Goal: Task Accomplishment & Management: Manage account settings

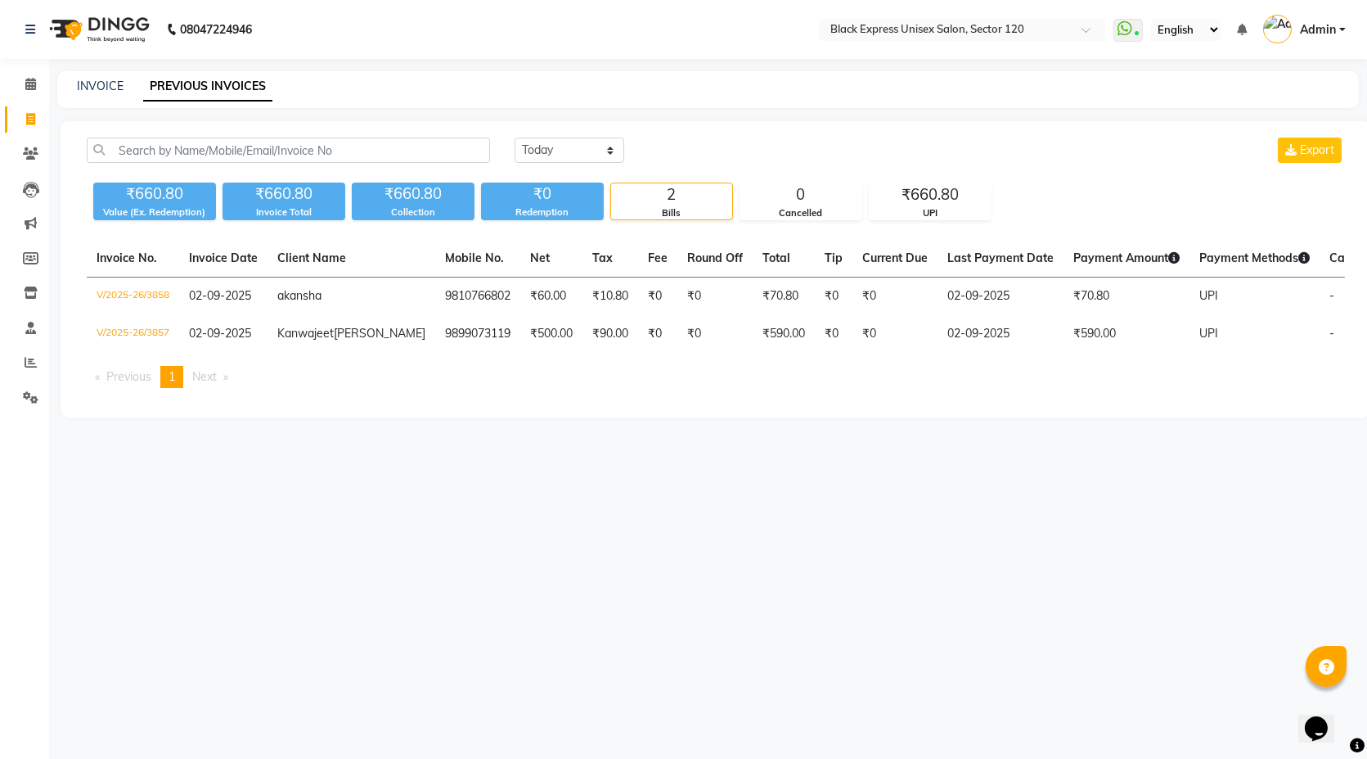
click at [124, 83] on div "INVOICE PREVIOUS INVOICES" at bounding box center [698, 86] width 1282 height 17
click at [104, 91] on link "INVOICE" at bounding box center [100, 86] width 47 height 15
select select "service"
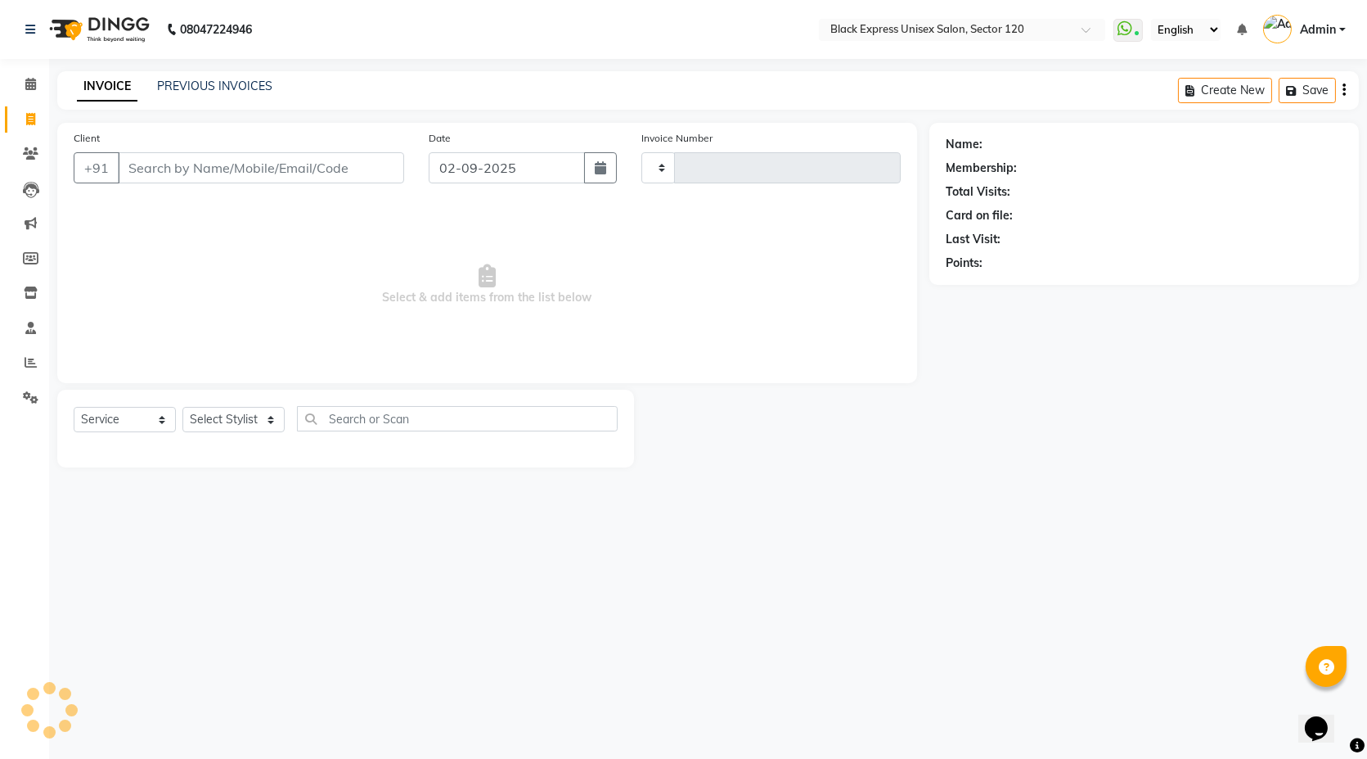
type input "3859"
select select "7082"
click at [275, 421] on select "Select Stylist [PERSON_NAME] DEEPA FAISAL Manager [PERSON_NAME] [PERSON_NAME]" at bounding box center [233, 419] width 102 height 25
select select "58978"
click at [182, 407] on select "Select Stylist AMAN ASIF DEEPA FAISAL Manager RAHUL RAJVEER SHAFI SIRAJ SIVI" at bounding box center [233, 419] width 102 height 25
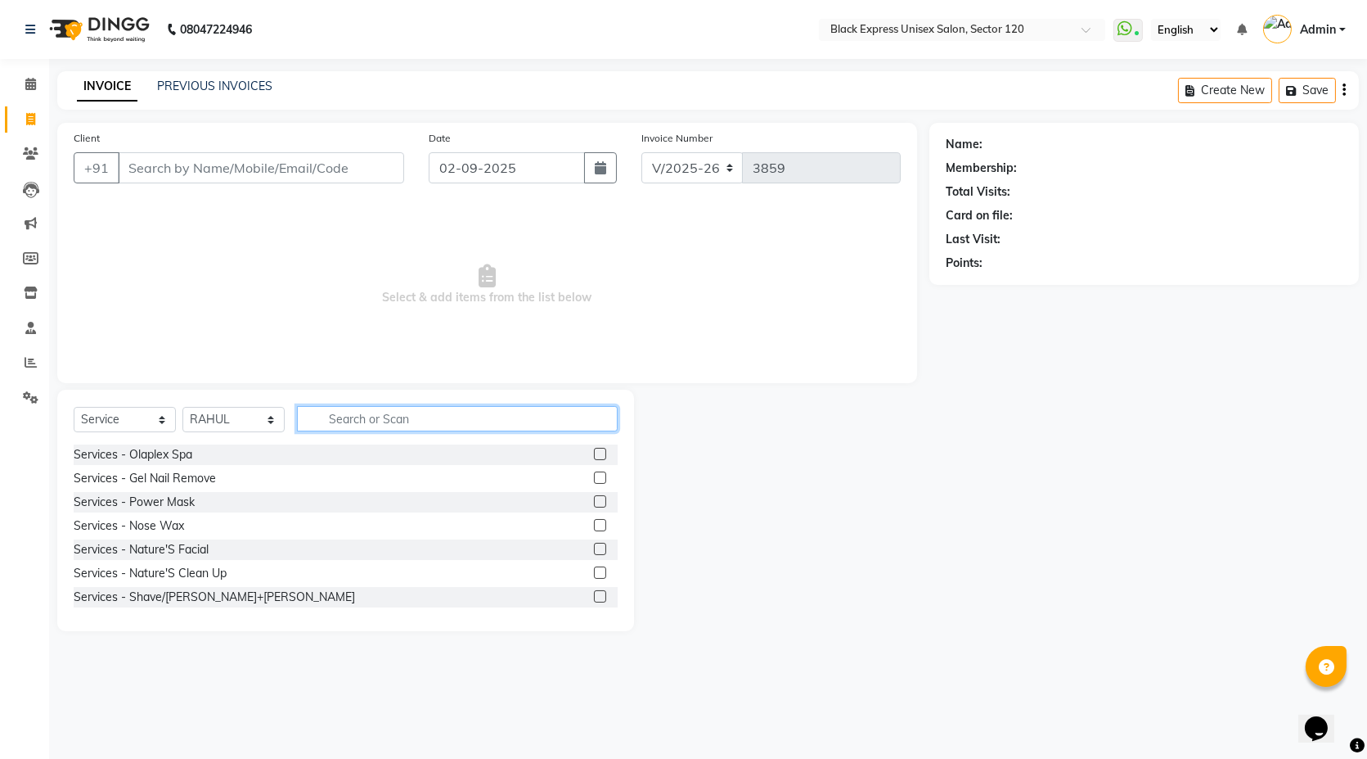
click at [361, 412] on input "text" at bounding box center [457, 418] width 321 height 25
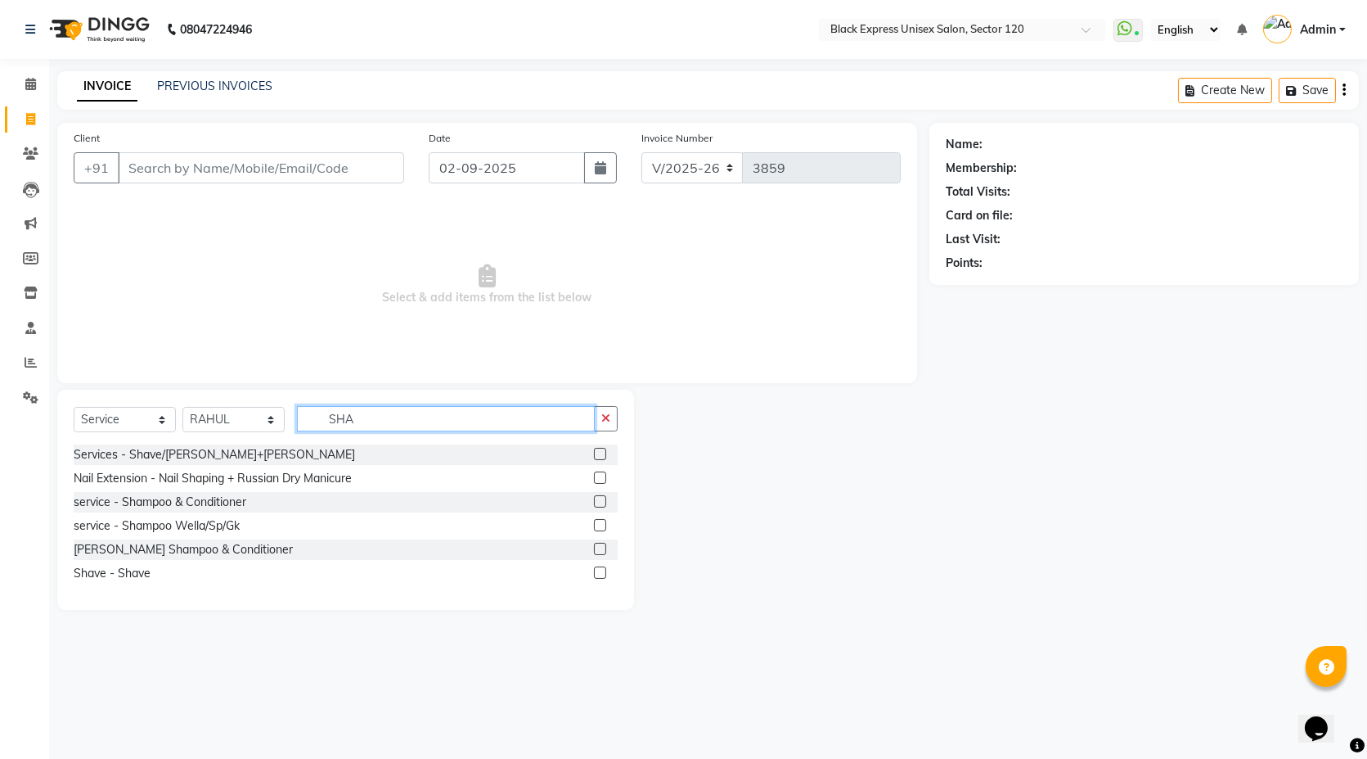
type input "SHA"
click at [601, 497] on label at bounding box center [600, 501] width 12 height 12
click at [601, 497] on input "checkbox" at bounding box center [599, 502] width 11 height 11
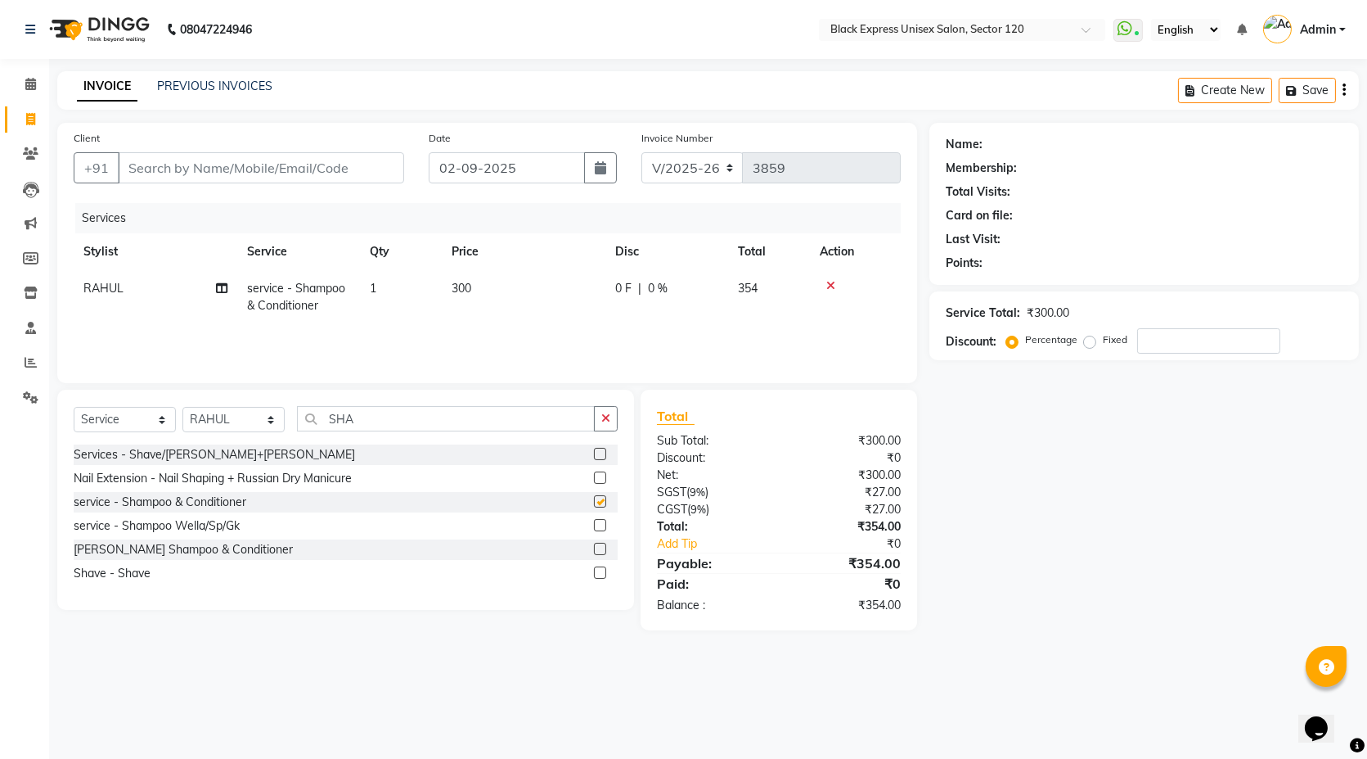
checkbox input "false"
click at [398, 421] on input "SHA" at bounding box center [446, 418] width 298 height 25
type input "S"
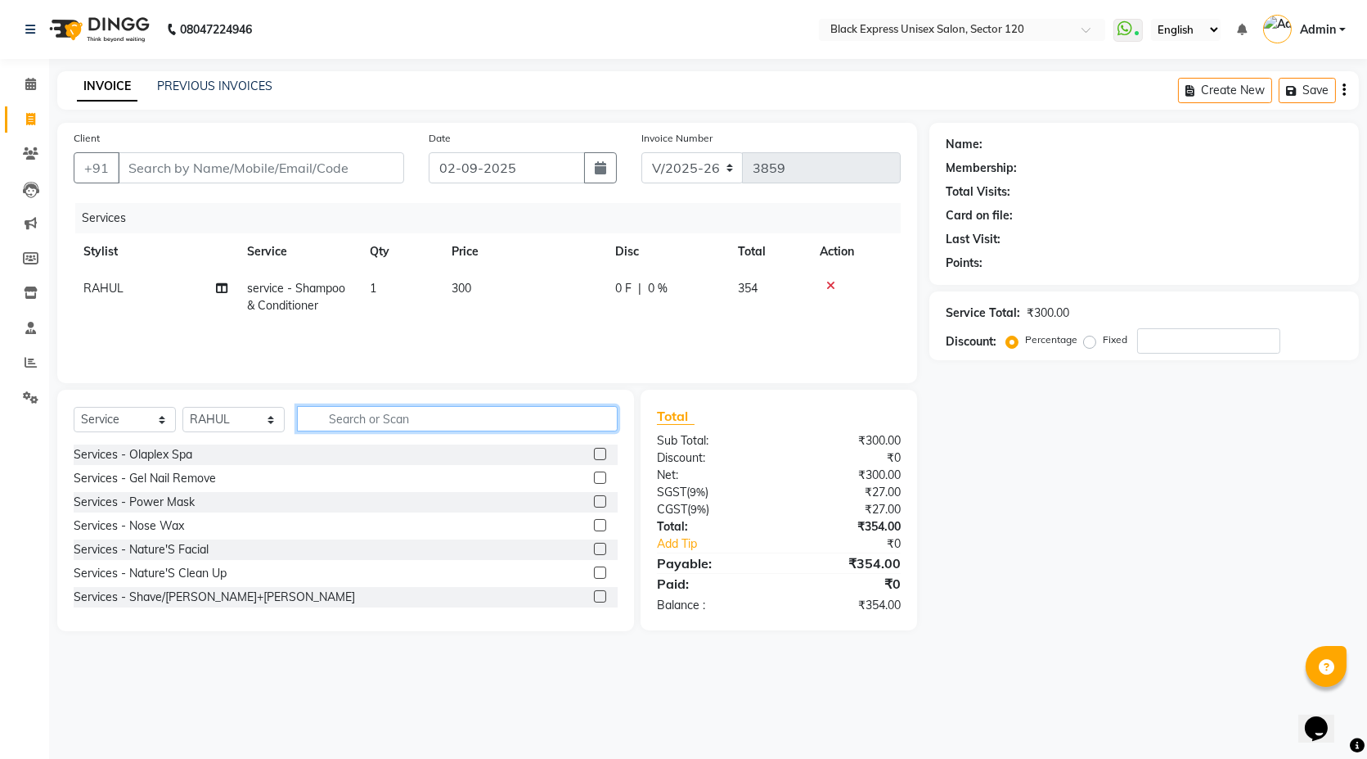
type input "B"
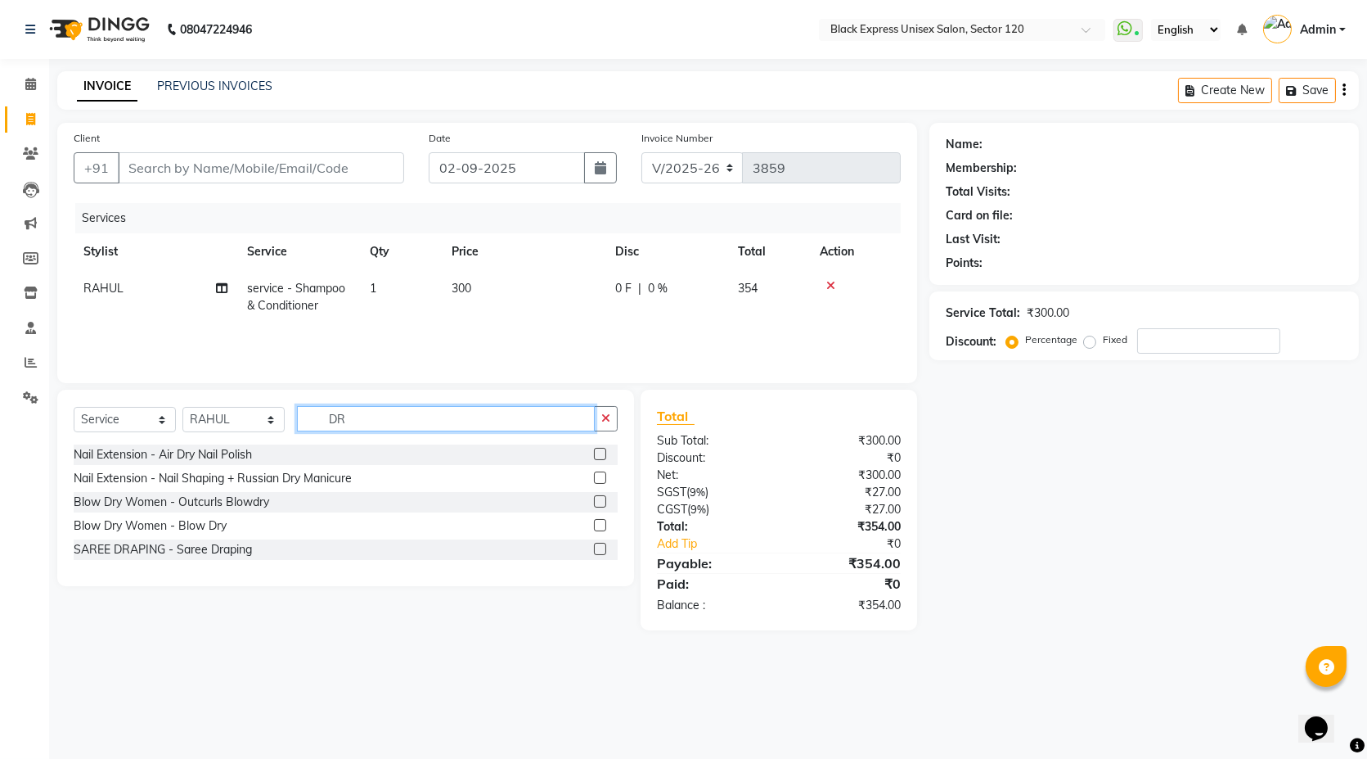
type input "DR"
click at [601, 527] on label at bounding box center [600, 525] width 12 height 12
click at [601, 527] on input "checkbox" at bounding box center [599, 525] width 11 height 11
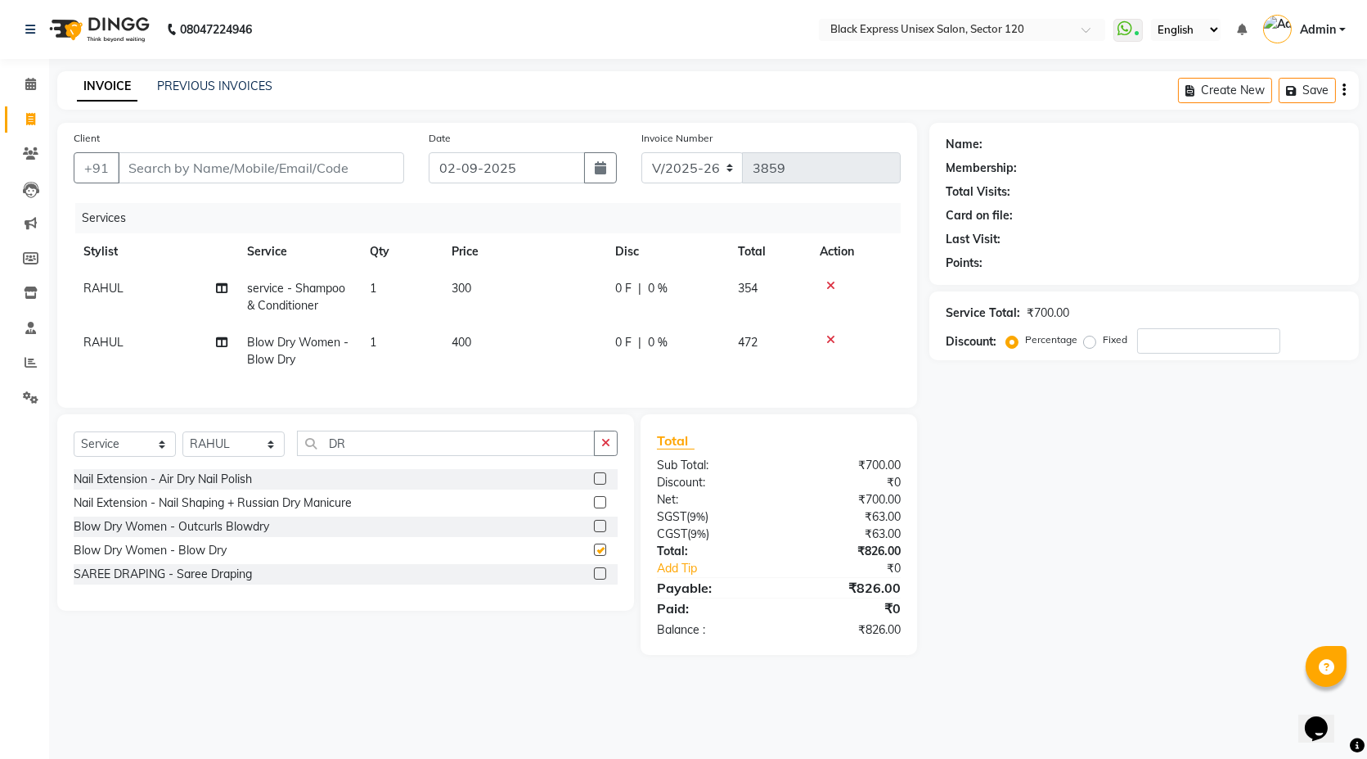
checkbox input "false"
click at [368, 453] on input "DR" at bounding box center [446, 442] width 298 height 25
type input "D"
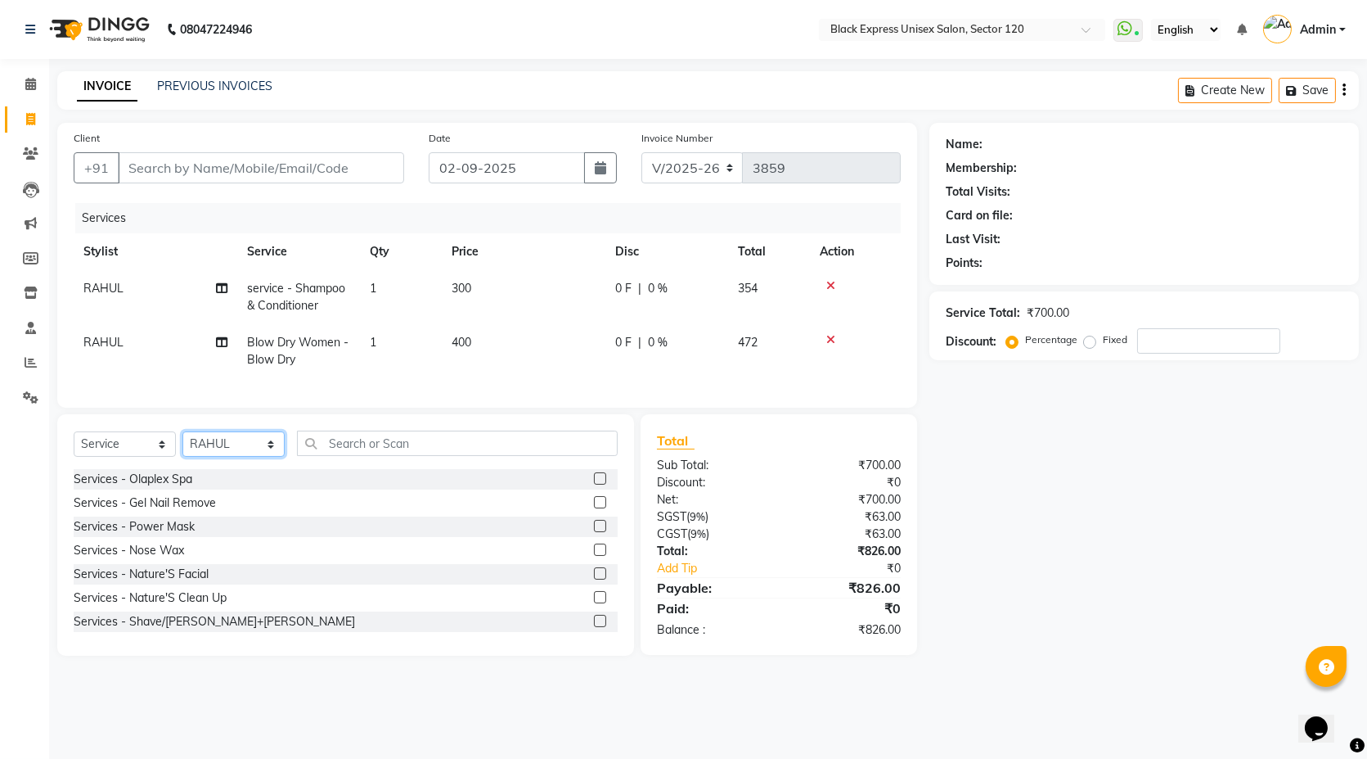
click at [268, 452] on select "Select Stylist [PERSON_NAME] DEEPA FAISAL Manager [PERSON_NAME] [PERSON_NAME]" at bounding box center [233, 443] width 102 height 25
select select "58980"
click at [182, 445] on select "Select Stylist [PERSON_NAME] DEEPA FAISAL Manager [PERSON_NAME] [PERSON_NAME]" at bounding box center [233, 443] width 102 height 25
click at [394, 453] on input "text" at bounding box center [457, 442] width 321 height 25
type input "S"
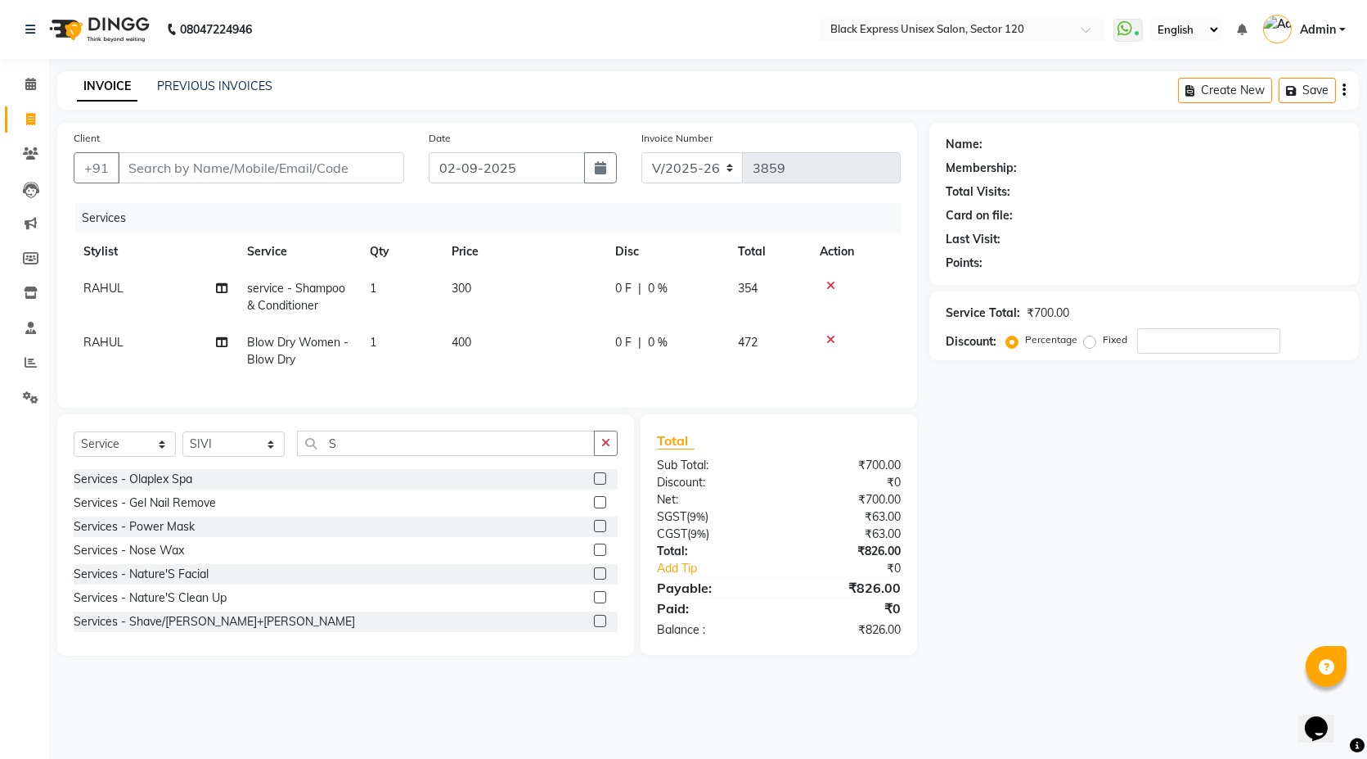
click at [594, 556] on label at bounding box center [600, 549] width 12 height 12
click at [594, 556] on input "checkbox" at bounding box center [599, 550] width 11 height 11
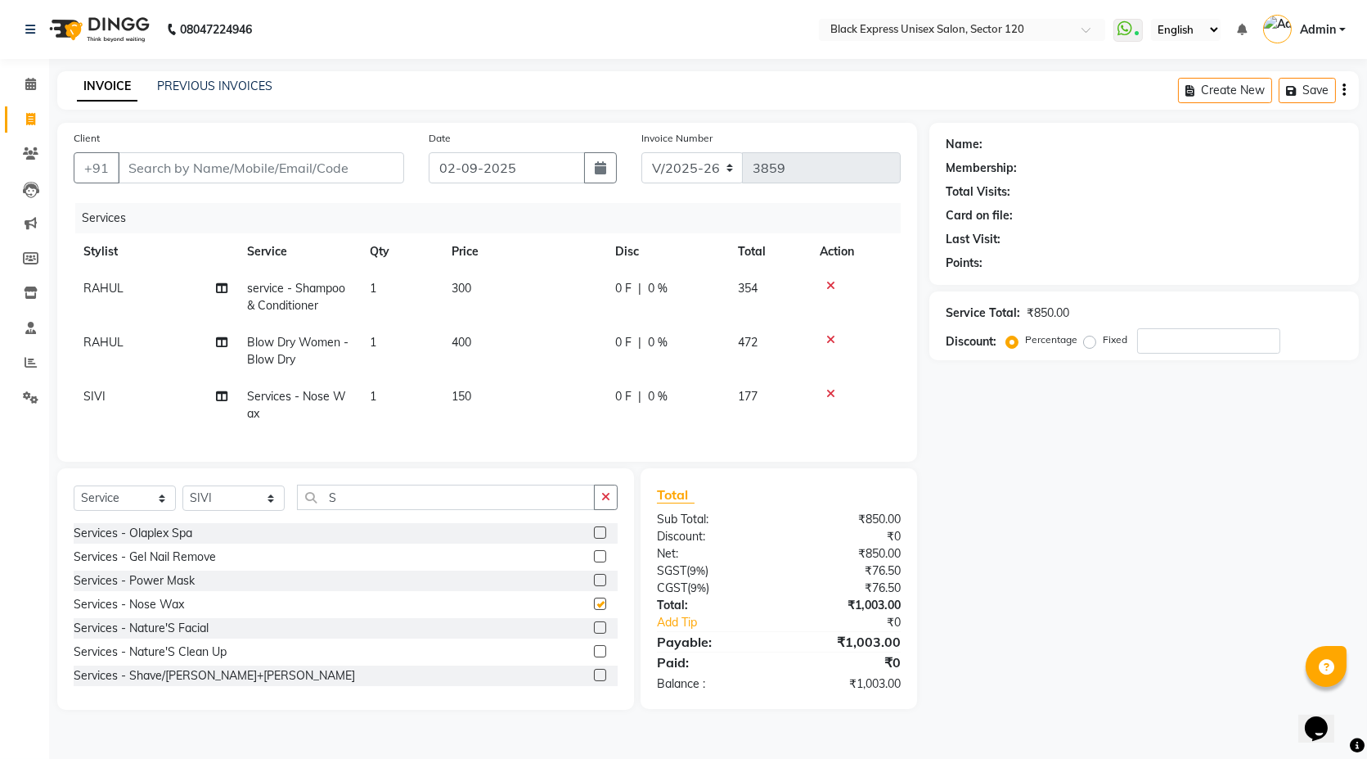
checkbox input "false"
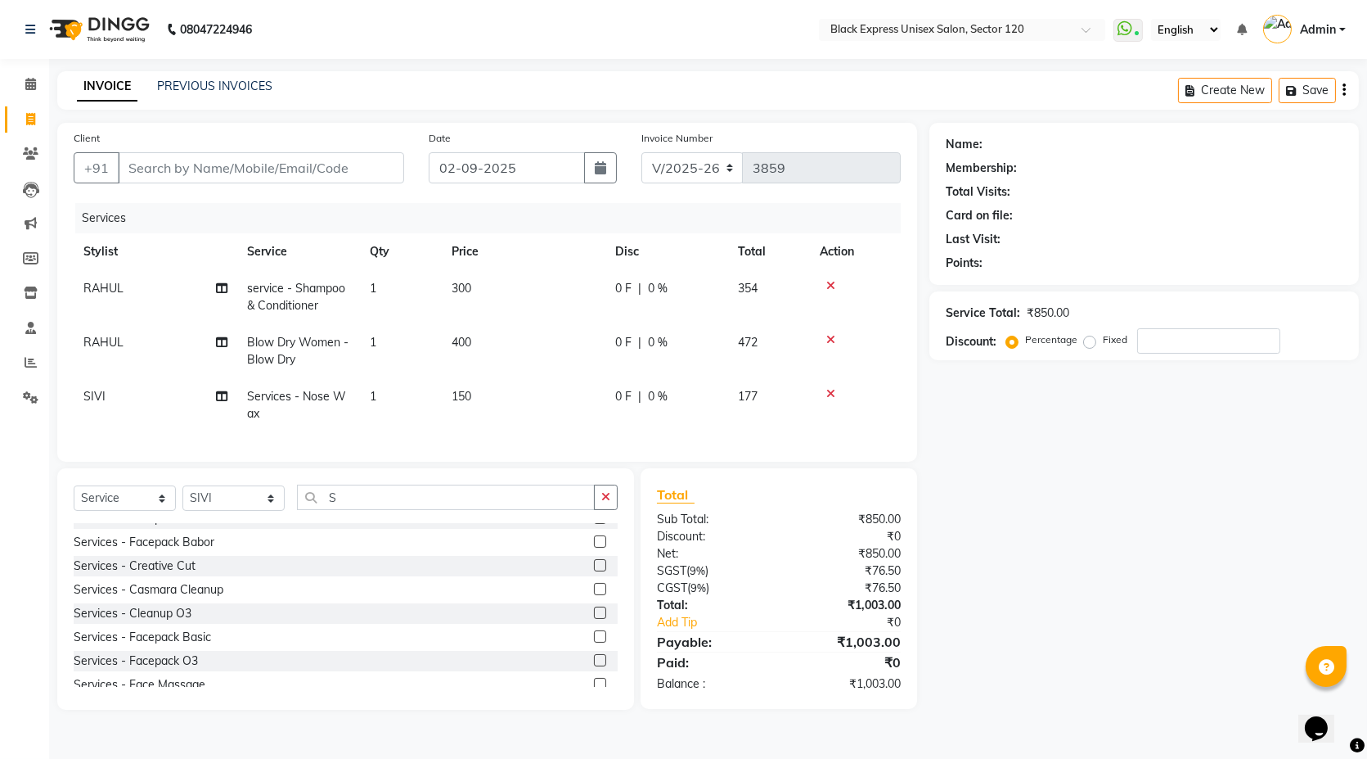
scroll to position [909, 0]
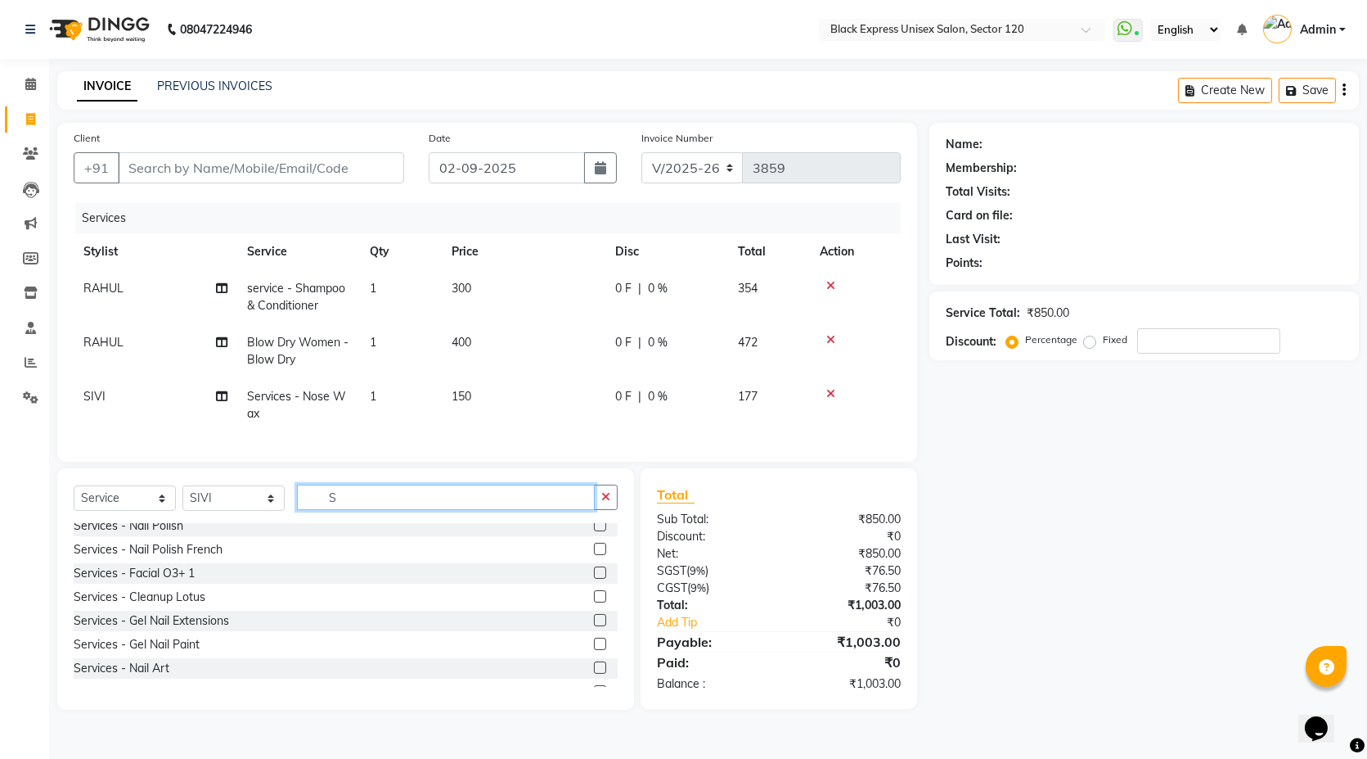
click at [374, 502] on input "S" at bounding box center [446, 496] width 298 height 25
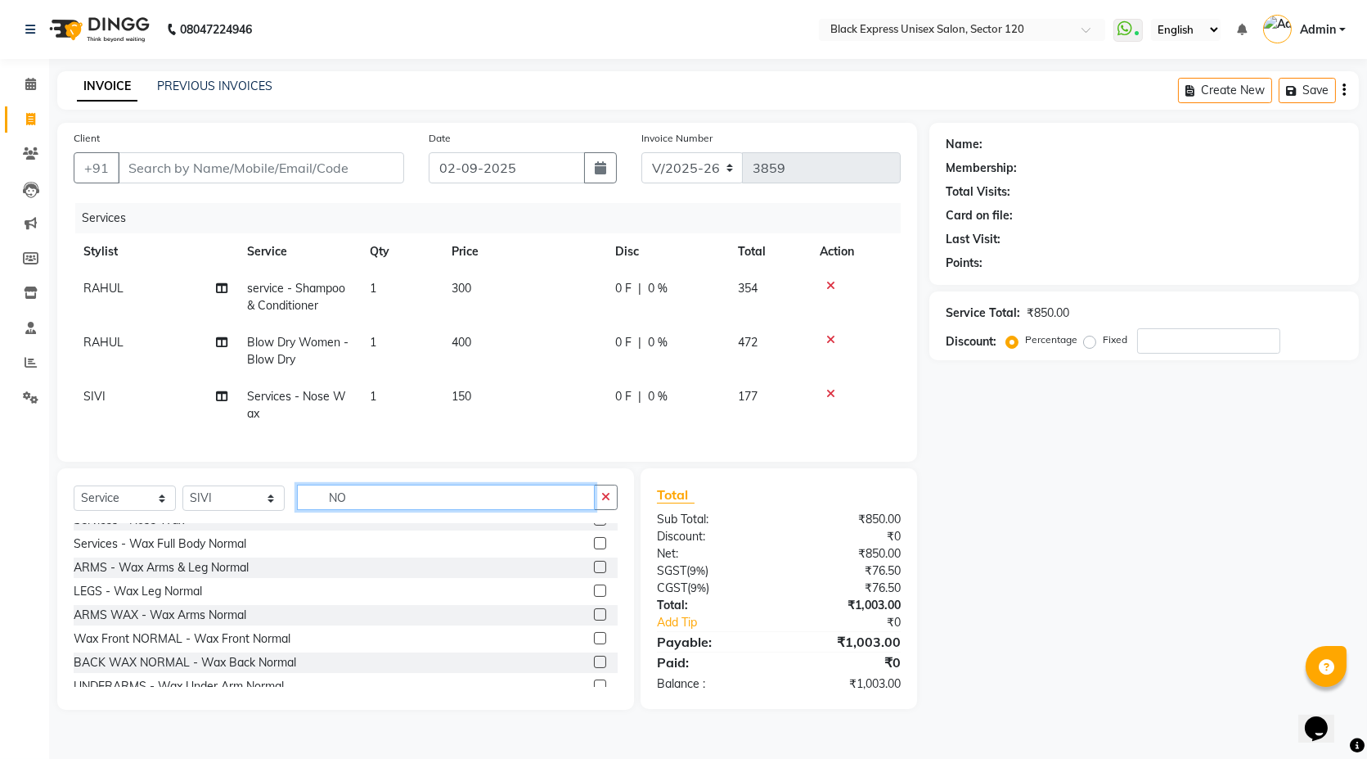
scroll to position [25, 0]
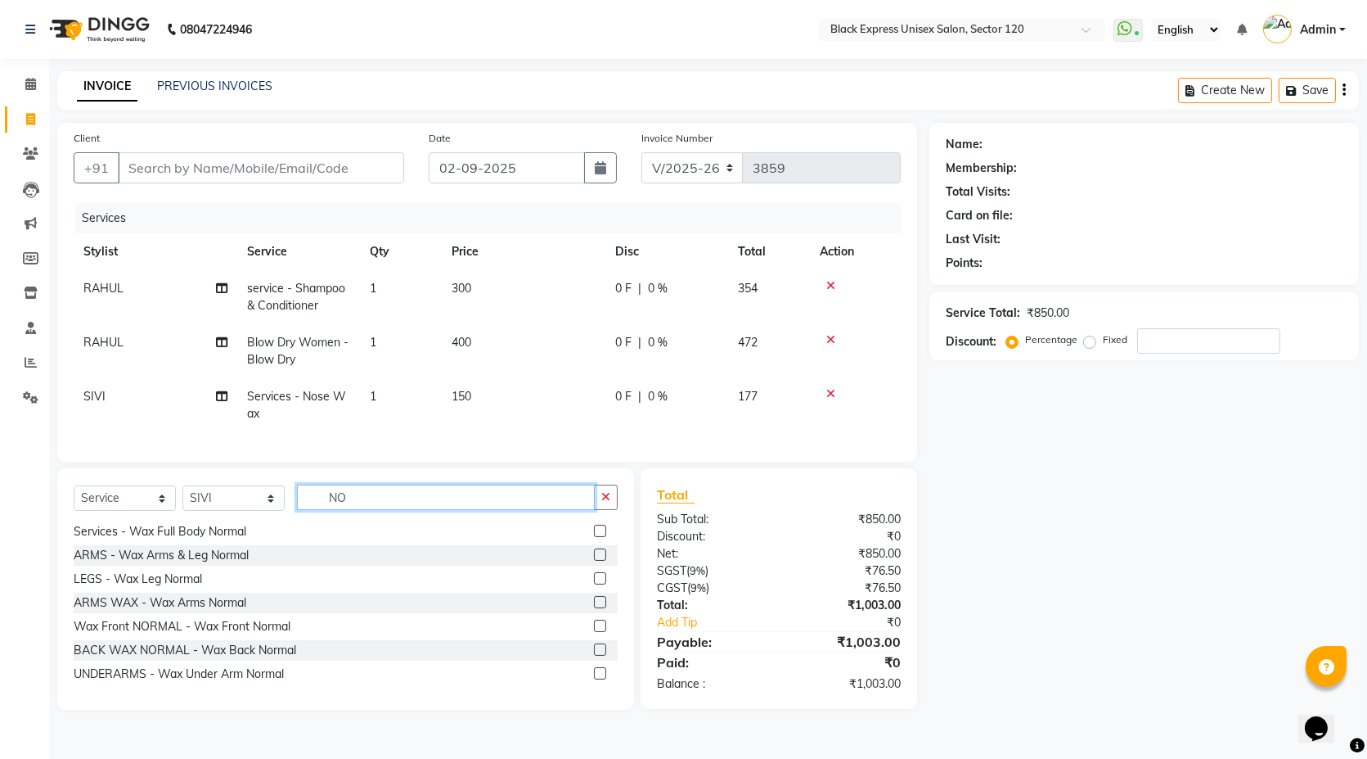
type input "NO"
click at [404, 389] on td "1" at bounding box center [401, 405] width 82 height 54
select select "58980"
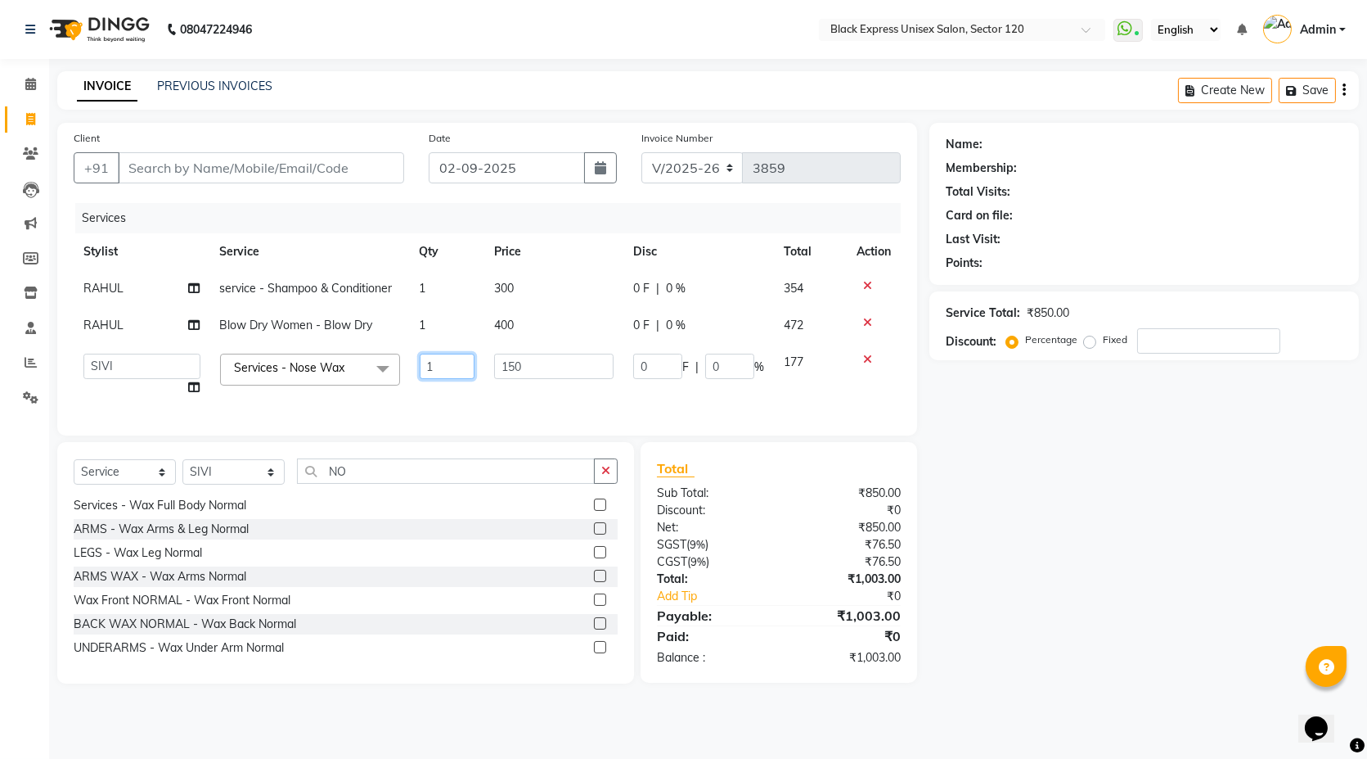
click at [458, 362] on input "1" at bounding box center [448, 366] width 56 height 25
type input "2"
click at [485, 435] on div "Client +91 Date 02-09-2025 Invoice Number V/2025 V/2025-26 3859 Services Stylis…" at bounding box center [487, 279] width 860 height 313
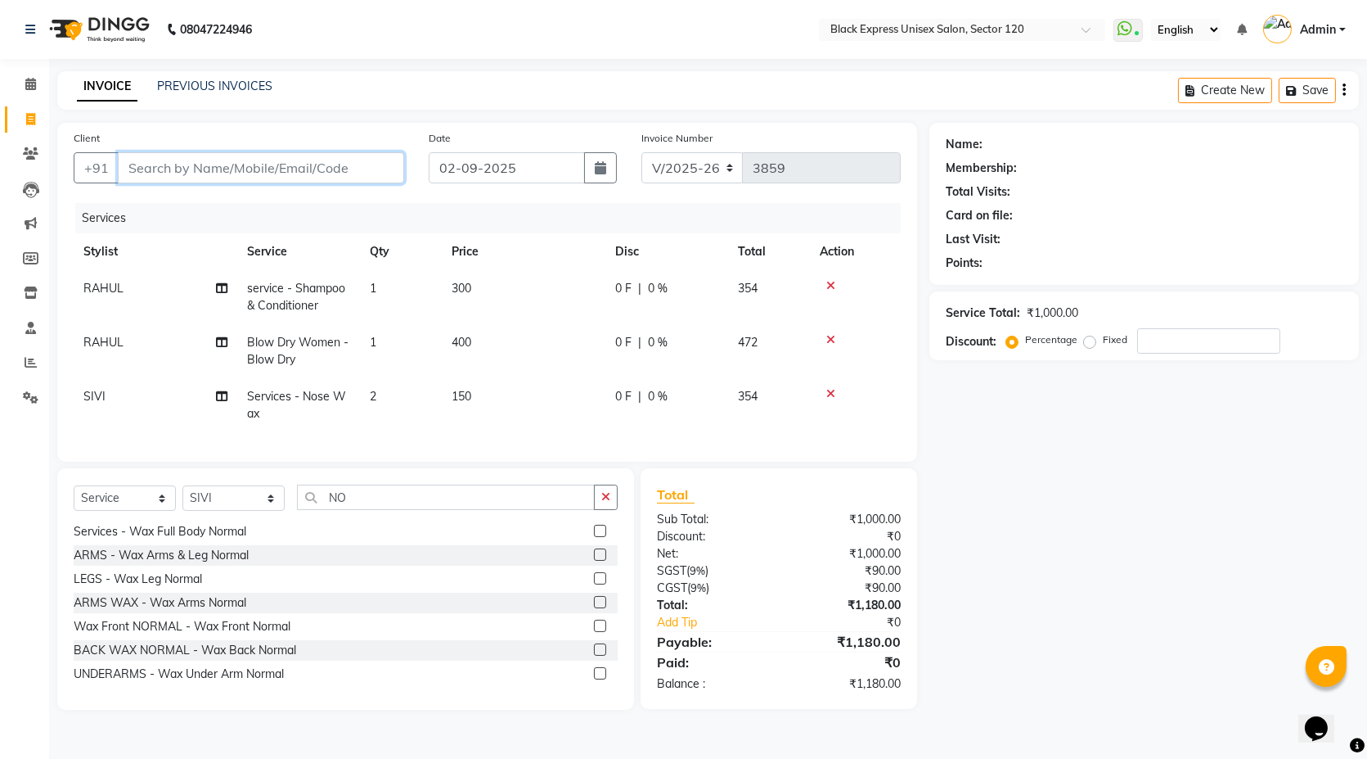
click at [315, 156] on input "Client" at bounding box center [261, 167] width 286 height 31
type input "P"
type input "0"
type input "P"
click at [245, 178] on input "Client" at bounding box center [261, 167] width 286 height 31
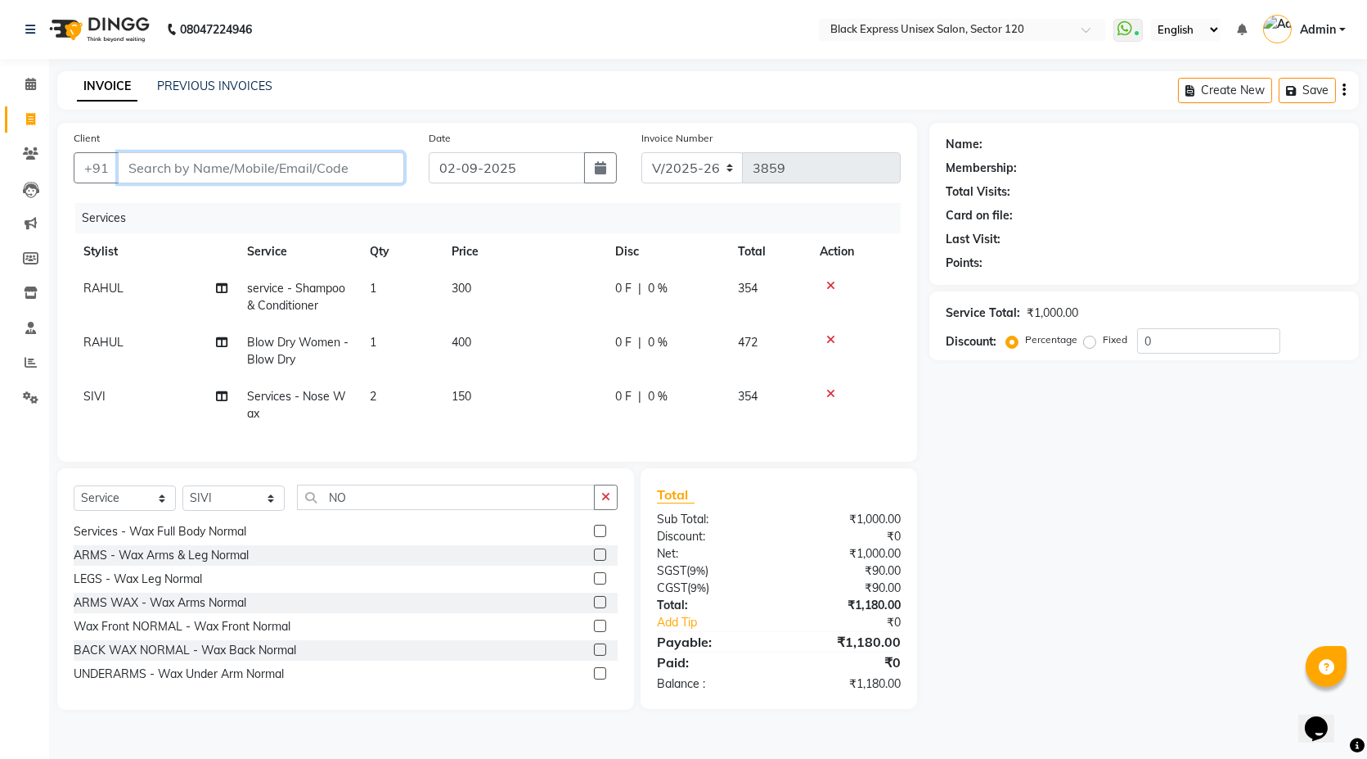
click at [294, 163] on input "Client" at bounding box center [261, 167] width 286 height 31
click at [250, 155] on input "Client" at bounding box center [261, 167] width 286 height 31
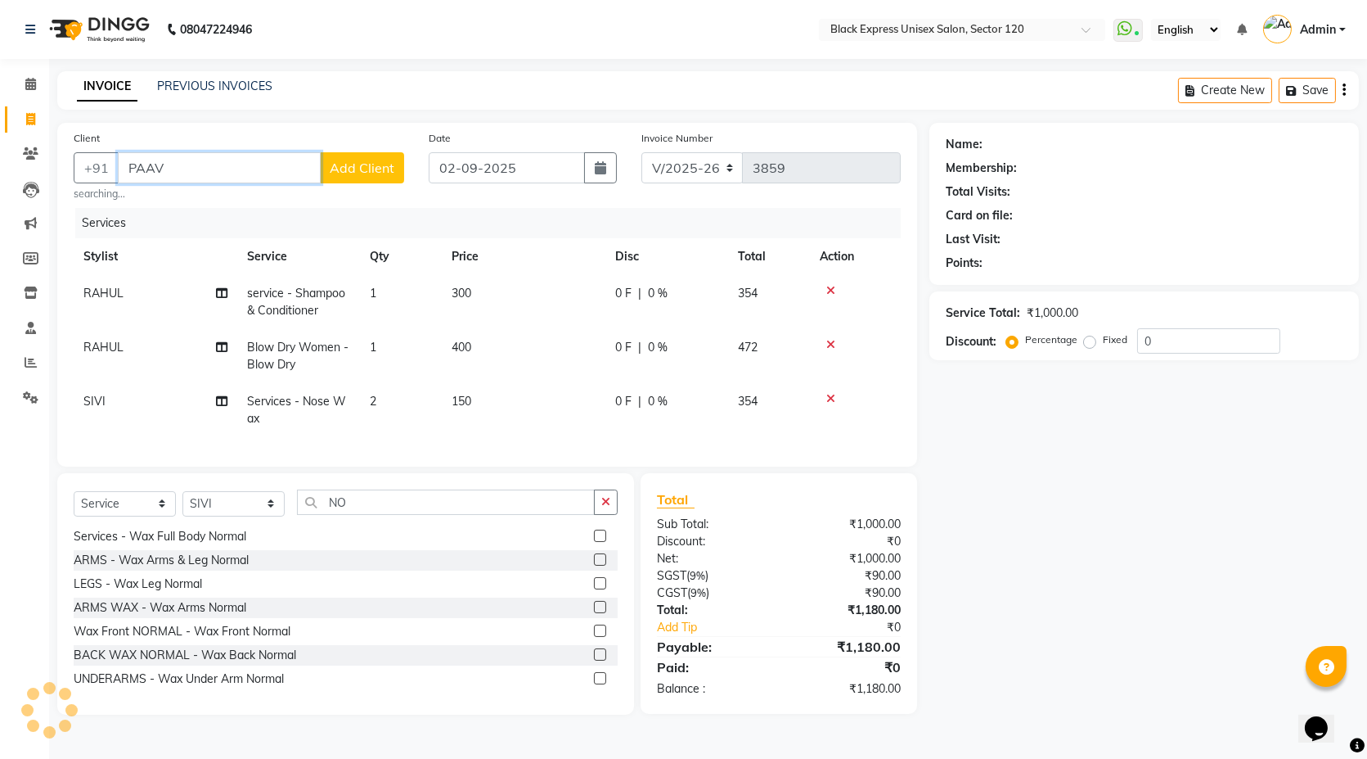
click at [138, 163] on input "PAAV" at bounding box center [219, 167] width 203 height 31
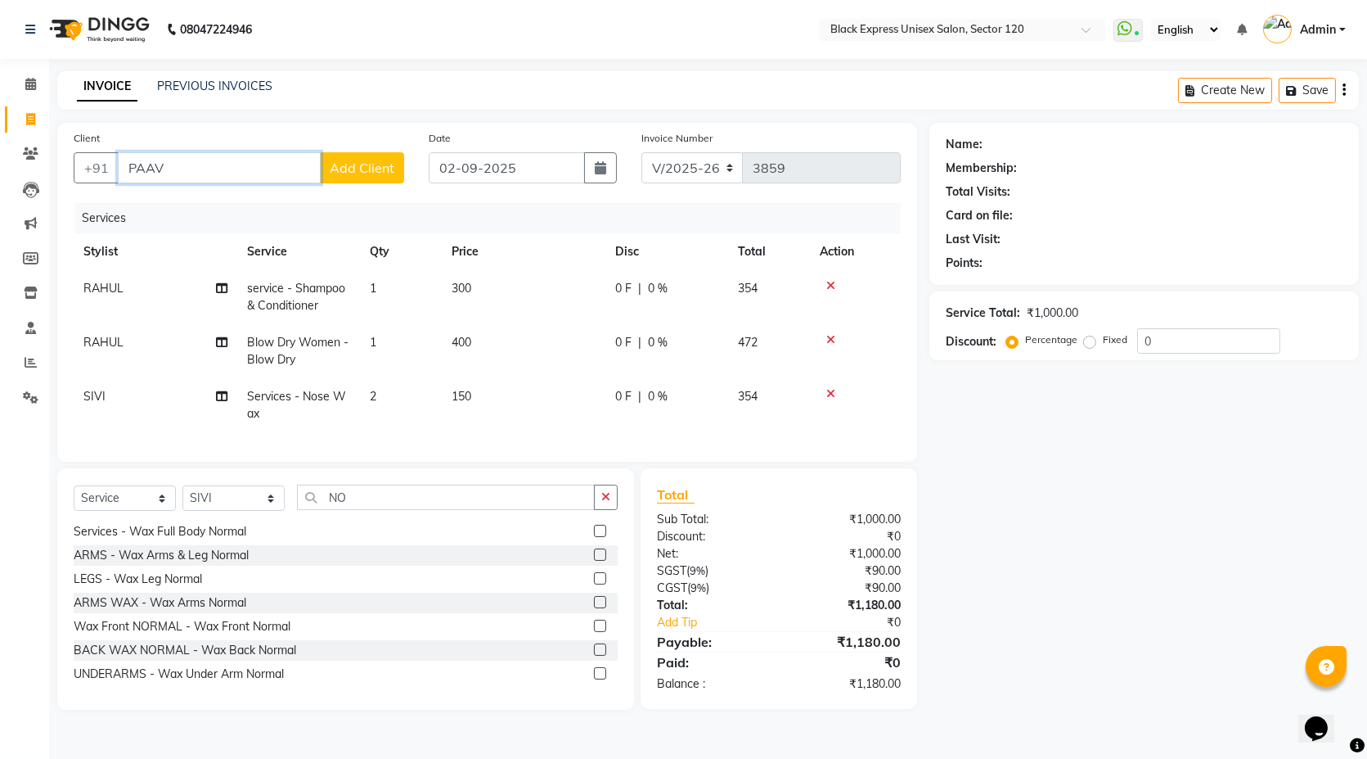
click at [142, 167] on input "PAAV" at bounding box center [219, 167] width 203 height 31
drag, startPoint x: 144, startPoint y: 169, endPoint x: 241, endPoint y: 159, distance: 97.9
click at [143, 169] on input "PAAV" at bounding box center [219, 167] width 203 height 31
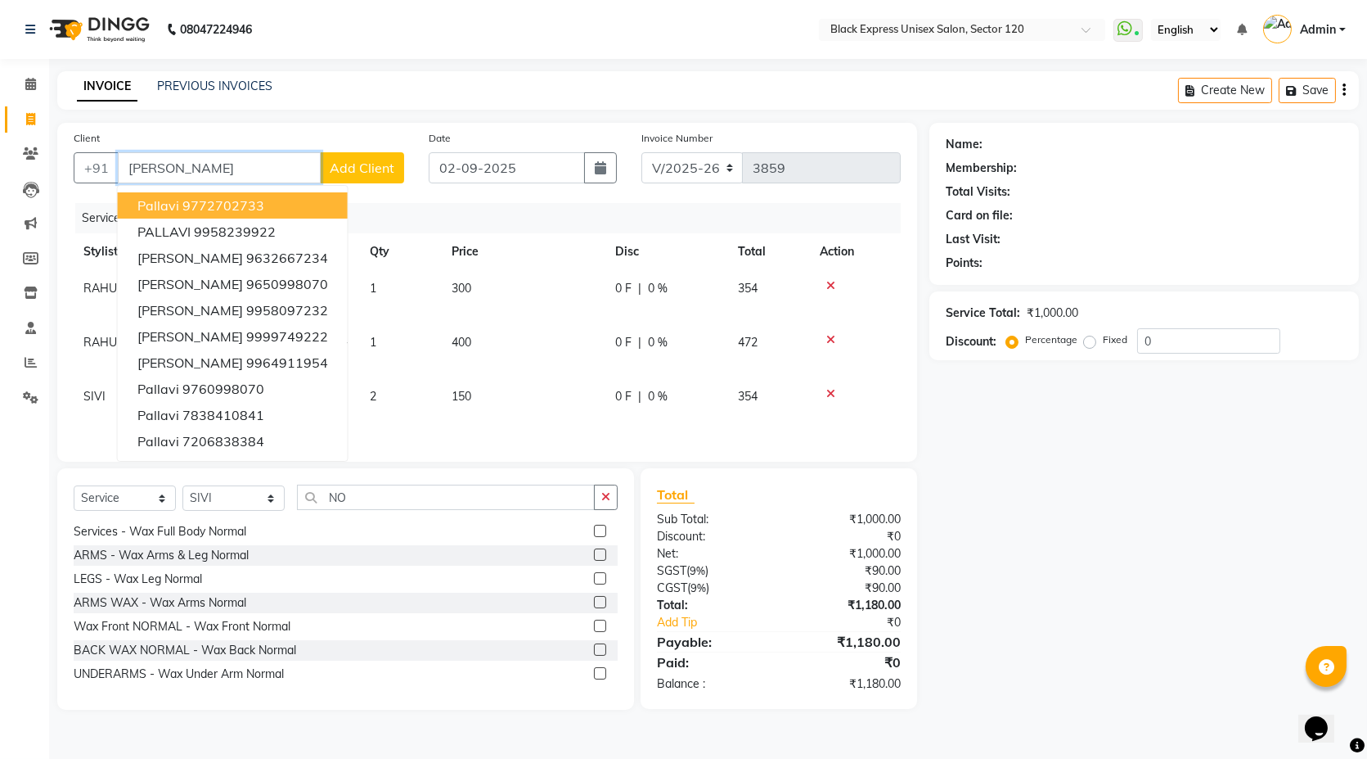
click at [200, 167] on input "PALLAV" at bounding box center [219, 167] width 203 height 31
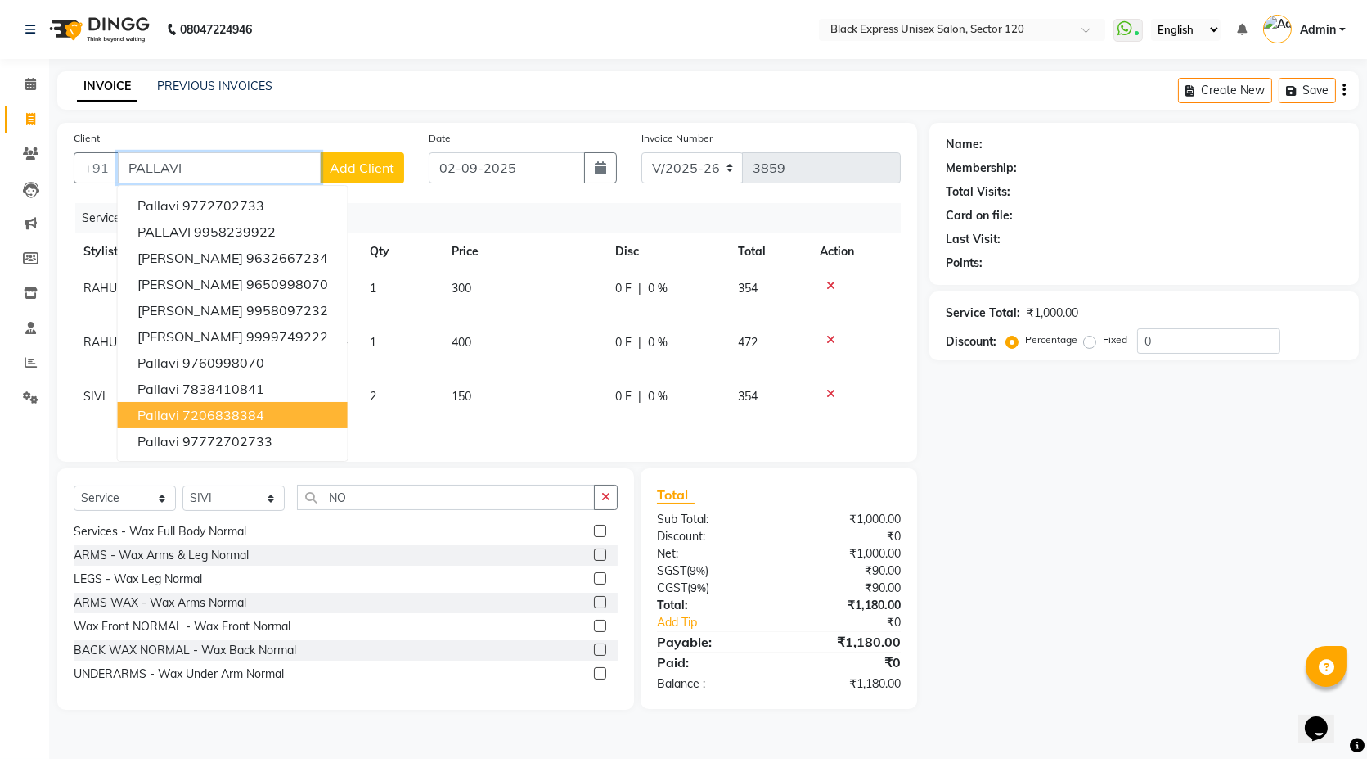
click at [247, 408] on ngb-highlight "7206838384" at bounding box center [223, 415] width 82 height 16
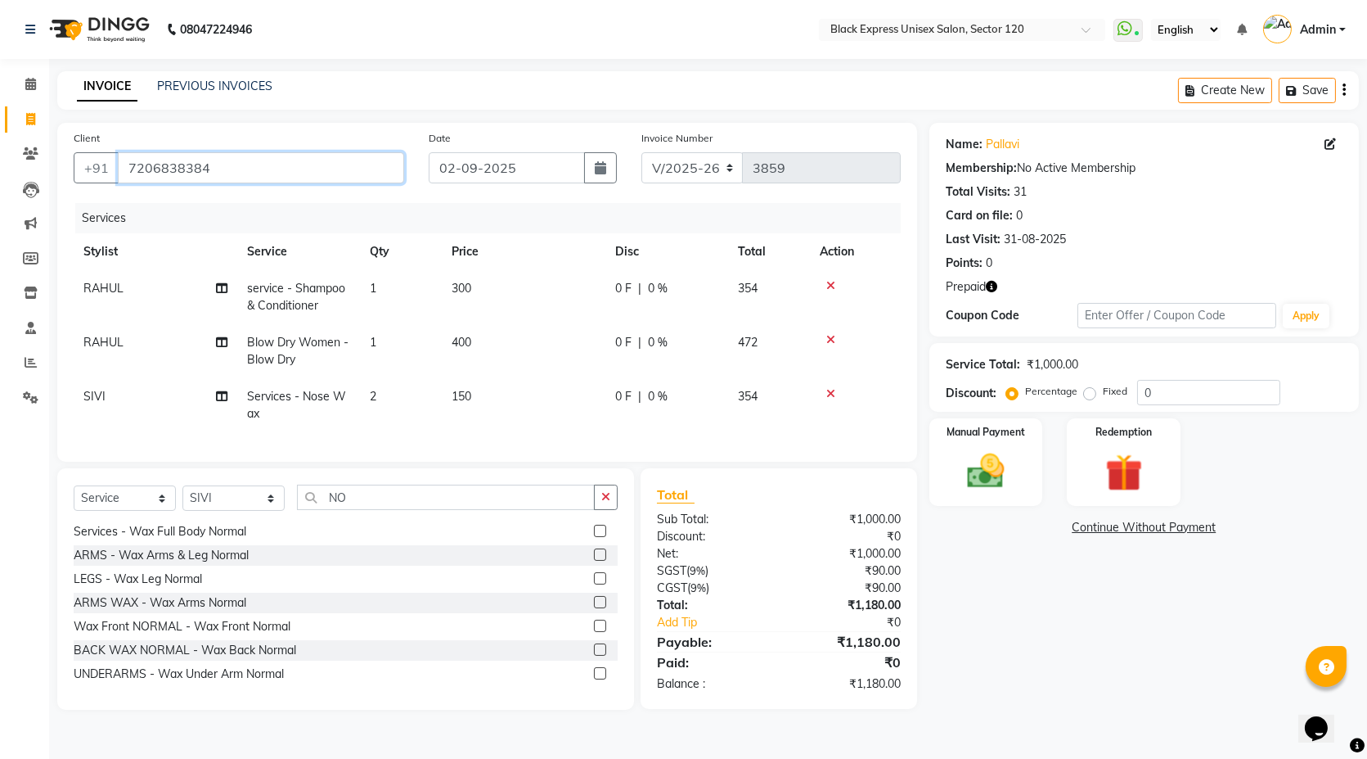
click at [191, 176] on input "7206838384" at bounding box center [261, 167] width 286 height 31
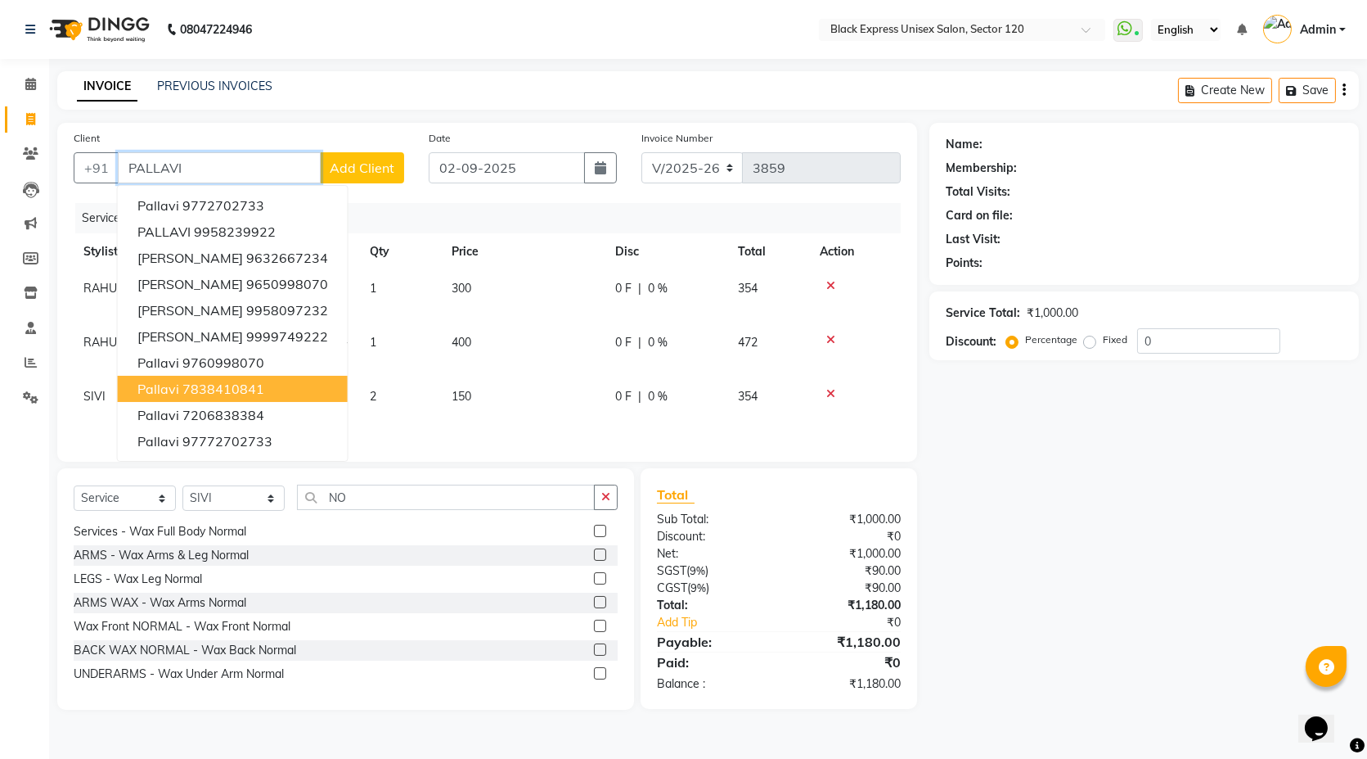
click at [274, 385] on button "Pallavi 7838410841" at bounding box center [233, 389] width 230 height 26
type input "7838410841"
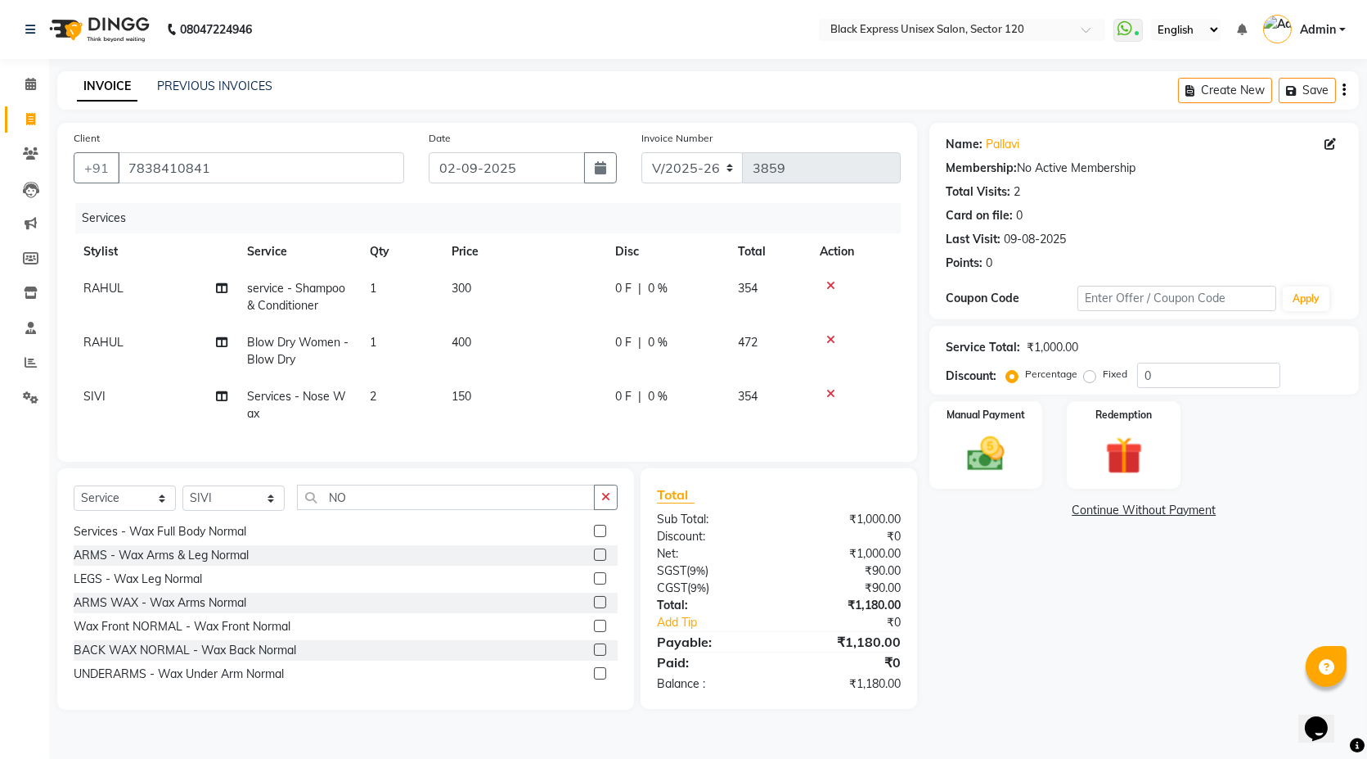
click at [828, 388] on icon at bounding box center [831, 393] width 9 height 11
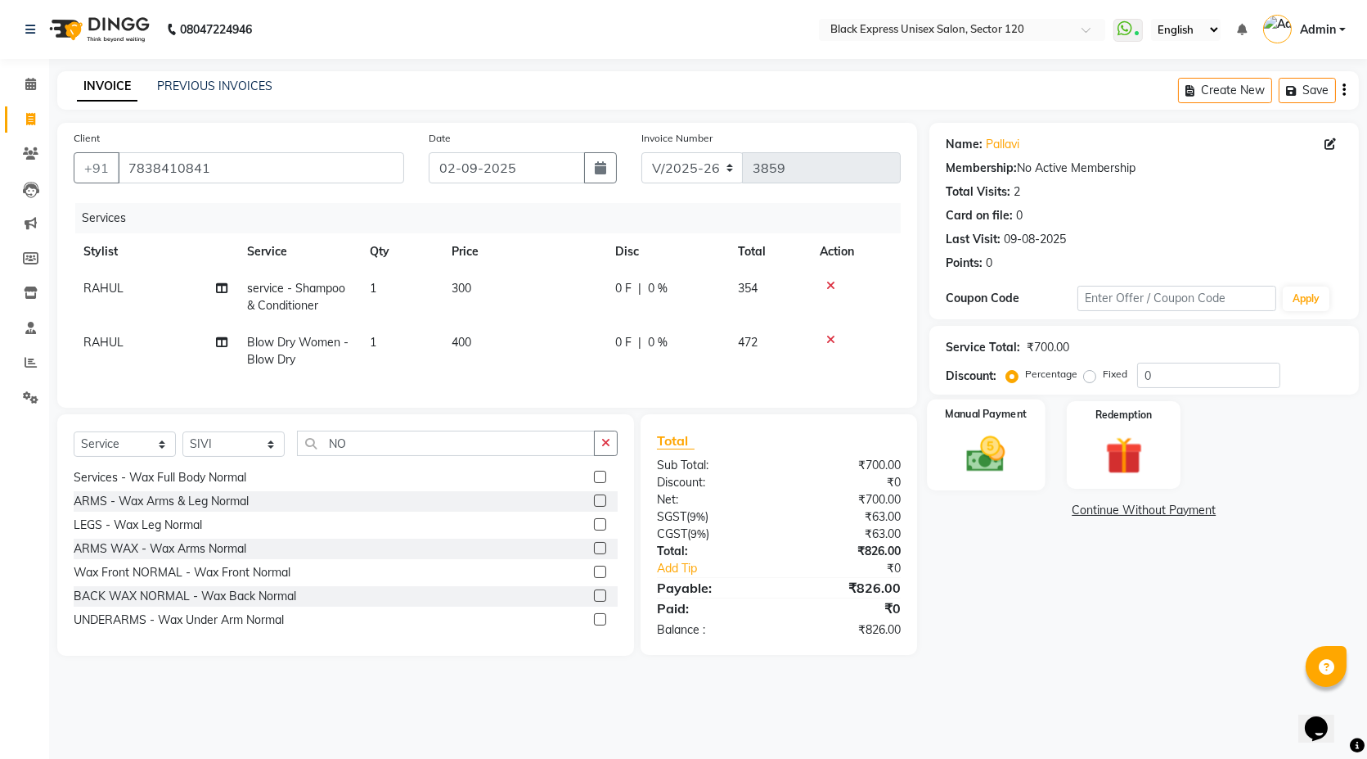
click at [1007, 448] on img at bounding box center [986, 453] width 63 height 45
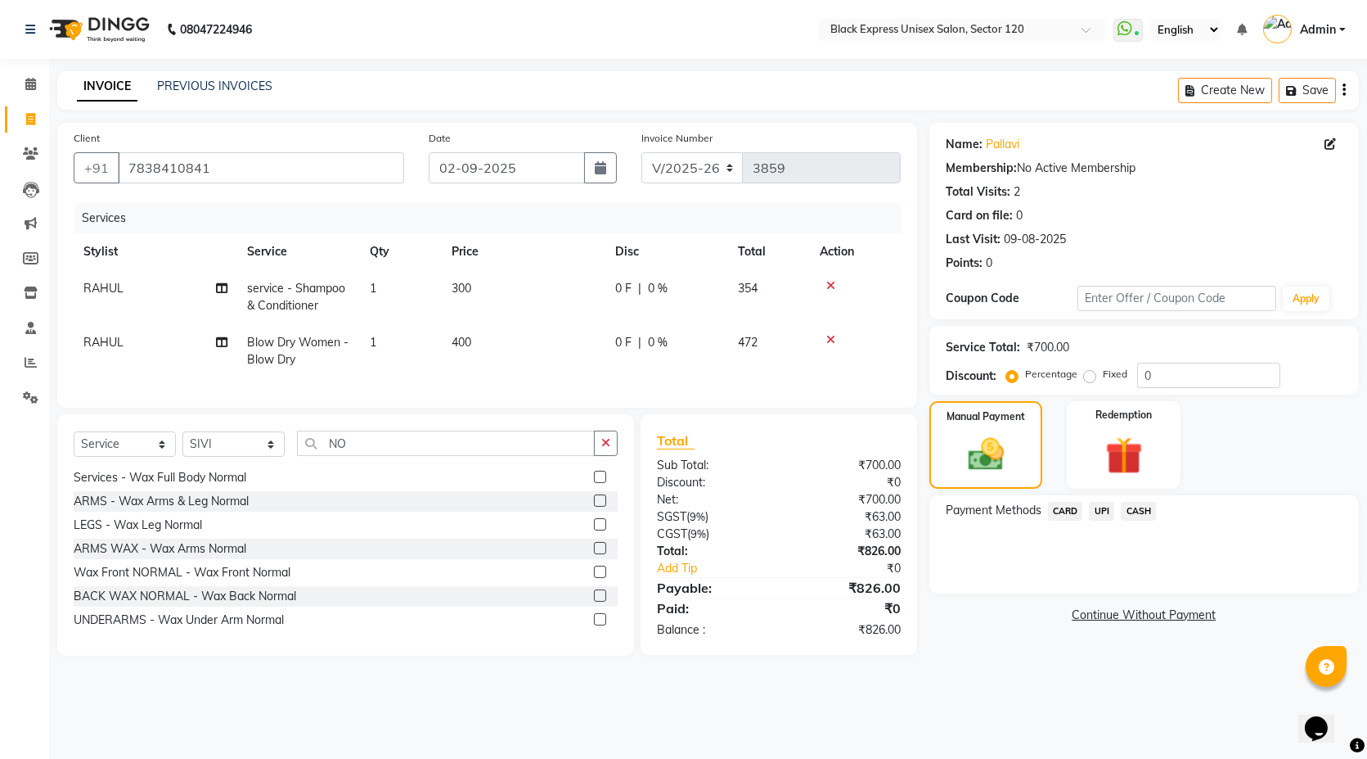
click at [1124, 509] on span "CASH" at bounding box center [1138, 511] width 35 height 19
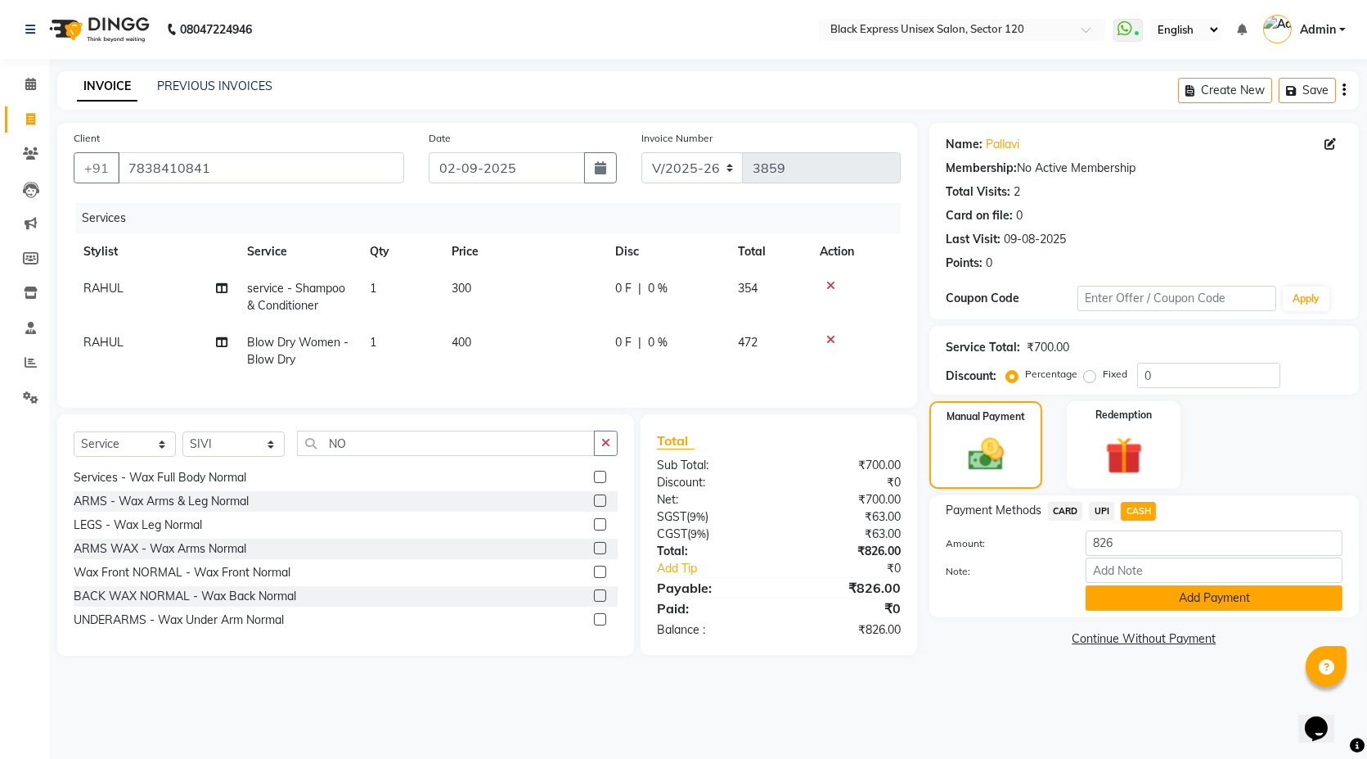
click at [1155, 598] on button "Add Payment" at bounding box center [1214, 597] width 257 height 25
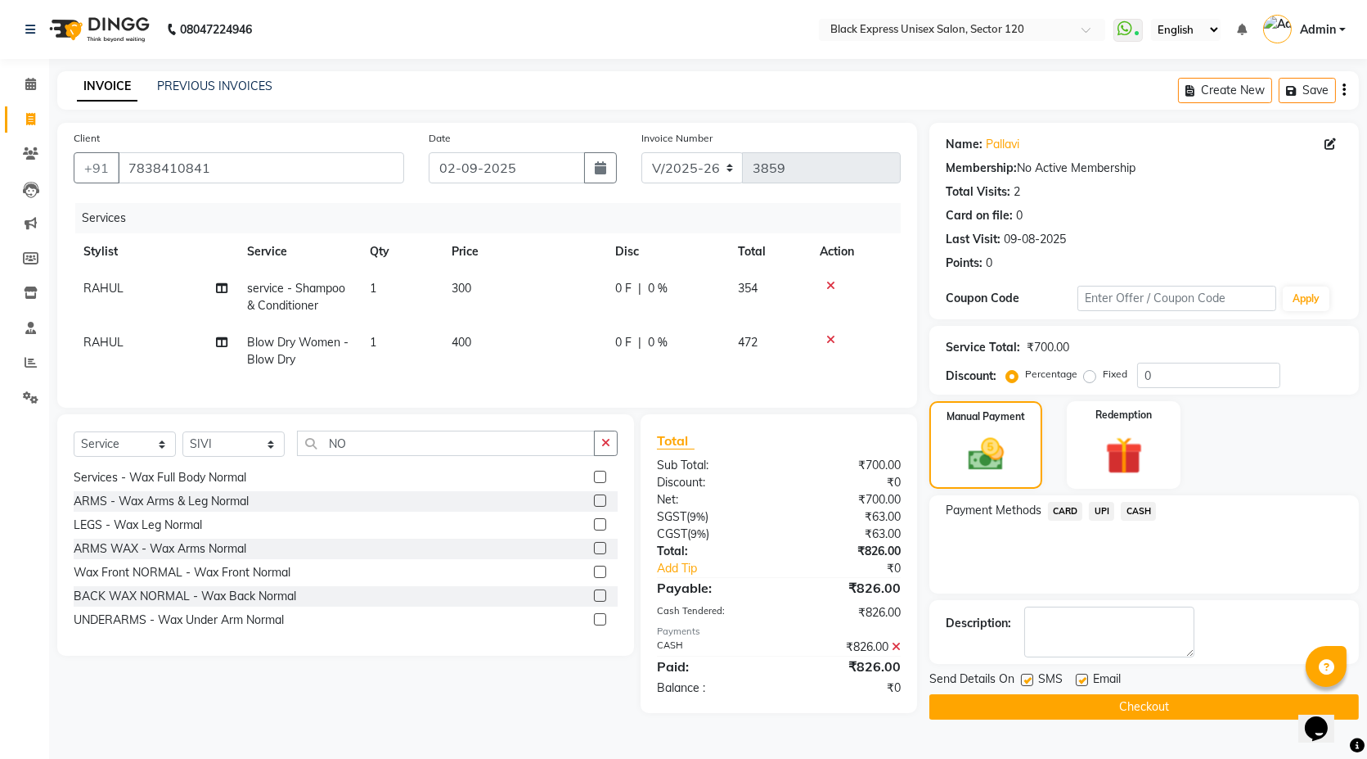
click at [1025, 678] on label at bounding box center [1027, 680] width 12 height 12
click at [1025, 678] on input "checkbox" at bounding box center [1026, 680] width 11 height 11
checkbox input "false"
click at [1082, 677] on label at bounding box center [1082, 680] width 12 height 12
click at [1082, 677] on input "checkbox" at bounding box center [1081, 680] width 11 height 11
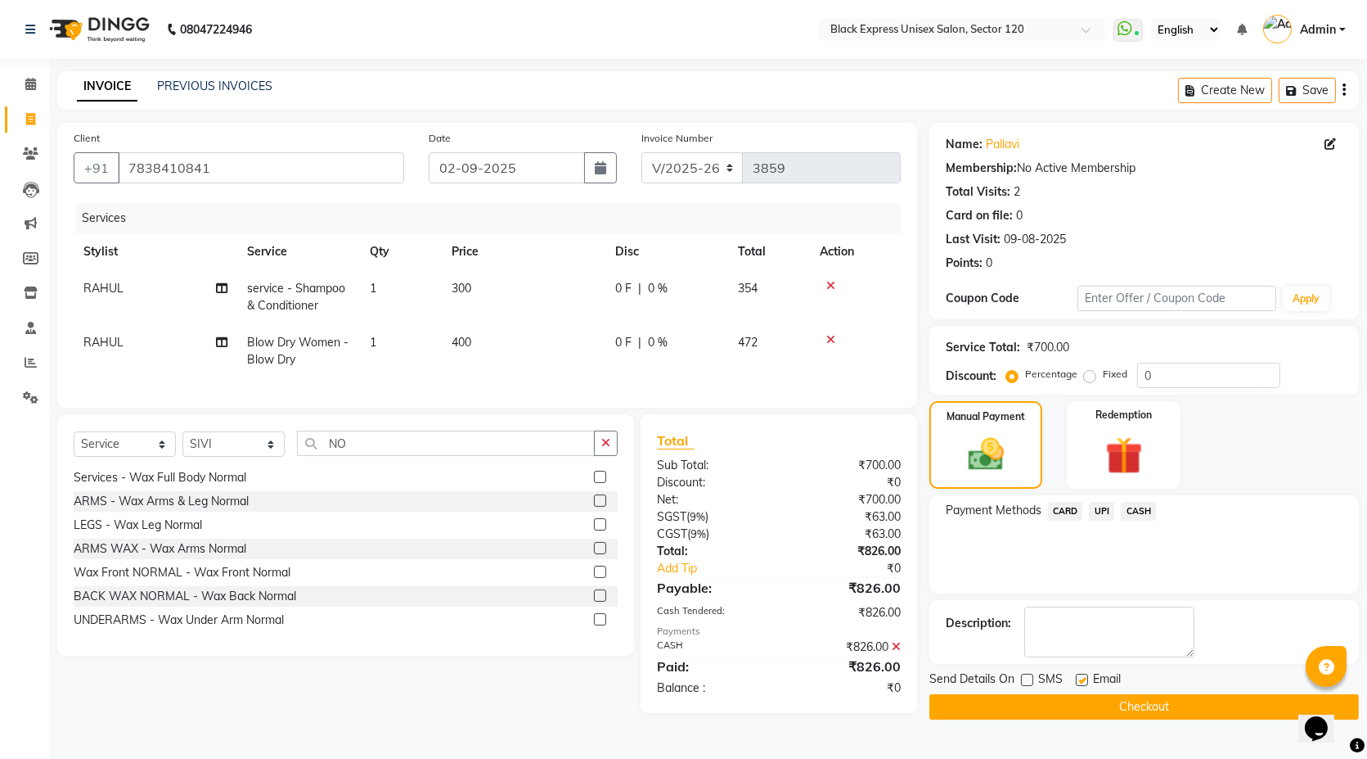
checkbox input "false"
click at [1089, 701] on button "Checkout" at bounding box center [1145, 706] width 430 height 25
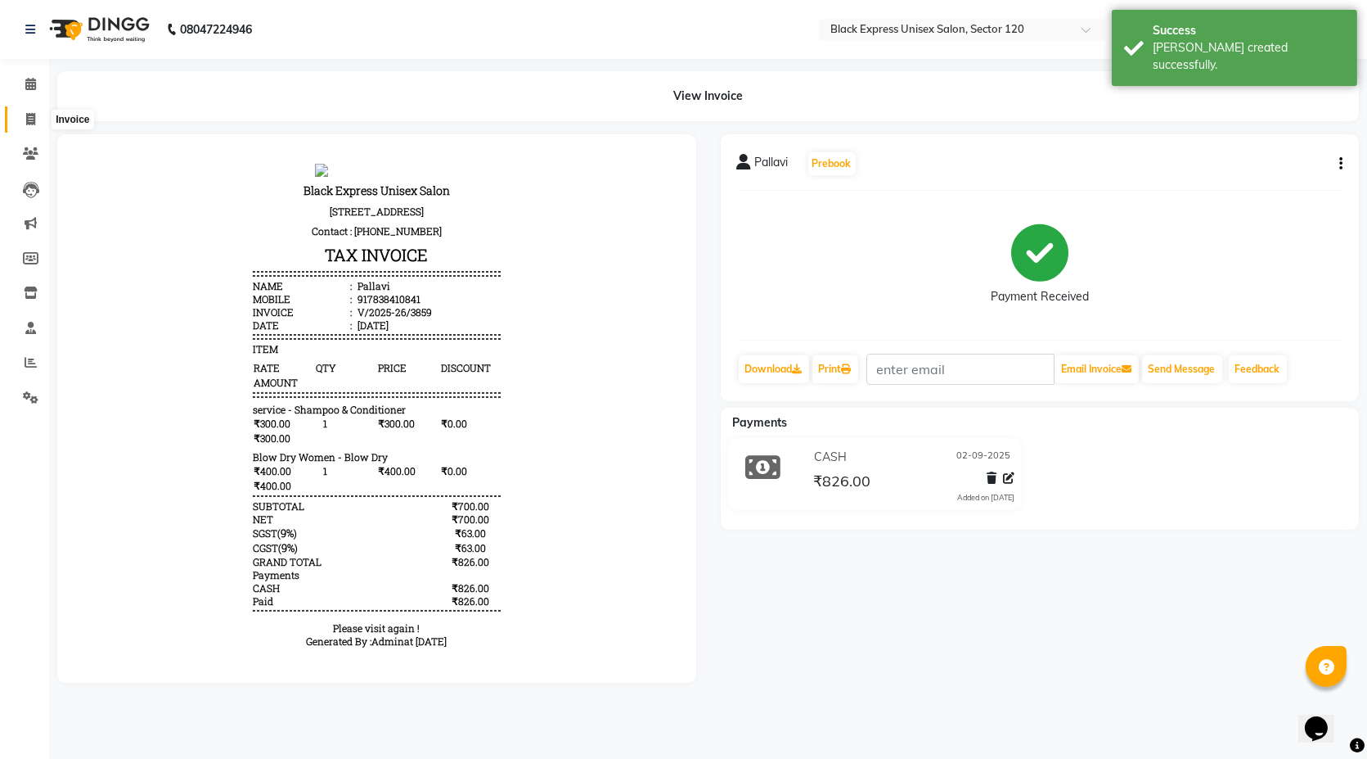
click at [30, 119] on icon at bounding box center [30, 119] width 9 height 12
select select "7082"
select select "service"
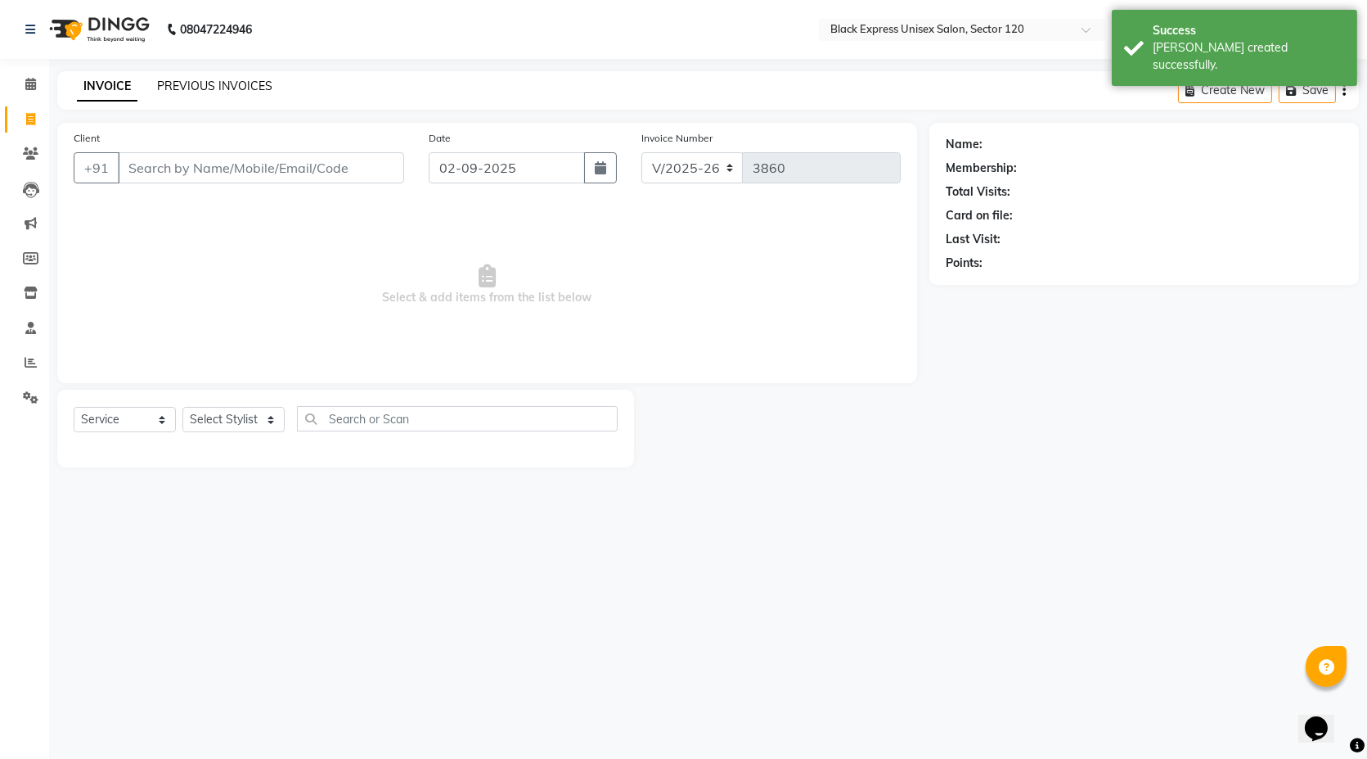
click at [193, 92] on link "PREVIOUS INVOICES" at bounding box center [214, 86] width 115 height 15
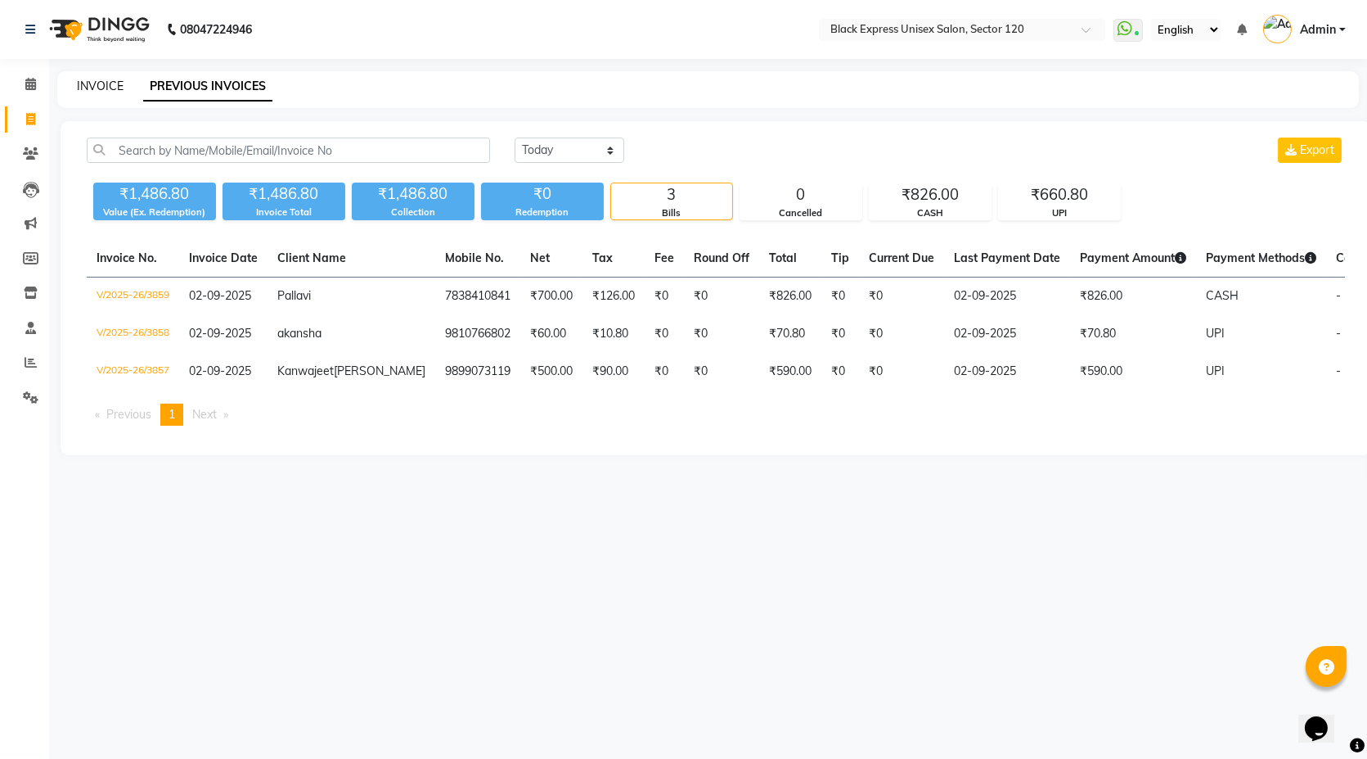
click at [88, 89] on link "INVOICE" at bounding box center [100, 86] width 47 height 15
select select "service"
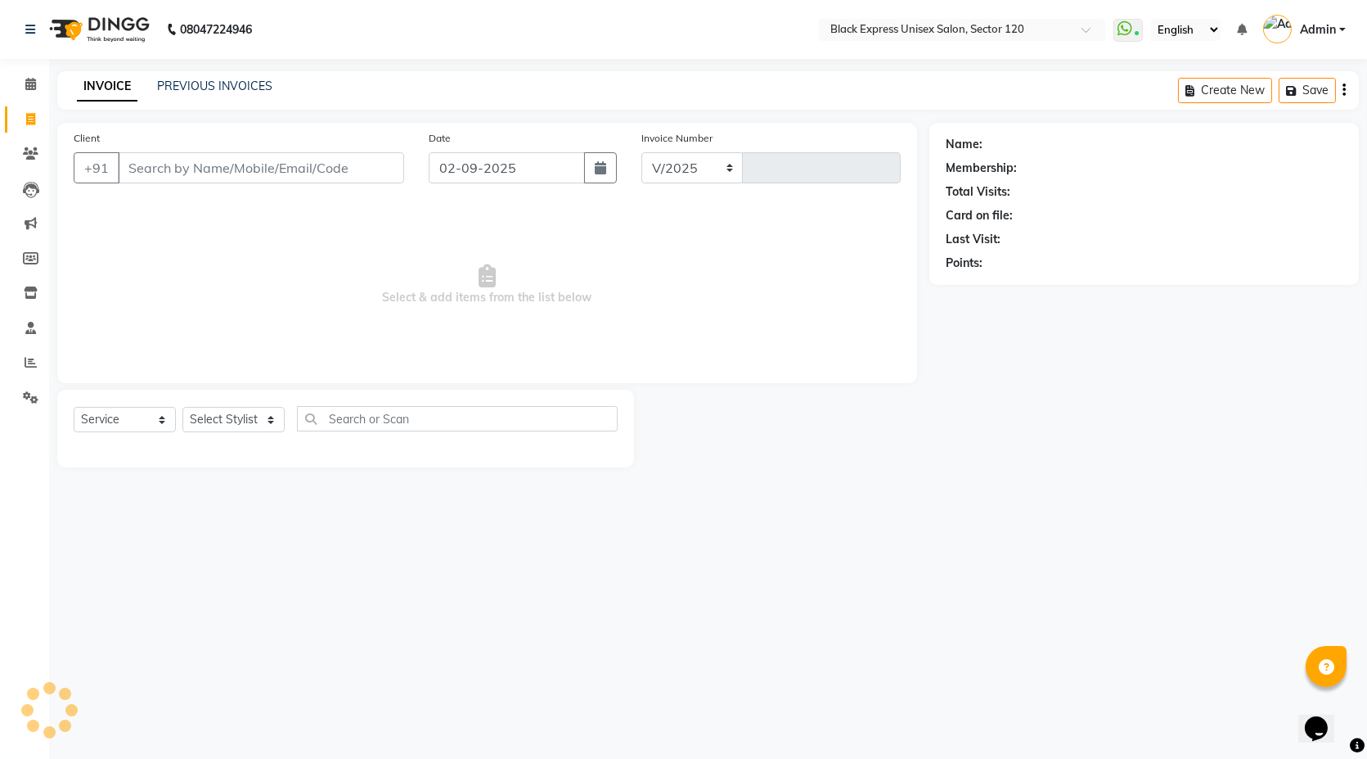
select select "7082"
type input "3860"
click at [214, 87] on link "PREVIOUS INVOICES" at bounding box center [214, 86] width 115 height 15
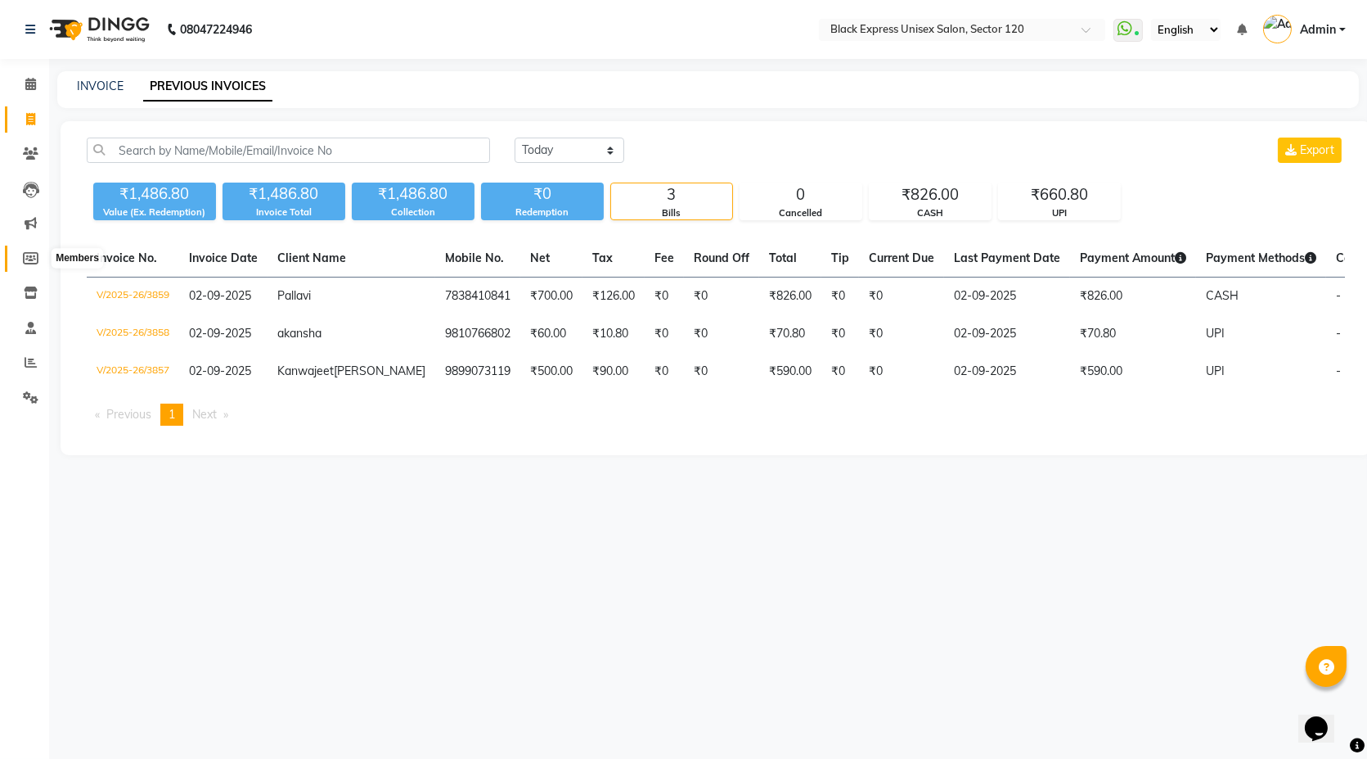
click at [31, 267] on span at bounding box center [30, 259] width 29 height 19
select select
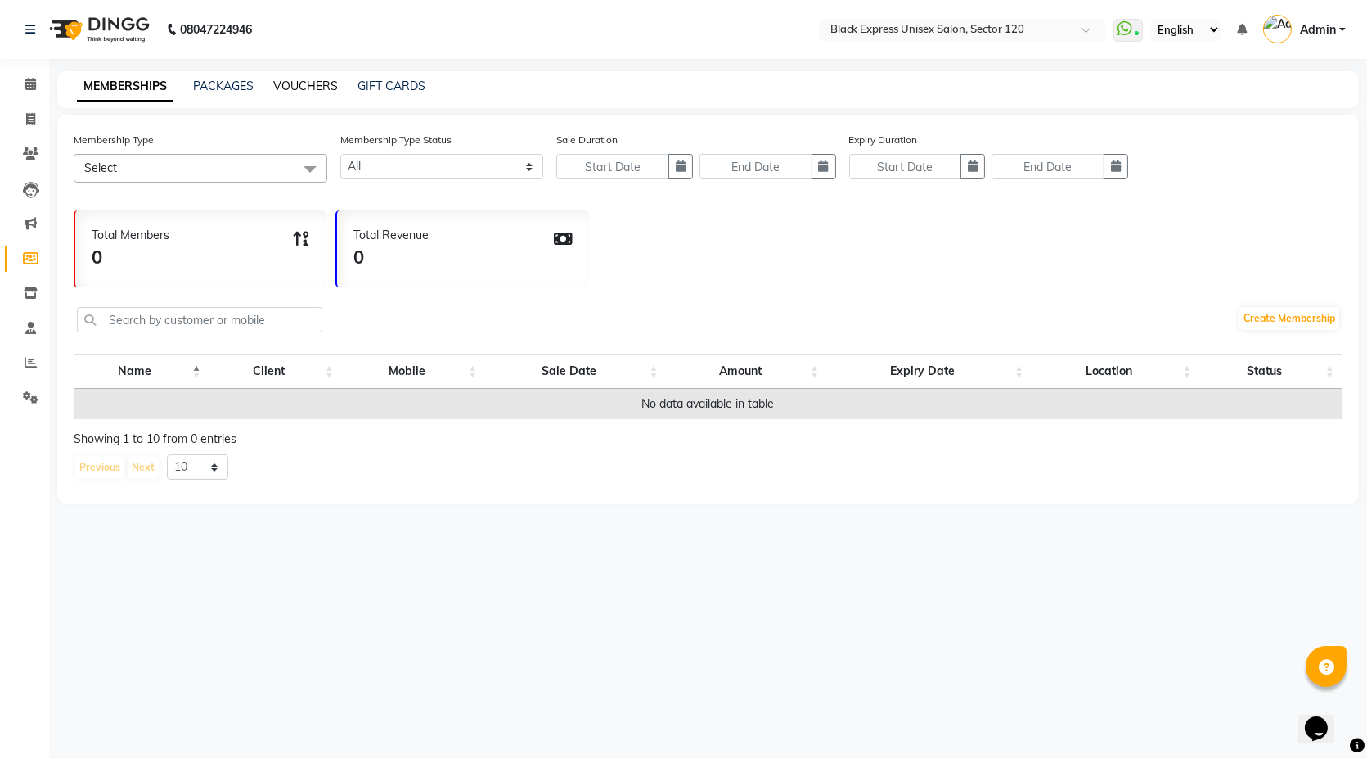
click at [304, 79] on link "VOUCHERS" at bounding box center [305, 86] width 65 height 15
select select
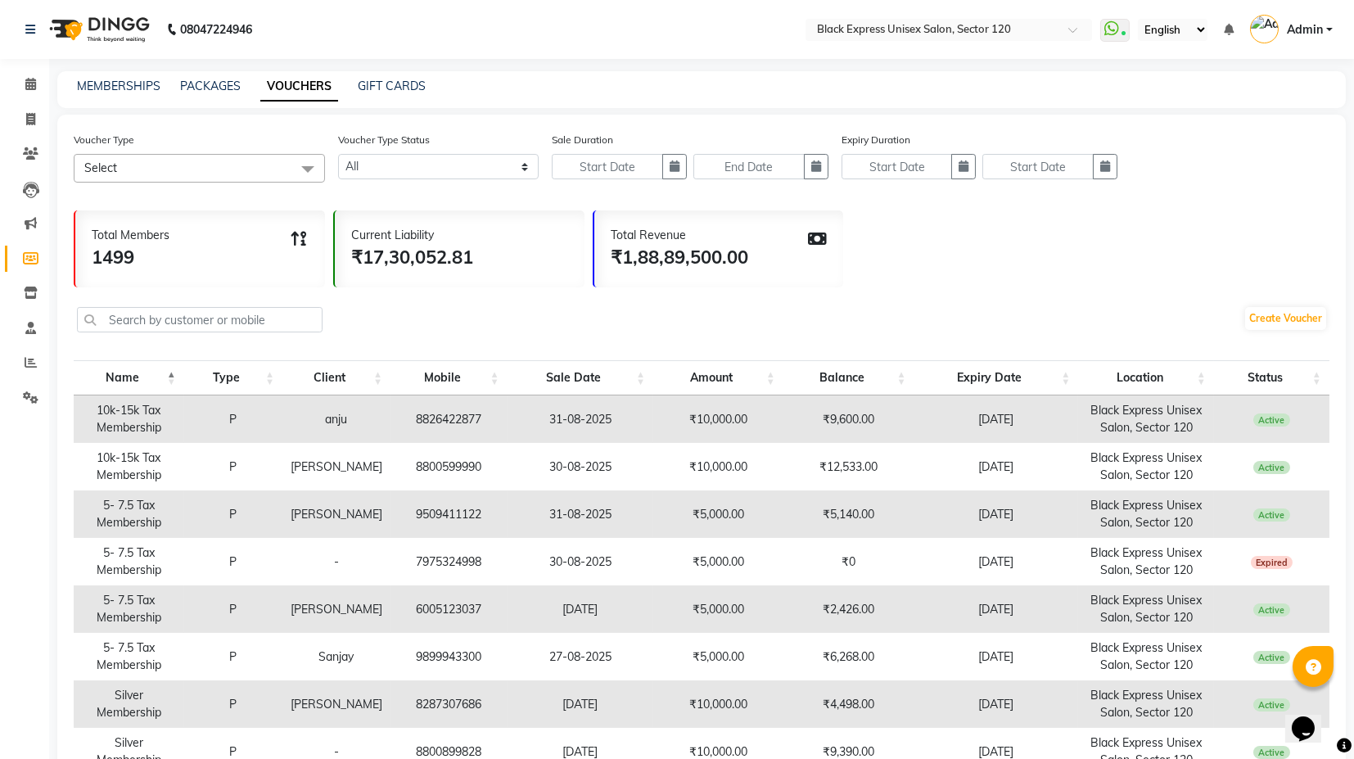
click at [228, 162] on span "Select" at bounding box center [199, 168] width 251 height 29
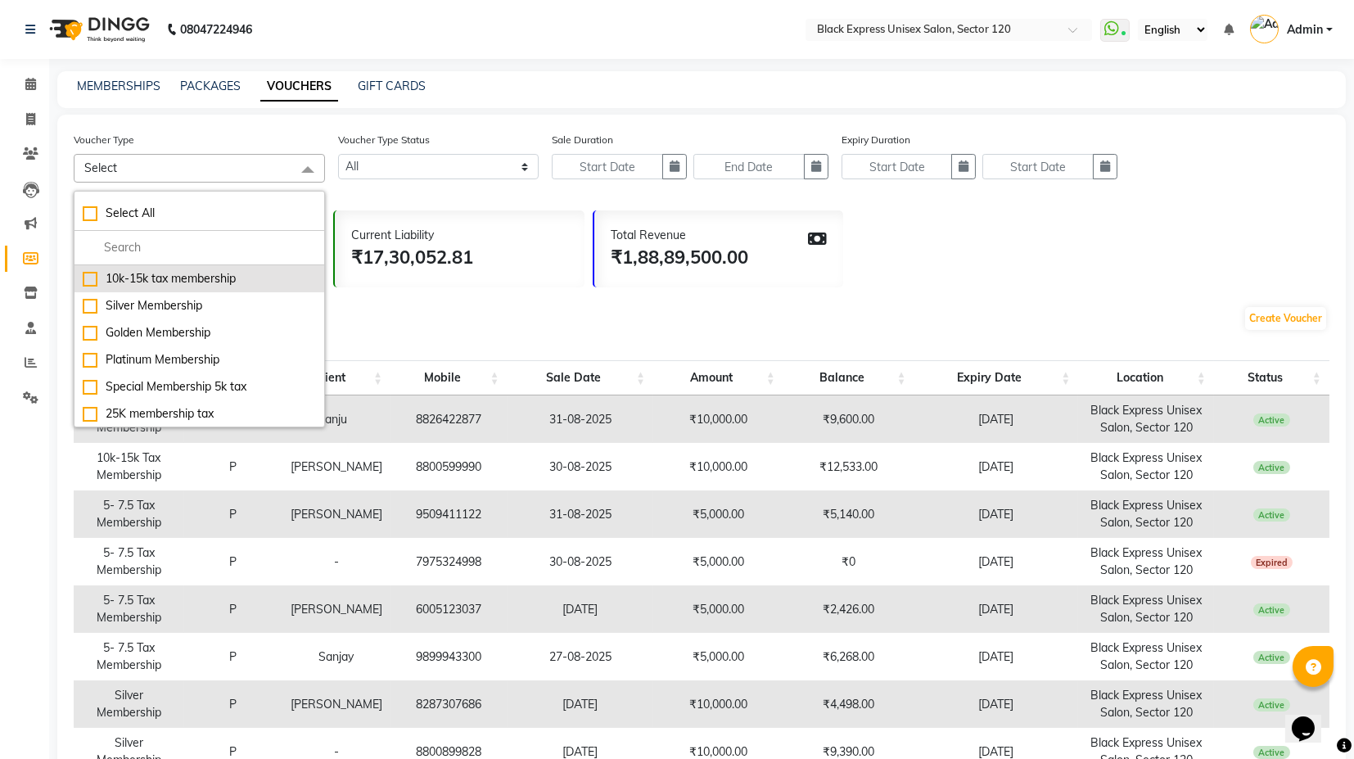
click at [169, 277] on div "10k-15k tax membership" at bounding box center [199, 278] width 233 height 17
checkbox input "true"
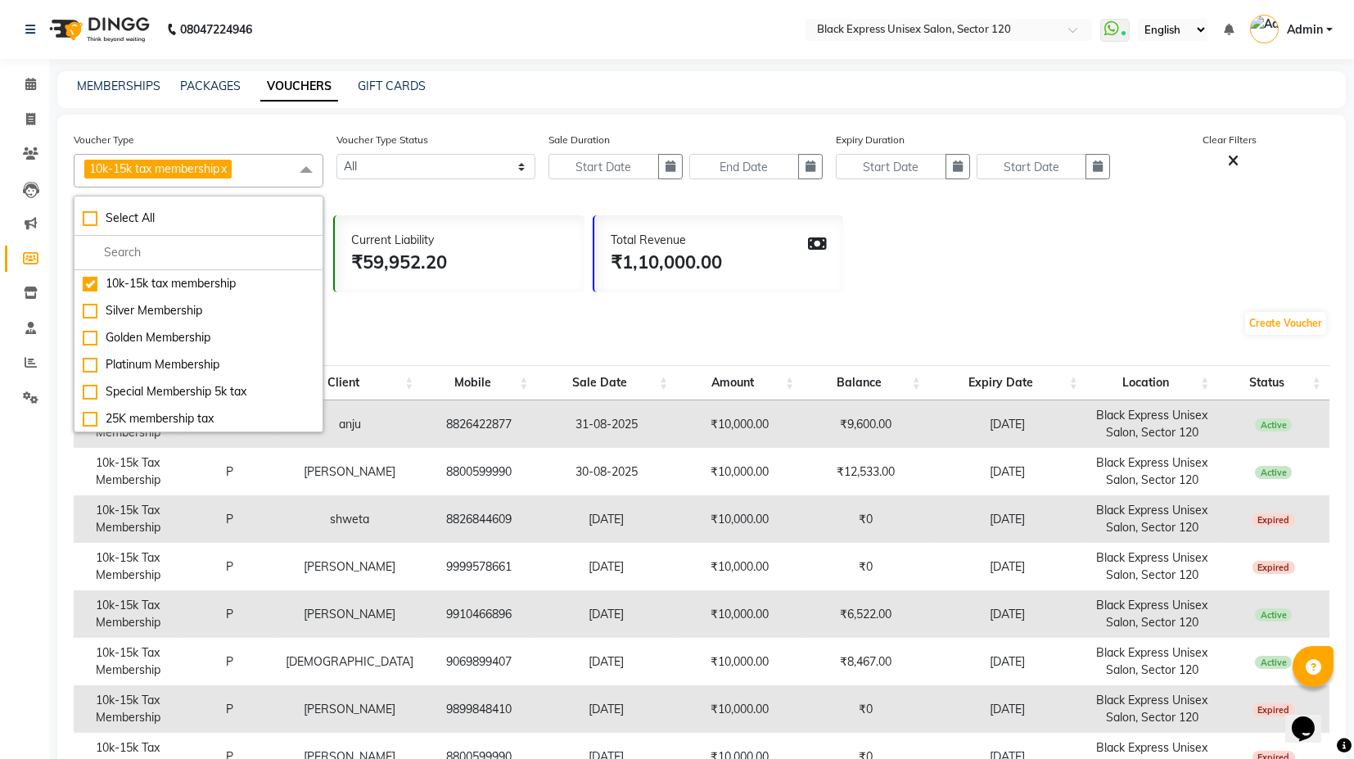
click at [435, 201] on div "Voucher Type 10k-15k tax membership x Select All 10k-15k tax membership Silver …" at bounding box center [701, 537] width 1288 height 845
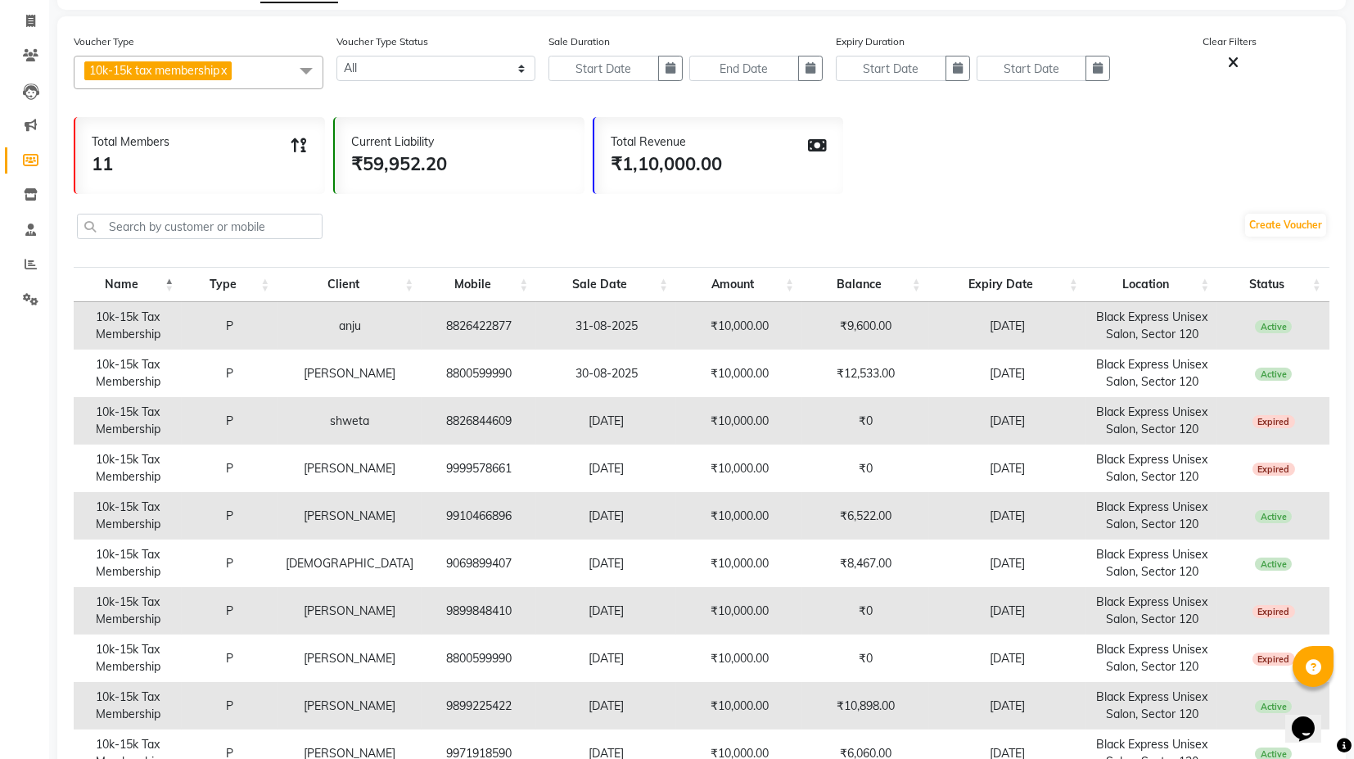
scroll to position [182, 0]
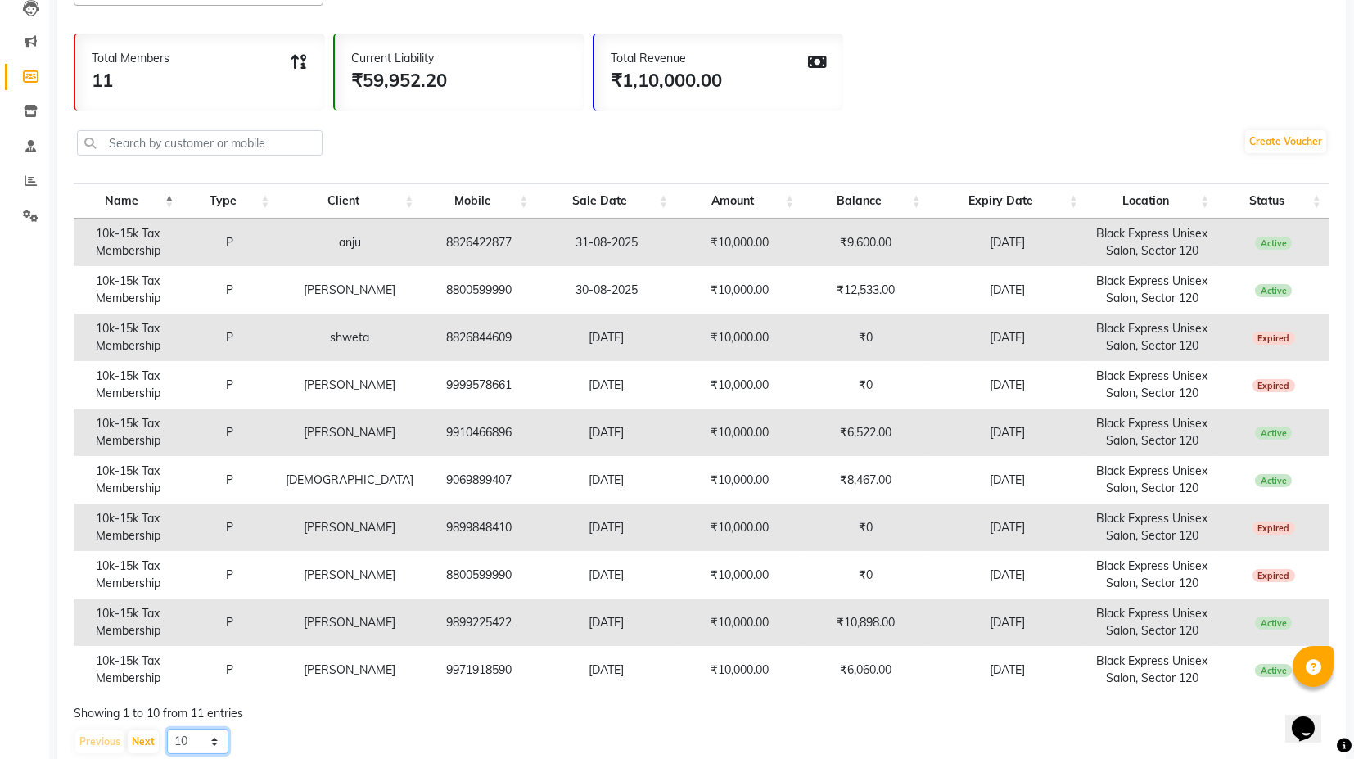
click at [200, 743] on select "10 20 50 100" at bounding box center [197, 740] width 61 height 25
select select "20"
click at [167, 728] on select "10 20 50 100" at bounding box center [197, 740] width 61 height 25
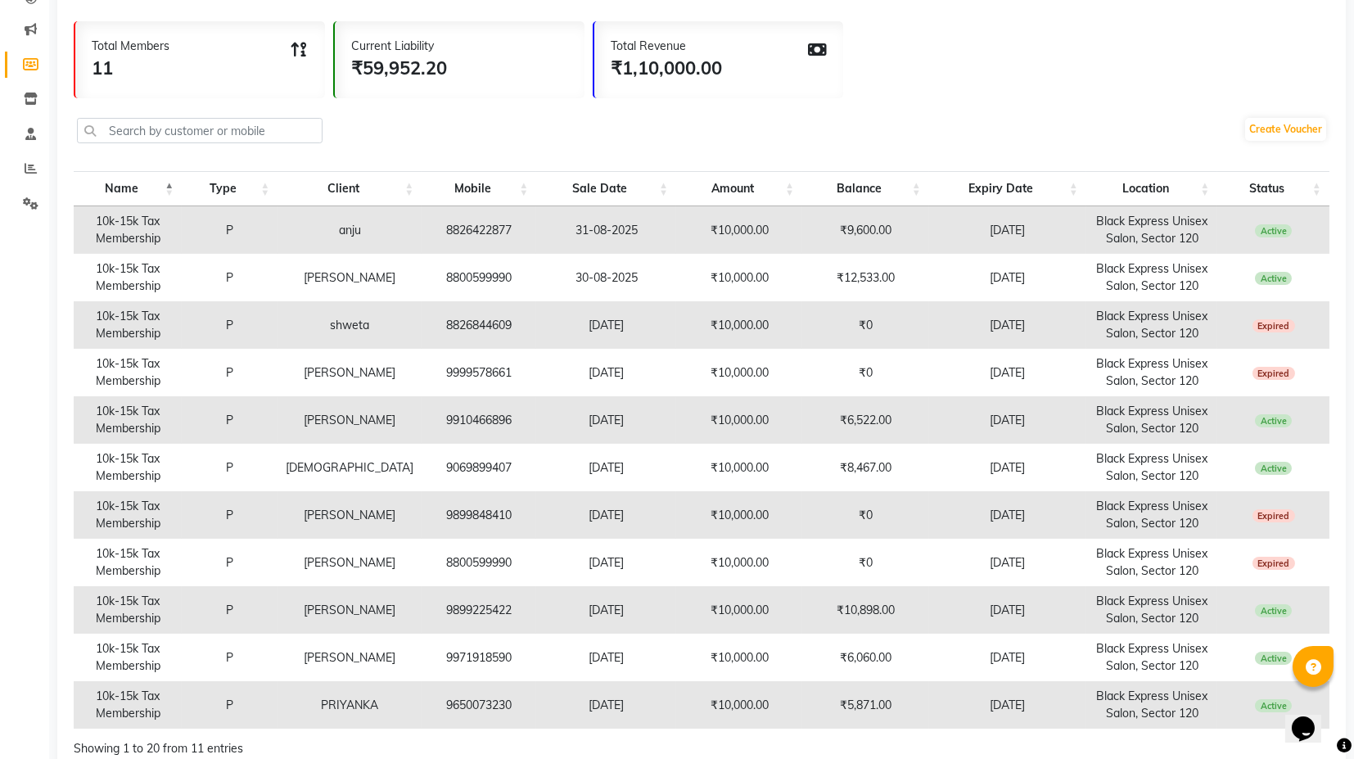
scroll to position [0, 0]
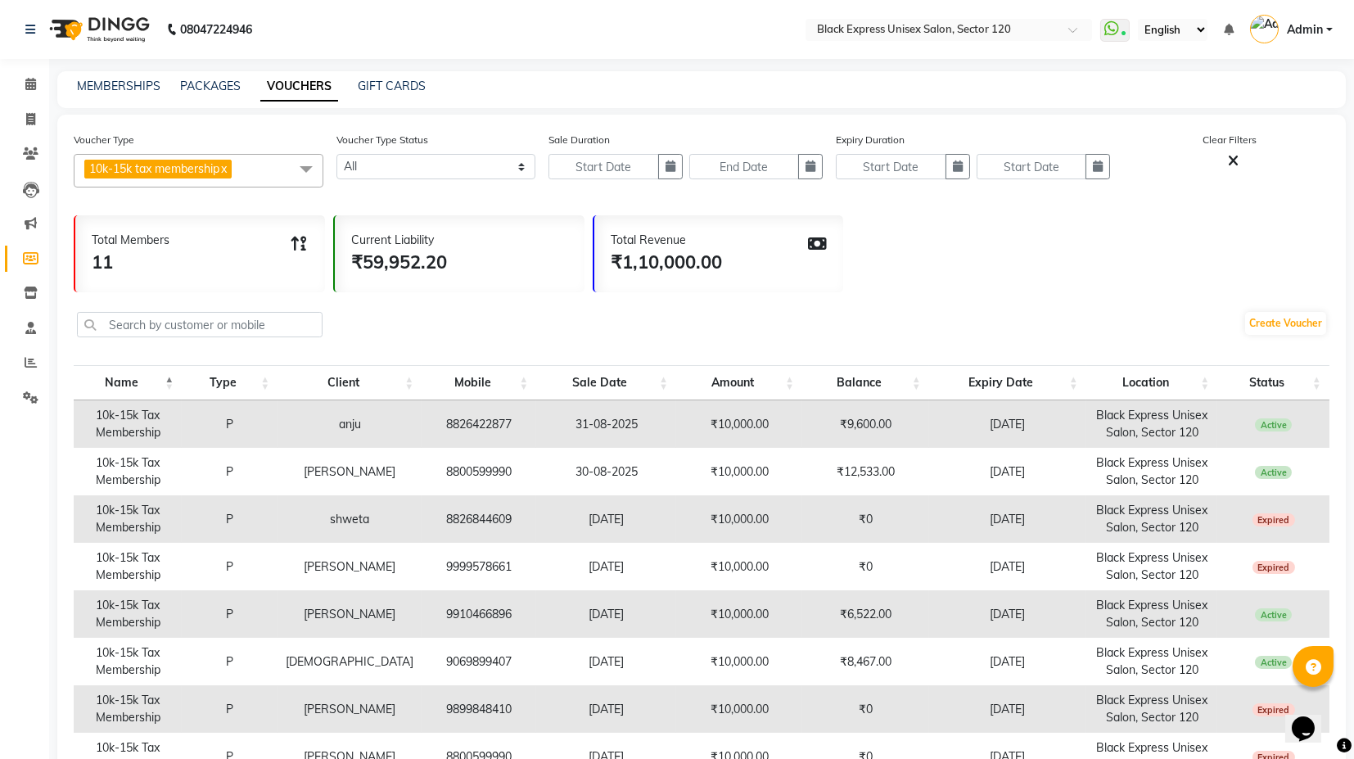
click at [293, 168] on span at bounding box center [306, 169] width 33 height 31
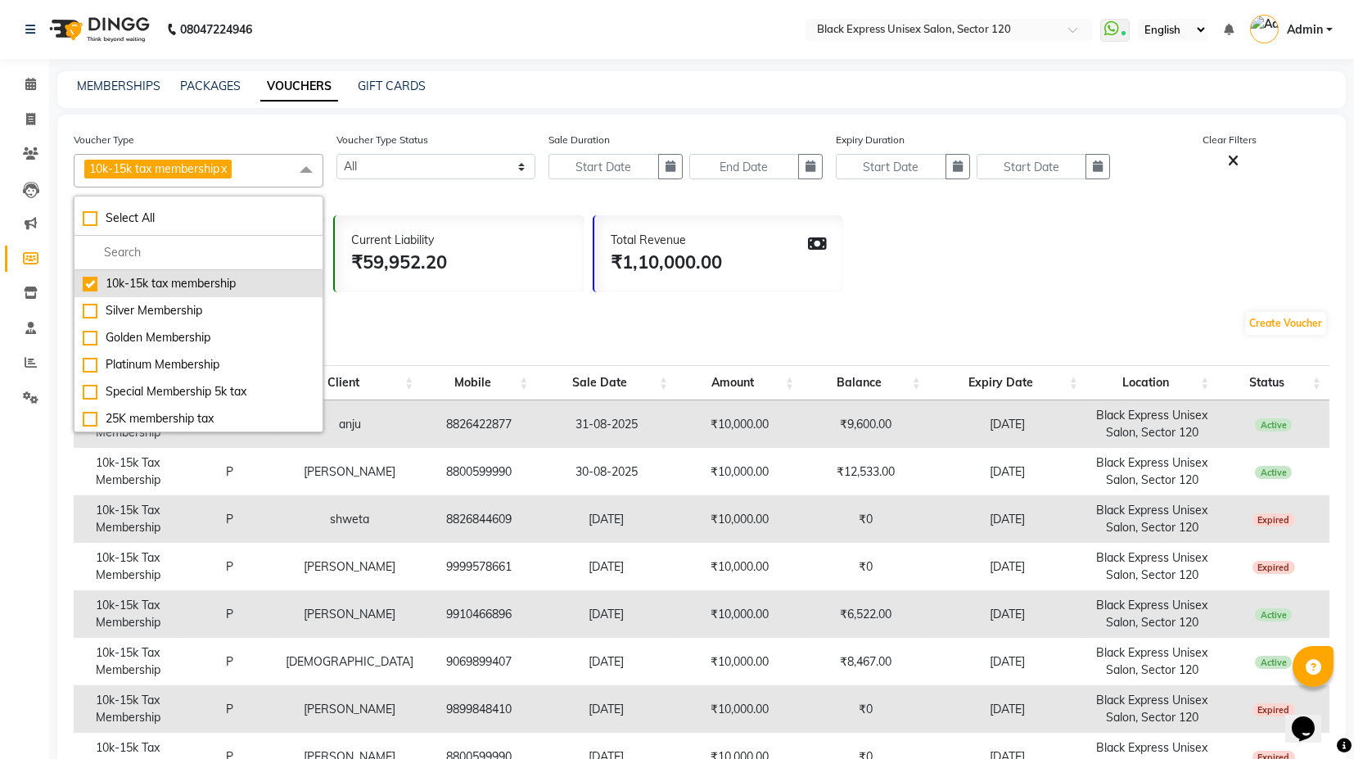
click at [177, 277] on div "10k-15k tax membership" at bounding box center [199, 283] width 232 height 17
checkbox input "false"
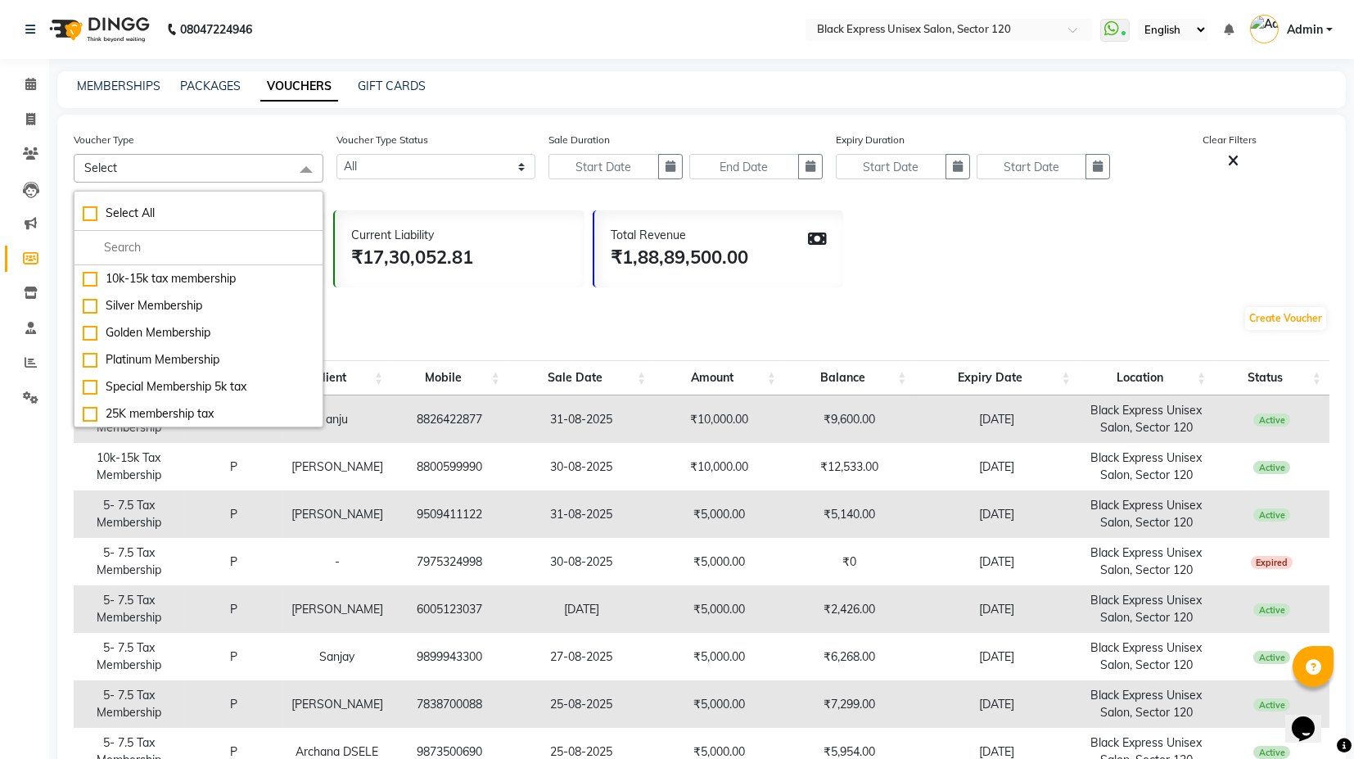
click at [429, 34] on nav "08047224946 Select Location × Black Express Unisex Salon, Sector 120 WhatsApp S…" at bounding box center [677, 29] width 1354 height 59
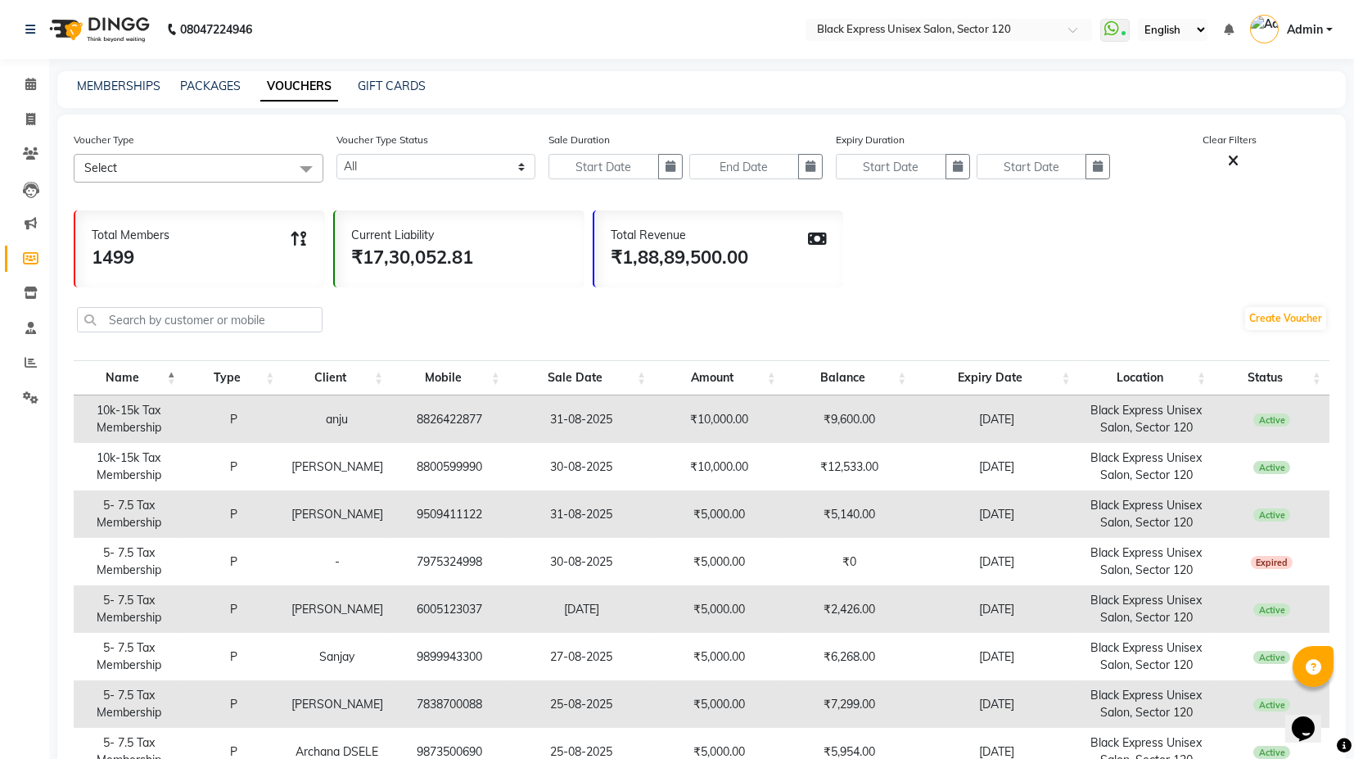
click at [273, 92] on link "VOUCHERS" at bounding box center [299, 86] width 78 height 29
click at [306, 96] on link "VOUCHERS" at bounding box center [299, 86] width 78 height 29
click at [33, 116] on icon at bounding box center [30, 119] width 9 height 12
select select "service"
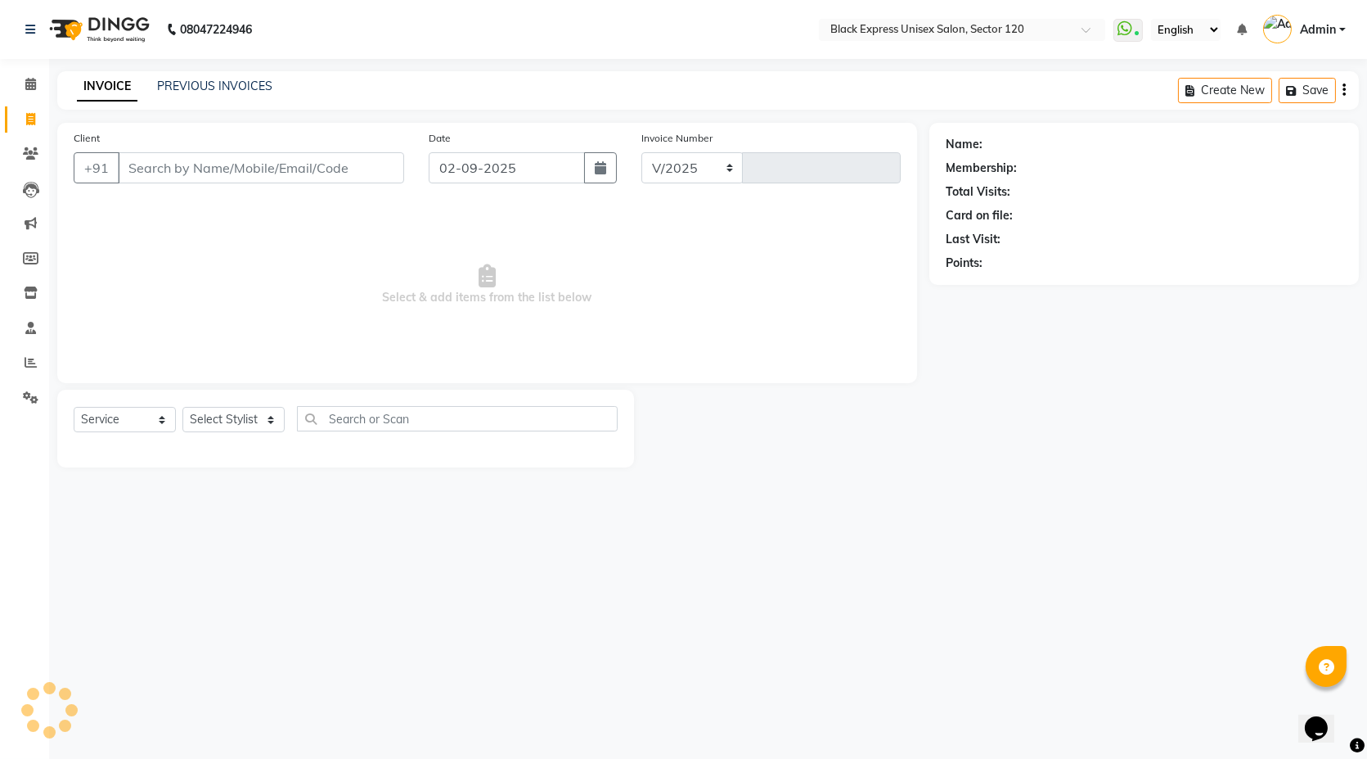
select select "7082"
type input "3860"
click at [208, 90] on link "PREVIOUS INVOICES" at bounding box center [214, 86] width 115 height 15
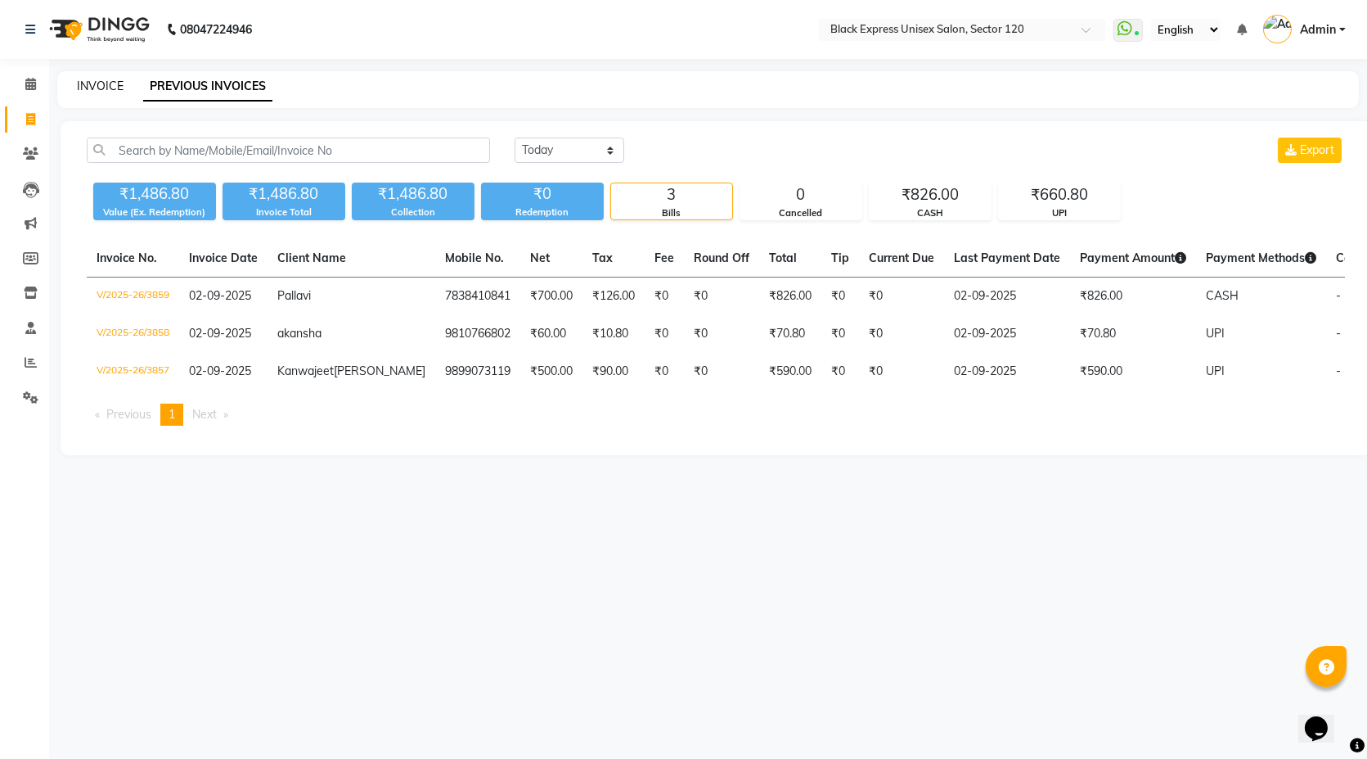
click at [98, 79] on link "INVOICE" at bounding box center [100, 86] width 47 height 15
select select "7082"
select select "service"
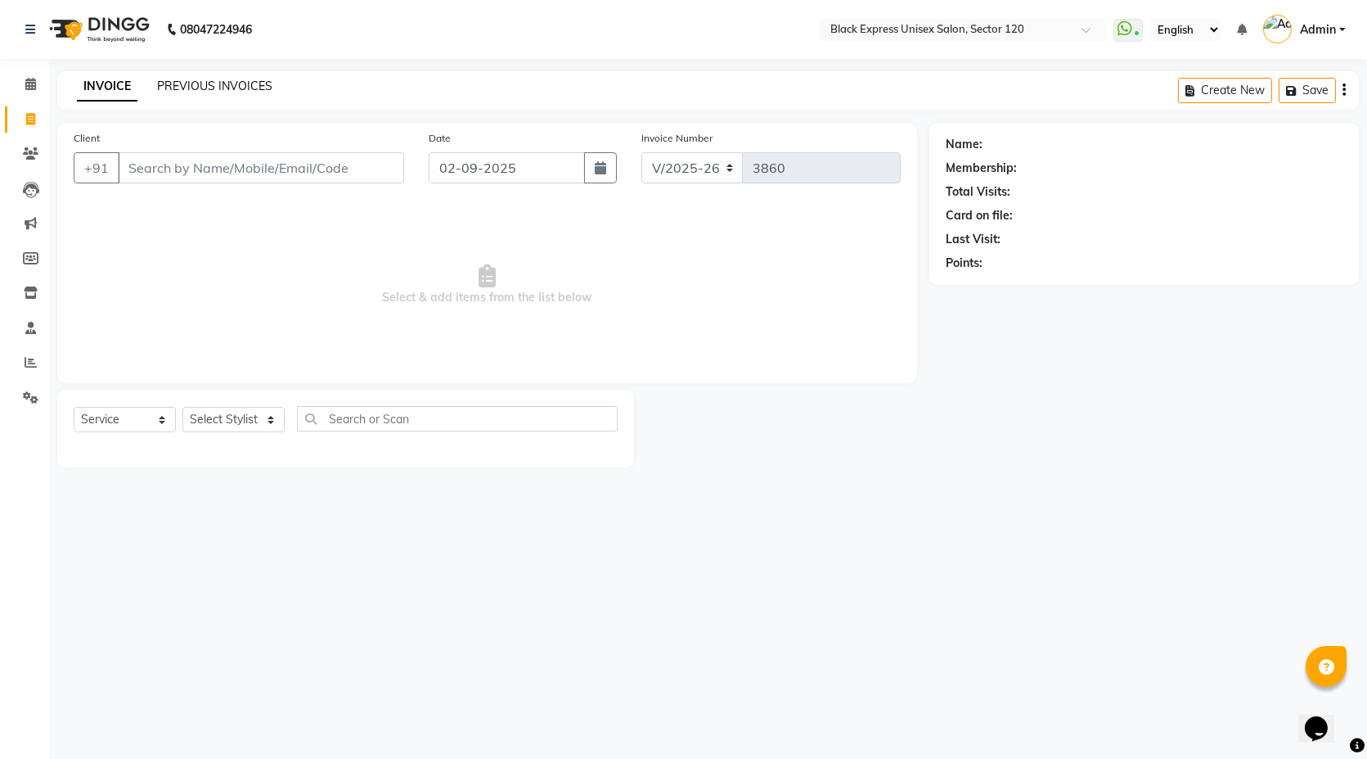
click at [231, 83] on link "PREVIOUS INVOICES" at bounding box center [214, 86] width 115 height 15
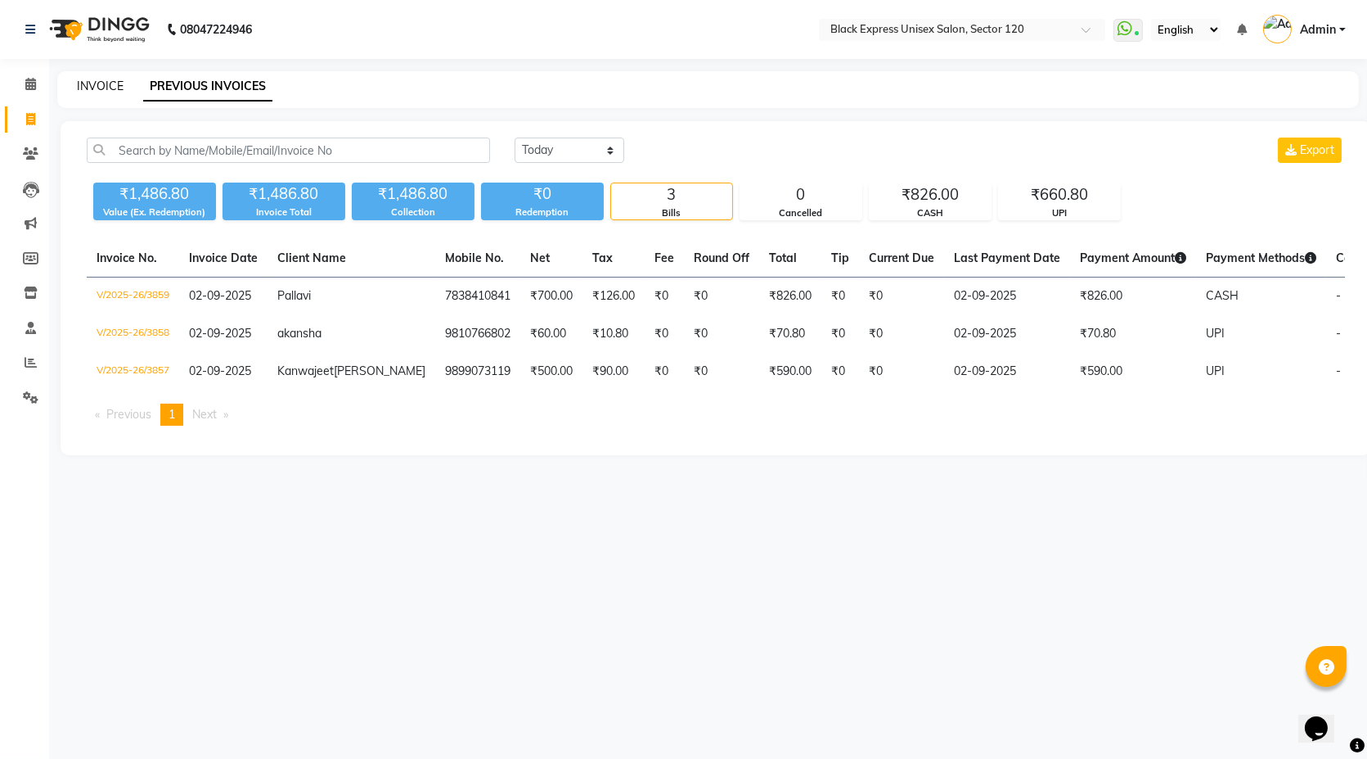
click at [102, 90] on link "INVOICE" at bounding box center [100, 86] width 47 height 15
select select "7082"
select select "service"
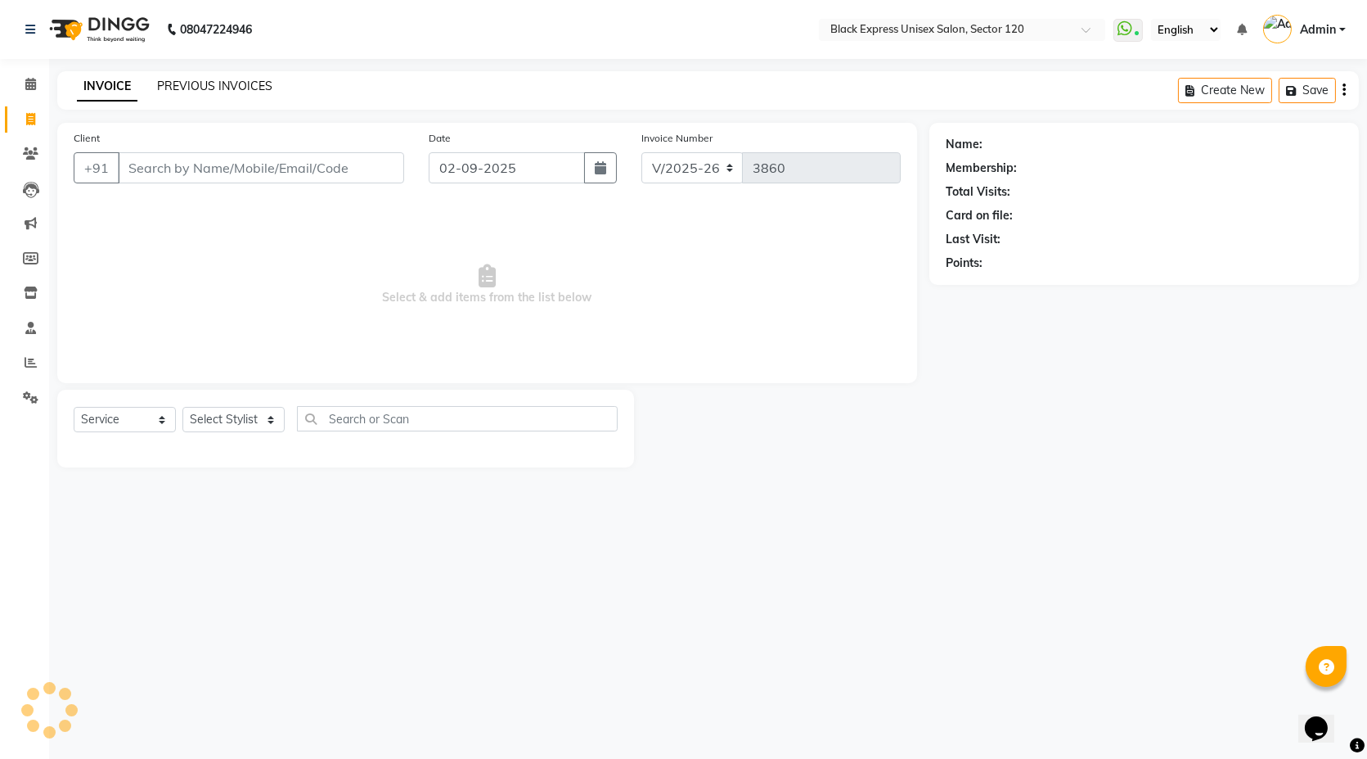
click at [214, 83] on link "PREVIOUS INVOICES" at bounding box center [214, 86] width 115 height 15
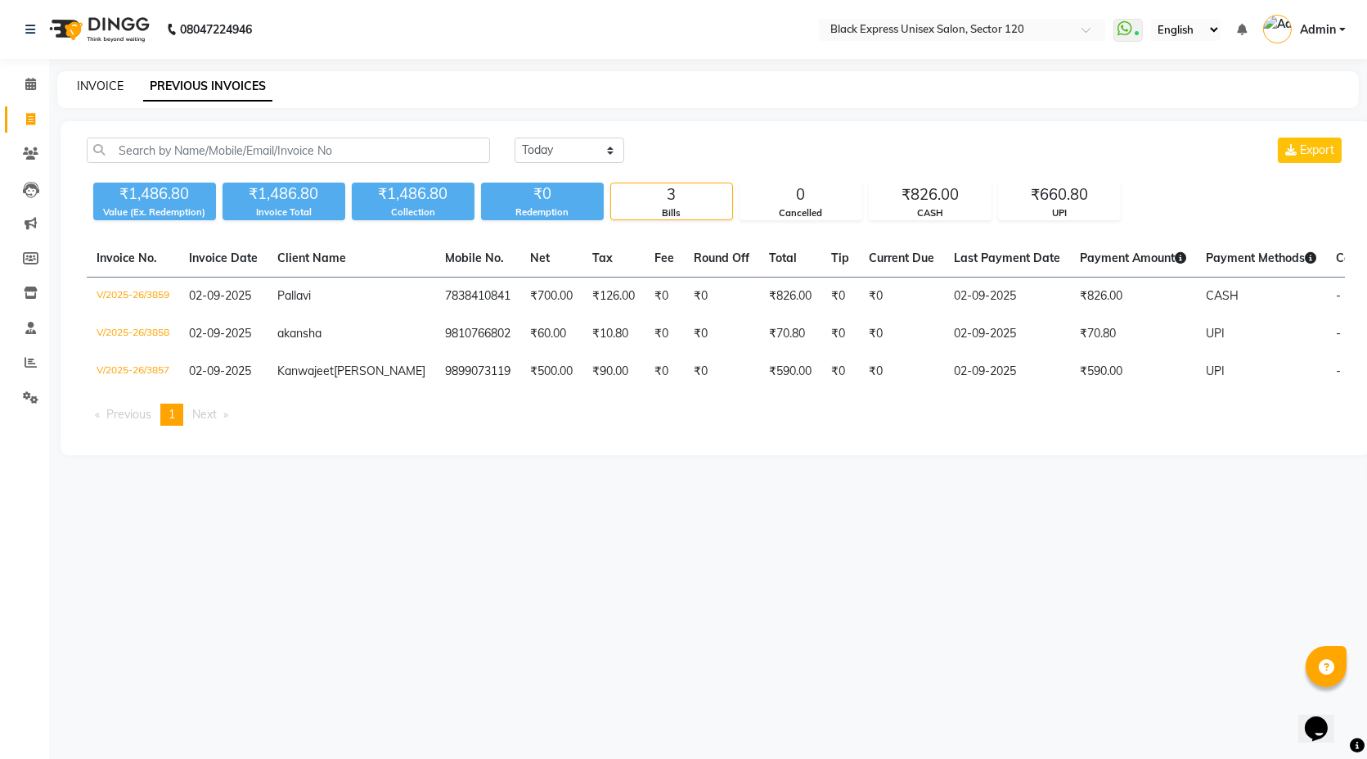
click at [110, 90] on link "INVOICE" at bounding box center [100, 86] width 47 height 15
select select "service"
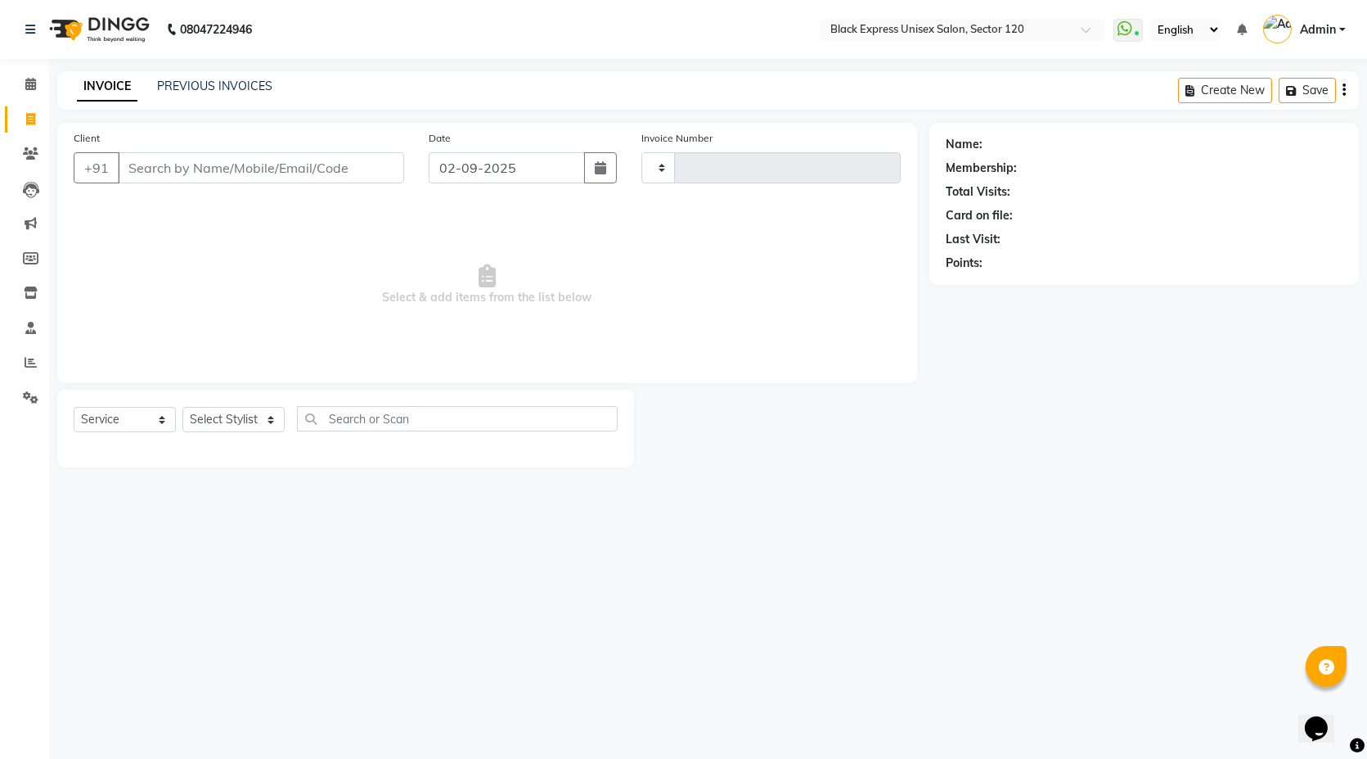
type input "3860"
select select "7082"
click at [186, 86] on link "PREVIOUS INVOICES" at bounding box center [214, 86] width 115 height 15
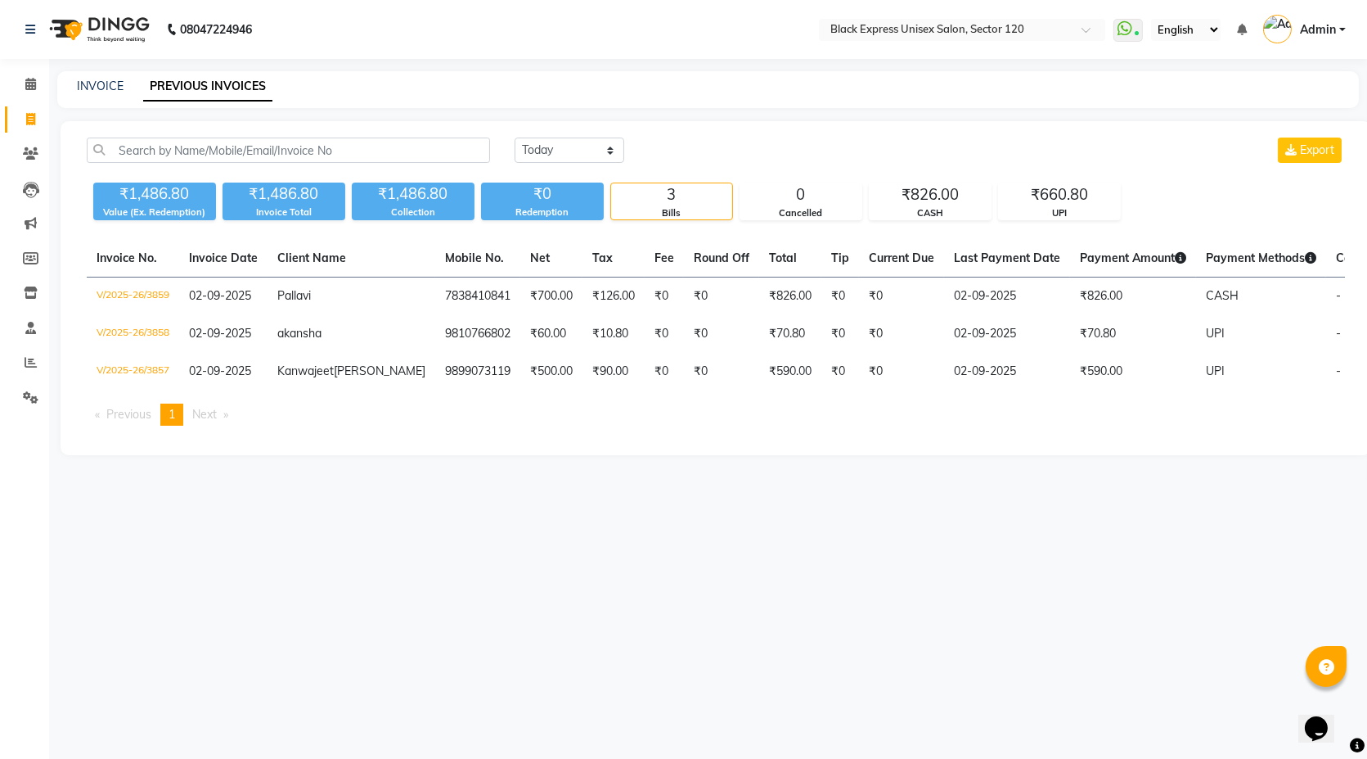
click at [110, 97] on div "INVOICE PREVIOUS INVOICES" at bounding box center [708, 89] width 1302 height 37
click at [110, 90] on link "INVOICE" at bounding box center [100, 86] width 47 height 15
select select "service"
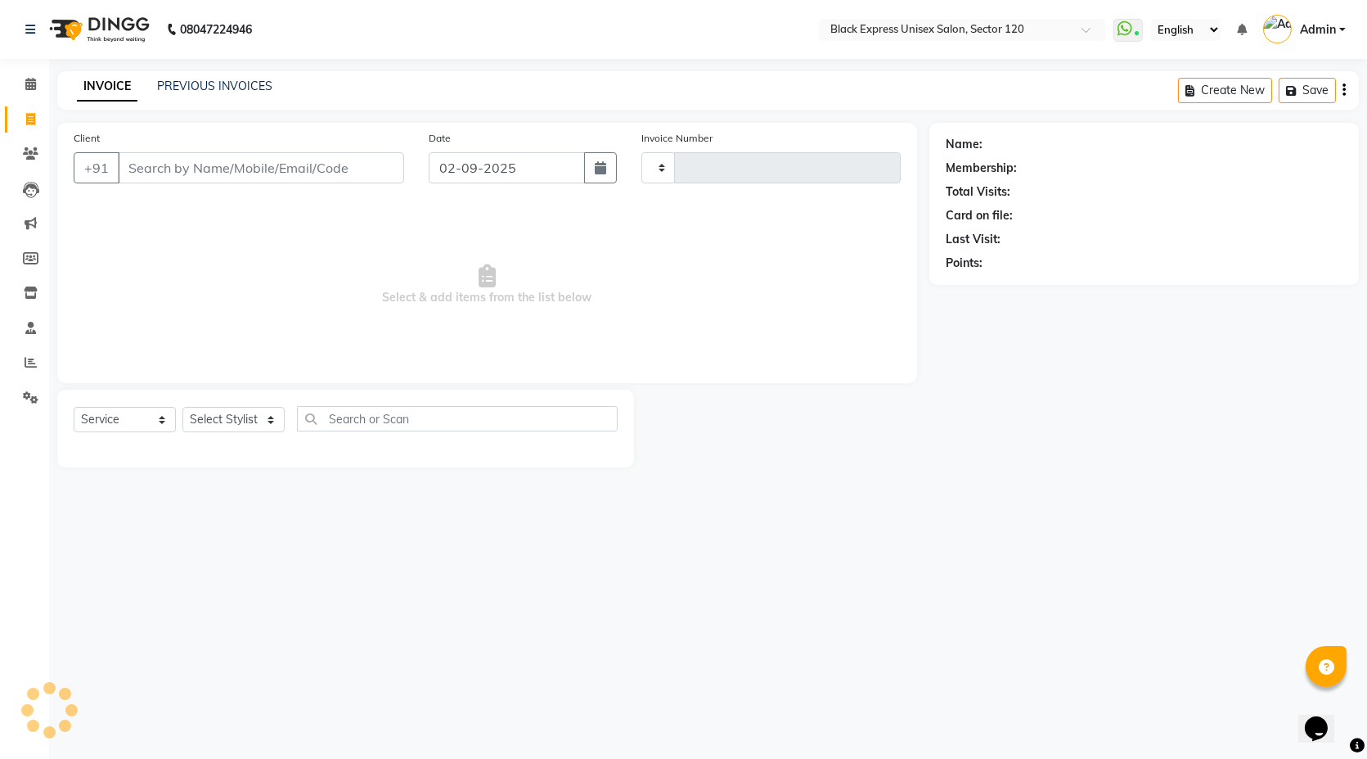
type input "3860"
select select "7082"
click at [28, 260] on icon at bounding box center [31, 258] width 16 height 12
select select
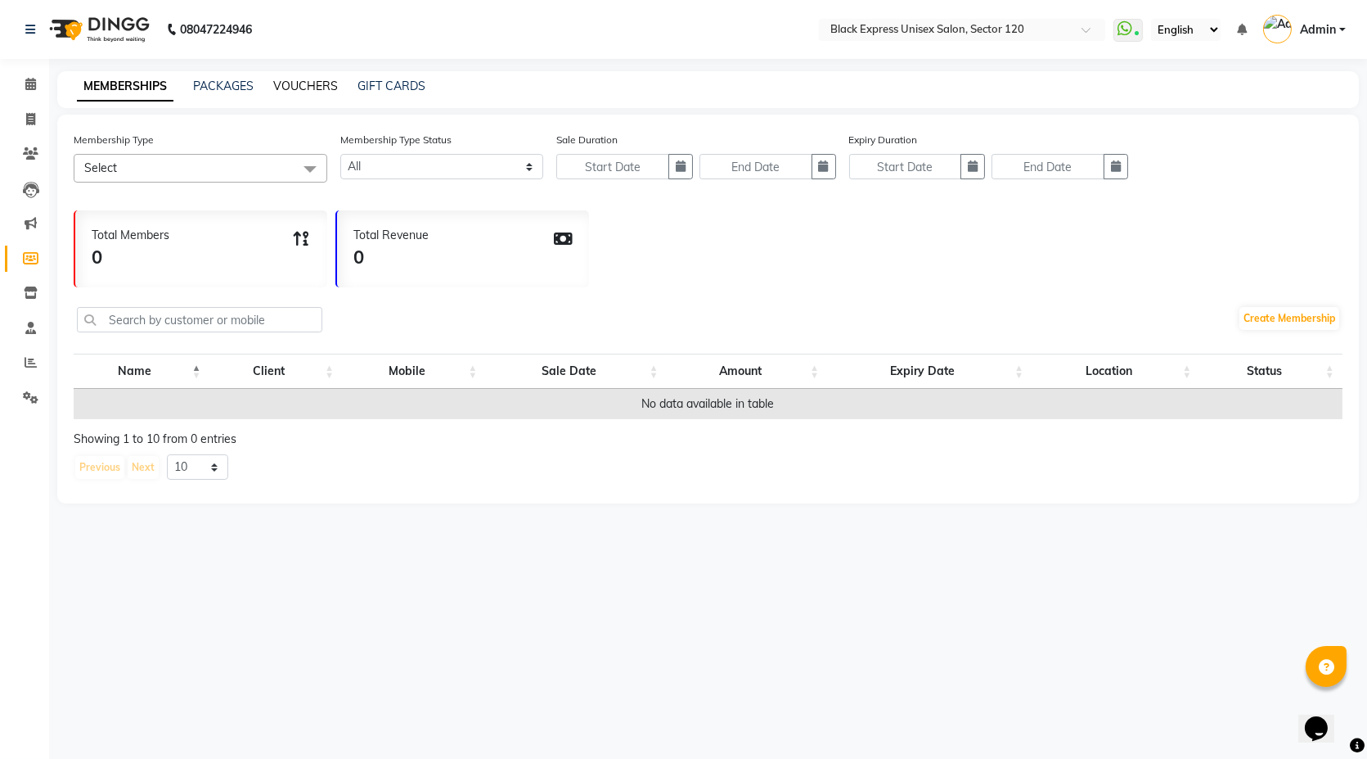
click at [326, 80] on link "VOUCHERS" at bounding box center [305, 86] width 65 height 15
select select
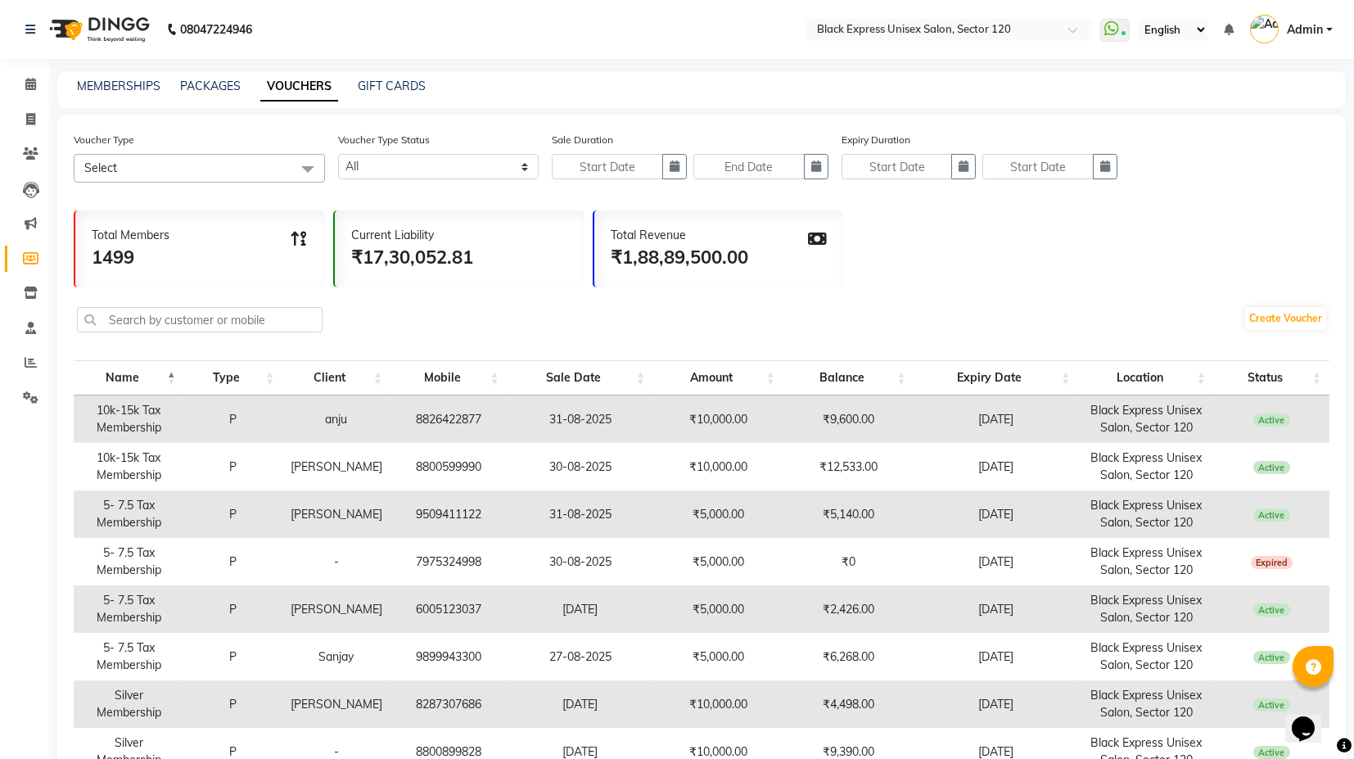
drag, startPoint x: 246, startPoint y: 156, endPoint x: 207, endPoint y: 175, distance: 43.6
click at [246, 157] on span "Select" at bounding box center [199, 168] width 251 height 29
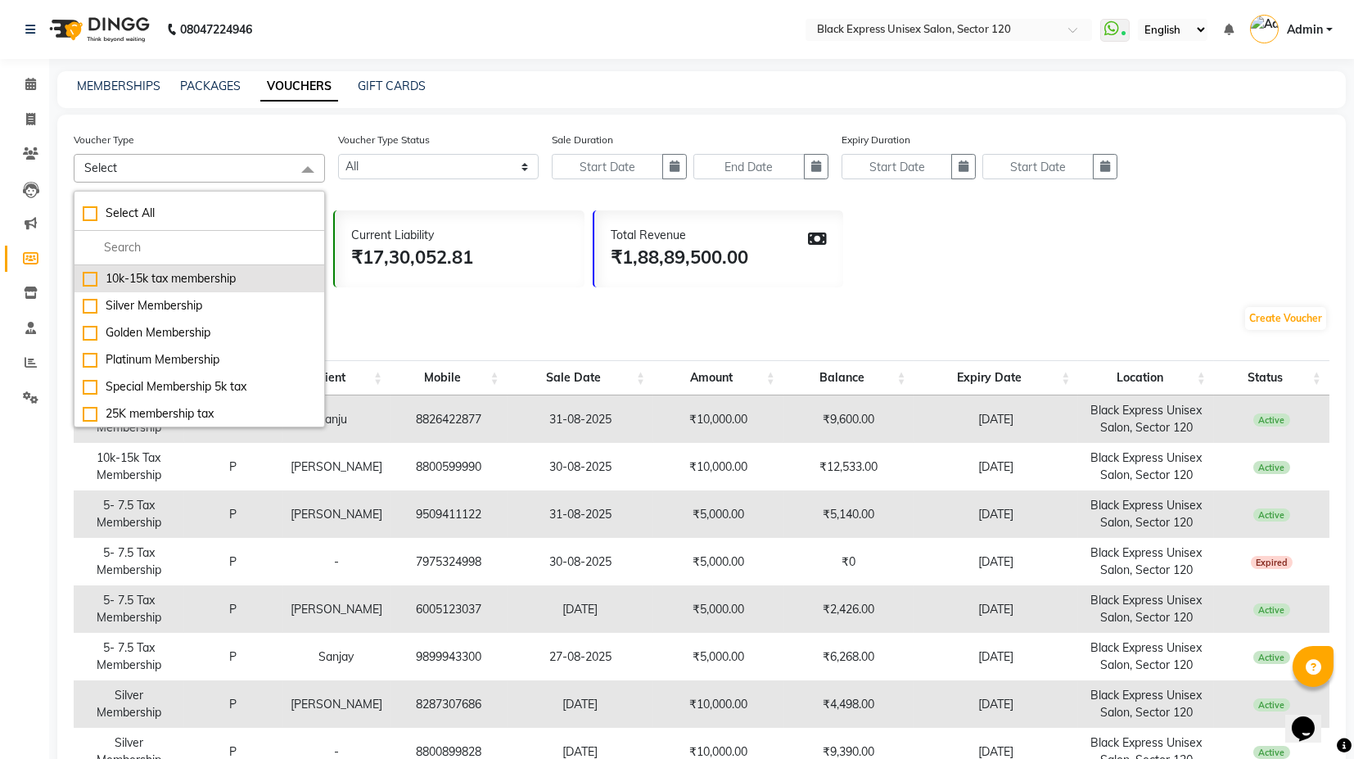
click at [164, 282] on div "10k-15k tax membership" at bounding box center [199, 278] width 233 height 17
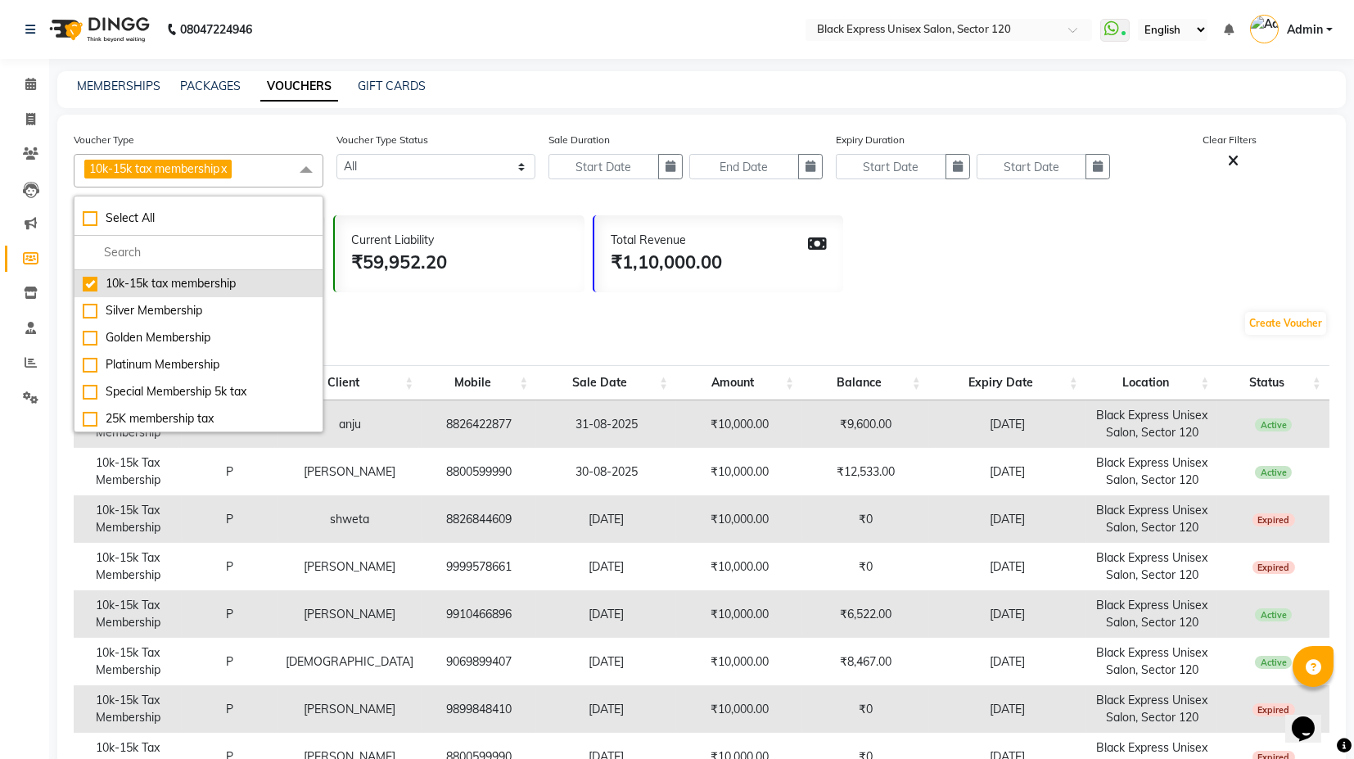
click at [187, 281] on div "10k-15k tax membership" at bounding box center [199, 283] width 232 height 17
checkbox input "false"
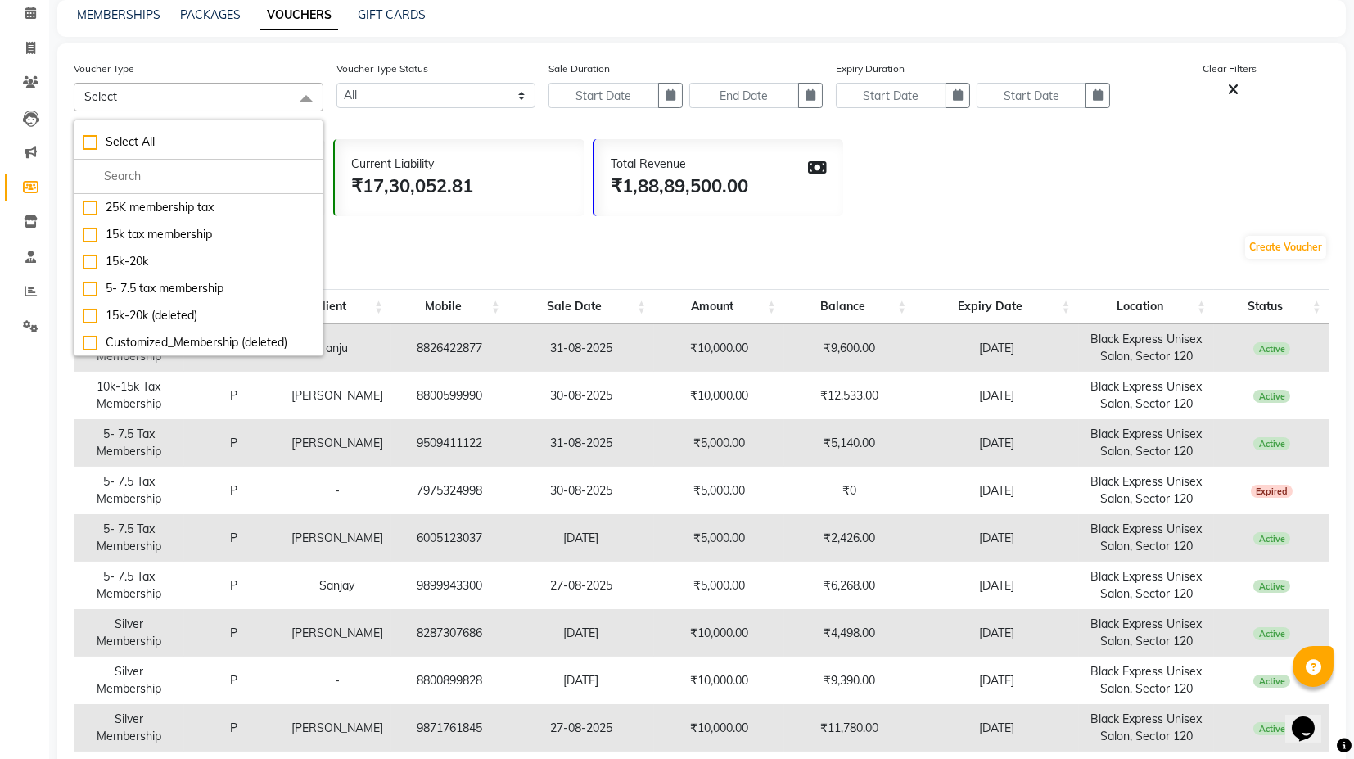
scroll to position [182, 0]
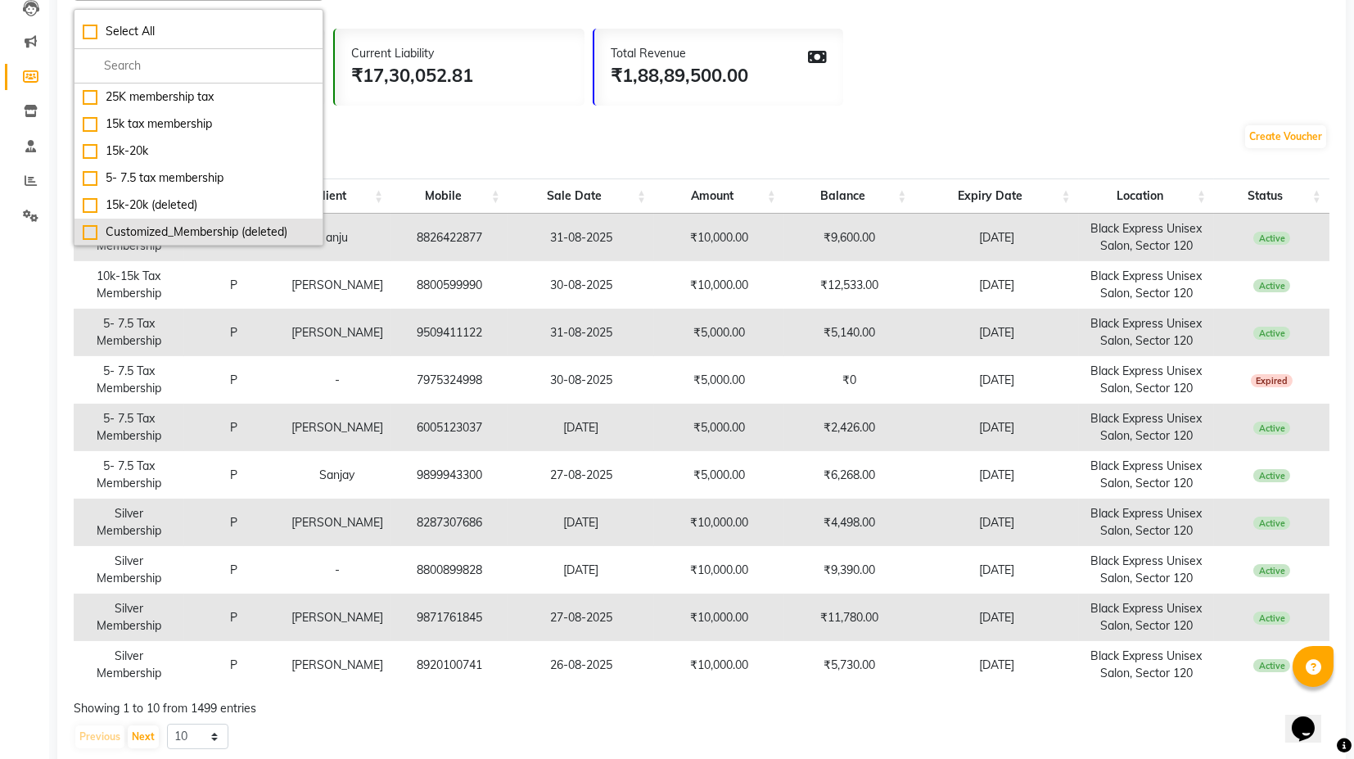
click at [200, 225] on div "Customized_Membership (deleted)" at bounding box center [199, 231] width 232 height 17
checkbox input "true"
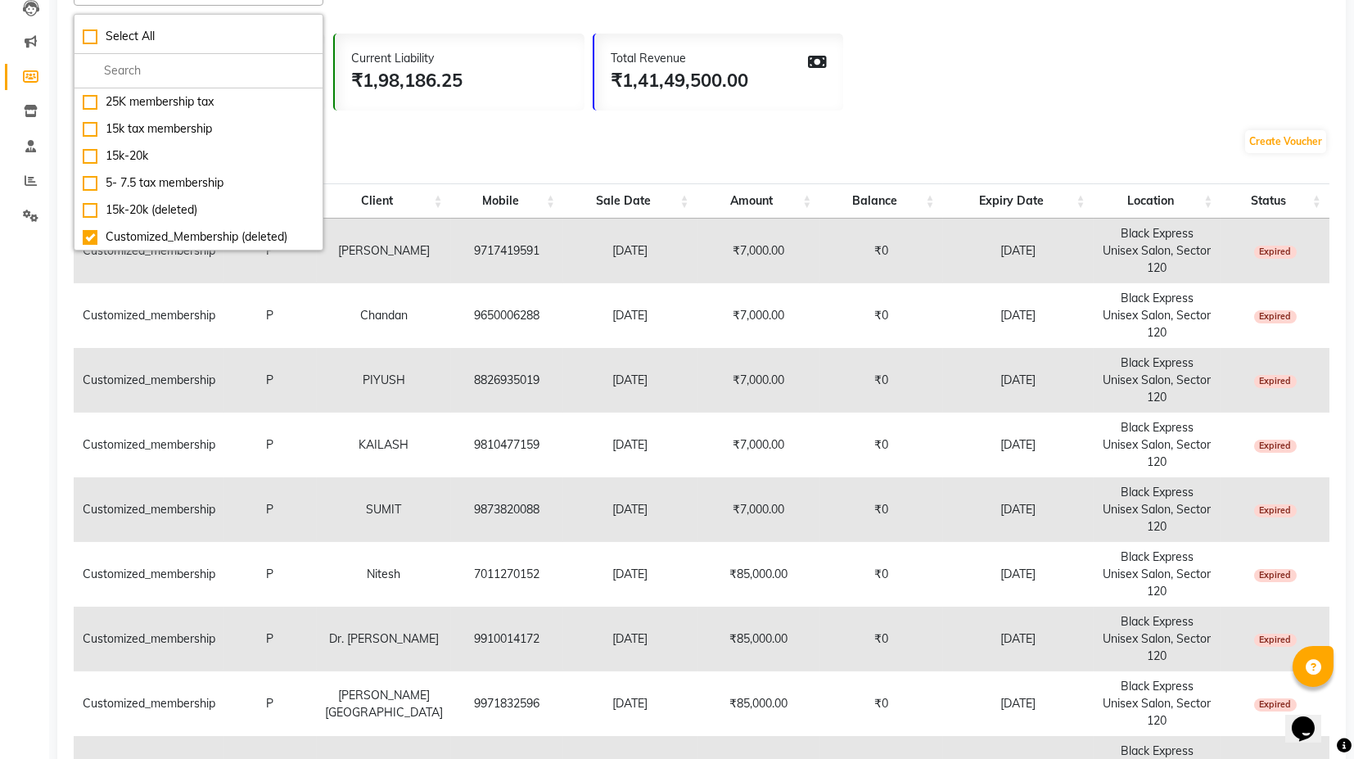
click at [465, 156] on div "Create Voucher" at bounding box center [701, 144] width 1255 height 55
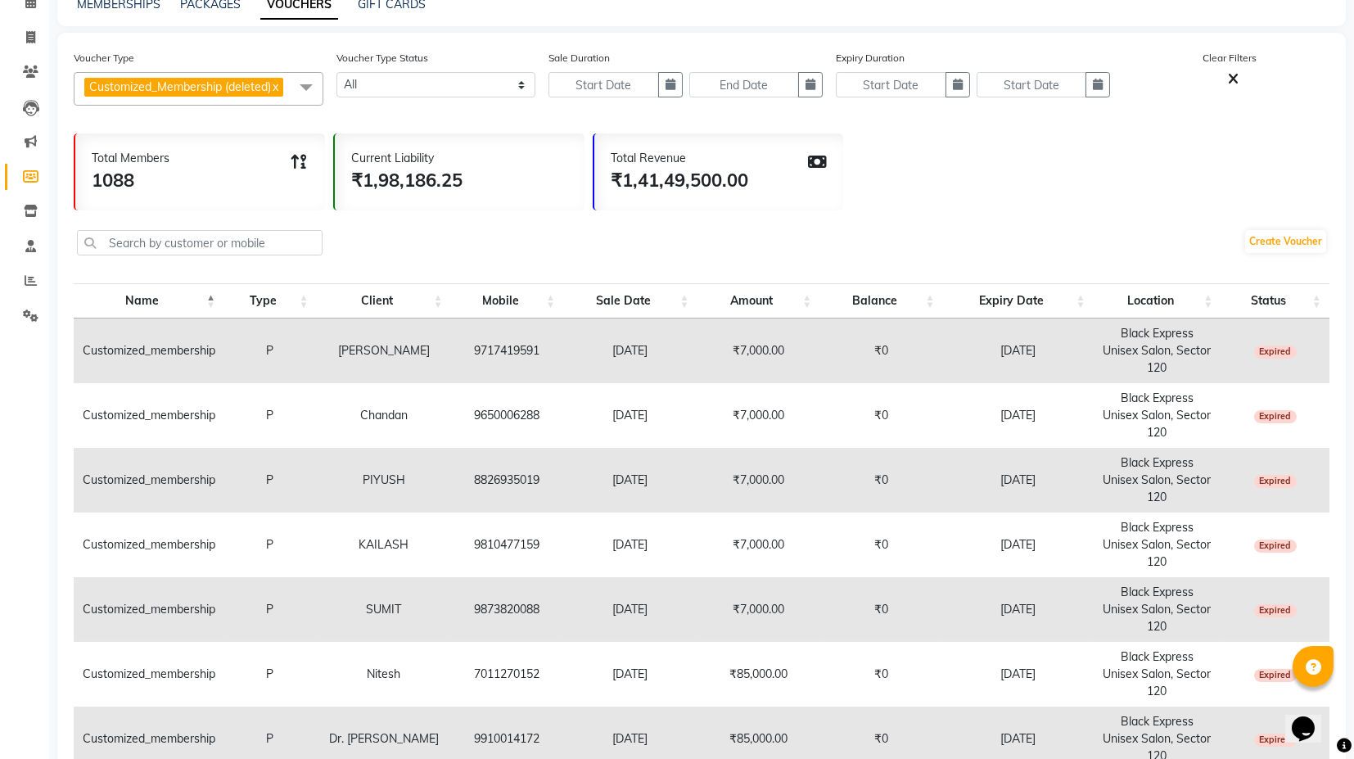
scroll to position [0, 0]
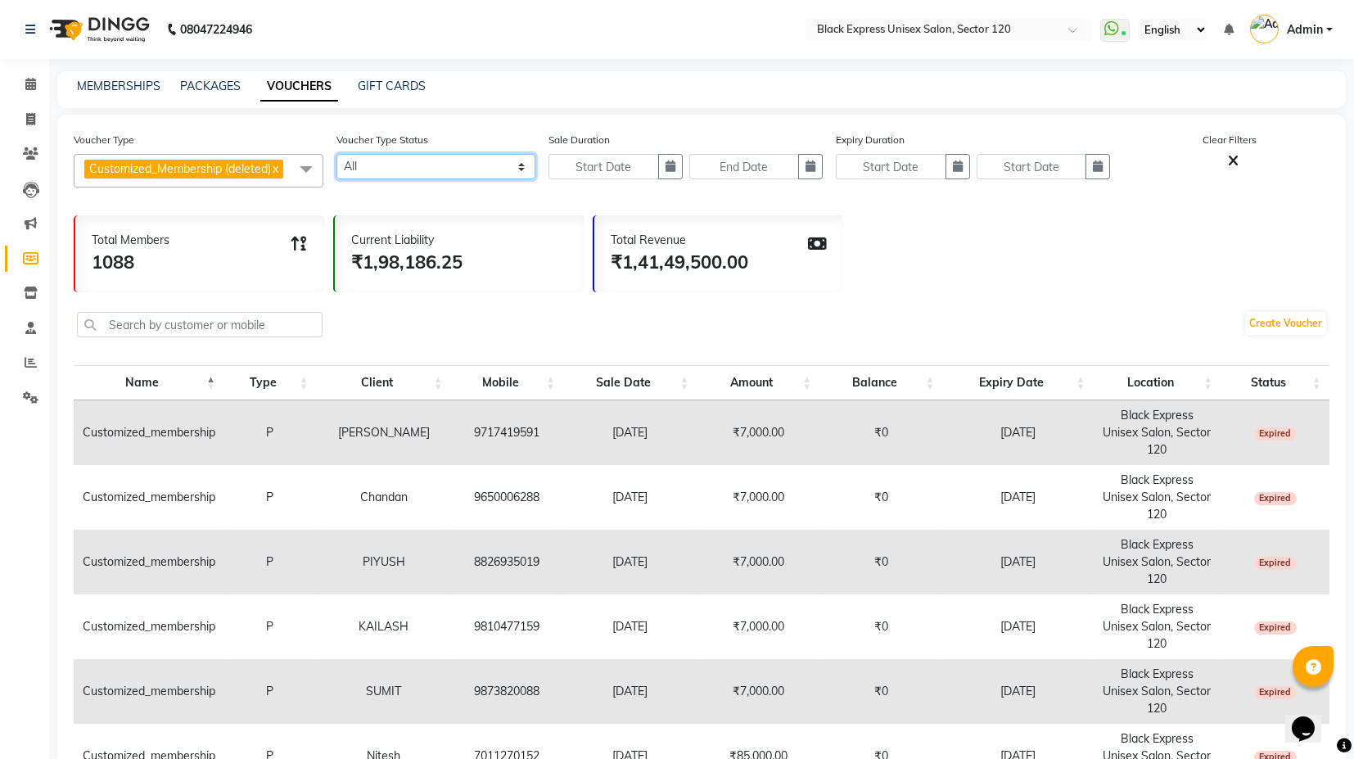
click at [412, 165] on select "Active Expired All" at bounding box center [436, 166] width 200 height 25
select select "true"
click at [336, 154] on select "Active Expired All" at bounding box center [436, 166] width 200 height 25
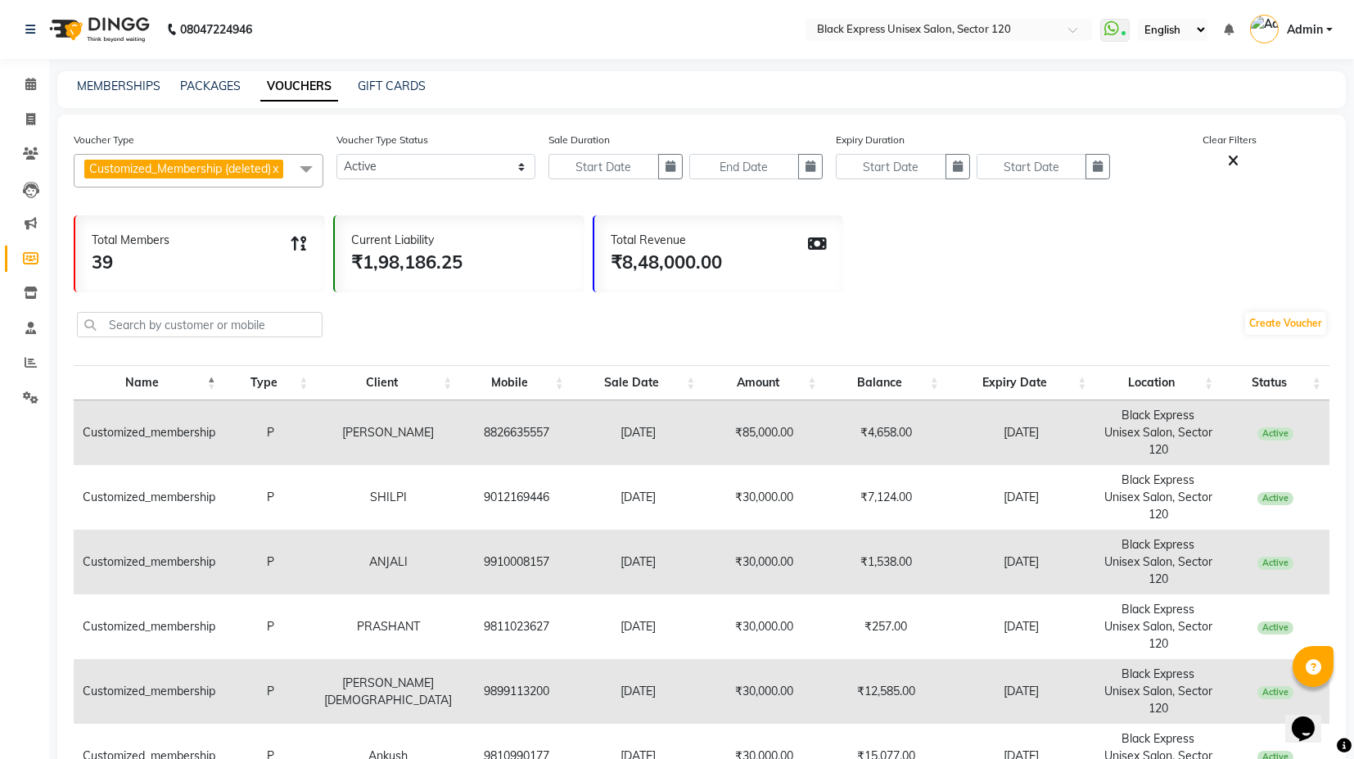
click at [391, 315] on div "Create Voucher" at bounding box center [701, 326] width 1255 height 55
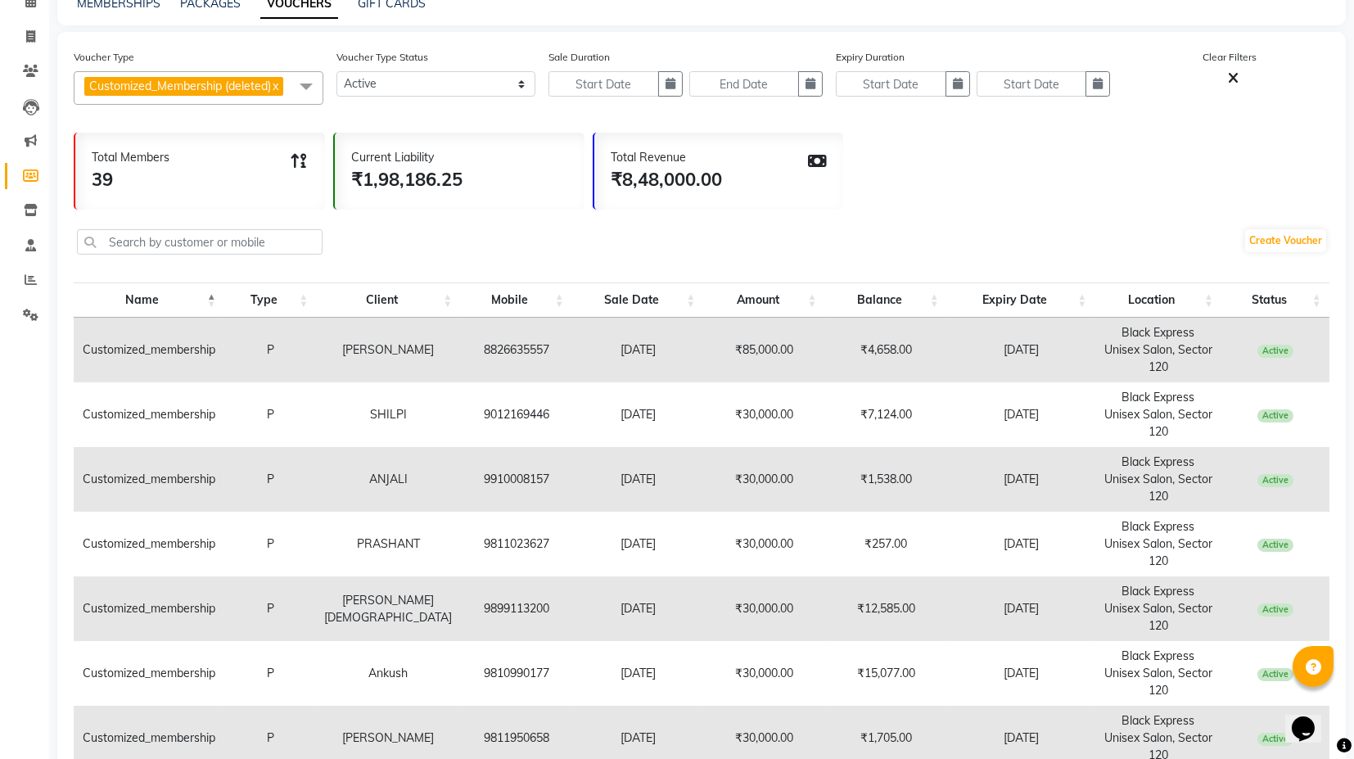
scroll to position [224, 0]
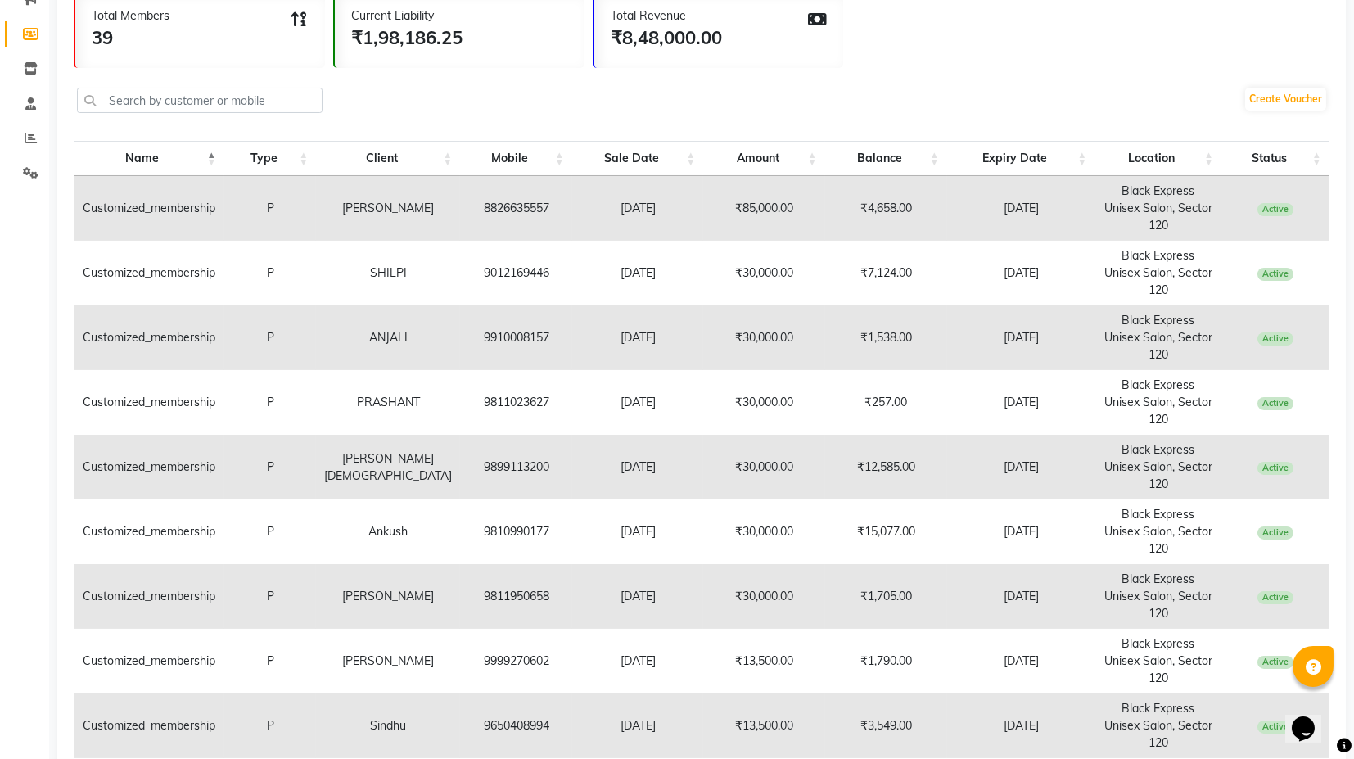
select select "50"
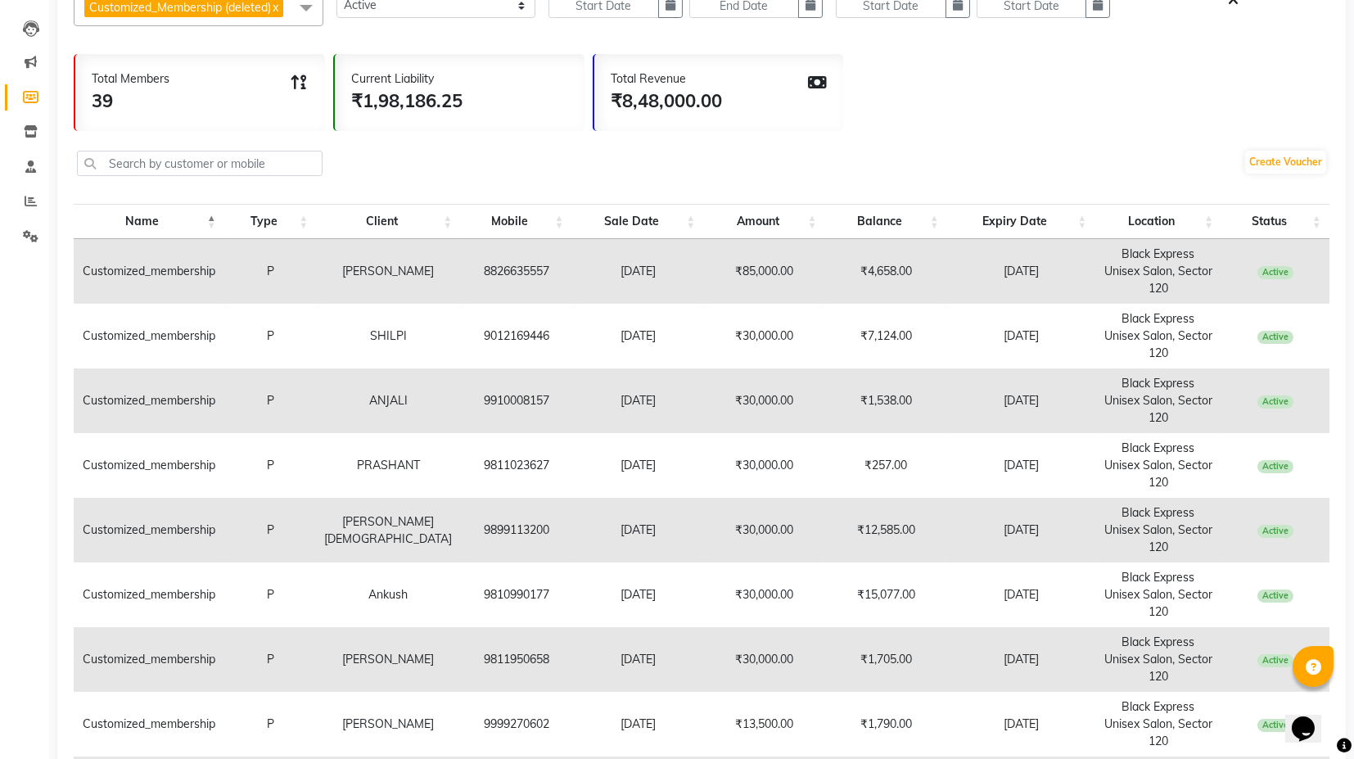
scroll to position [133, 0]
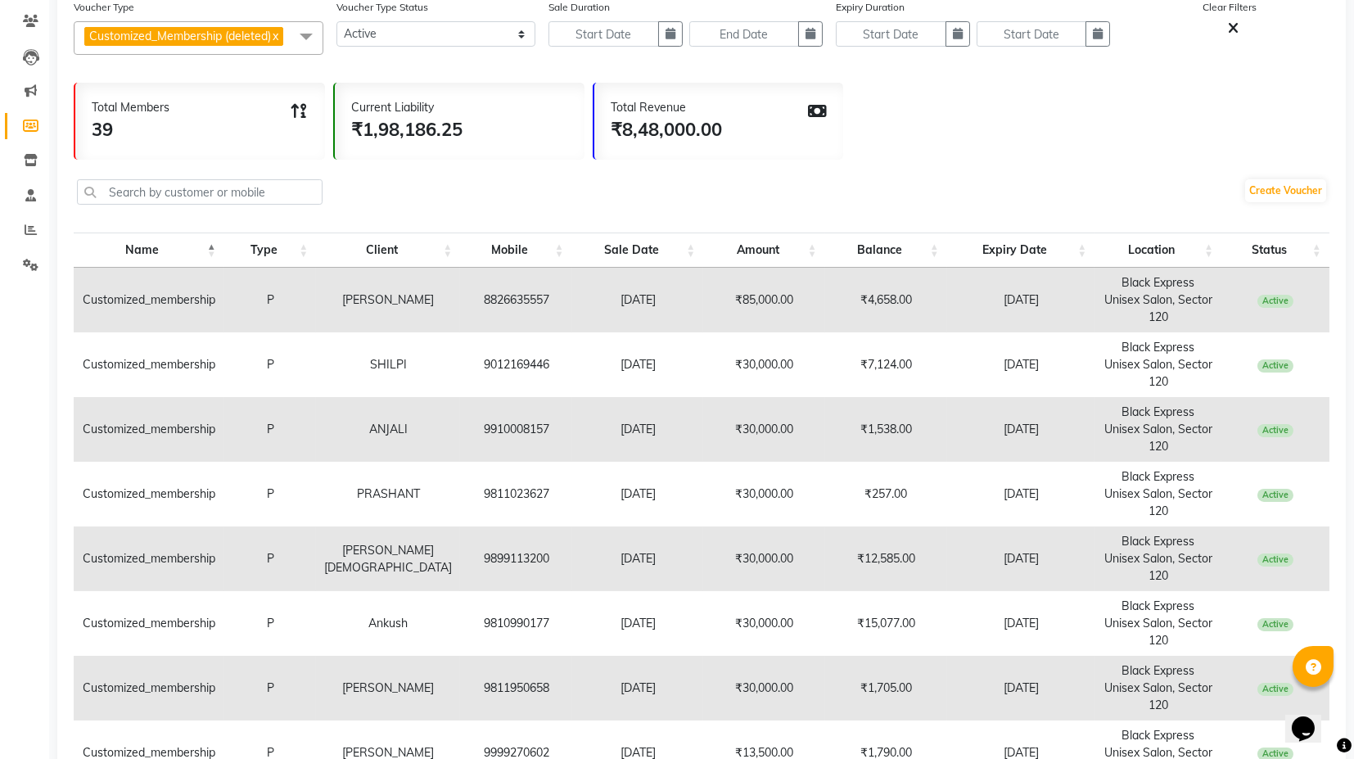
click at [610, 337] on td "14-09-2024" at bounding box center [638, 364] width 132 height 65
click at [464, 340] on td "9012169446" at bounding box center [515, 364] width 111 height 65
copy td "9012169446"
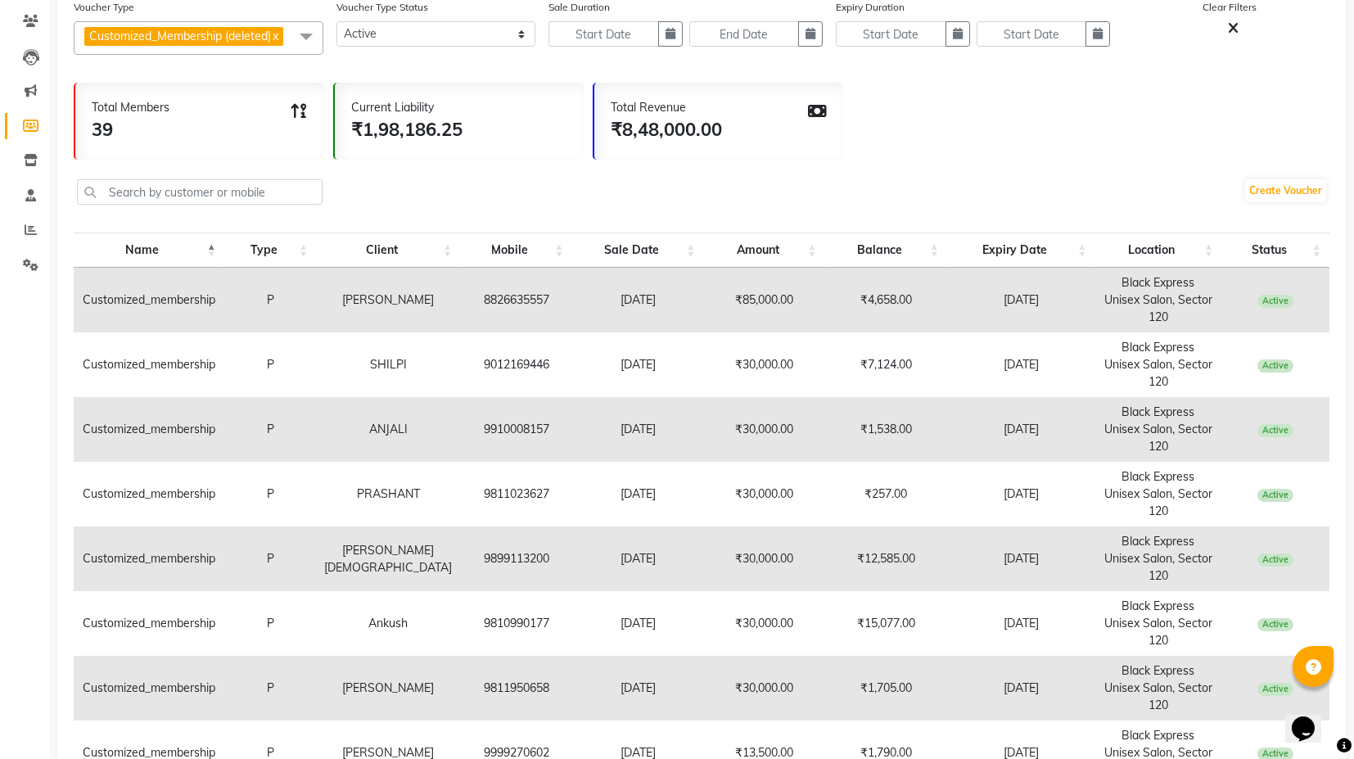
click at [572, 354] on td "14-09-2024" at bounding box center [638, 364] width 132 height 65
click at [626, 345] on td "14-09-2024" at bounding box center [638, 364] width 132 height 65
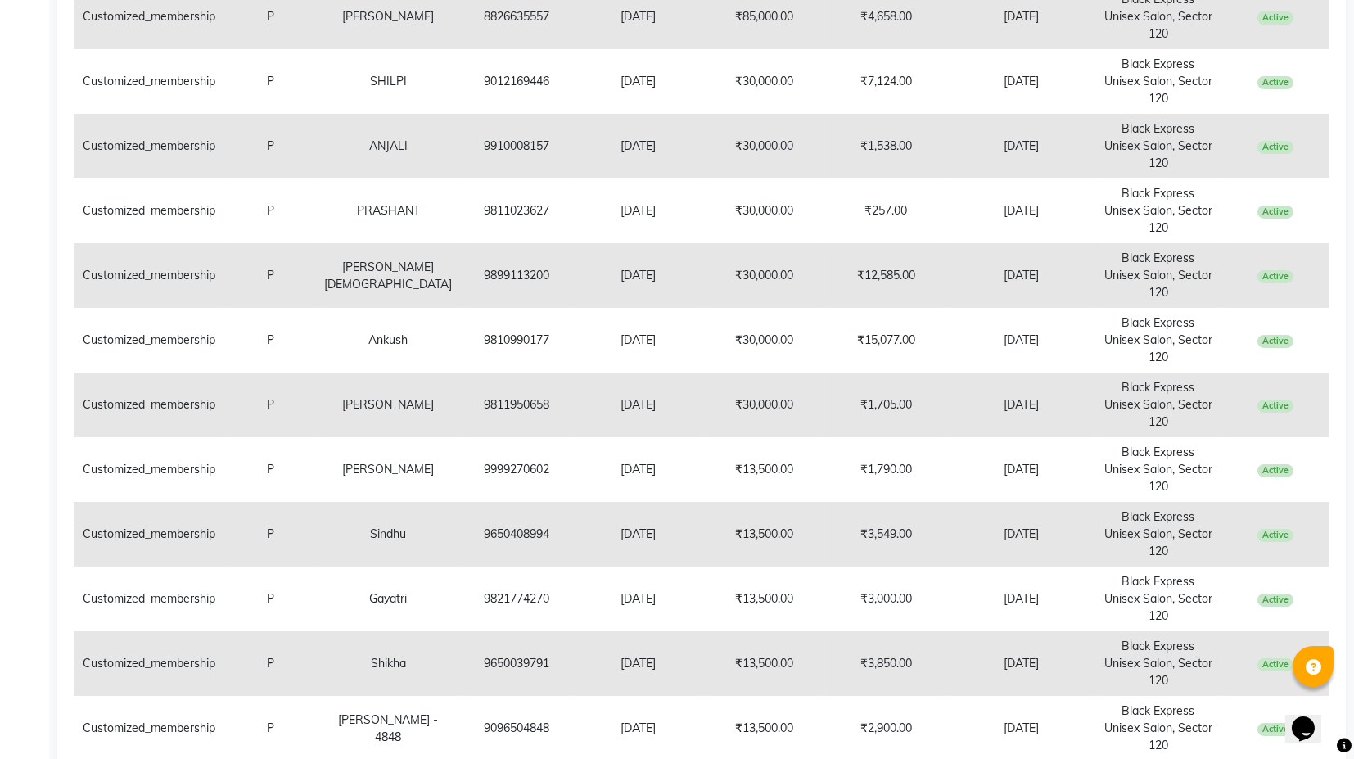
scroll to position [398, 0]
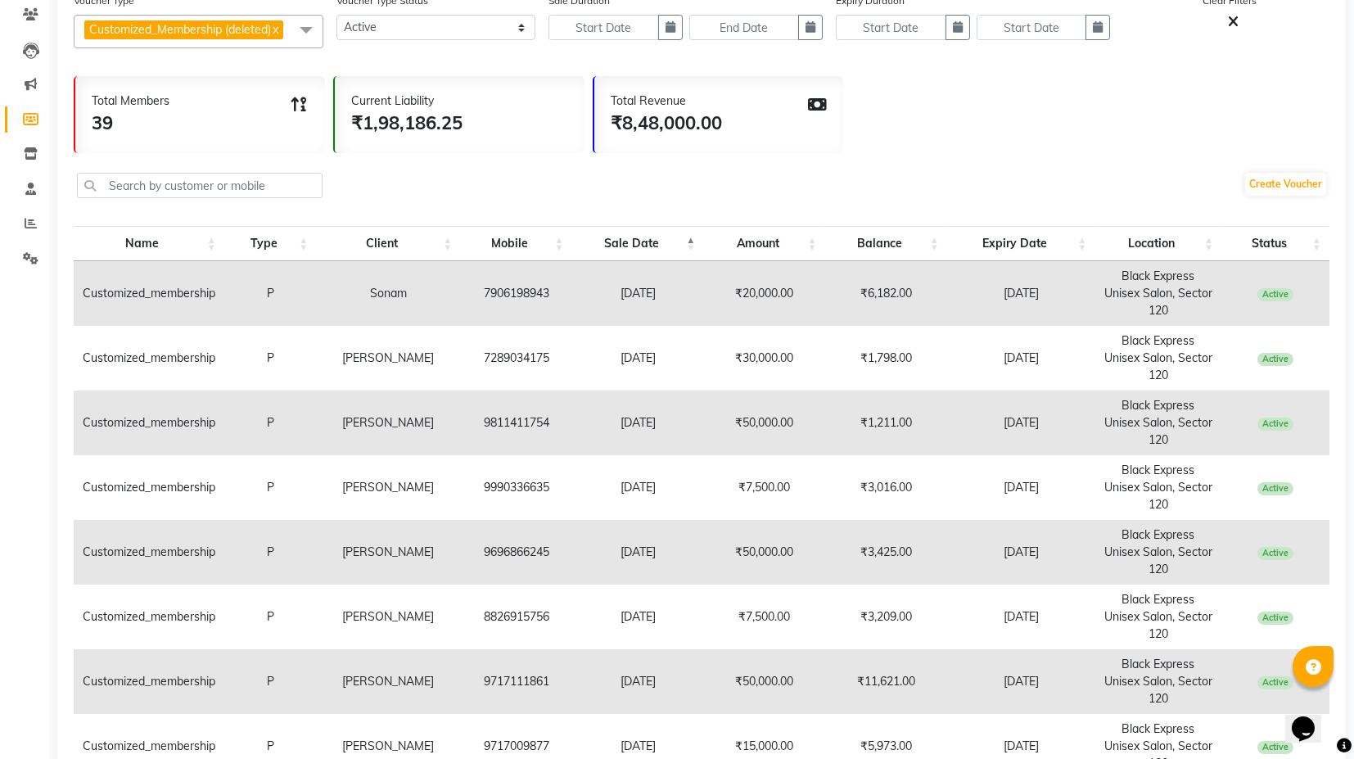
scroll to position [34, 0]
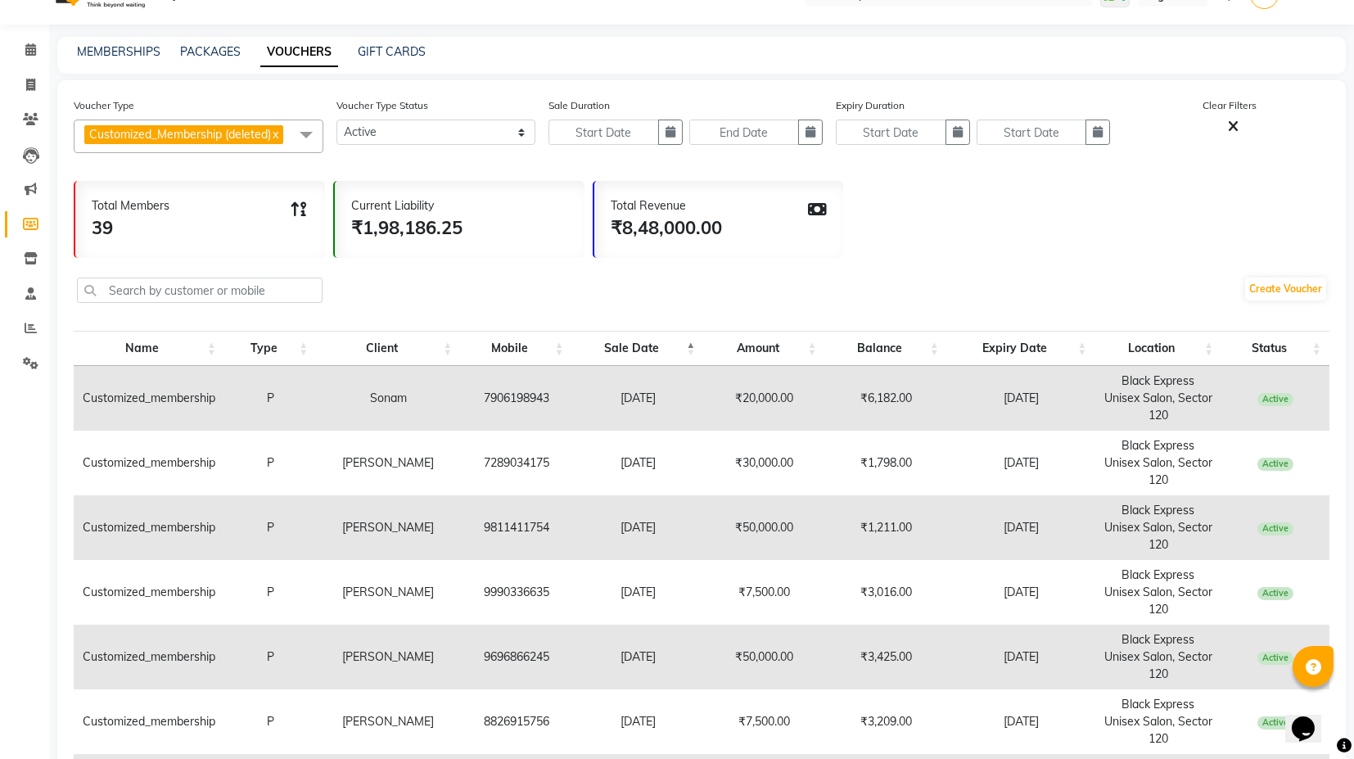
click at [661, 345] on th "Sale Date" at bounding box center [638, 348] width 132 height 35
click at [661, 347] on th "Sale Date" at bounding box center [638, 348] width 132 height 35
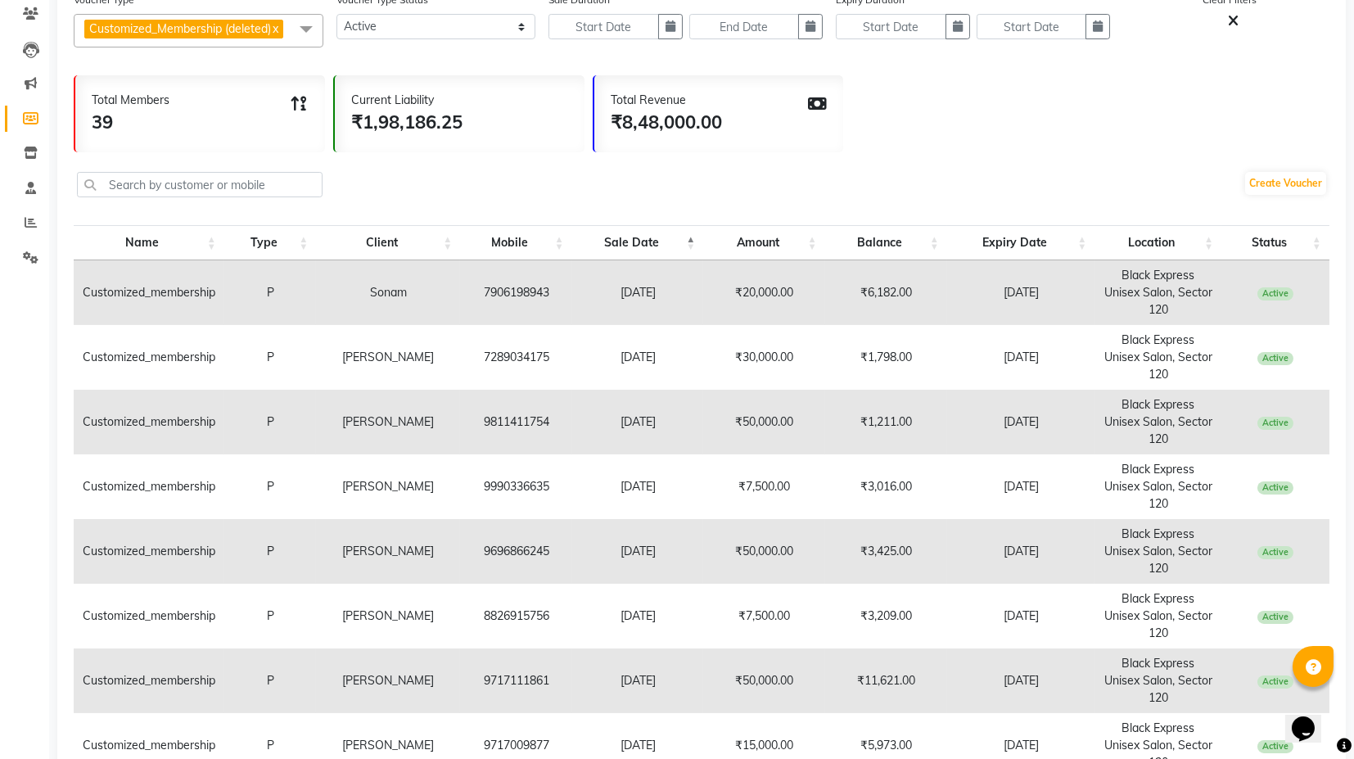
scroll to position [55, 0]
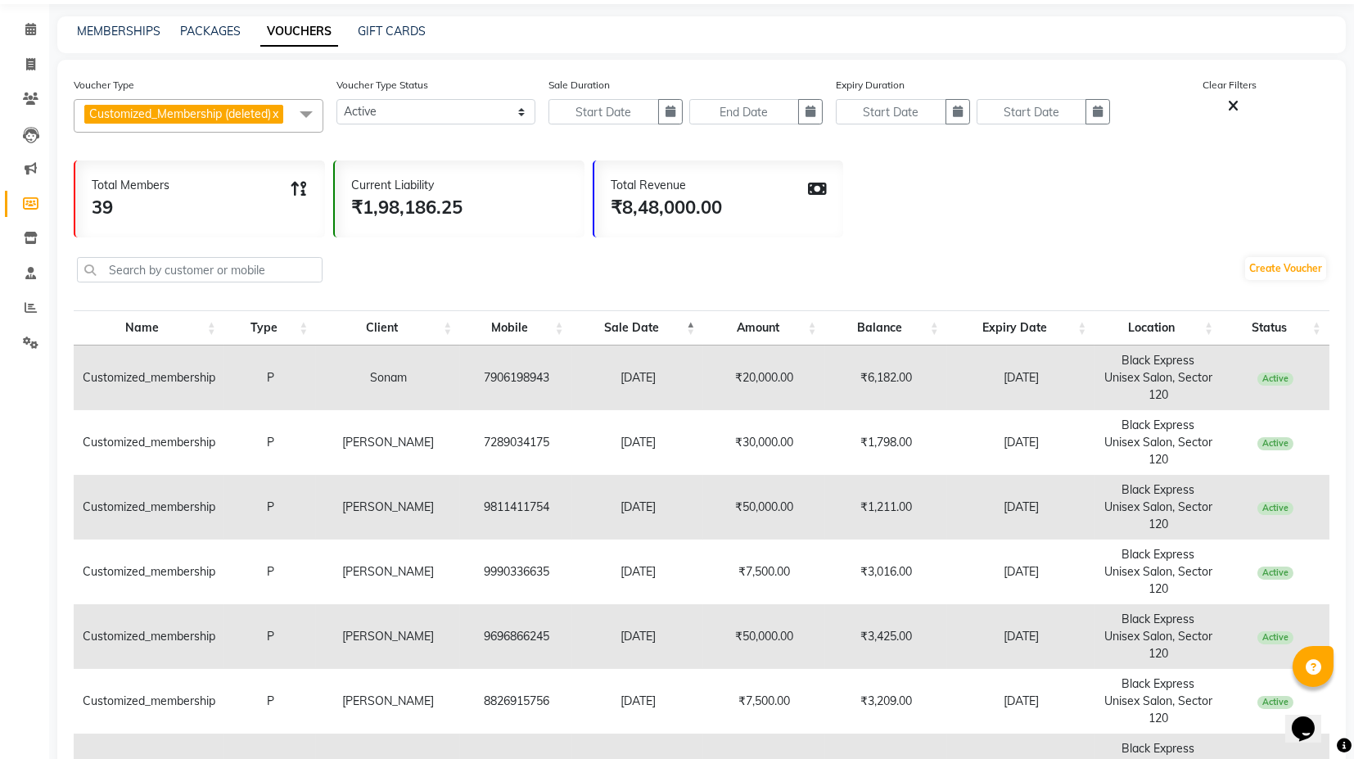
click at [663, 326] on th "Sale Date" at bounding box center [638, 327] width 132 height 35
click at [409, 113] on select "Active Expired All" at bounding box center [436, 111] width 200 height 25
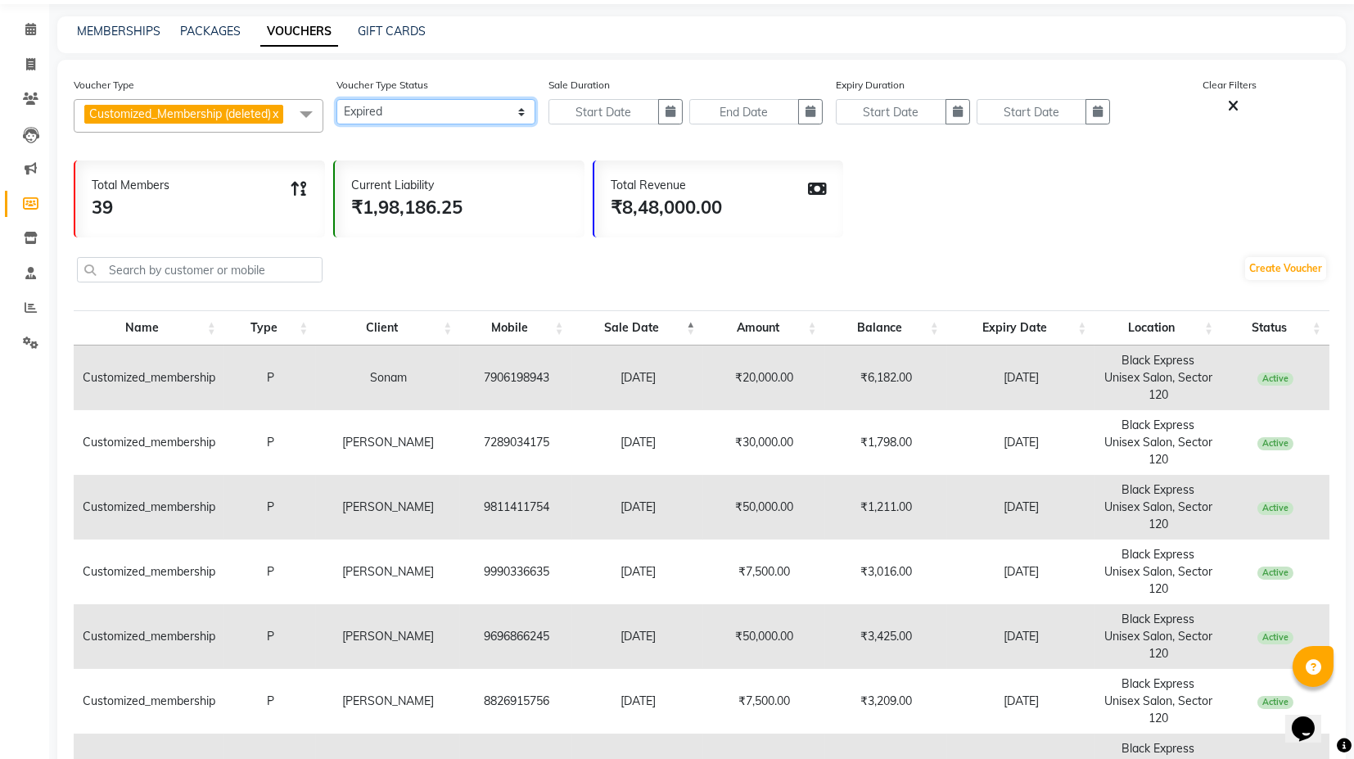
click at [336, 99] on select "Active Expired All" at bounding box center [436, 111] width 200 height 25
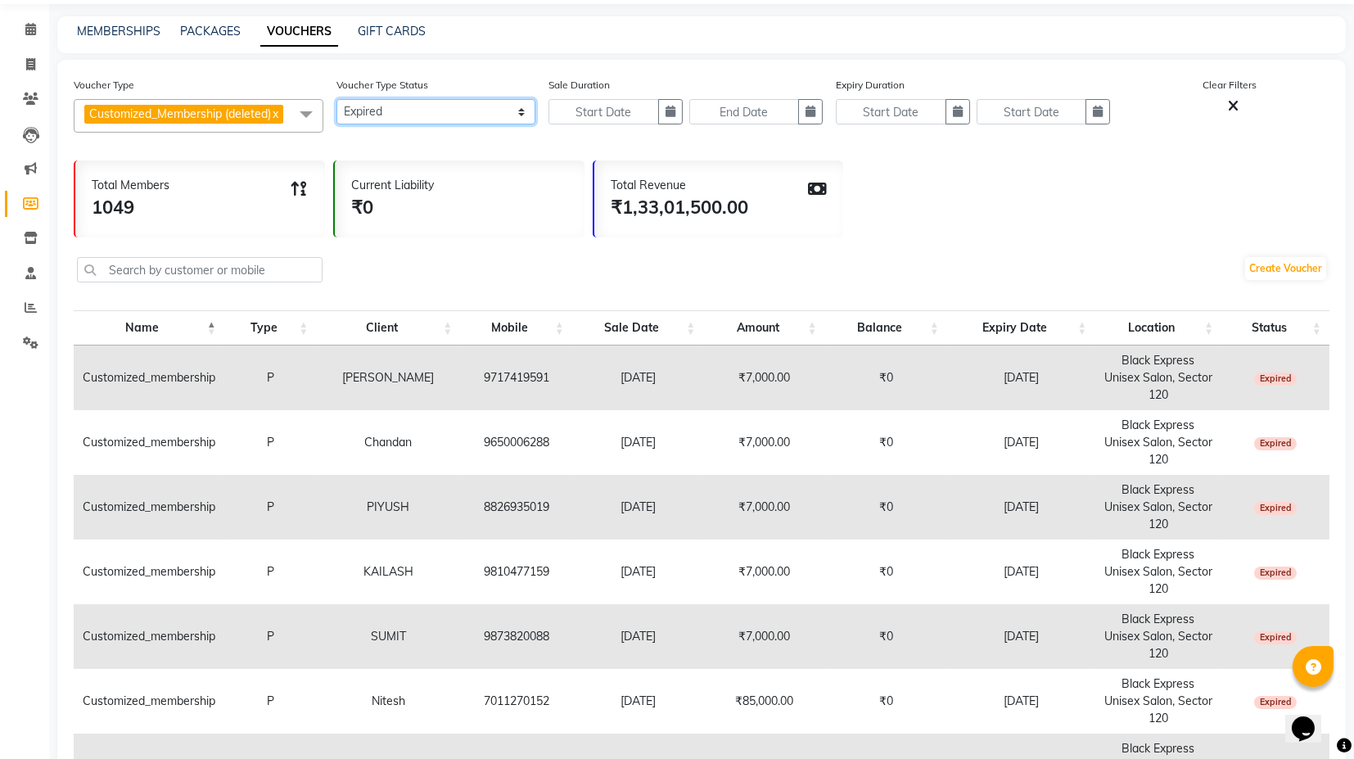
click at [404, 115] on select "Active Expired All" at bounding box center [436, 111] width 200 height 25
select select "true"
click at [336, 99] on select "Active Expired All" at bounding box center [436, 111] width 200 height 25
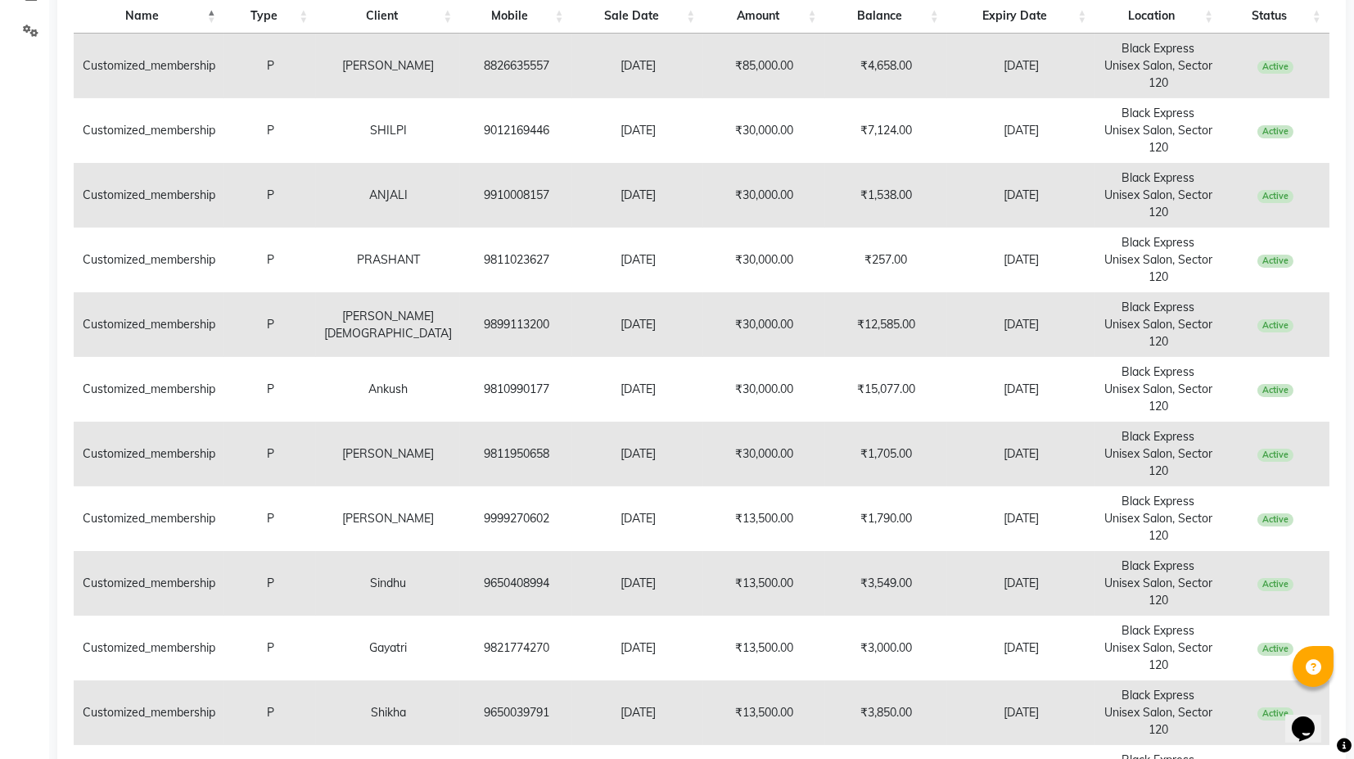
scroll to position [418, 0]
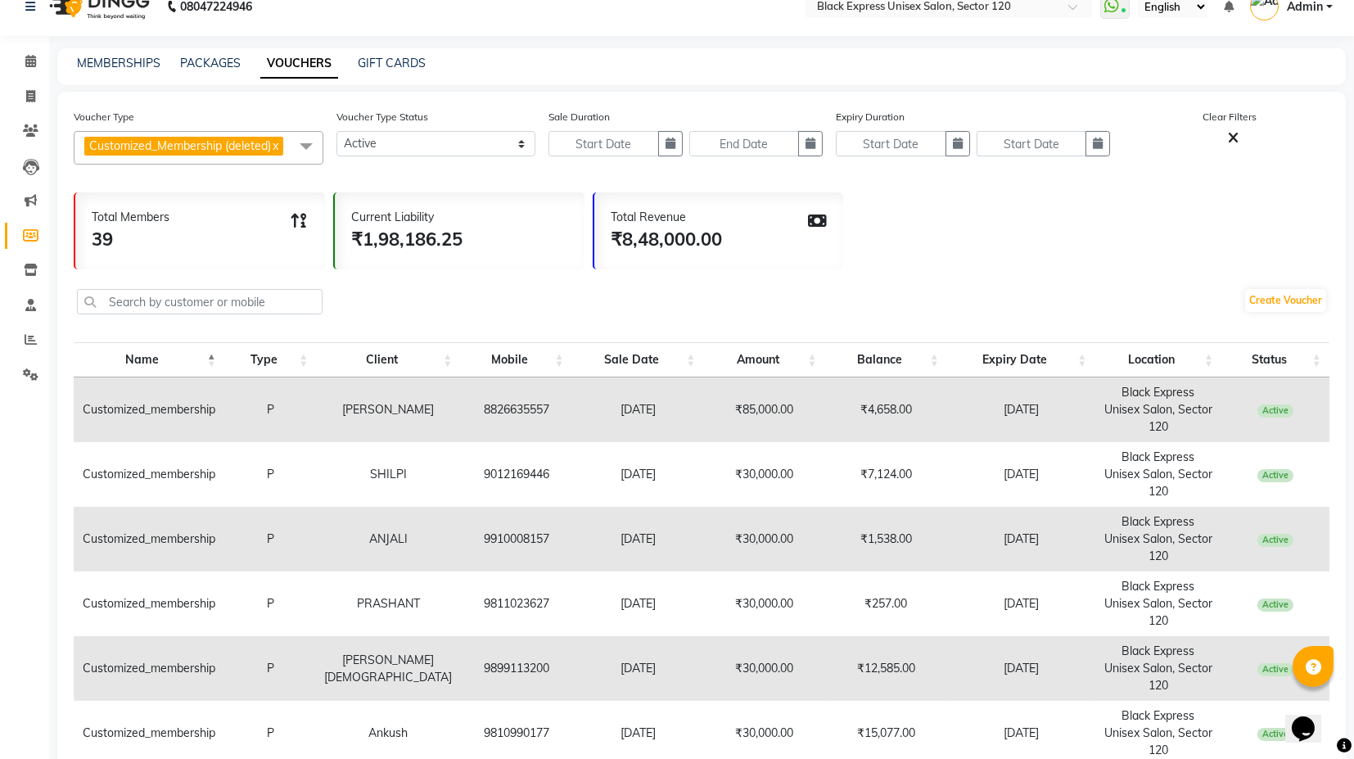
scroll to position [0, 0]
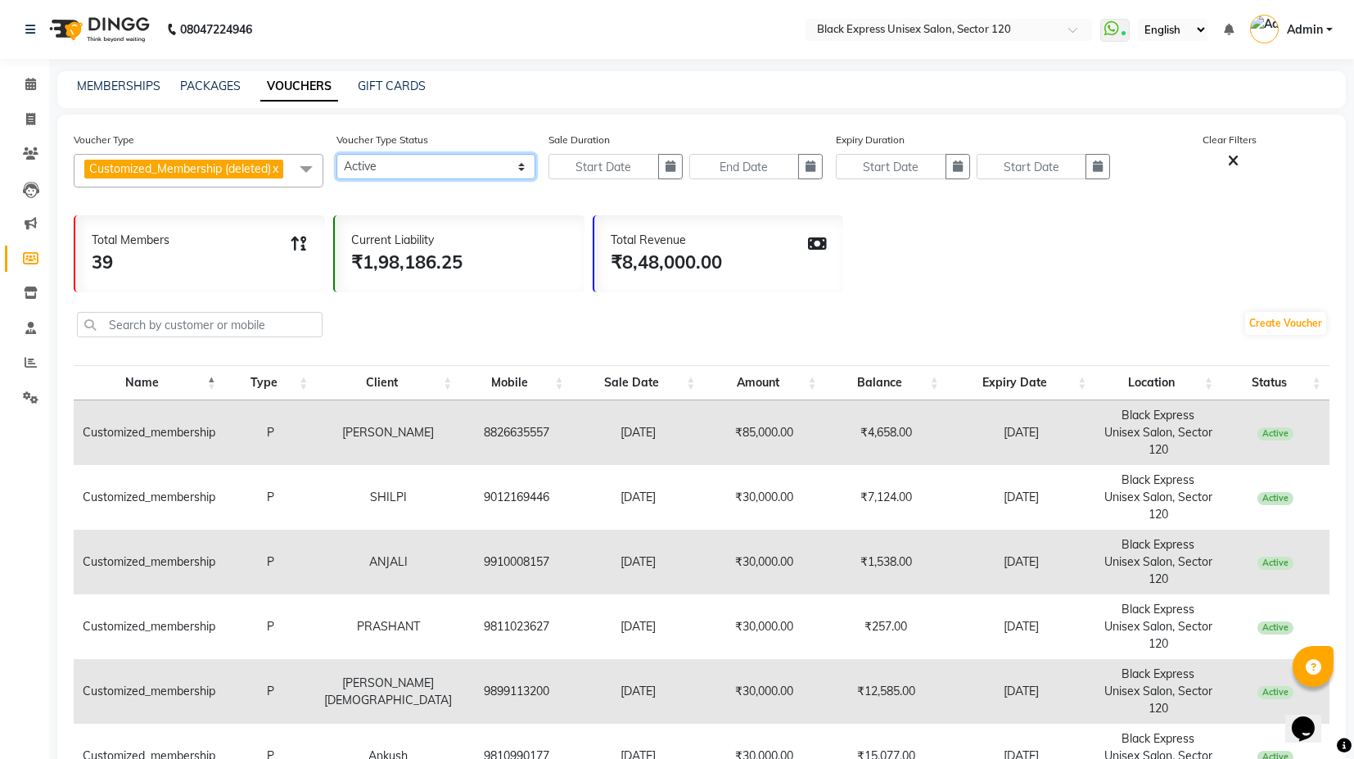
click at [411, 162] on select "Active Expired All" at bounding box center [436, 166] width 200 height 25
click at [472, 107] on div "MEMBERSHIPS PACKAGES VOUCHERS GIFT CARDS" at bounding box center [701, 89] width 1288 height 37
click at [292, 172] on span at bounding box center [306, 169] width 33 height 31
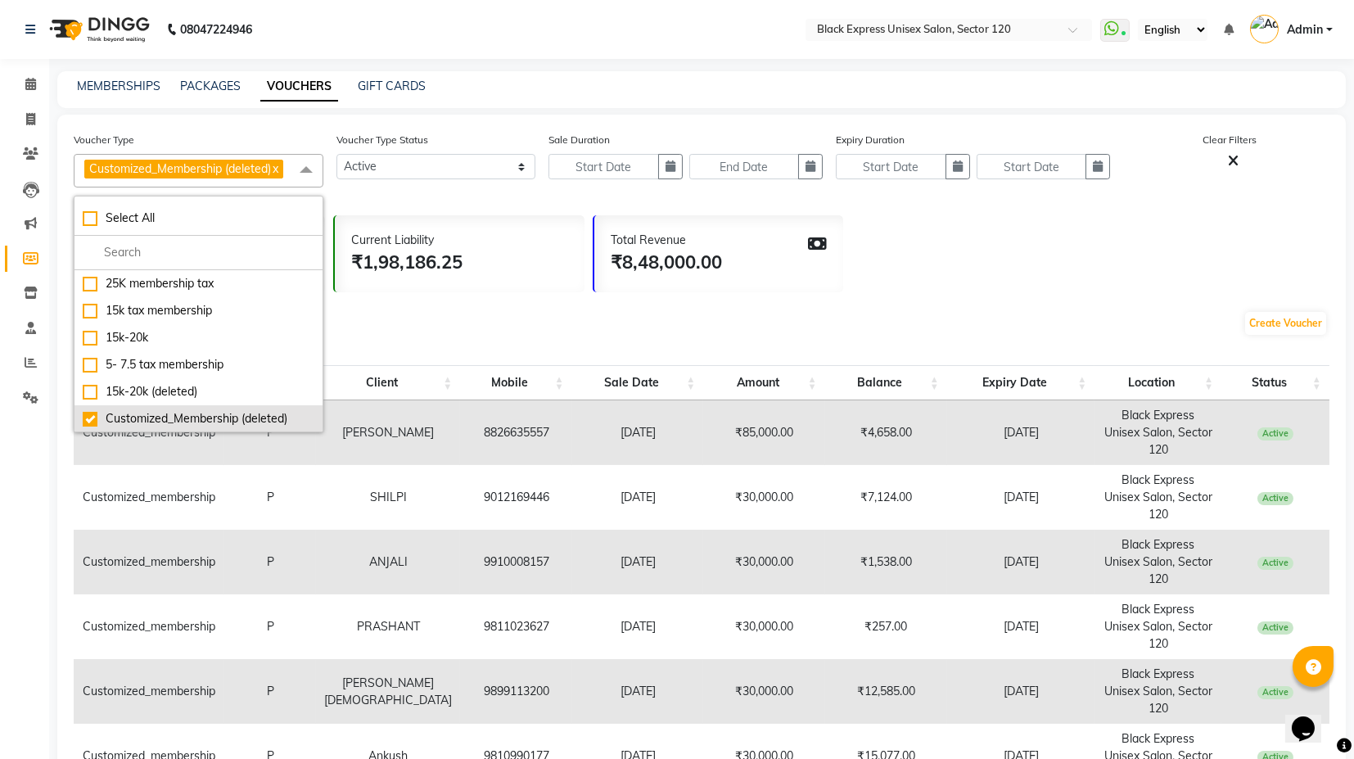
click at [159, 413] on div "Customized_Membership (deleted)" at bounding box center [199, 418] width 232 height 17
checkbox input "false"
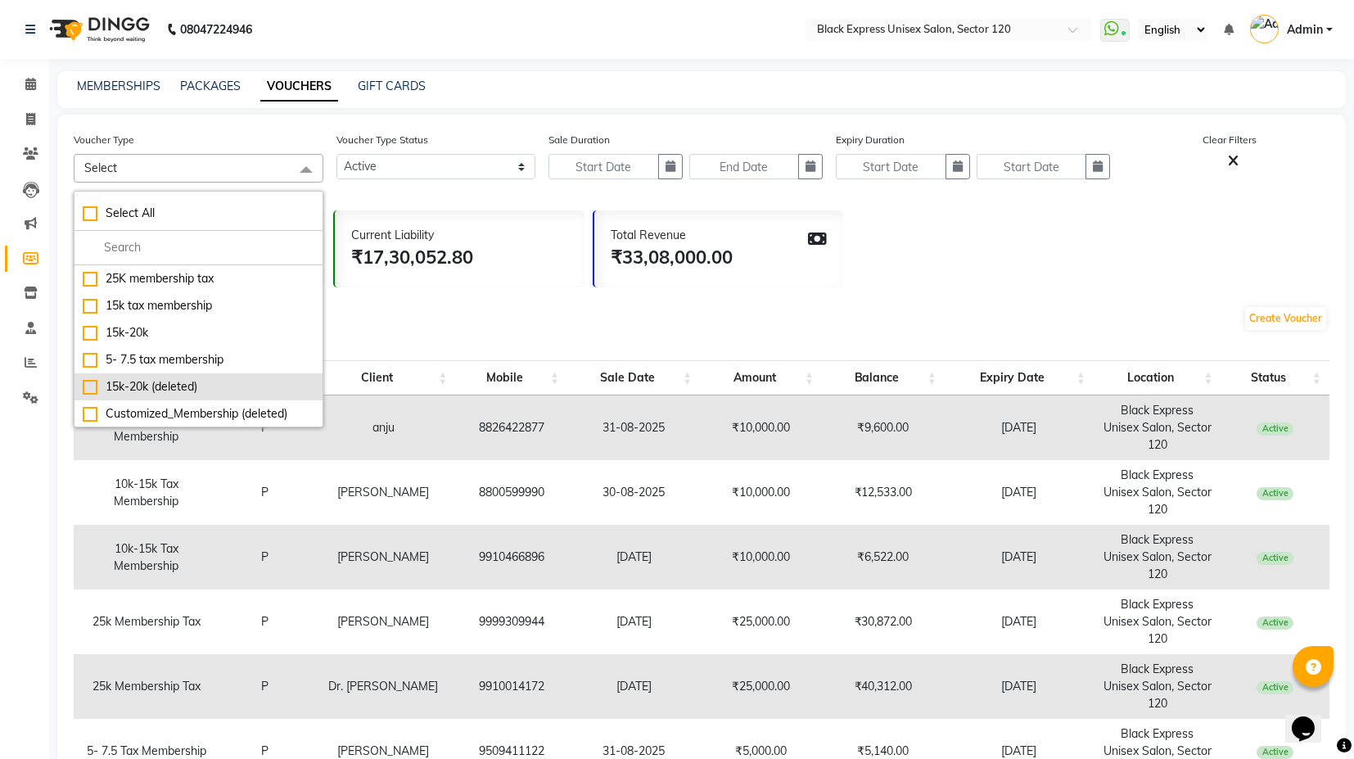
click at [159, 385] on div "15k-20k (deleted)" at bounding box center [199, 386] width 232 height 17
checkbox input "true"
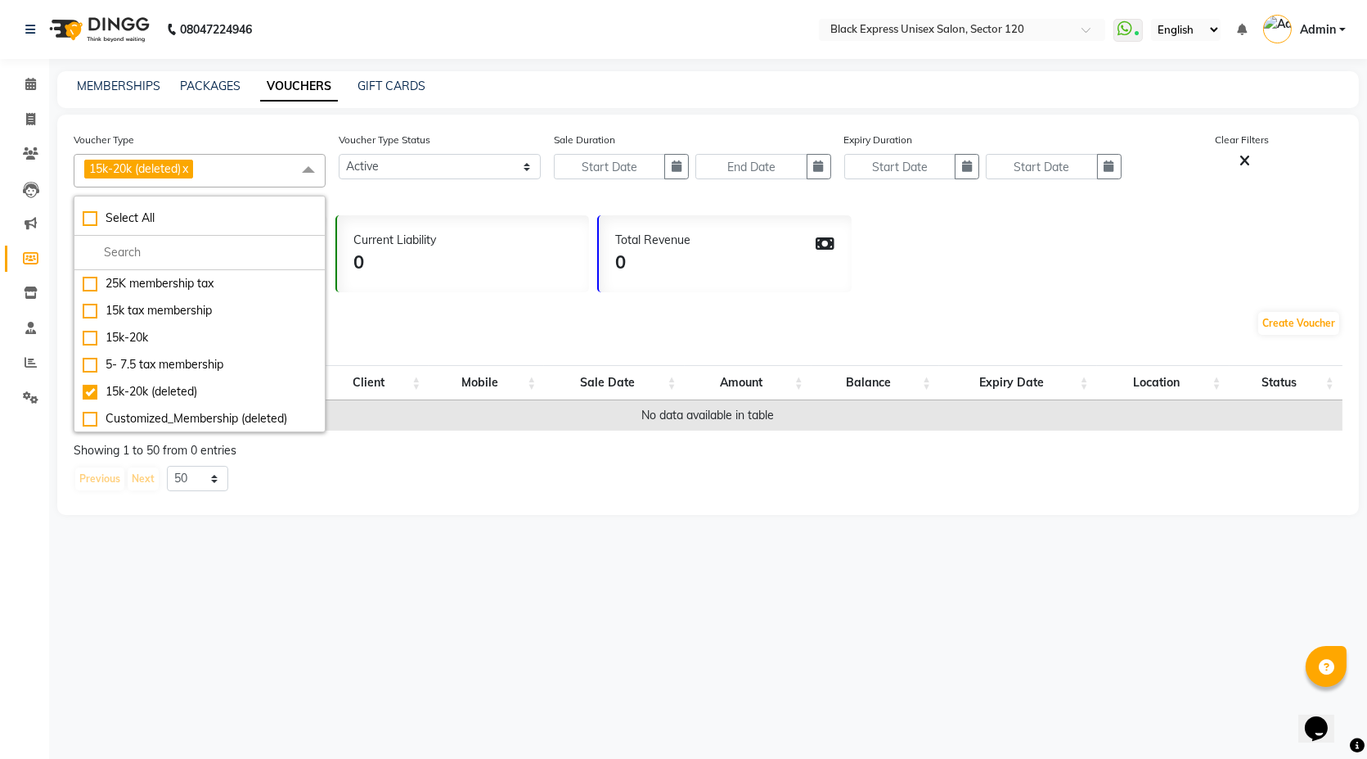
click at [431, 296] on div "Voucher Type 15k-20k (deleted) x Select All 10k-15k tax membership Silver Membe…" at bounding box center [708, 315] width 1302 height 400
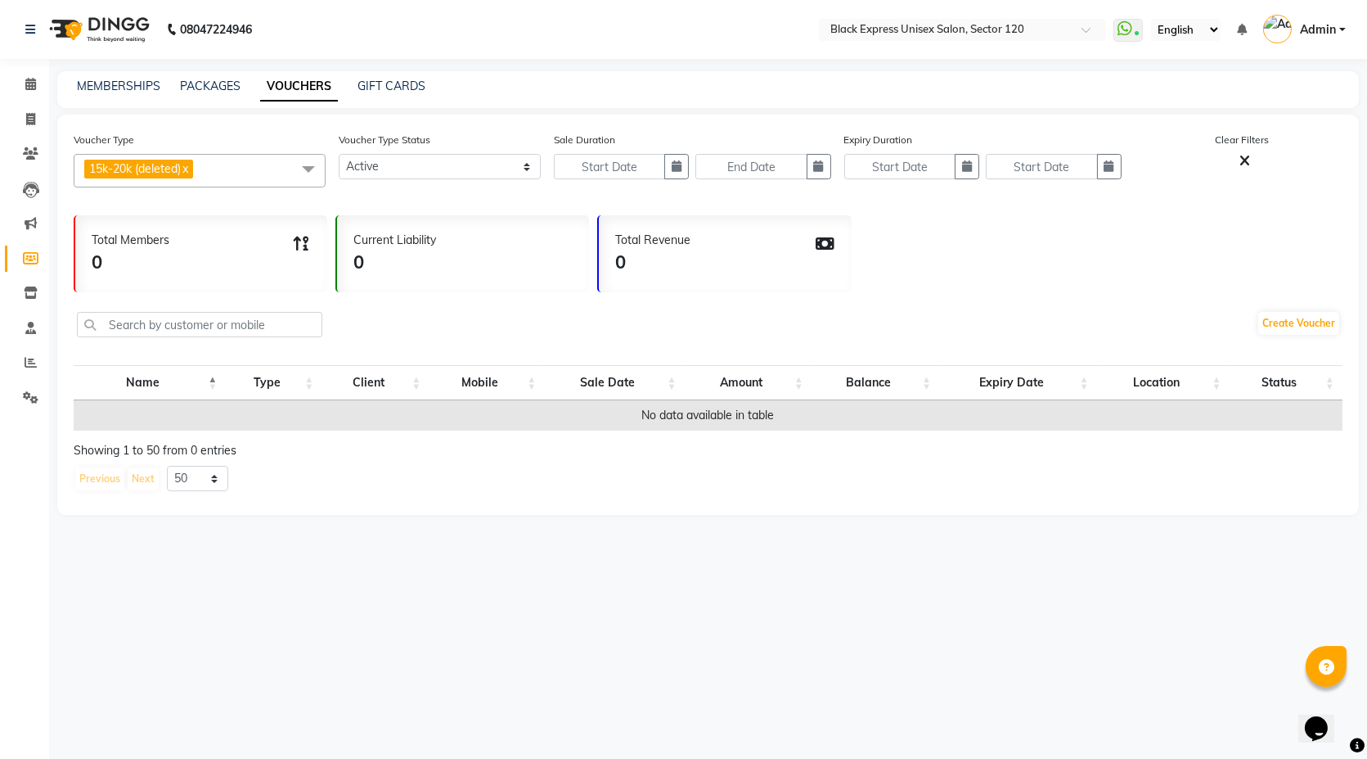
click at [257, 173] on span "15k-20k (deleted) x" at bounding box center [200, 171] width 252 height 34
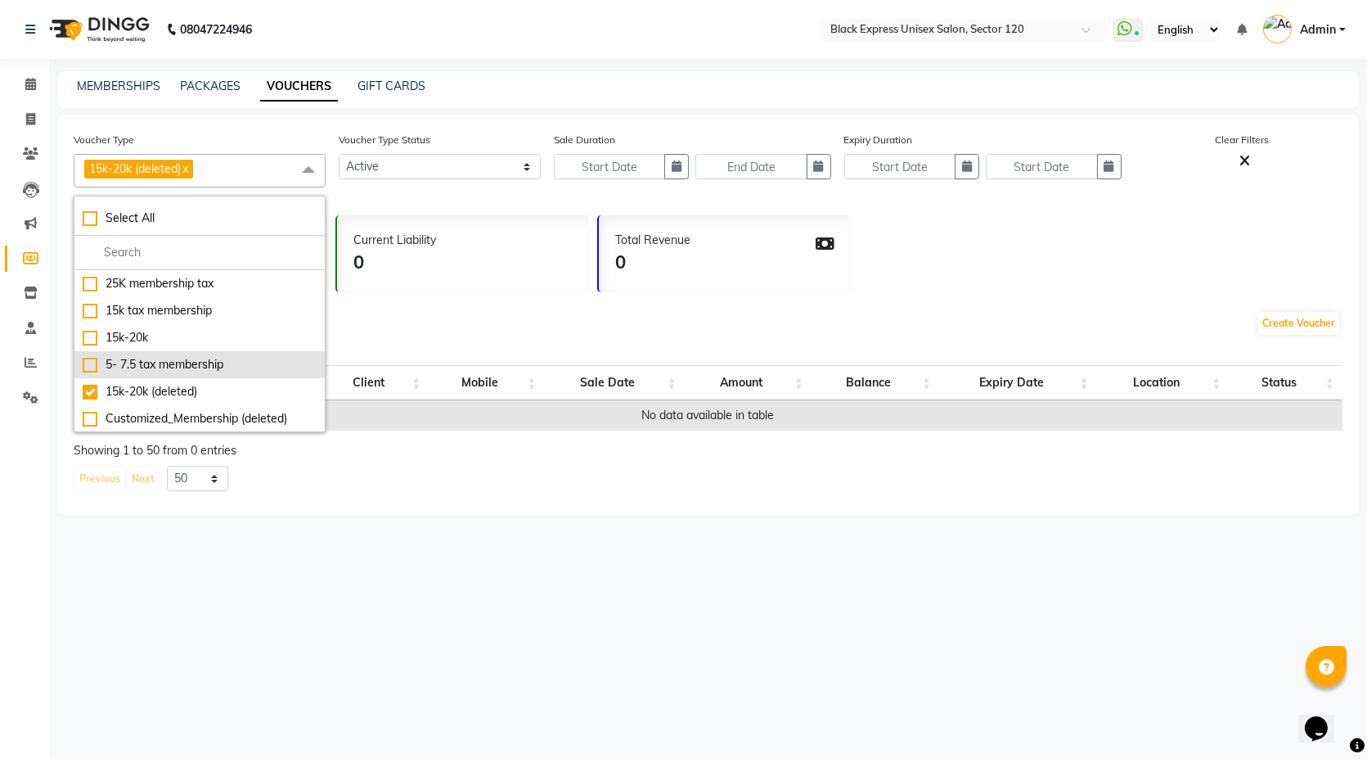
click at [187, 363] on div "5- 7.5 tax membership" at bounding box center [200, 364] width 234 height 17
checkbox input "true"
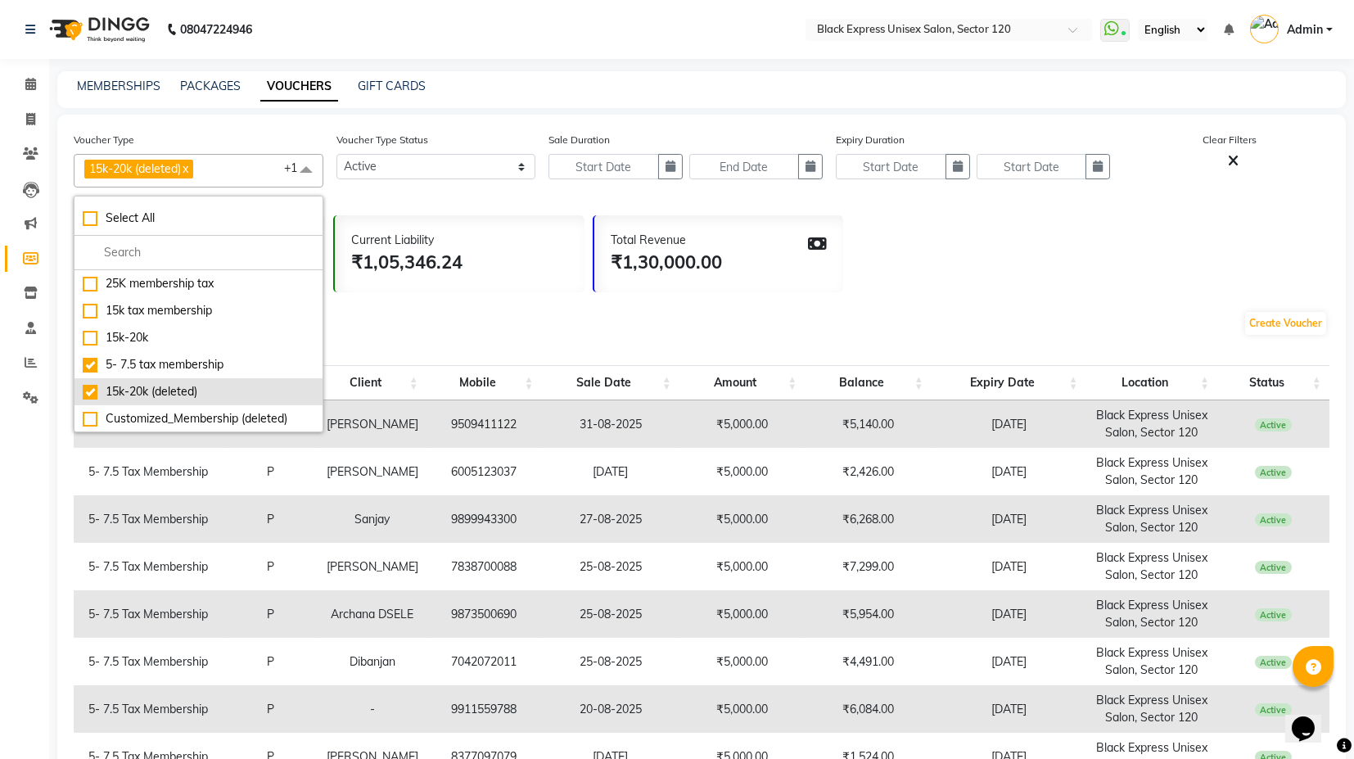
click at [206, 390] on div "15k-20k (deleted)" at bounding box center [199, 391] width 232 height 17
checkbox input "false"
click at [435, 325] on div "Create Voucher" at bounding box center [701, 326] width 1255 height 55
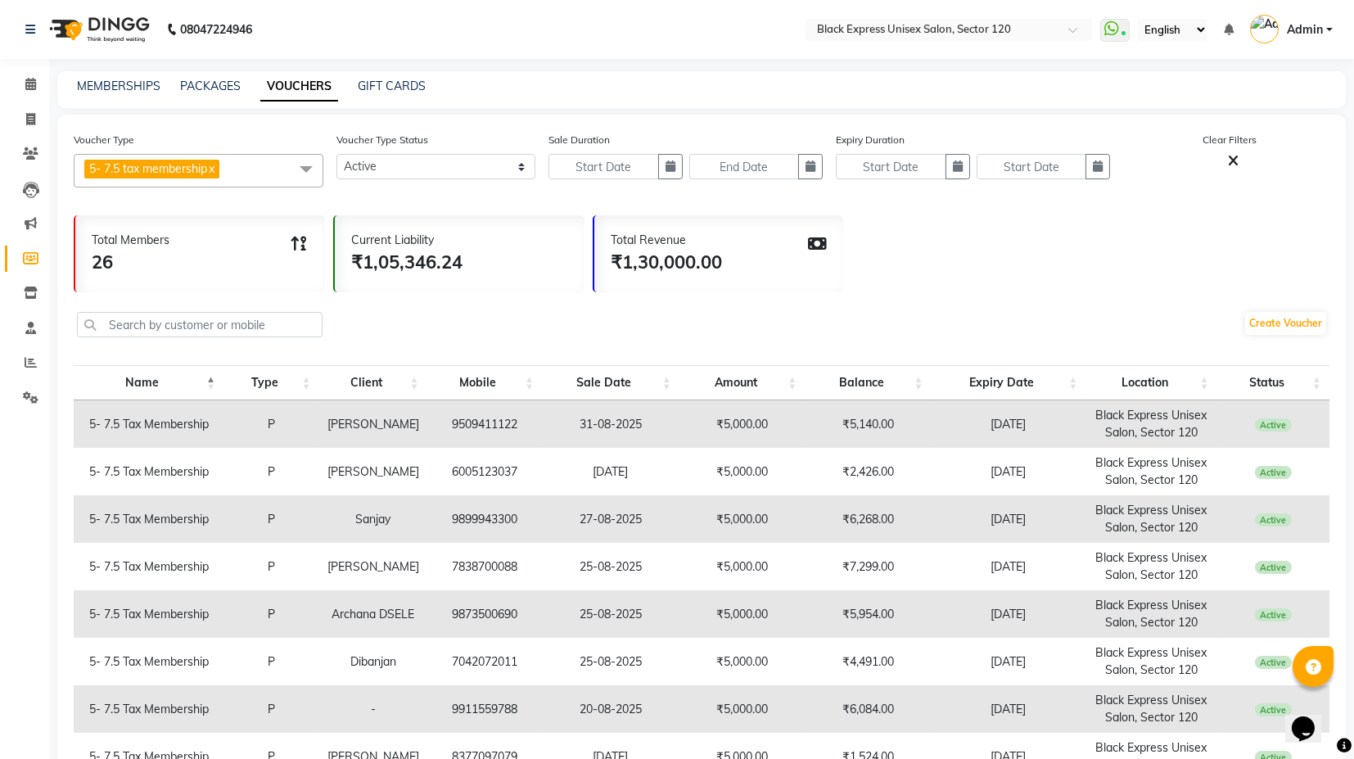
click at [295, 162] on span at bounding box center [306, 169] width 33 height 31
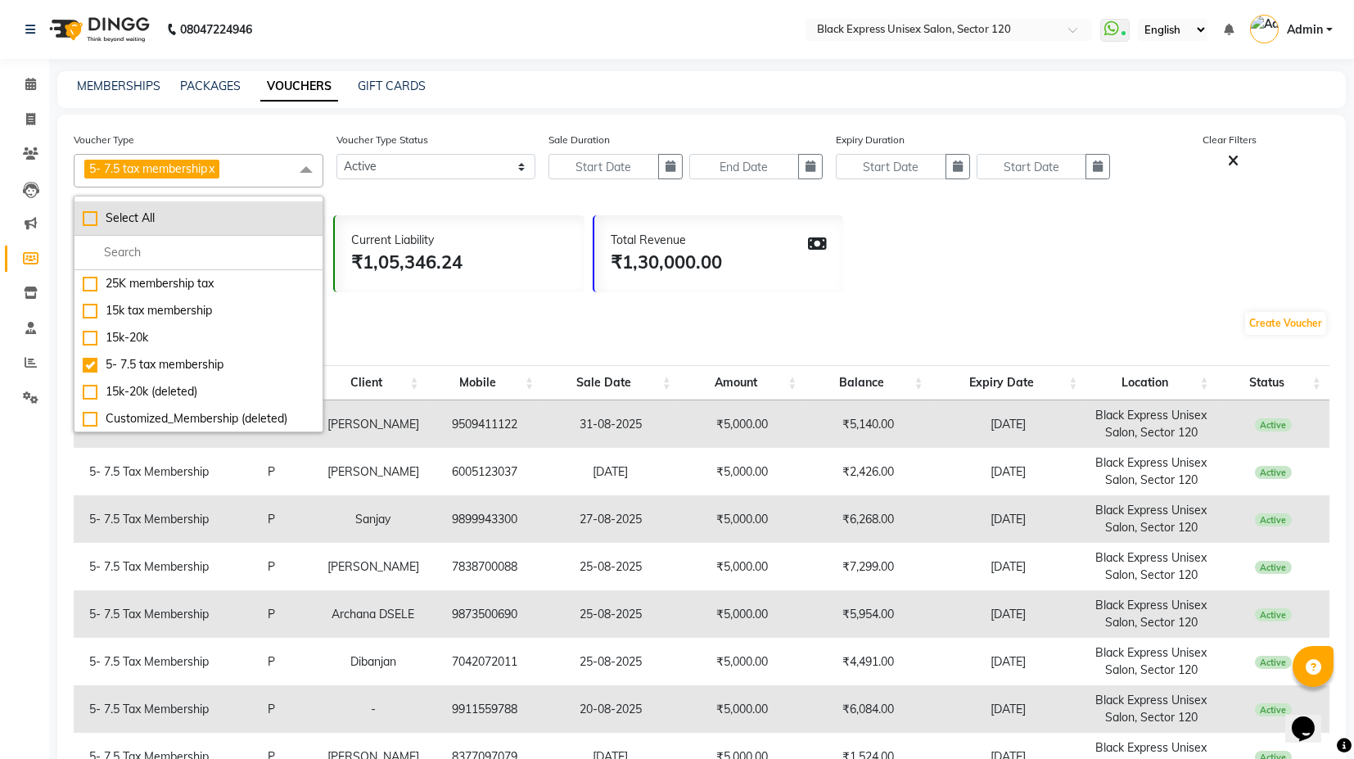
click at [163, 219] on div "Select All" at bounding box center [199, 218] width 232 height 17
checkbox input "true"
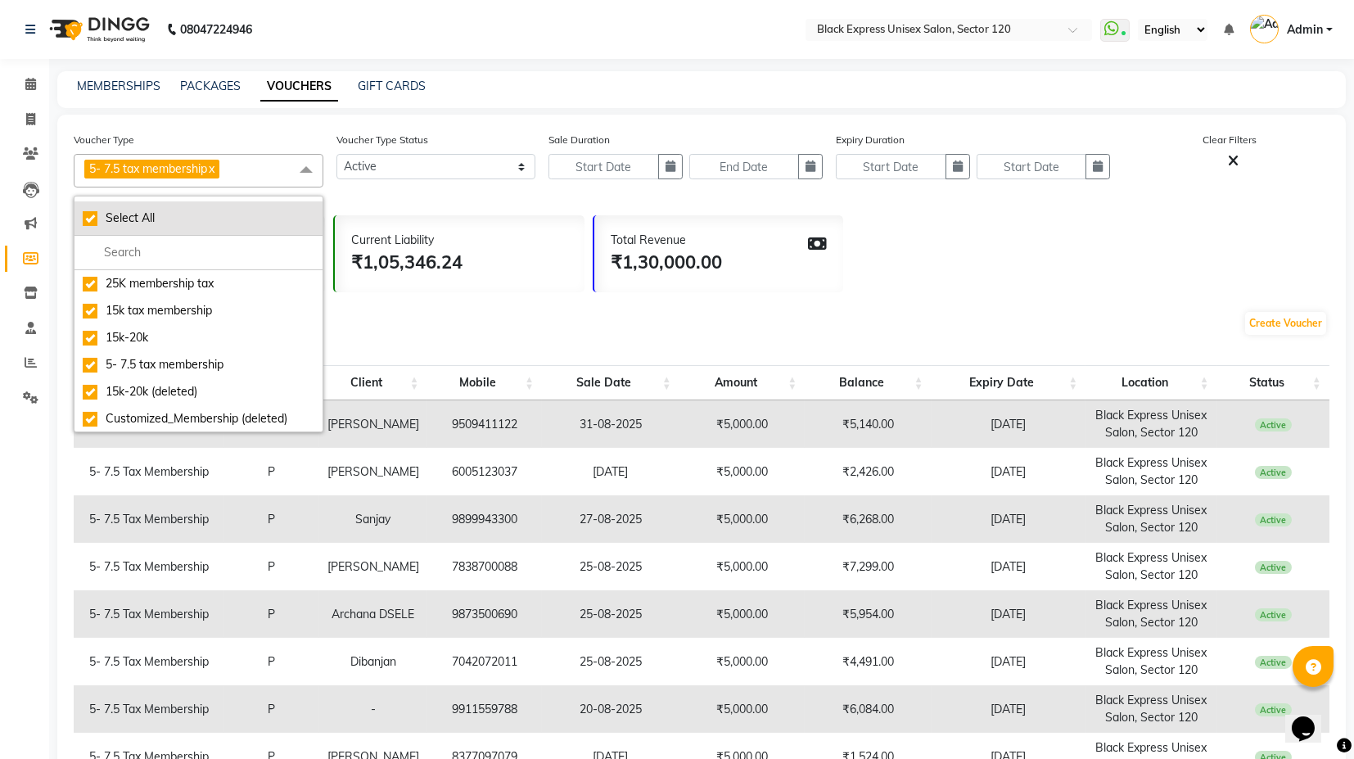
checkbox input "true"
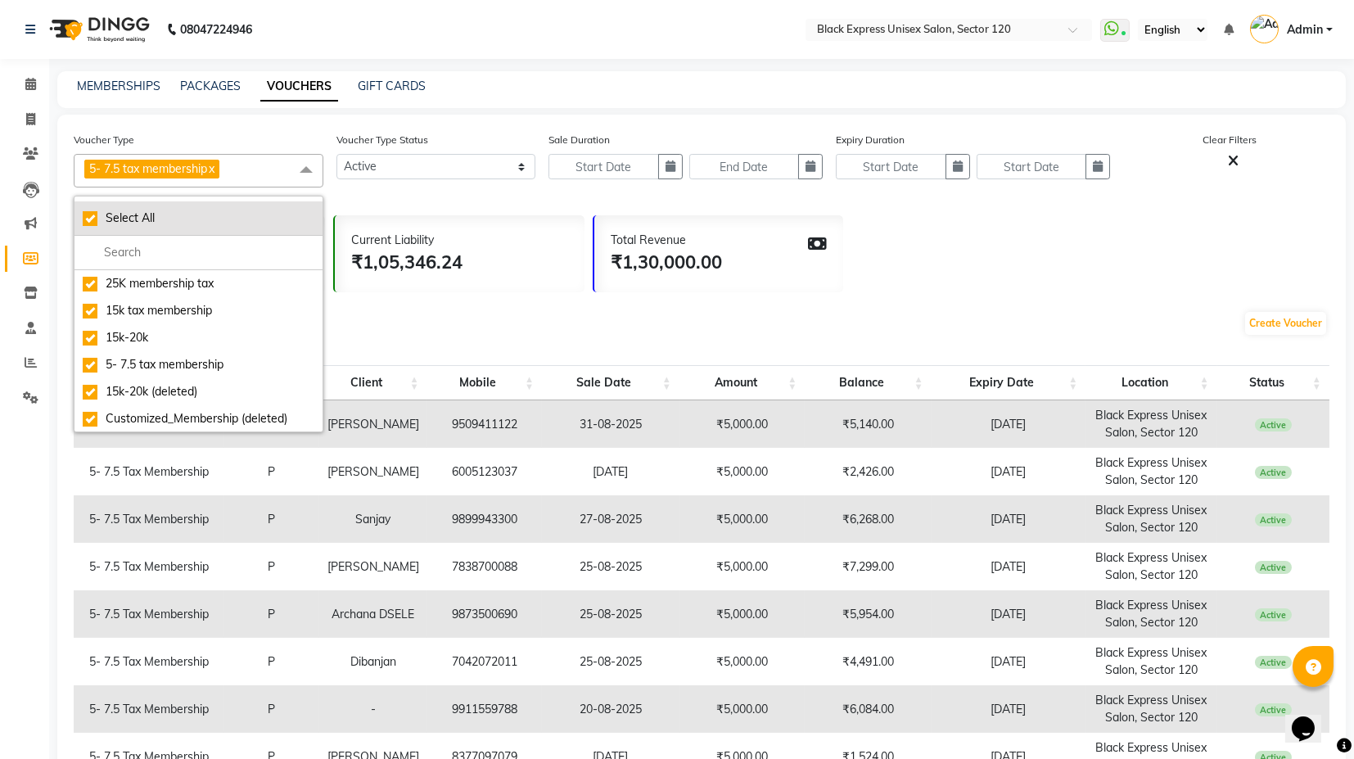
checkbox input "true"
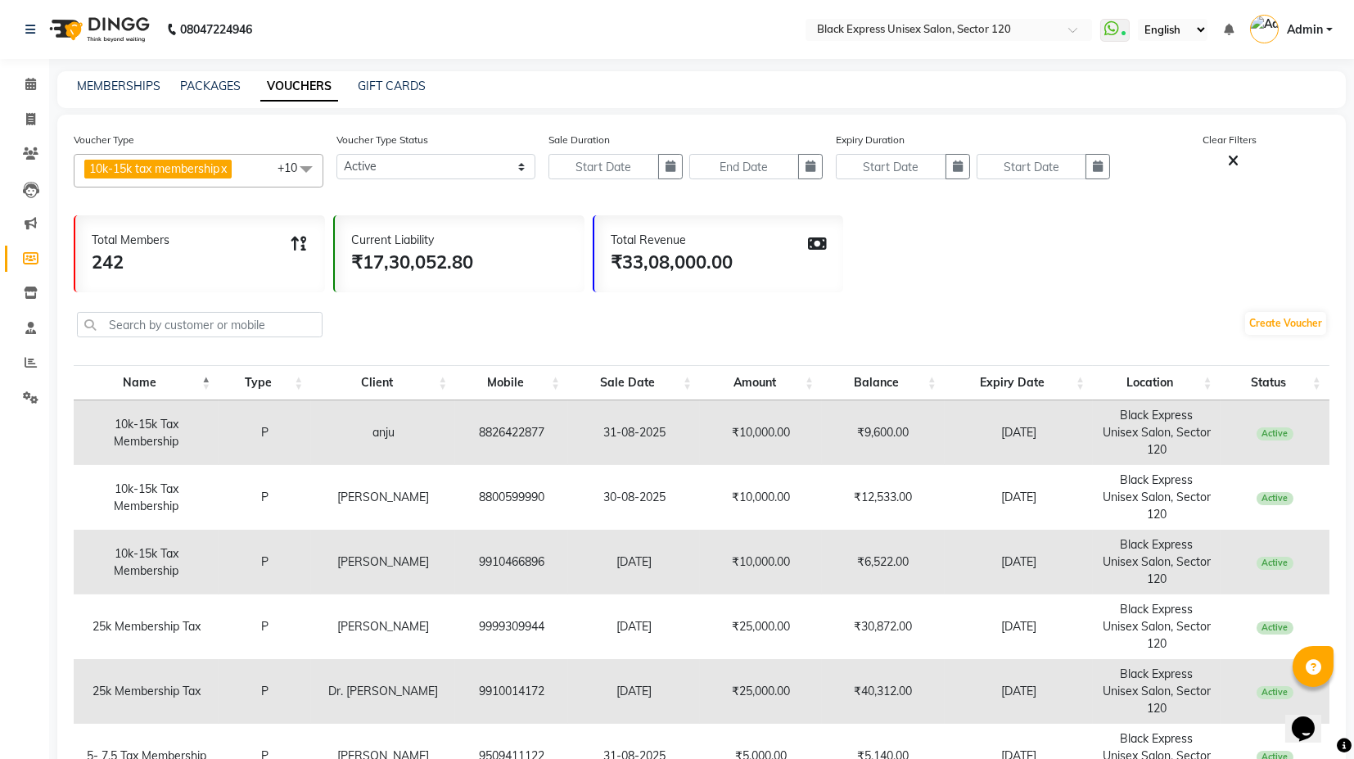
click at [660, 381] on th "Sale Date" at bounding box center [634, 382] width 132 height 35
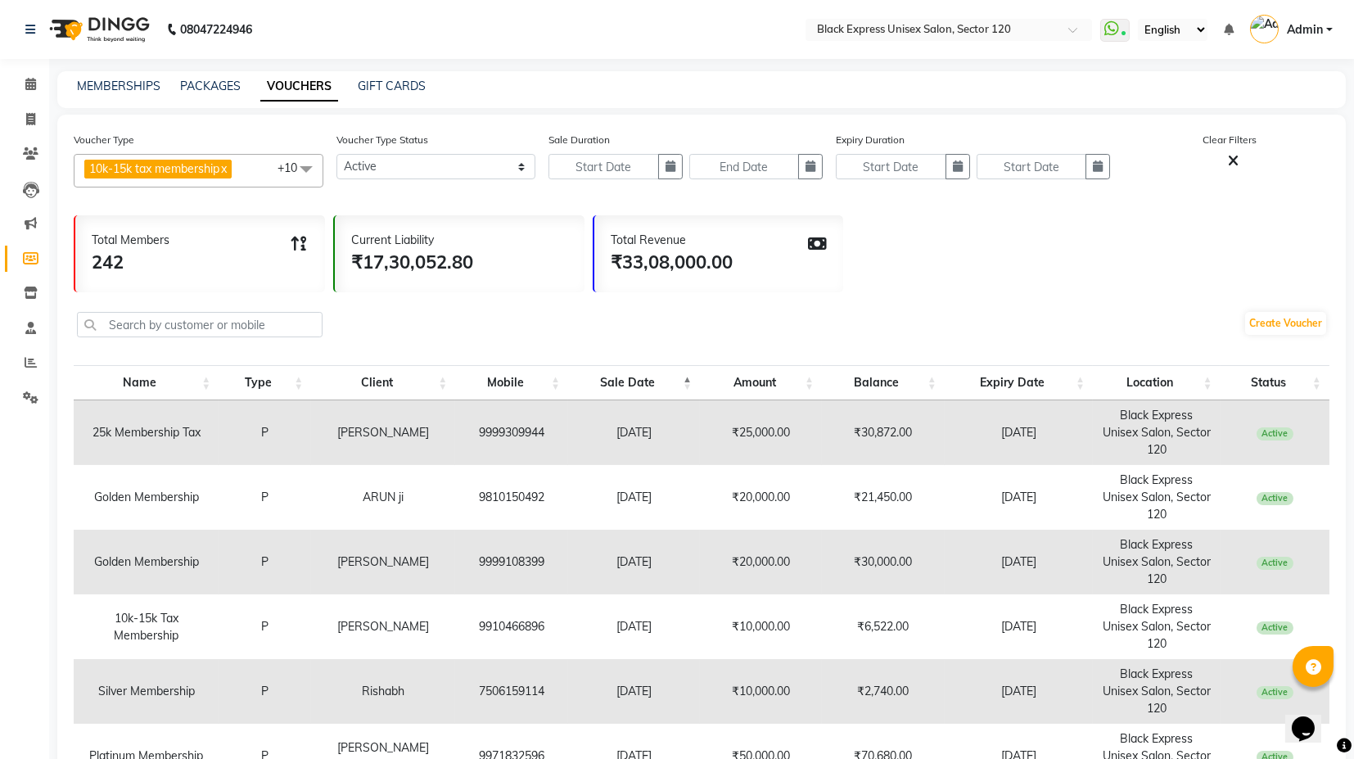
click at [670, 385] on th "Sale Date" at bounding box center [634, 382] width 132 height 35
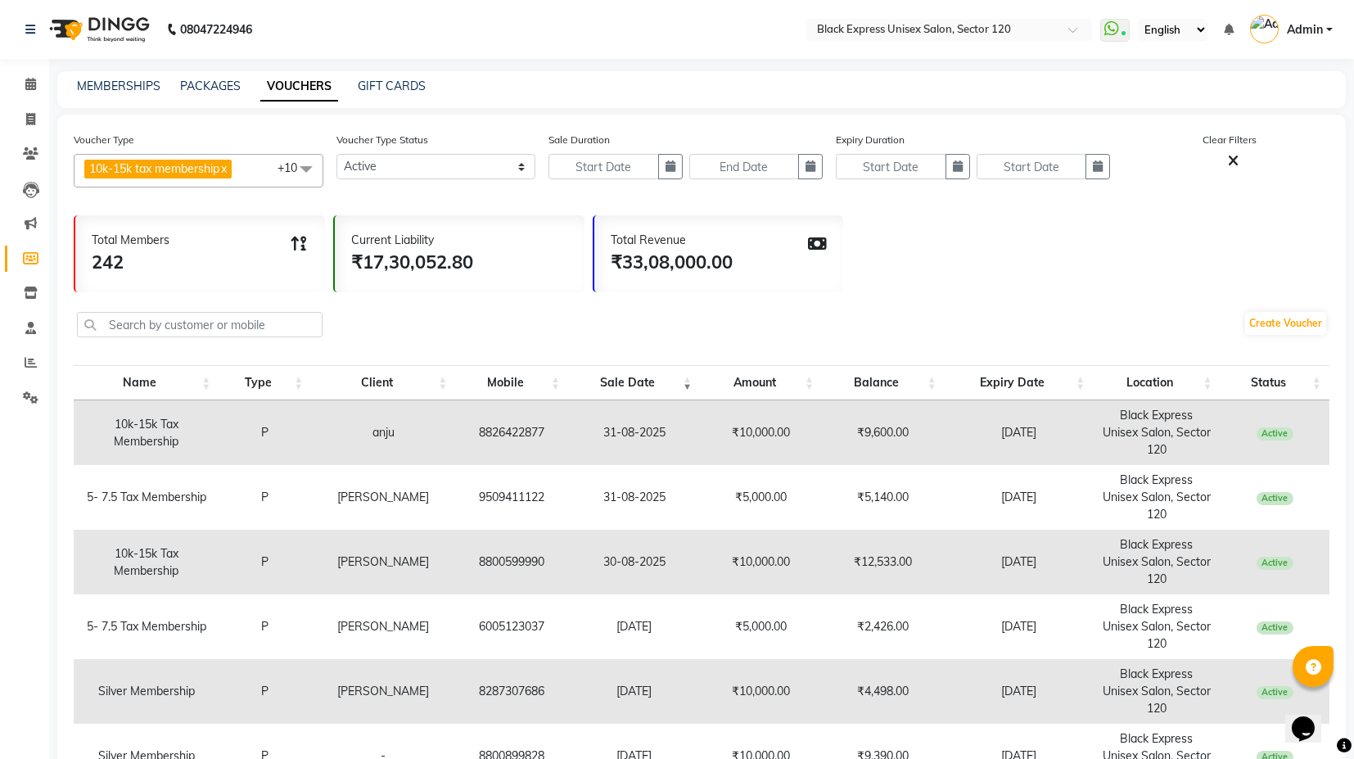
click at [670, 385] on th "Sale Date" at bounding box center [634, 382] width 132 height 35
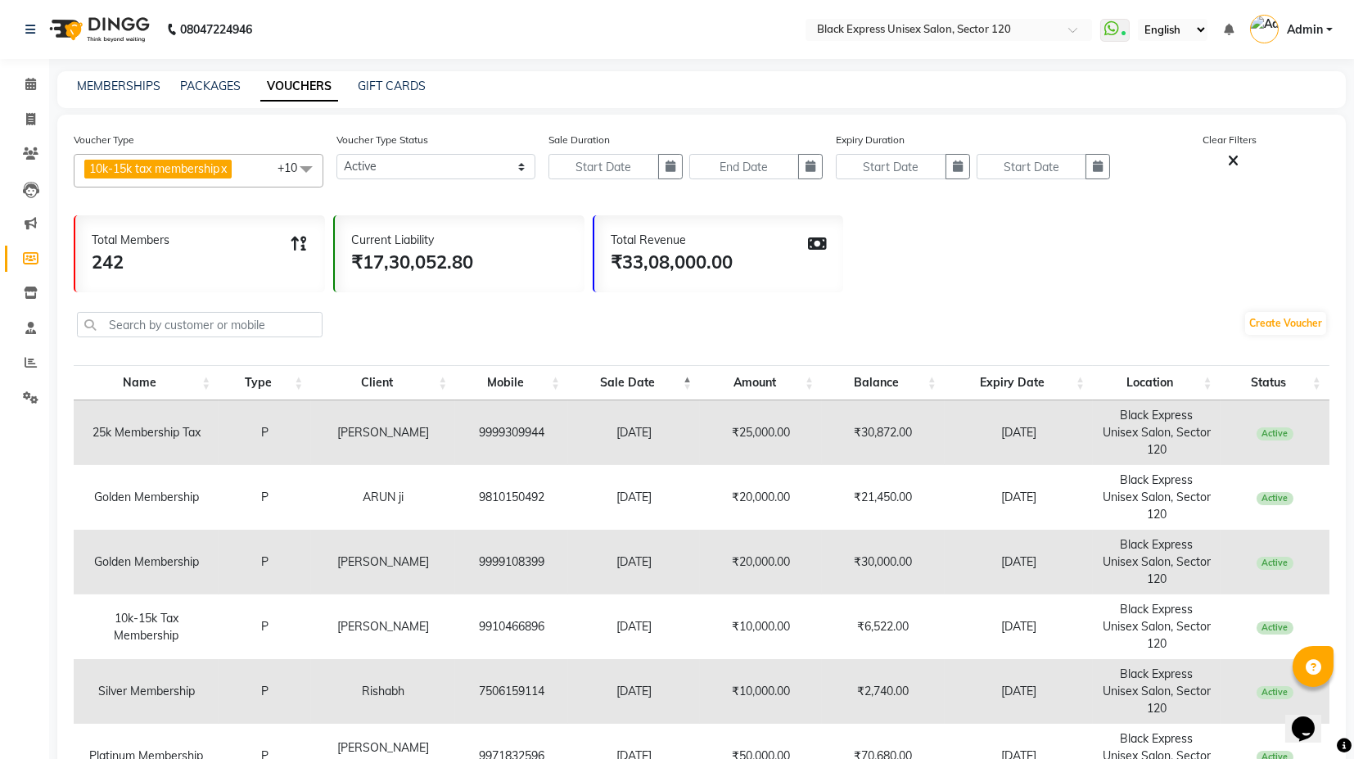
click at [670, 385] on th "Sale Date" at bounding box center [634, 382] width 132 height 35
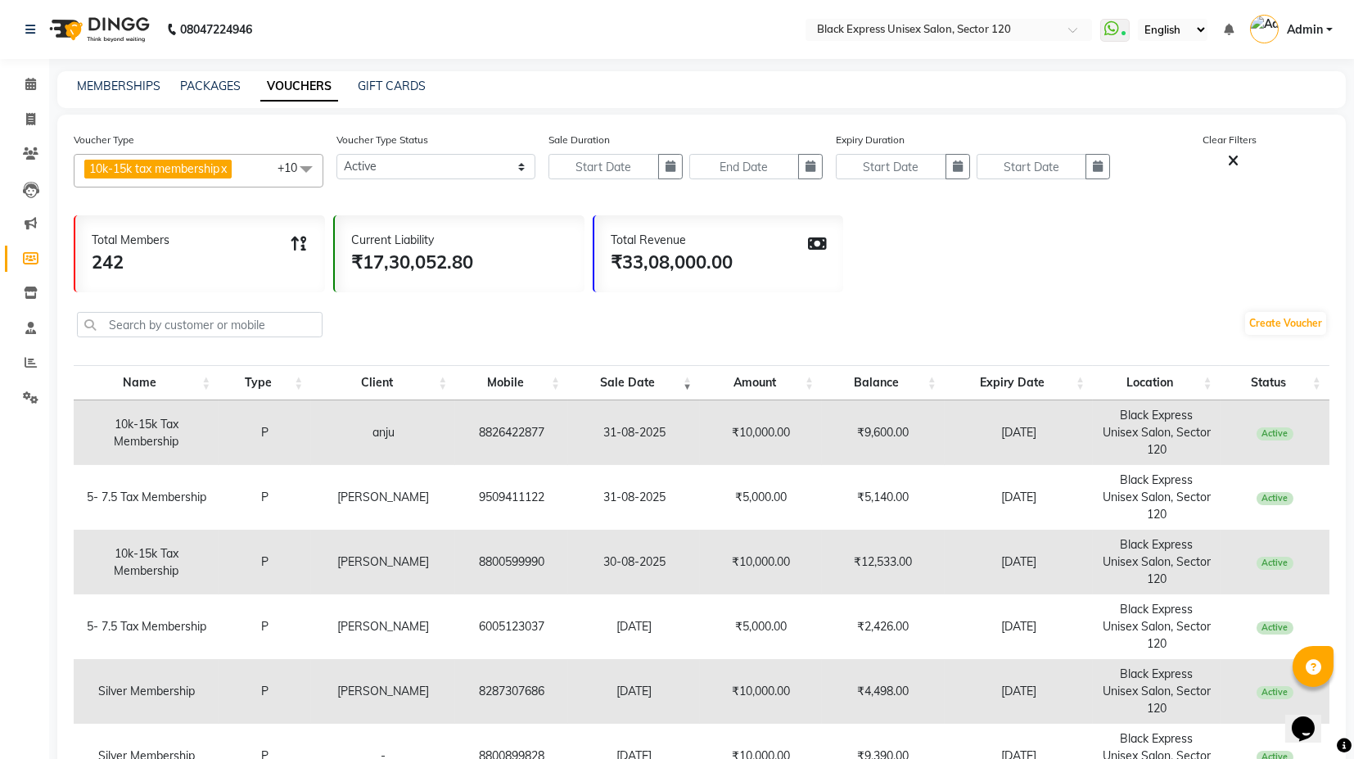
click at [670, 385] on th "Sale Date" at bounding box center [634, 382] width 132 height 35
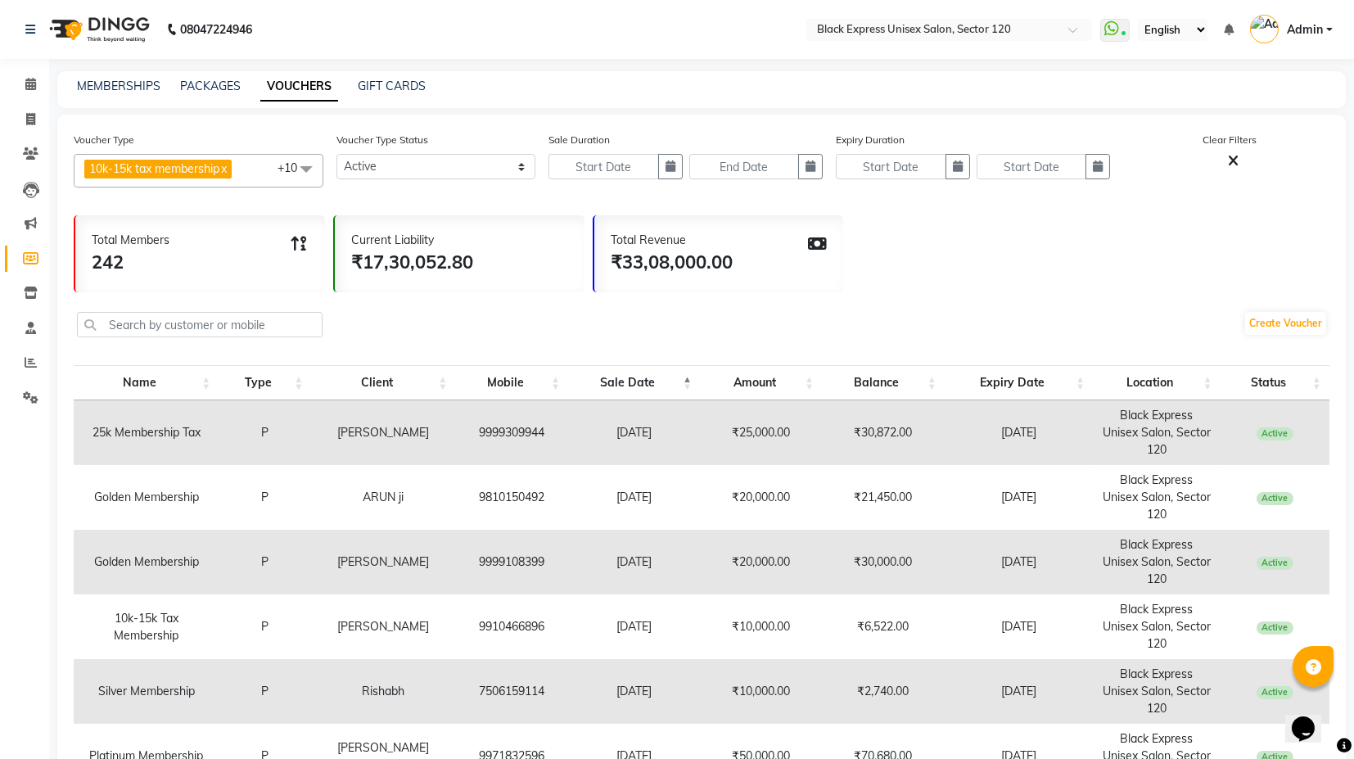
click at [696, 330] on div "Create Voucher" at bounding box center [701, 326] width 1255 height 55
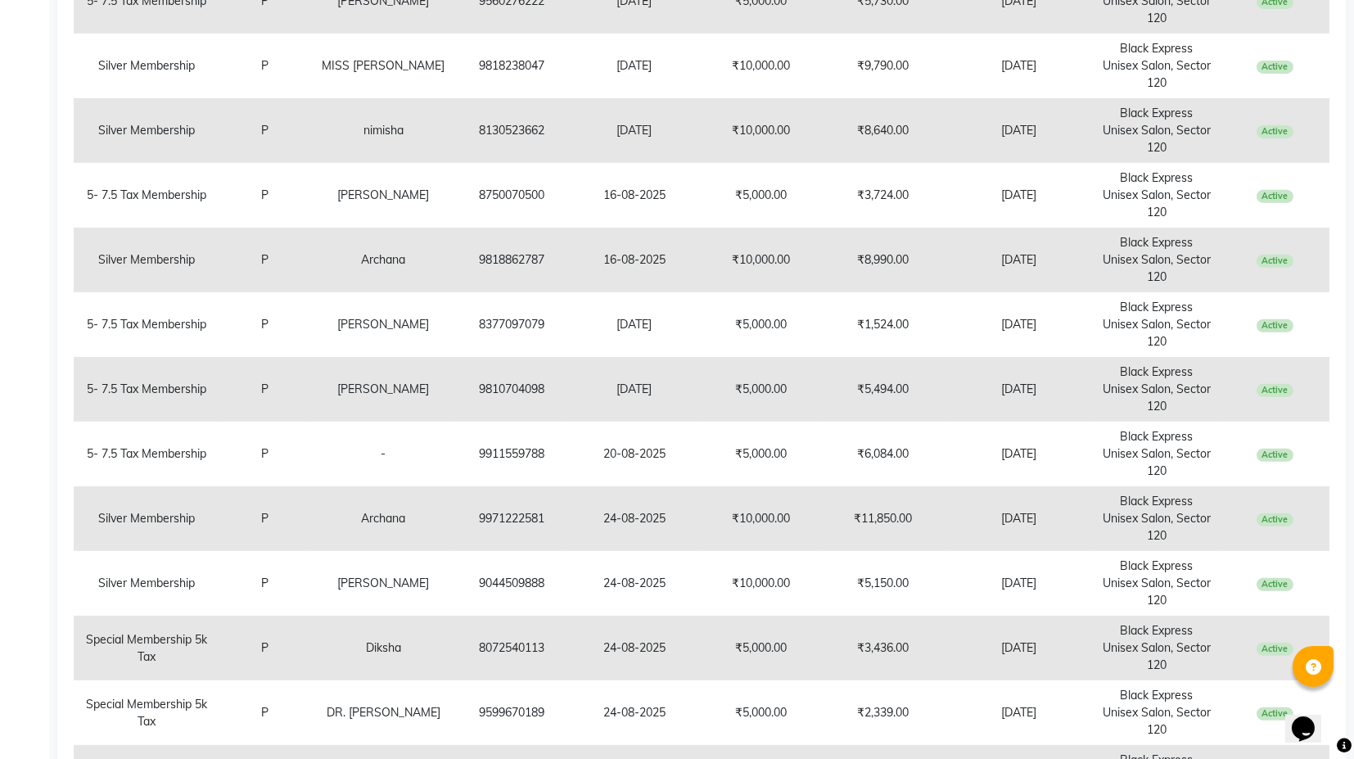
scroll to position [2123, 0]
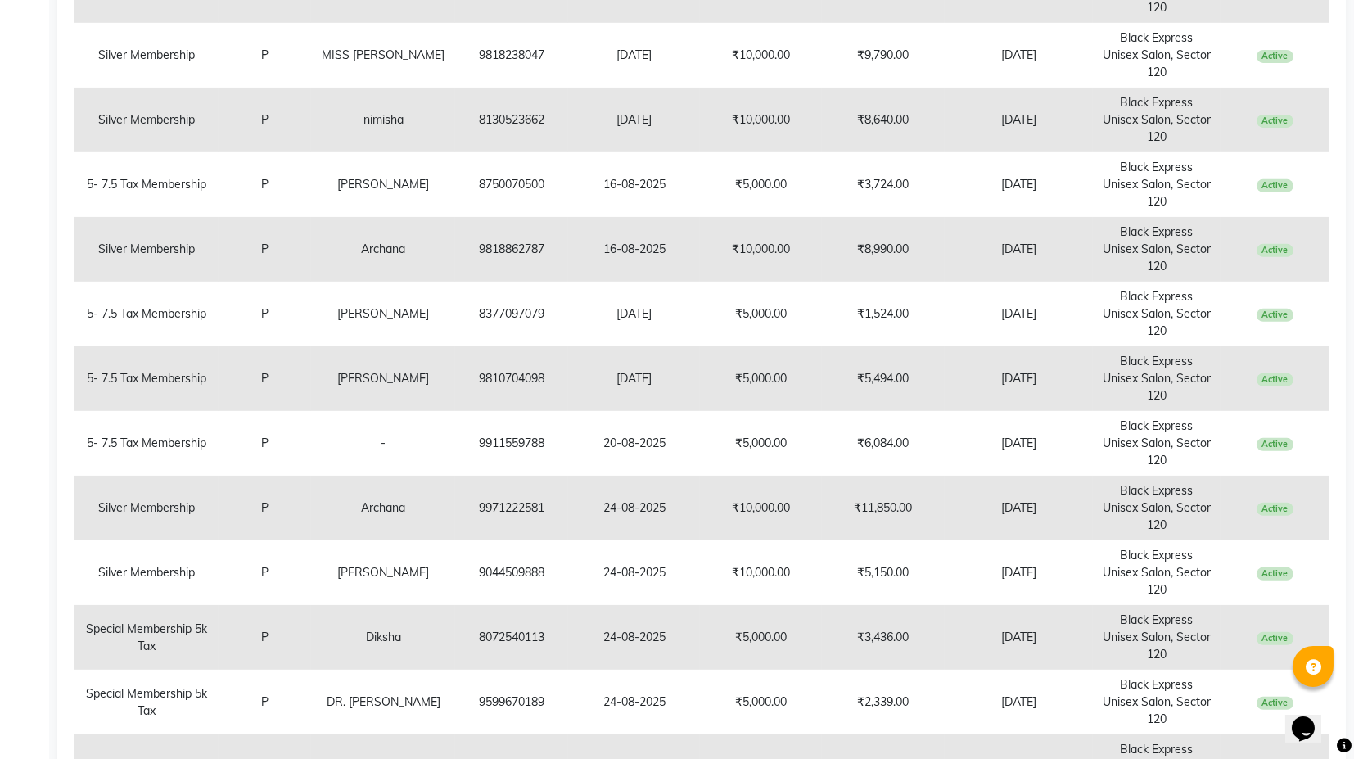
select select "100"
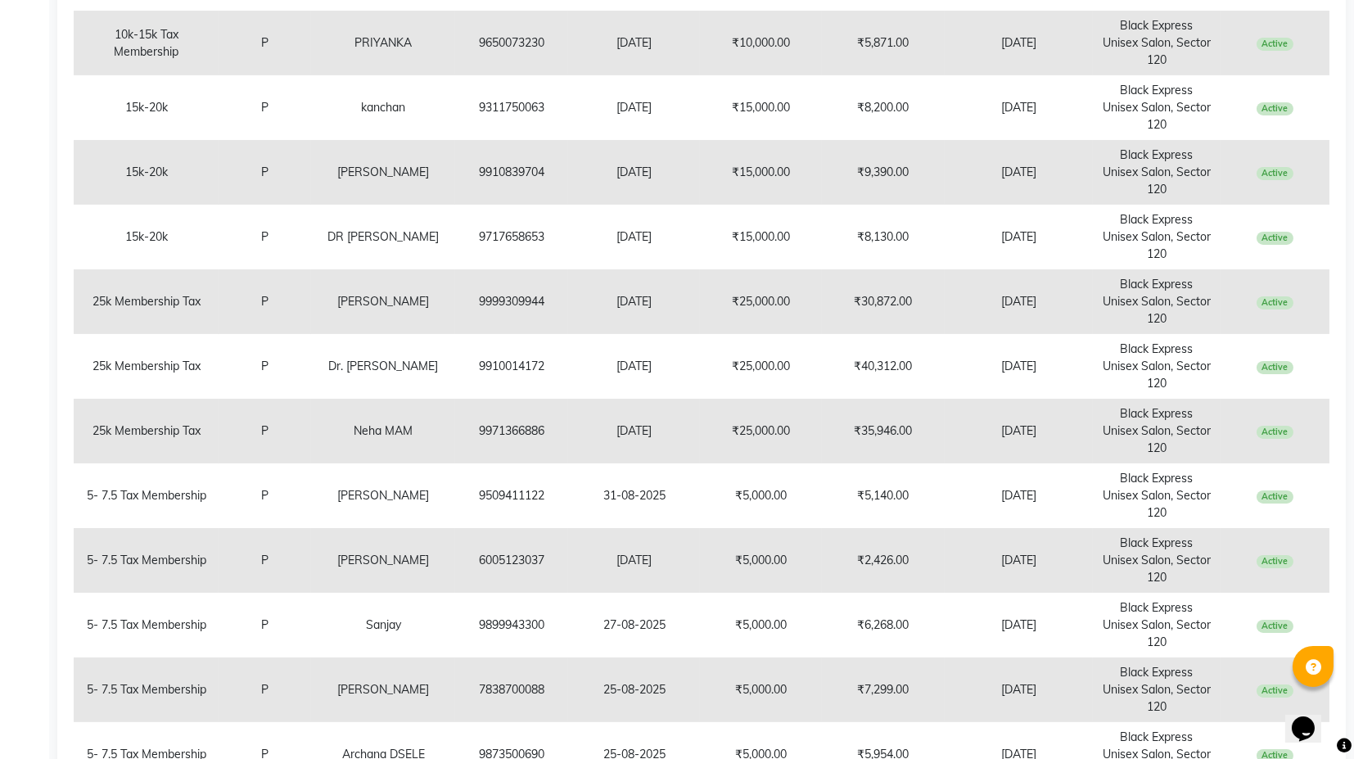
scroll to position [0, 0]
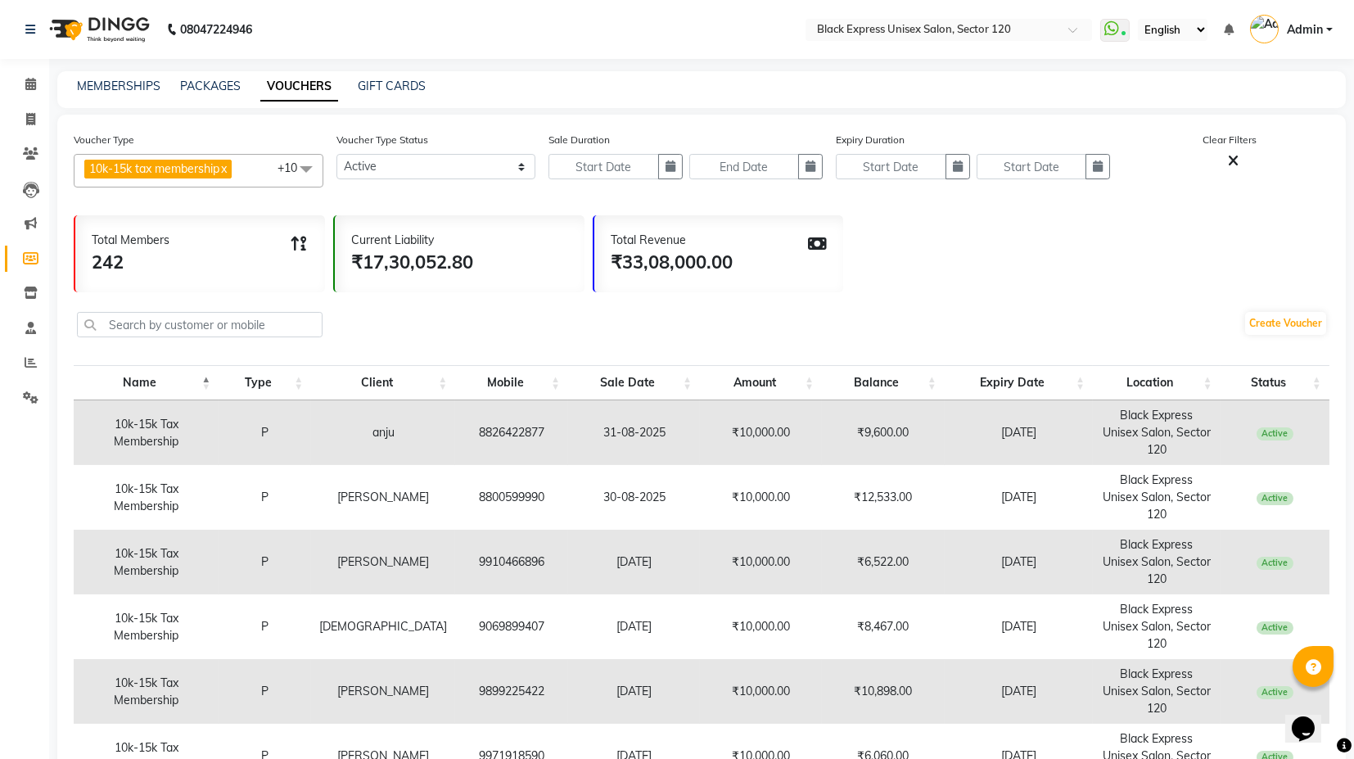
click at [668, 376] on th "Sale Date" at bounding box center [634, 382] width 132 height 35
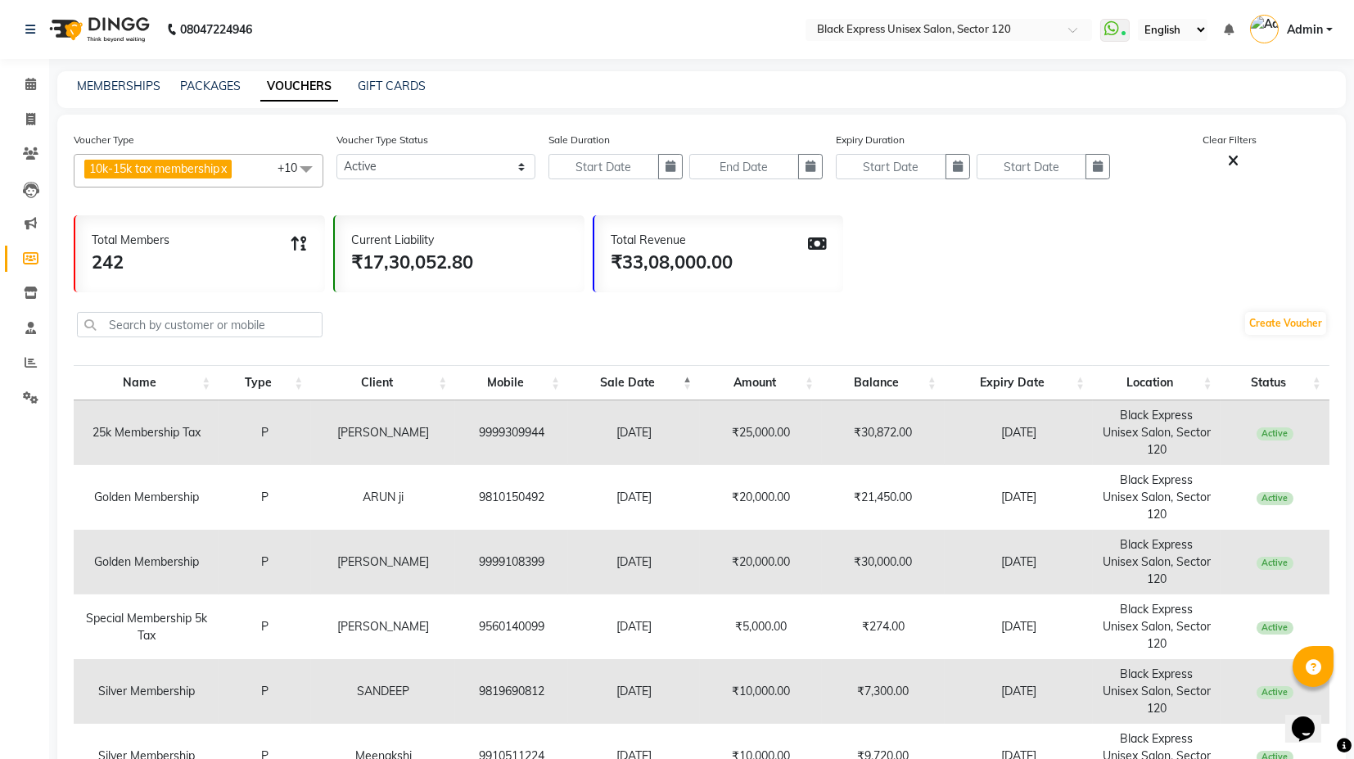
click at [668, 376] on th "Sale Date" at bounding box center [634, 382] width 132 height 35
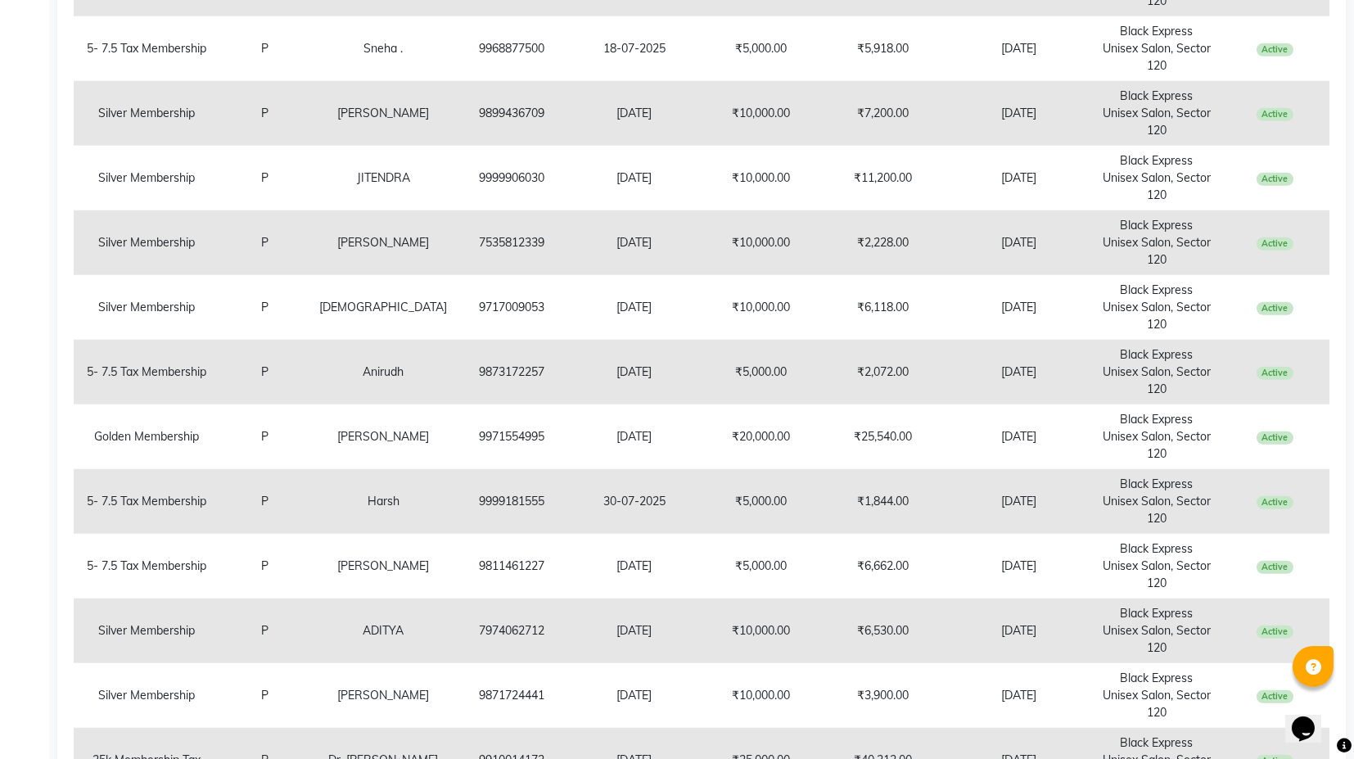
scroll to position [4496, 0]
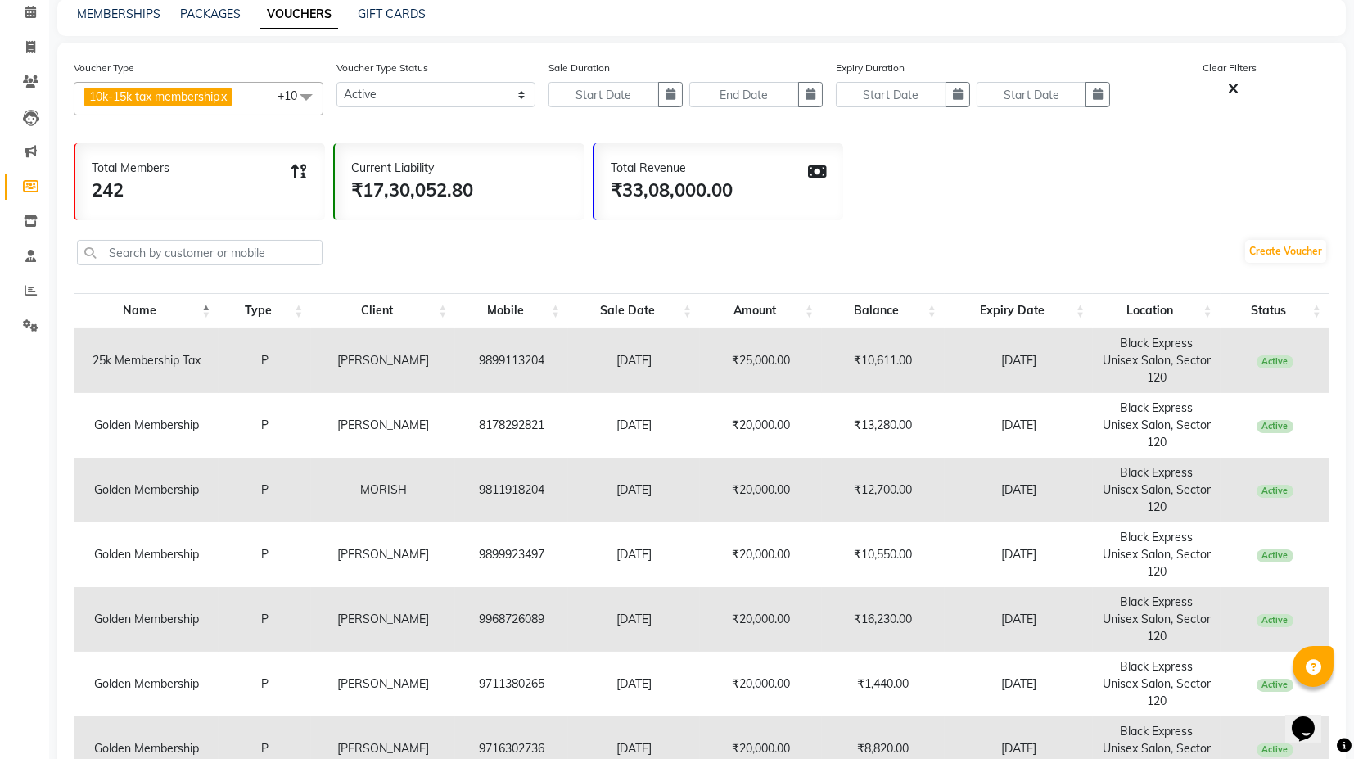
scroll to position [0, 0]
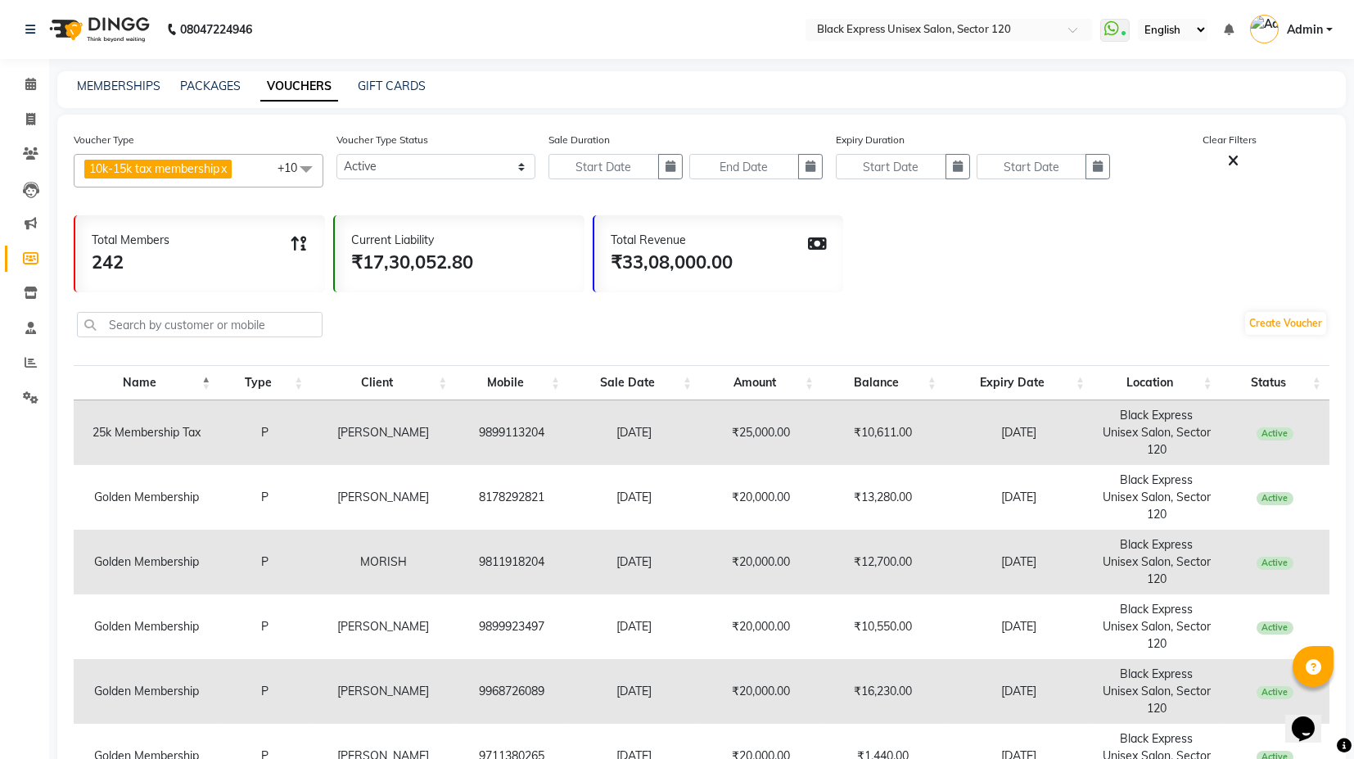
click at [666, 376] on th "Sale Date" at bounding box center [634, 382] width 132 height 35
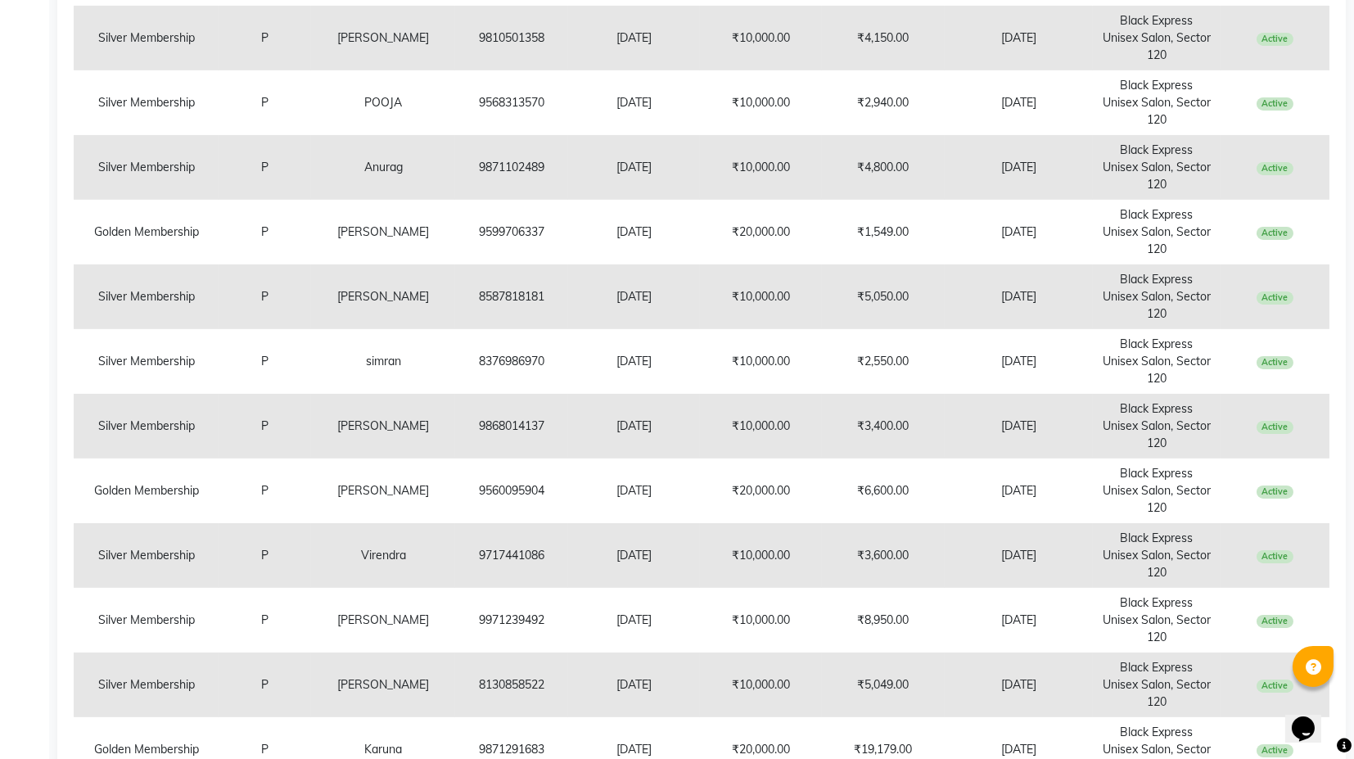
scroll to position [4496, 0]
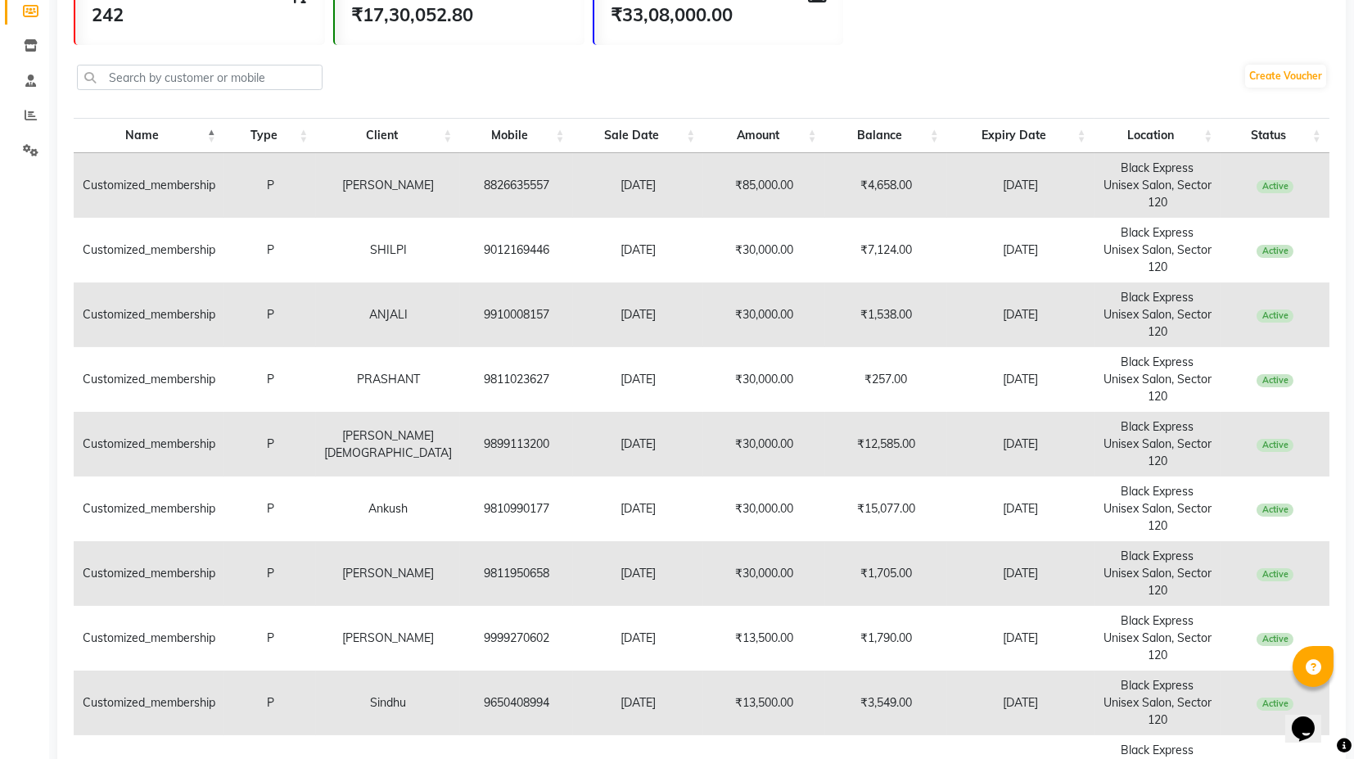
scroll to position [208, 0]
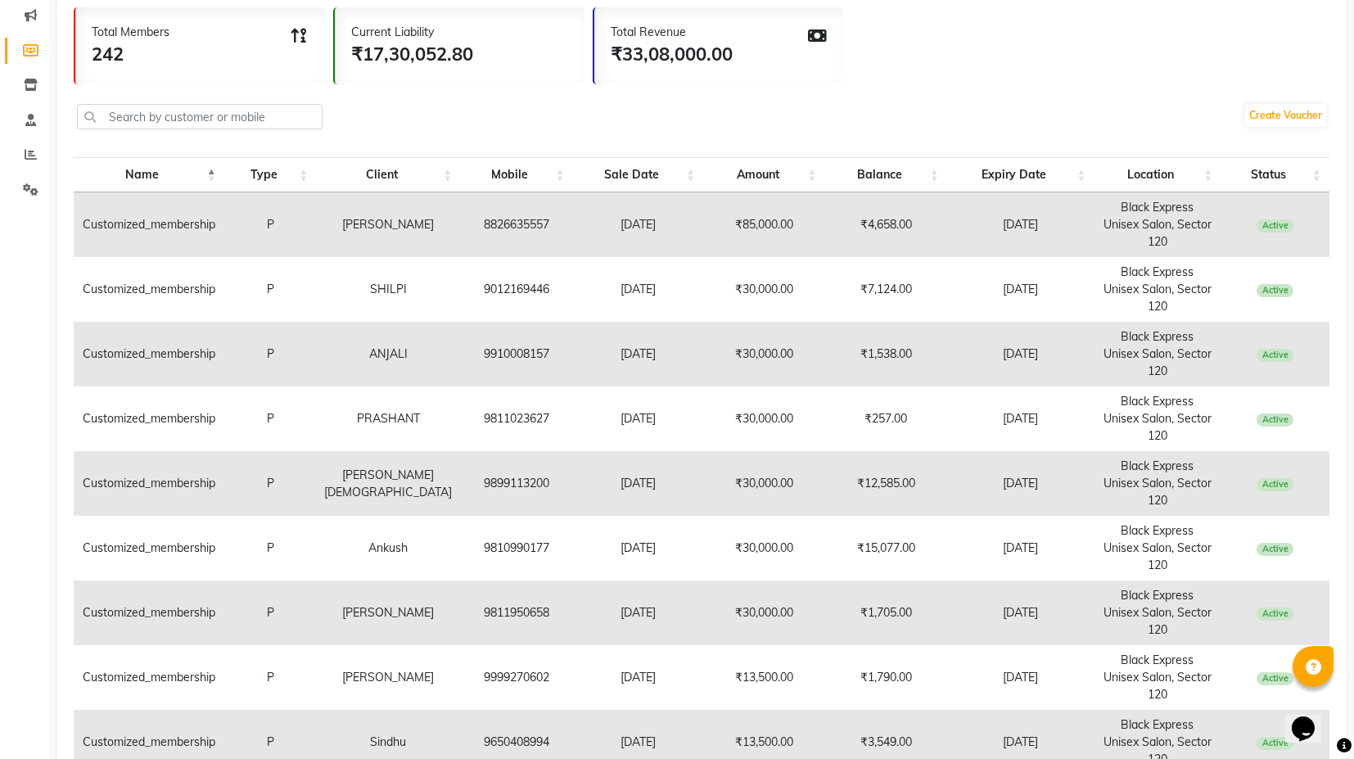
click at [665, 176] on th "Sale Date" at bounding box center [638, 174] width 131 height 35
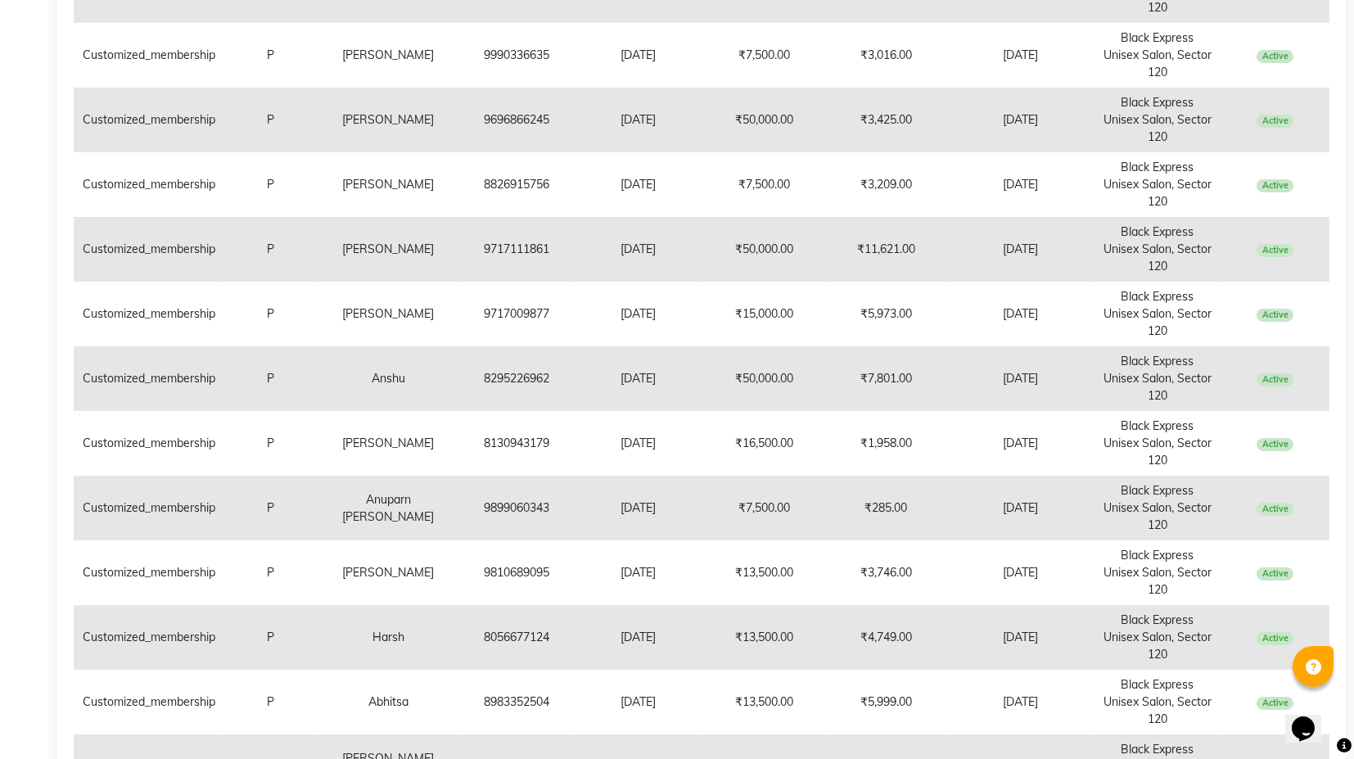
scroll to position [0, 0]
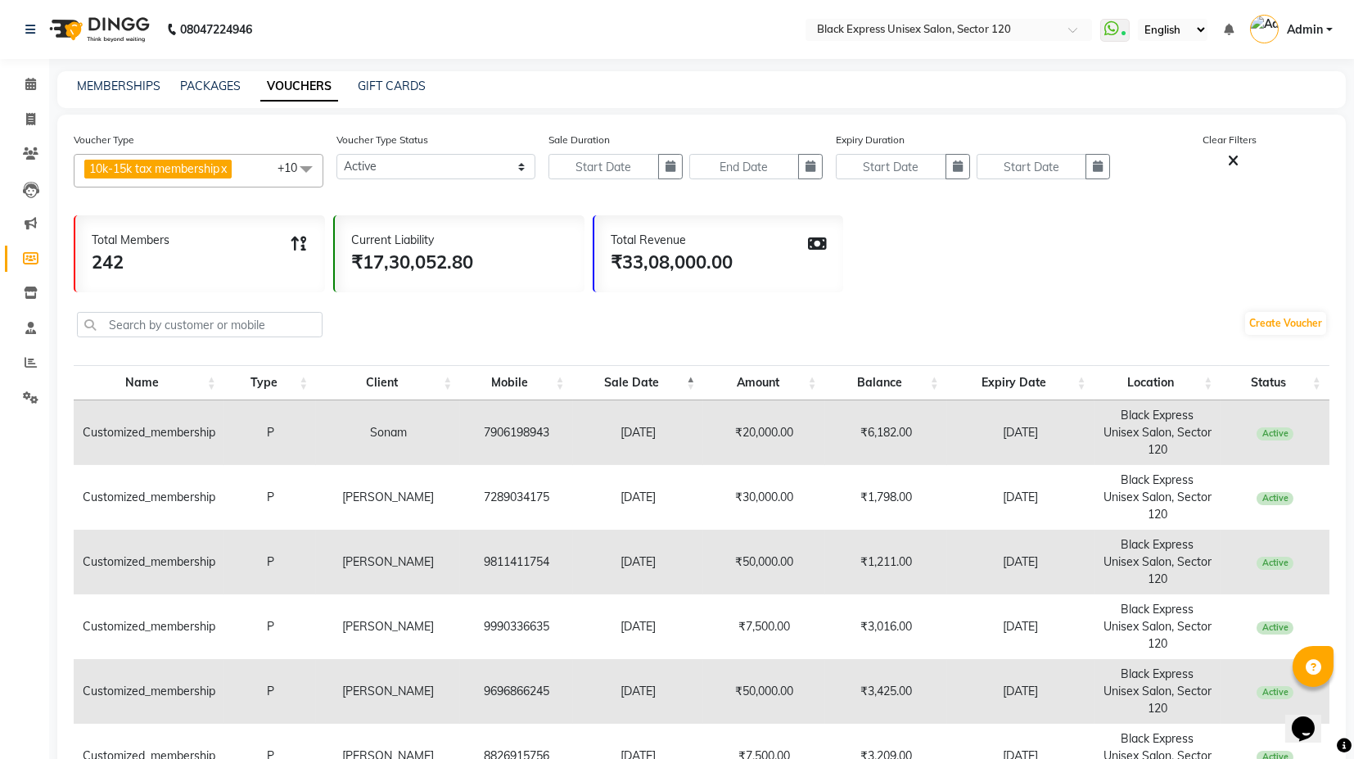
click at [257, 171] on span "10k-15k tax membership x Silver Membership x Golden Membership x Platinum Membe…" at bounding box center [199, 171] width 250 height 34
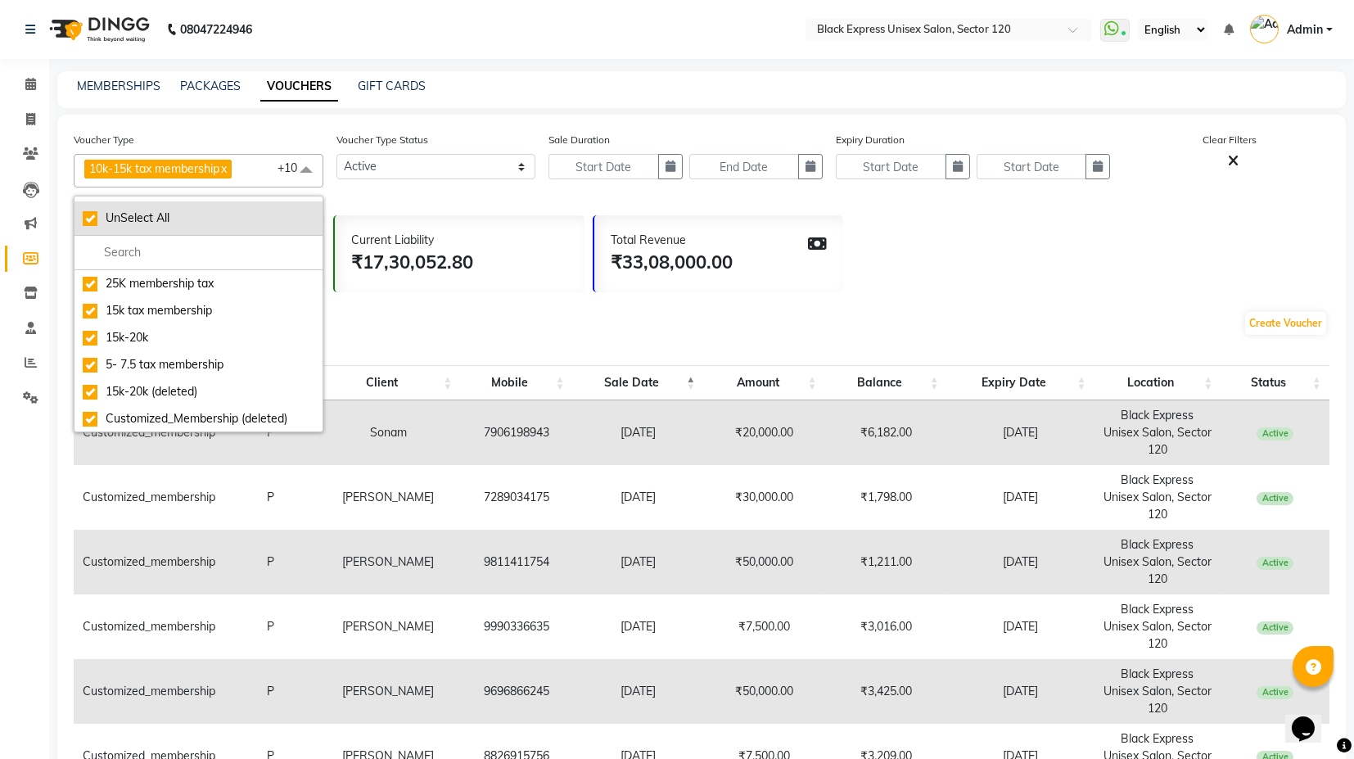
click at [201, 217] on div "UnSelect All" at bounding box center [199, 218] width 232 height 17
checkbox input "false"
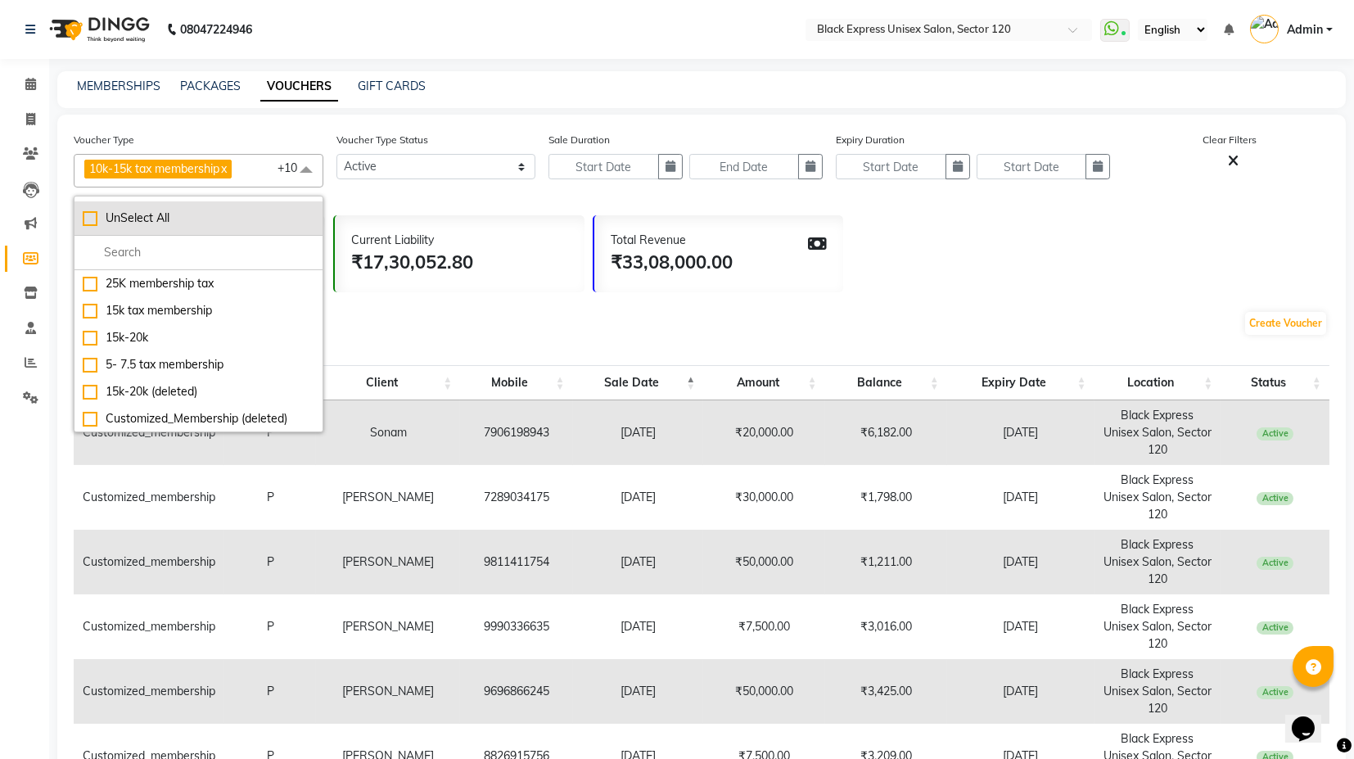
checkbox input "false"
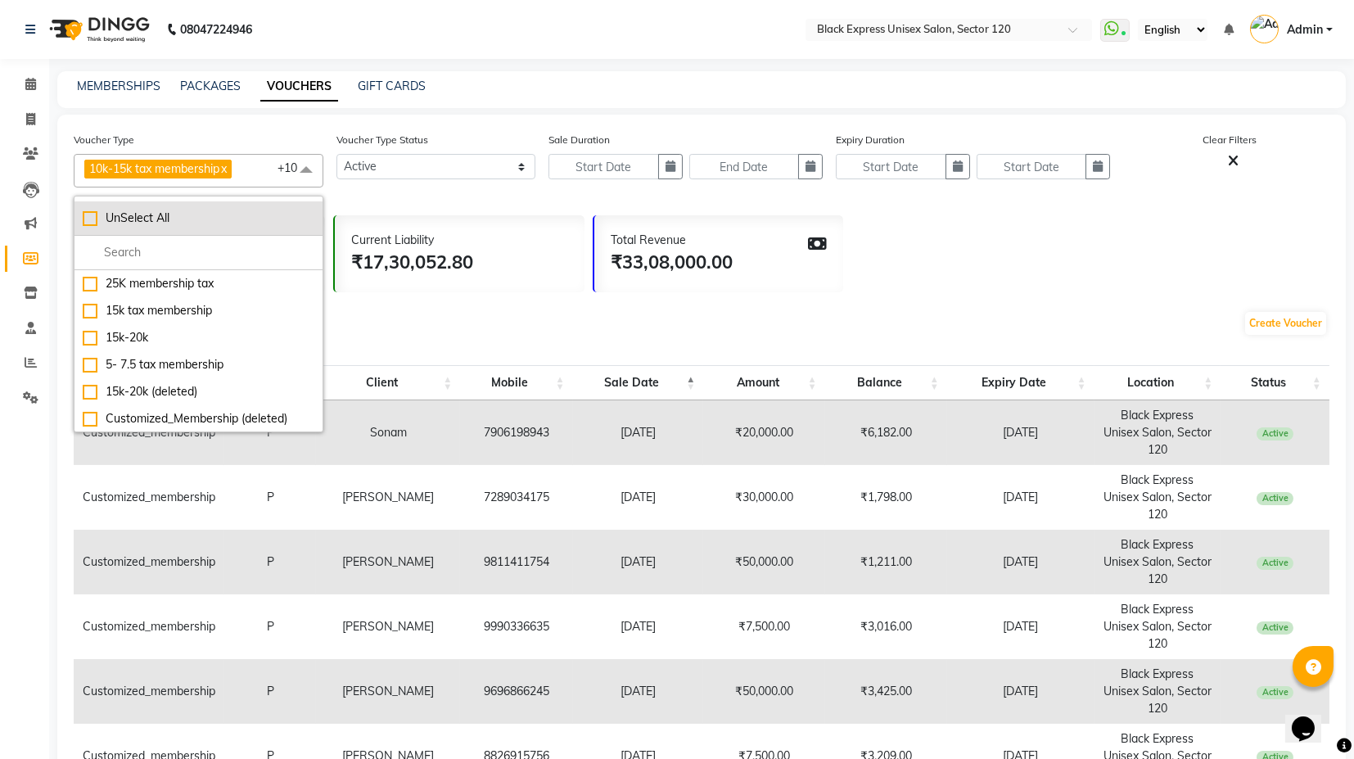
checkbox input "false"
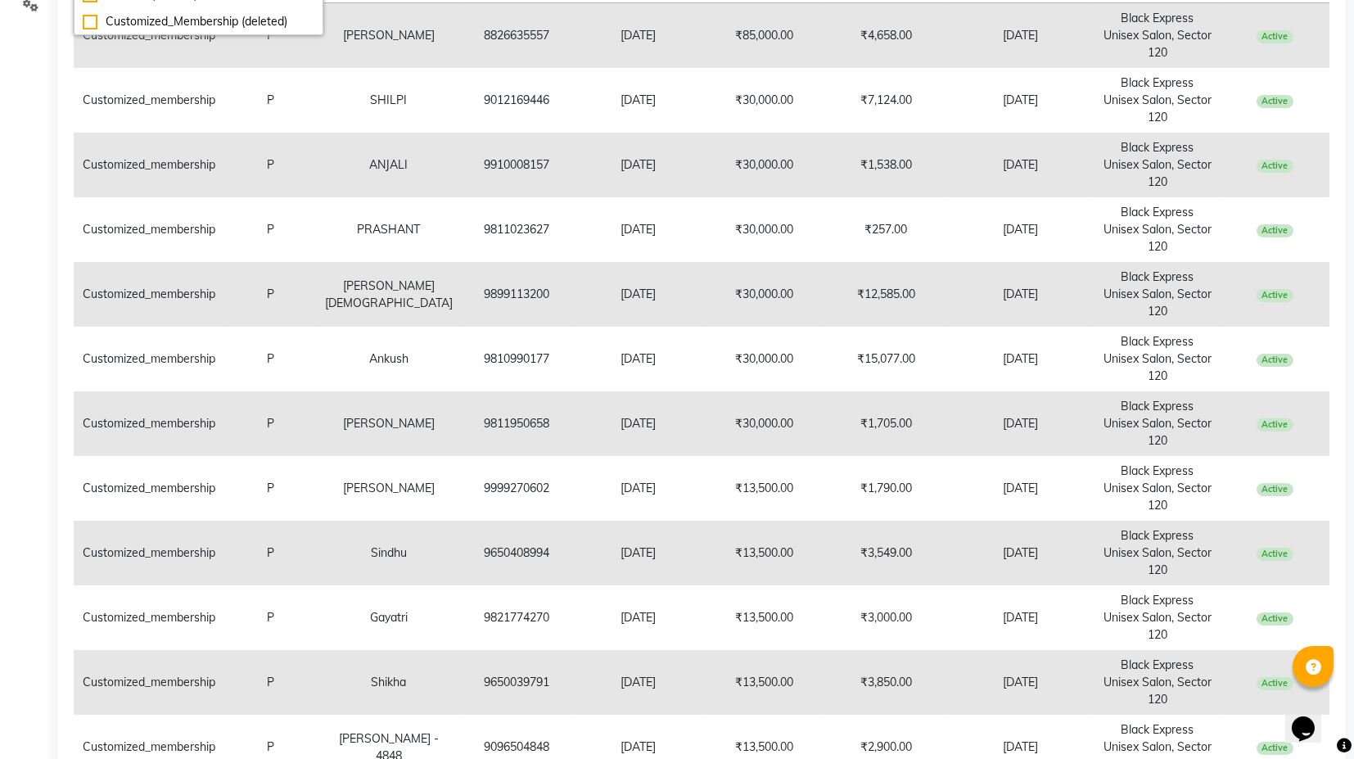
scroll to position [363, 0]
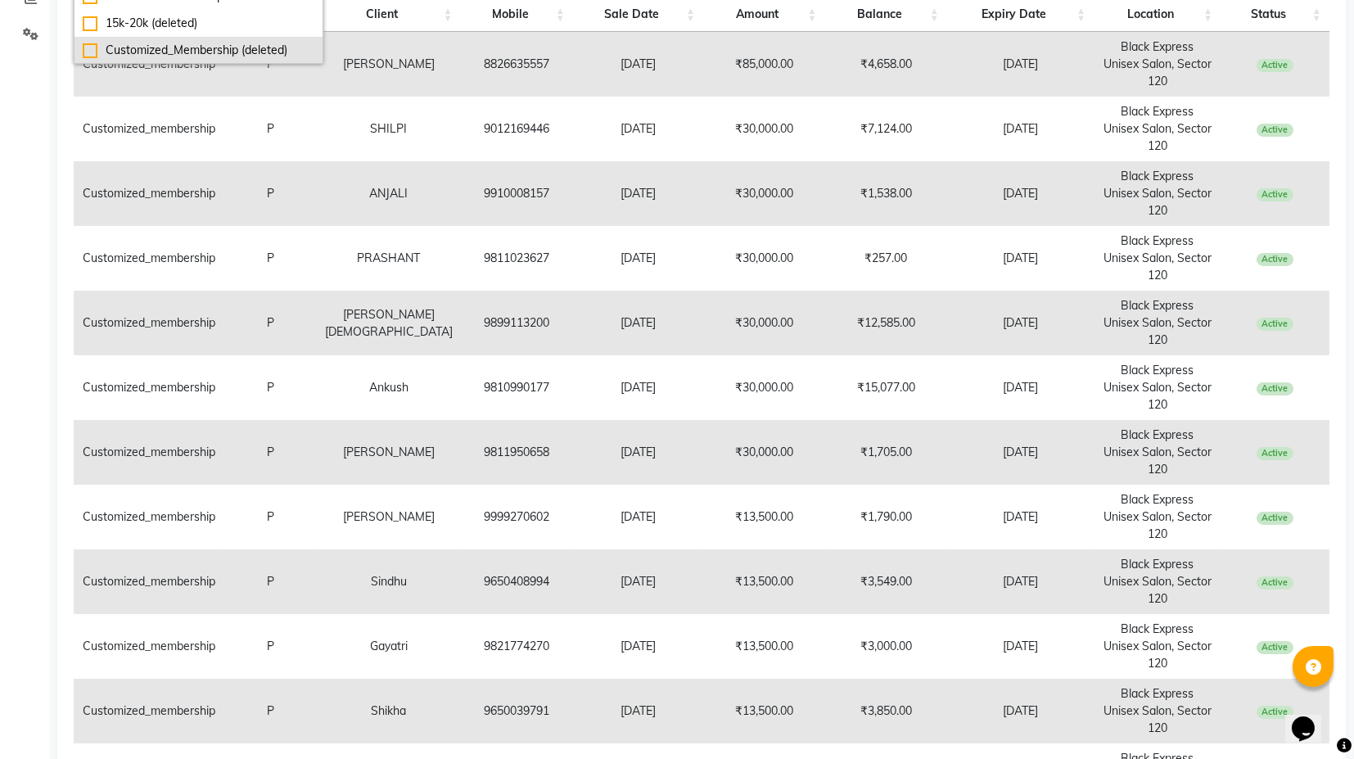
click at [247, 52] on div "Customized_Membership (deleted)" at bounding box center [199, 50] width 232 height 17
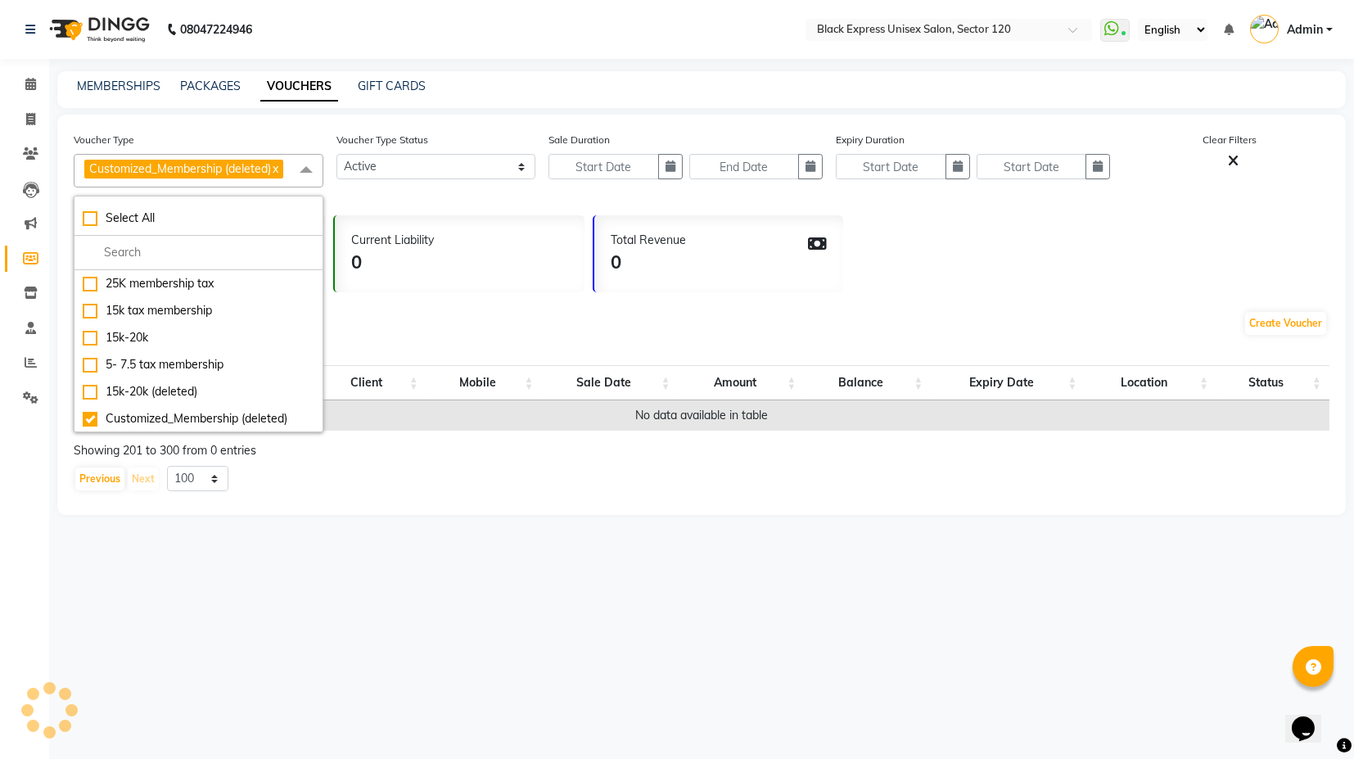
scroll to position [0, 0]
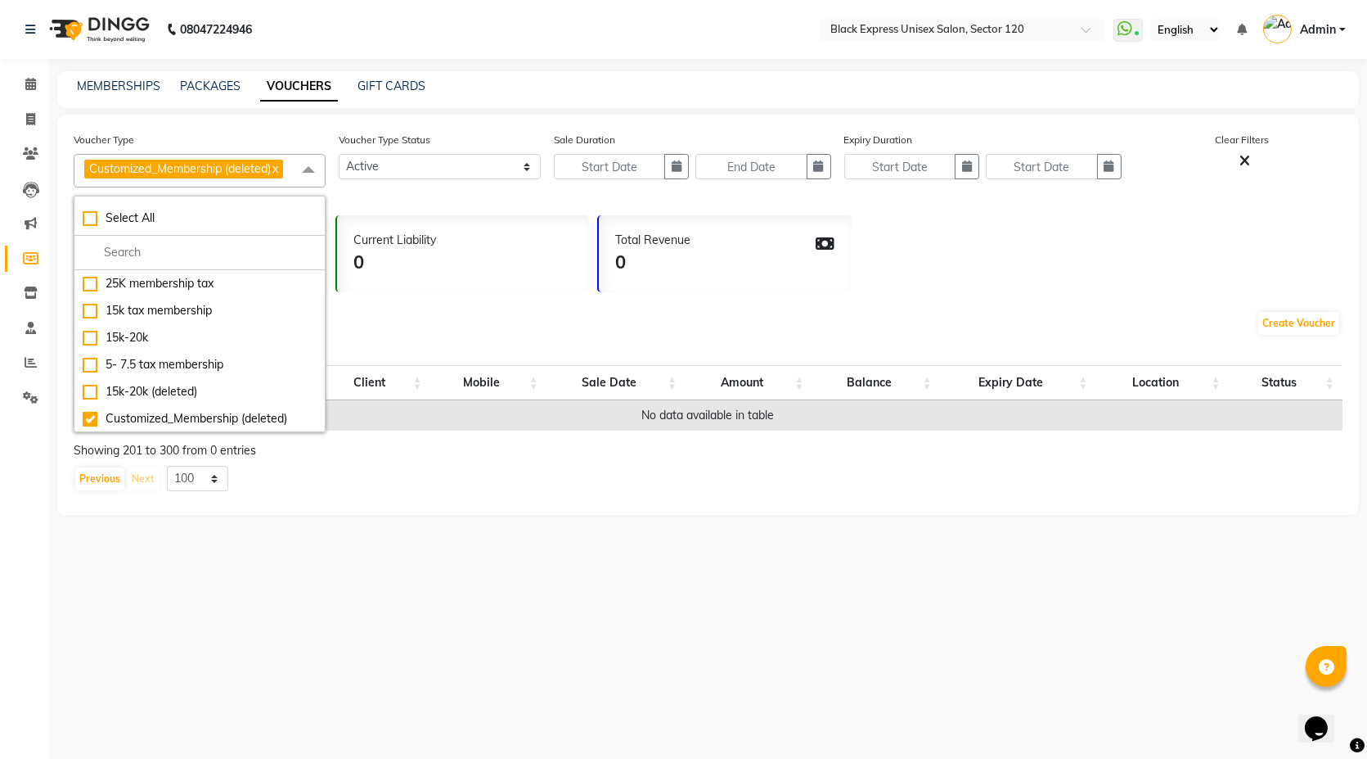
click at [488, 214] on div "Total Members 0 Current Liability 0 Total Revenue 0" at bounding box center [708, 249] width 1269 height 85
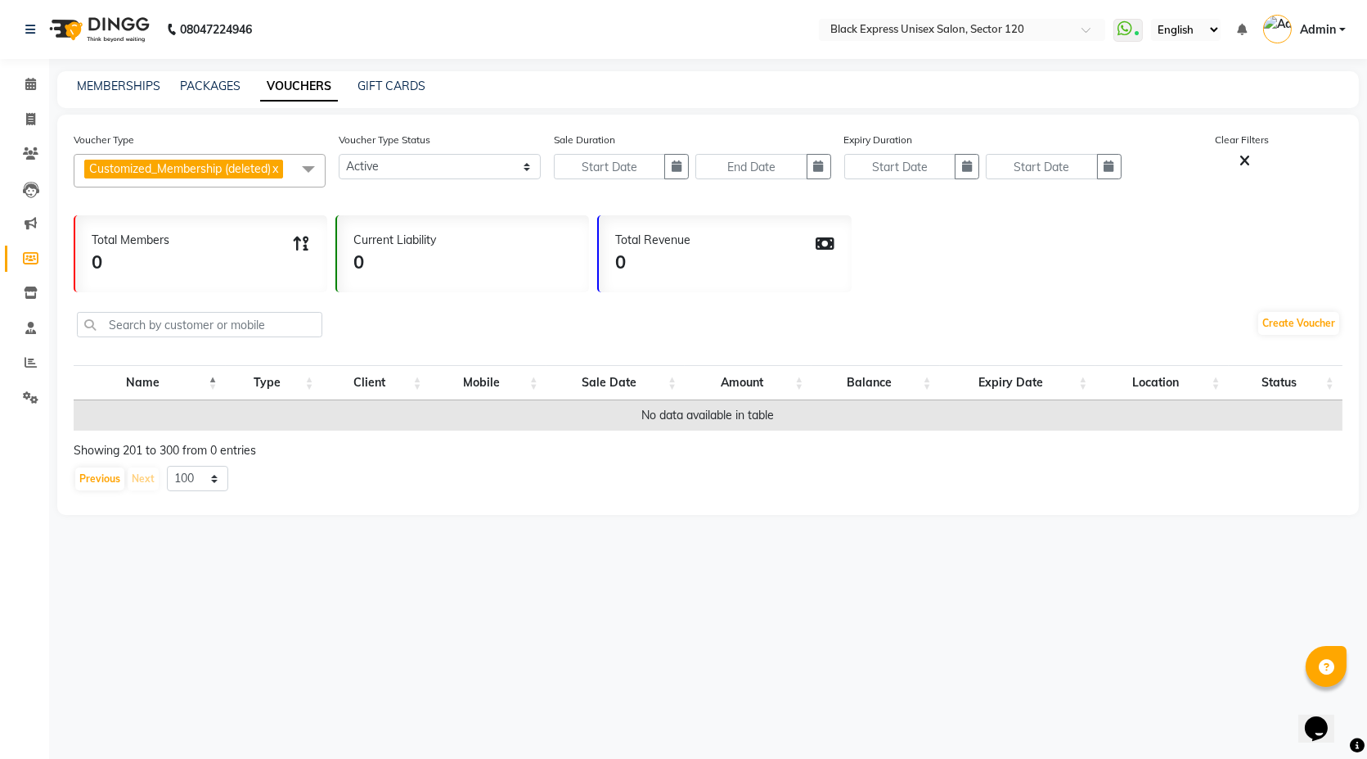
click at [252, 171] on span "Customized_Membership (deleted)" at bounding box center [180, 168] width 182 height 15
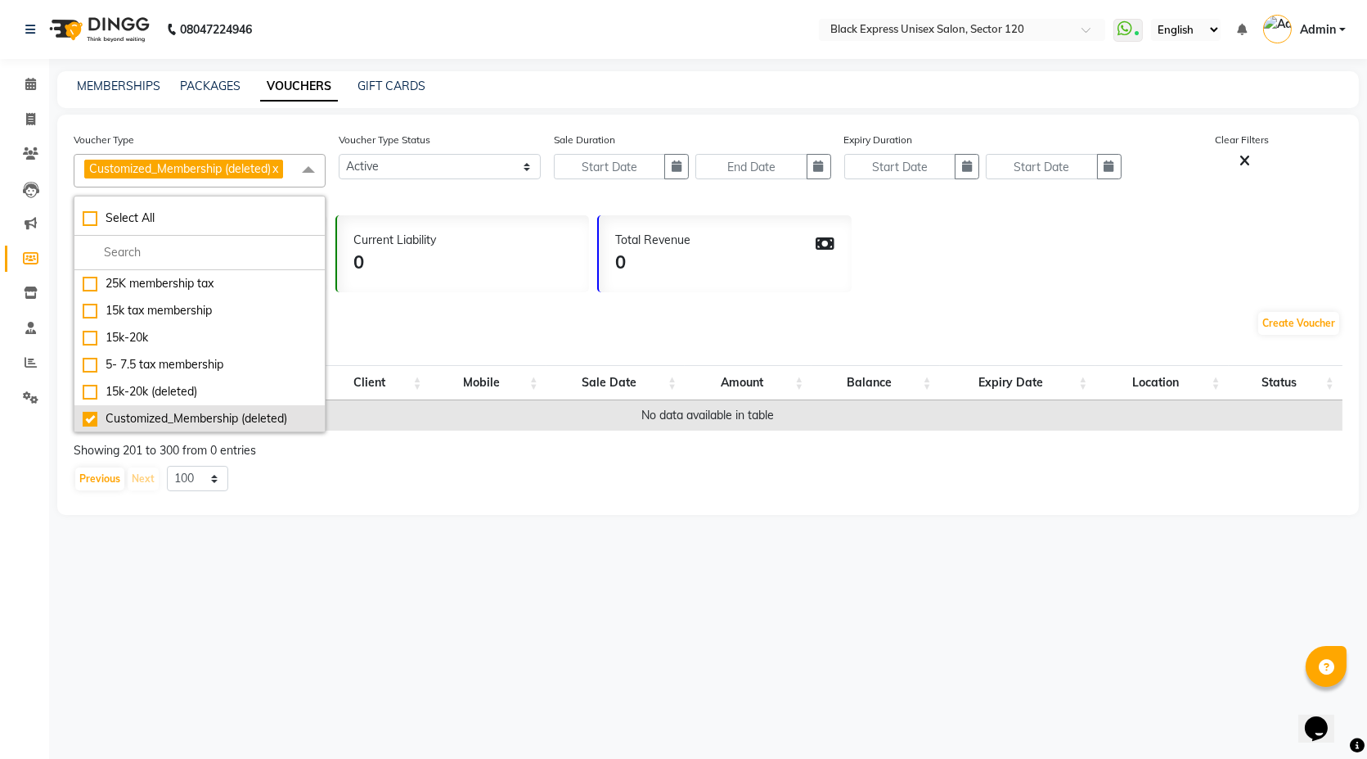
click at [165, 428] on li "Customized_Membership (deleted)" at bounding box center [199, 418] width 250 height 27
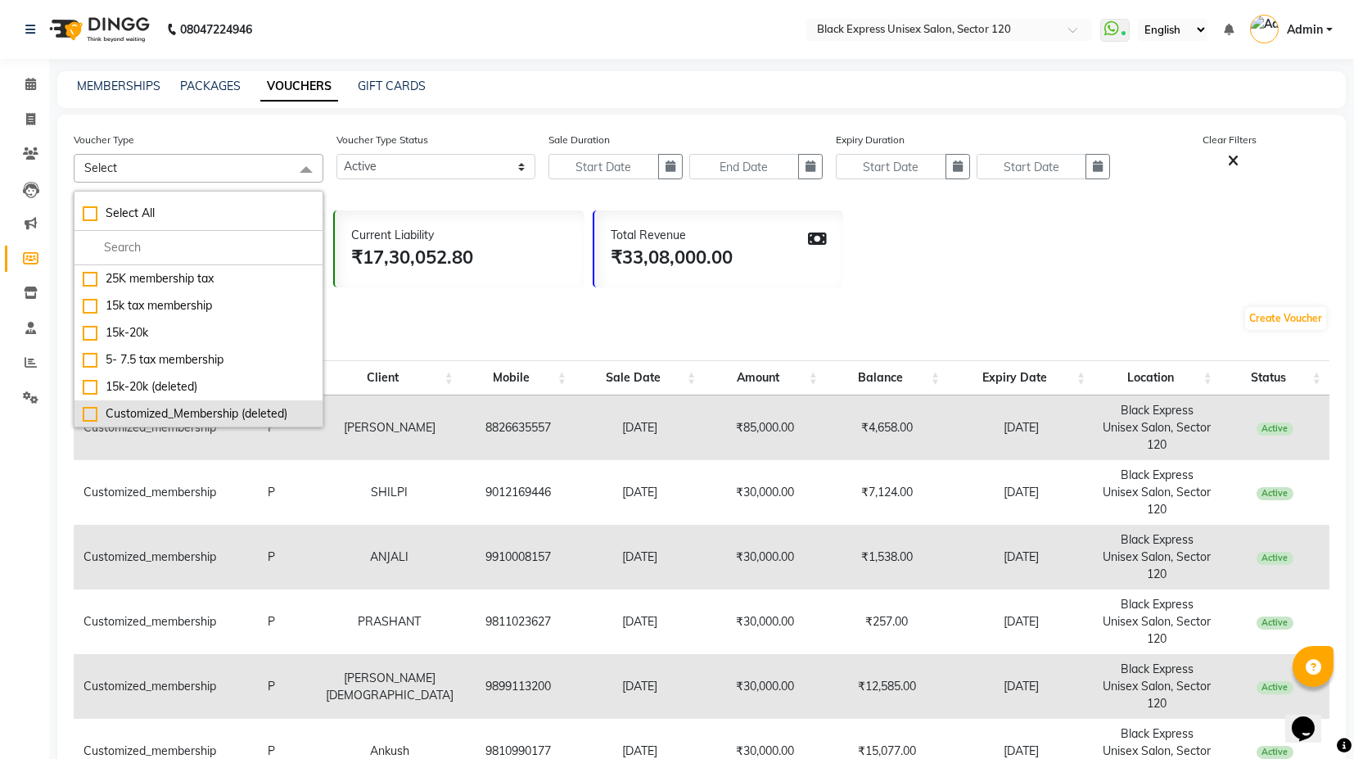
click at [241, 411] on div "Customized_Membership (deleted)" at bounding box center [199, 413] width 232 height 17
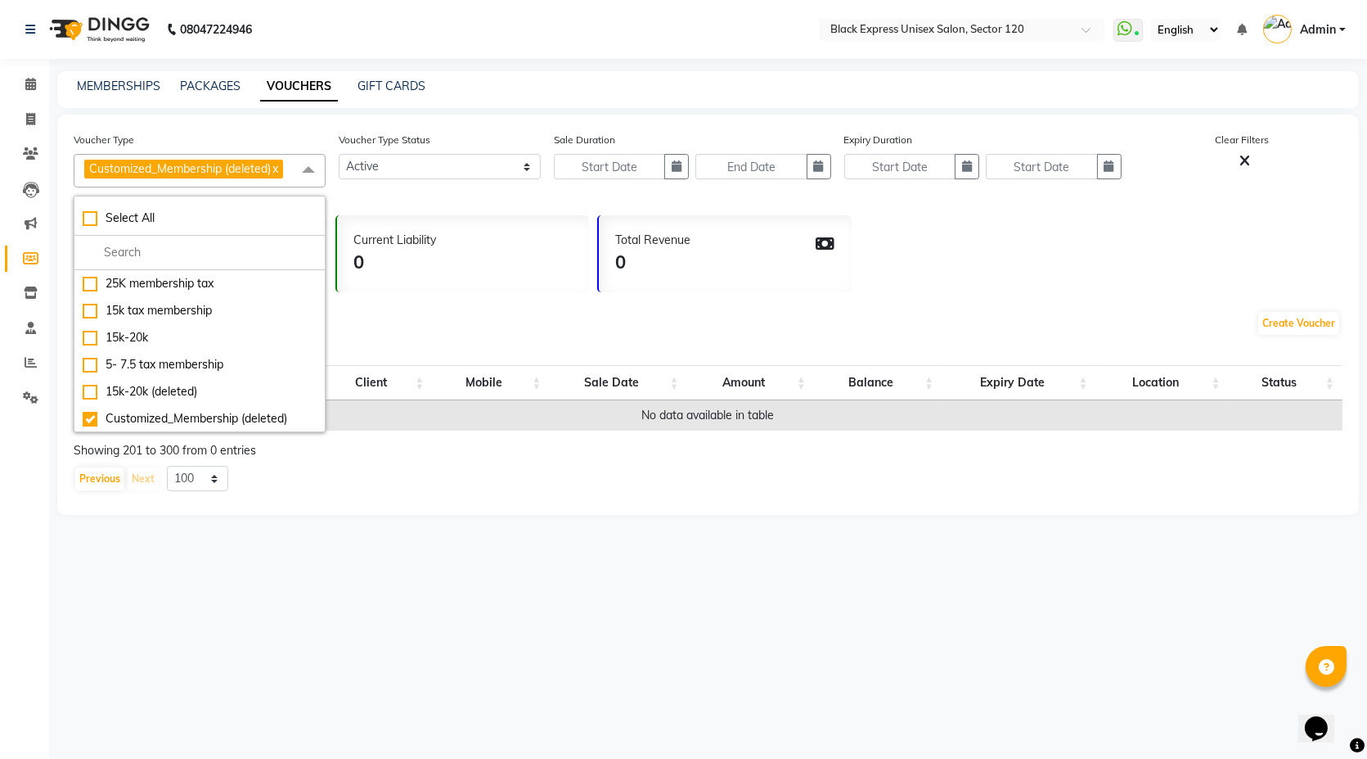
click at [467, 319] on div "Create Voucher" at bounding box center [708, 326] width 1269 height 55
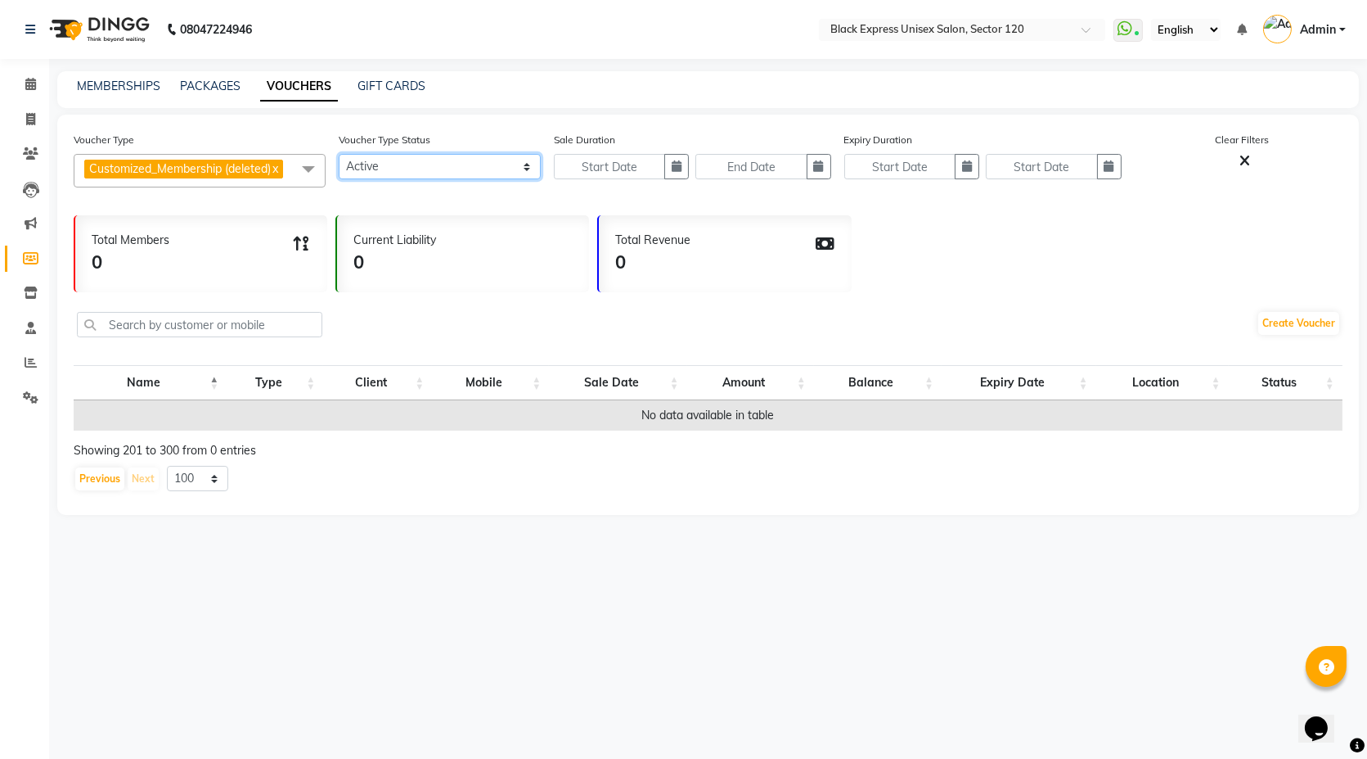
click at [408, 176] on select "Active Expired All" at bounding box center [440, 166] width 202 height 25
click at [339, 154] on select "Active Expired All" at bounding box center [440, 166] width 202 height 25
click at [105, 488] on button "Previous" at bounding box center [99, 478] width 49 height 23
click at [105, 487] on button "Previous" at bounding box center [99, 478] width 49 height 23
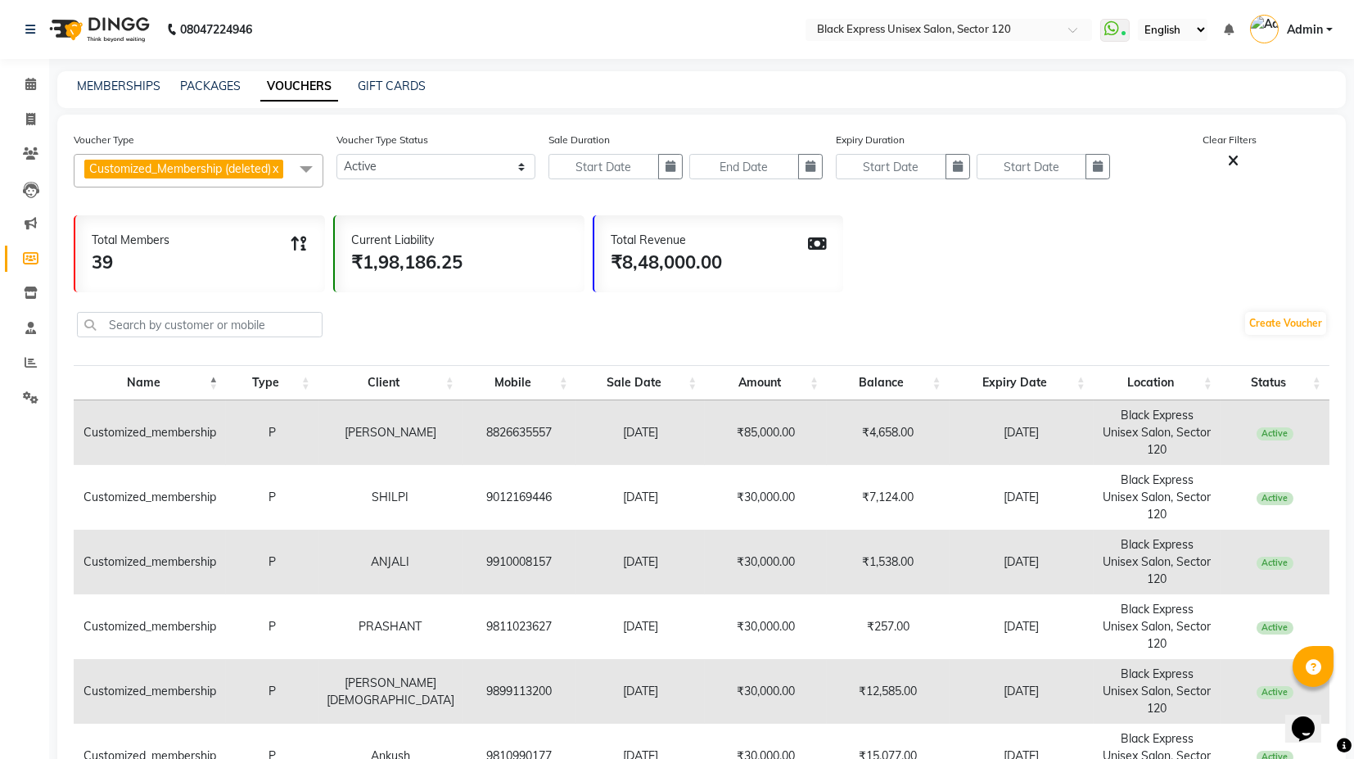
click at [471, 326] on div "Create Voucher" at bounding box center [701, 326] width 1255 height 55
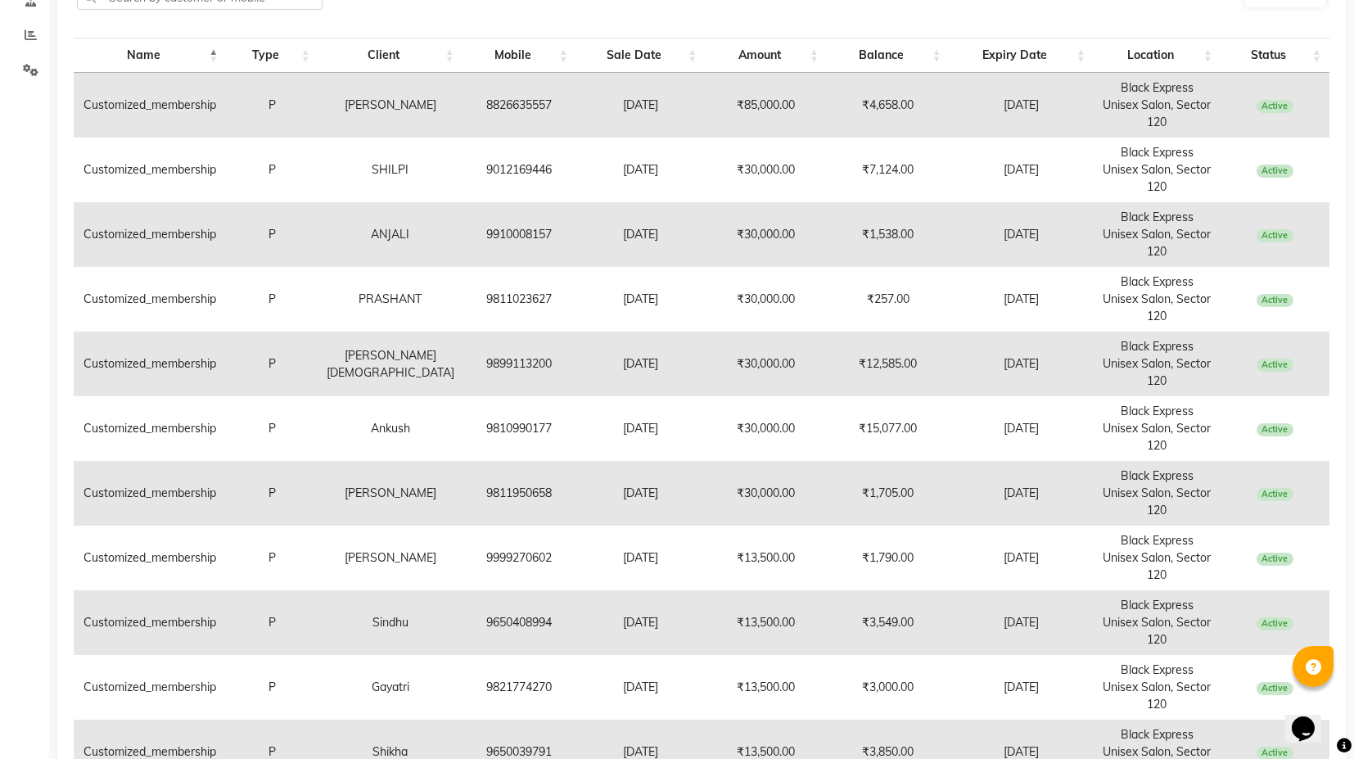
scroll to position [146, 0]
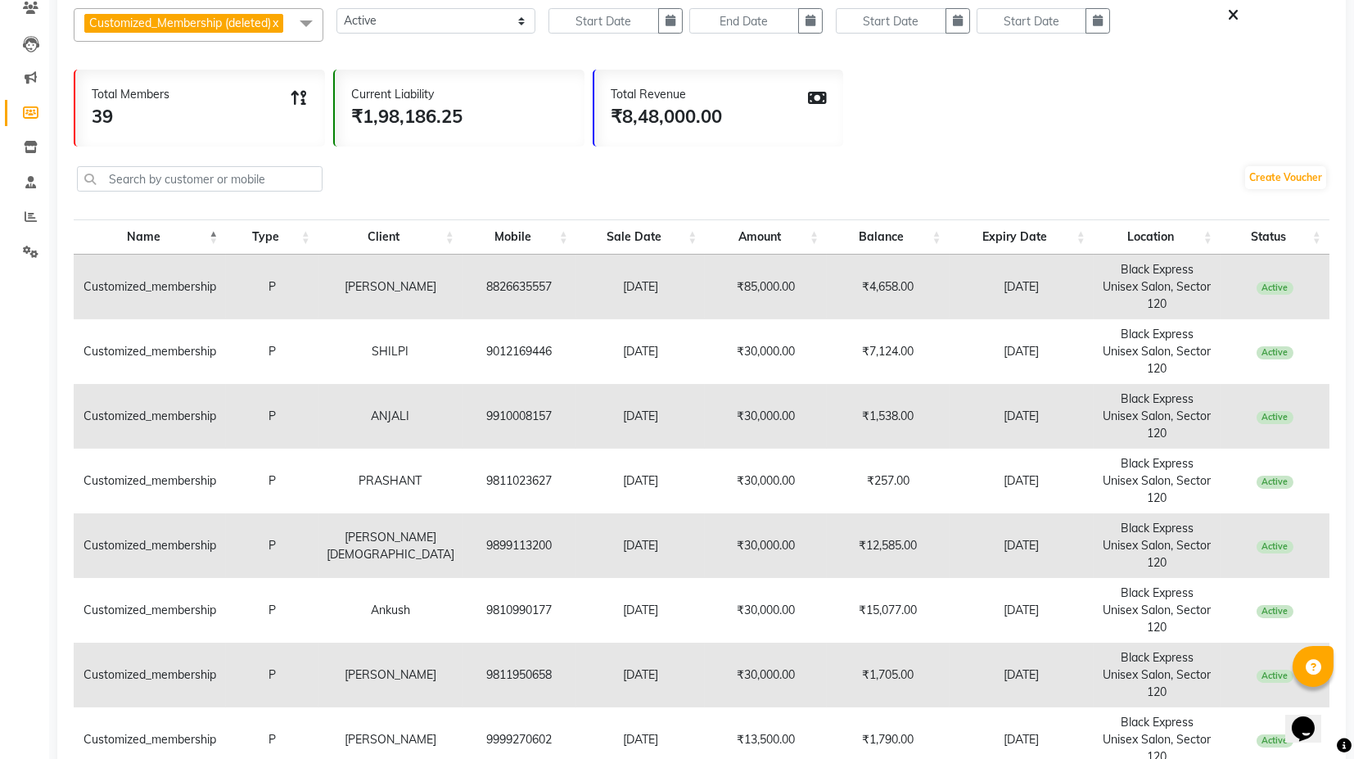
click at [485, 275] on td "8826635557" at bounding box center [519, 287] width 114 height 65
click at [542, 294] on td "8826635557" at bounding box center [519, 287] width 114 height 65
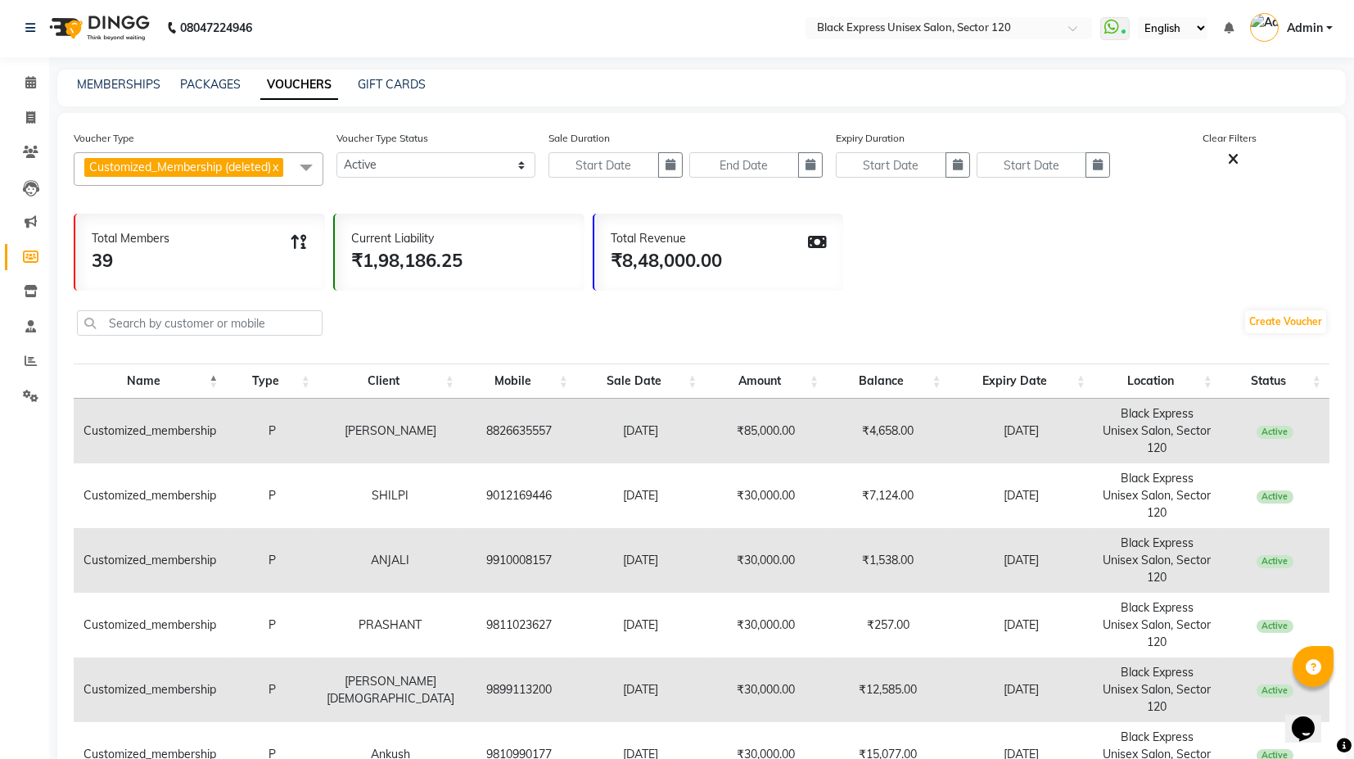
scroll to position [0, 0]
click at [966, 314] on div "Create Voucher" at bounding box center [701, 326] width 1255 height 55
click at [267, 90] on link "VOUCHERS" at bounding box center [299, 86] width 78 height 29
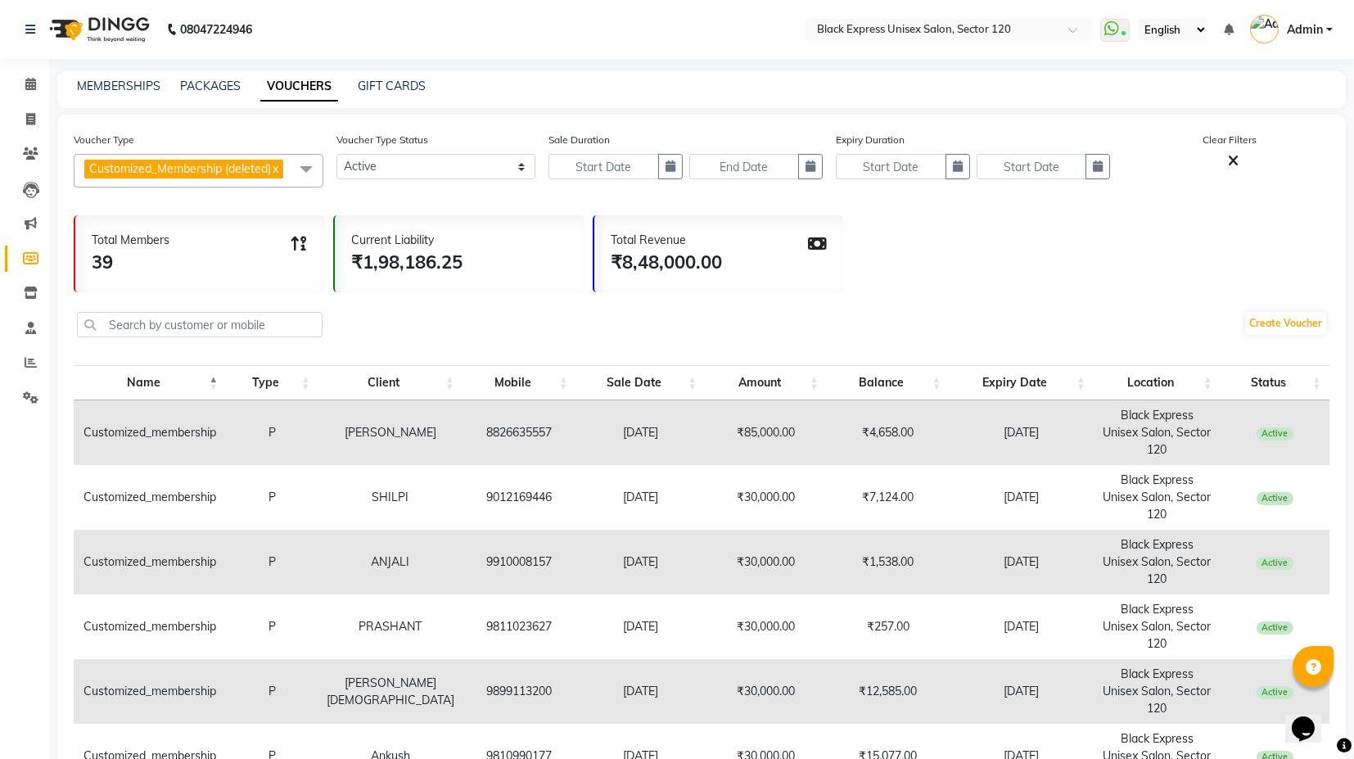
click at [190, 268] on div "Total Members 39" at bounding box center [200, 253] width 250 height 77
click at [514, 281] on div "Current Liability ₹1,98,186.25" at bounding box center [460, 253] width 250 height 77
click at [257, 162] on span "Customized_Membership (deleted)" at bounding box center [180, 168] width 182 height 15
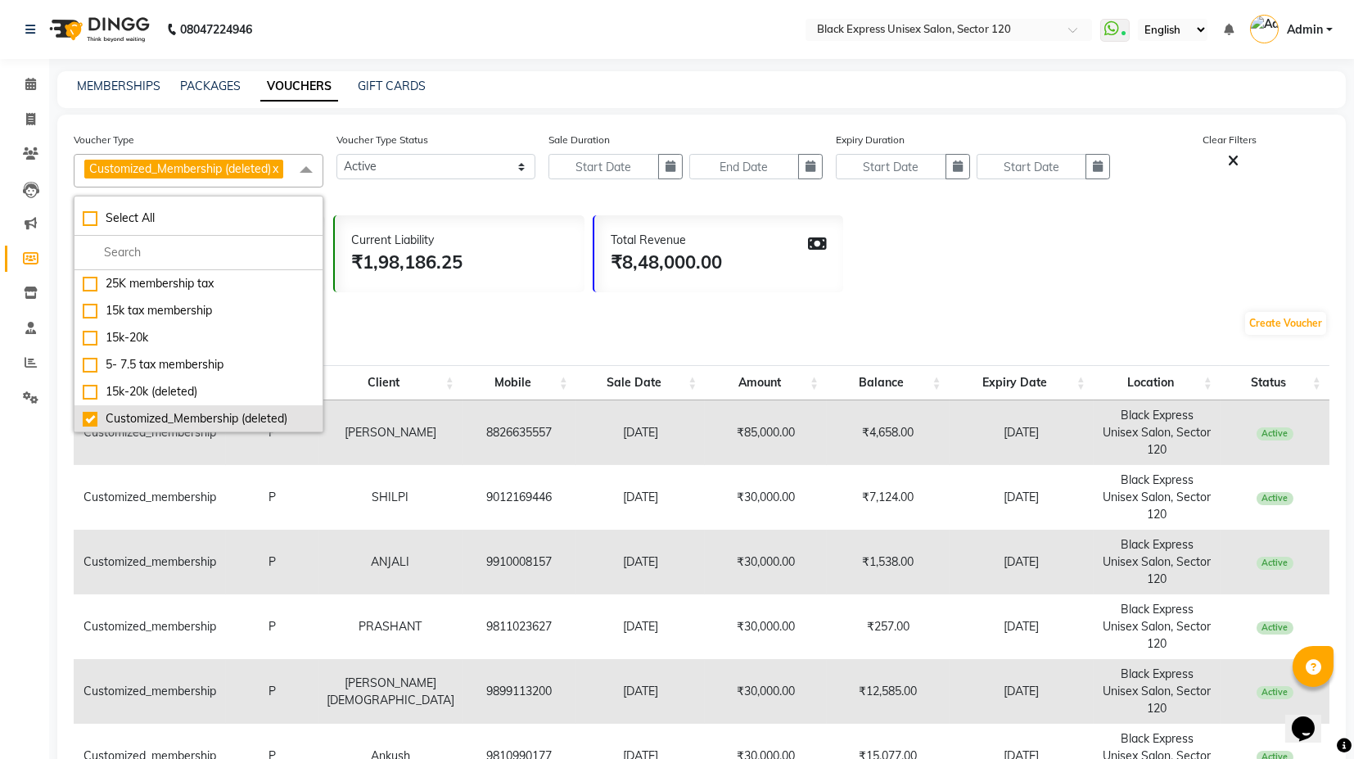
click at [144, 417] on div "Customized_Membership (deleted)" at bounding box center [199, 418] width 232 height 17
checkbox input "false"
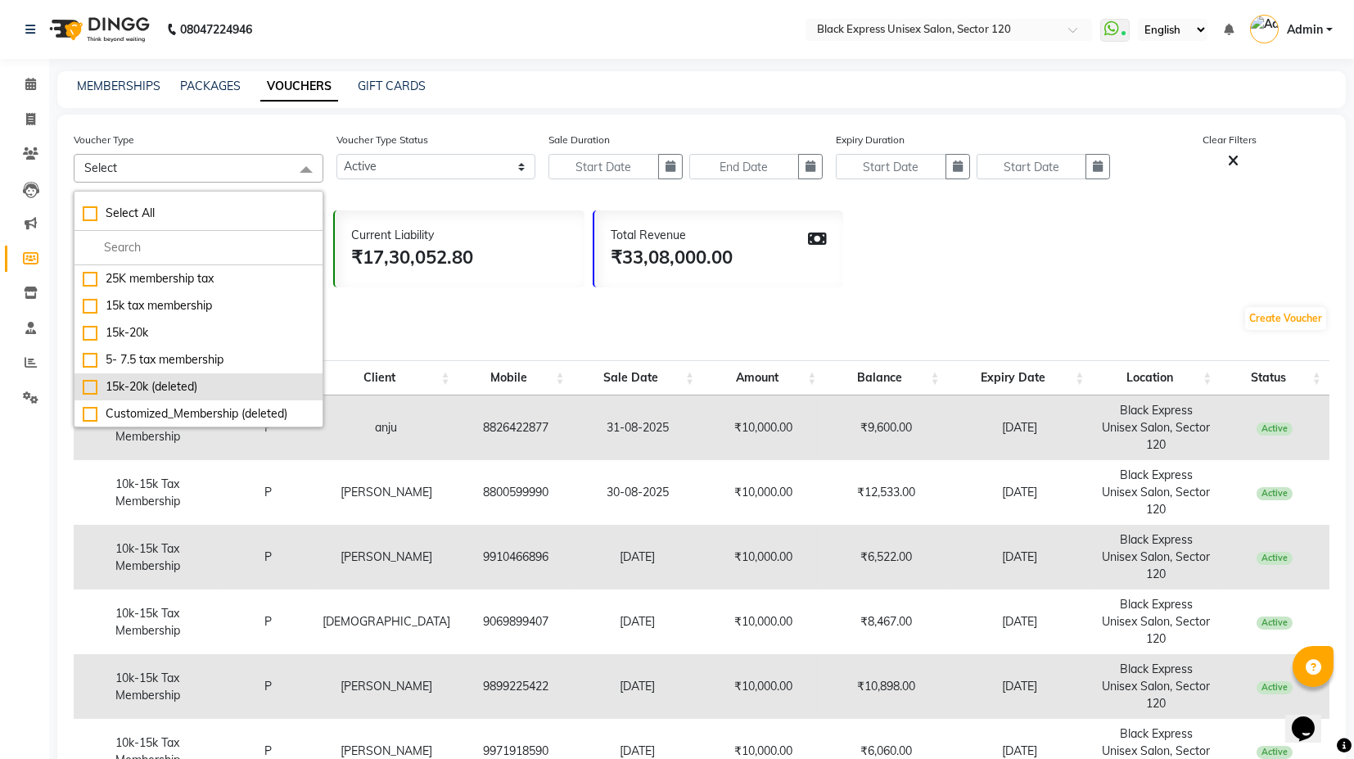
click at [119, 390] on div "15k-20k (deleted)" at bounding box center [199, 386] width 232 height 17
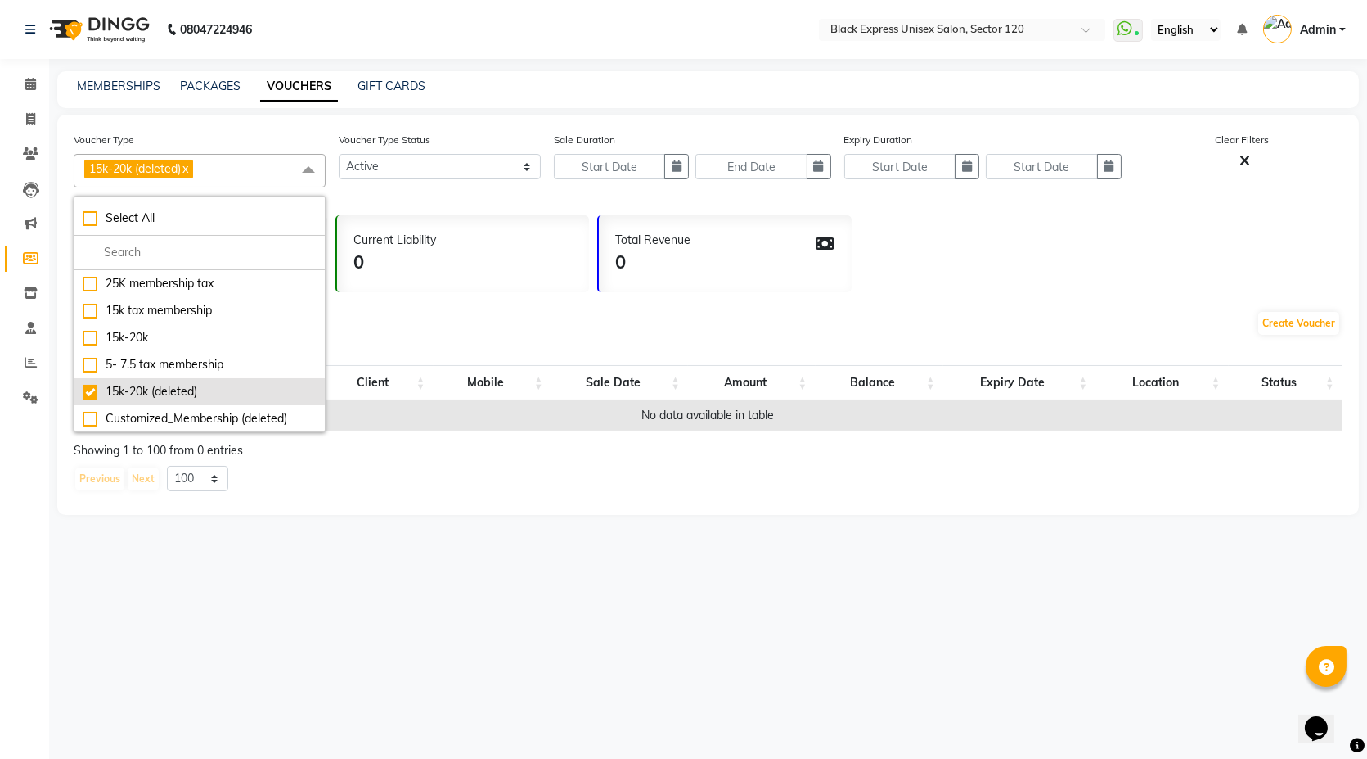
click at [134, 386] on div "15k-20k (deleted)" at bounding box center [200, 391] width 234 height 17
checkbox input "false"
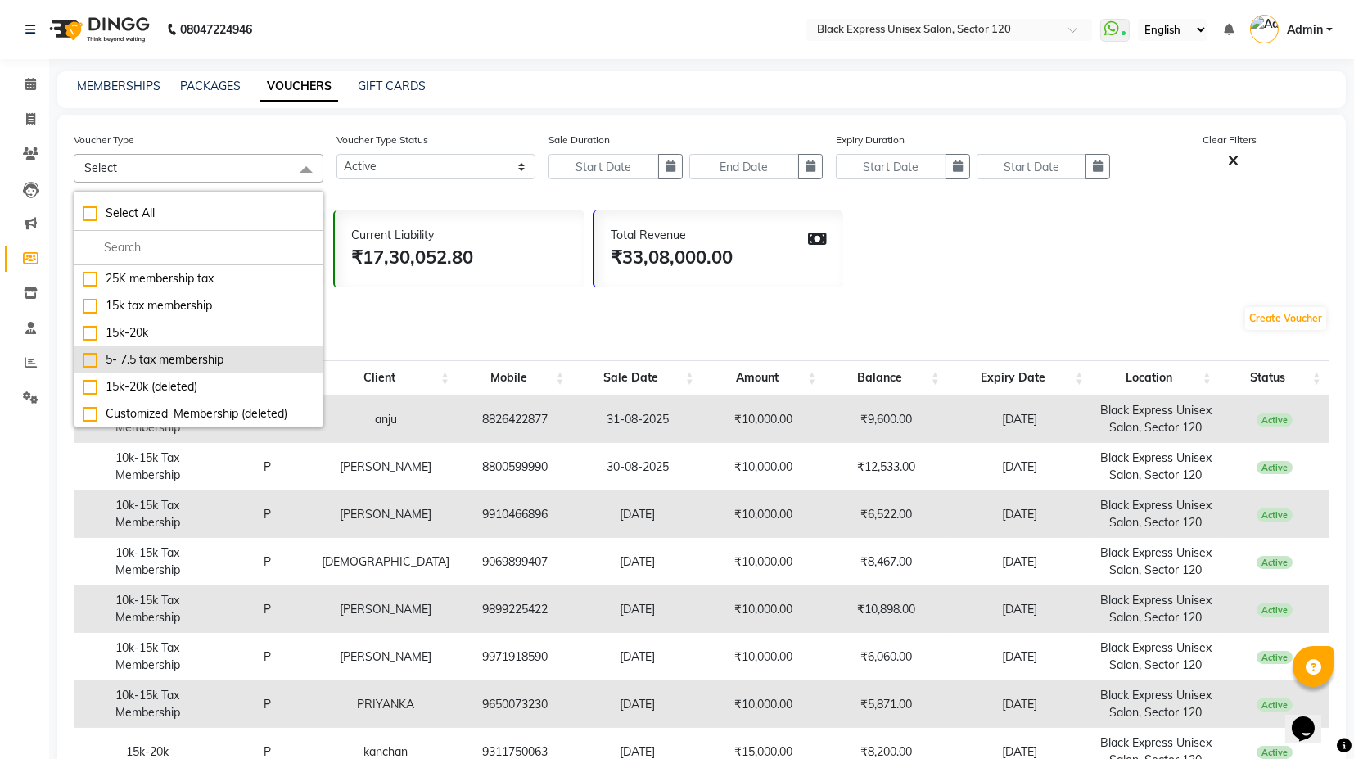
click at [149, 352] on div "5- 7.5 tax membership" at bounding box center [199, 359] width 232 height 17
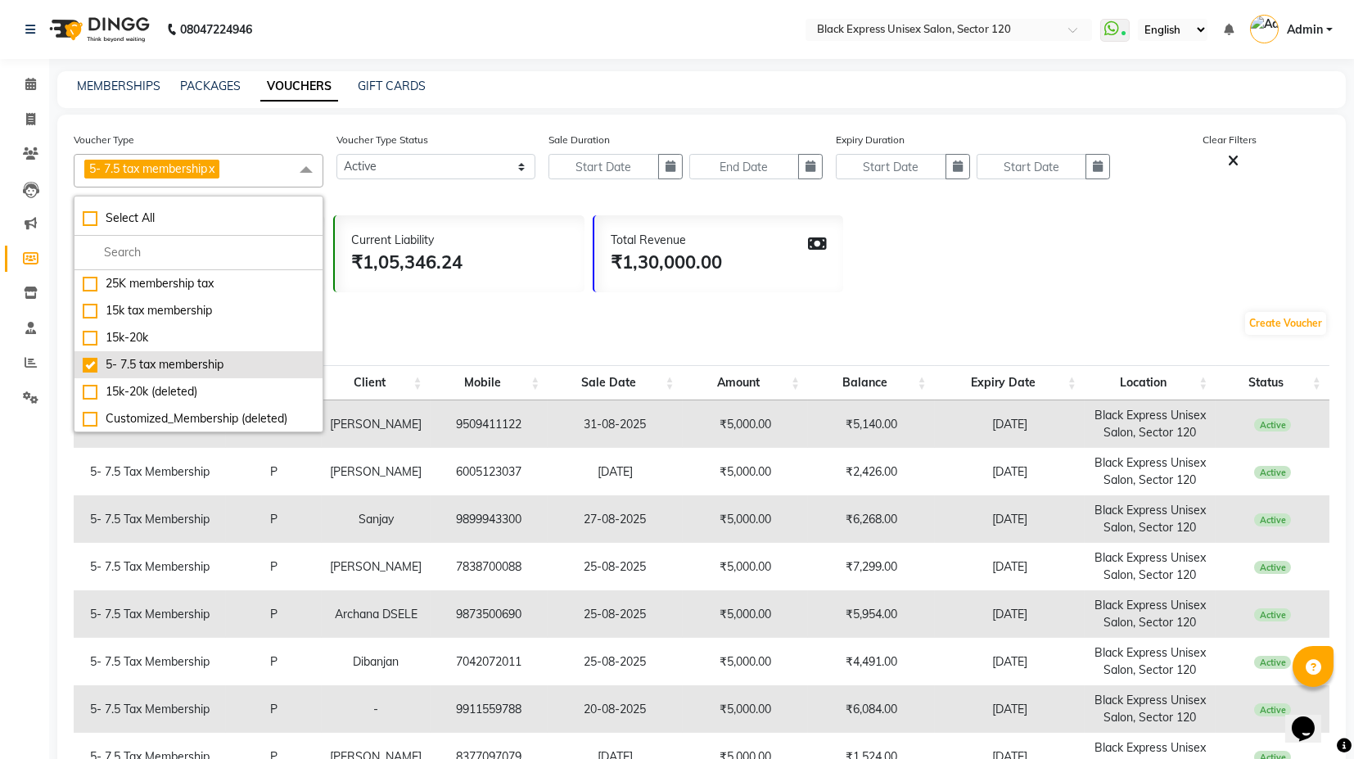
click at [148, 362] on div "5- 7.5 tax membership" at bounding box center [199, 364] width 232 height 17
checkbox input "false"
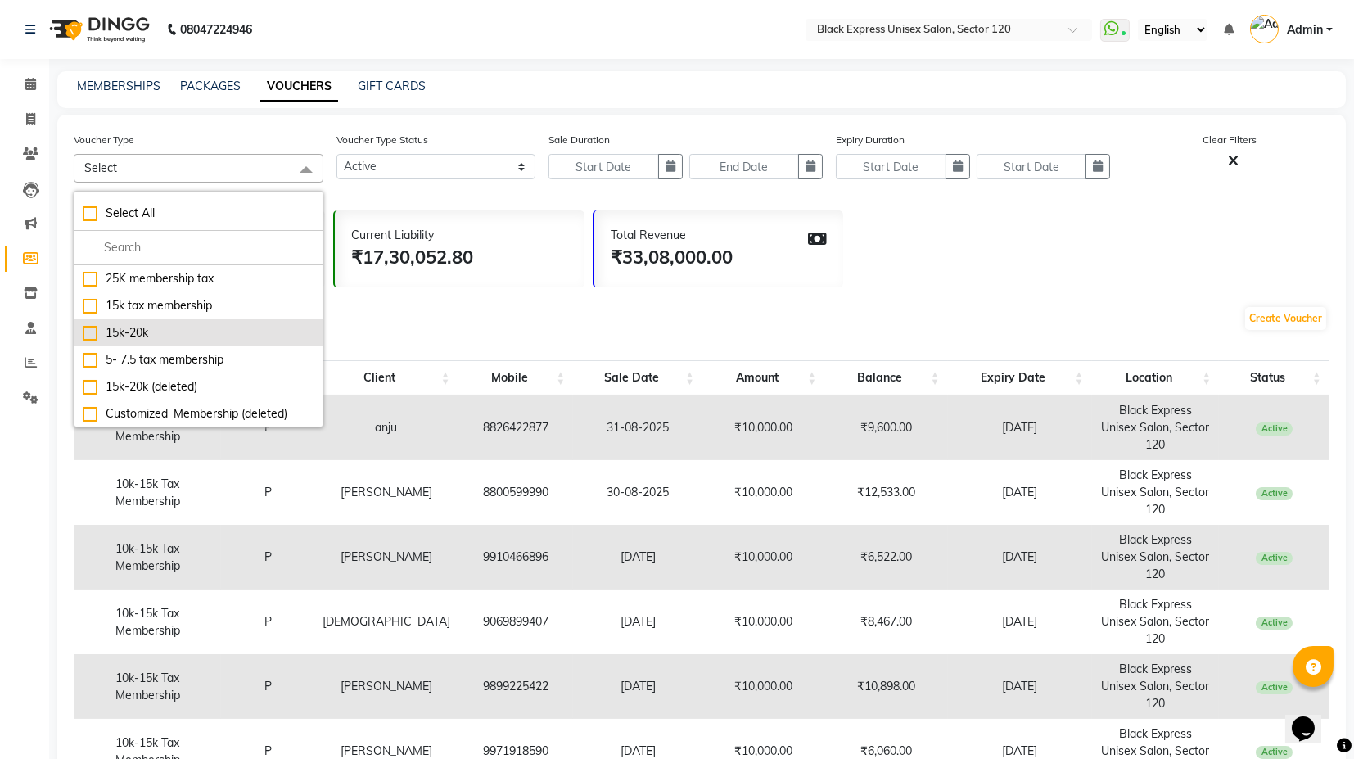
click at [133, 336] on div "15k-20k" at bounding box center [199, 332] width 232 height 17
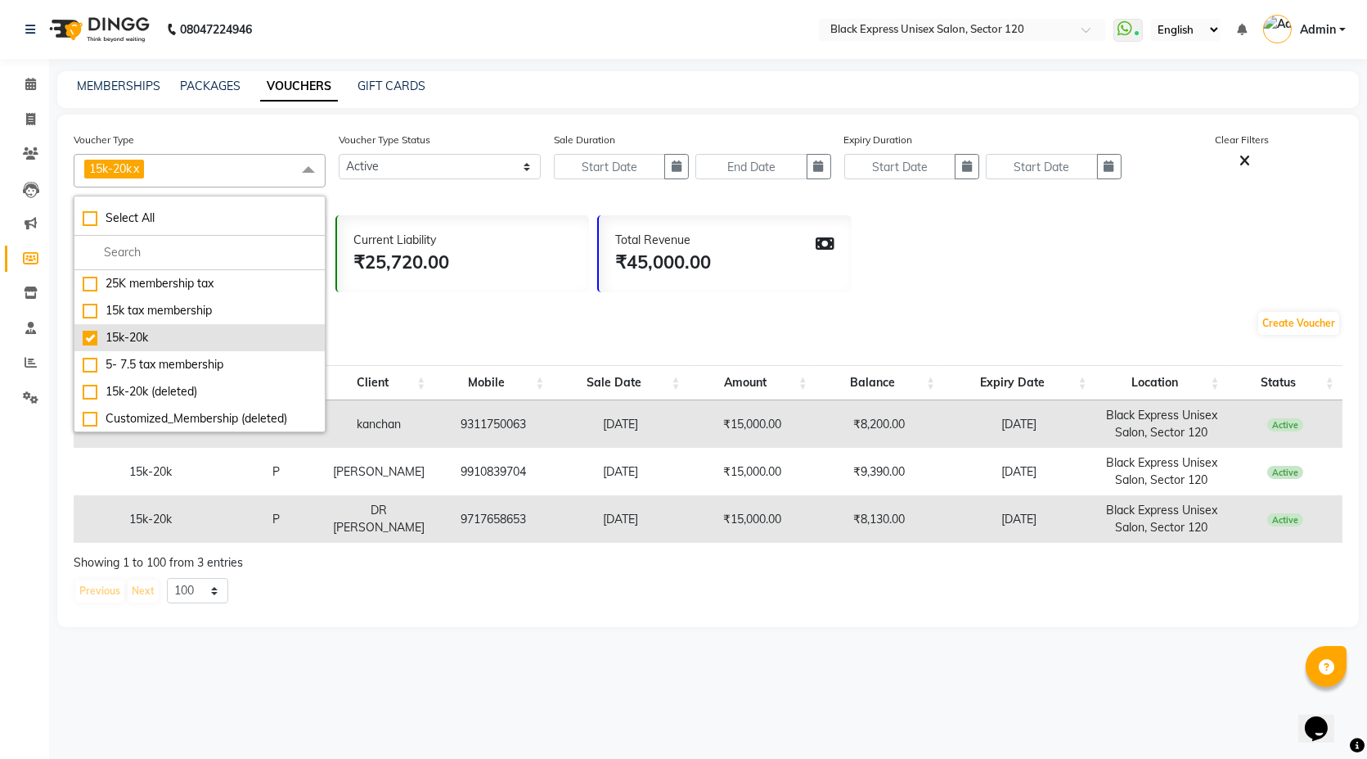
click at [208, 342] on div "15k-20k" at bounding box center [200, 337] width 234 height 17
checkbox input "false"
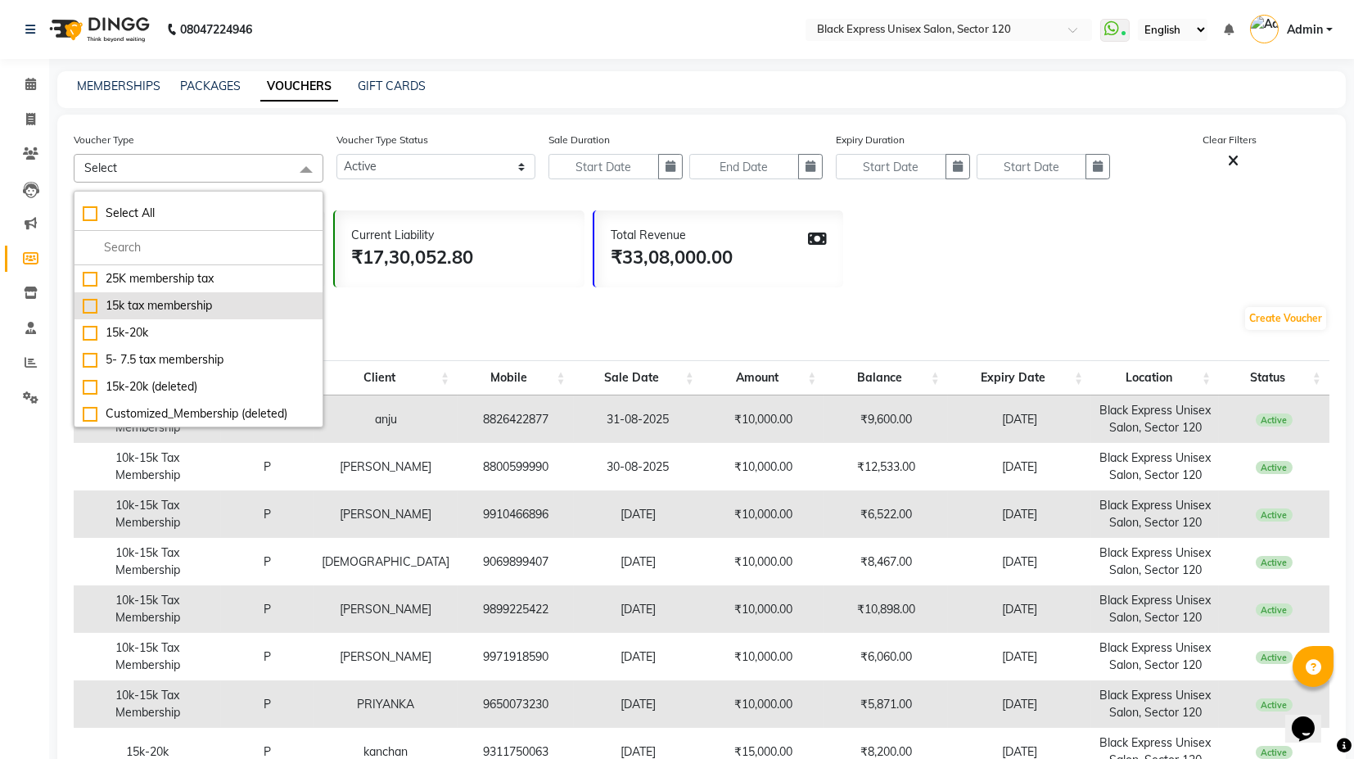
click at [232, 303] on div "15k tax membership" at bounding box center [199, 305] width 232 height 17
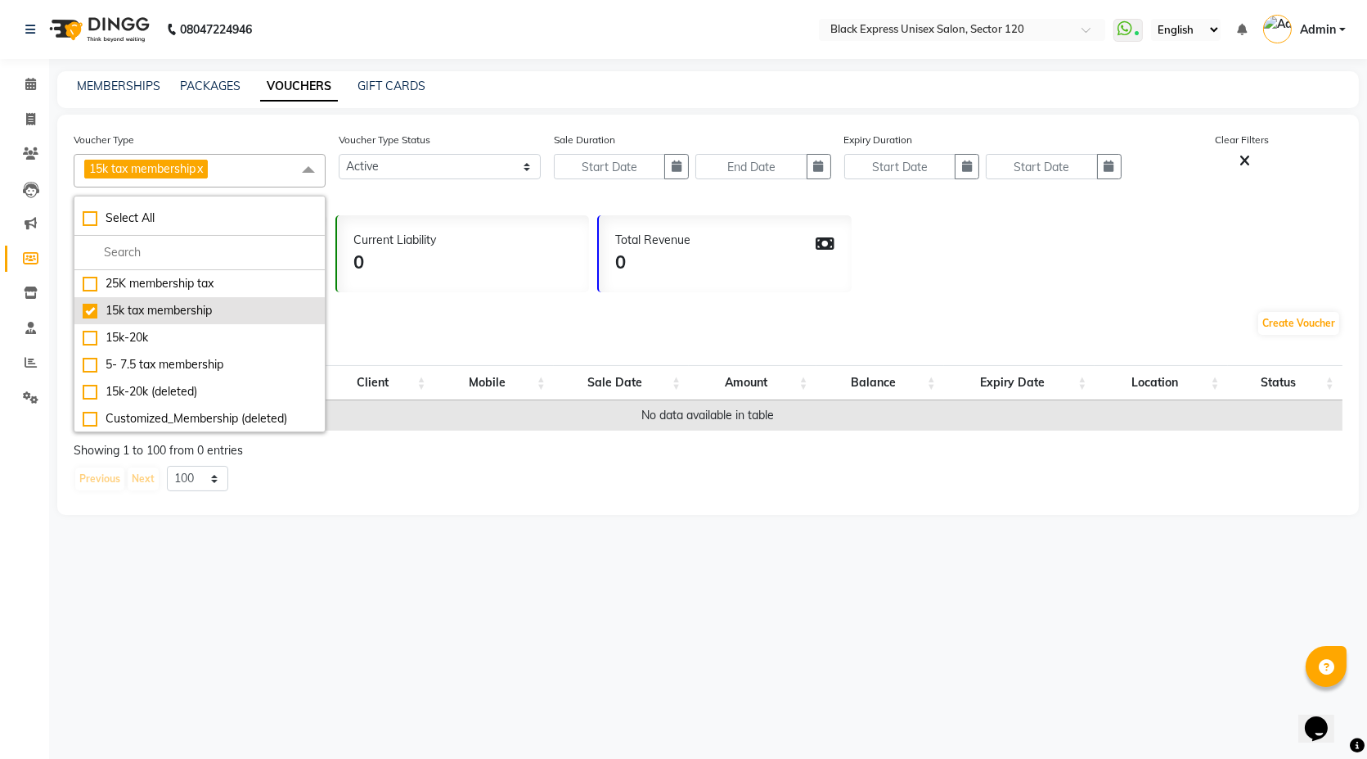
click at [203, 313] on div "15k tax membership" at bounding box center [200, 310] width 234 height 17
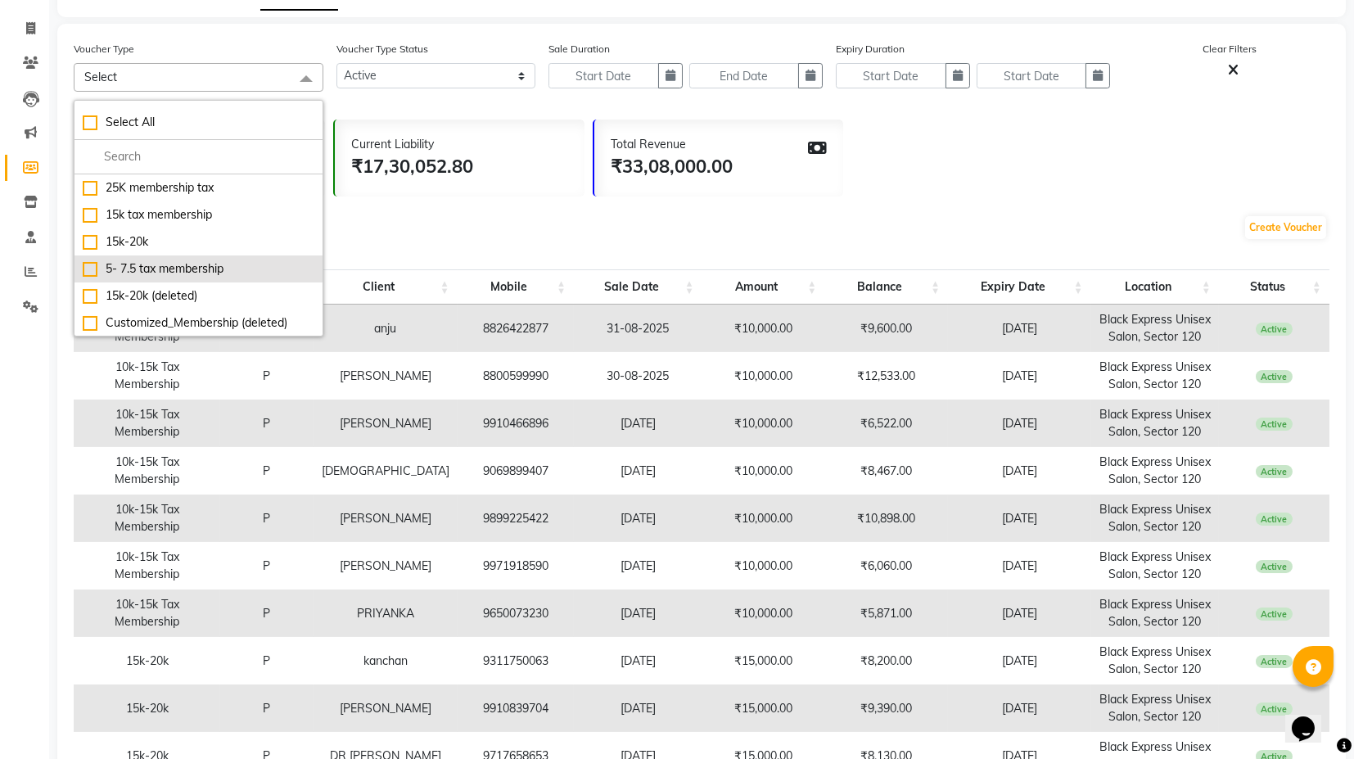
scroll to position [44, 0]
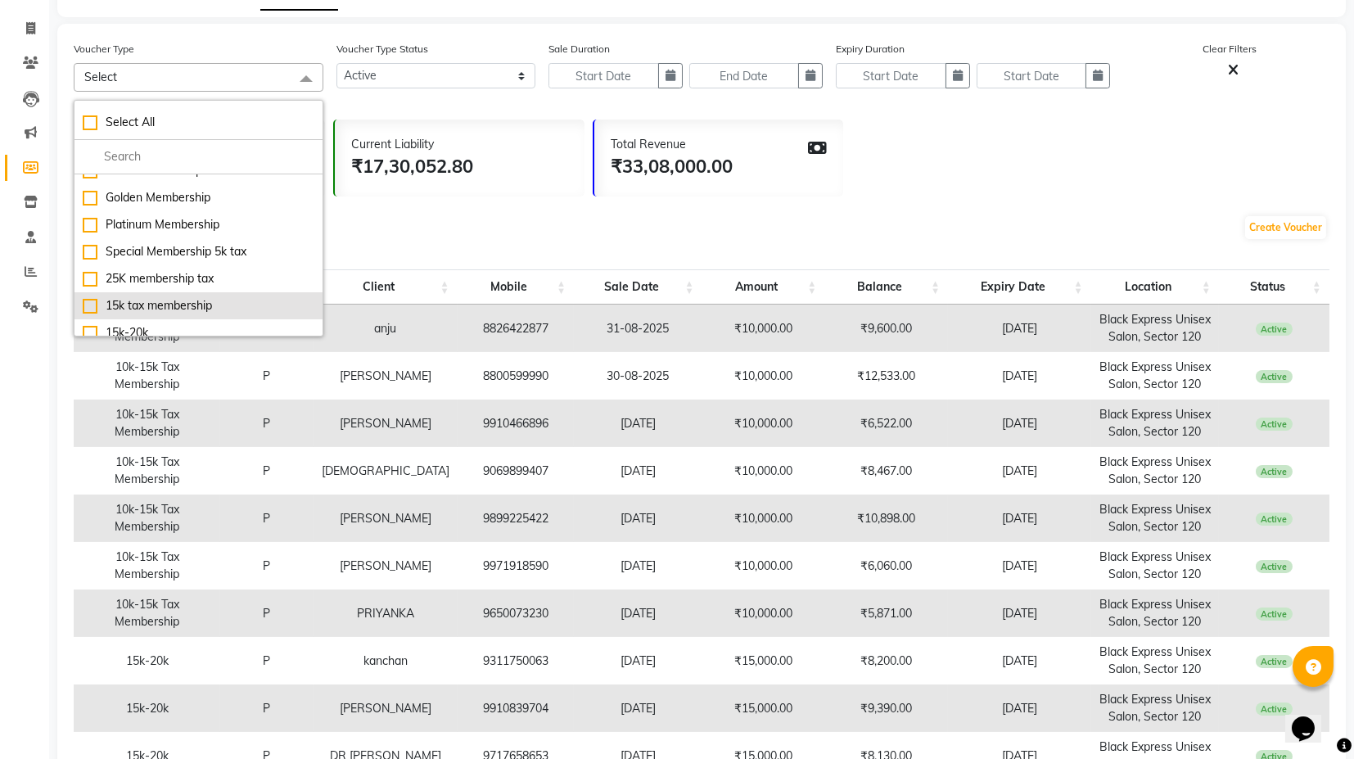
click at [207, 306] on div "15k tax membership" at bounding box center [199, 305] width 232 height 17
checkbox input "true"
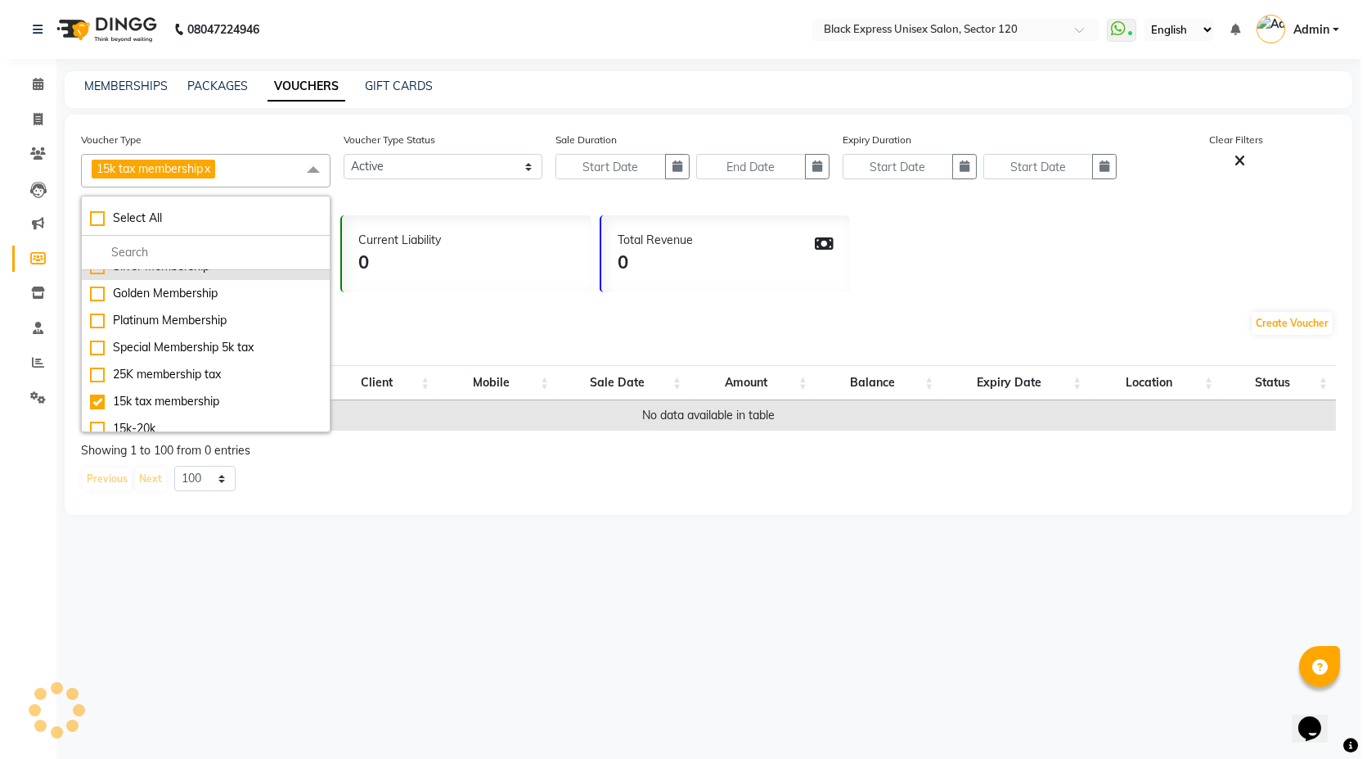
scroll to position [0, 0]
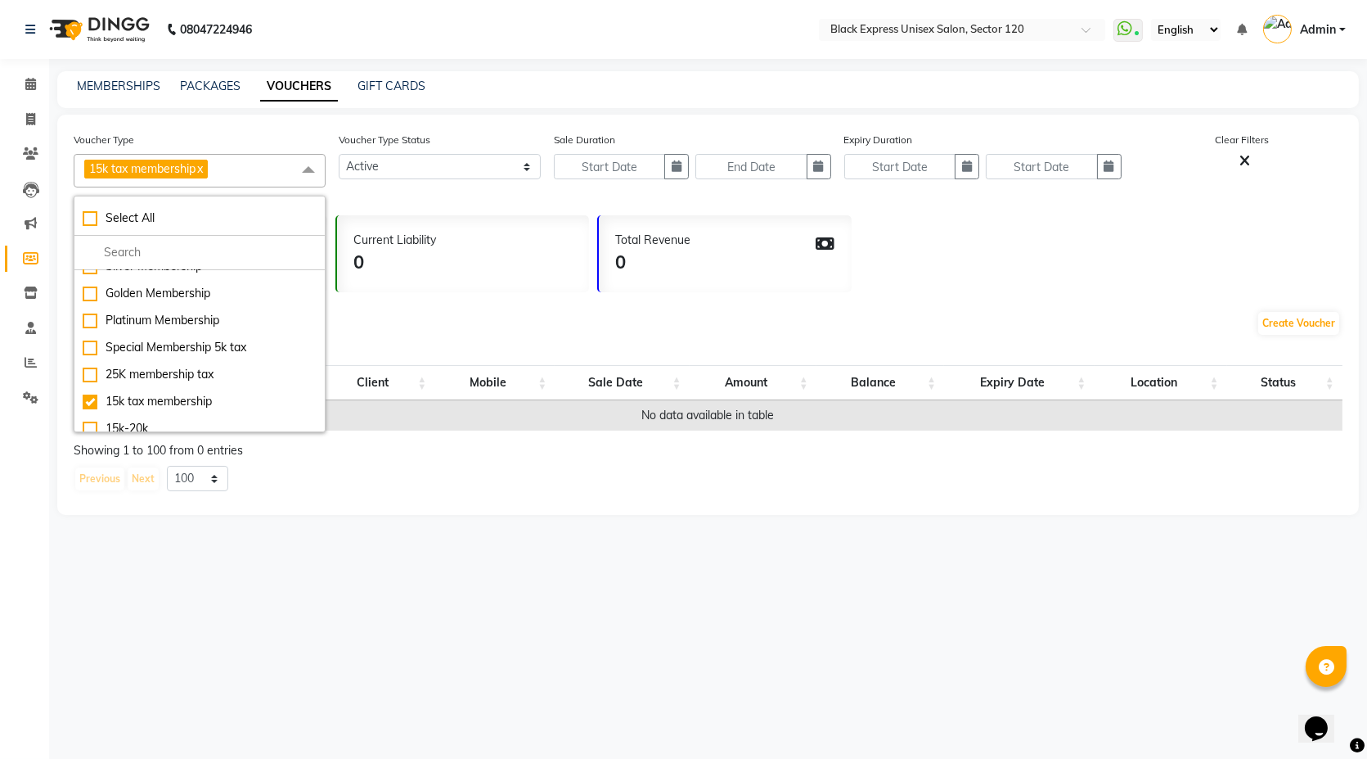
click at [421, 332] on div "Create Voucher" at bounding box center [708, 326] width 1269 height 55
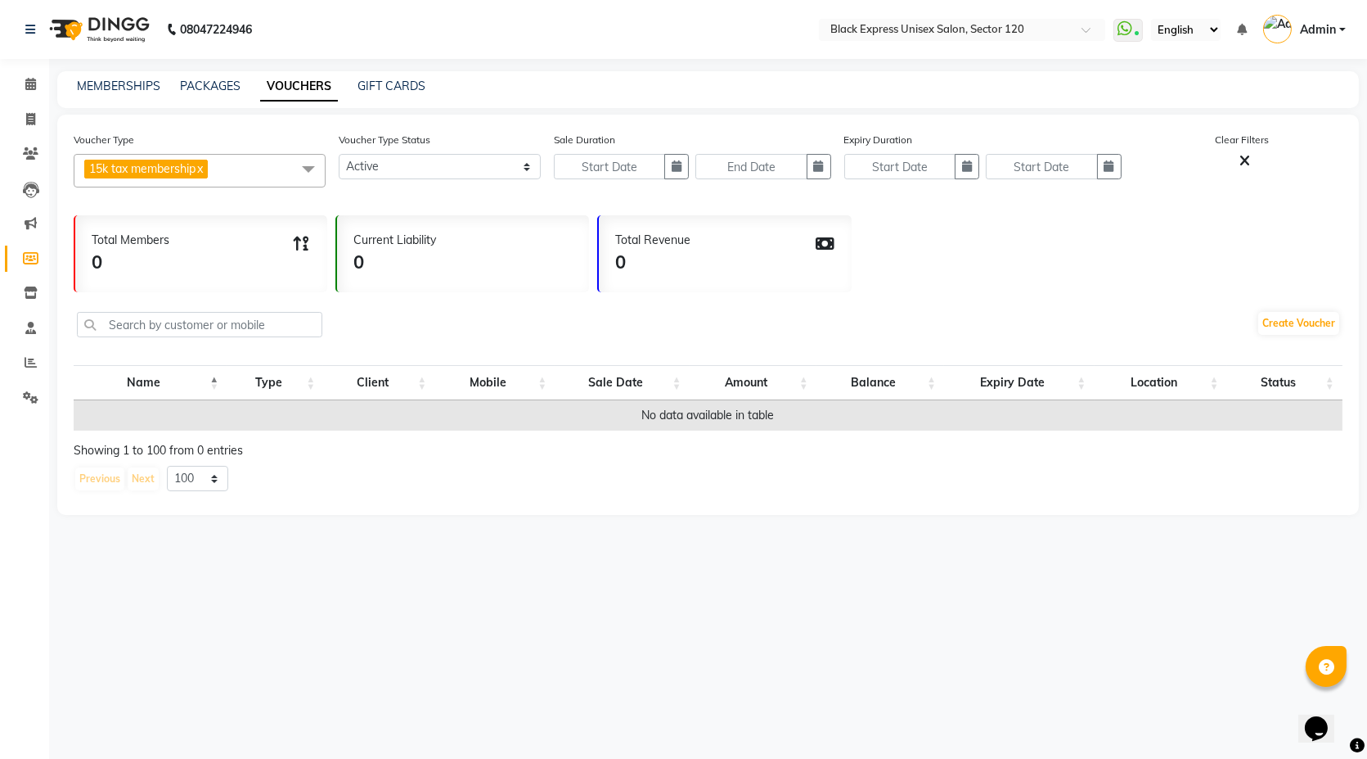
click at [260, 171] on span "15k tax membership x" at bounding box center [200, 171] width 252 height 34
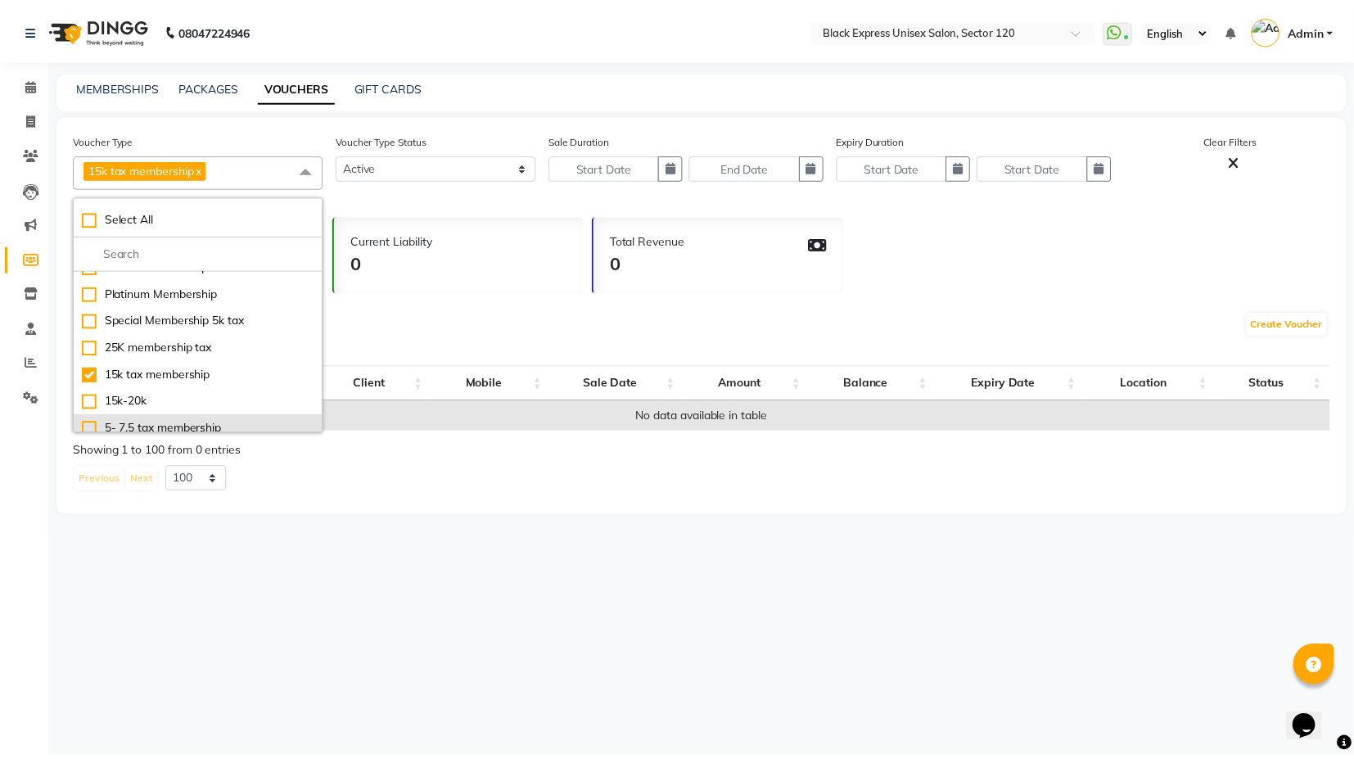
scroll to position [44, 0]
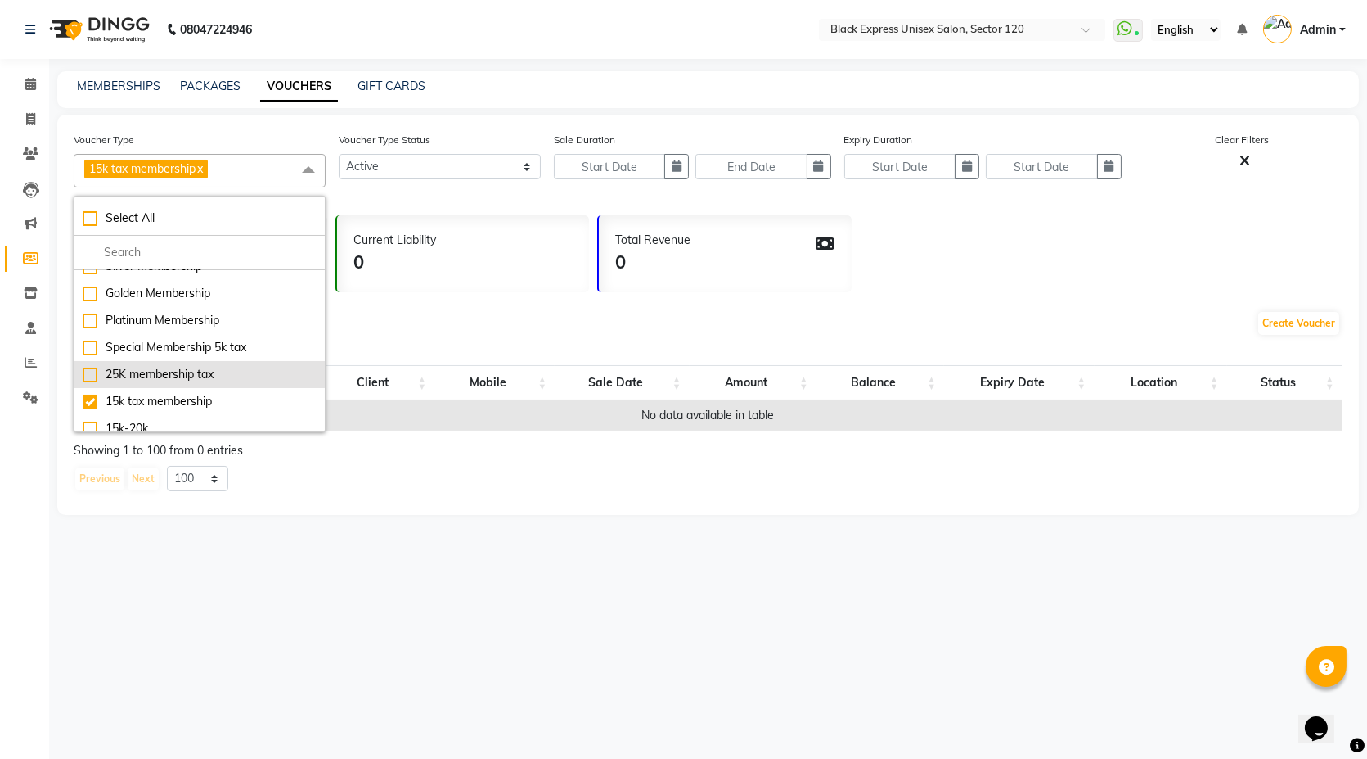
click at [173, 369] on div "25K membership tax" at bounding box center [200, 374] width 234 height 17
checkbox input "true"
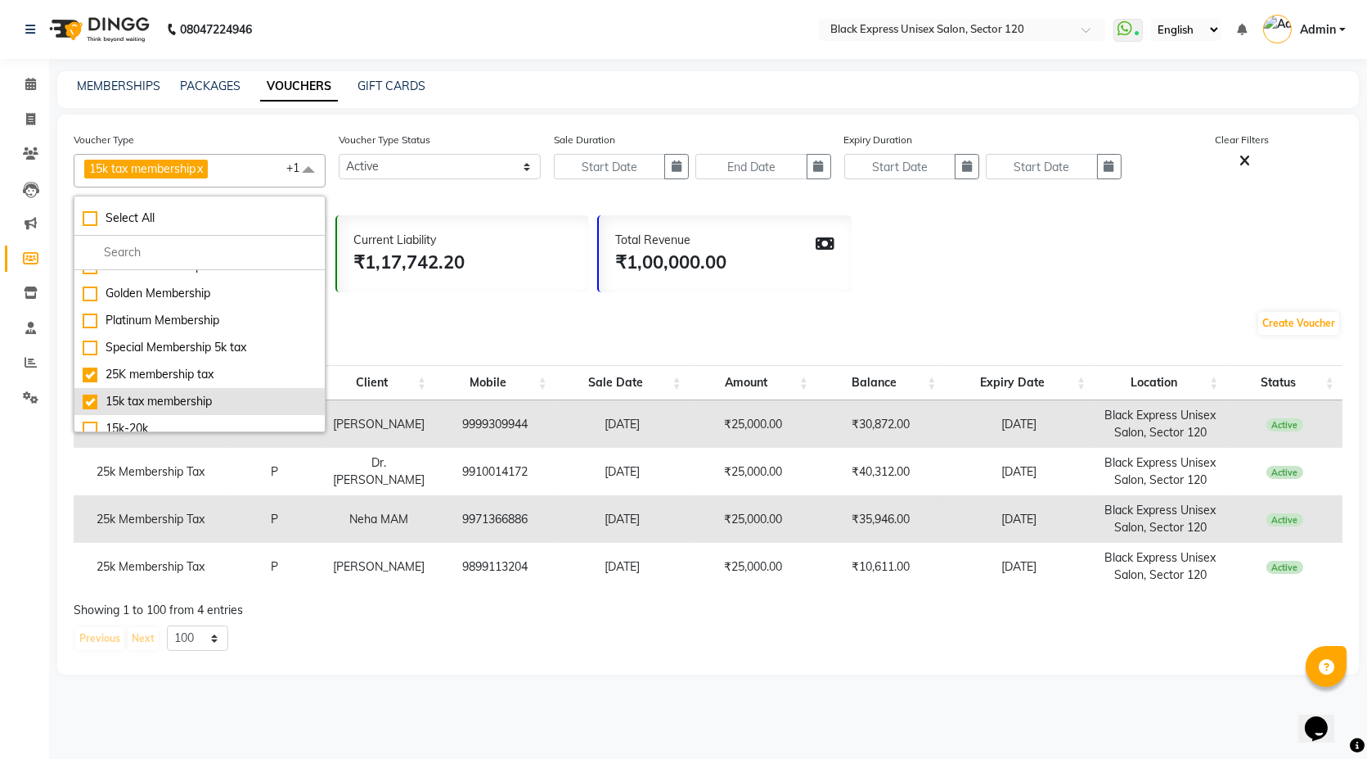
click at [173, 401] on div "15k tax membership" at bounding box center [200, 401] width 234 height 17
checkbox input "false"
click at [472, 336] on div "Create Voucher" at bounding box center [708, 326] width 1269 height 55
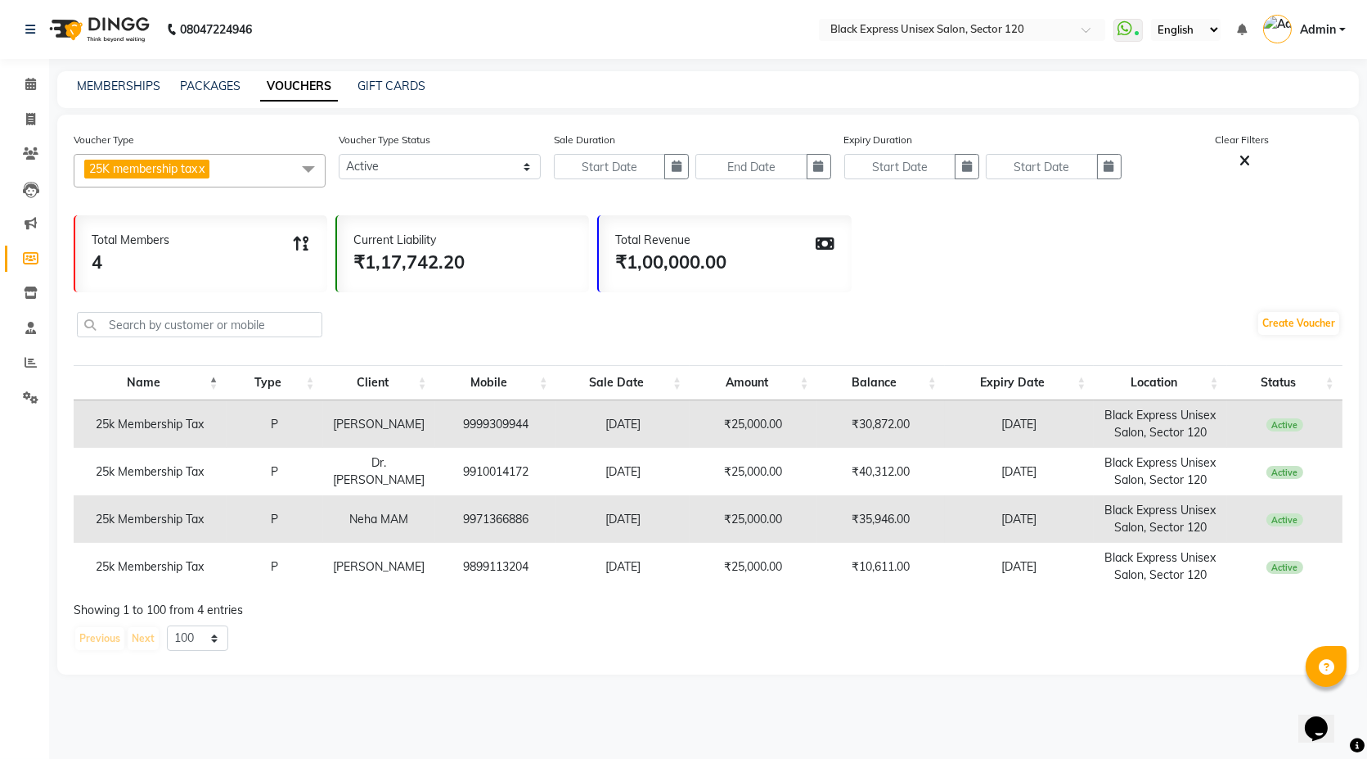
click at [880, 570] on td "₹10,611.00" at bounding box center [882, 566] width 128 height 47
click at [812, 601] on div "Showing 1 to 100 from 4 entries" at bounding box center [708, 609] width 1269 height 17
click at [854, 525] on td "₹35,946.00" at bounding box center [882, 518] width 128 height 47
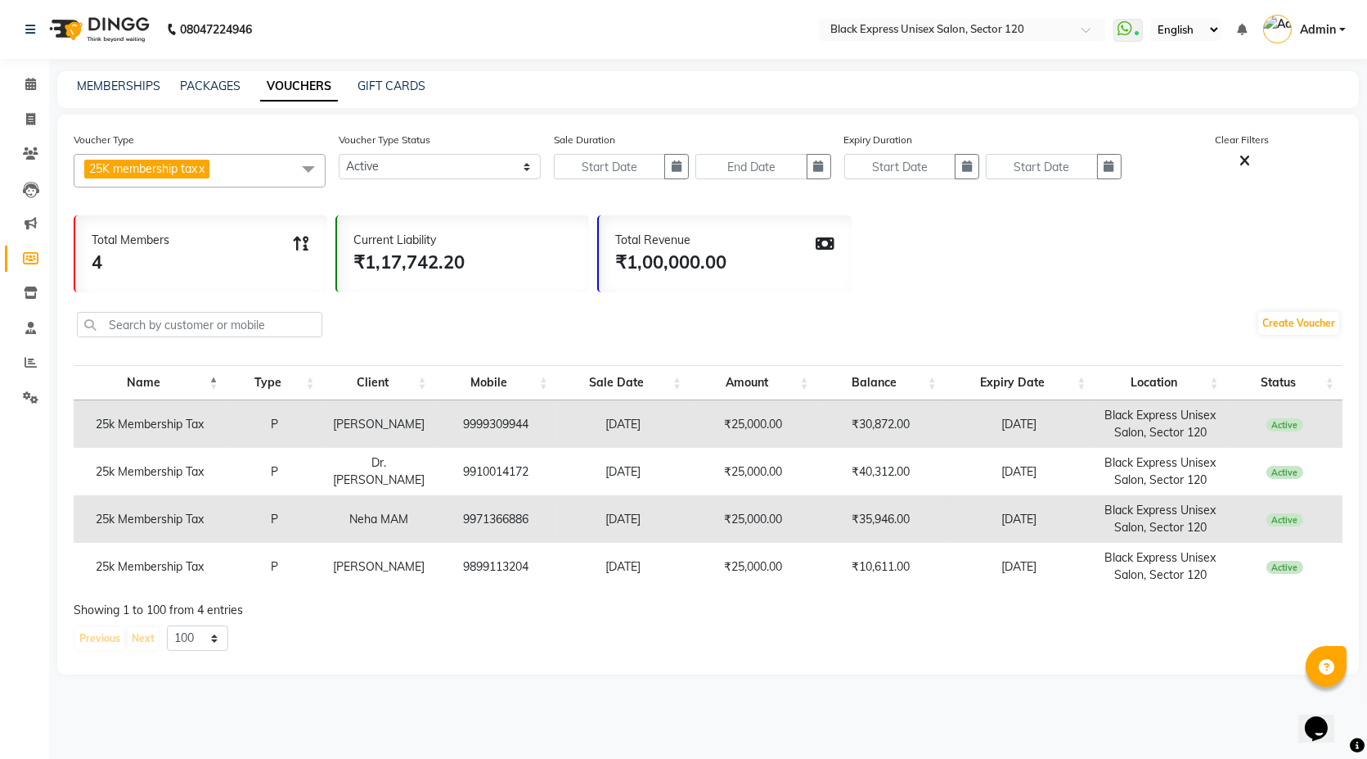
click at [433, 543] on td "RUCHIRA Shrivastav" at bounding box center [379, 566] width 112 height 47
drag, startPoint x: 276, startPoint y: 173, endPoint x: 266, endPoint y: 175, distance: 10.0
click at [273, 173] on span "25K membership tax x" at bounding box center [200, 171] width 252 height 34
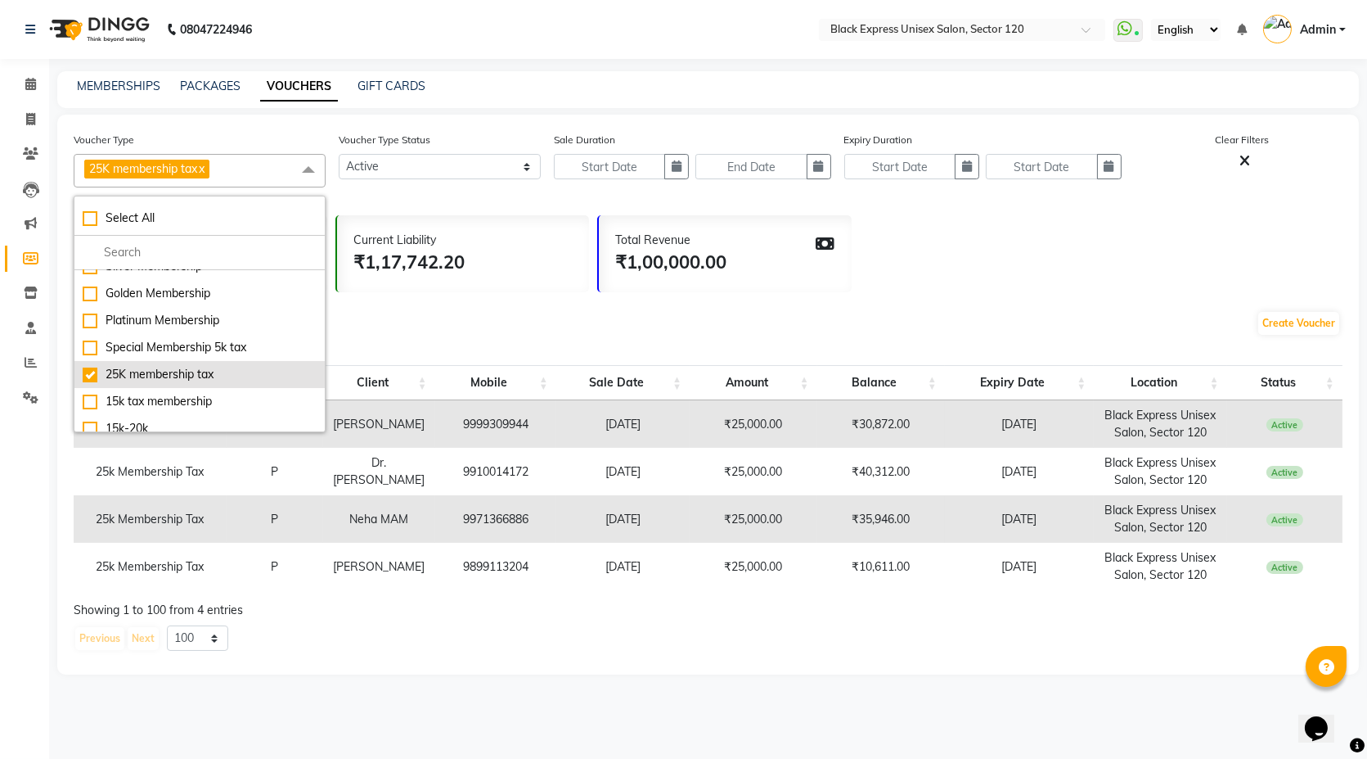
click at [163, 361] on li "25K membership tax" at bounding box center [199, 374] width 250 height 27
checkbox input "false"
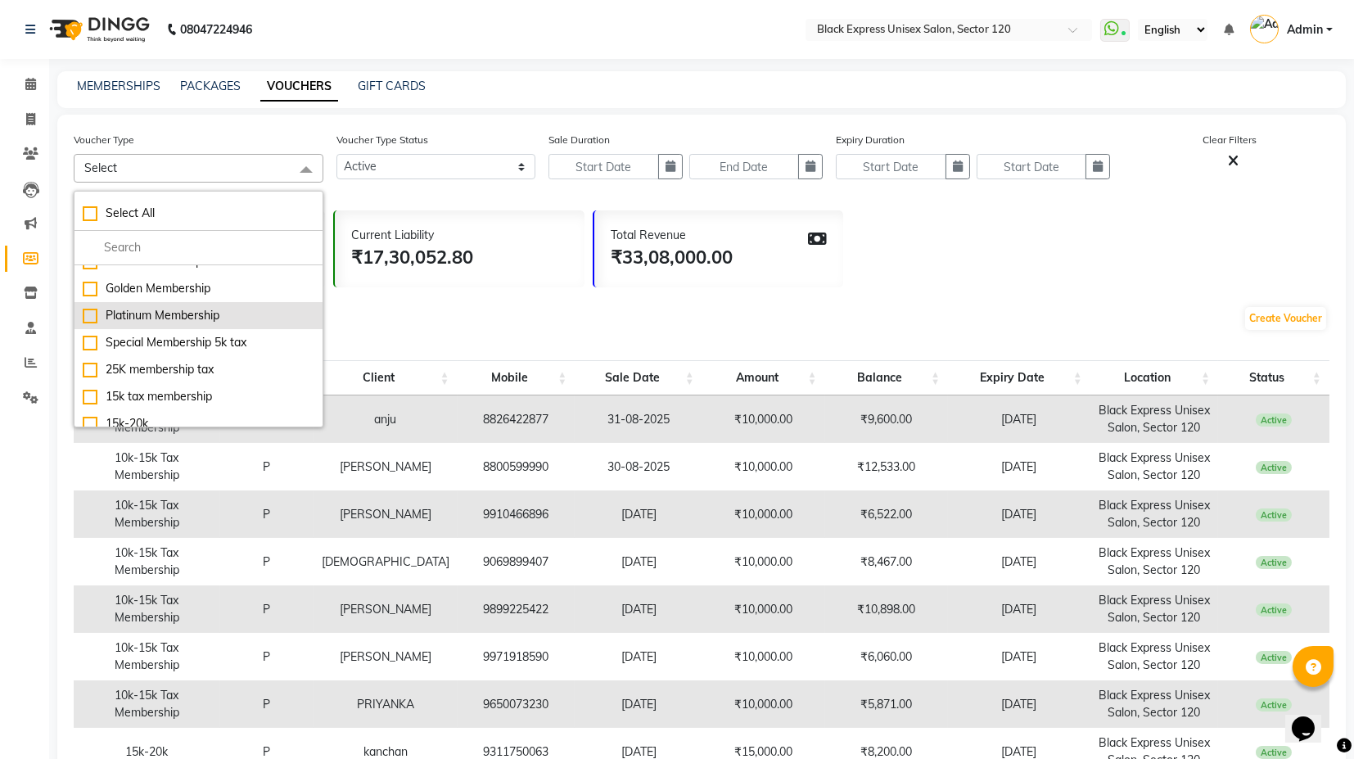
click at [178, 317] on div "Platinum Membership" at bounding box center [199, 315] width 232 height 17
checkbox input "true"
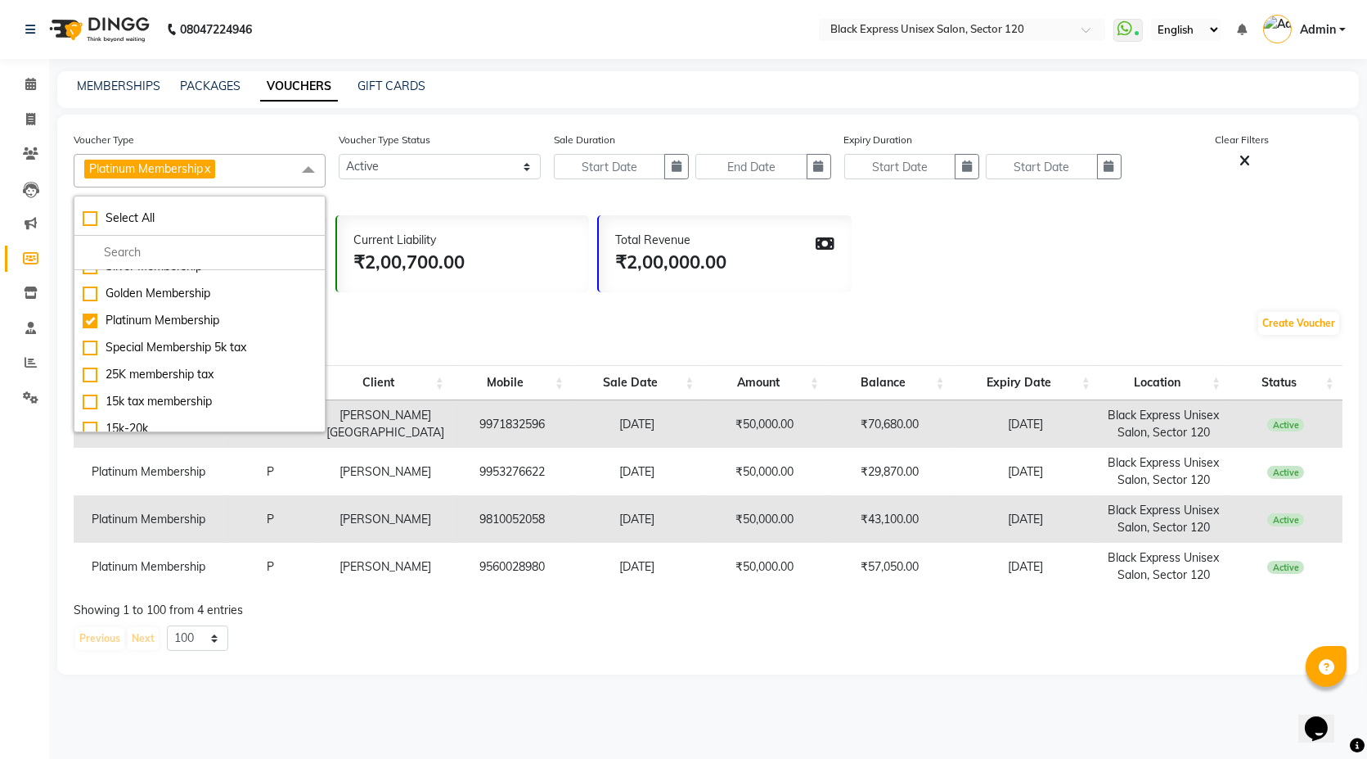
click at [601, 299] on div "Create Voucher" at bounding box center [708, 326] width 1269 height 55
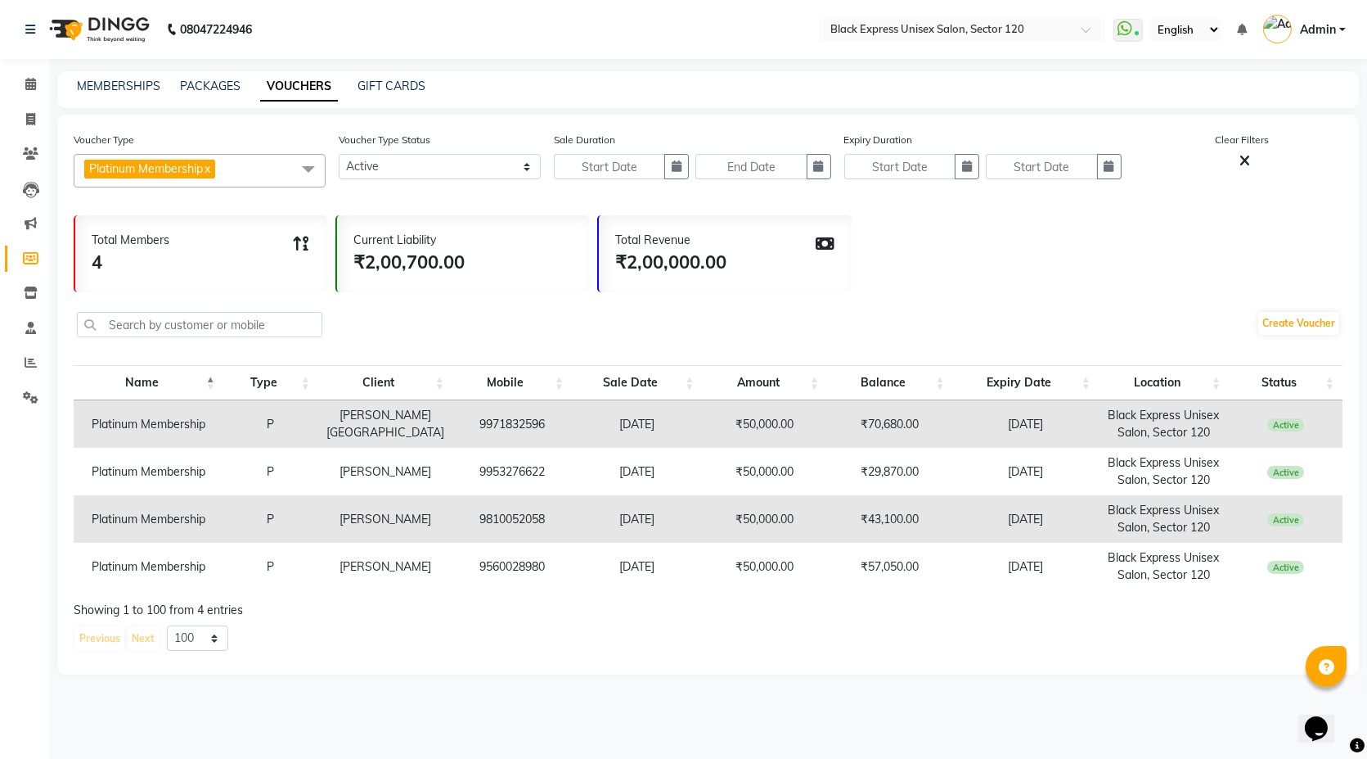
click at [865, 572] on td "₹57,050.00" at bounding box center [890, 566] width 126 height 47
click at [468, 565] on td "9560028980" at bounding box center [512, 566] width 119 height 47
click at [471, 565] on td "9560028980" at bounding box center [512, 566] width 119 height 47
copy td "9560028980"
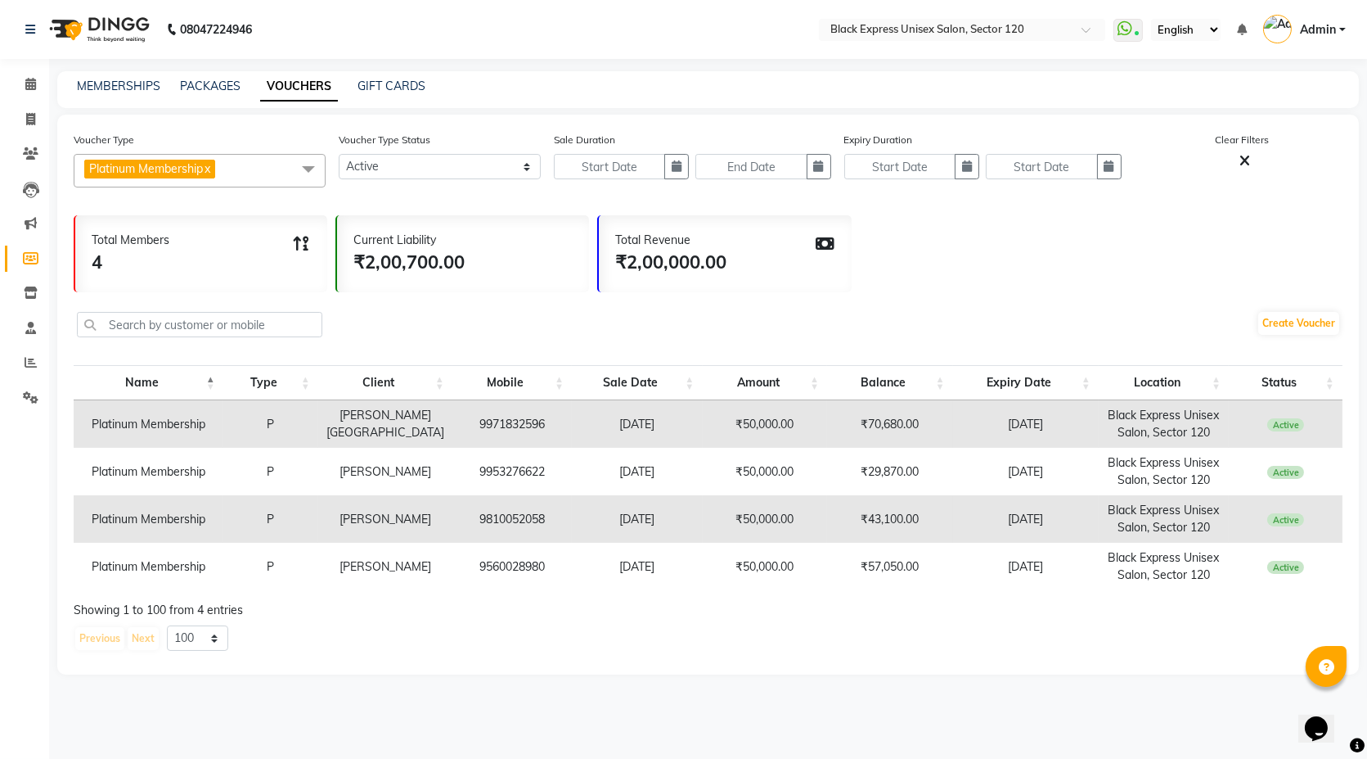
click at [273, 173] on span "Platinum Membership x" at bounding box center [200, 171] width 252 height 34
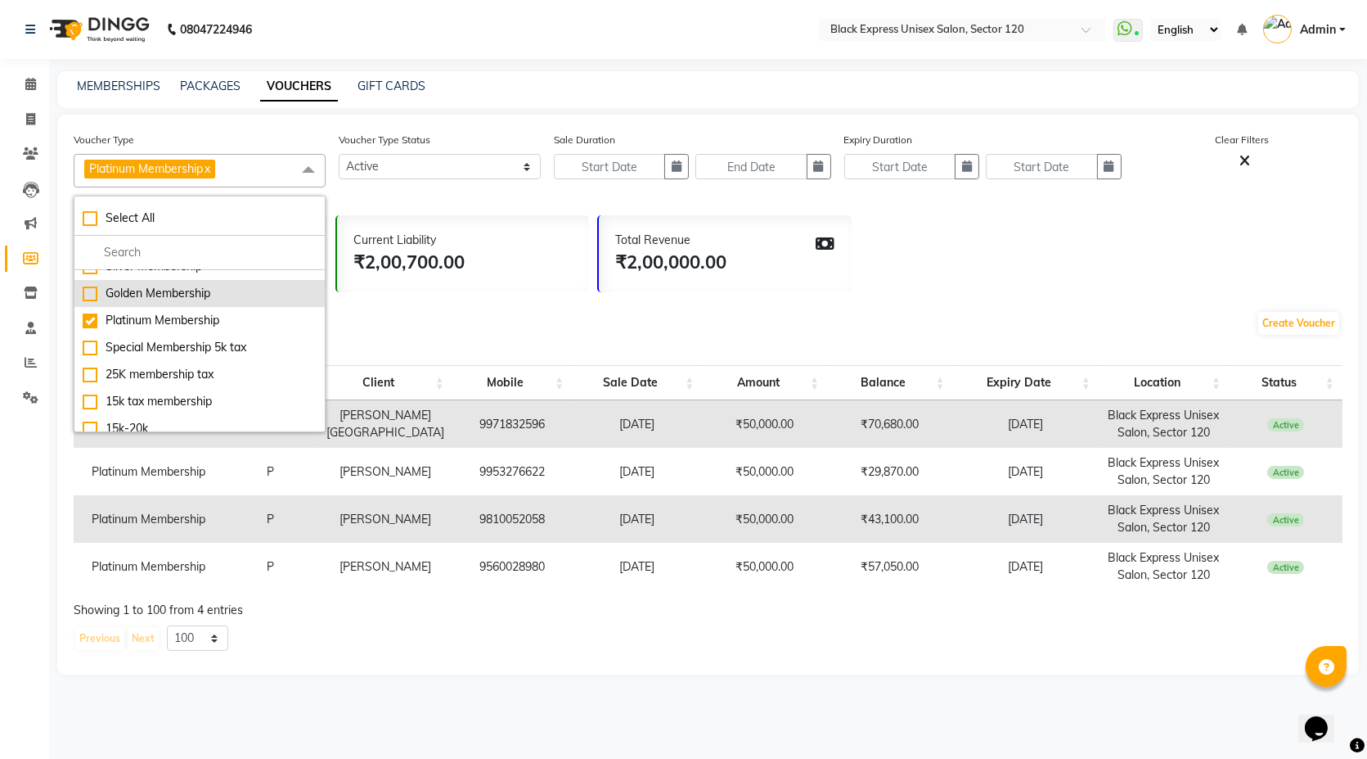
click at [183, 303] on li "Golden Membership" at bounding box center [199, 293] width 250 height 27
checkbox input "true"
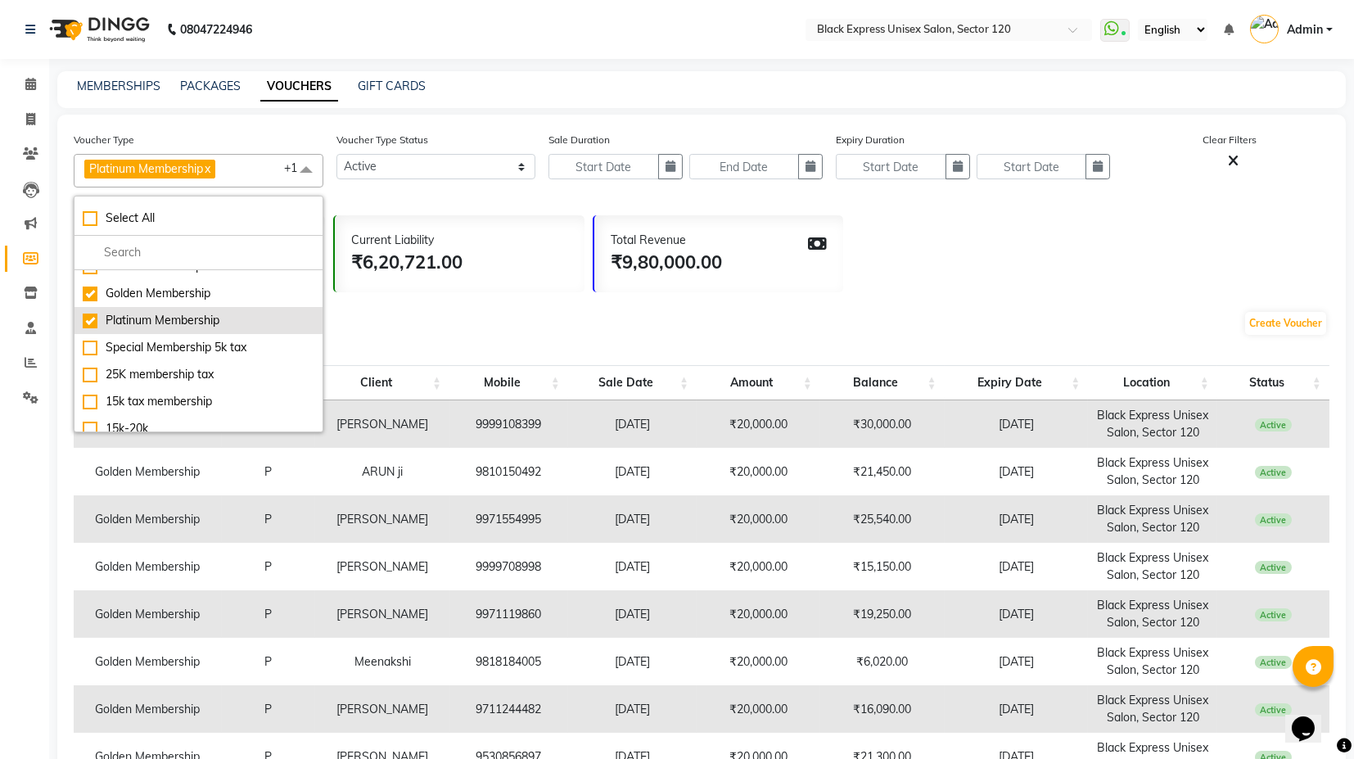
click at [175, 313] on div "Platinum Membership" at bounding box center [199, 320] width 232 height 17
checkbox input "false"
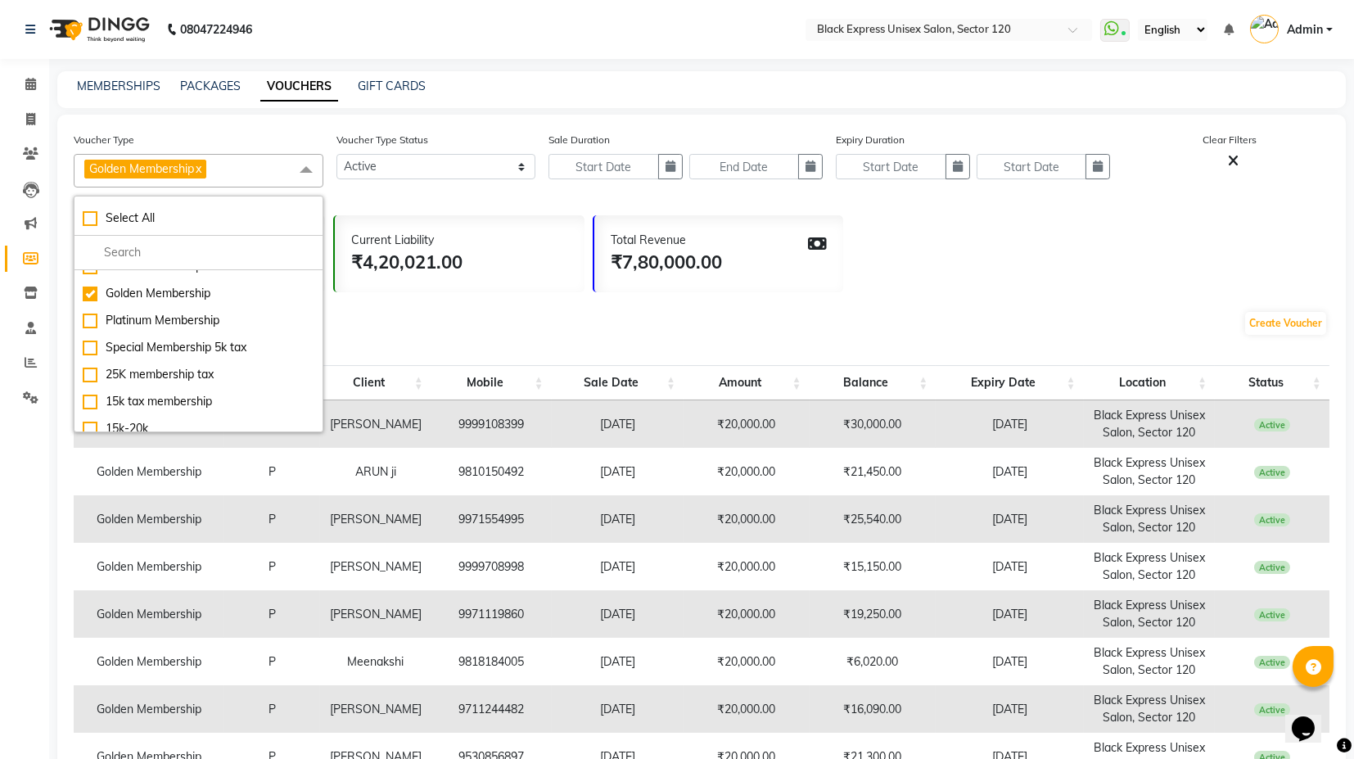
click at [449, 313] on div "Create Voucher" at bounding box center [701, 326] width 1255 height 55
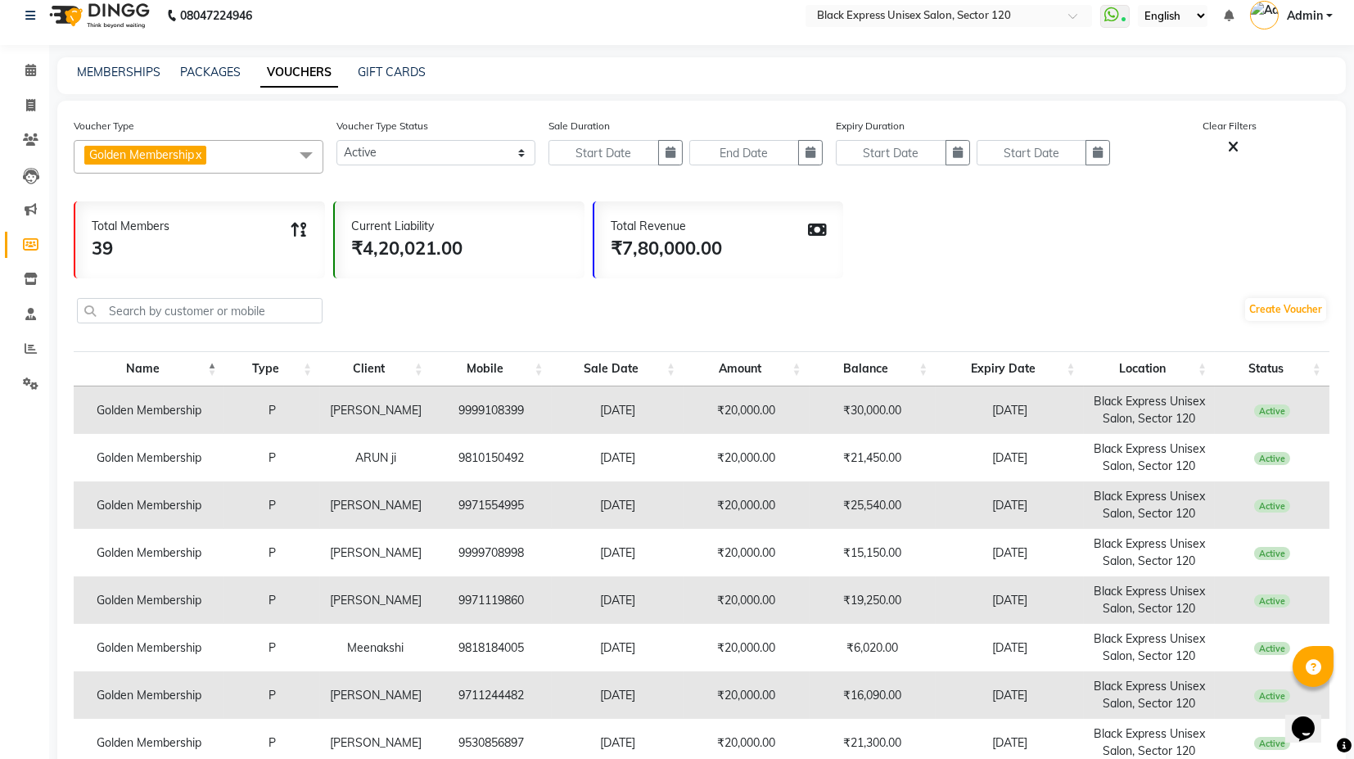
scroll to position [0, 0]
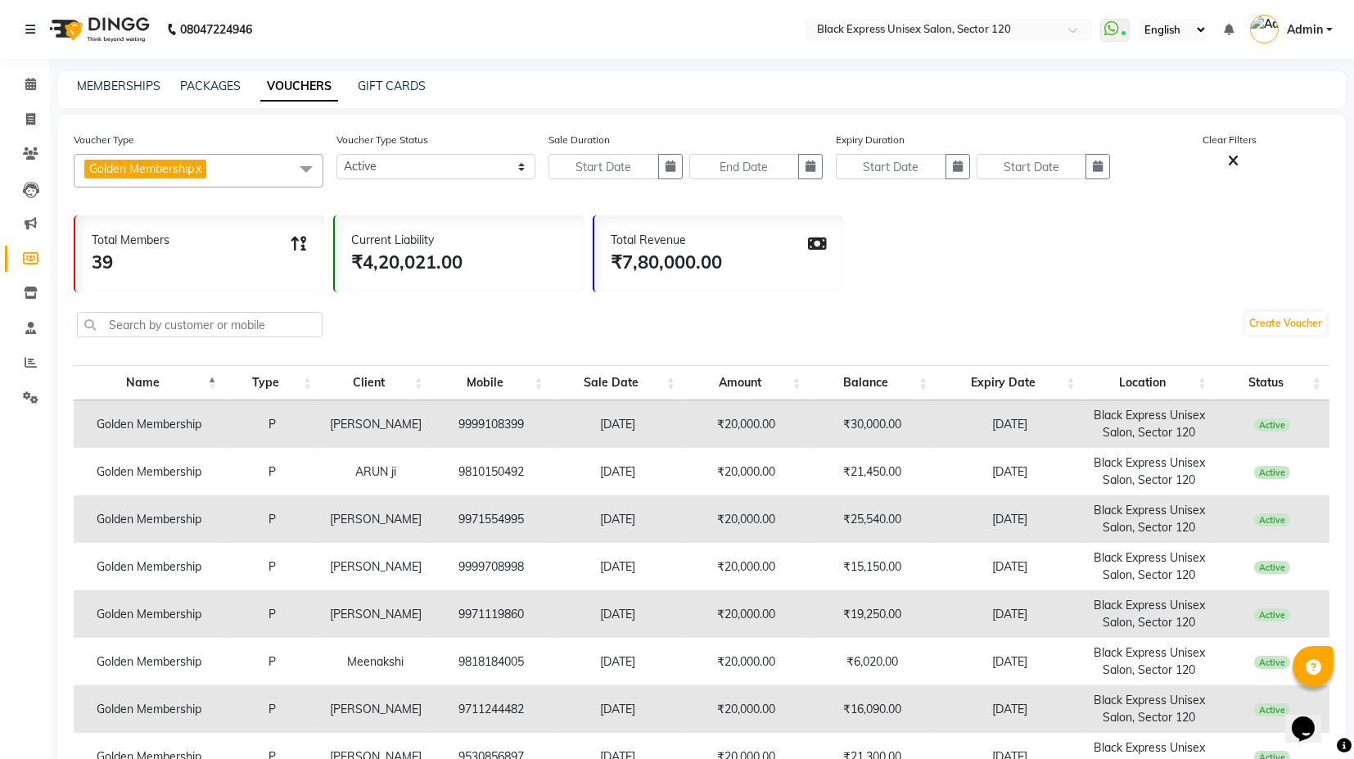
click at [234, 171] on span "Golden Membership x" at bounding box center [199, 171] width 250 height 34
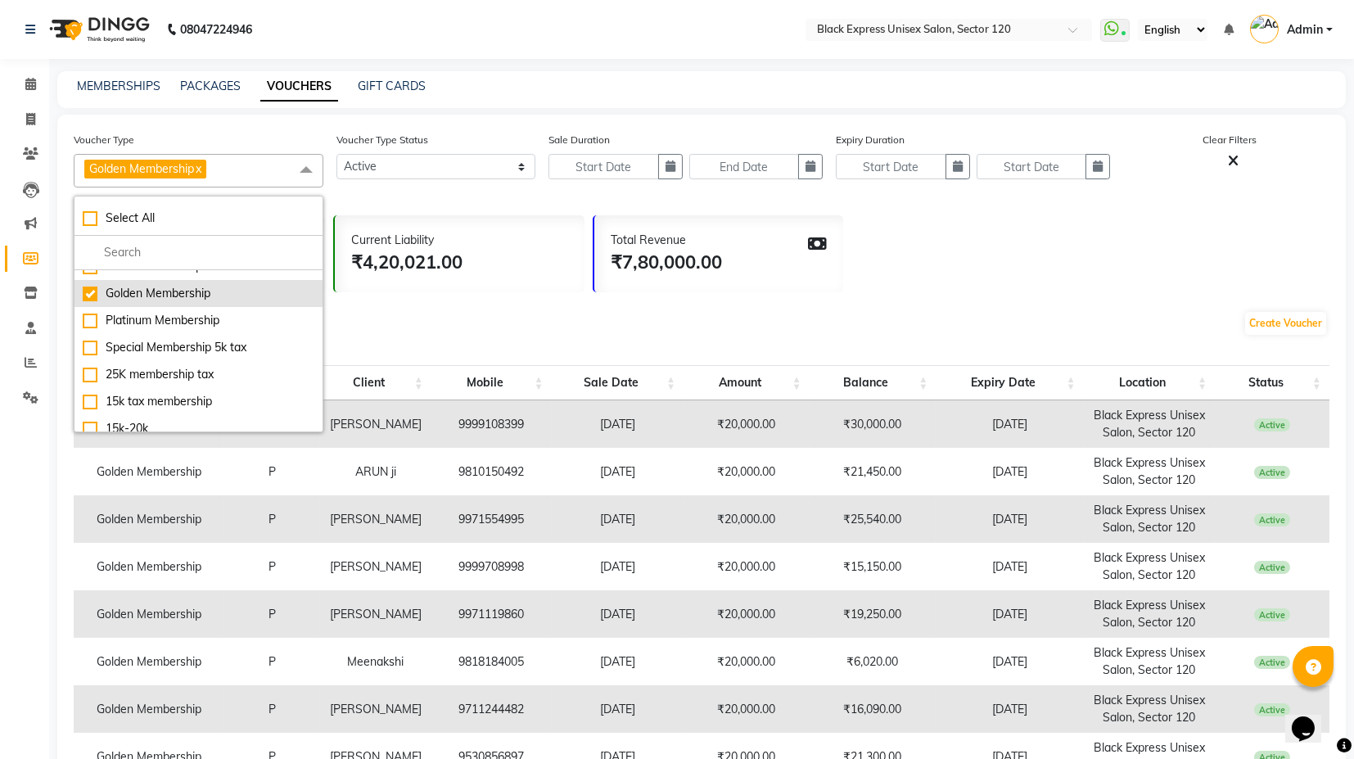
click at [210, 300] on li "Golden Membership" at bounding box center [198, 293] width 248 height 27
checkbox input "false"
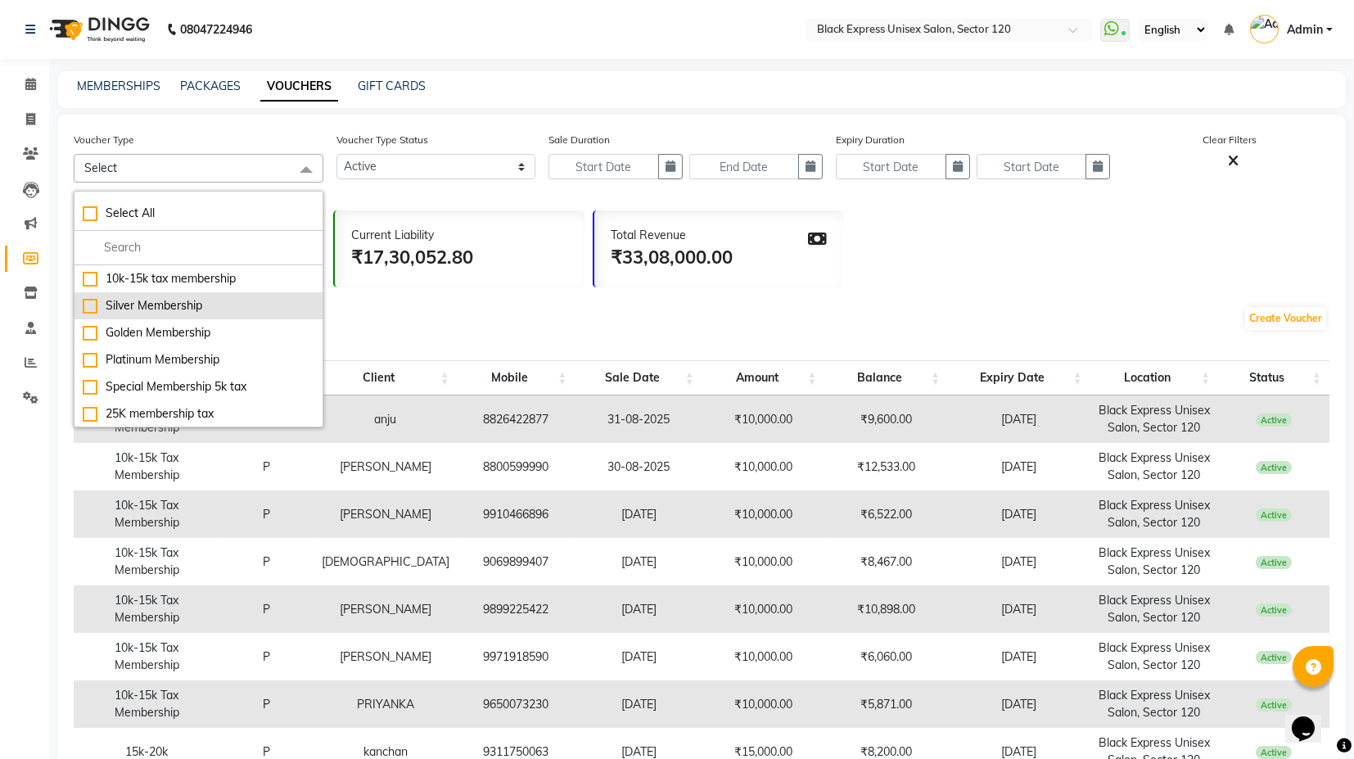
click at [194, 303] on div "Silver Membership" at bounding box center [199, 305] width 232 height 17
checkbox input "true"
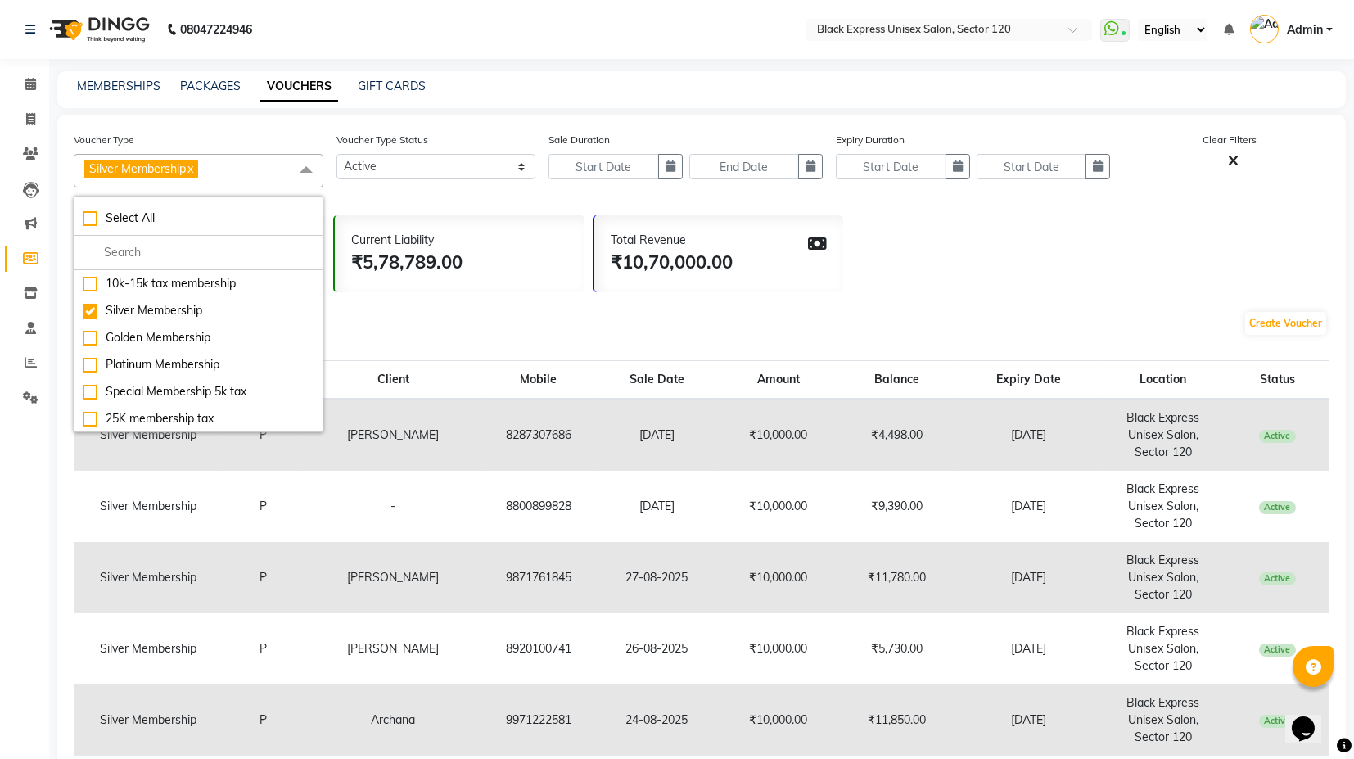
click at [480, 198] on div "Voucher Type Silver Membership x Select All 10k-15k tax membership Silver Membe…" at bounding box center [701, 166] width 1255 height 70
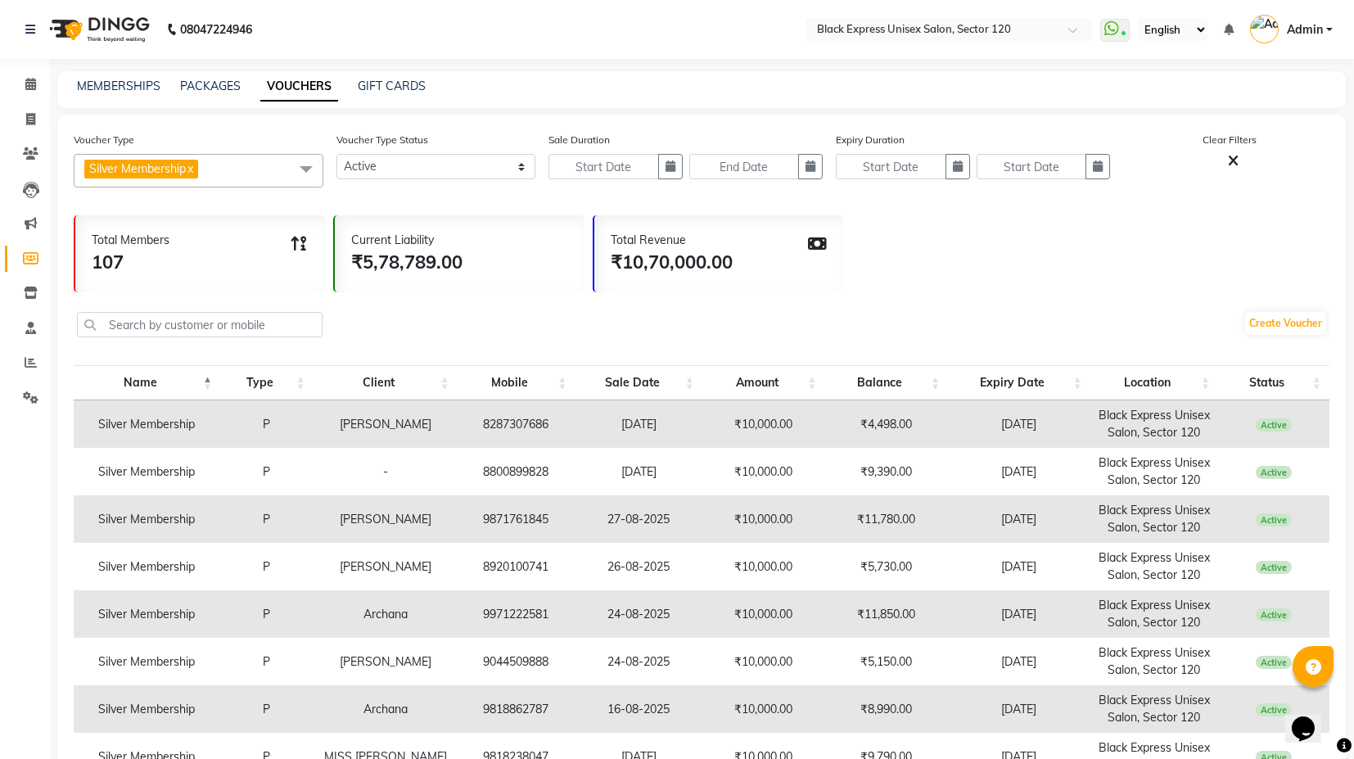
click at [665, 382] on th "Sale Date" at bounding box center [638, 382] width 128 height 35
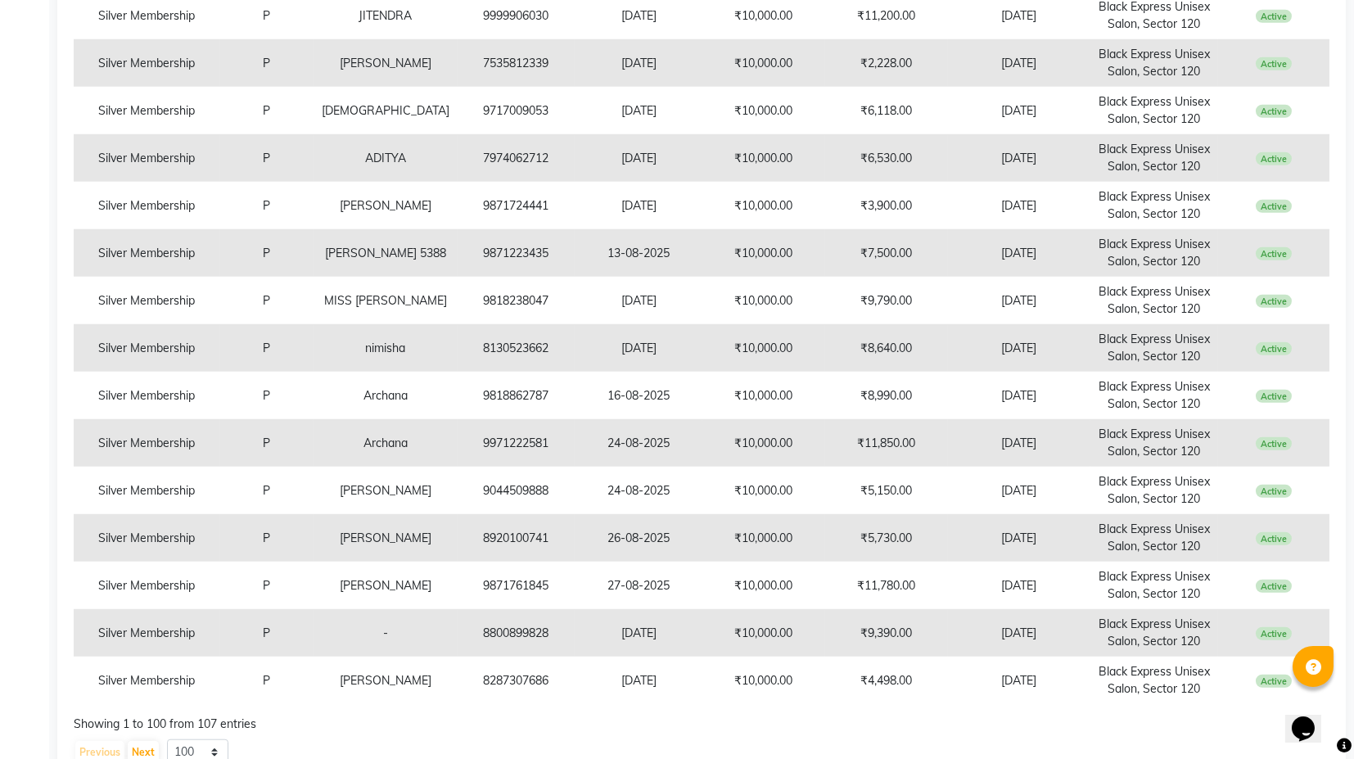
scroll to position [4496, 0]
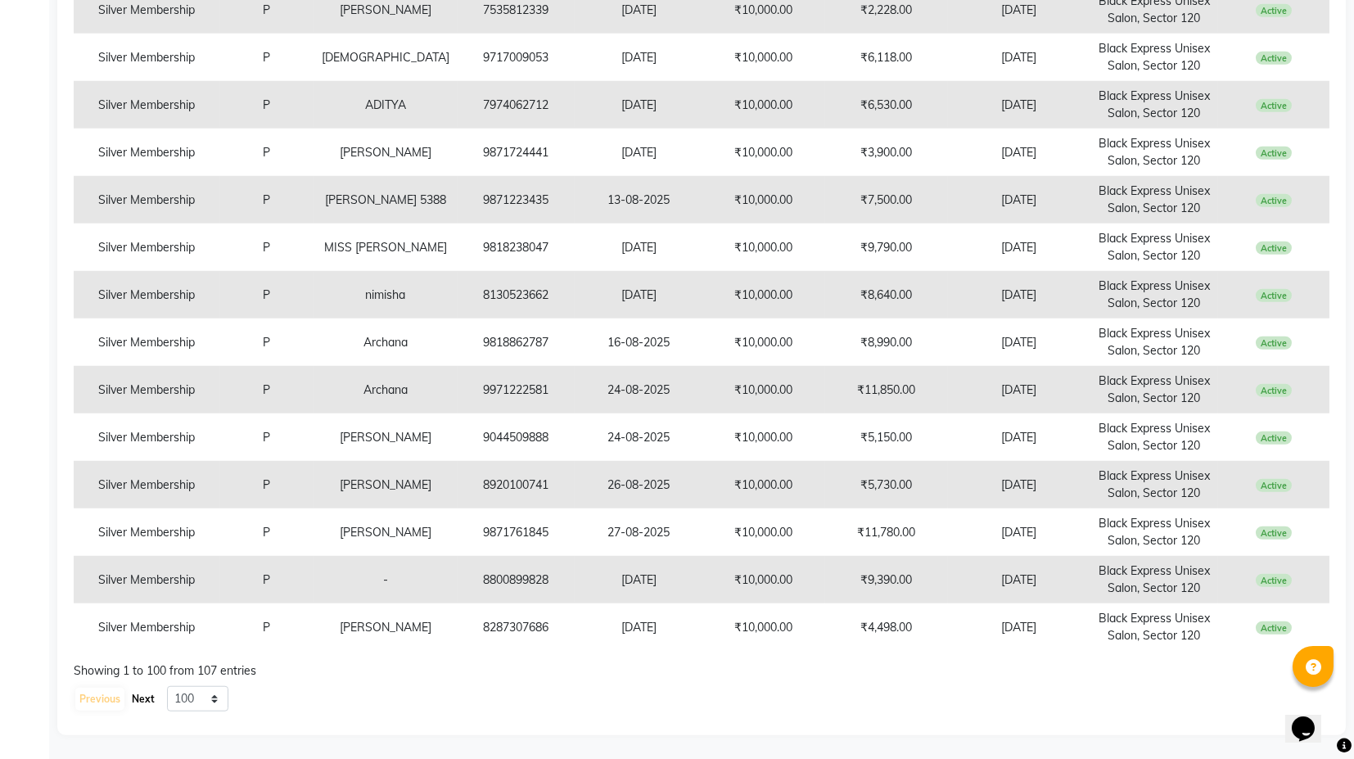
click at [147, 696] on button "Next" at bounding box center [143, 698] width 31 height 23
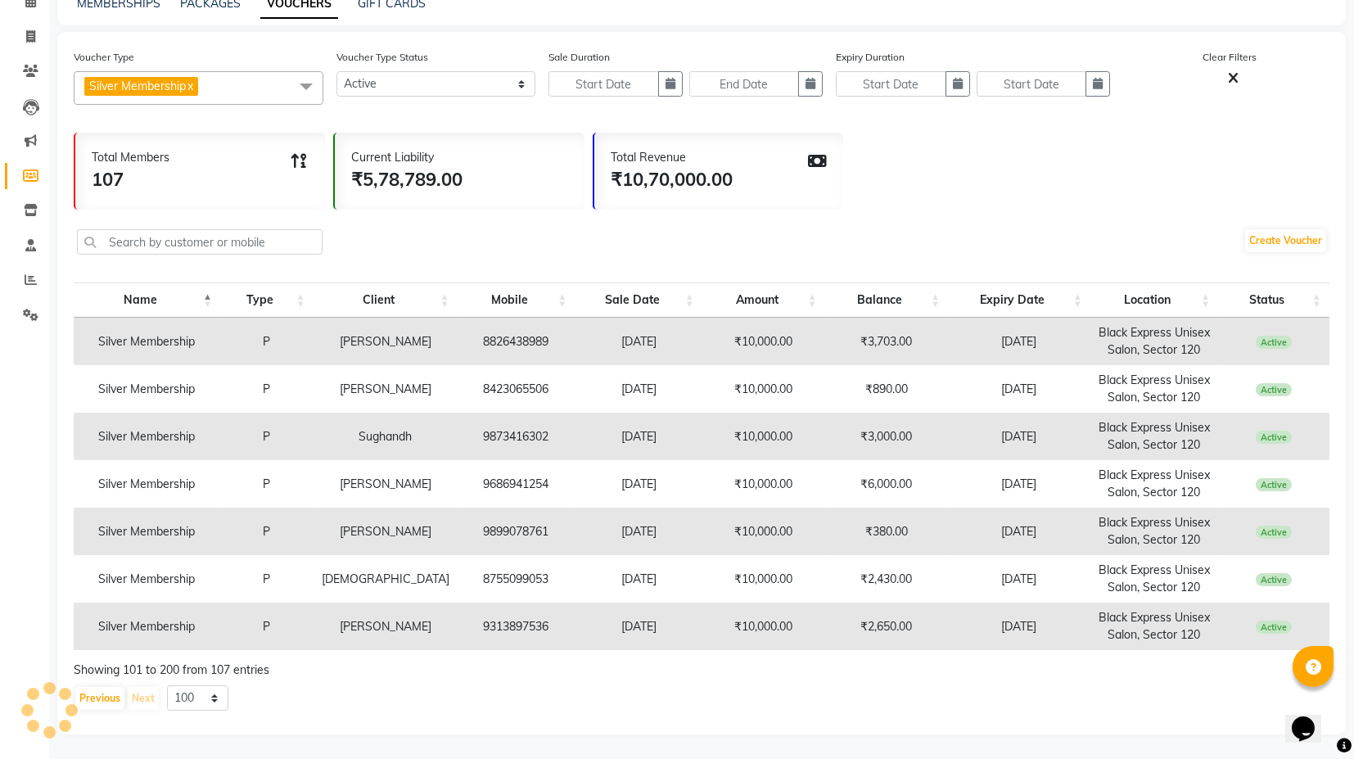
scroll to position [82, 0]
click at [873, 628] on td "₹2,650.00" at bounding box center [887, 626] width 124 height 47
click at [103, 702] on button "Previous" at bounding box center [99, 698] width 49 height 23
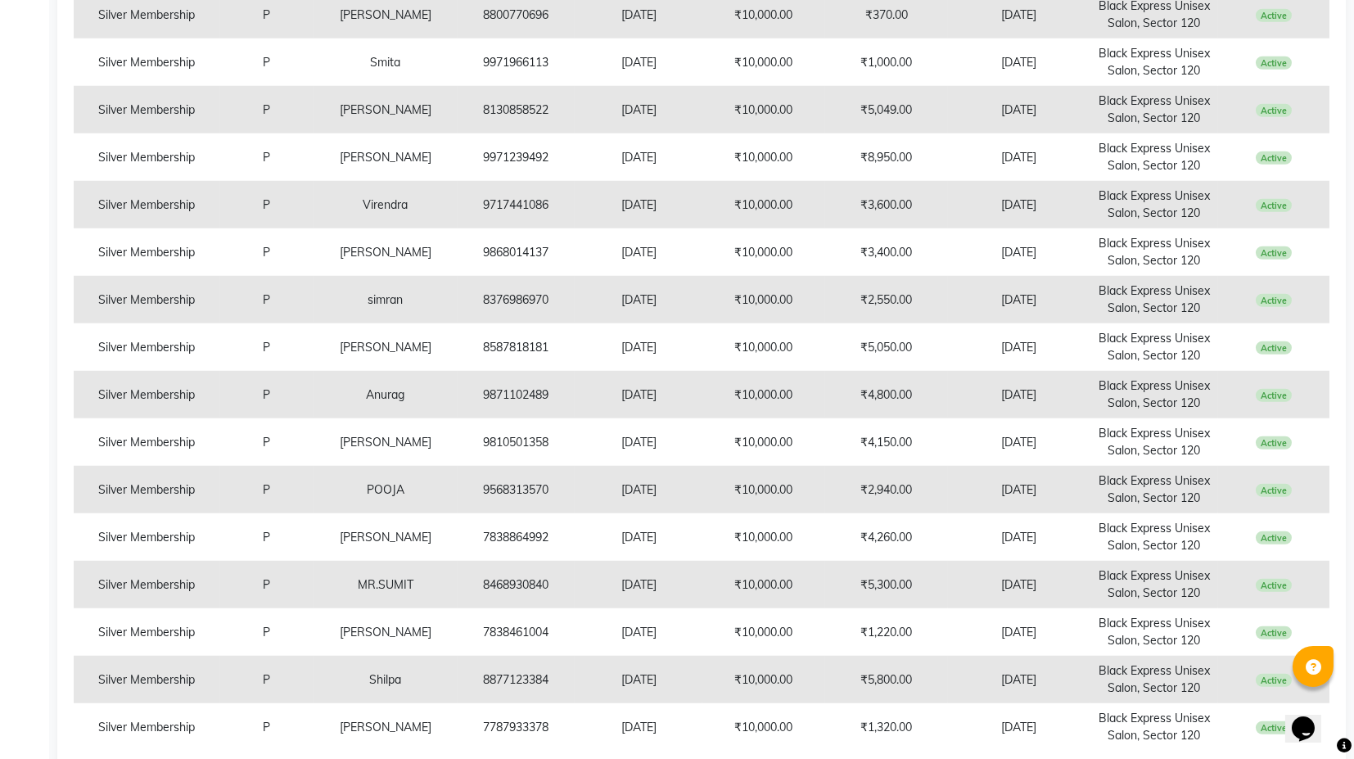
scroll to position [4355, 0]
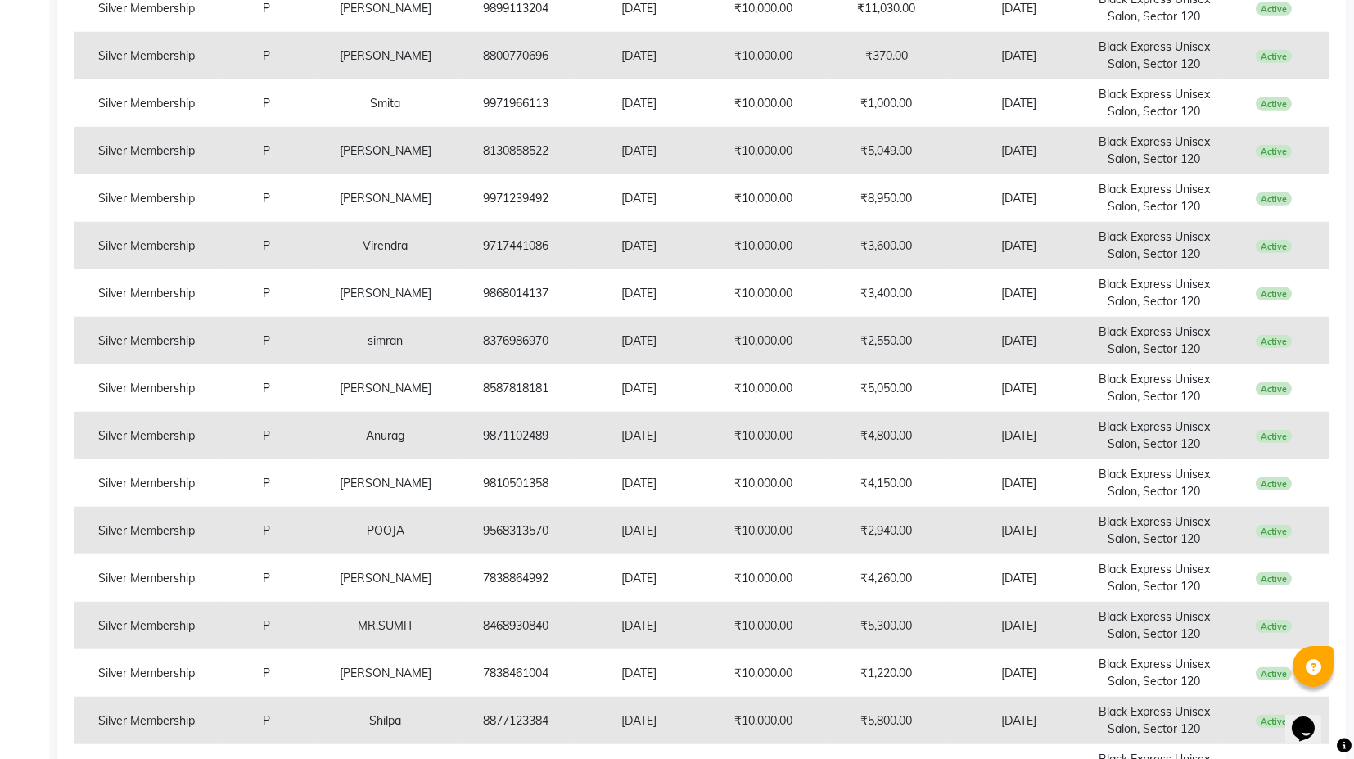
click at [666, 222] on td "30-12-2024" at bounding box center [638, 245] width 128 height 47
click at [885, 241] on td "₹3,600.00" at bounding box center [887, 245] width 124 height 47
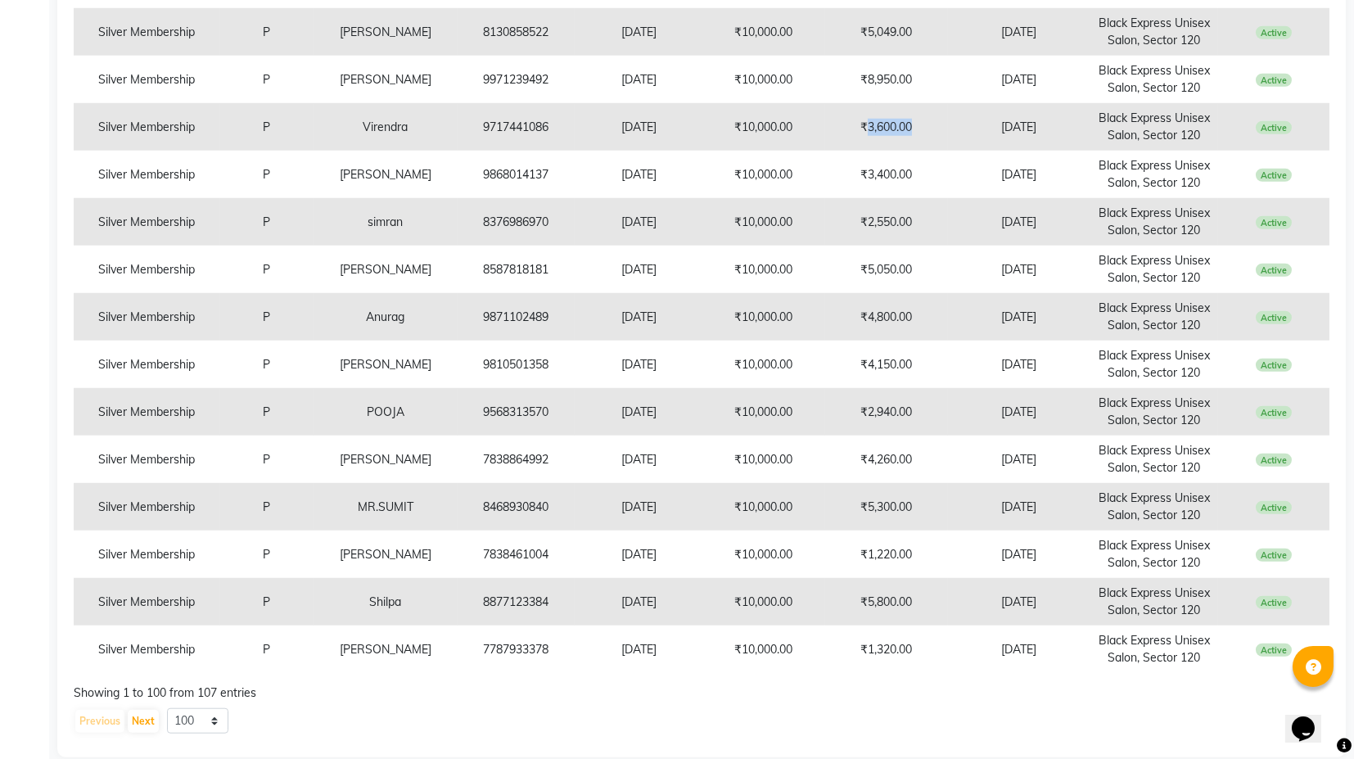
scroll to position [4496, 0]
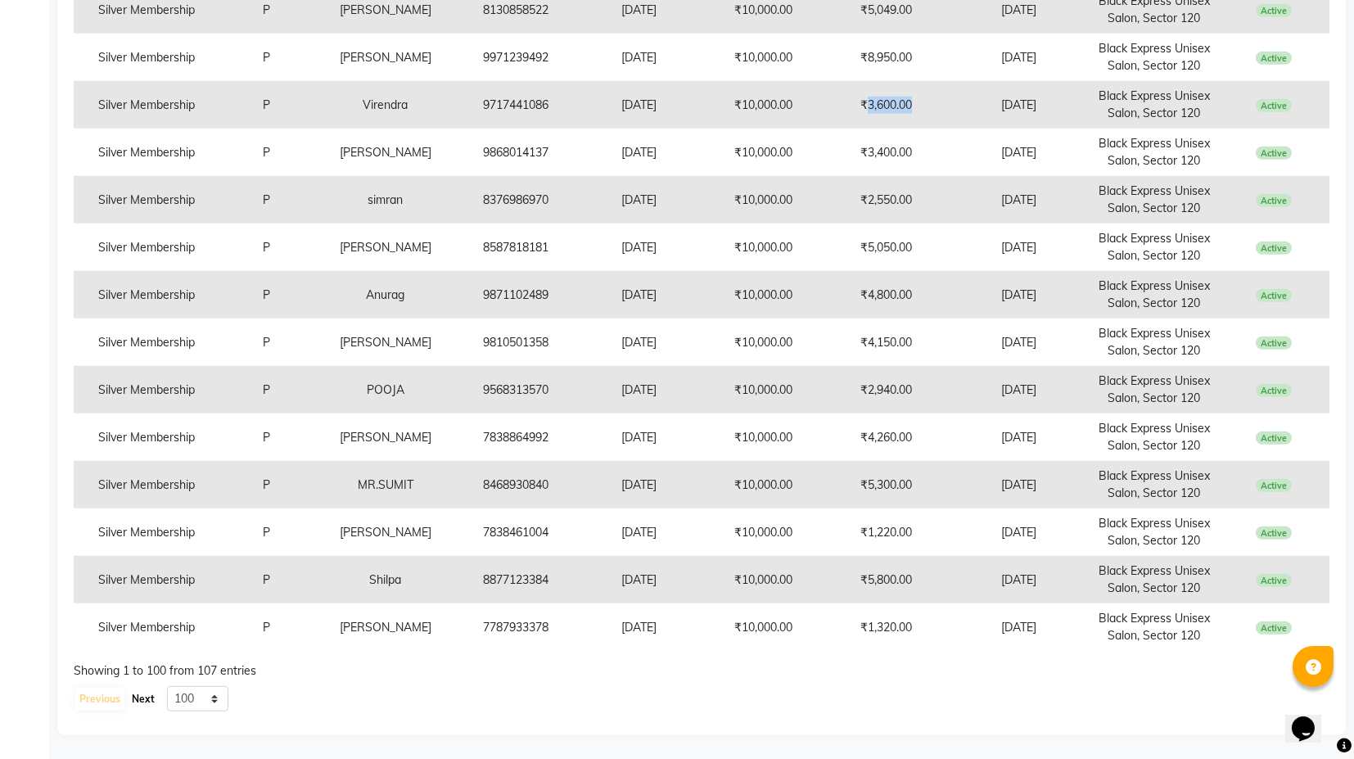
click at [145, 695] on button "Next" at bounding box center [143, 698] width 31 height 23
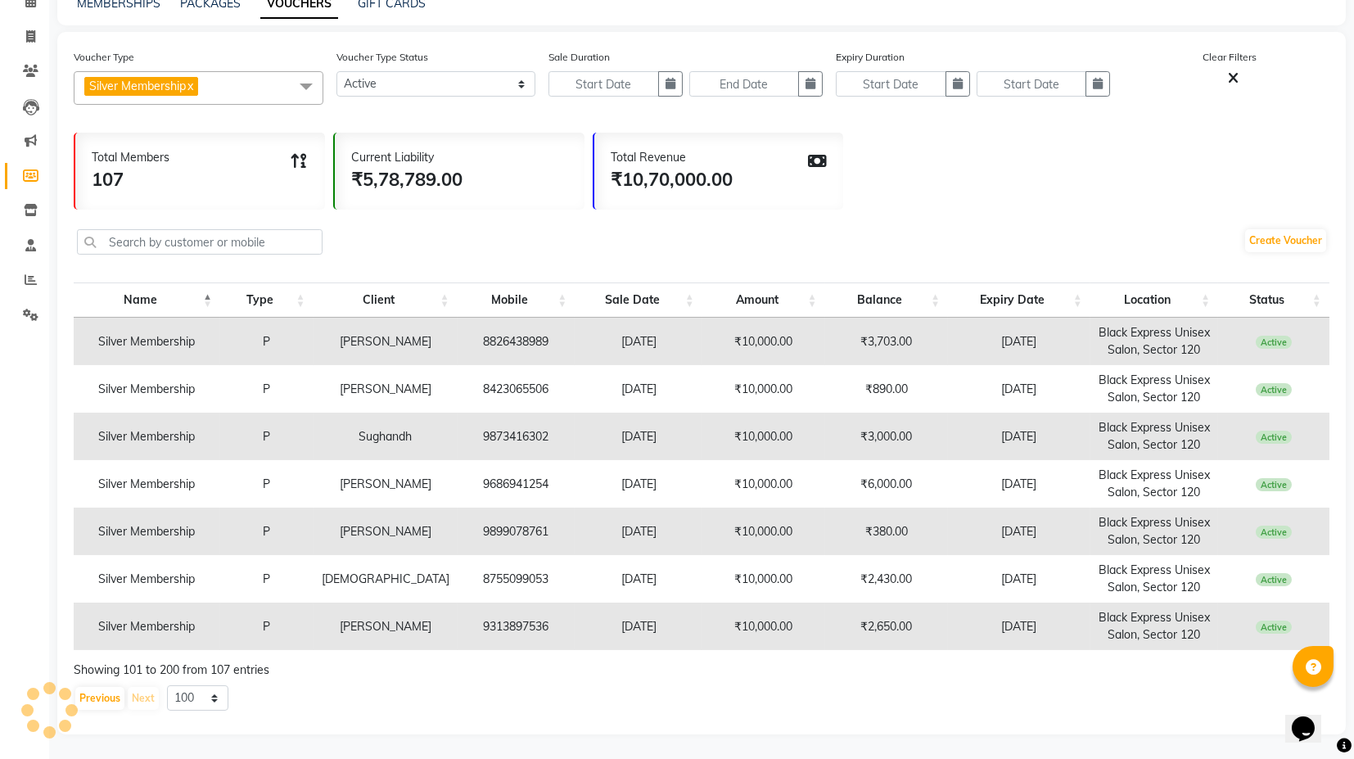
scroll to position [82, 0]
click at [500, 237] on div "Create Voucher" at bounding box center [701, 244] width 1255 height 55
click at [25, 276] on icon at bounding box center [31, 280] width 12 height 12
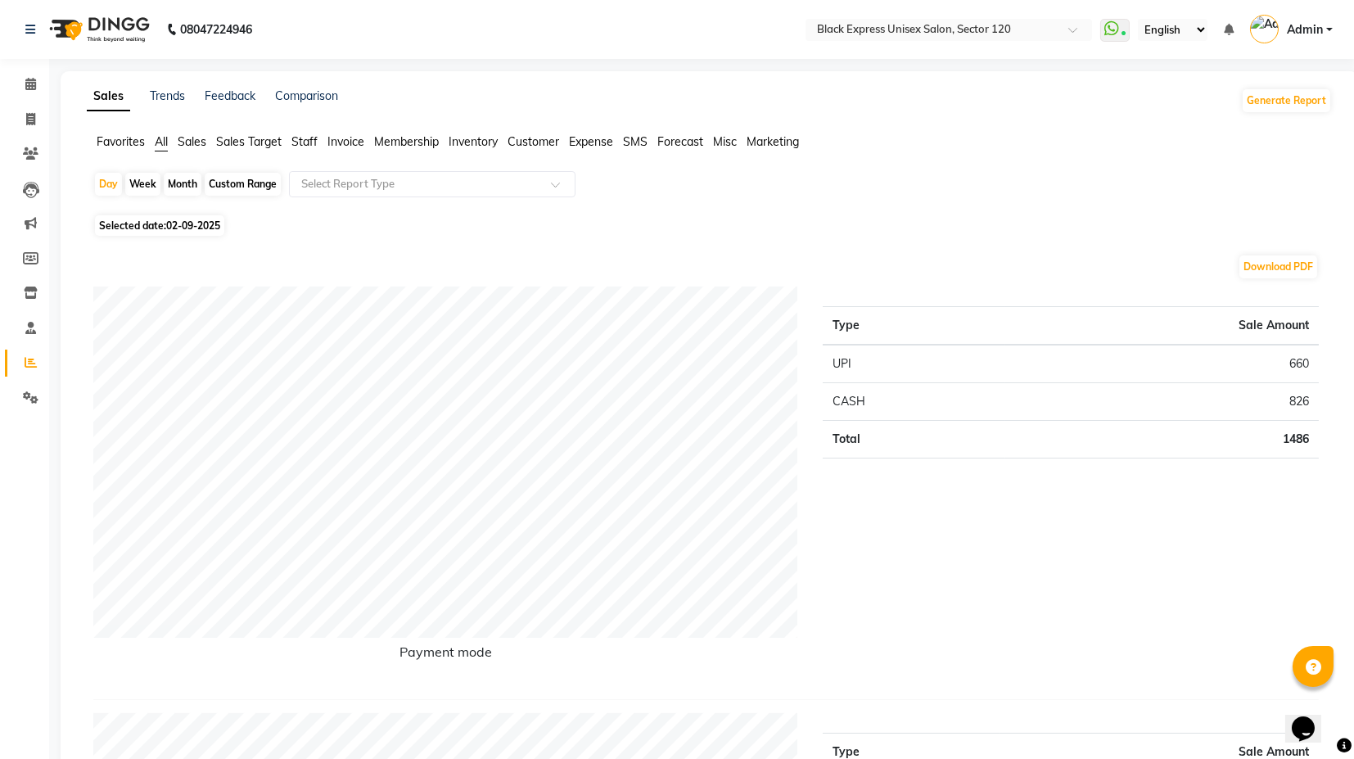
click at [415, 151] on div "Favorites All Sales Sales Target Staff Invoice Membership Inventory Customer Ex…" at bounding box center [708, 148] width 1269 height 31
click at [421, 145] on span "Membership" at bounding box center [406, 141] width 65 height 15
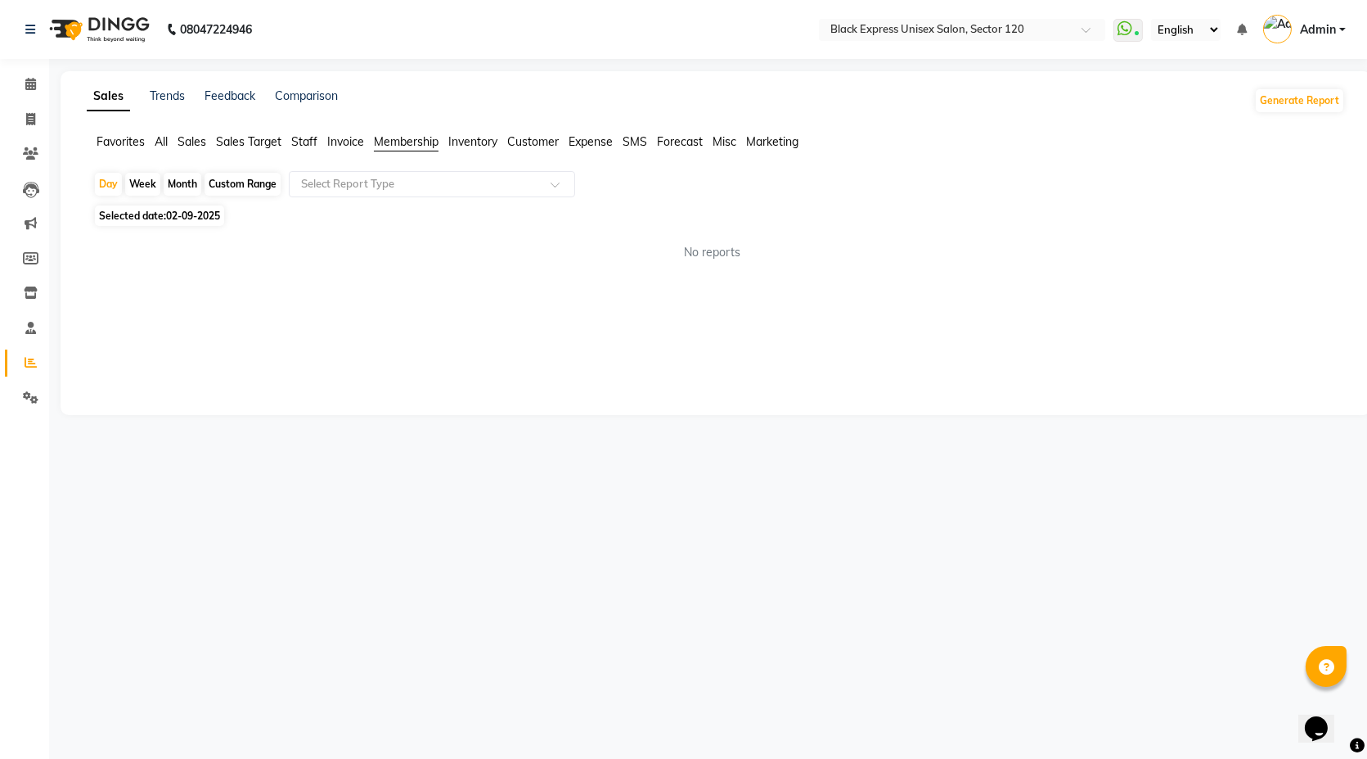
click at [259, 183] on div "Custom Range" at bounding box center [243, 184] width 76 height 23
select select "9"
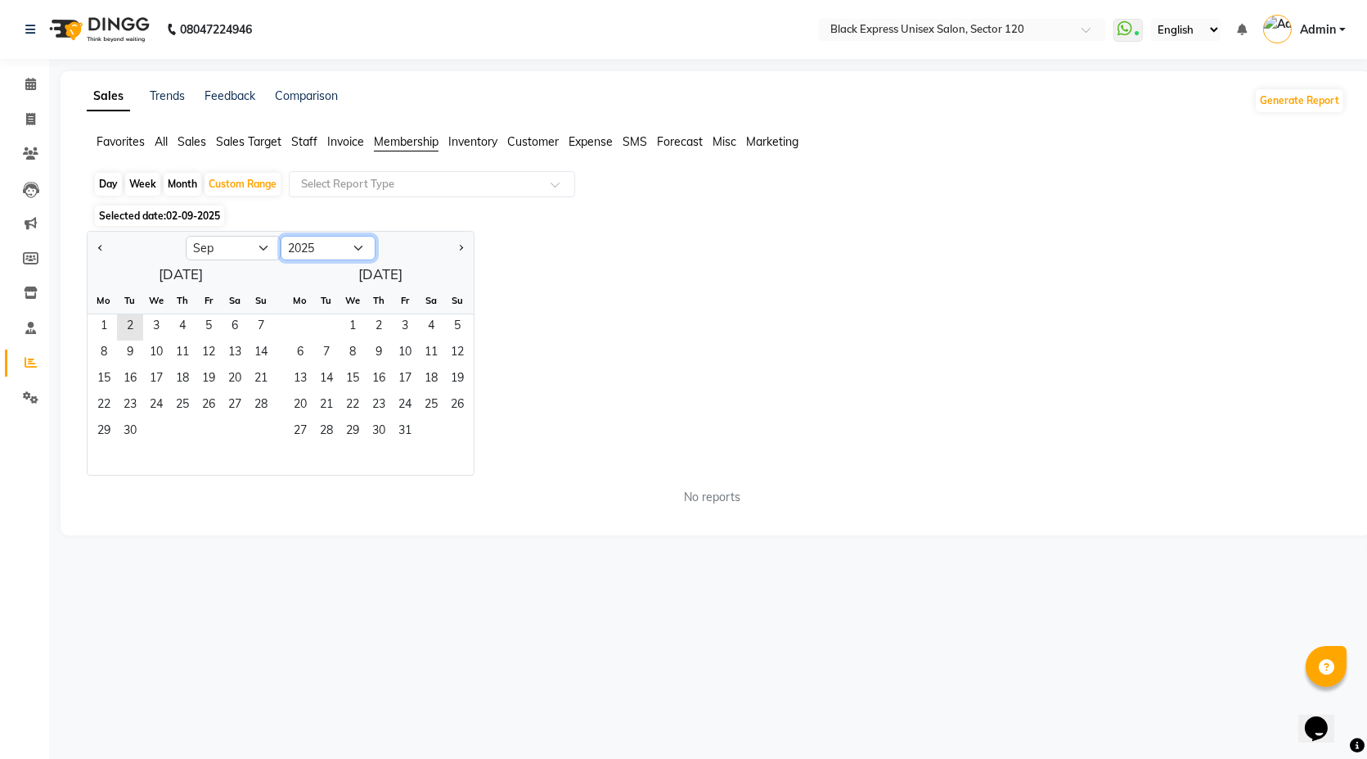
click at [333, 246] on select "2015 2016 2017 2018 2019 2020 2021 2022 2023 2024 2025 2026 2027 2028 2029 2030…" at bounding box center [328, 248] width 95 height 25
click at [281, 236] on select "2015 2016 2017 2018 2019 2020 2021 2022 2023 2024 2025 2026 2027 2028 2029 2030…" at bounding box center [328, 248] width 95 height 25
click at [259, 325] on span "1" at bounding box center [261, 327] width 26 height 26
click at [355, 244] on select "2014 2015 2016 2017 2018 2019 2020 2021 2022 2023 2024 2025 2026 2027 2028 2029…" at bounding box center [328, 248] width 95 height 25
select select "2025"
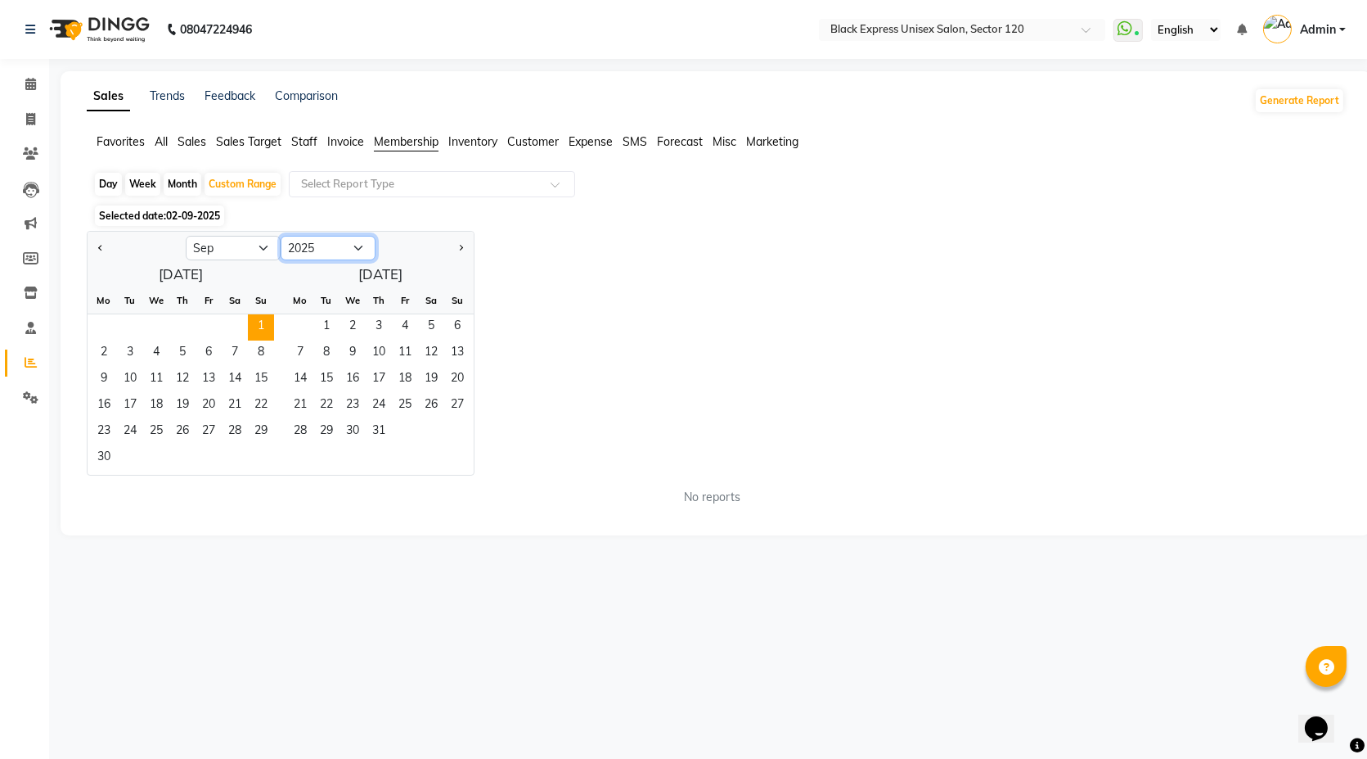
click at [281, 236] on select "2014 2015 2016 2017 2018 2019 2020 2021 2022 2023 2024 2025 2026 2027 2028 2029…" at bounding box center [328, 248] width 95 height 25
click at [136, 326] on span "2" at bounding box center [130, 327] width 26 height 26
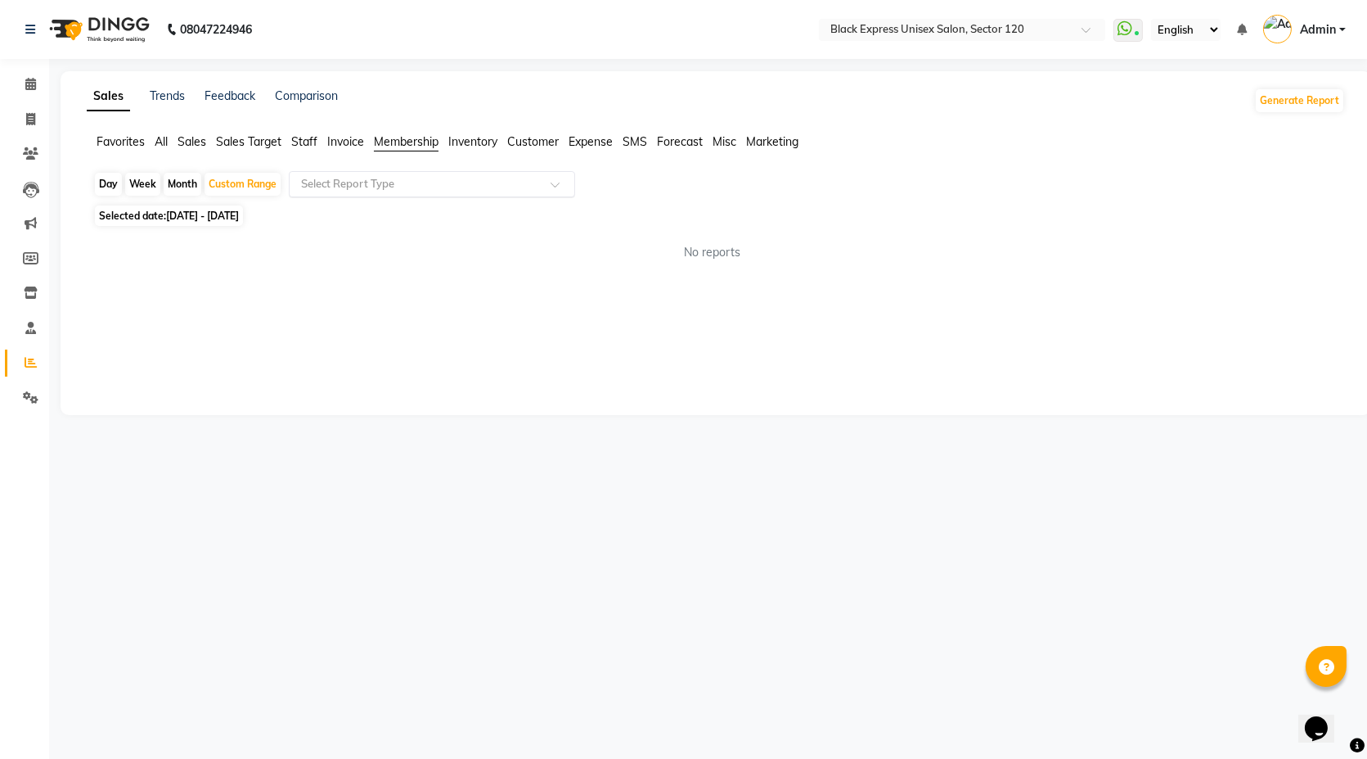
click at [402, 184] on input "text" at bounding box center [416, 184] width 236 height 16
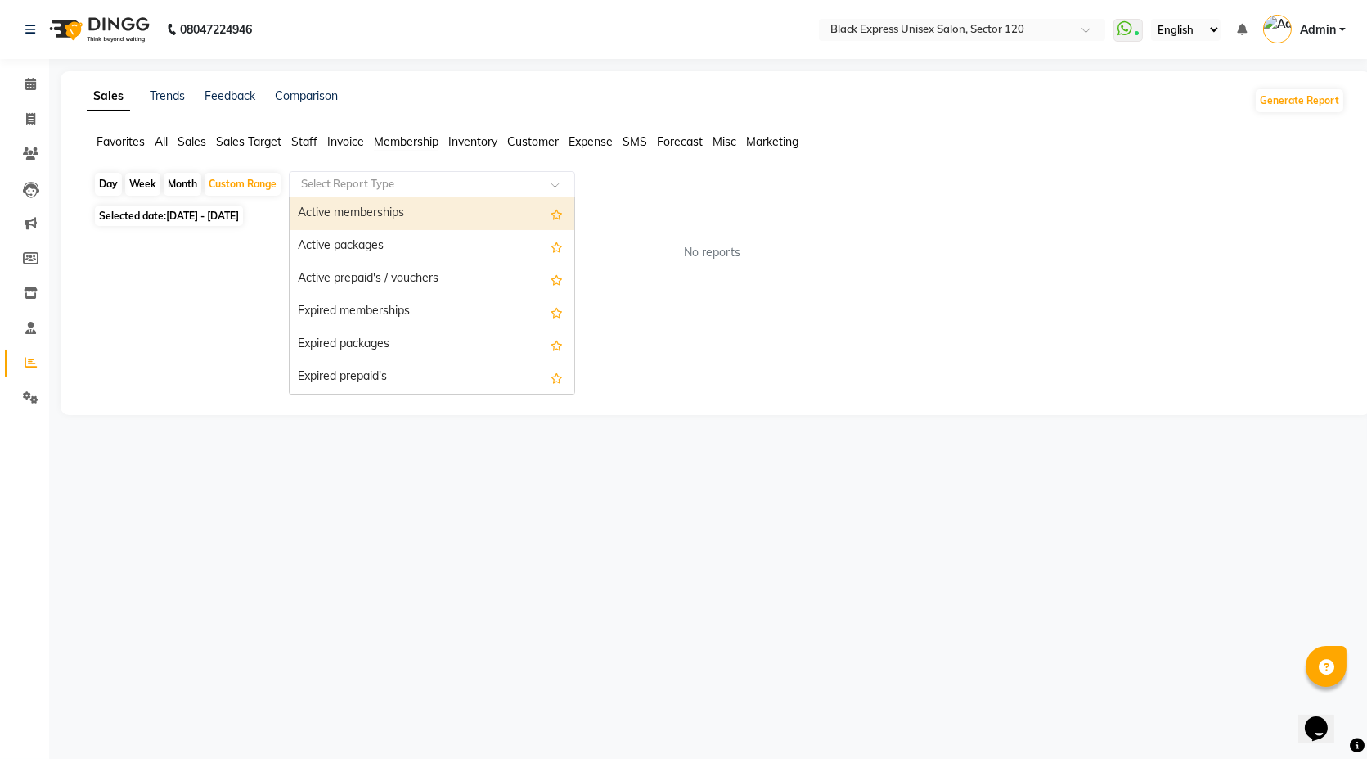
click at [427, 205] on div "Active memberships" at bounding box center [432, 213] width 285 height 33
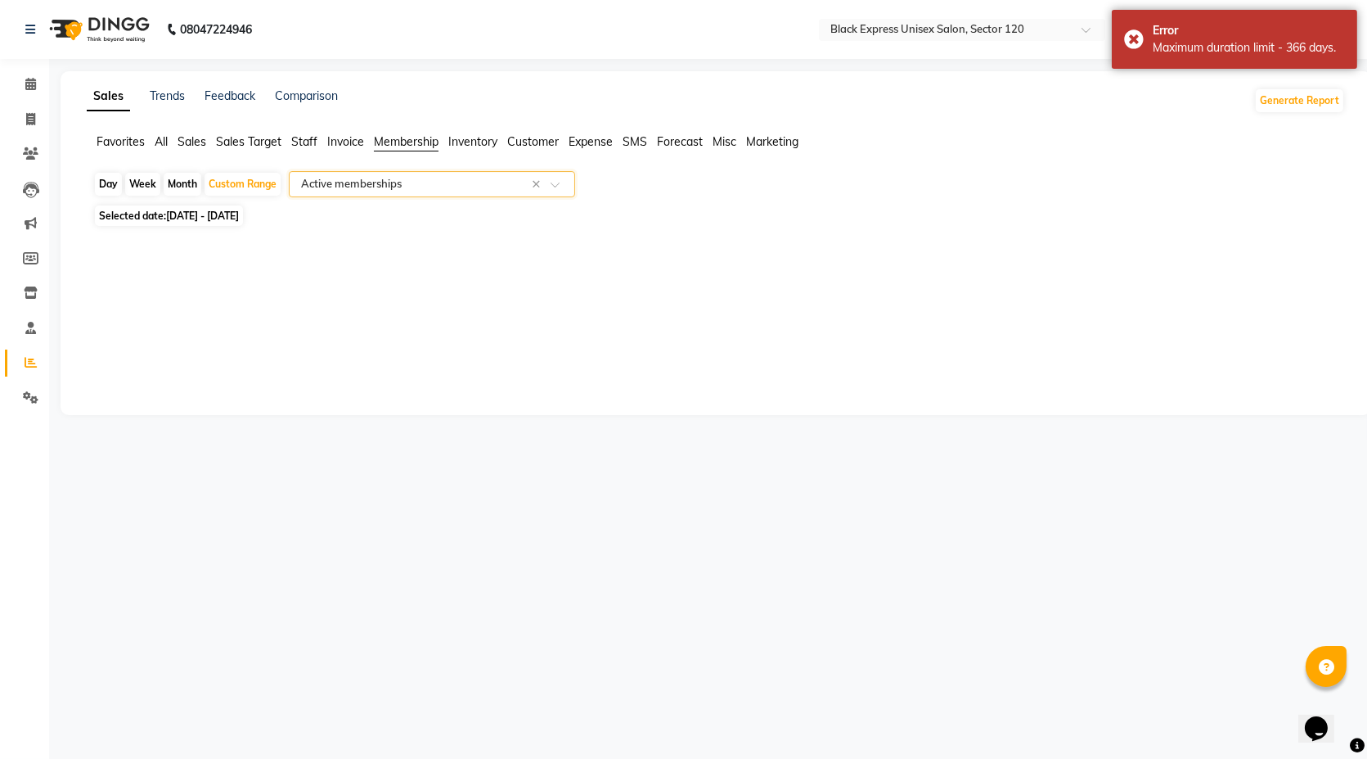
click at [239, 216] on span "01-09-2024 - 02-09-2025" at bounding box center [202, 216] width 73 height 12
select select "9"
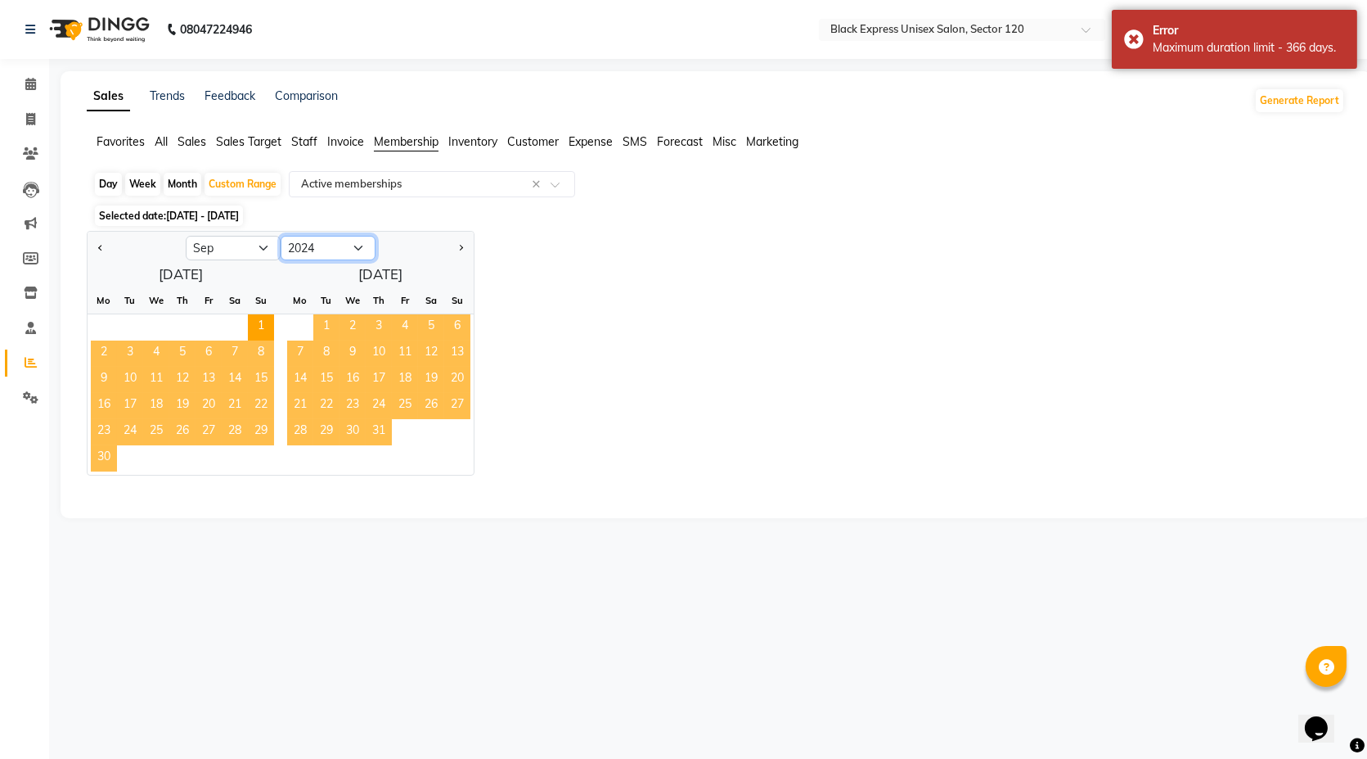
click at [345, 246] on select "2014 2015 2016 2017 2018 2019 2020 2021 2022 2023 2024 2025 2026 2027 2028 2029…" at bounding box center [328, 248] width 95 height 25
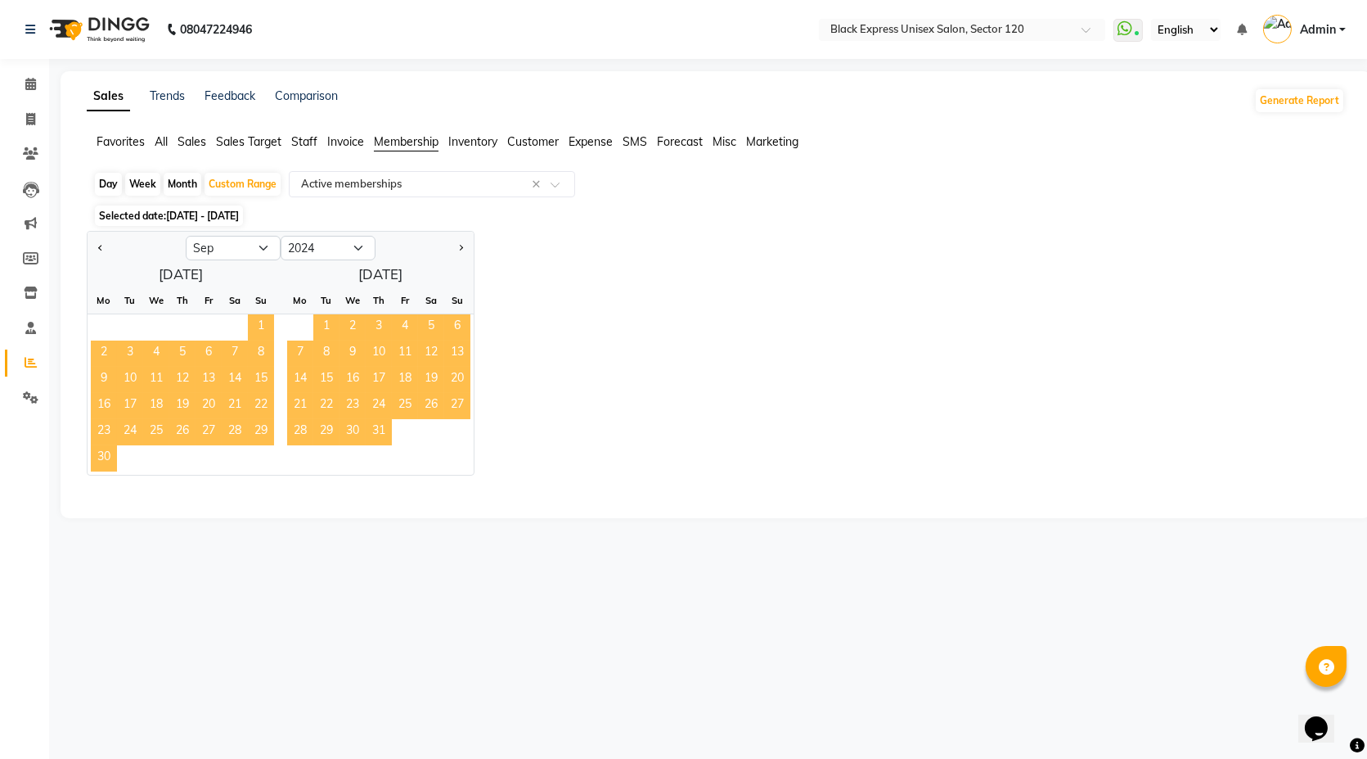
click at [264, 325] on span "1" at bounding box center [261, 327] width 26 height 26
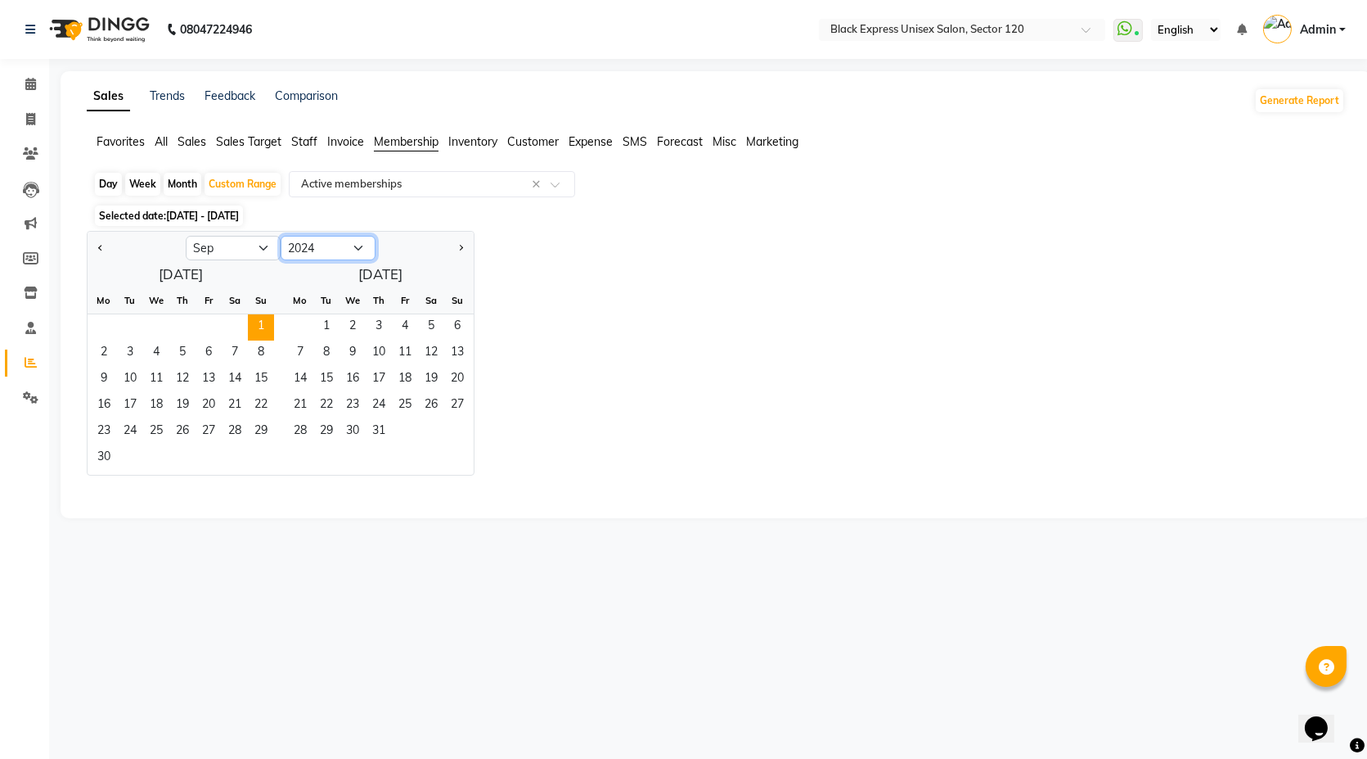
click at [360, 244] on select "2014 2015 2016 2017 2018 2019 2020 2021 2022 2023 2024 2025 2026 2027 2028 2029…" at bounding box center [328, 248] width 95 height 25
select select "2025"
click at [281, 236] on select "2014 2015 2016 2017 2018 2019 2020 2021 2022 2023 2024 2025 2026 2027 2028 2029…" at bounding box center [328, 248] width 95 height 25
click at [110, 331] on span "1" at bounding box center [104, 327] width 26 height 26
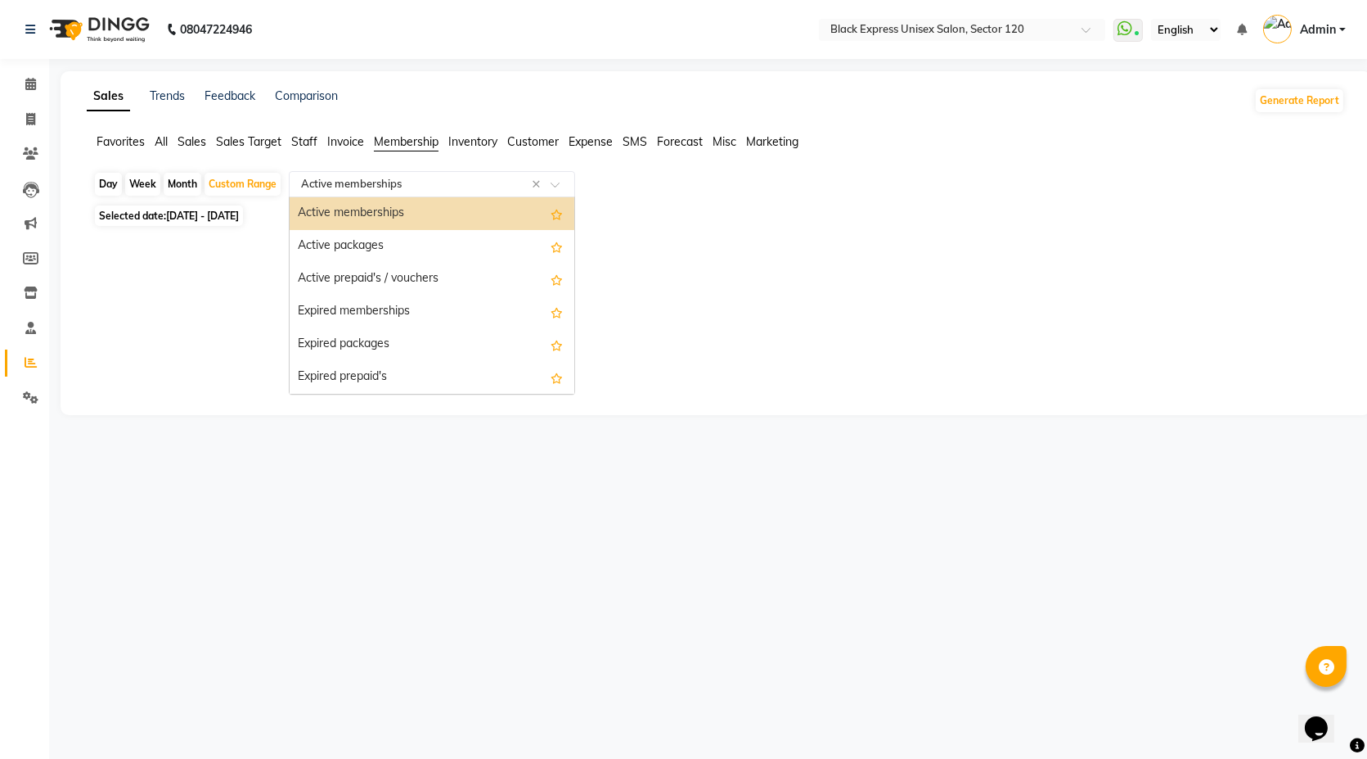
click at [487, 179] on input "text" at bounding box center [416, 184] width 236 height 16
click at [412, 278] on div "Active prepaid's / vouchers" at bounding box center [432, 279] width 285 height 33
select select "full_report"
select select "csv"
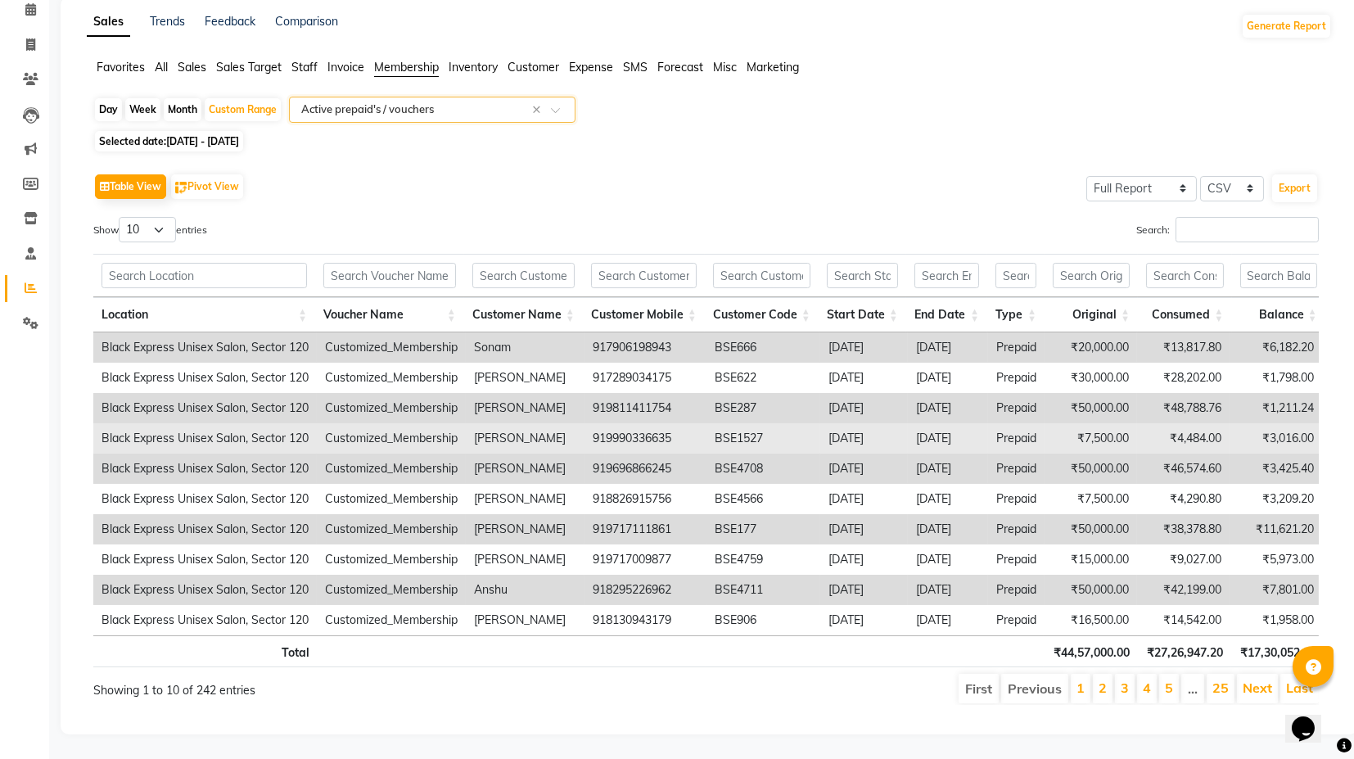
scroll to position [101, 0]
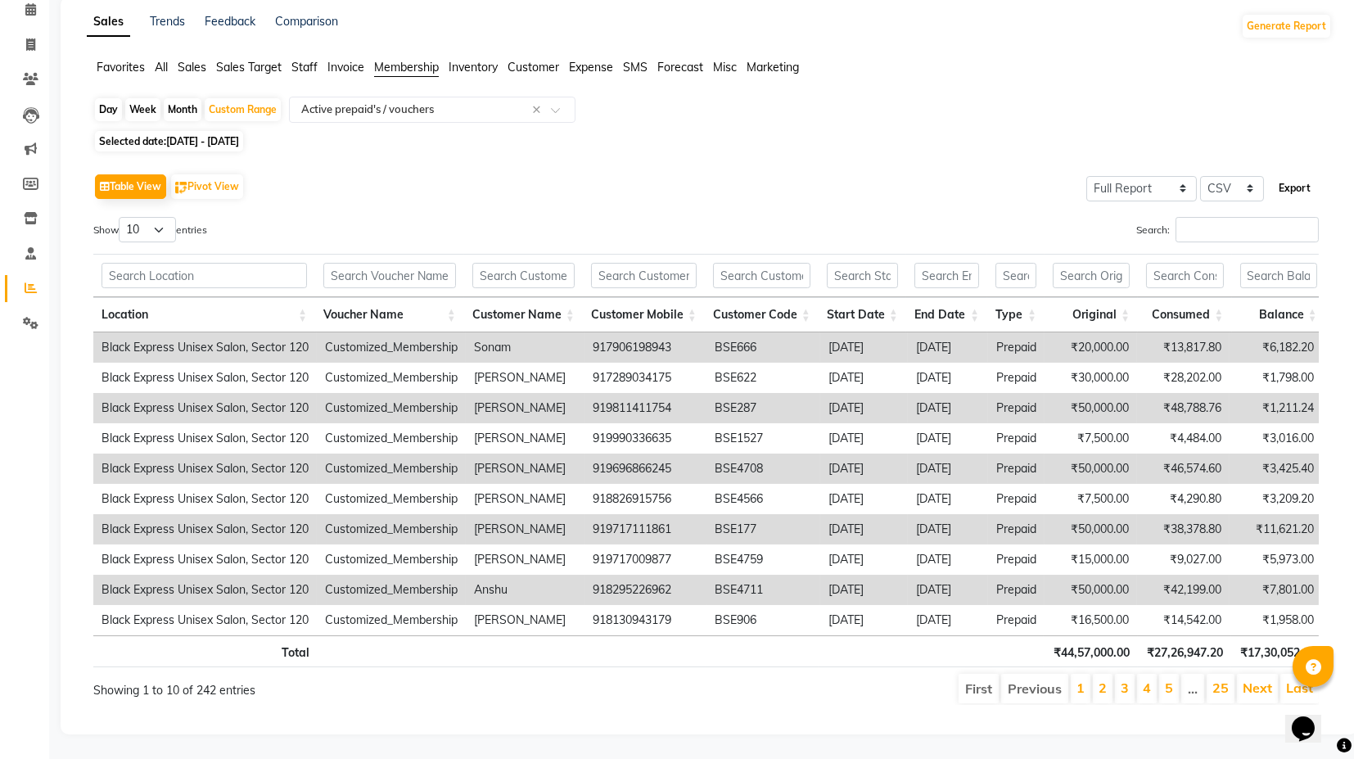
click at [1282, 174] on button "Export" at bounding box center [1294, 188] width 45 height 28
click at [376, 156] on div "Table View Pivot View Select Full Report Filtered Report Select CSV PDF Export …" at bounding box center [705, 436] width 1251 height 561
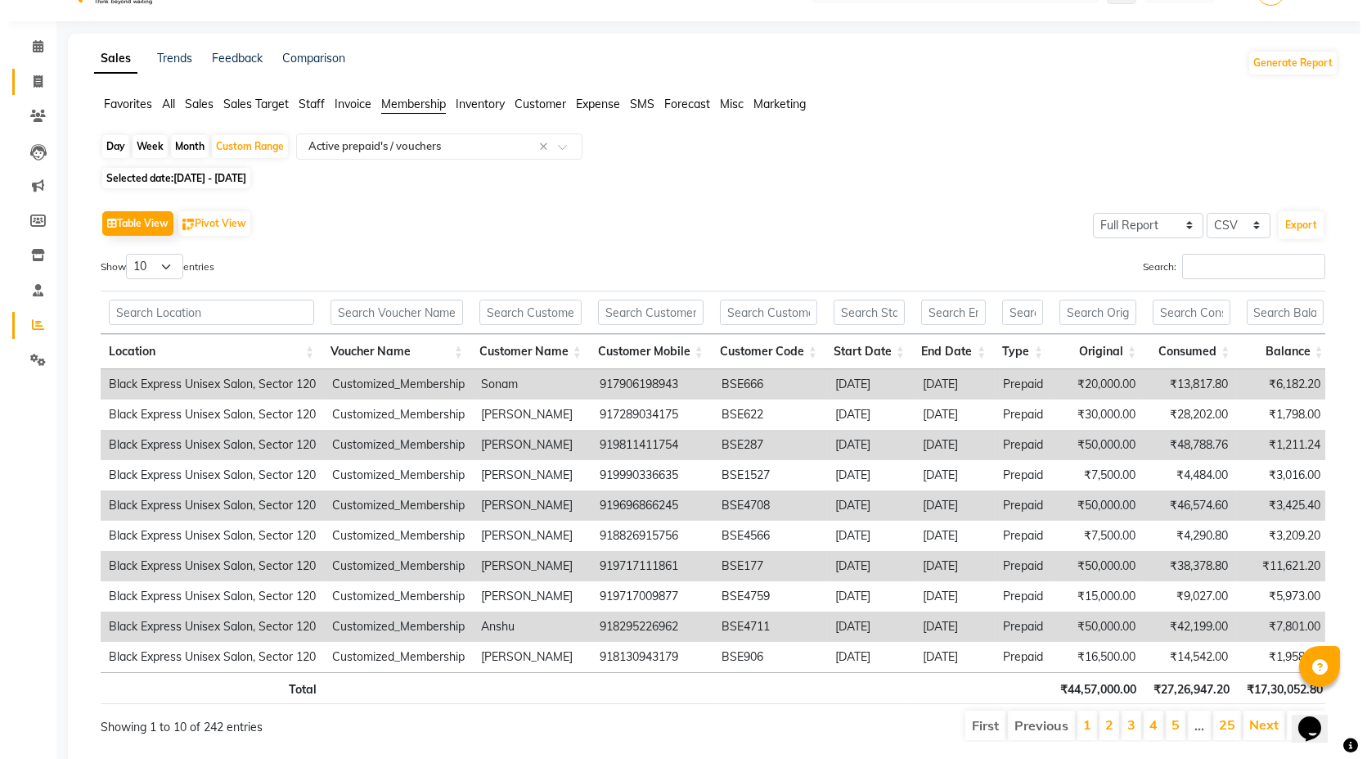
scroll to position [0, 0]
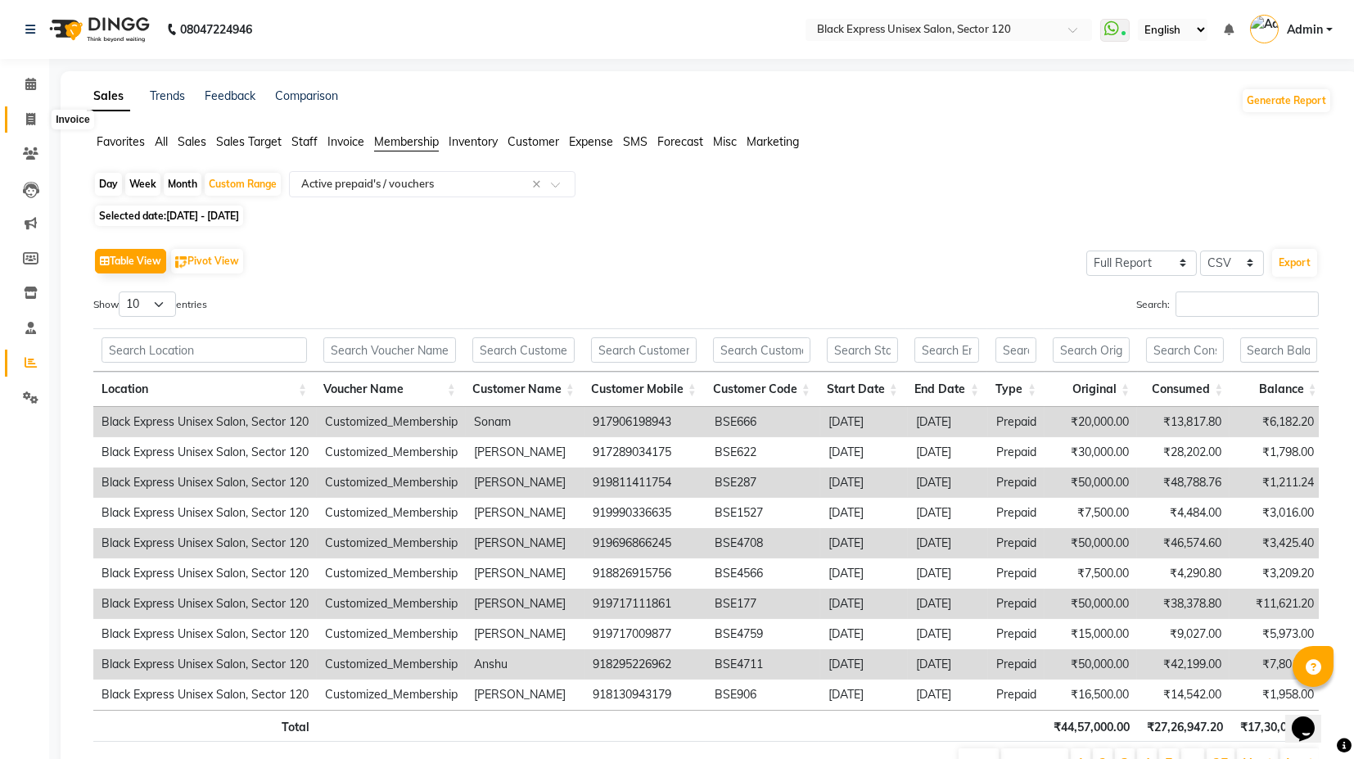
click at [29, 113] on icon at bounding box center [30, 119] width 9 height 12
select select "service"
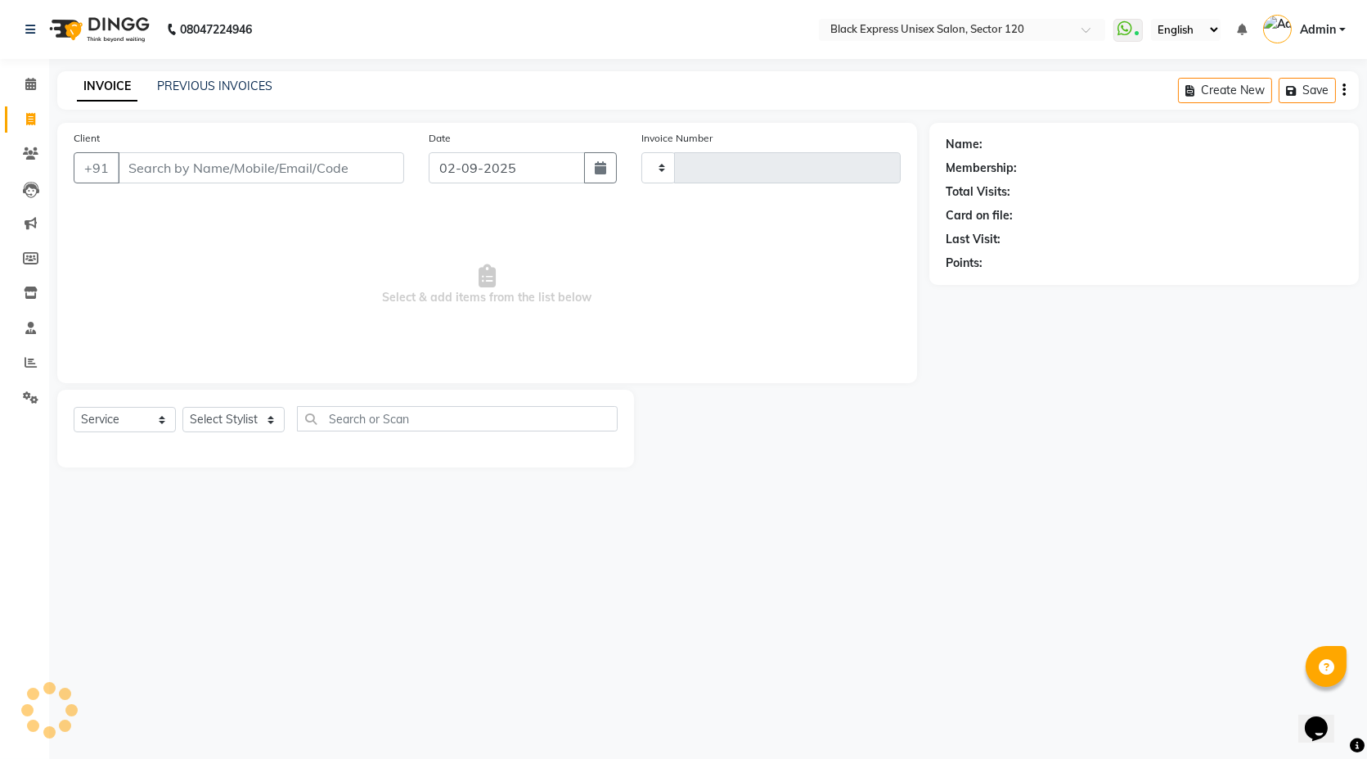
type input "3860"
select select "7082"
click at [32, 252] on icon at bounding box center [31, 258] width 16 height 12
select select
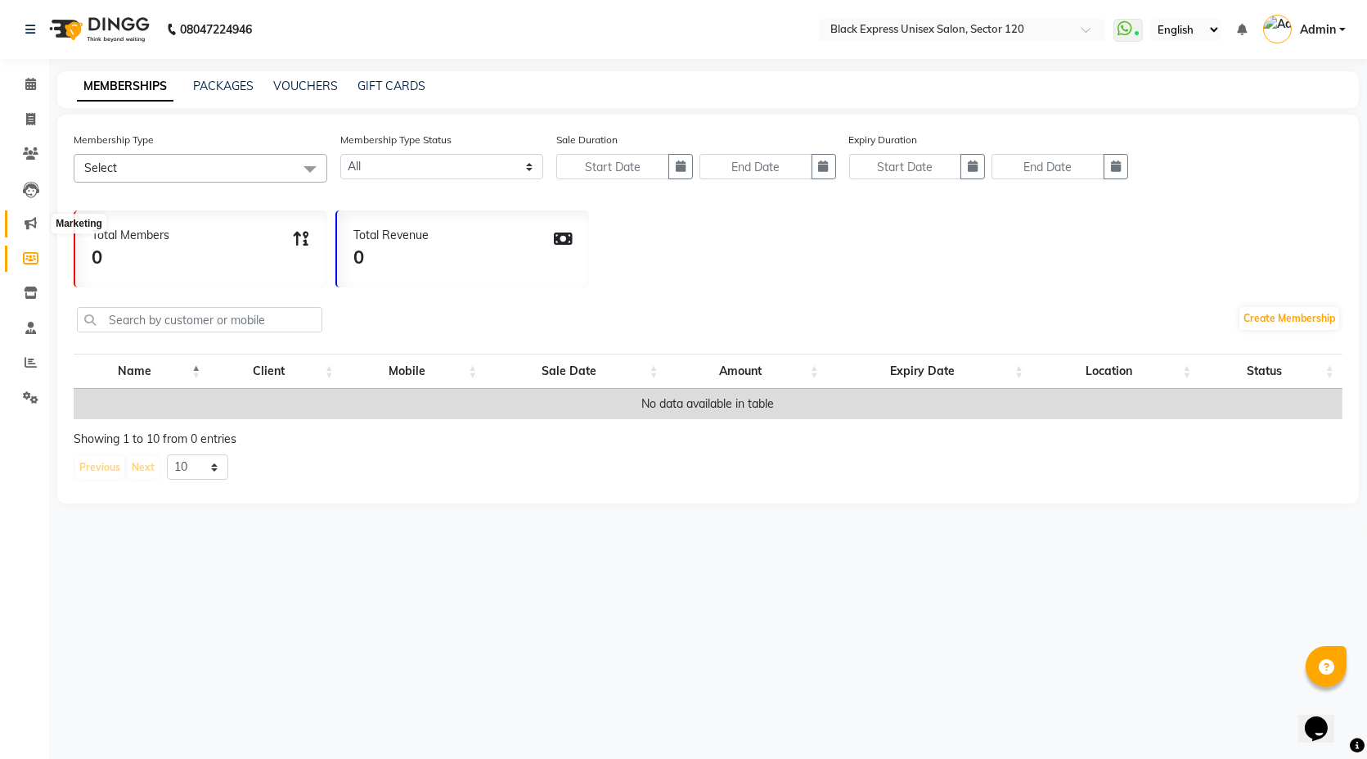
click at [34, 223] on icon at bounding box center [31, 223] width 12 height 12
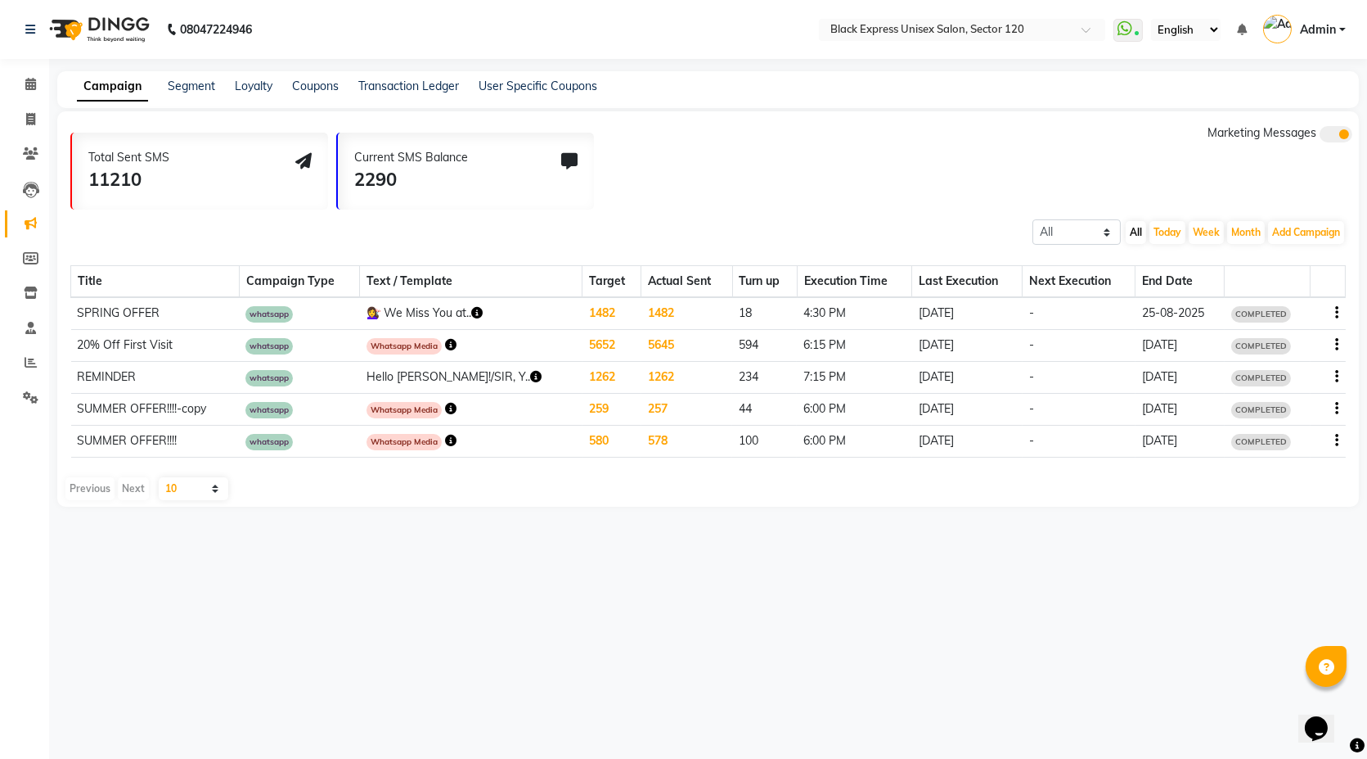
click at [1089, 310] on td "-" at bounding box center [1079, 313] width 113 height 33
click at [282, 306] on span "whatsapp" at bounding box center [269, 314] width 47 height 16
click at [1332, 313] on div at bounding box center [1329, 312] width 22 height 17
click at [1344, 309] on td at bounding box center [1328, 313] width 35 height 33
click at [1333, 309] on div at bounding box center [1329, 312] width 22 height 17
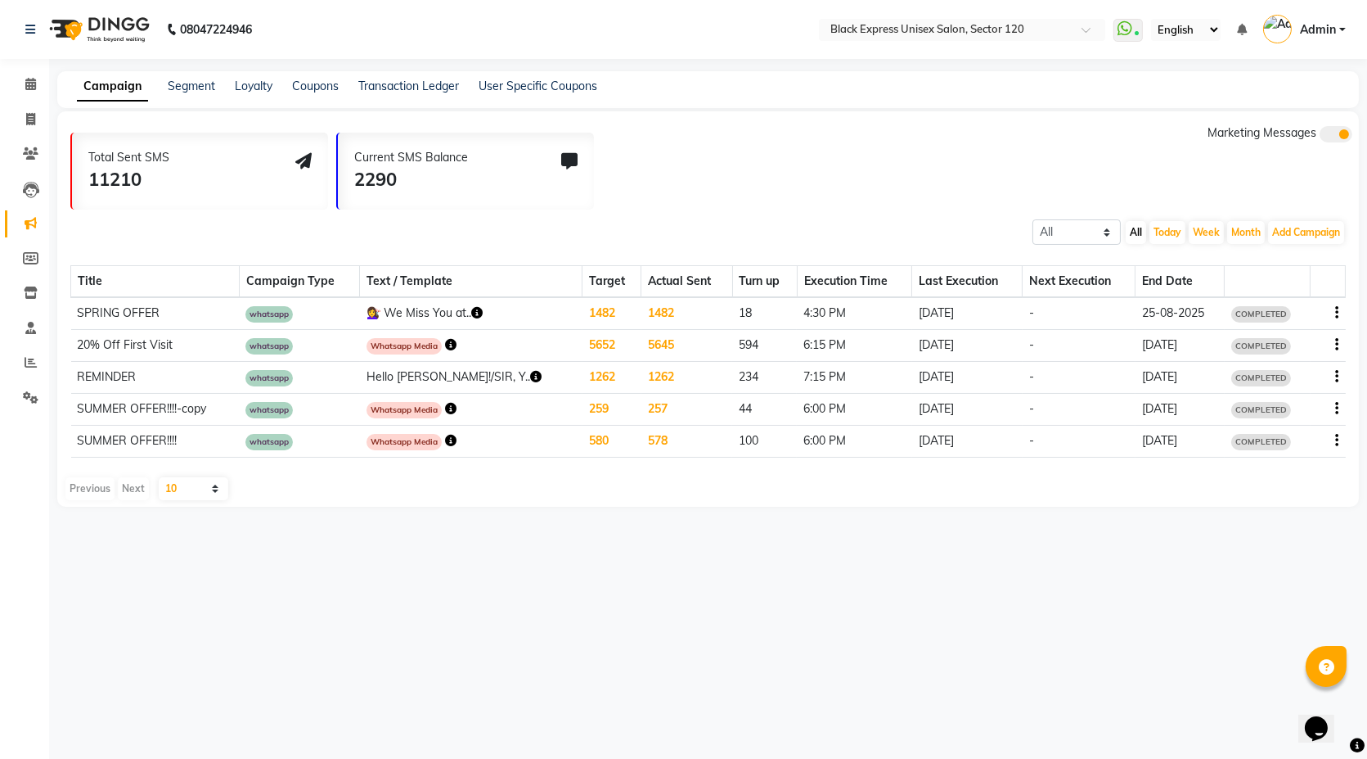
click at [1337, 313] on icon "button" at bounding box center [1337, 313] width 3 height 1
click at [1307, 295] on div "Copy" at bounding box center [1293, 292] width 51 height 20
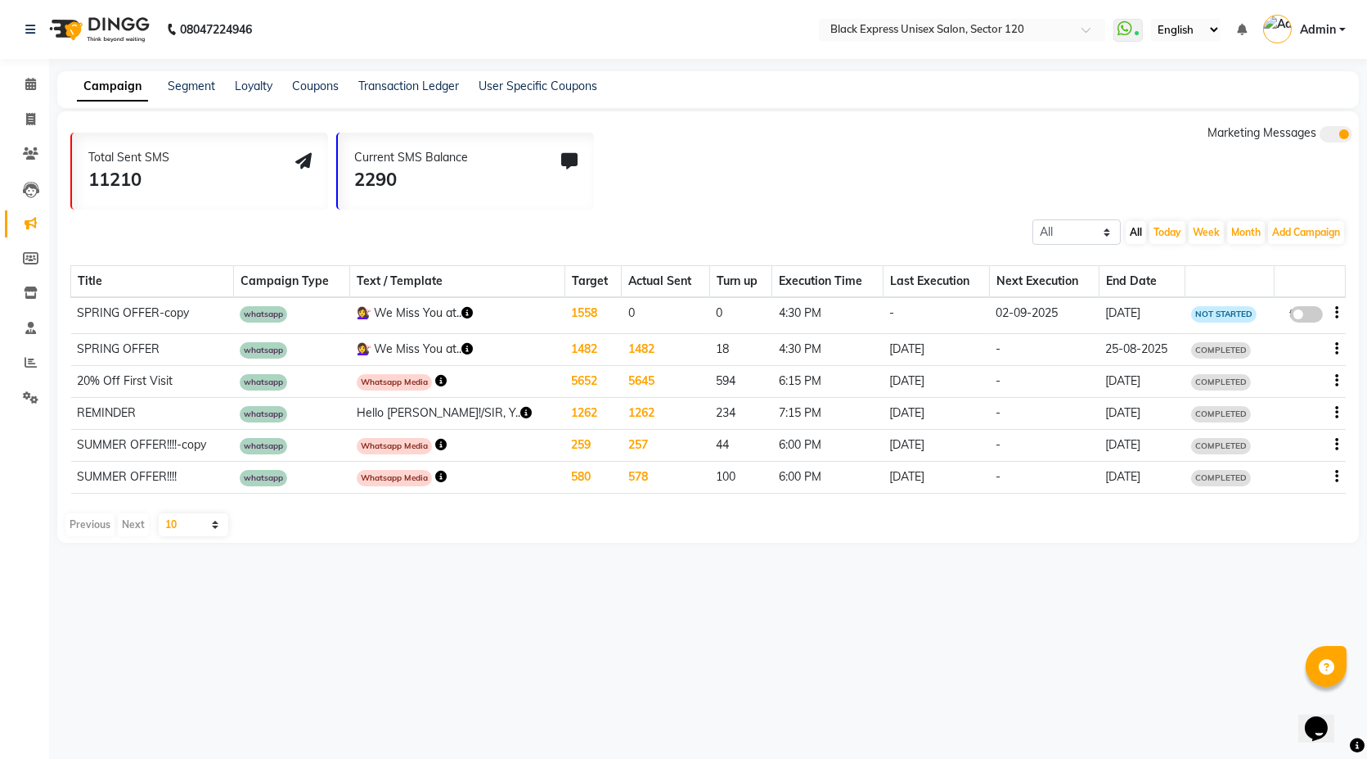
click at [565, 310] on td "1558" at bounding box center [593, 315] width 57 height 36
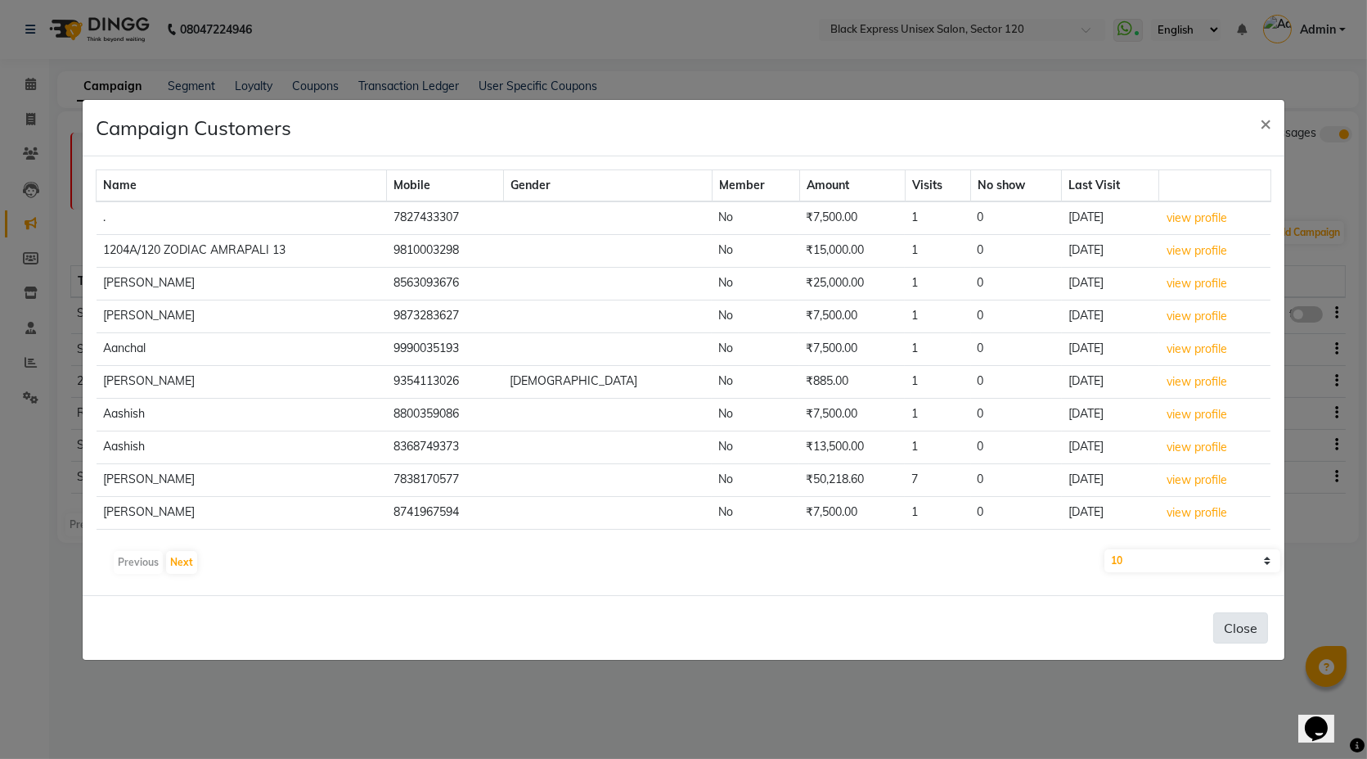
click at [1250, 625] on button "Close" at bounding box center [1241, 627] width 55 height 31
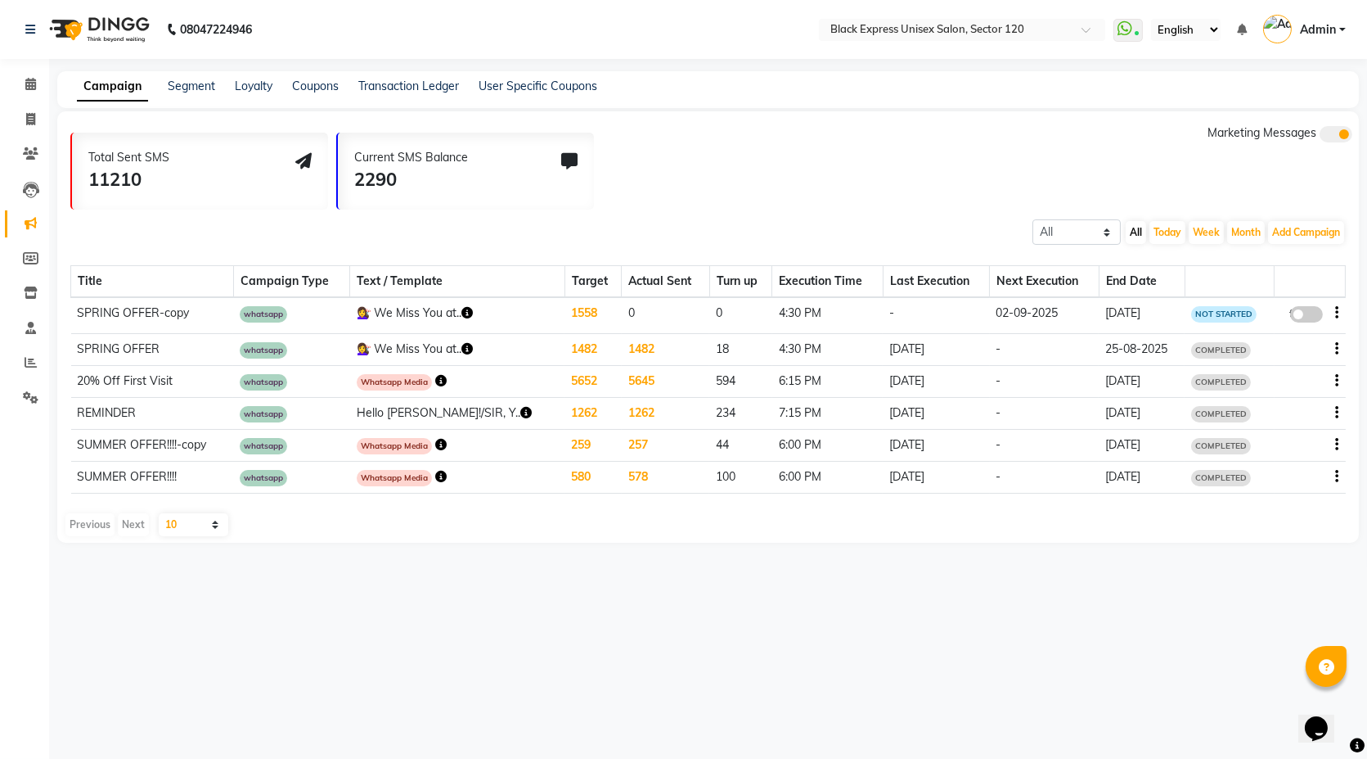
click at [1335, 310] on div "false" at bounding box center [1311, 315] width 58 height 22
click at [1340, 317] on td "false" at bounding box center [1310, 315] width 71 height 36
click at [1336, 313] on icon "button" at bounding box center [1337, 313] width 3 height 1
click at [1191, 330] on td "NOT STARTED" at bounding box center [1230, 315] width 90 height 36
click at [1295, 312] on span at bounding box center [1307, 314] width 33 height 16
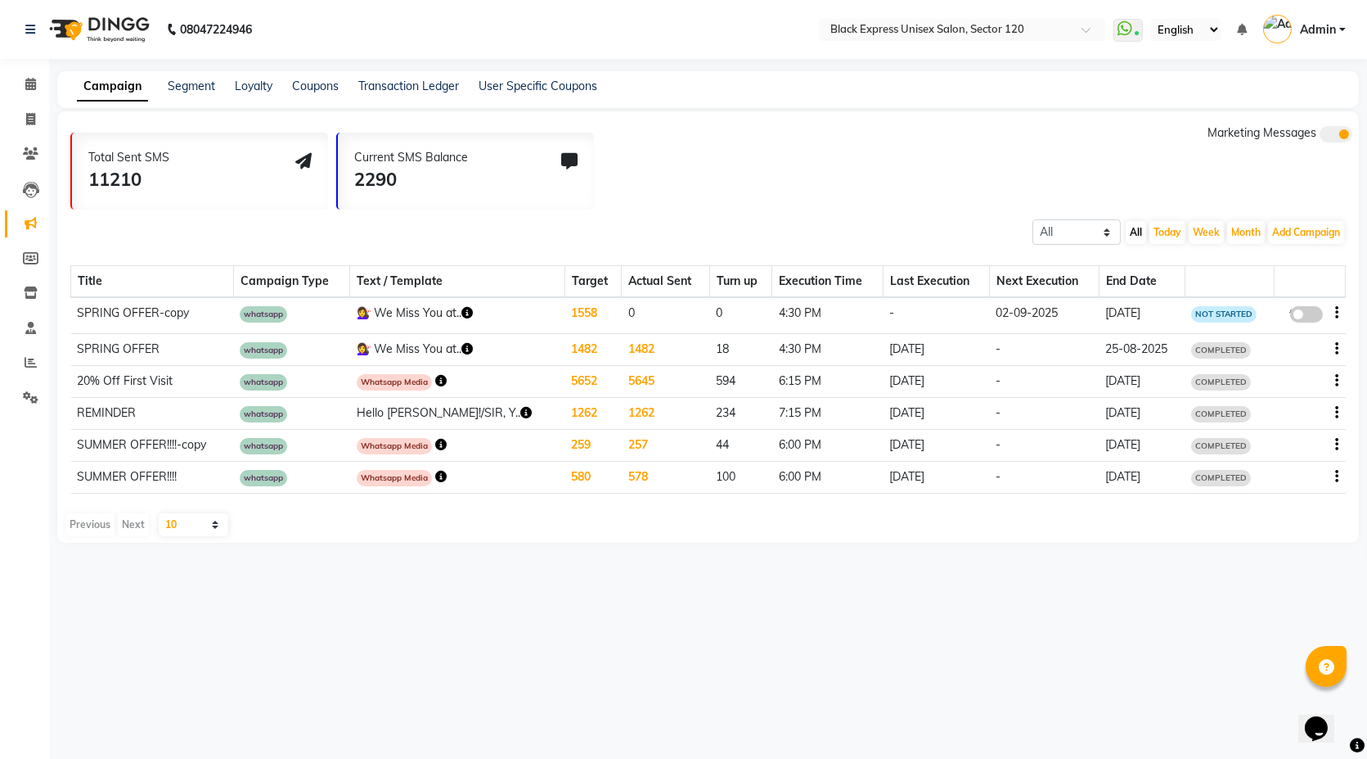
click at [1313, 317] on input "false" at bounding box center [1313, 317] width 0 height 0
select select "3"
select select "34707"
select select "1"
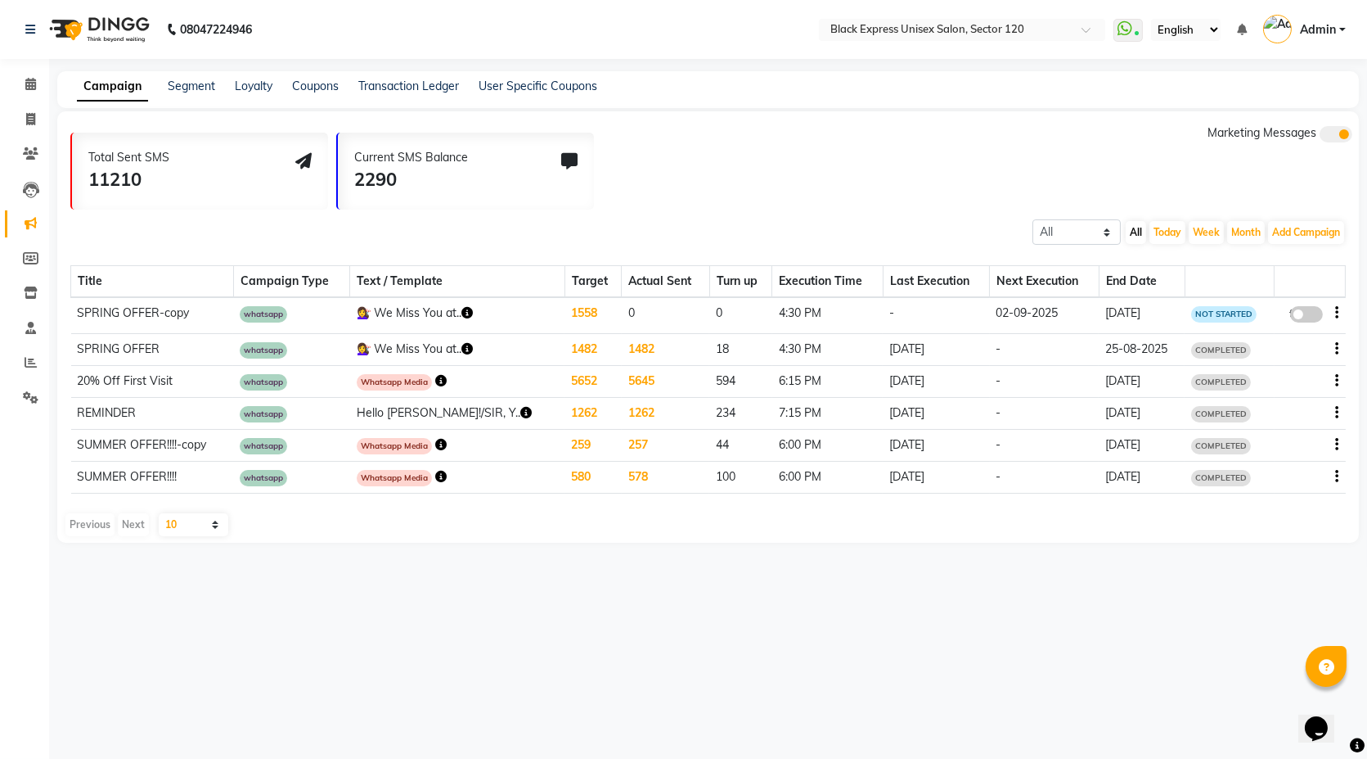
select select "990"
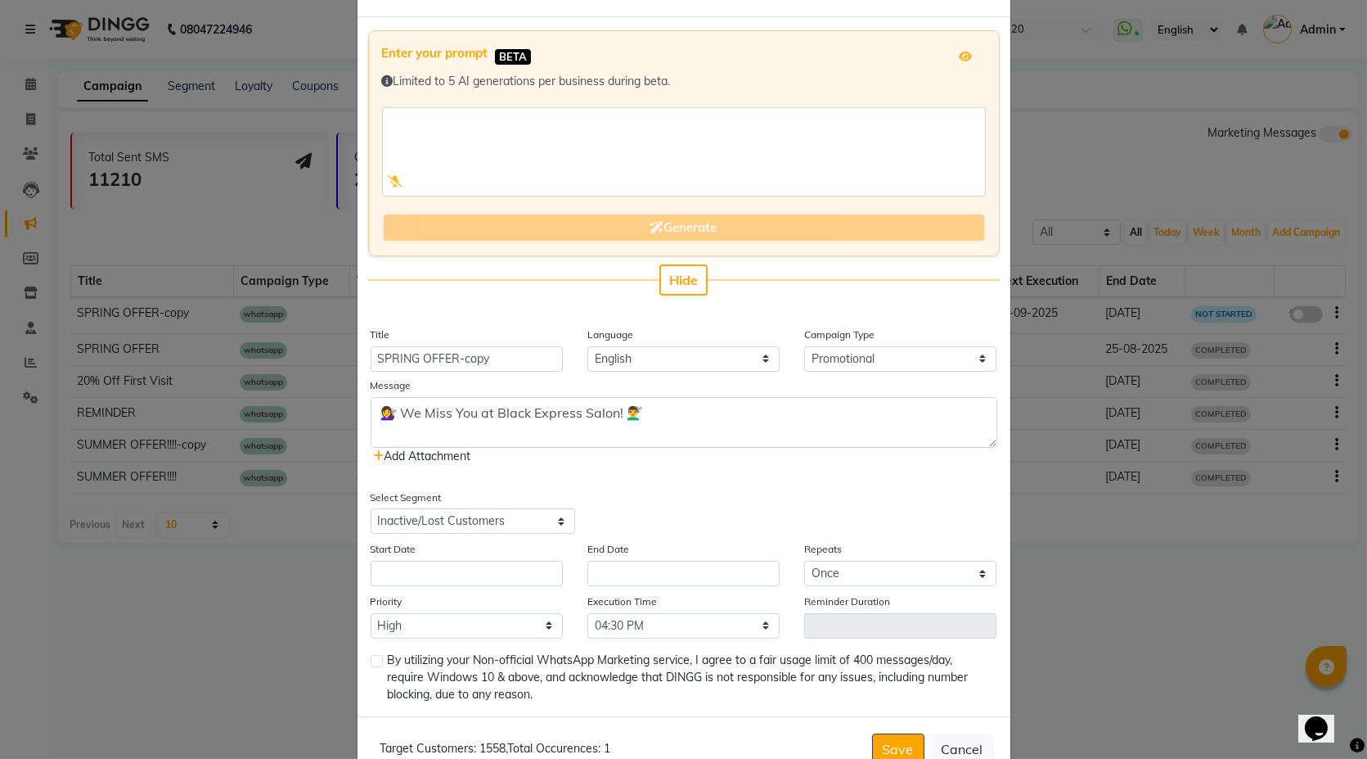
scroll to position [91, 0]
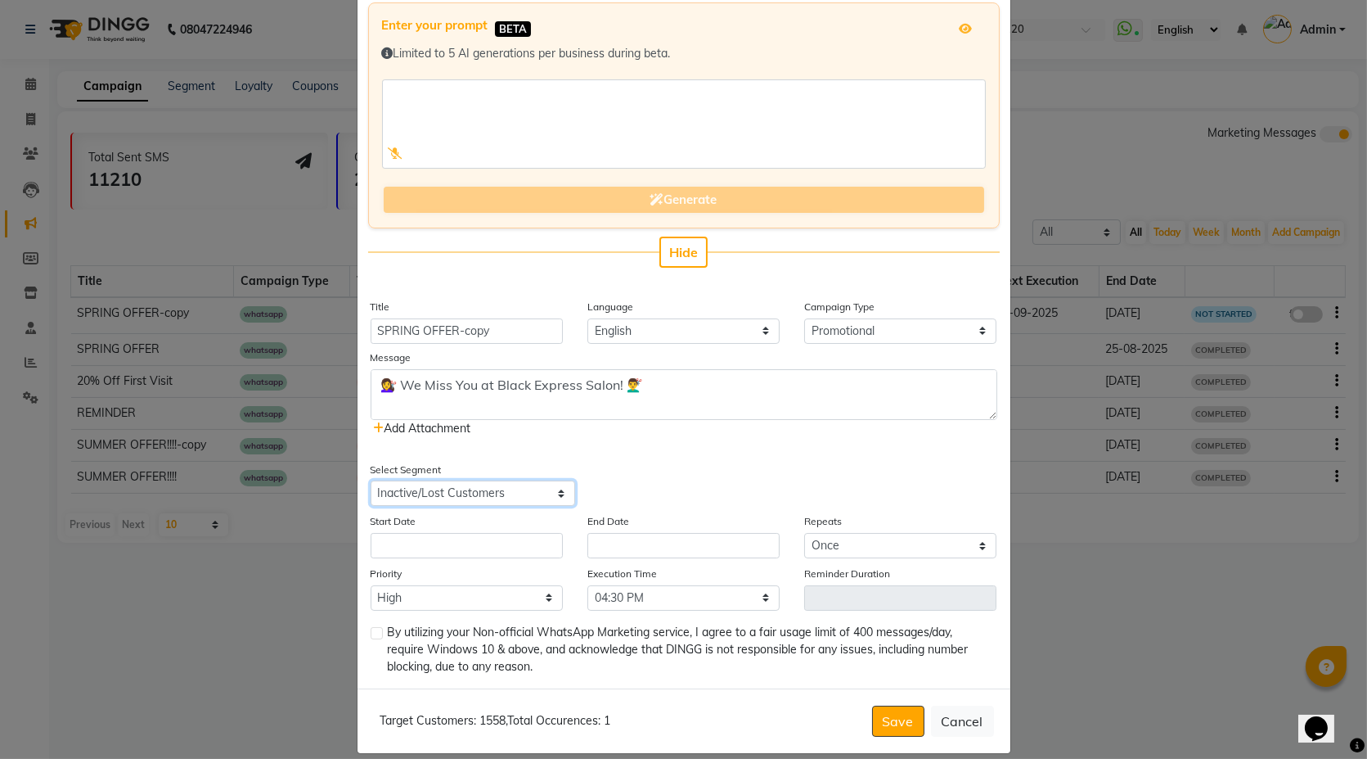
click at [488, 487] on select "Select All Customers All Male Customer All Female Customer All Members All Cust…" at bounding box center [473, 492] width 205 height 25
select select "34703"
click at [371, 480] on select "Select All Customers All Male Customer All Female Customer All Members All Cust…" at bounding box center [473, 492] width 205 height 25
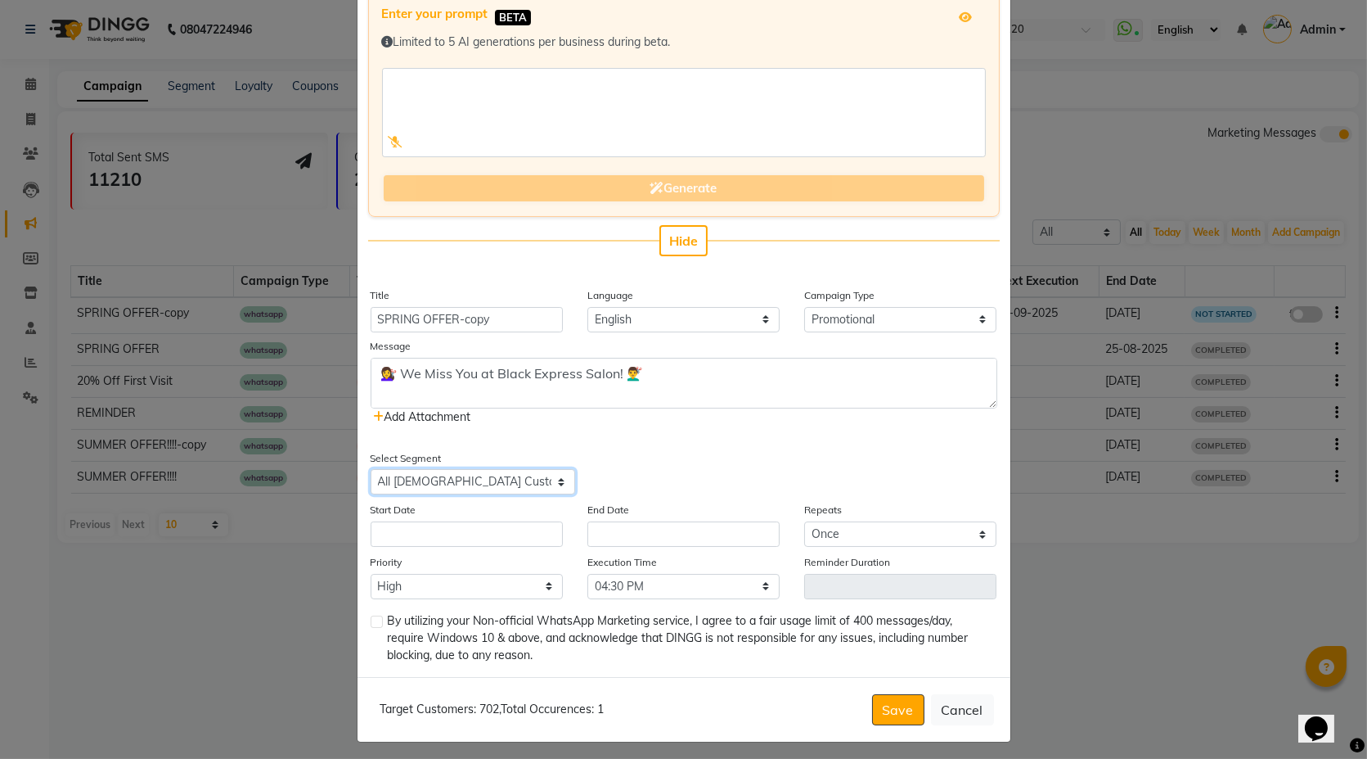
scroll to position [106, 0]
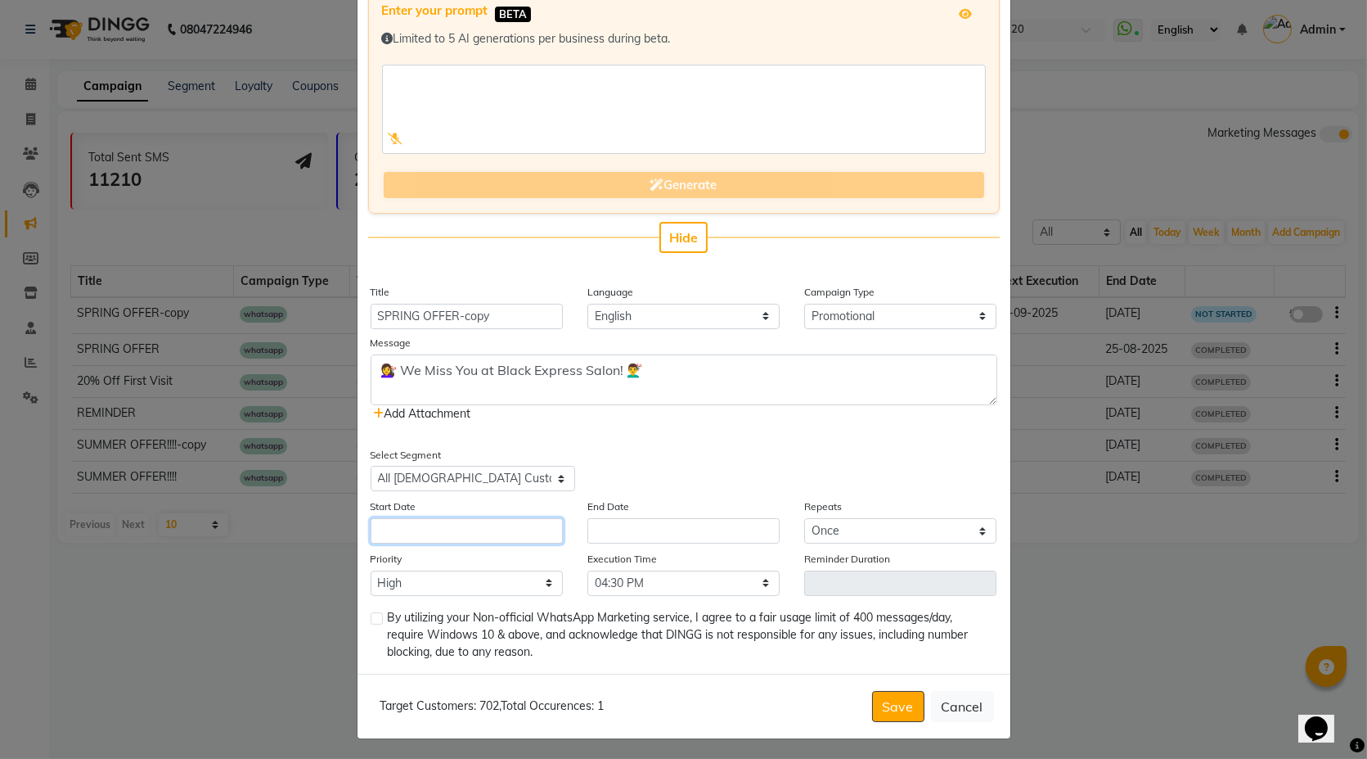
click at [515, 533] on input "text" at bounding box center [467, 530] width 192 height 25
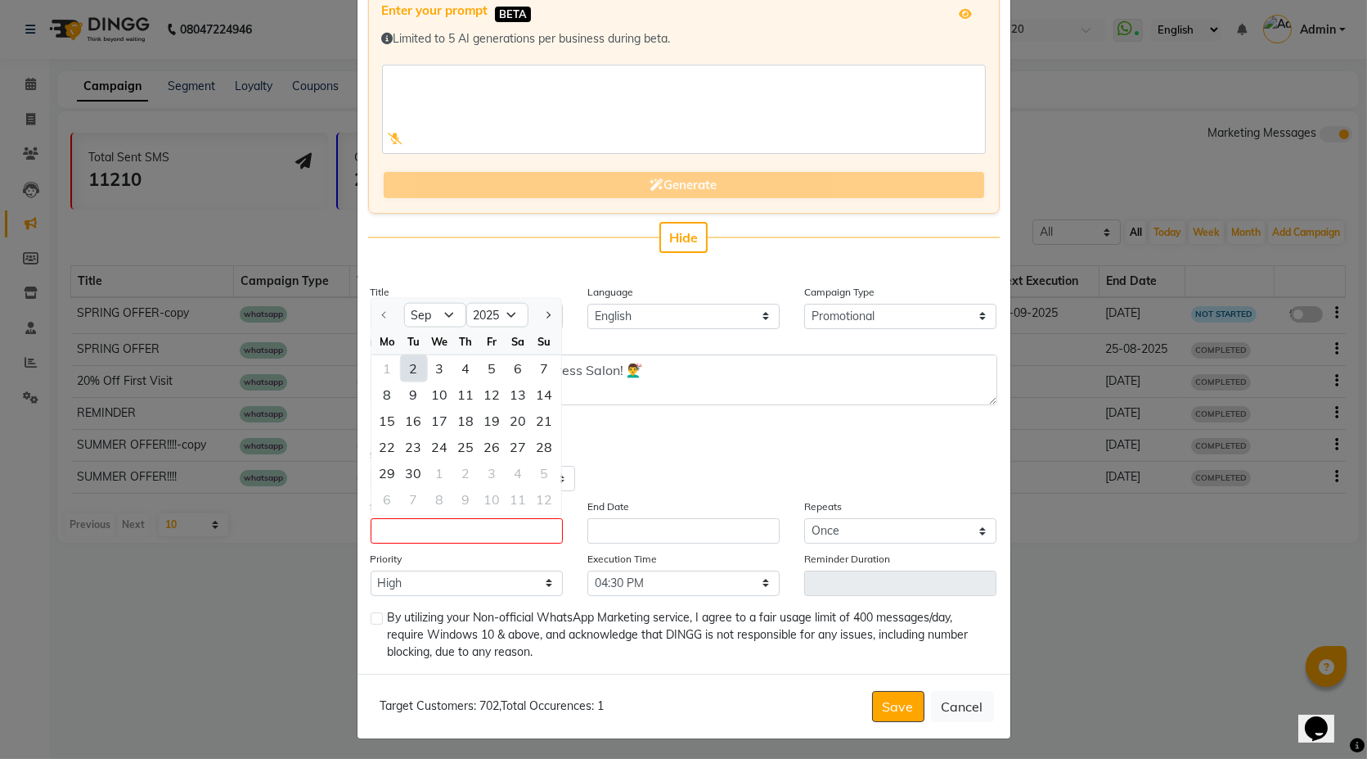
click at [407, 370] on div "2" at bounding box center [413, 368] width 26 height 26
type input "02-09-2025"
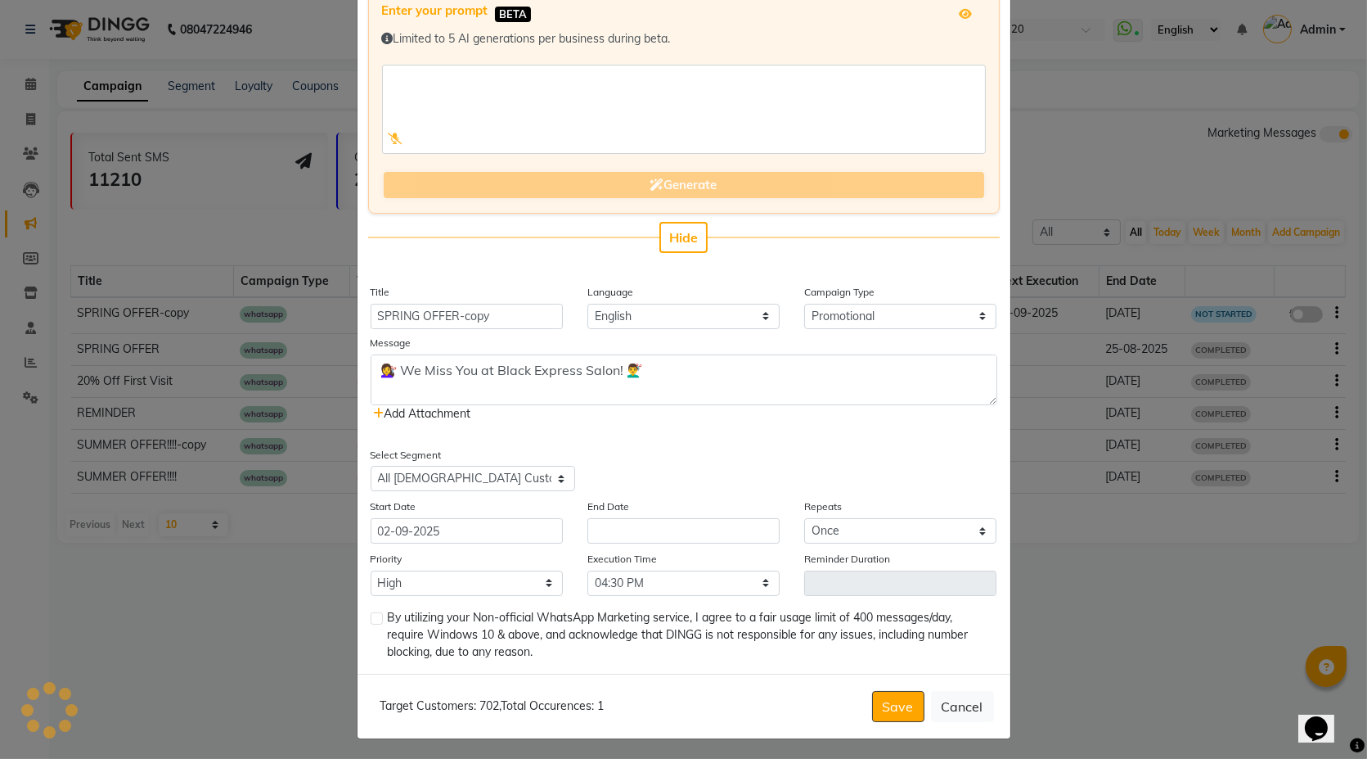
click at [601, 513] on div "End Date" at bounding box center [683, 521] width 217 height 46
click at [602, 525] on input "text" at bounding box center [684, 530] width 192 height 25
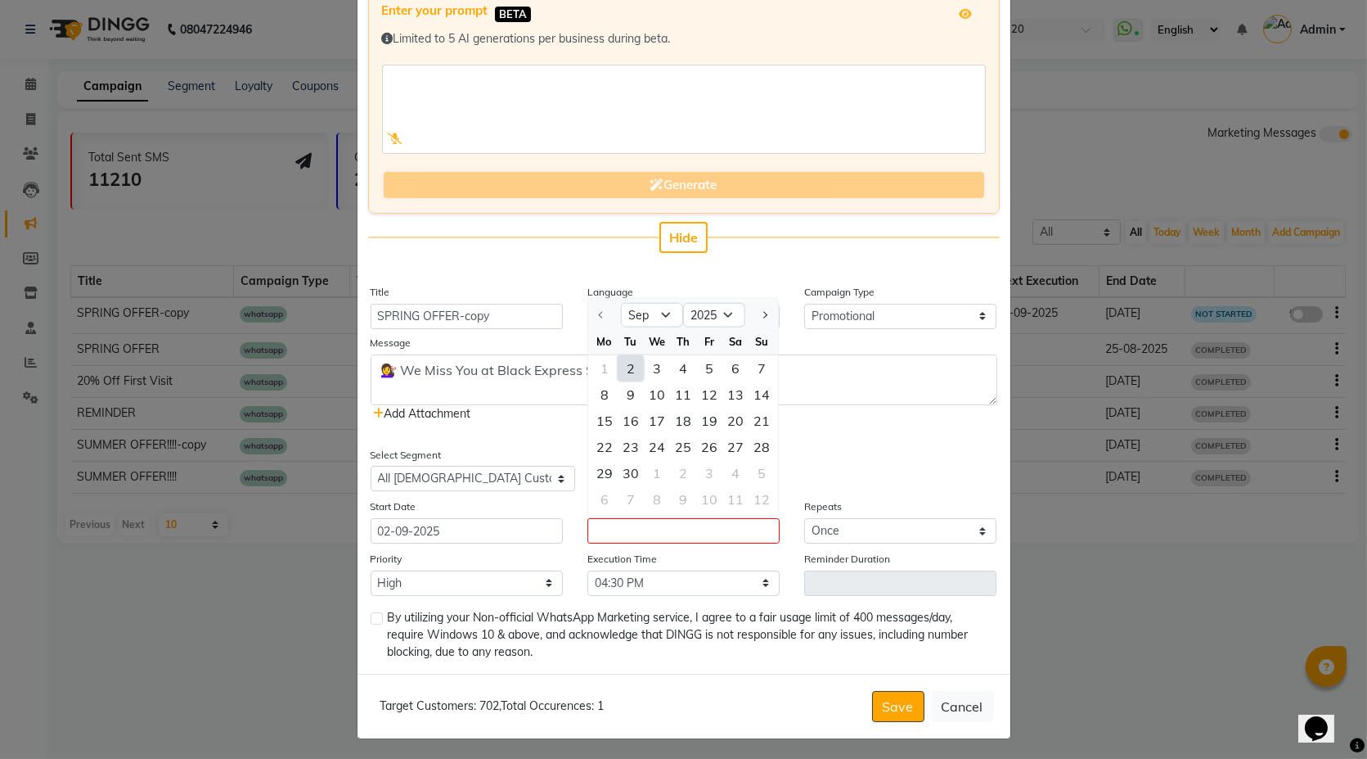
click at [625, 366] on div "2" at bounding box center [631, 368] width 26 height 26
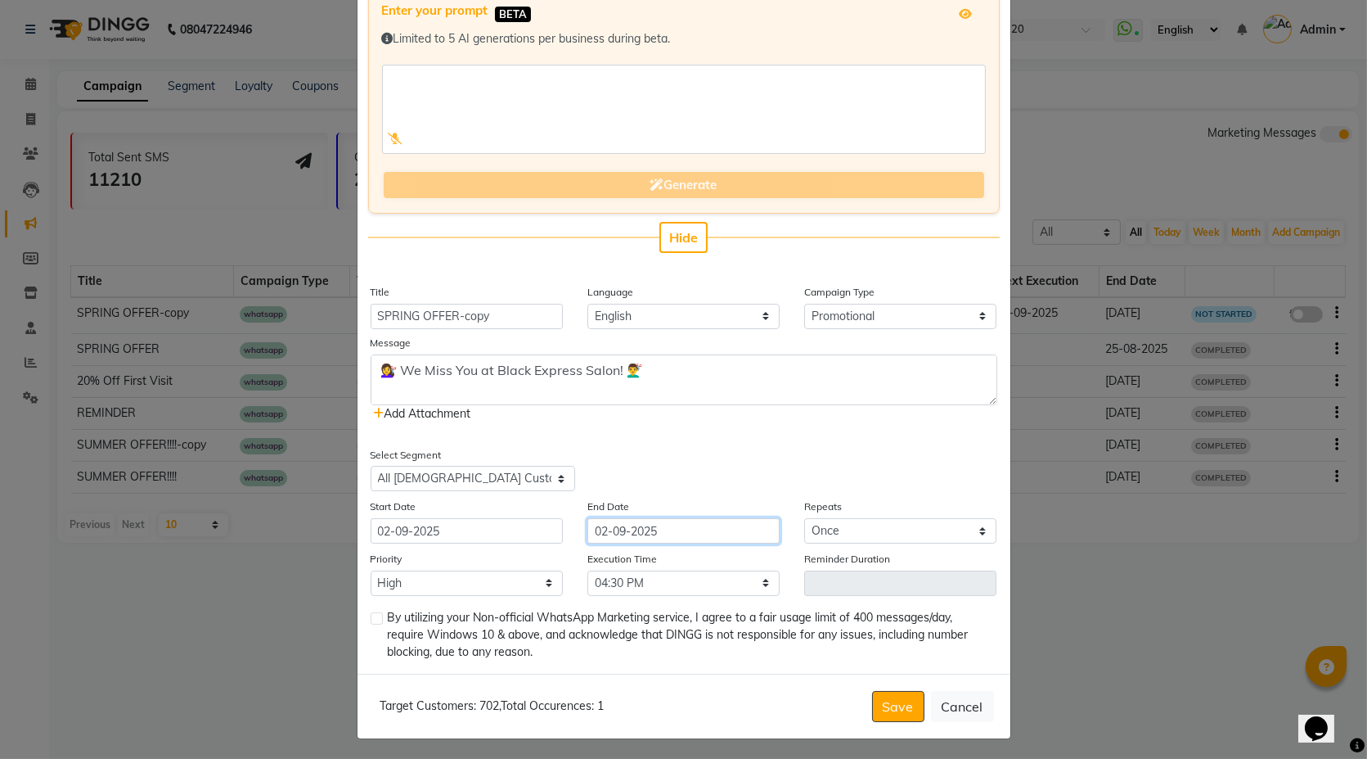
click at [620, 526] on input "02-09-2025" at bounding box center [684, 530] width 192 height 25
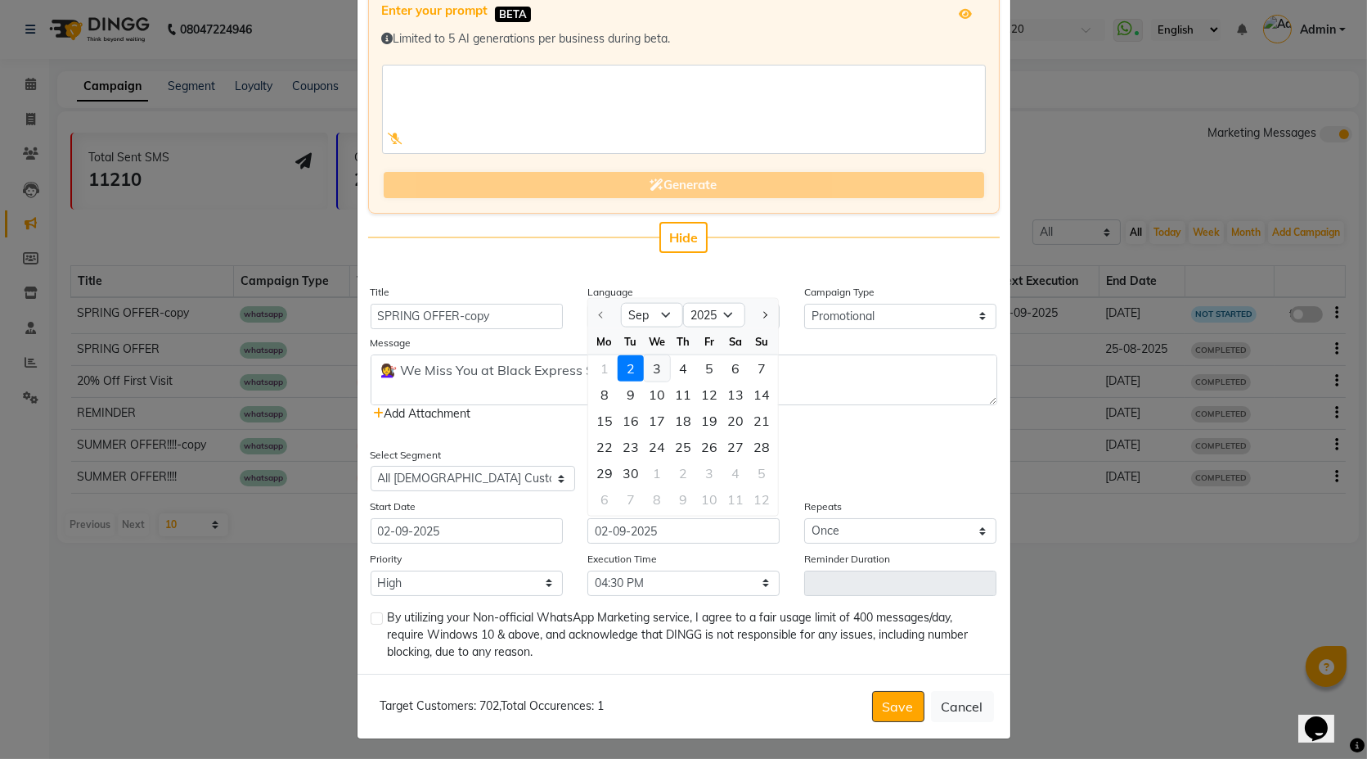
click at [648, 369] on div "3" at bounding box center [657, 368] width 26 height 26
type input "03-09-2025"
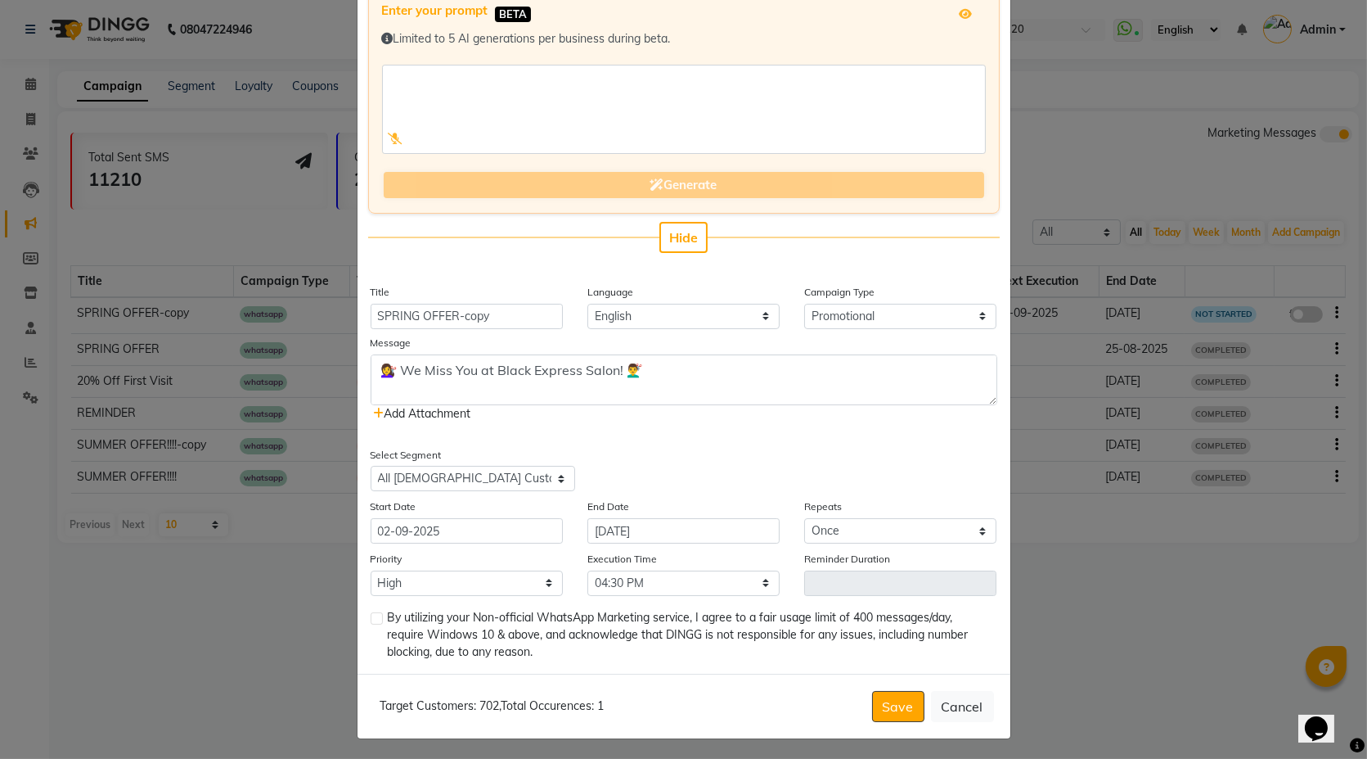
click at [372, 620] on label at bounding box center [377, 618] width 12 height 12
click at [372, 620] on input "checkbox" at bounding box center [376, 619] width 11 height 11
checkbox input "true"
click at [727, 572] on select "Select 09:00 AM 09:15 AM 09:30 AM 09:45 AM 10:00 AM 10:15 AM 10:30 AM 10:45 AM …" at bounding box center [684, 582] width 192 height 25
select select "1140"
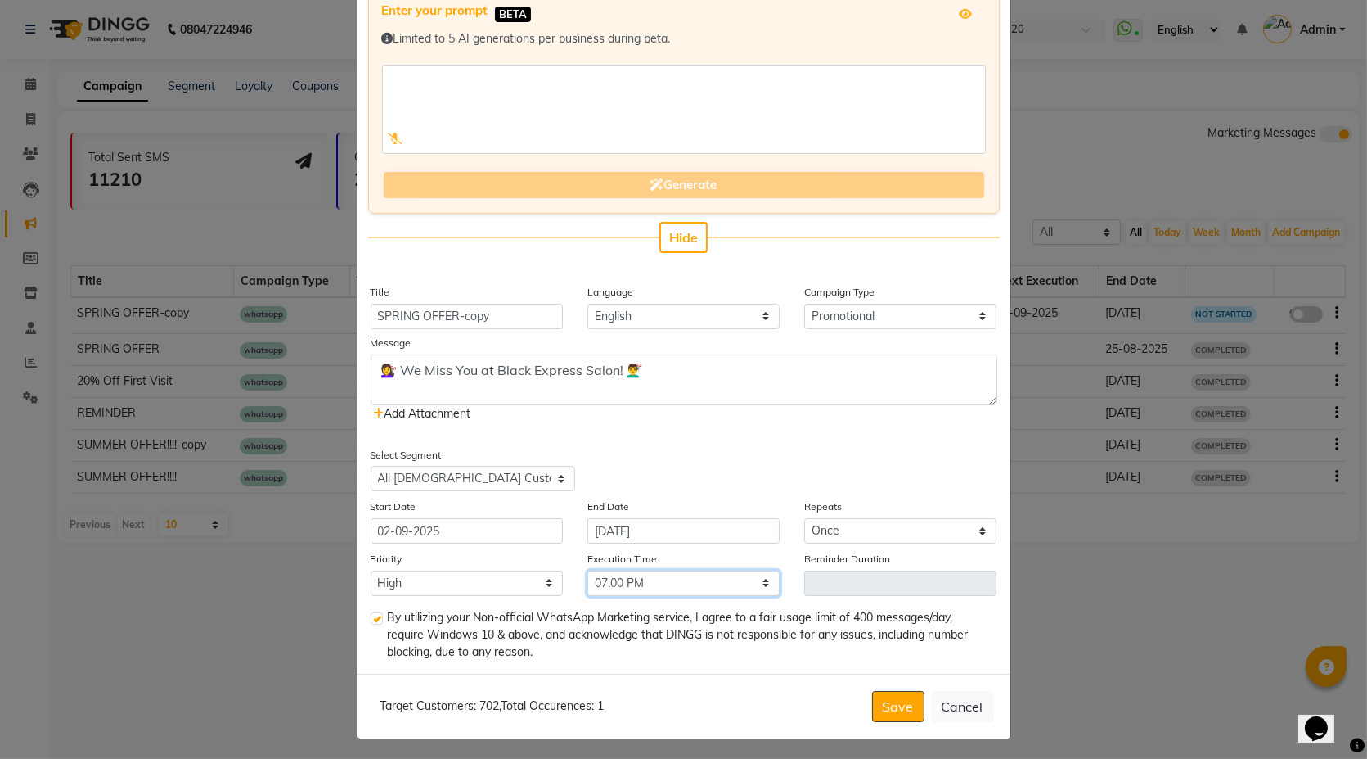
click at [588, 570] on select "Select 09:00 AM 09:15 AM 09:30 AM 09:45 AM 10:00 AM 10:15 AM 10:30 AM 10:45 AM …" at bounding box center [684, 582] width 192 height 25
click at [902, 703] on button "Save" at bounding box center [898, 706] width 52 height 31
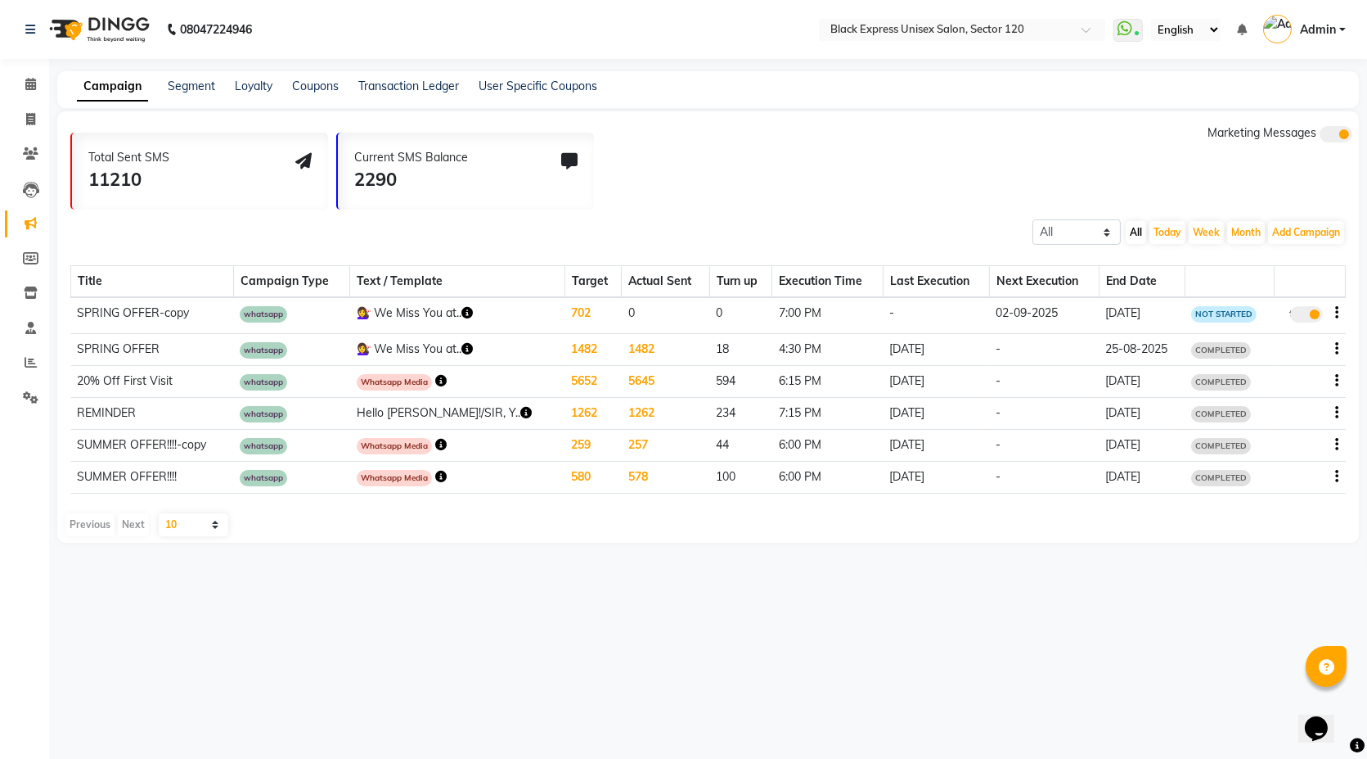
click at [433, 316] on td "💇‍♀️ We Miss You at.." at bounding box center [457, 315] width 215 height 36
click at [1317, 309] on span at bounding box center [1307, 314] width 33 height 16
click at [1309, 317] on input "true" at bounding box center [1309, 317] width 0 height 0
click at [1336, 313] on icon "button" at bounding box center [1337, 313] width 3 height 1
click at [1309, 319] on div "Delete" at bounding box center [1293, 323] width 51 height 20
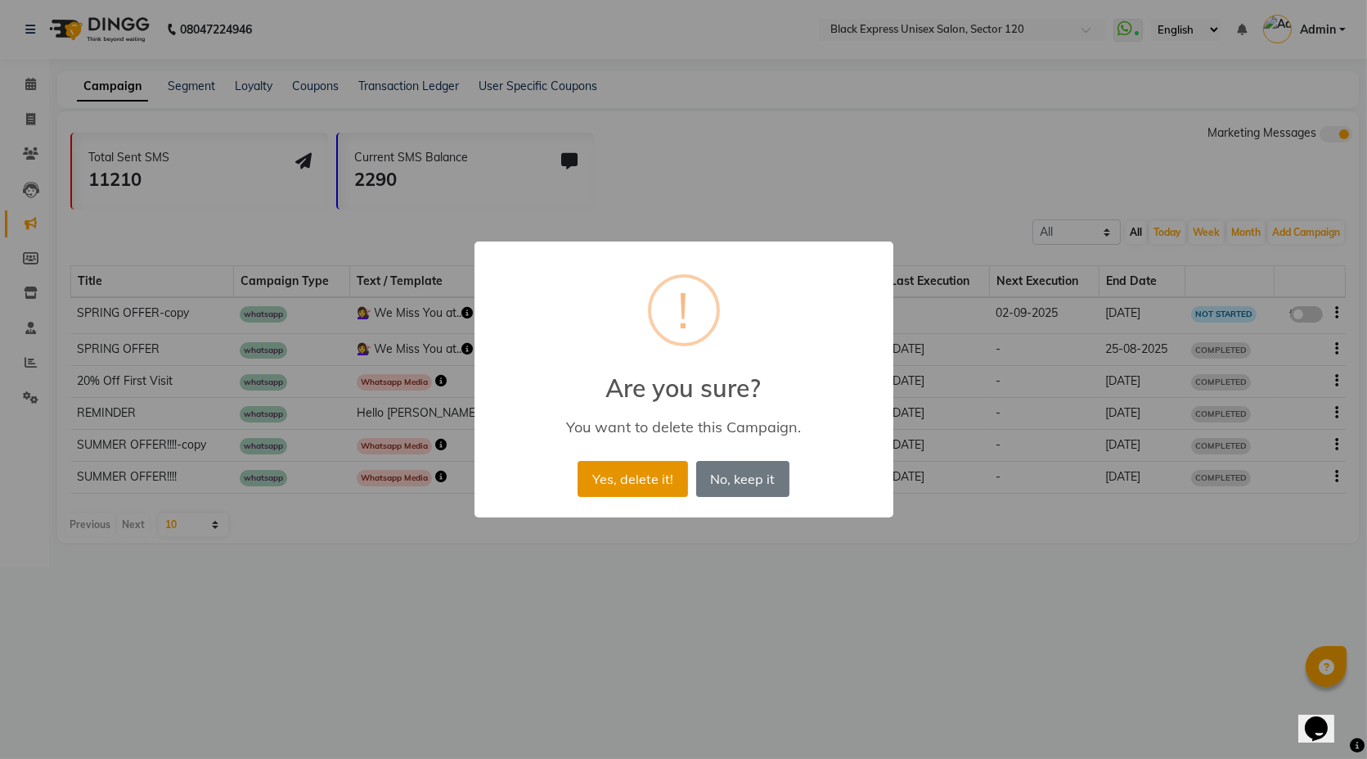
click at [640, 480] on button "Yes, delete it!" at bounding box center [633, 479] width 110 height 36
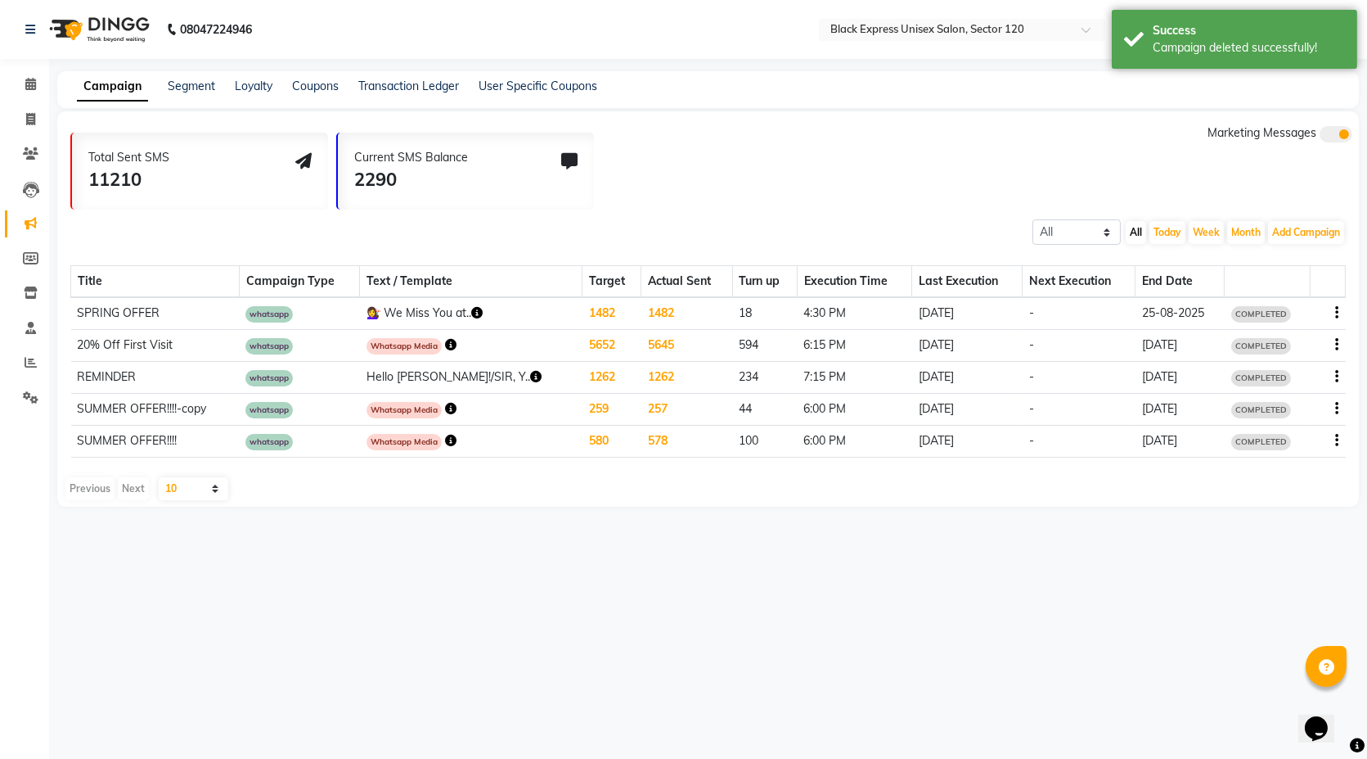
click at [1337, 313] on icon "button" at bounding box center [1337, 313] width 3 height 1
click at [1281, 319] on div "Delete" at bounding box center [1293, 313] width 51 height 20
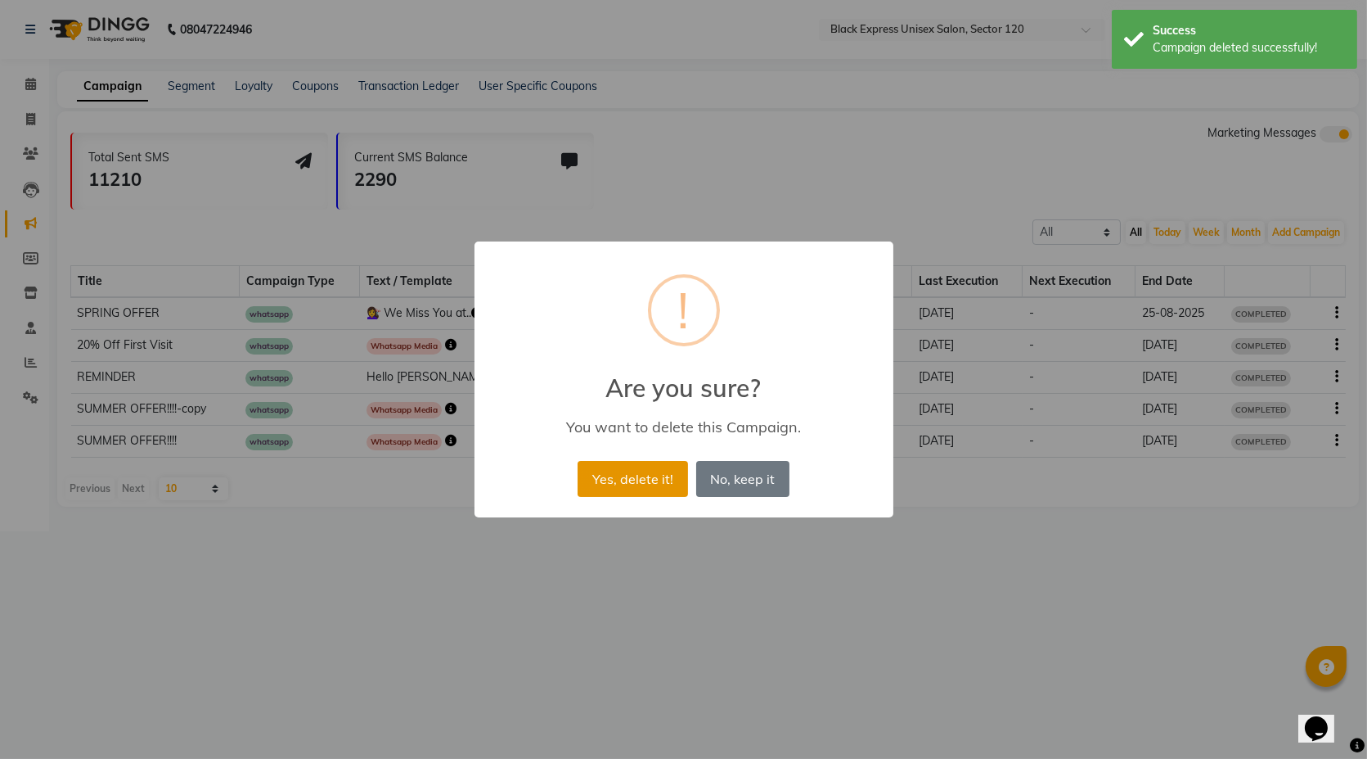
click at [655, 473] on button "Yes, delete it!" at bounding box center [633, 479] width 110 height 36
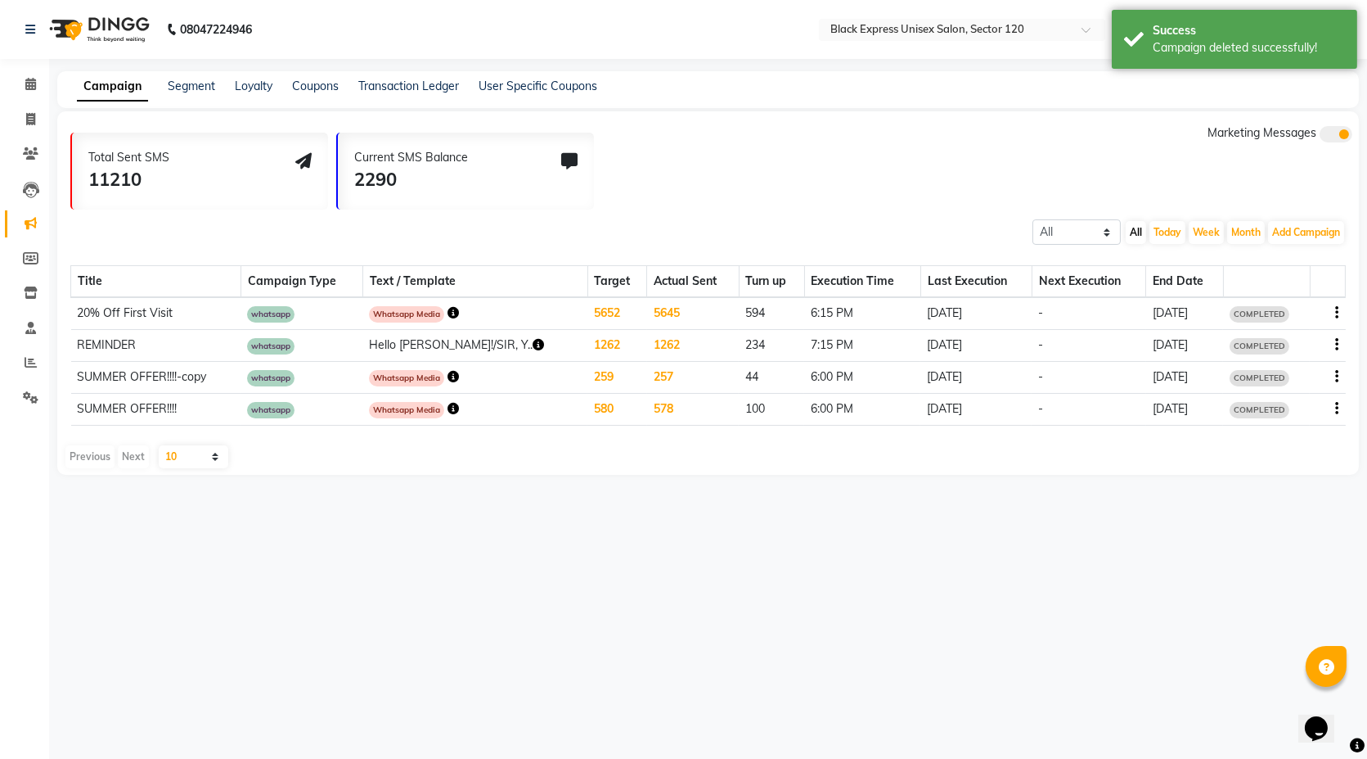
click at [1337, 313] on icon "button" at bounding box center [1337, 313] width 3 height 1
click at [1286, 314] on div "Delete" at bounding box center [1293, 313] width 51 height 20
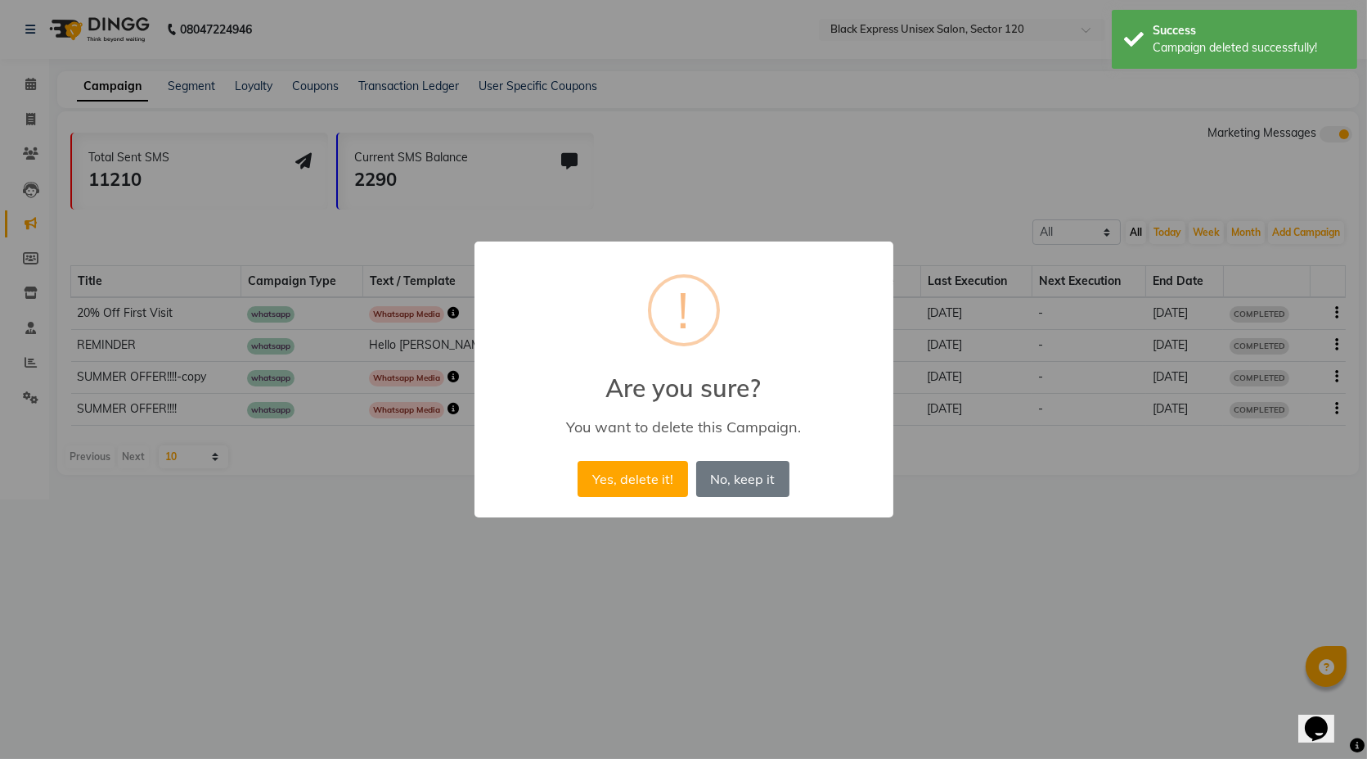
click at [638, 480] on button "Yes, delete it!" at bounding box center [633, 479] width 110 height 36
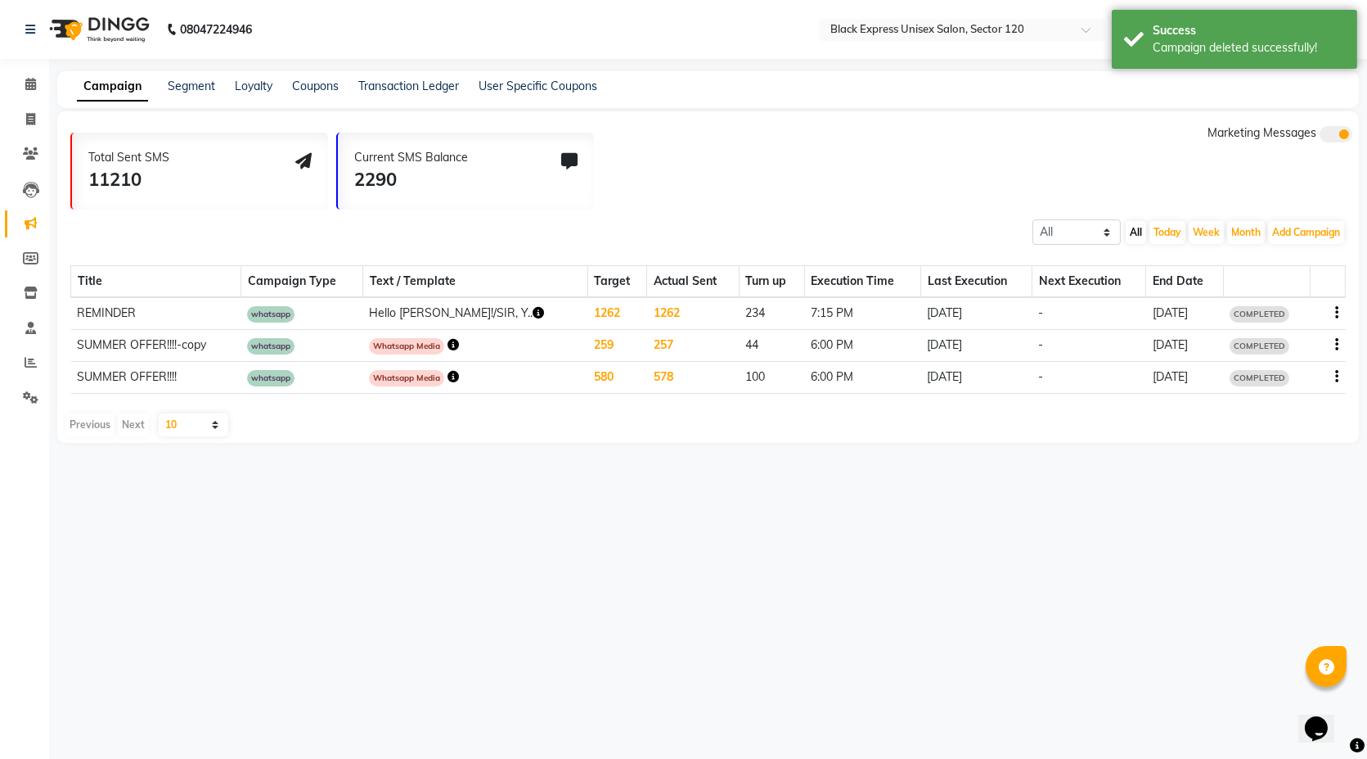
click at [1338, 313] on icon "button" at bounding box center [1337, 313] width 3 height 1
click at [1292, 309] on div "Delete" at bounding box center [1293, 313] width 51 height 20
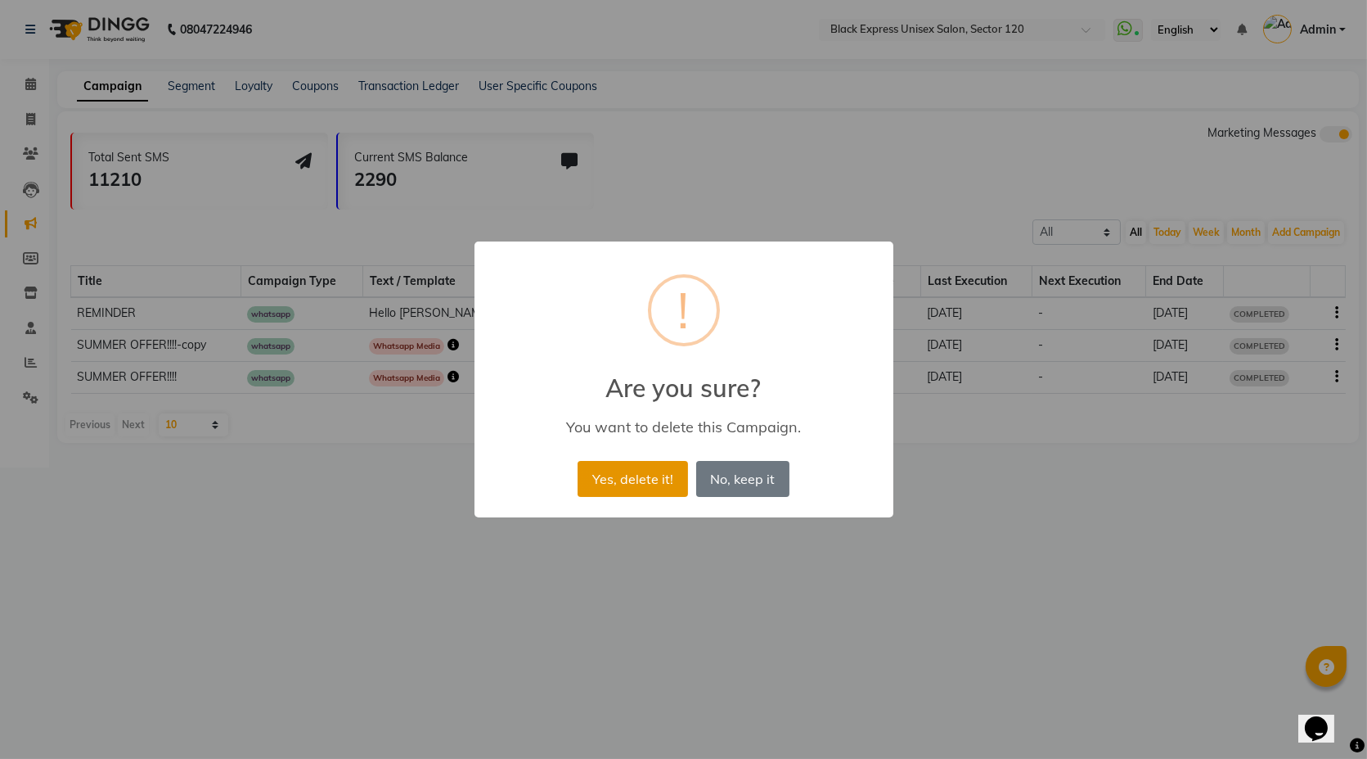
click at [617, 479] on button "Yes, delete it!" at bounding box center [633, 479] width 110 height 36
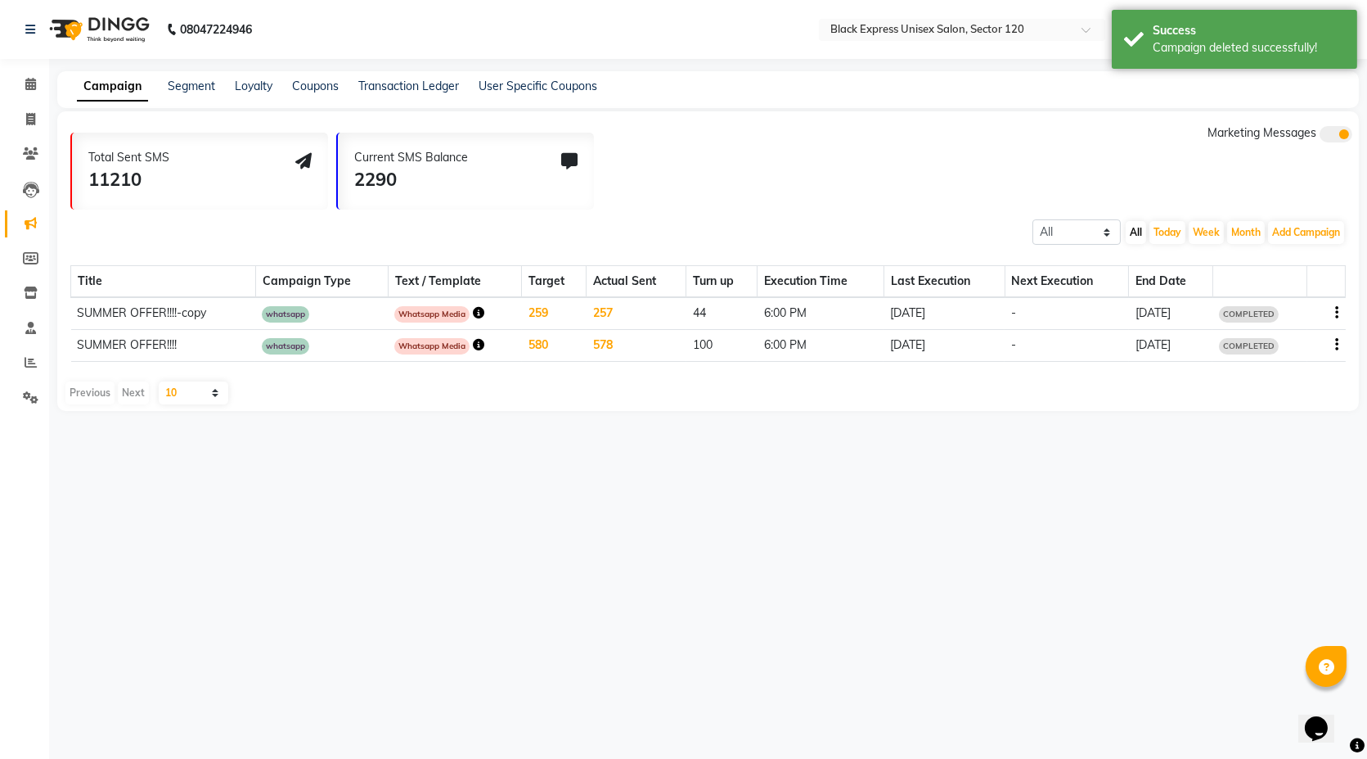
click at [1337, 313] on icon "button" at bounding box center [1337, 313] width 3 height 1
click at [1300, 314] on div "Delete" at bounding box center [1293, 313] width 51 height 20
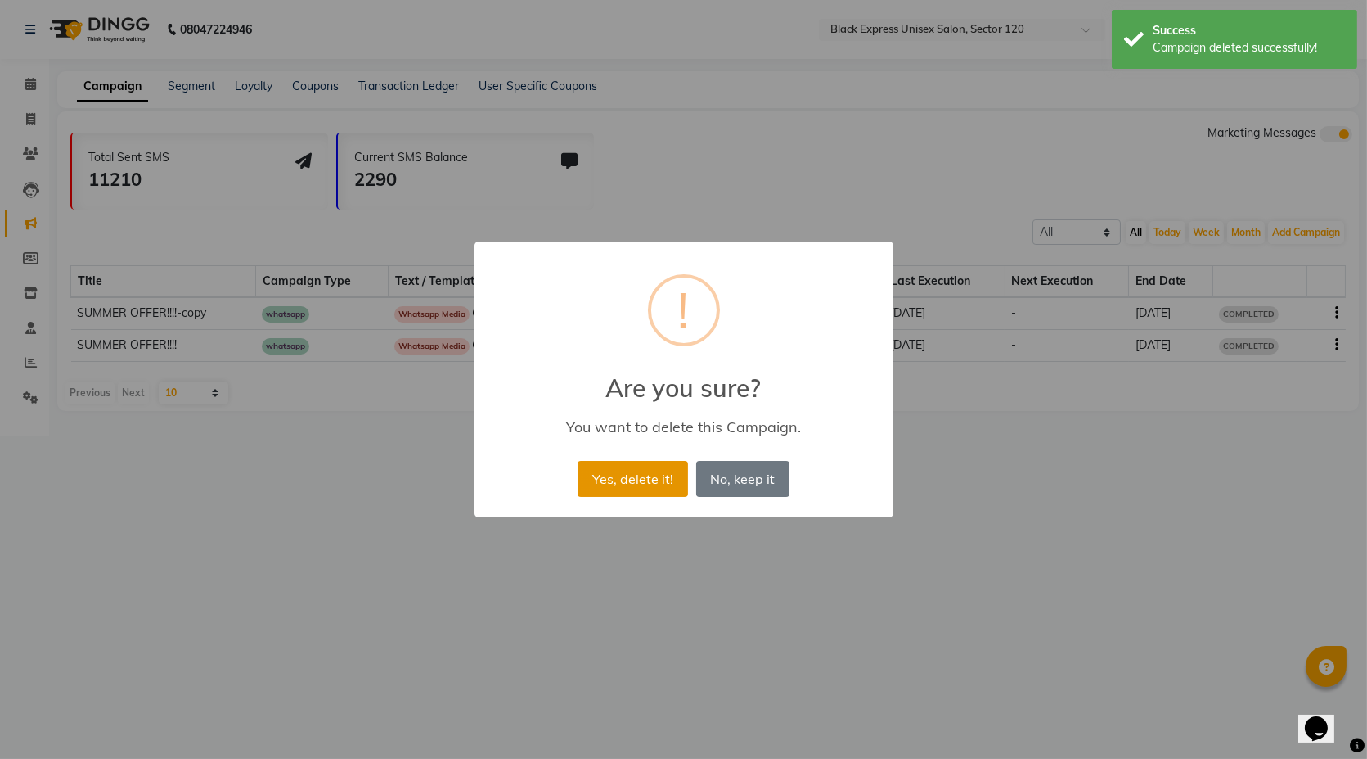
click at [680, 483] on button "Yes, delete it!" at bounding box center [633, 479] width 110 height 36
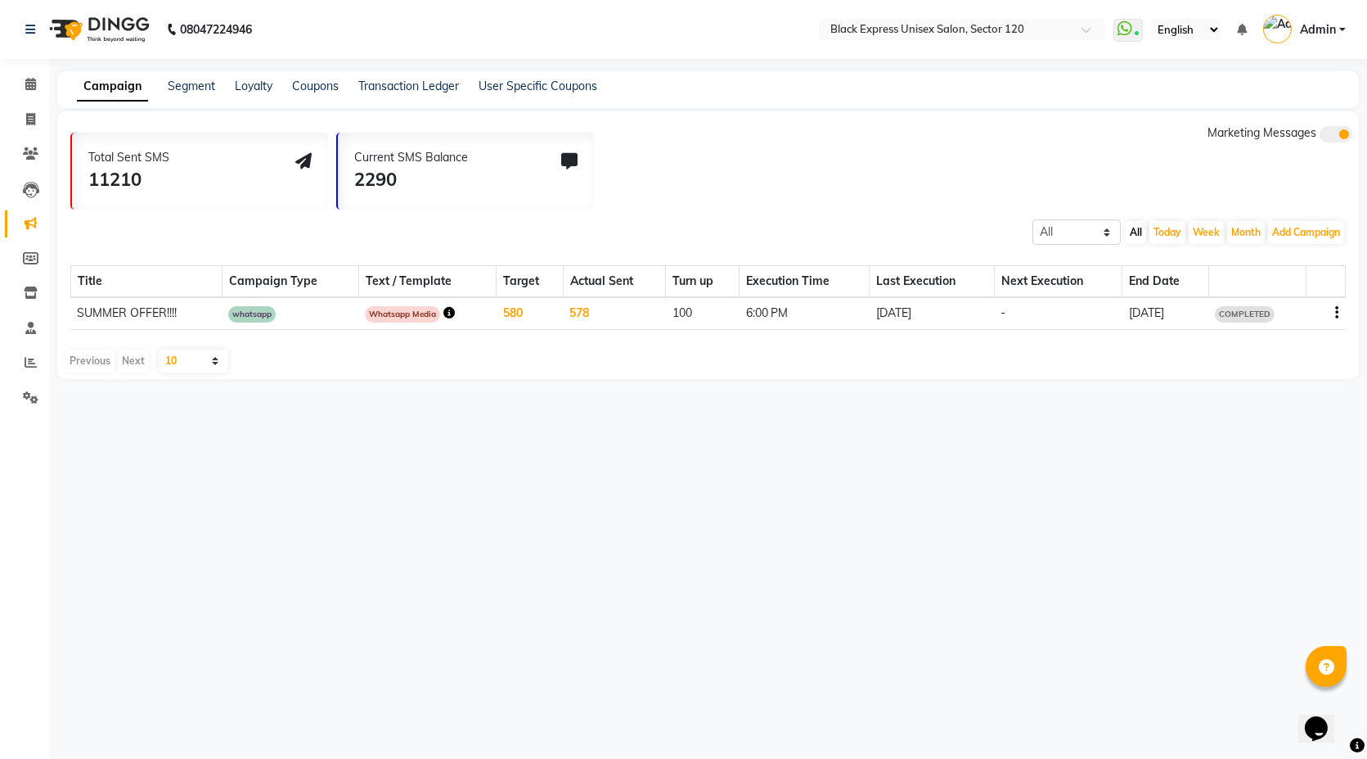
click at [1336, 320] on button "button" at bounding box center [1337, 312] width 3 height 17
click at [1294, 314] on div "Delete" at bounding box center [1293, 313] width 51 height 20
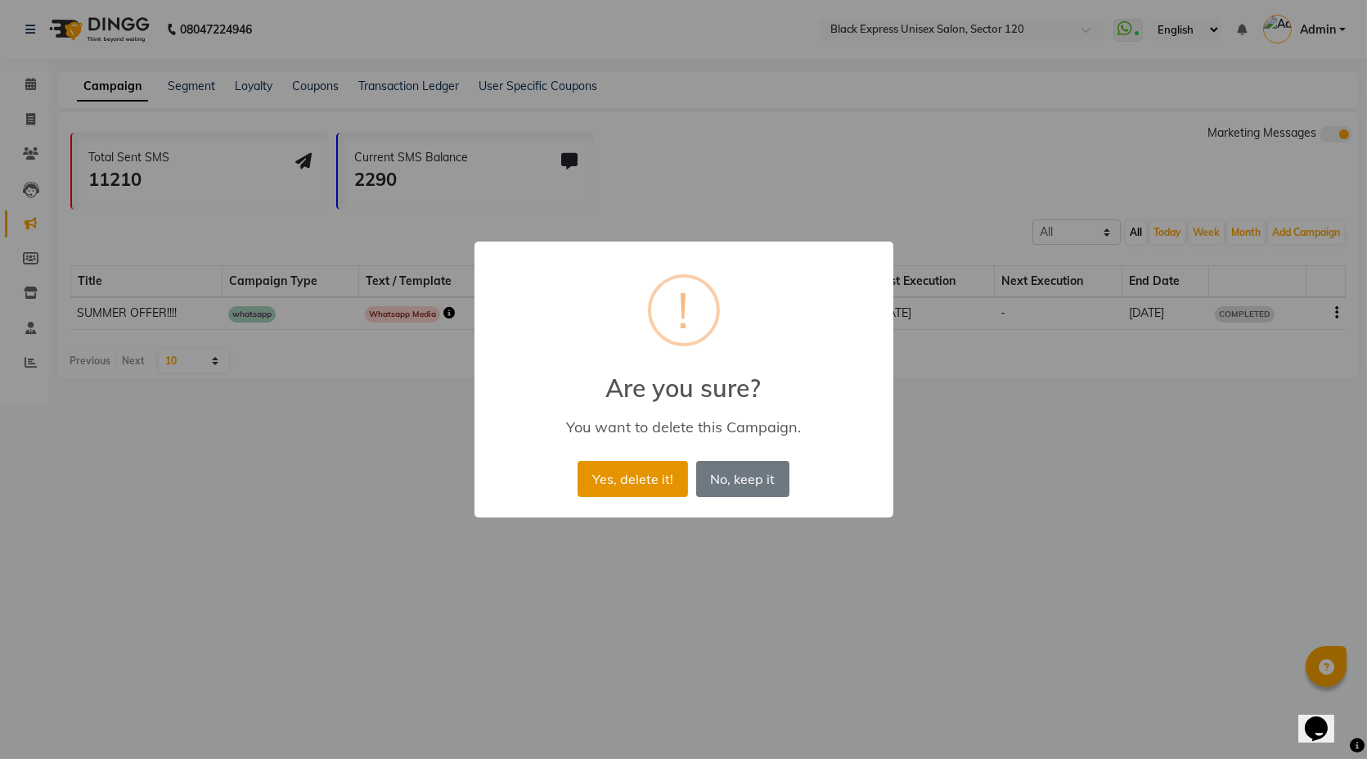
click at [643, 472] on button "Yes, delete it!" at bounding box center [633, 479] width 110 height 36
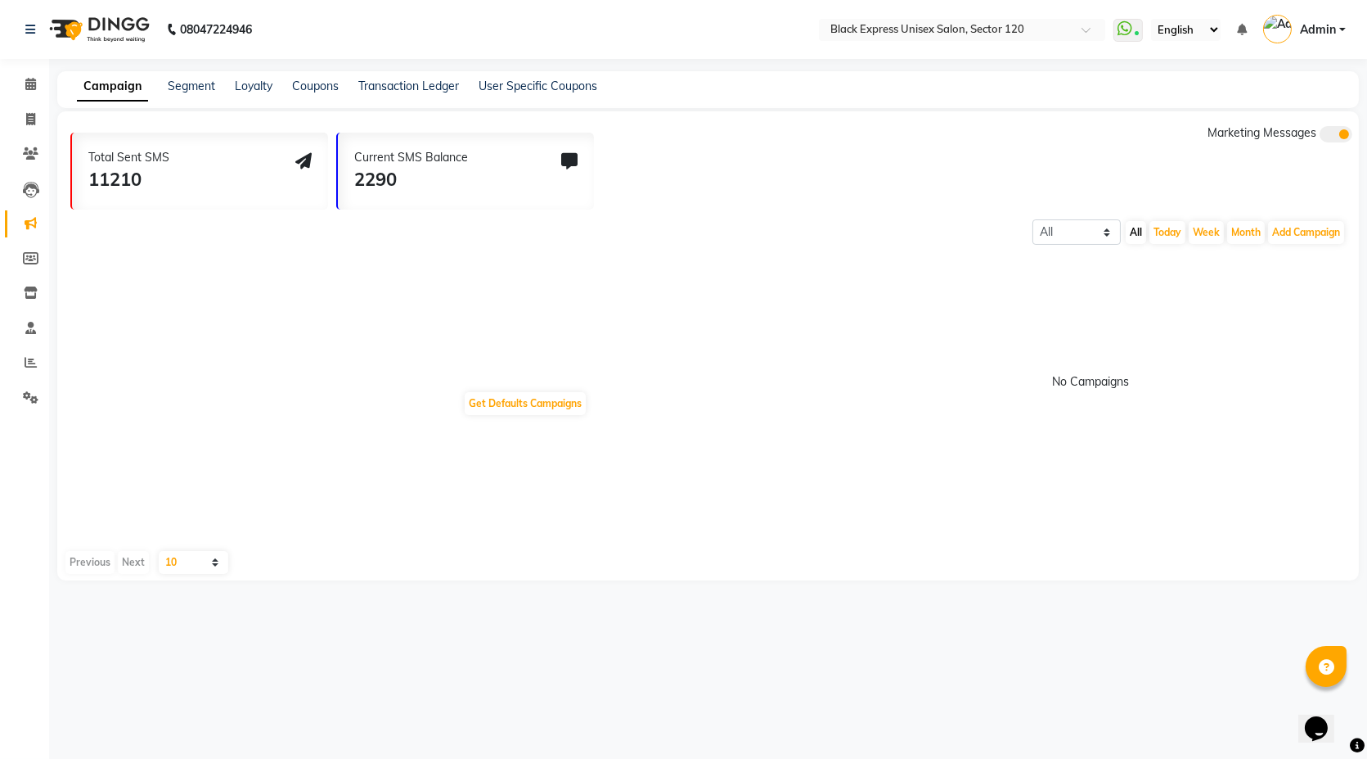
click at [551, 385] on div "No Campaigns" at bounding box center [1091, 381] width 1256 height 17
click at [542, 399] on button "Get Defaults Campaigns" at bounding box center [525, 403] width 121 height 23
click at [31, 113] on icon at bounding box center [30, 119] width 9 height 12
select select "7082"
select select "service"
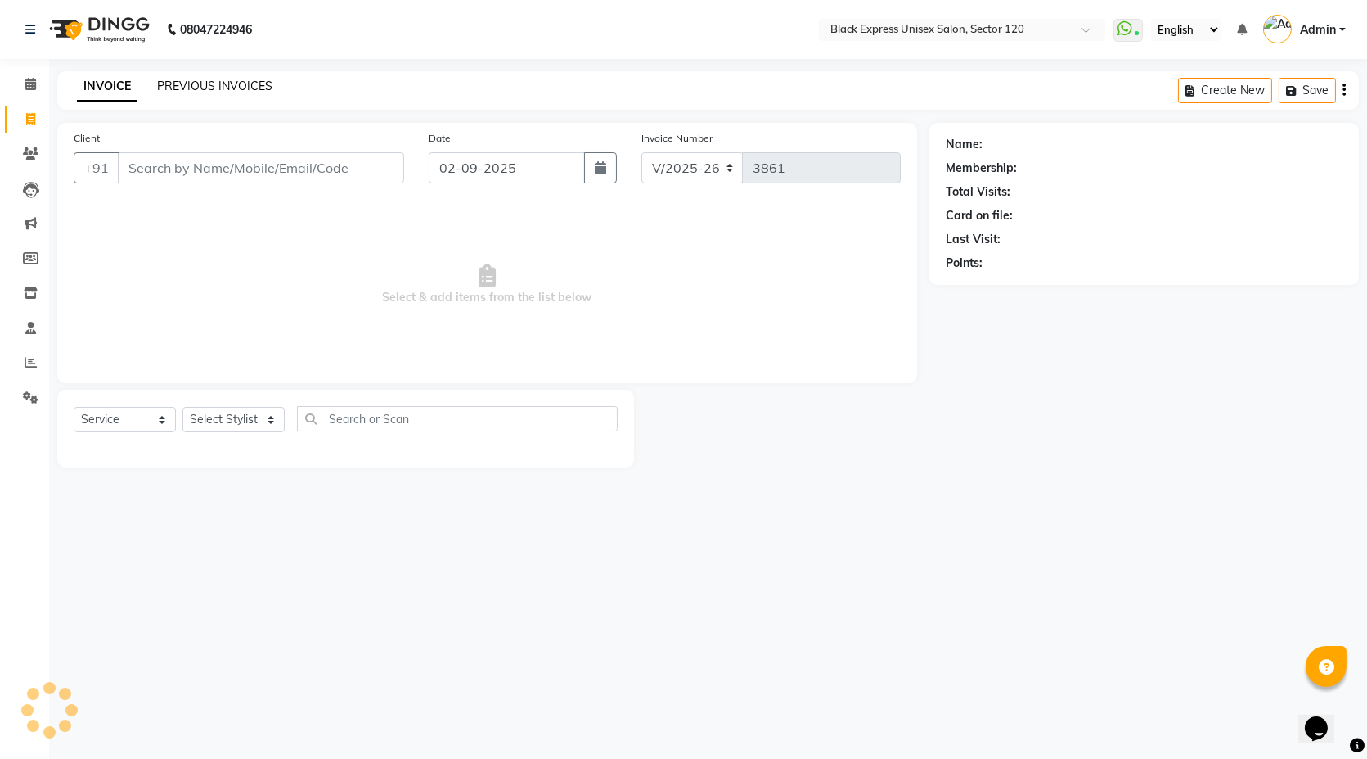
click at [217, 80] on link "PREVIOUS INVOICES" at bounding box center [214, 86] width 115 height 15
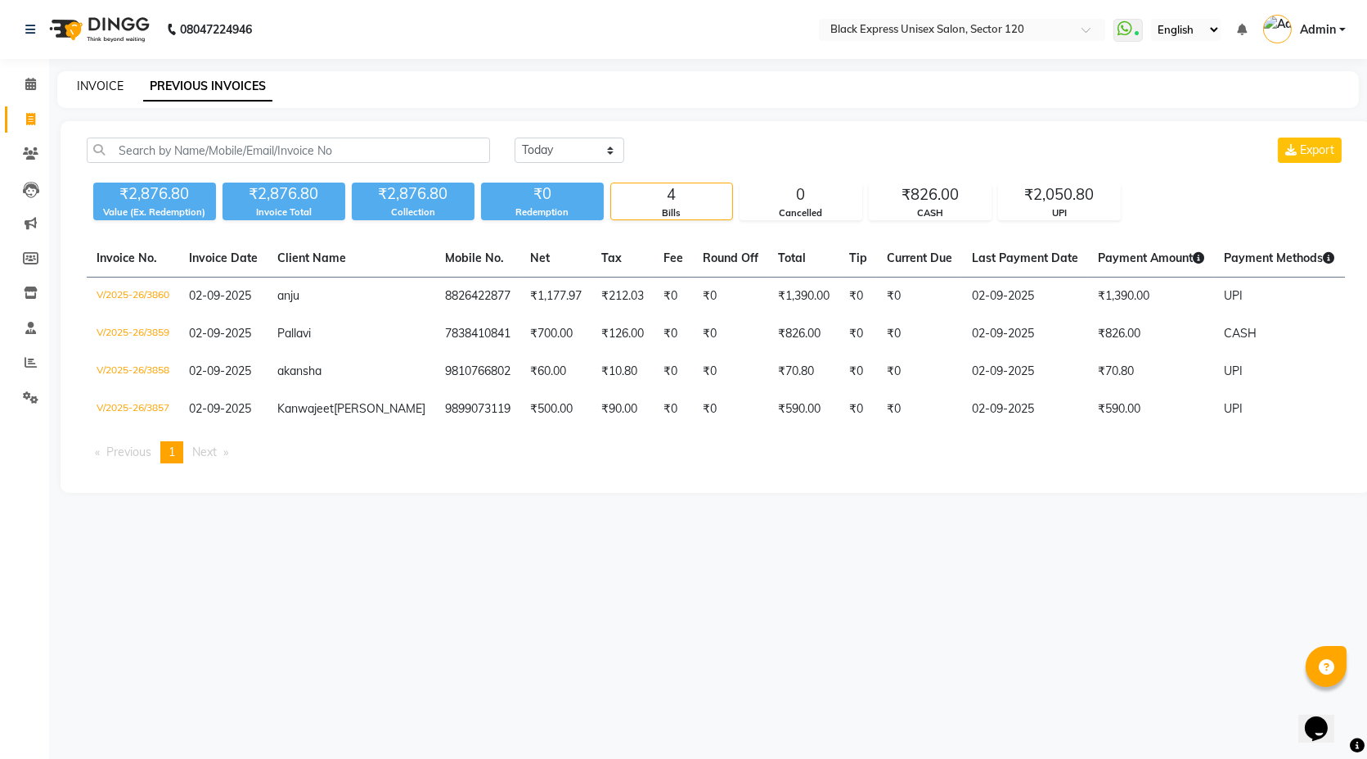
click at [101, 89] on link "INVOICE" at bounding box center [100, 86] width 47 height 15
select select "7082"
select select "service"
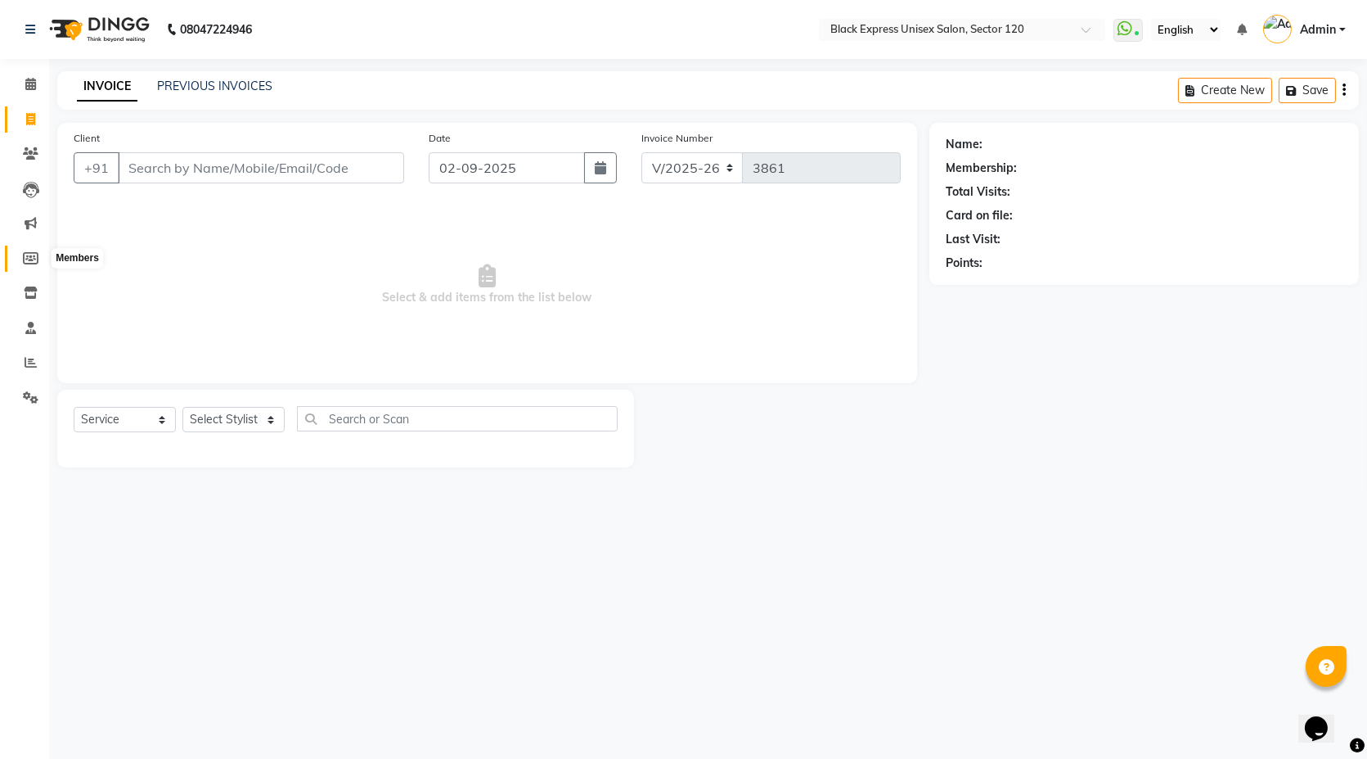
click at [24, 255] on icon at bounding box center [31, 258] width 16 height 12
select select
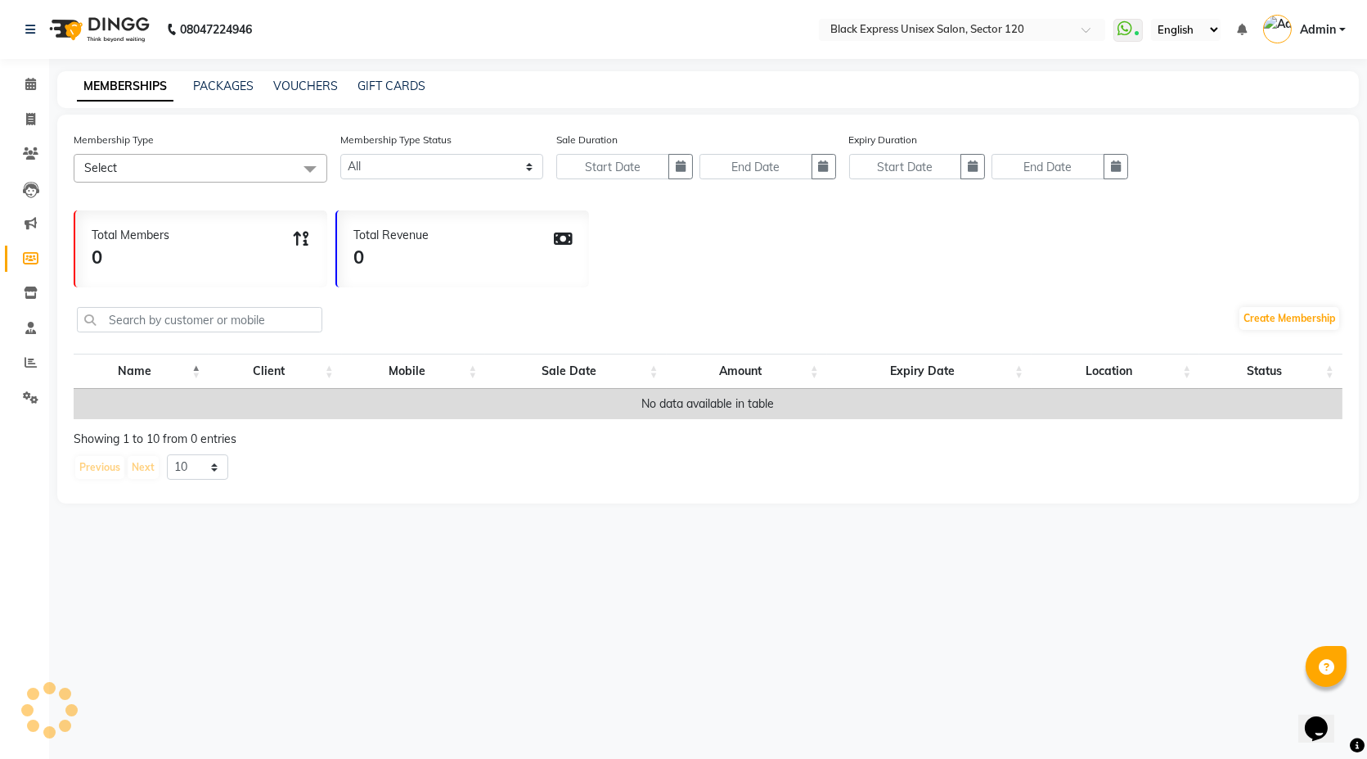
click at [26, 206] on li "Marketing" at bounding box center [24, 223] width 49 height 35
click at [34, 218] on icon at bounding box center [31, 223] width 12 height 12
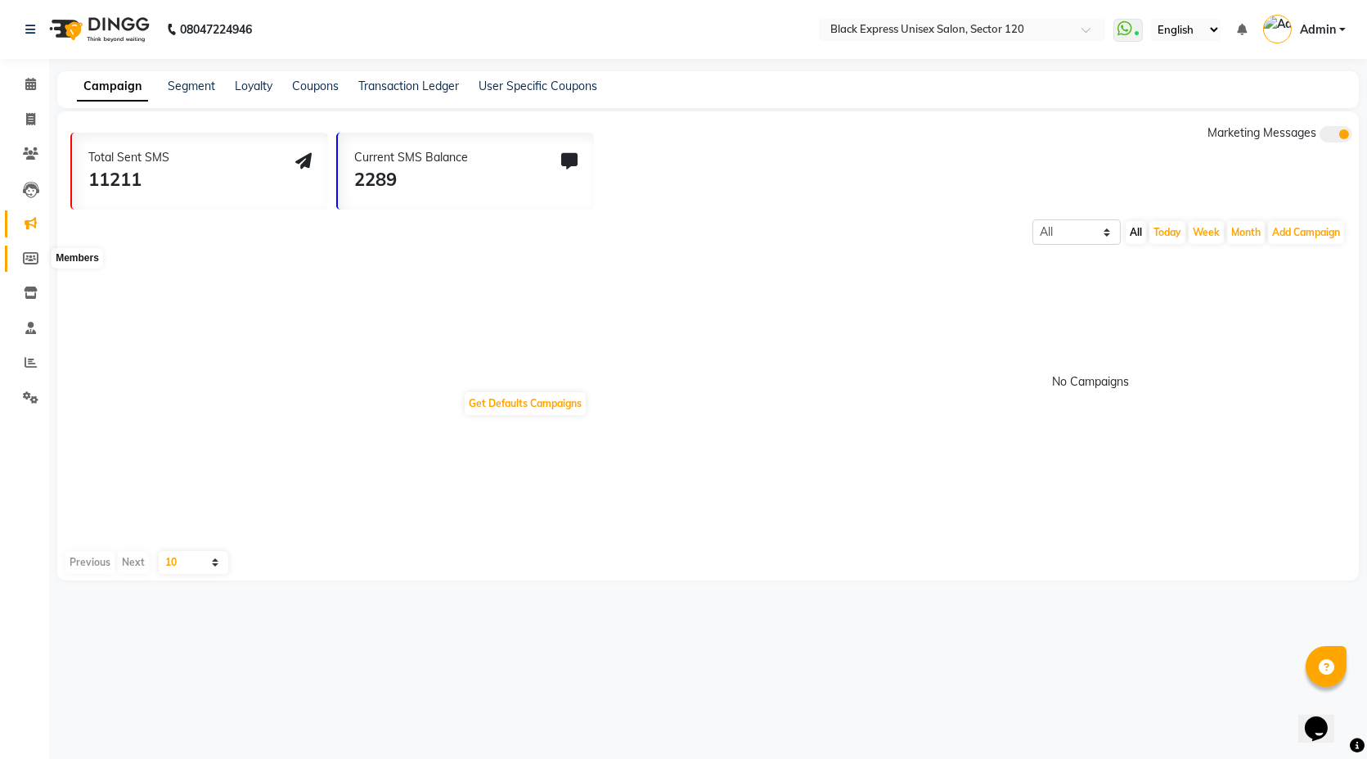
click at [37, 258] on icon at bounding box center [31, 258] width 16 height 12
select select
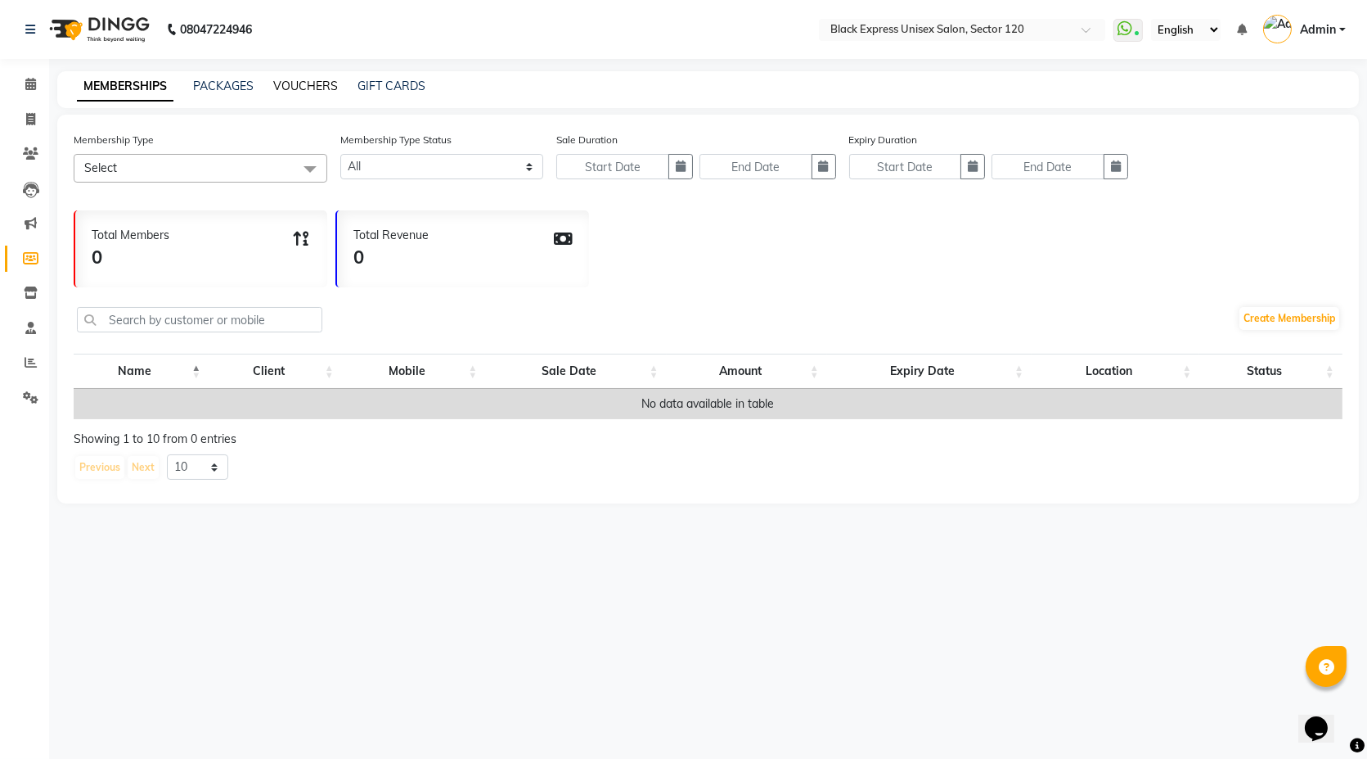
click at [294, 88] on link "VOUCHERS" at bounding box center [305, 86] width 65 height 15
select select
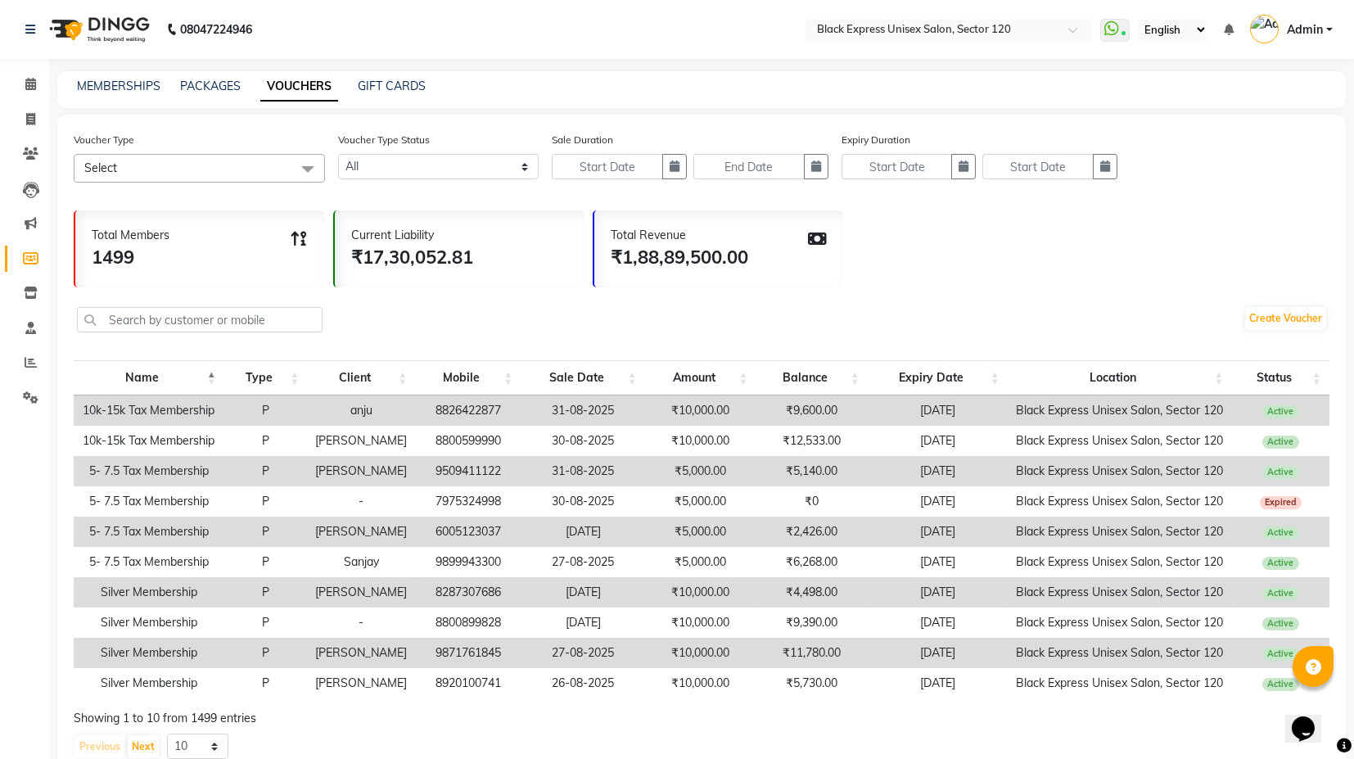
click at [273, 163] on span "Select" at bounding box center [199, 168] width 251 height 29
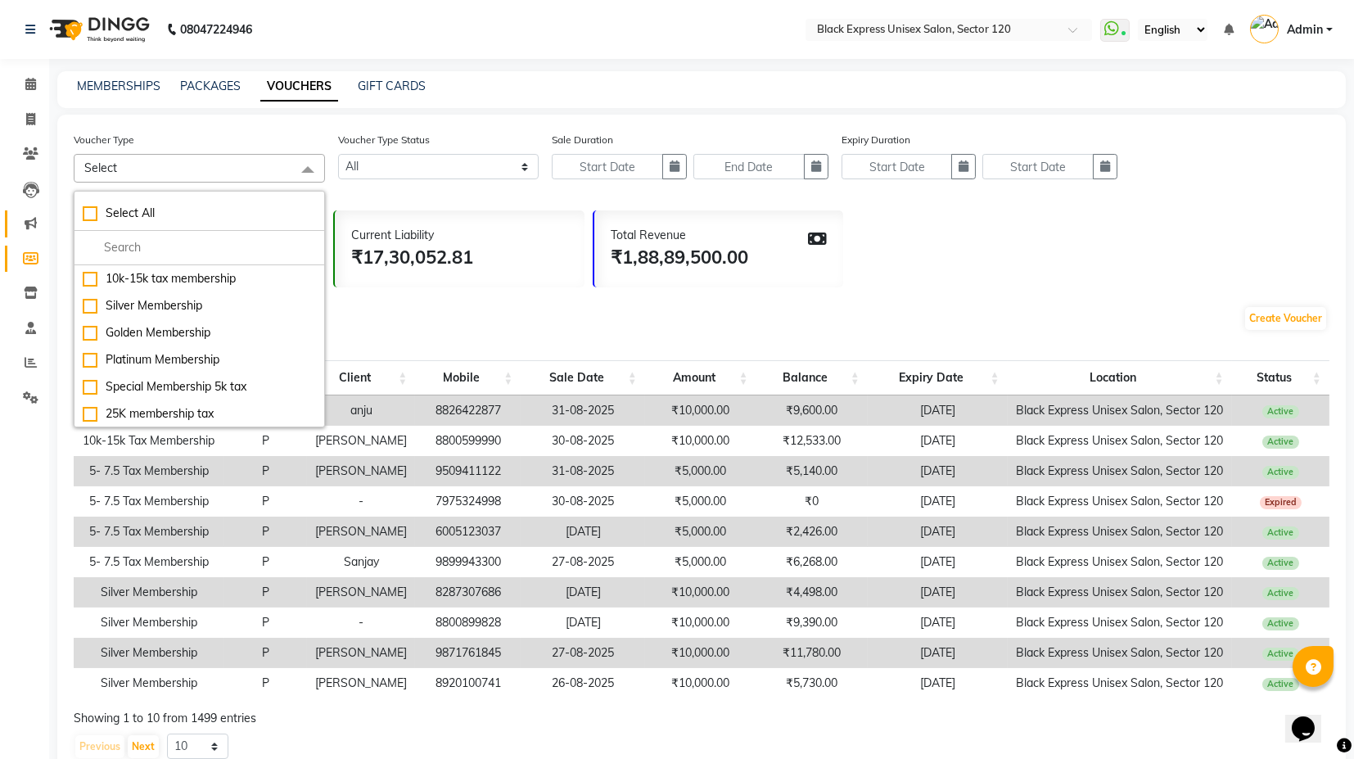
click at [30, 212] on link "Marketing" at bounding box center [24, 223] width 39 height 27
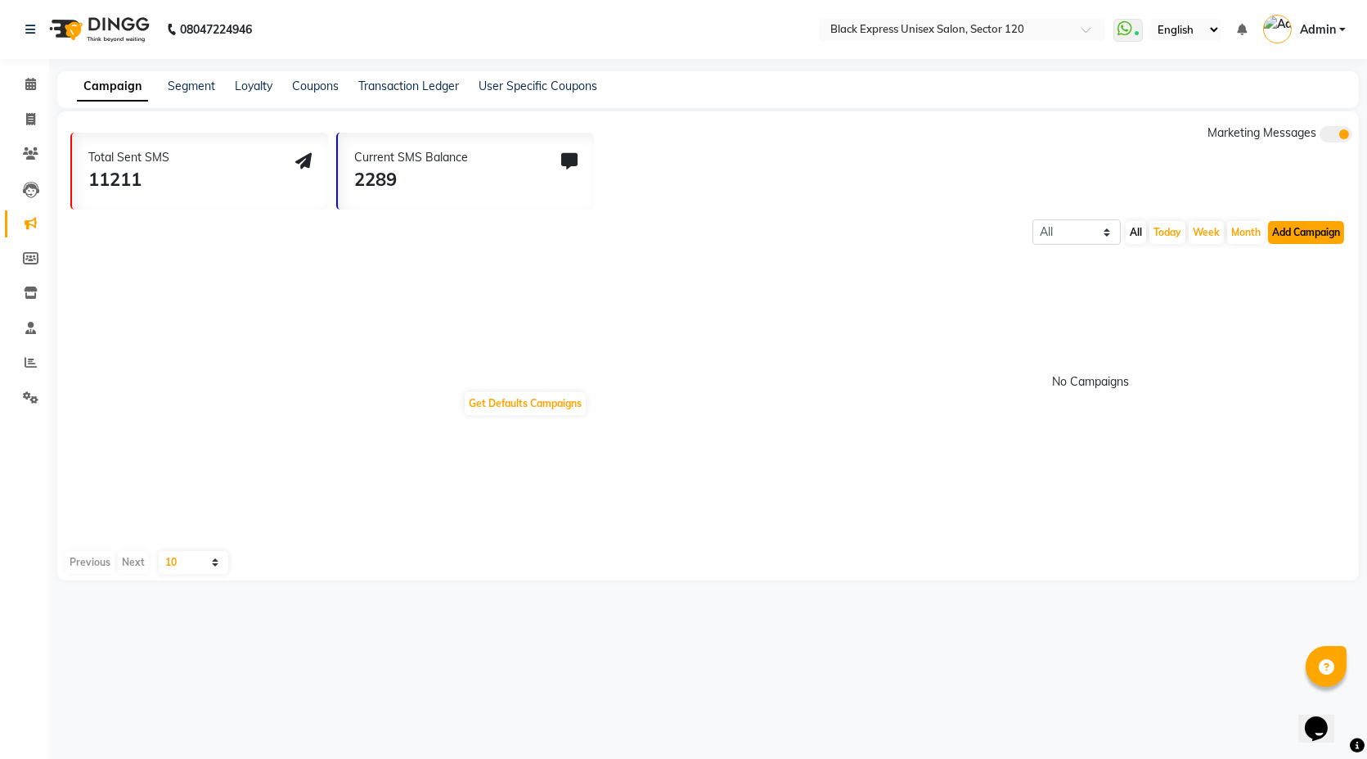
click at [1336, 237] on button "Add Campaign" at bounding box center [1306, 232] width 76 height 23
click at [1295, 307] on div "WhatsApp (Direct)" at bounding box center [1292, 307] width 138 height 25
select select "2"
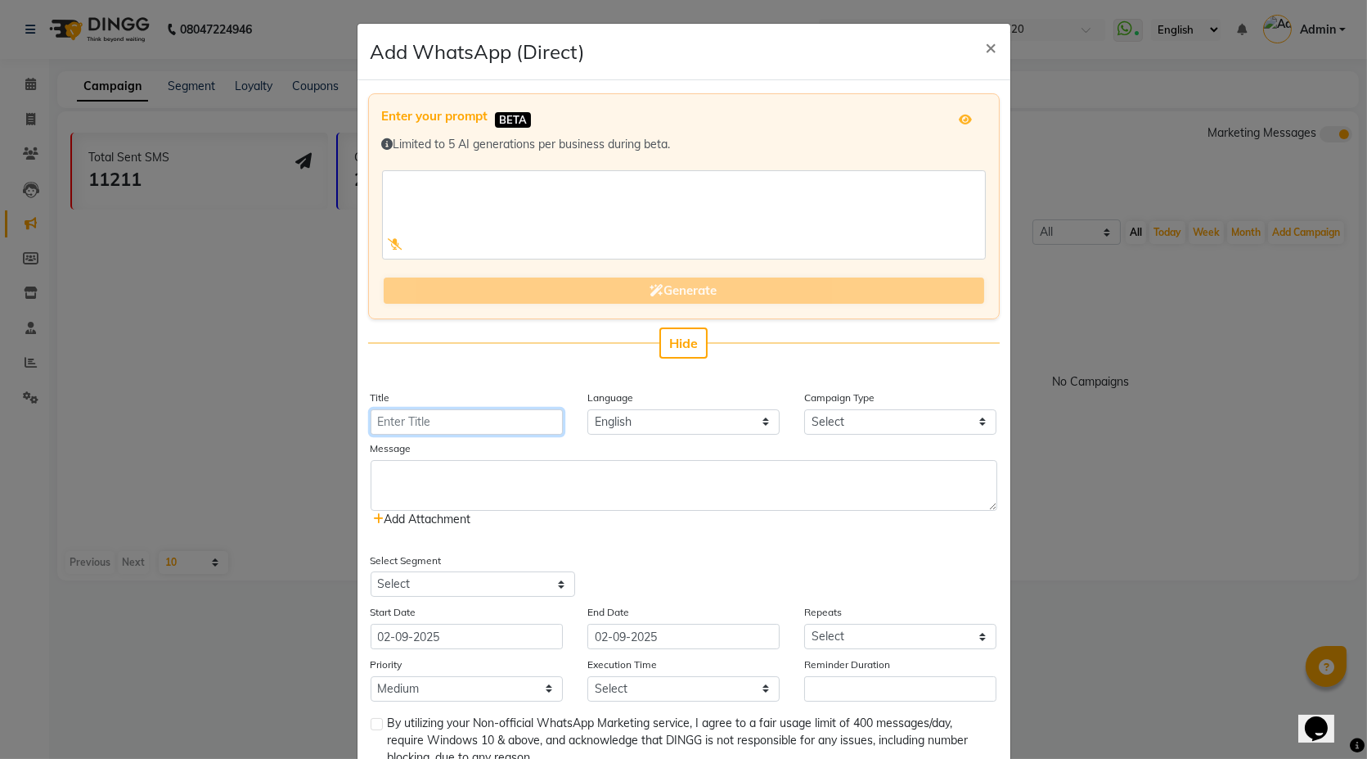
click at [435, 410] on input "Title" at bounding box center [467, 421] width 192 height 25
type input "PROMOTION"
click at [886, 421] on select "Select Birthday Anniversary Promotional Service reminder" at bounding box center [900, 421] width 192 height 25
select select "3"
click at [804, 409] on select "Select Birthday Anniversary Promotional Service reminder" at bounding box center [900, 421] width 192 height 25
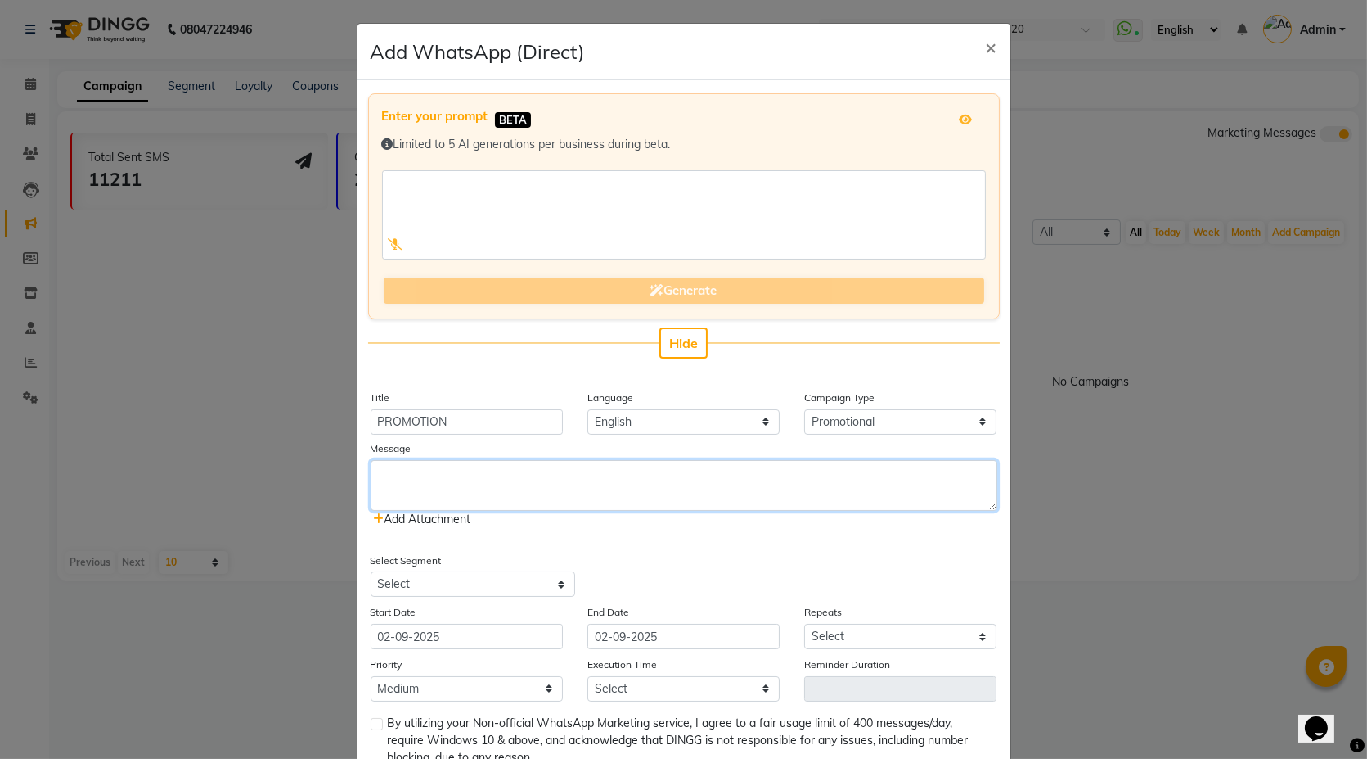
click at [385, 485] on textarea at bounding box center [684, 485] width 627 height 51
paste textarea "✨💃 Ladies Special Alert! 💃✨ Pamper yourself with some well-deserved self-care a…"
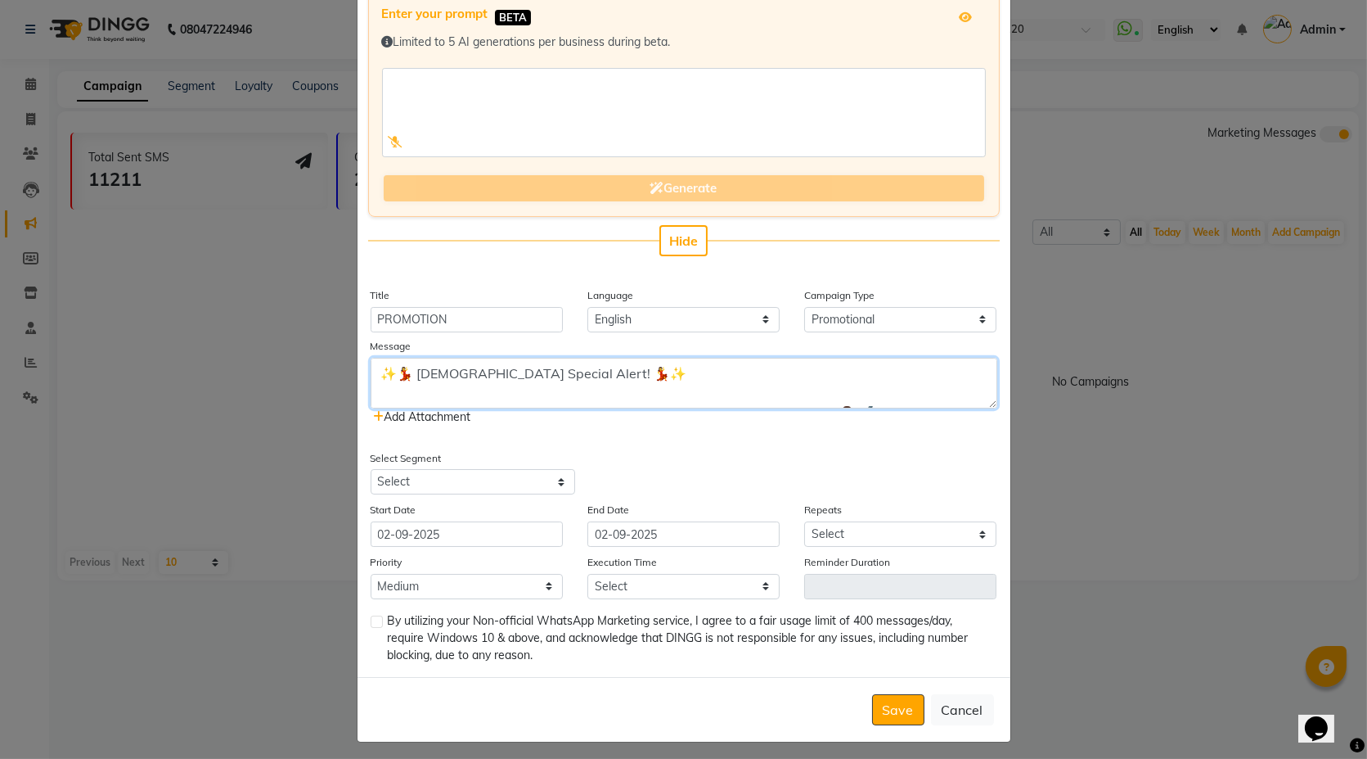
scroll to position [106, 0]
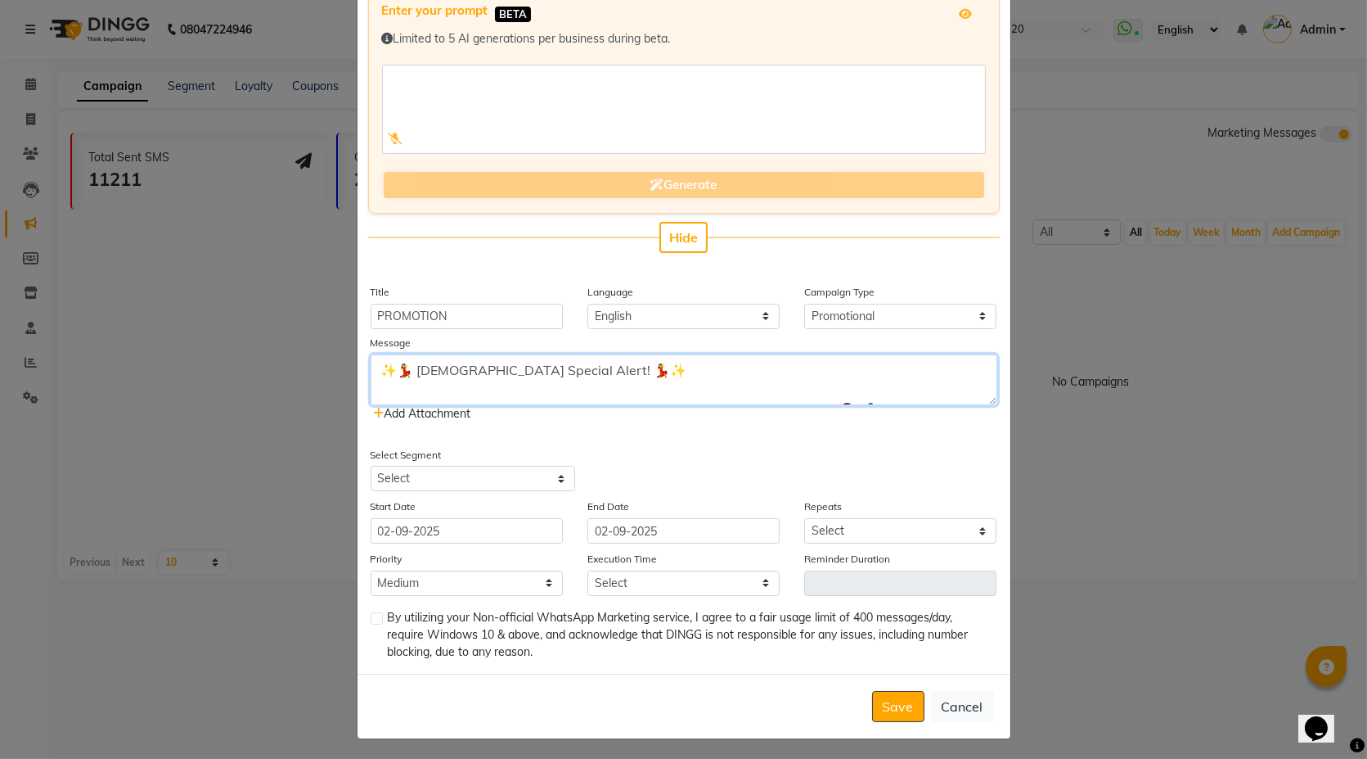
type textarea "✨💃 Ladies Special Alert! 💃✨ Pamper yourself with some well-deserved self-care a…"
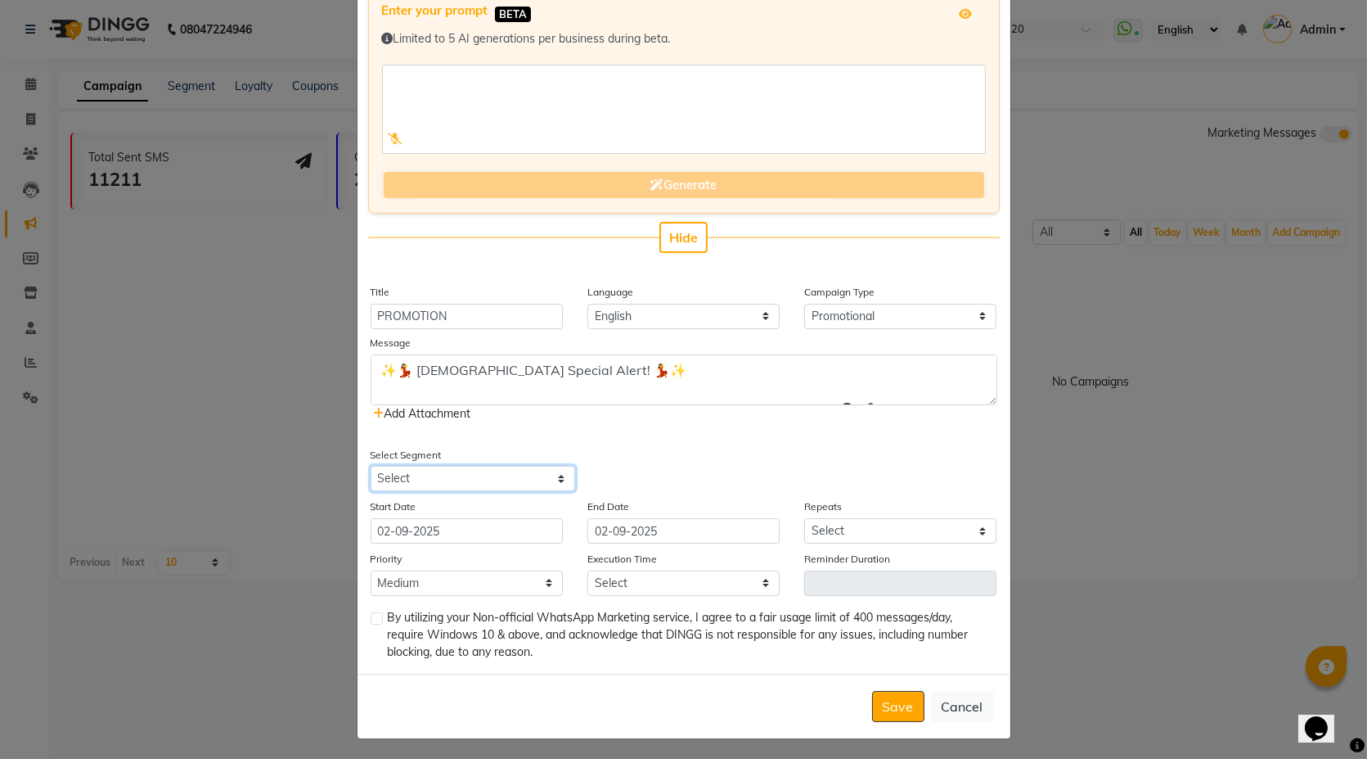
click at [492, 478] on select "Select All Customers All Male Customer All Female Customer All Members All Cust…" at bounding box center [473, 478] width 205 height 25
select select "34703"
click at [371, 466] on select "Select All Customers All Male Customer All Female Customer All Members All Cust…" at bounding box center [473, 478] width 205 height 25
click at [650, 452] on div "Select Segment Select All Customers All Male Customer All Female Customer All M…" at bounding box center [521, 469] width 326 height 46
click at [471, 532] on input "02-09-2025" at bounding box center [467, 530] width 192 height 25
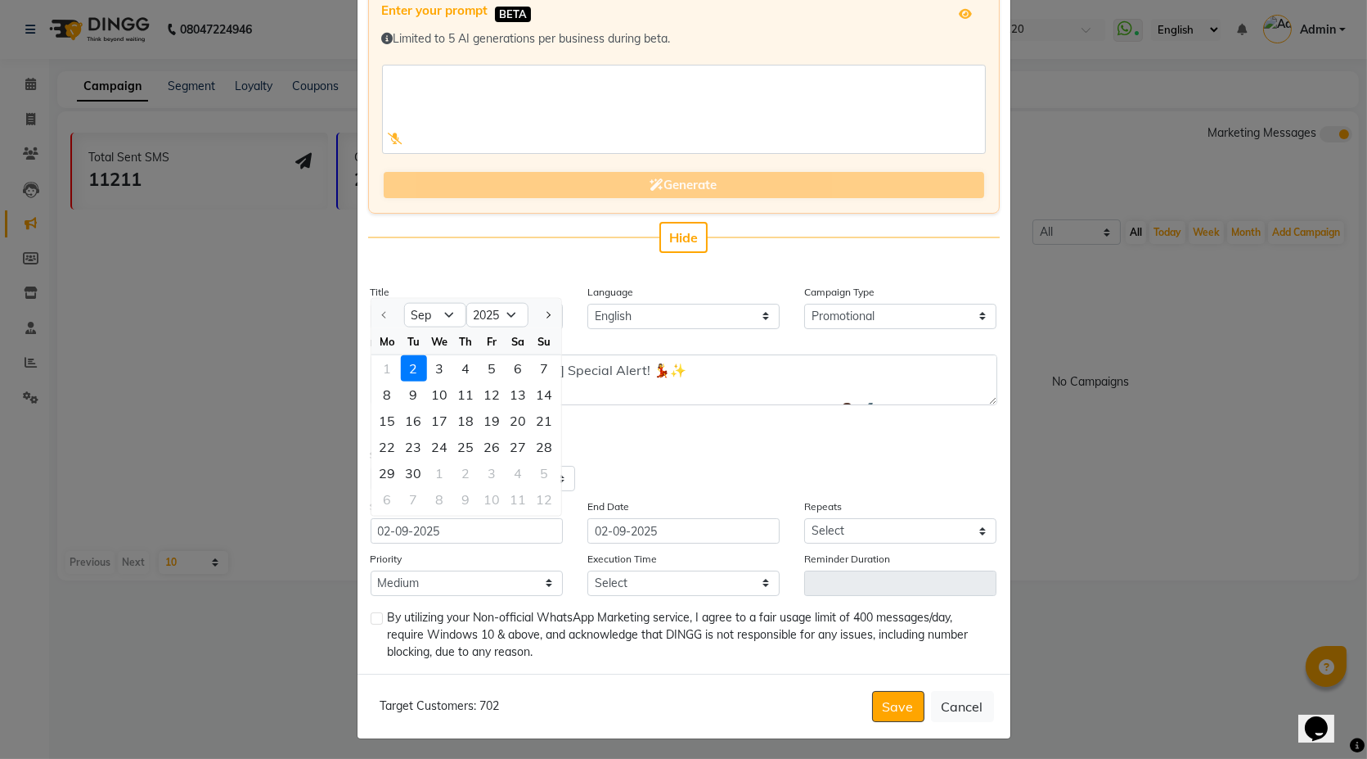
click at [416, 359] on div "2" at bounding box center [413, 368] width 26 height 26
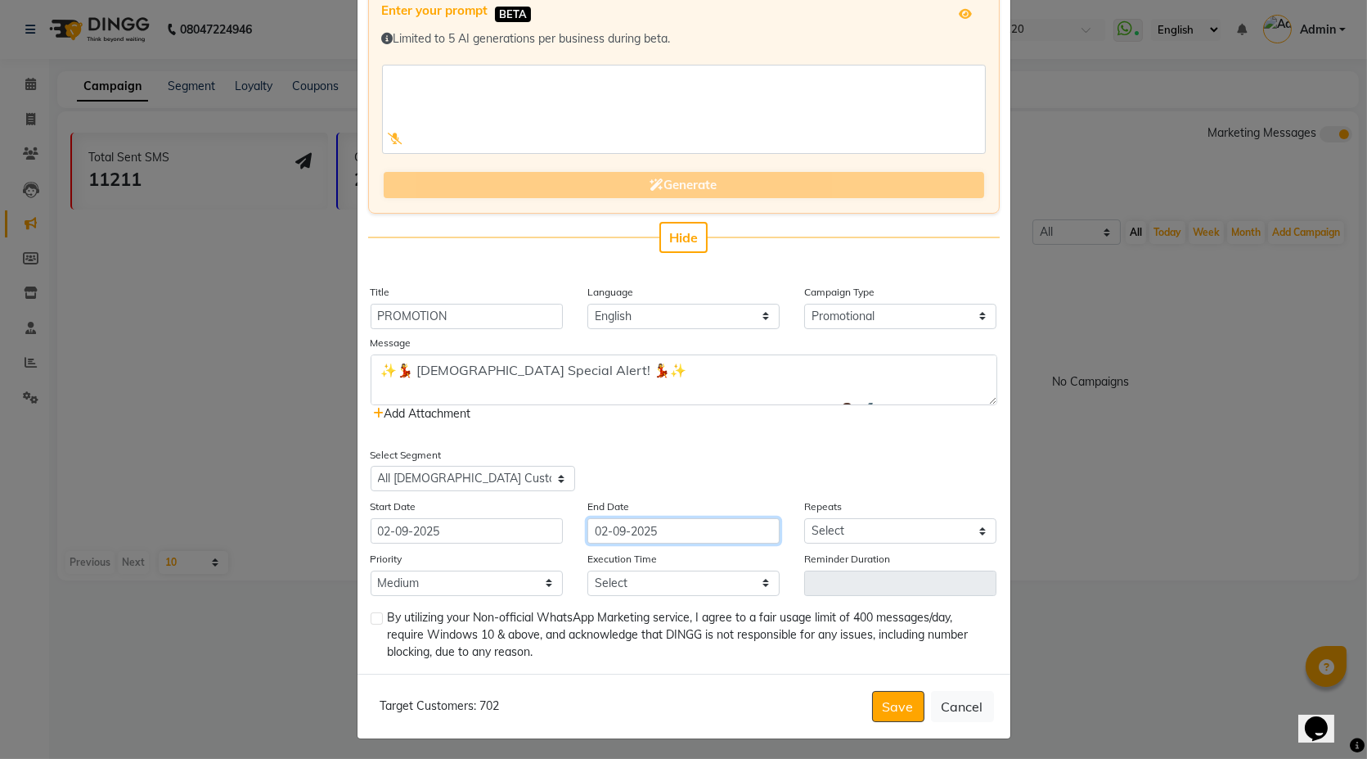
click at [614, 536] on input "02-09-2025" at bounding box center [684, 530] width 192 height 25
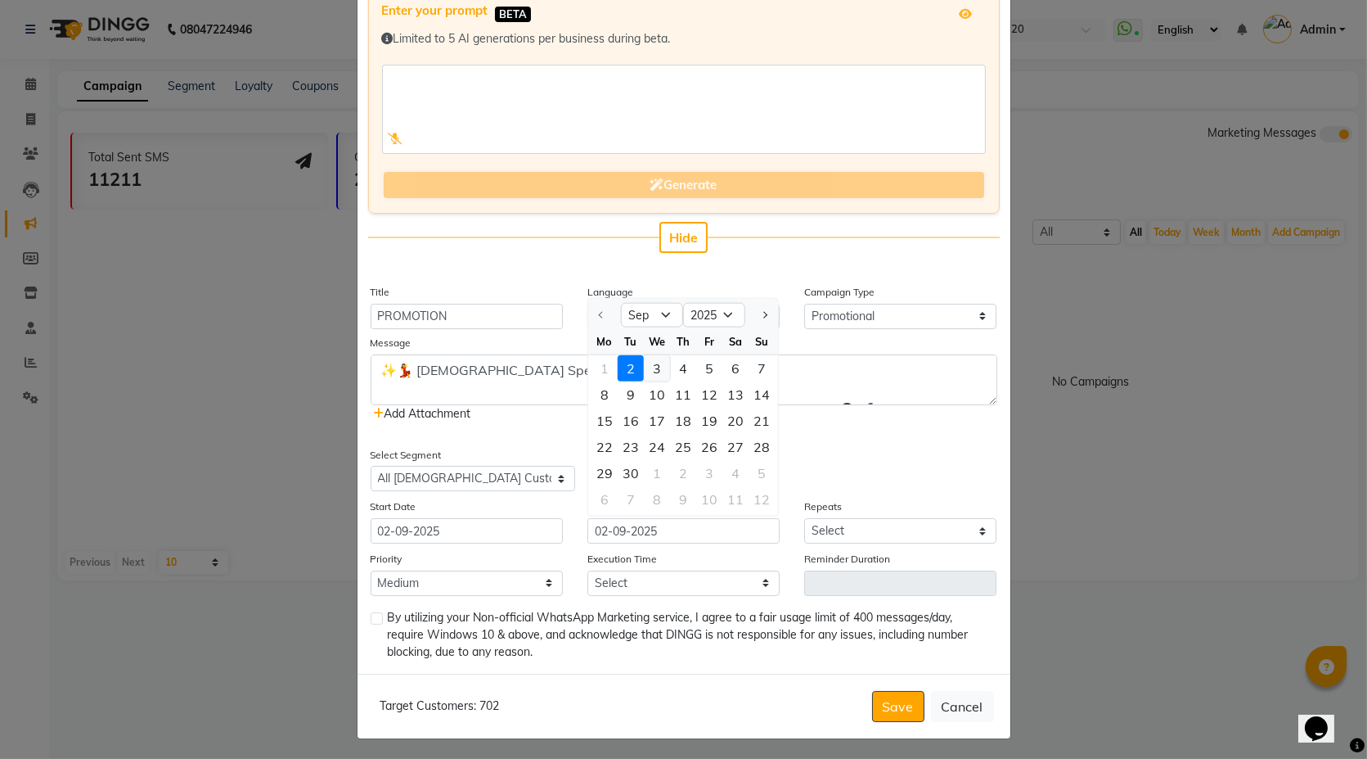
click at [647, 362] on div "3" at bounding box center [657, 368] width 26 height 26
type input "03-09-2025"
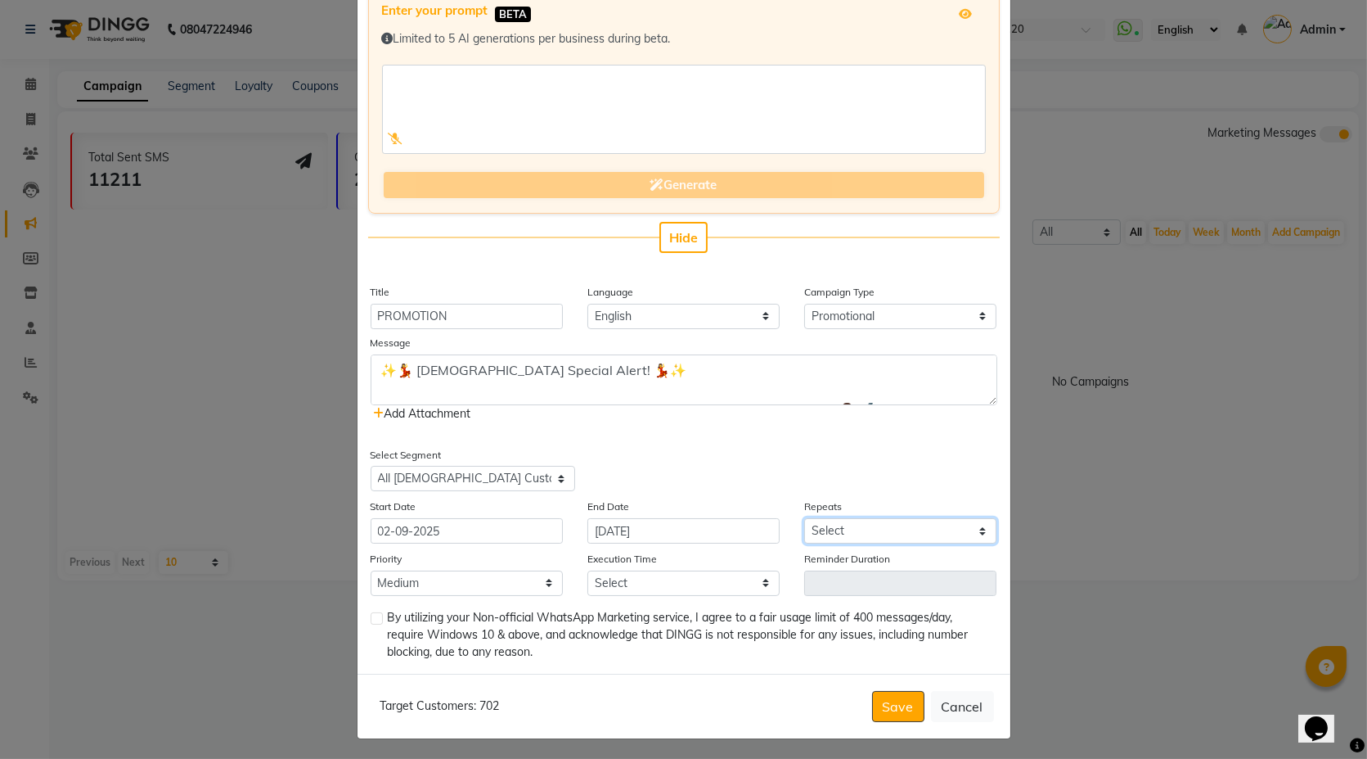
click at [848, 525] on select "Select Once Daily Alternate Day Weekly Monthly Yearly" at bounding box center [900, 530] width 192 height 25
select select "1"
click at [804, 518] on select "Select Once Daily Alternate Day Weekly Monthly Yearly" at bounding box center [900, 530] width 192 height 25
click at [434, 581] on select "Low Medium High" at bounding box center [467, 582] width 192 height 25
select select "1"
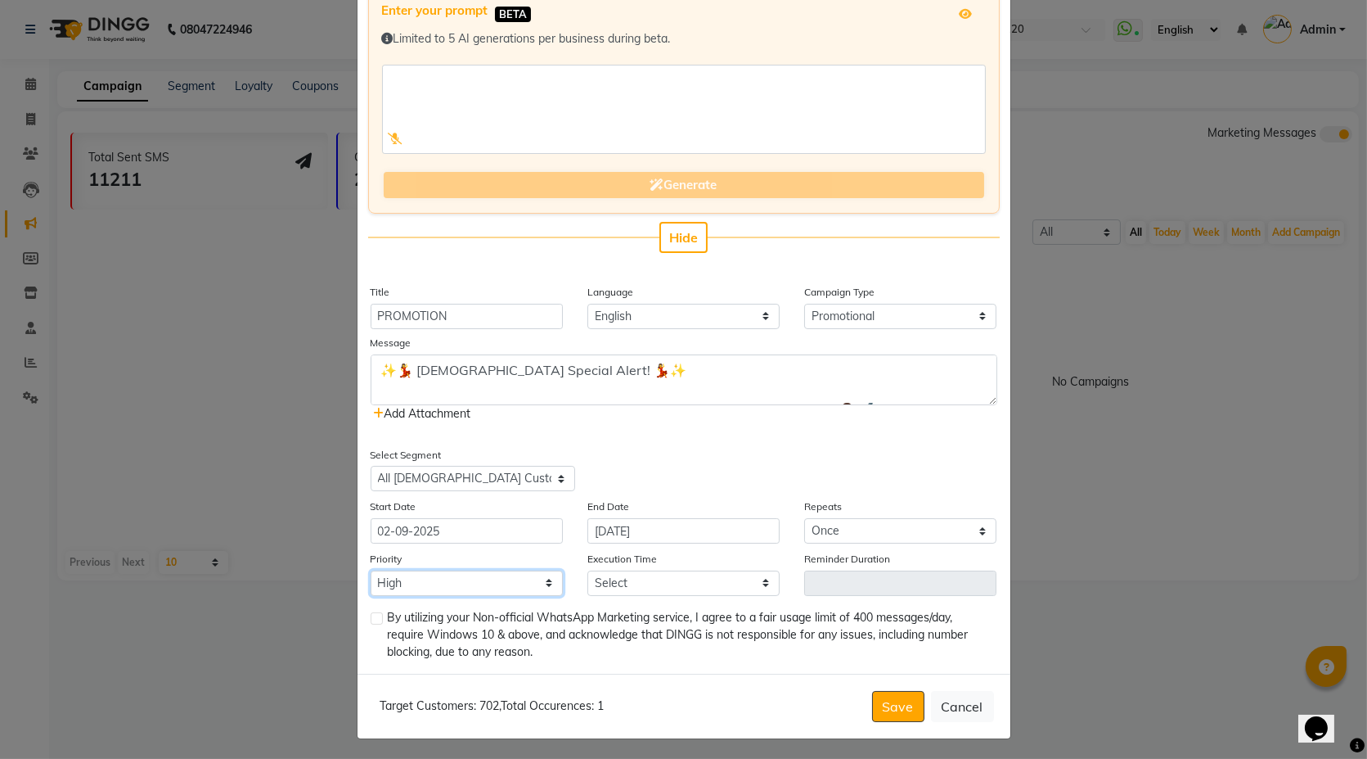
click at [371, 570] on select "Low Medium High" at bounding box center [467, 582] width 192 height 25
click at [659, 560] on div "Execution Time Select 09:00 AM 09:15 AM 09:30 AM 09:45 AM 10:00 AM 10:15 AM 10:…" at bounding box center [683, 573] width 217 height 46
click at [659, 584] on select "Select 09:00 AM 09:15 AM 09:30 AM 09:45 AM 10:00 AM 10:15 AM 10:30 AM 10:45 AM …" at bounding box center [684, 582] width 192 height 25
select select "1155"
click at [588, 570] on select "Select 09:00 AM 09:15 AM 09:30 AM 09:45 AM 10:00 AM 10:15 AM 10:30 AM 10:45 AM …" at bounding box center [684, 582] width 192 height 25
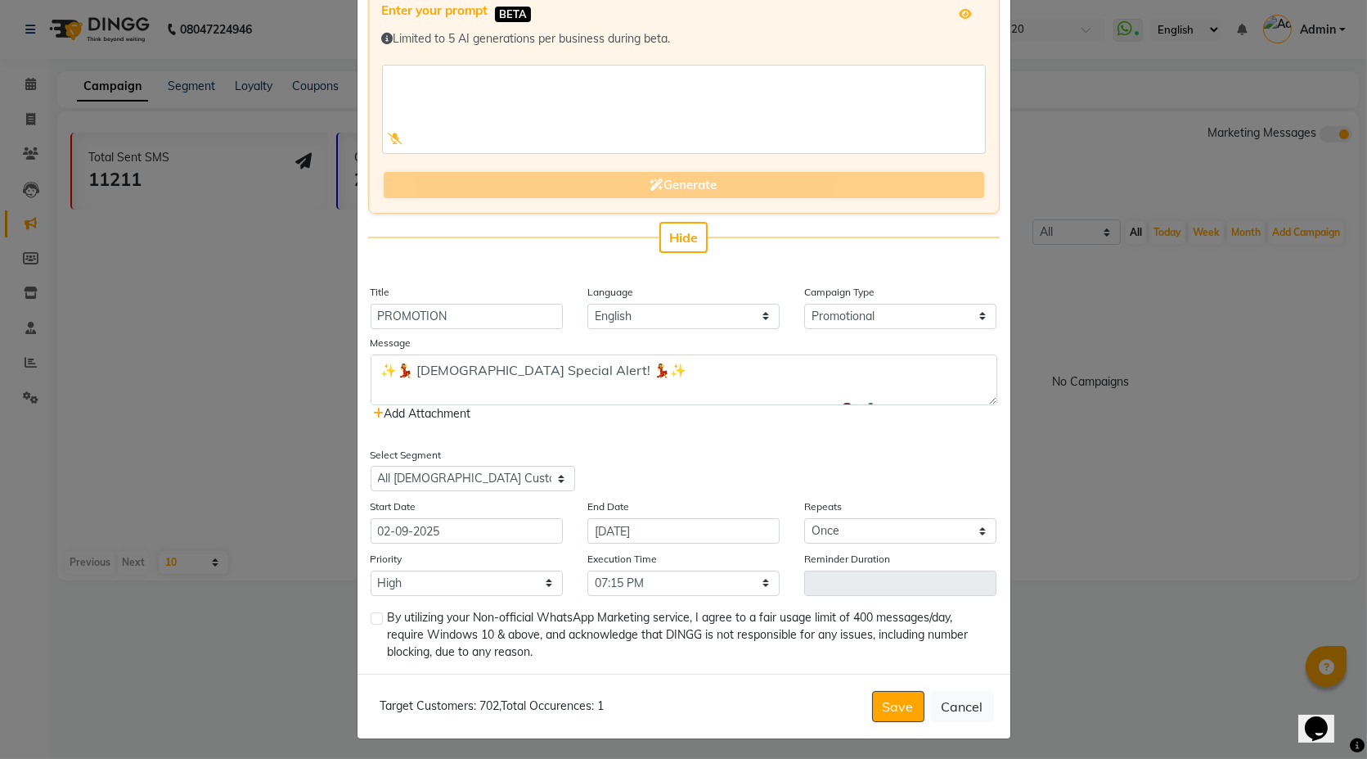
click at [372, 615] on label at bounding box center [377, 618] width 12 height 12
click at [372, 615] on input "checkbox" at bounding box center [376, 619] width 11 height 11
checkbox input "true"
click at [894, 708] on button "Save" at bounding box center [898, 706] width 52 height 31
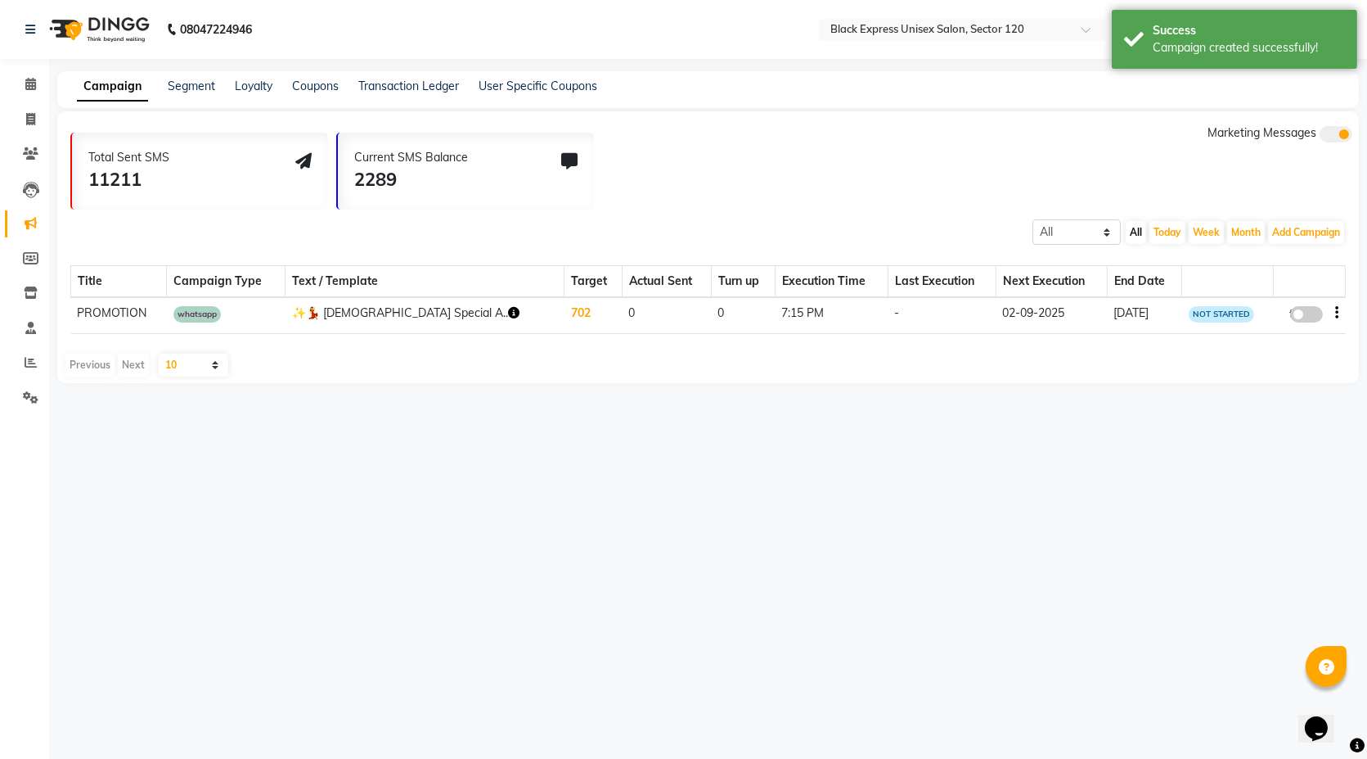
click at [1307, 308] on span at bounding box center [1307, 314] width 33 height 16
click at [1313, 317] on input "false" at bounding box center [1313, 317] width 0 height 0
select select "3"
select select "34703"
select select "1"
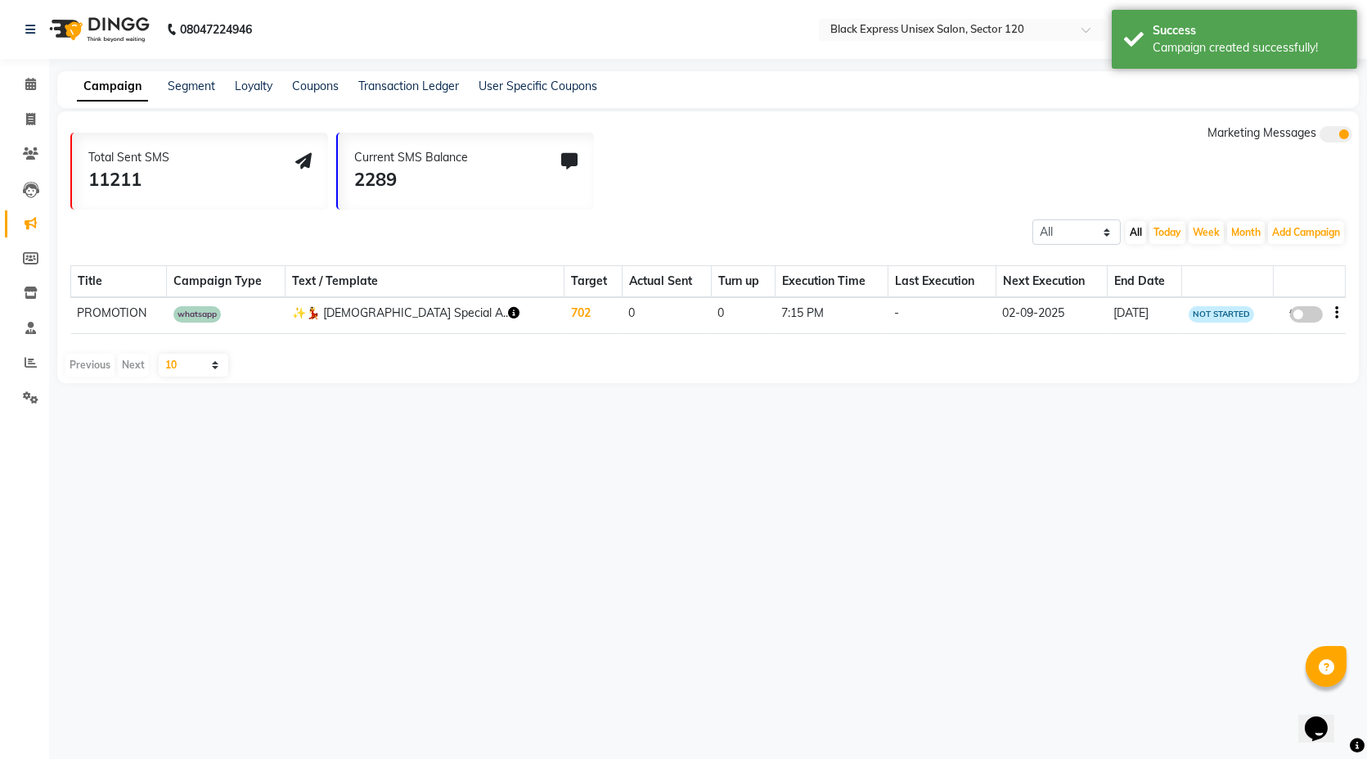
select select "1"
select select "1155"
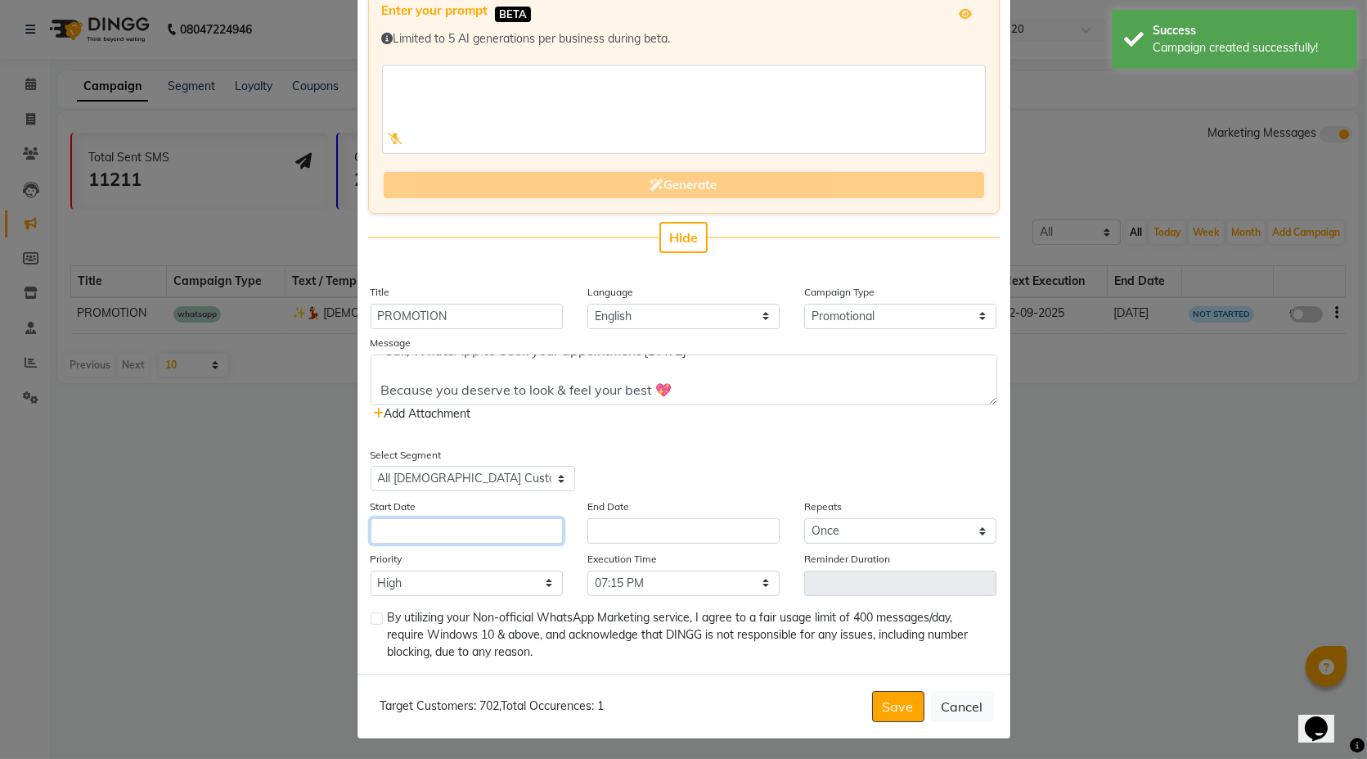
click at [472, 538] on input "text" at bounding box center [467, 530] width 192 height 25
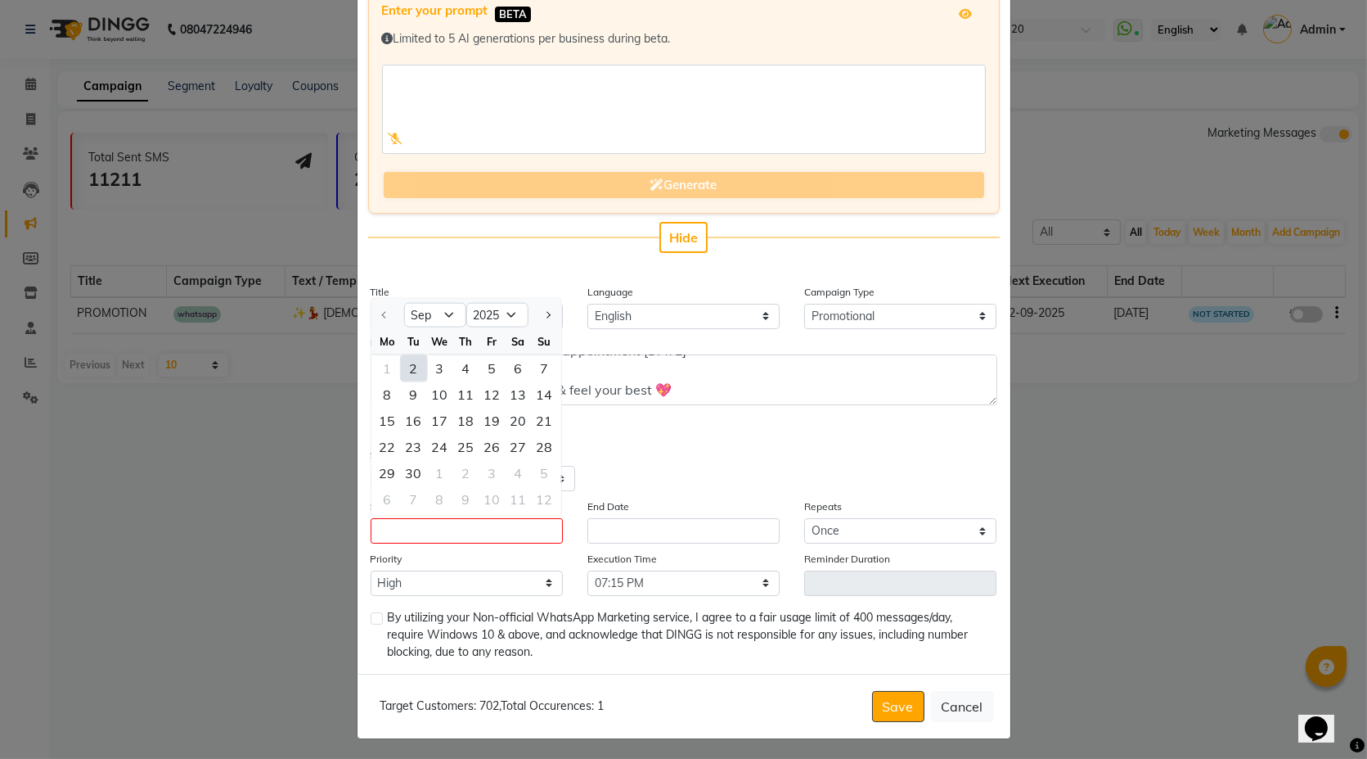
click at [405, 364] on div "2" at bounding box center [413, 368] width 26 height 26
type input "02-09-2025"
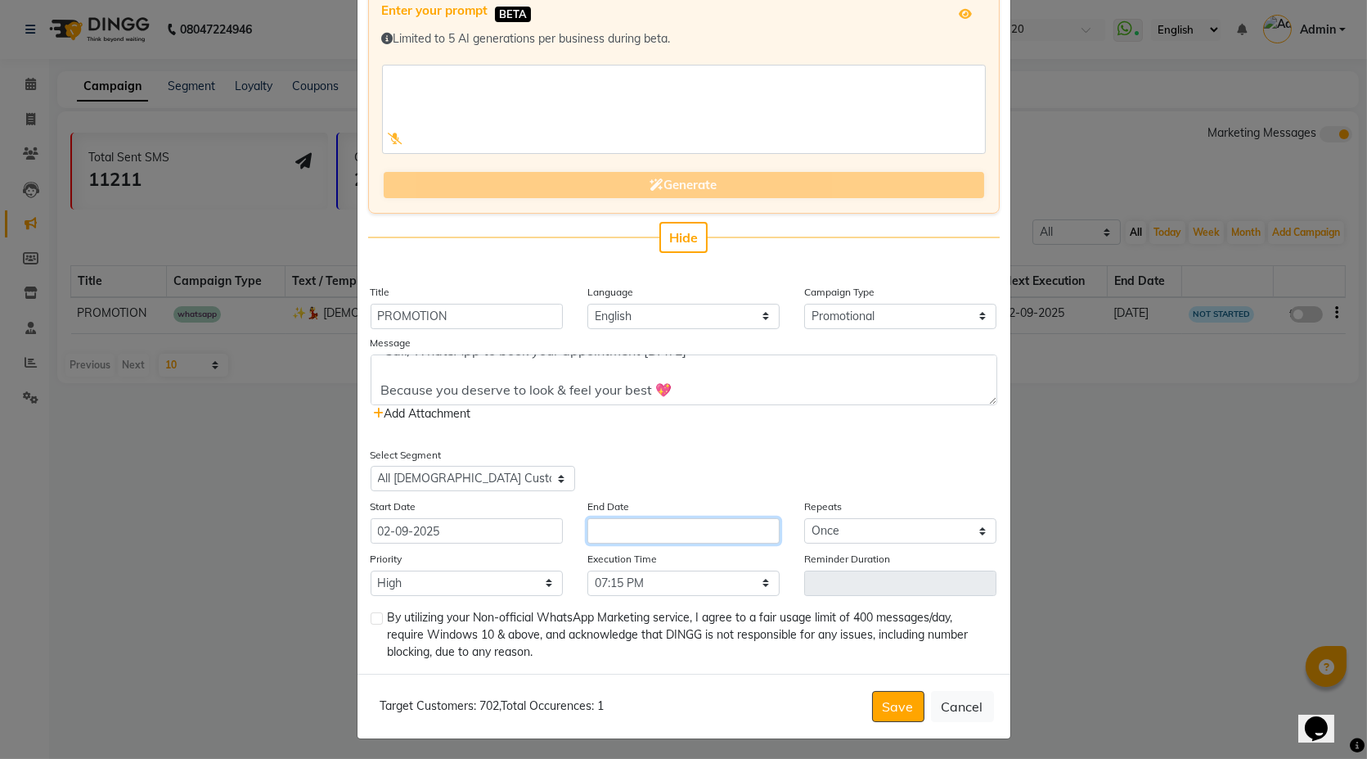
drag, startPoint x: 647, startPoint y: 524, endPoint x: 636, endPoint y: 516, distance: 13.6
click at [646, 524] on input "text" at bounding box center [684, 530] width 192 height 25
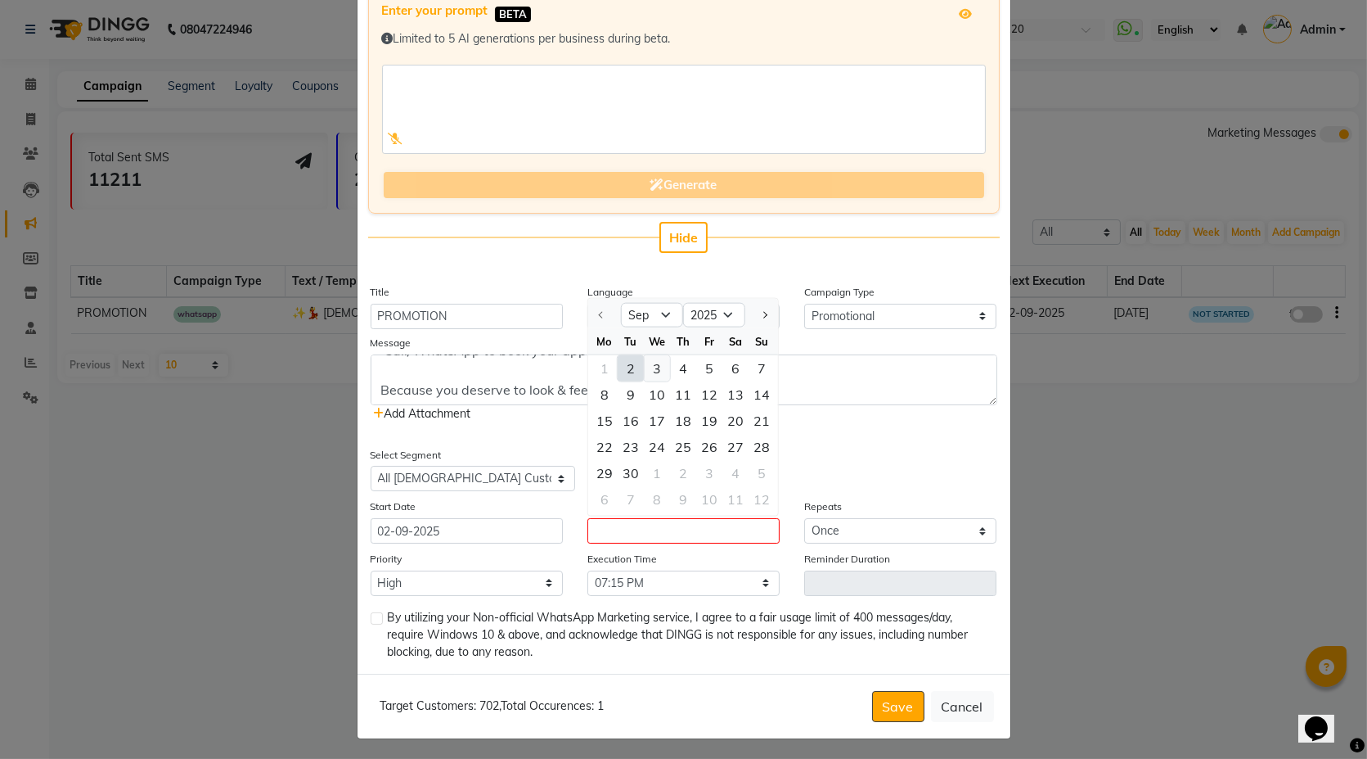
click at [655, 365] on div "3" at bounding box center [657, 368] width 26 height 26
type input "03-09-2025"
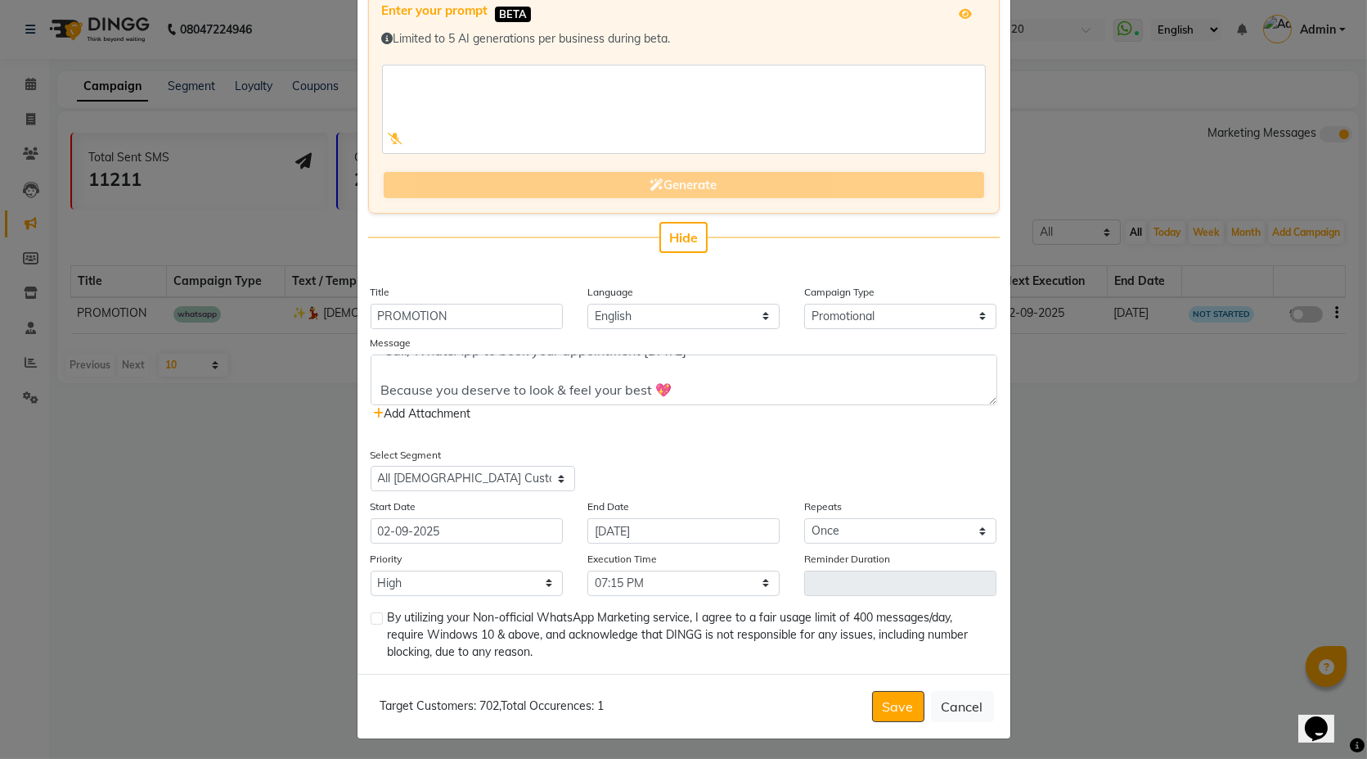
click at [372, 612] on label at bounding box center [377, 618] width 12 height 12
click at [372, 614] on input "checkbox" at bounding box center [376, 619] width 11 height 11
checkbox input "true"
click at [881, 705] on button "Save" at bounding box center [898, 706] width 52 height 31
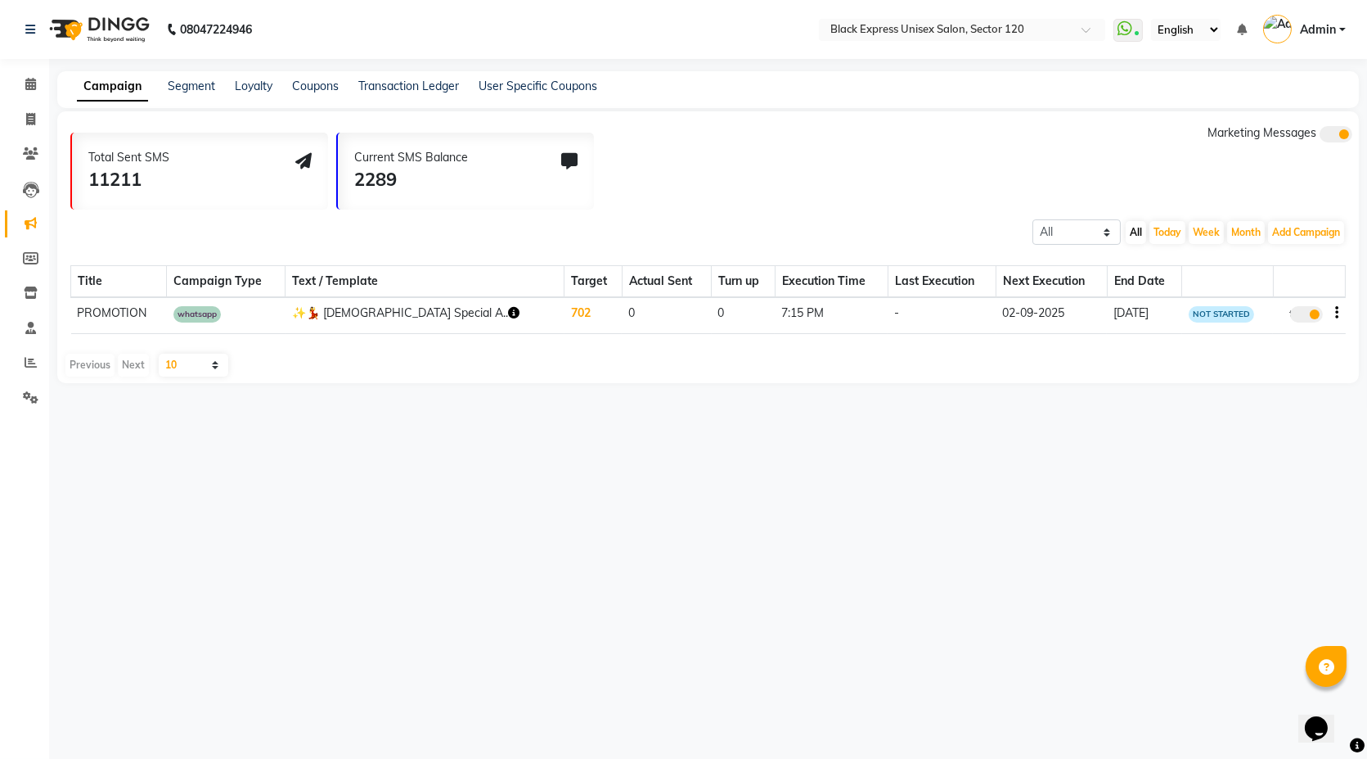
click at [622, 314] on td "0" at bounding box center [666, 315] width 89 height 36
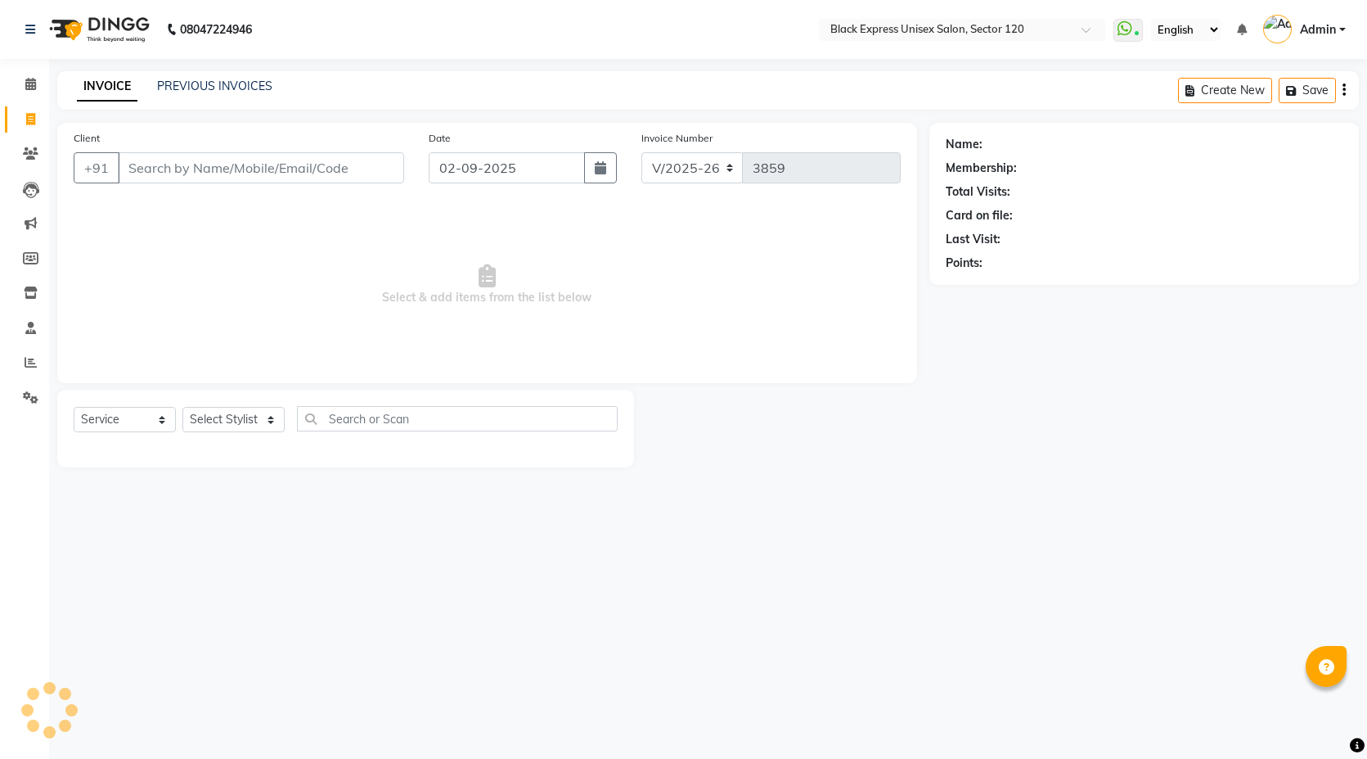
select select "7082"
select select "service"
click at [257, 167] on input "Client" at bounding box center [261, 167] width 286 height 31
paste input "9012169446"
type input "9012169446"
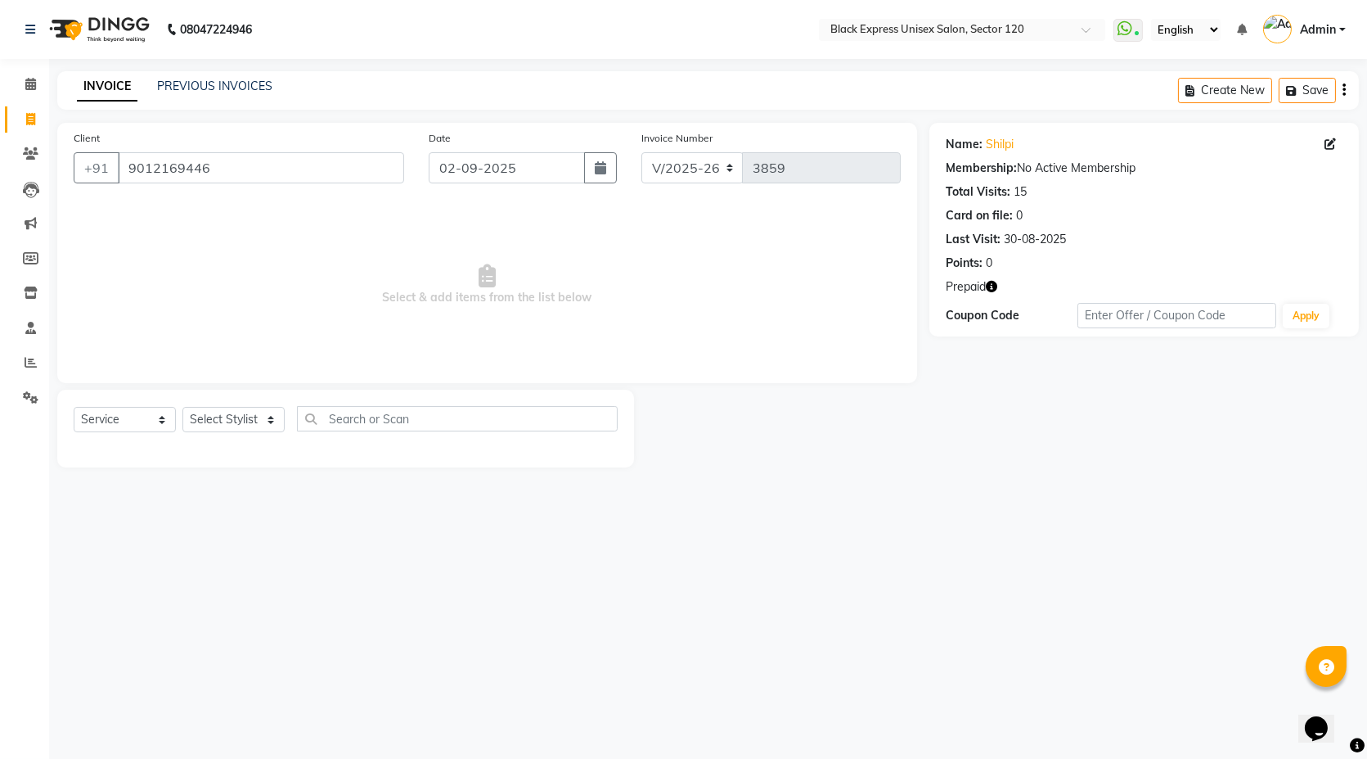
click at [989, 289] on icon "button" at bounding box center [991, 286] width 11 height 11
click at [995, 142] on link "Shilpi" at bounding box center [1000, 144] width 28 height 17
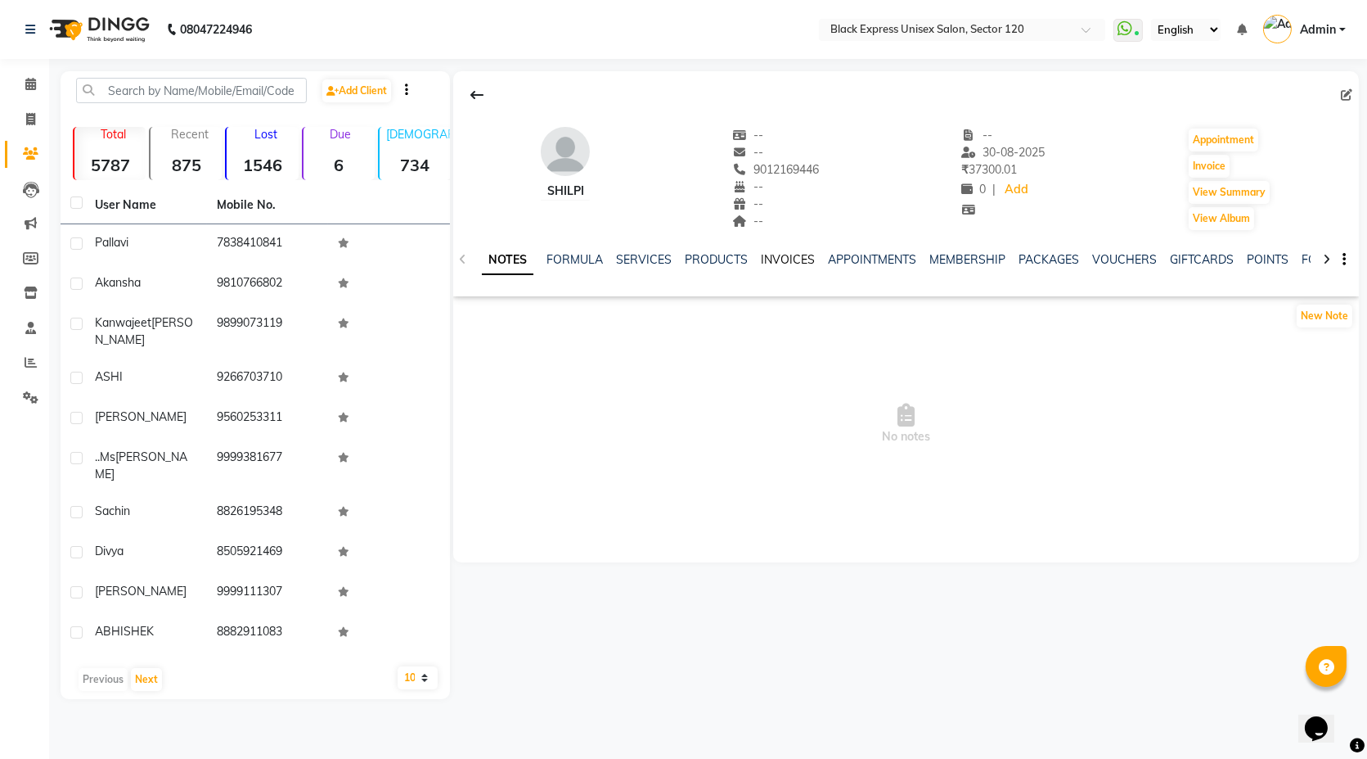
click at [795, 252] on link "INVOICES" at bounding box center [788, 259] width 54 height 15
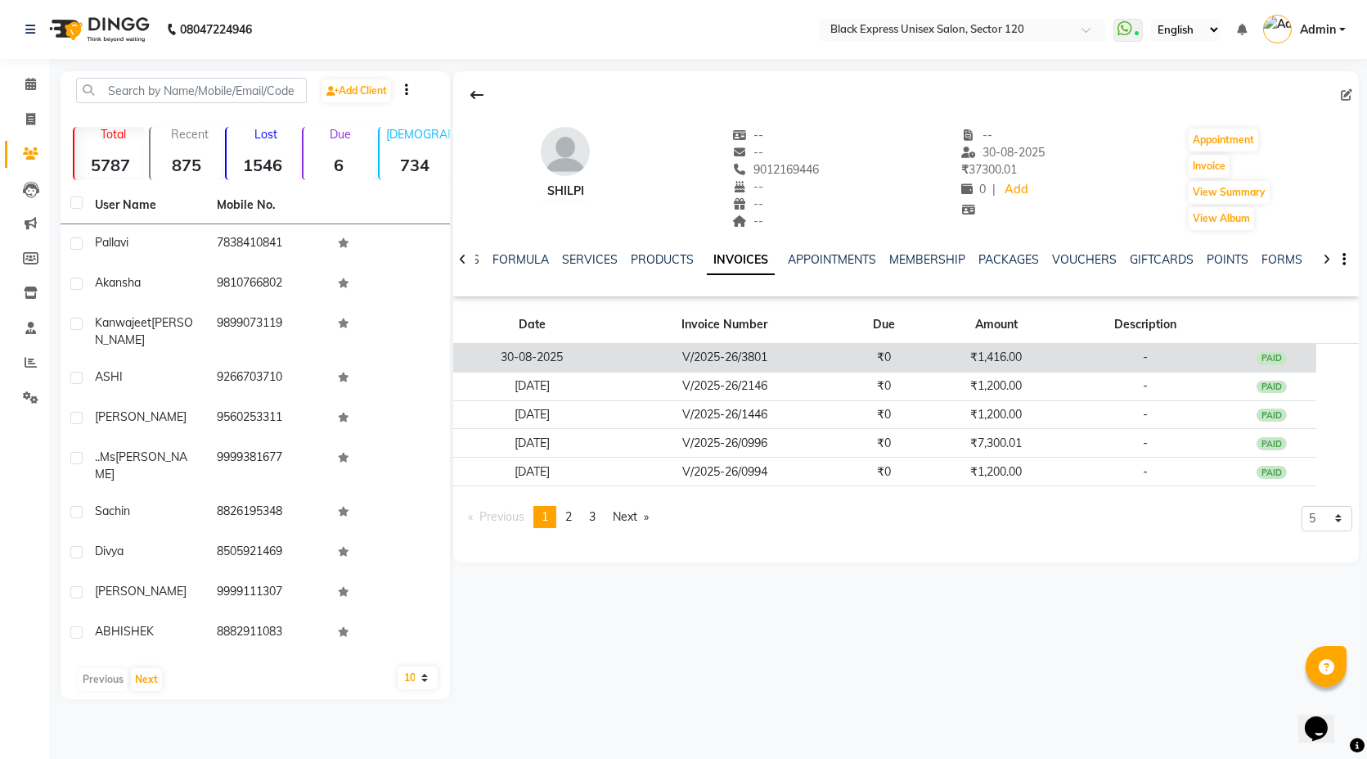
click at [996, 361] on td "₹1,416.00" at bounding box center [997, 358] width 134 height 29
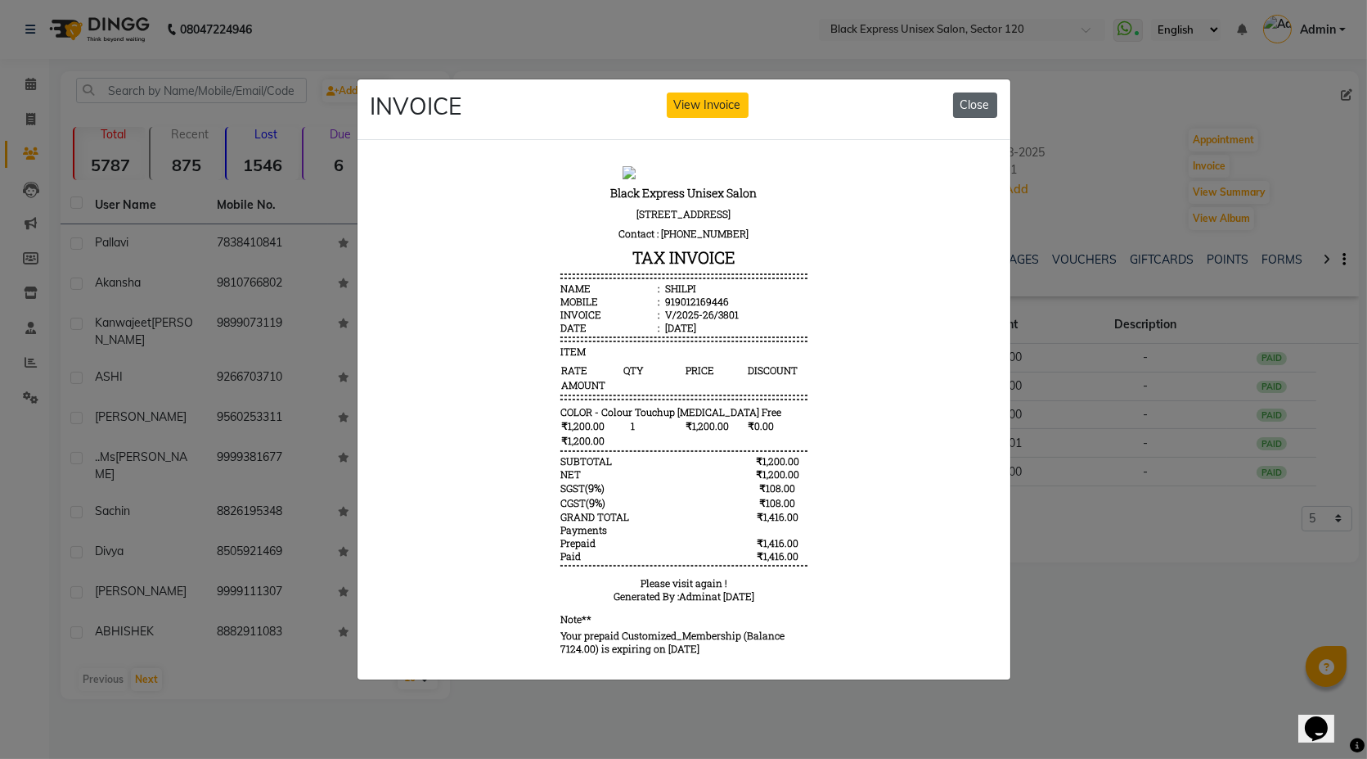
click at [967, 101] on button "Close" at bounding box center [975, 104] width 44 height 25
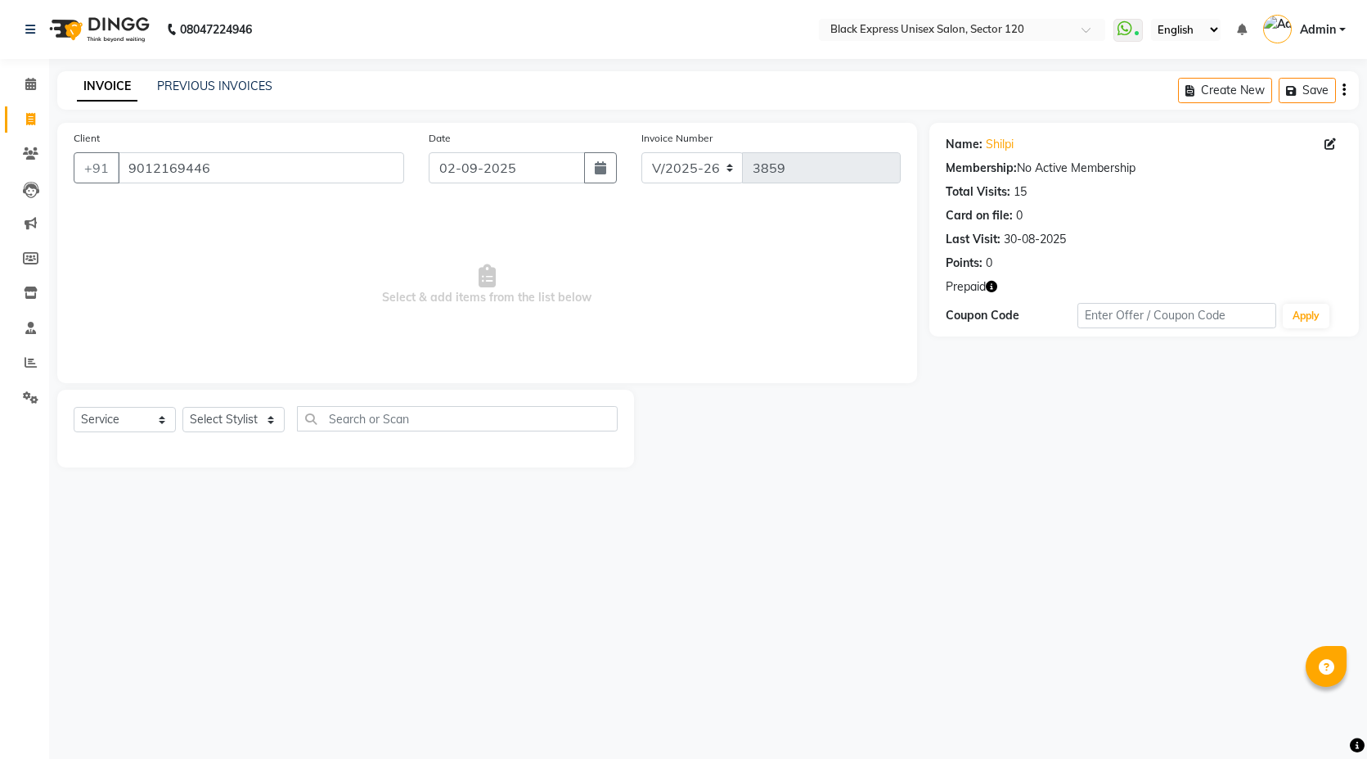
select select "7082"
select select "service"
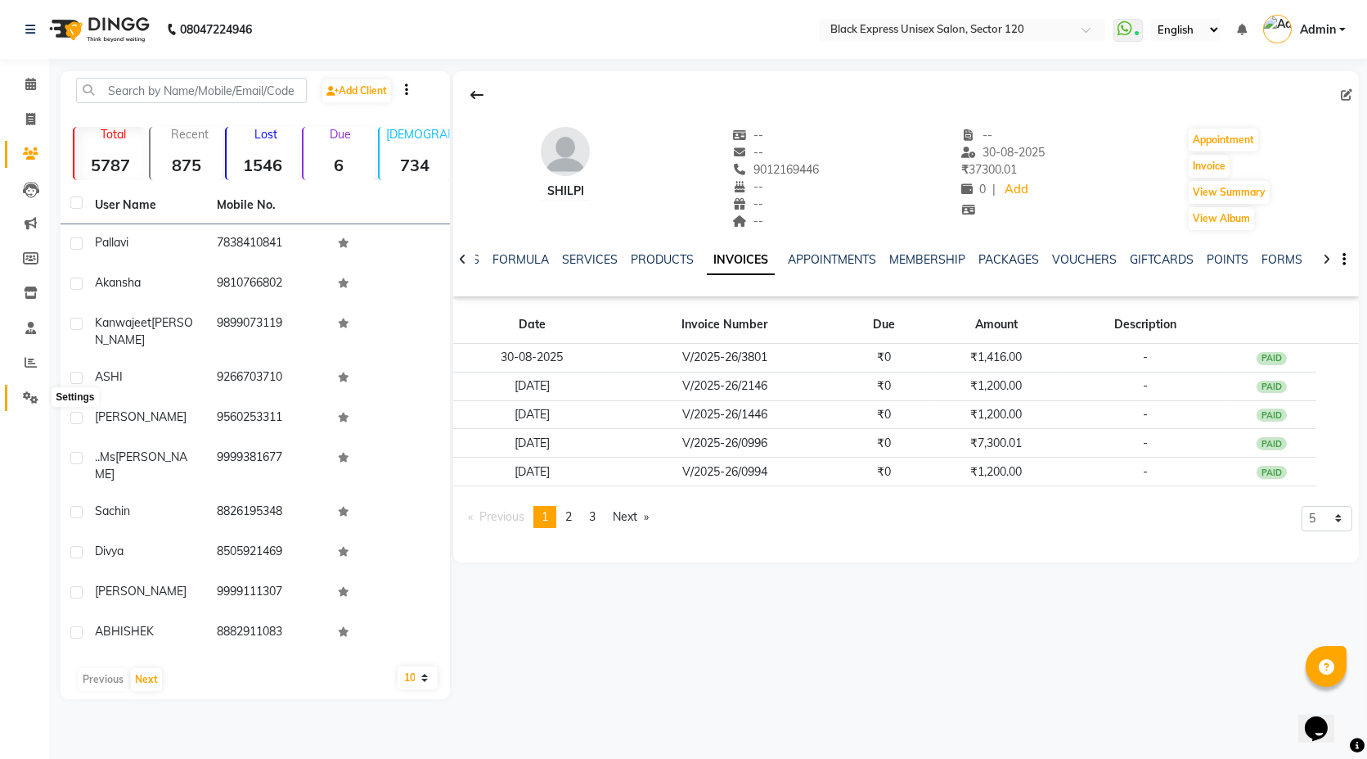
click at [28, 395] on icon at bounding box center [31, 397] width 16 height 12
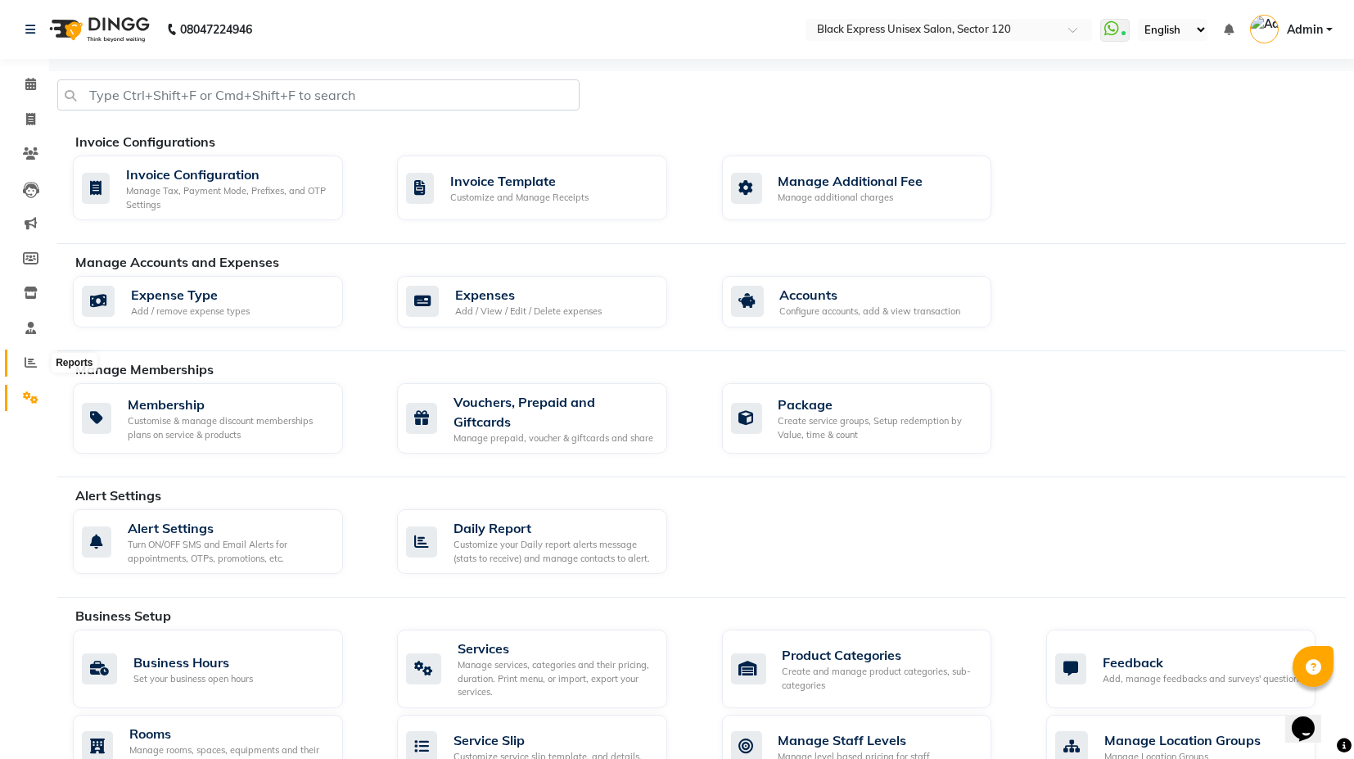
click at [34, 368] on icon at bounding box center [31, 362] width 12 height 12
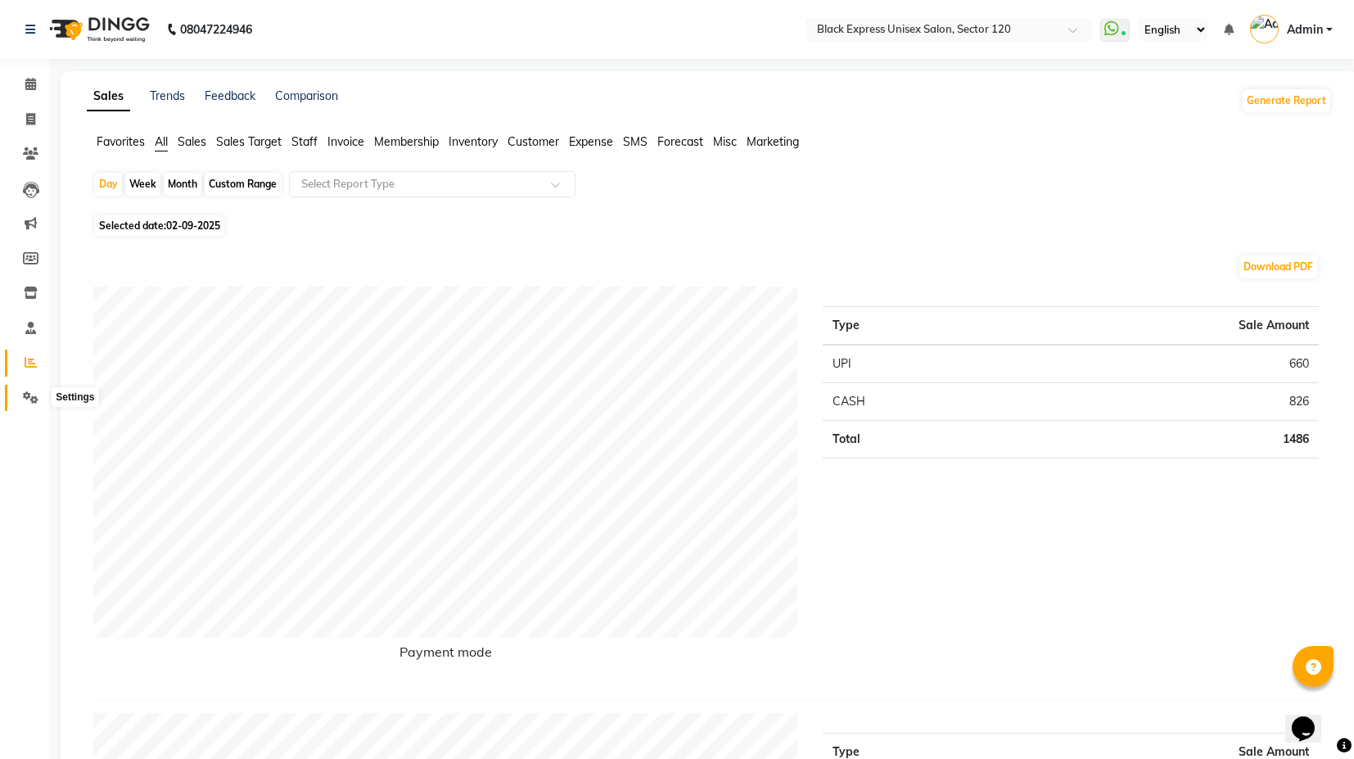
click at [35, 394] on icon at bounding box center [31, 397] width 16 height 12
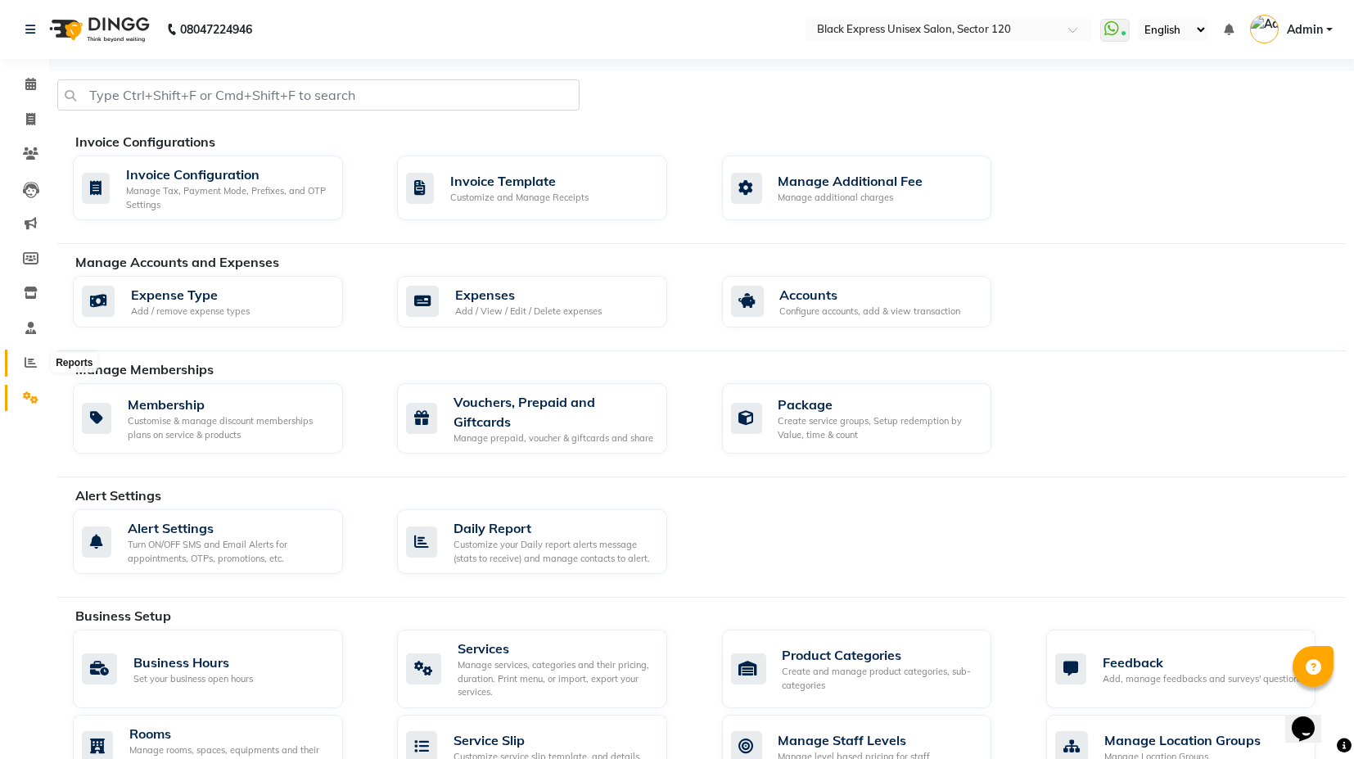
click at [28, 363] on icon at bounding box center [31, 362] width 12 height 12
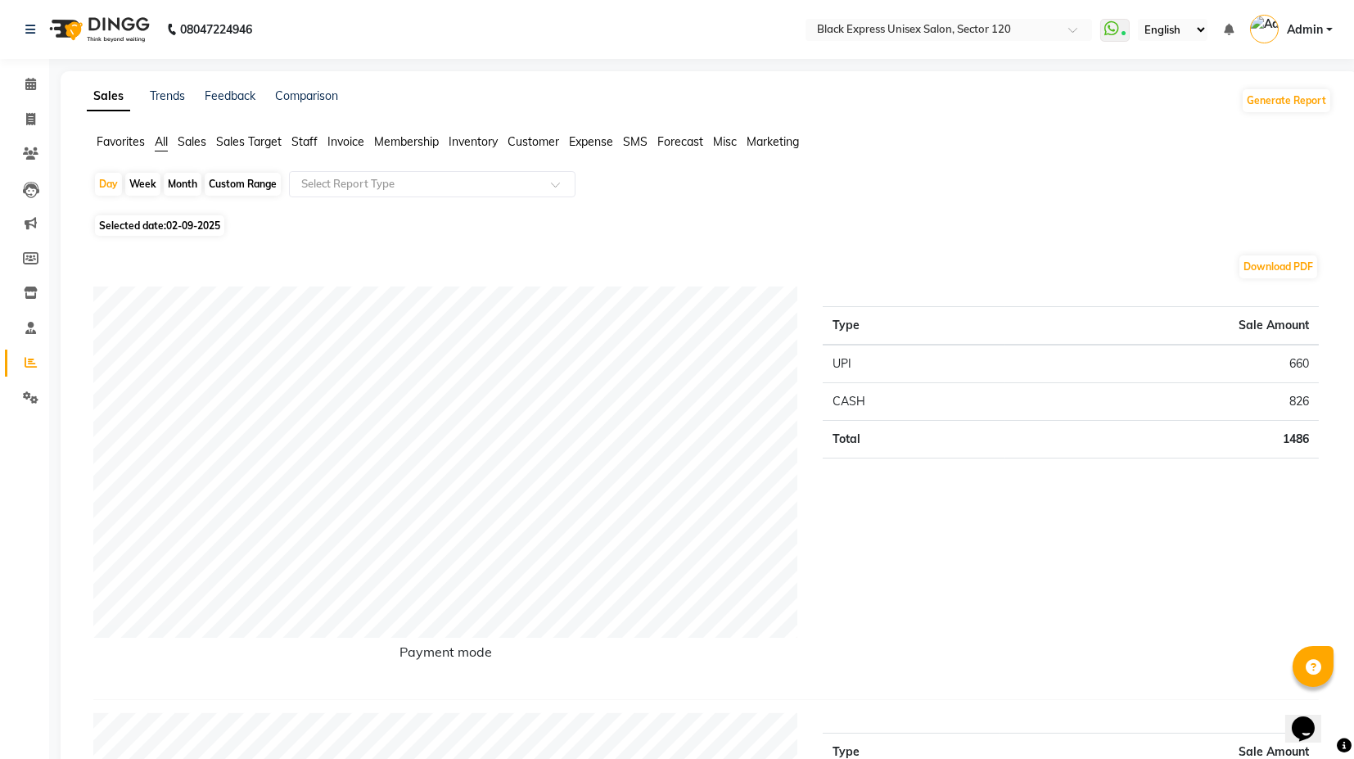
click at [530, 142] on span "Customer" at bounding box center [533, 141] width 52 height 15
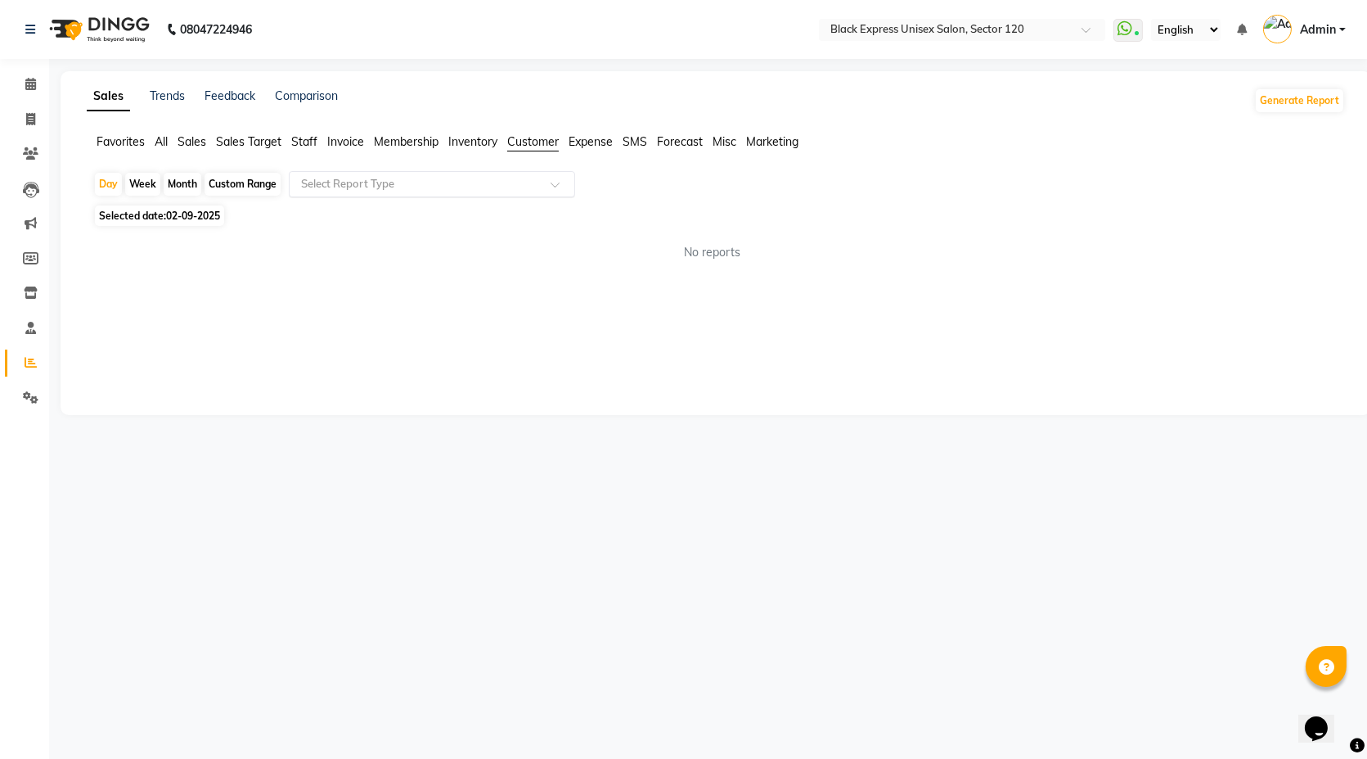
click at [467, 182] on input "text" at bounding box center [416, 184] width 236 height 16
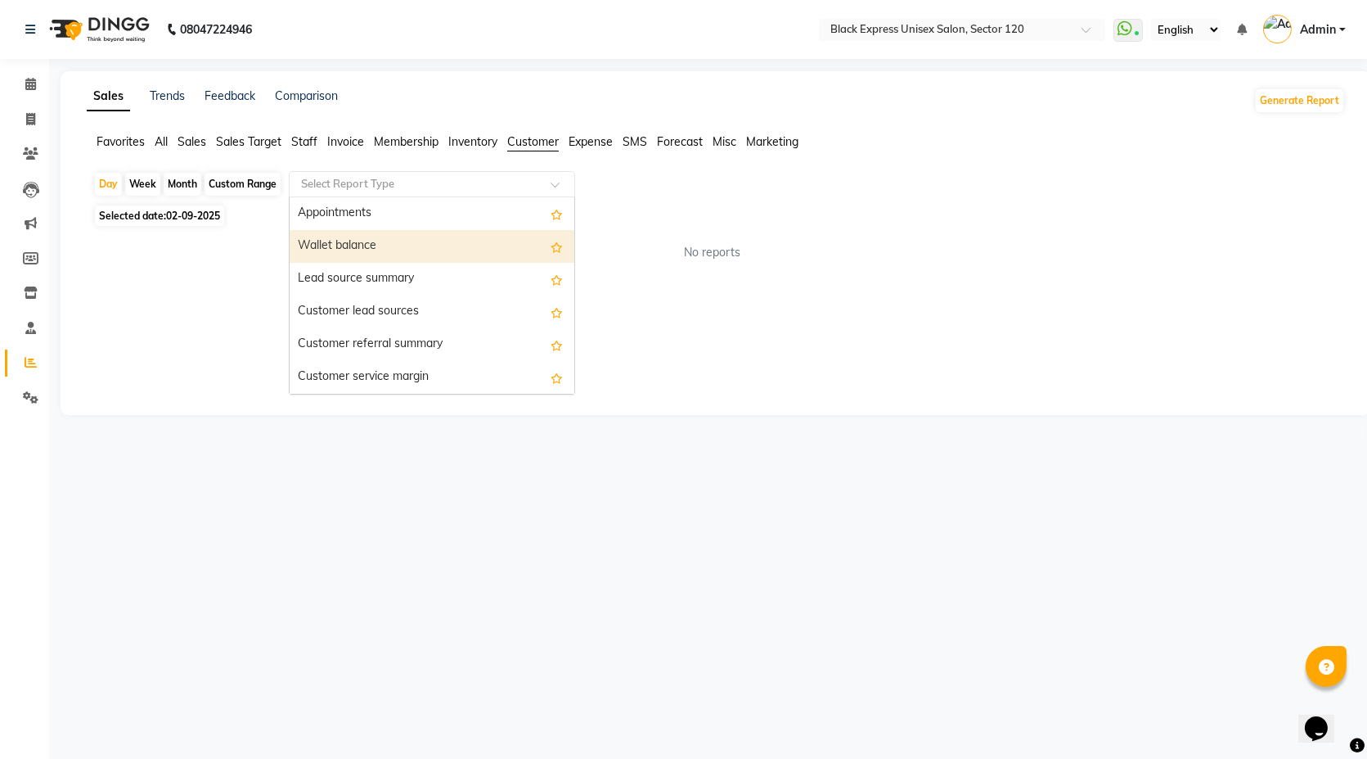
click at [399, 246] on div "Wallet balance" at bounding box center [432, 246] width 285 height 33
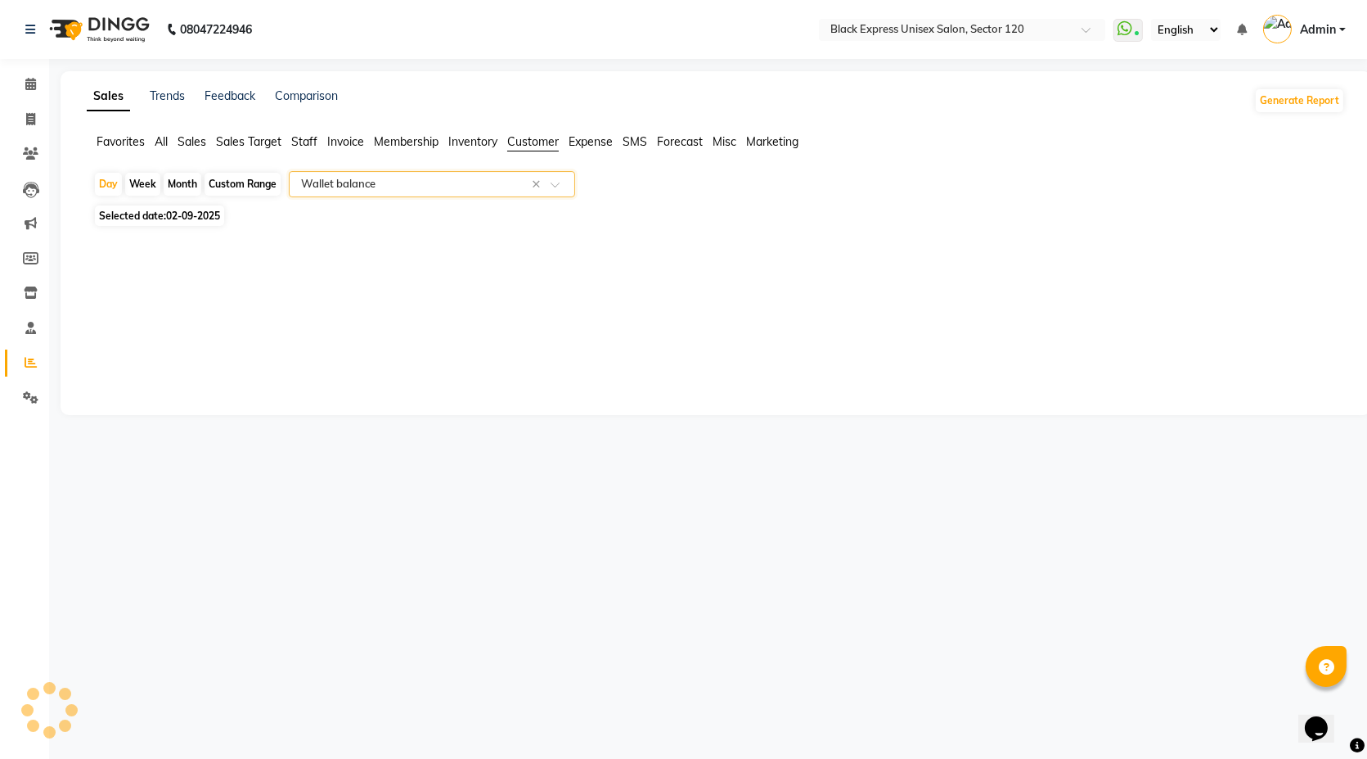
select select "full_report"
select select "csv"
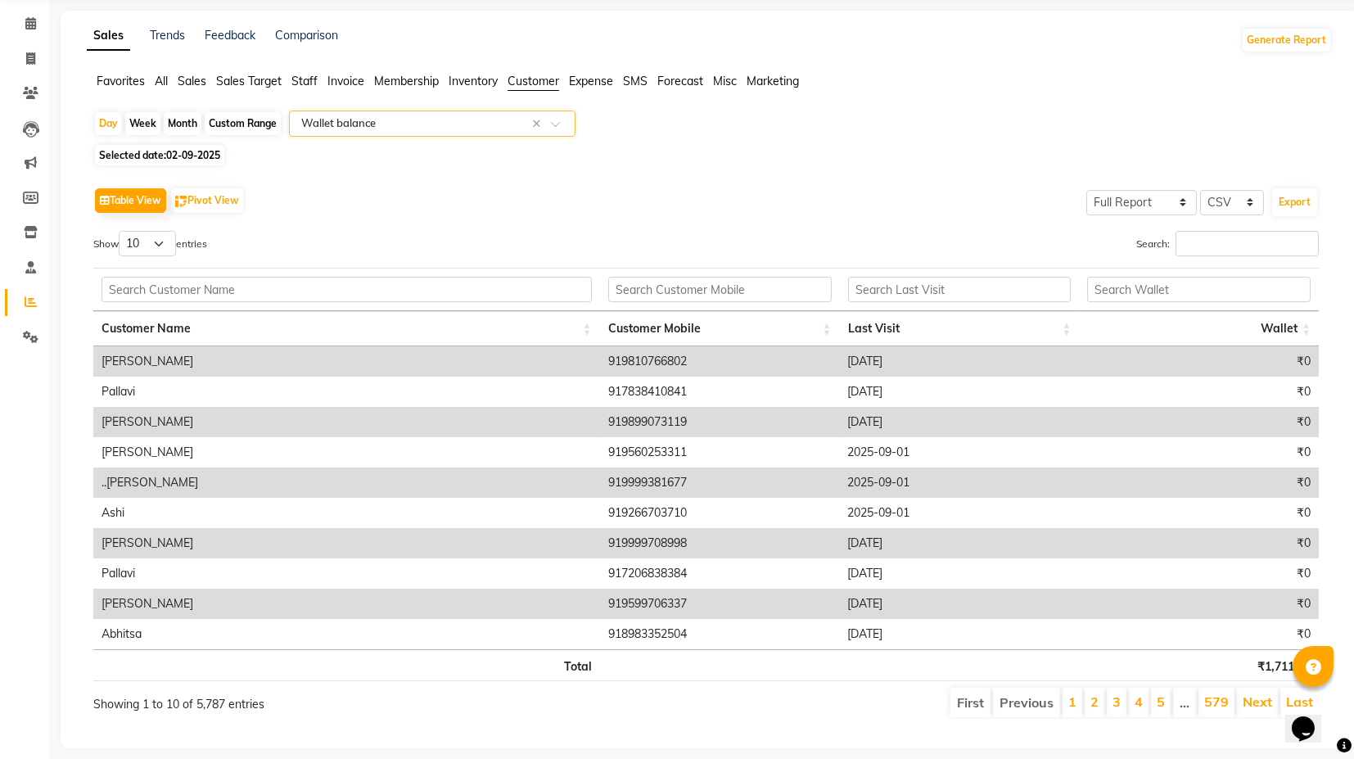
scroll to position [87, 0]
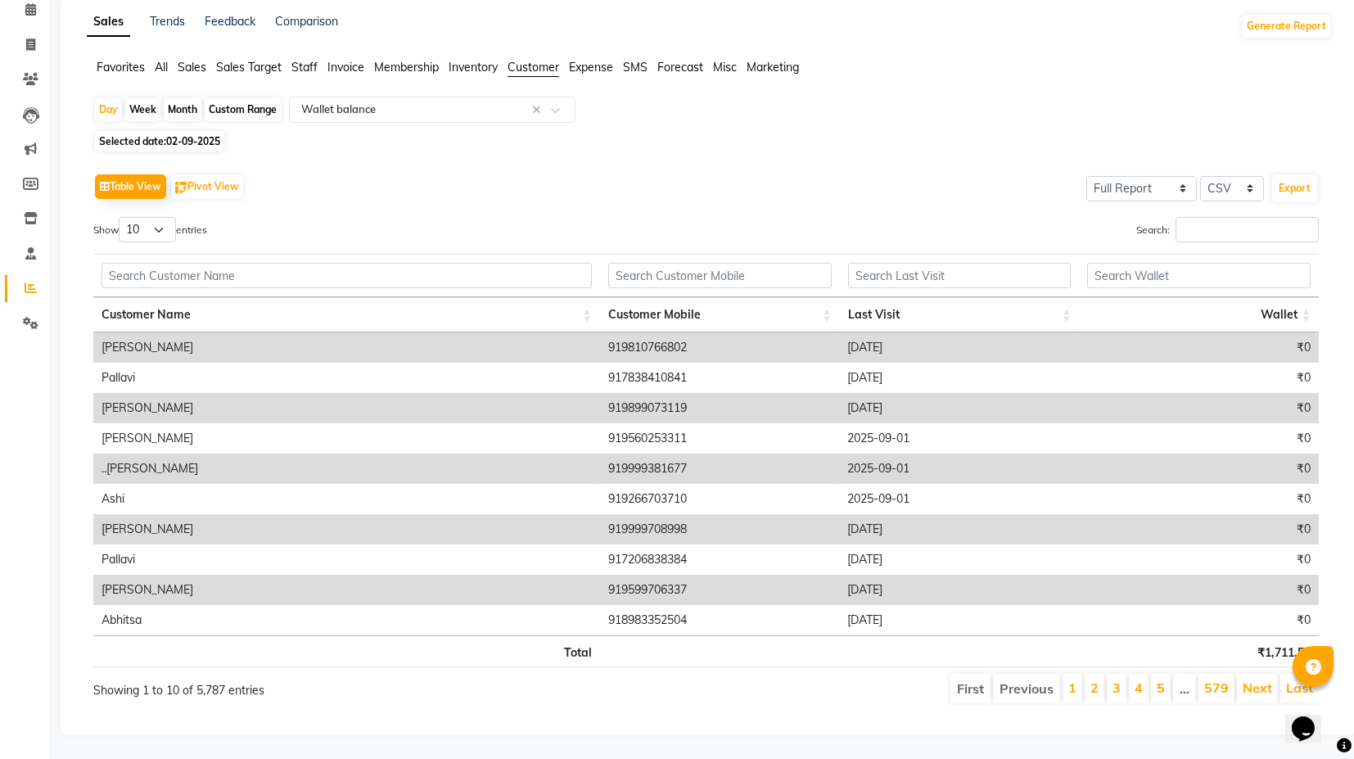
click at [246, 101] on div "Custom Range" at bounding box center [243, 109] width 76 height 23
select select "9"
select select "2025"
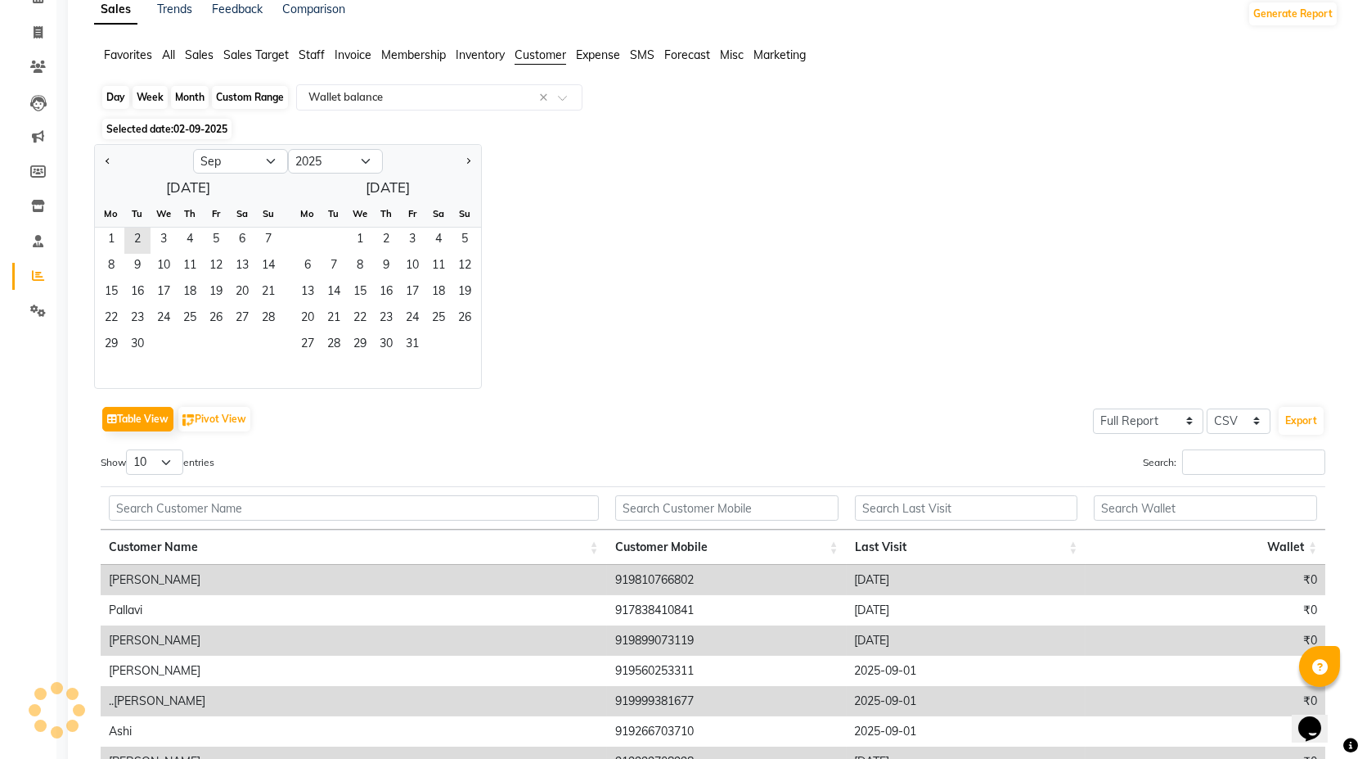
scroll to position [0, 0]
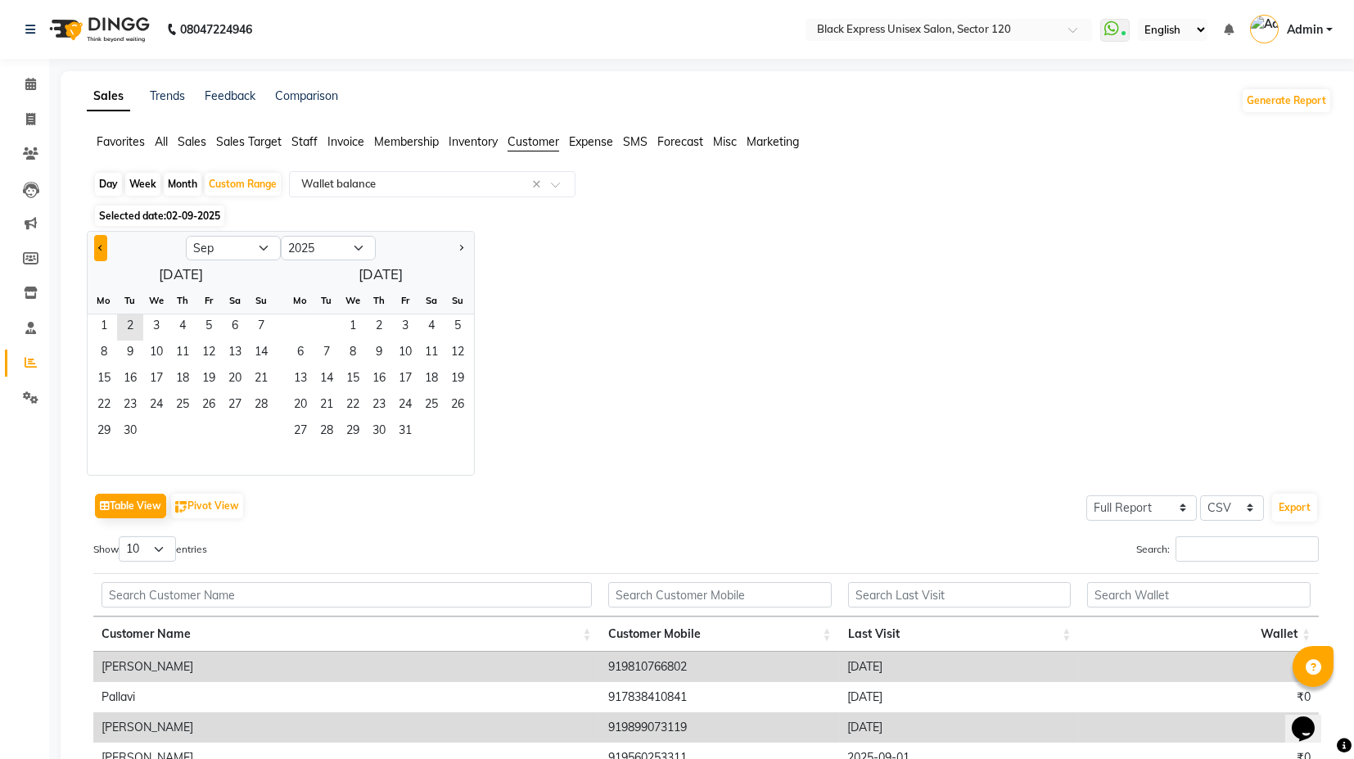
click at [105, 246] on button "Previous month" at bounding box center [100, 248] width 13 height 26
select select "5"
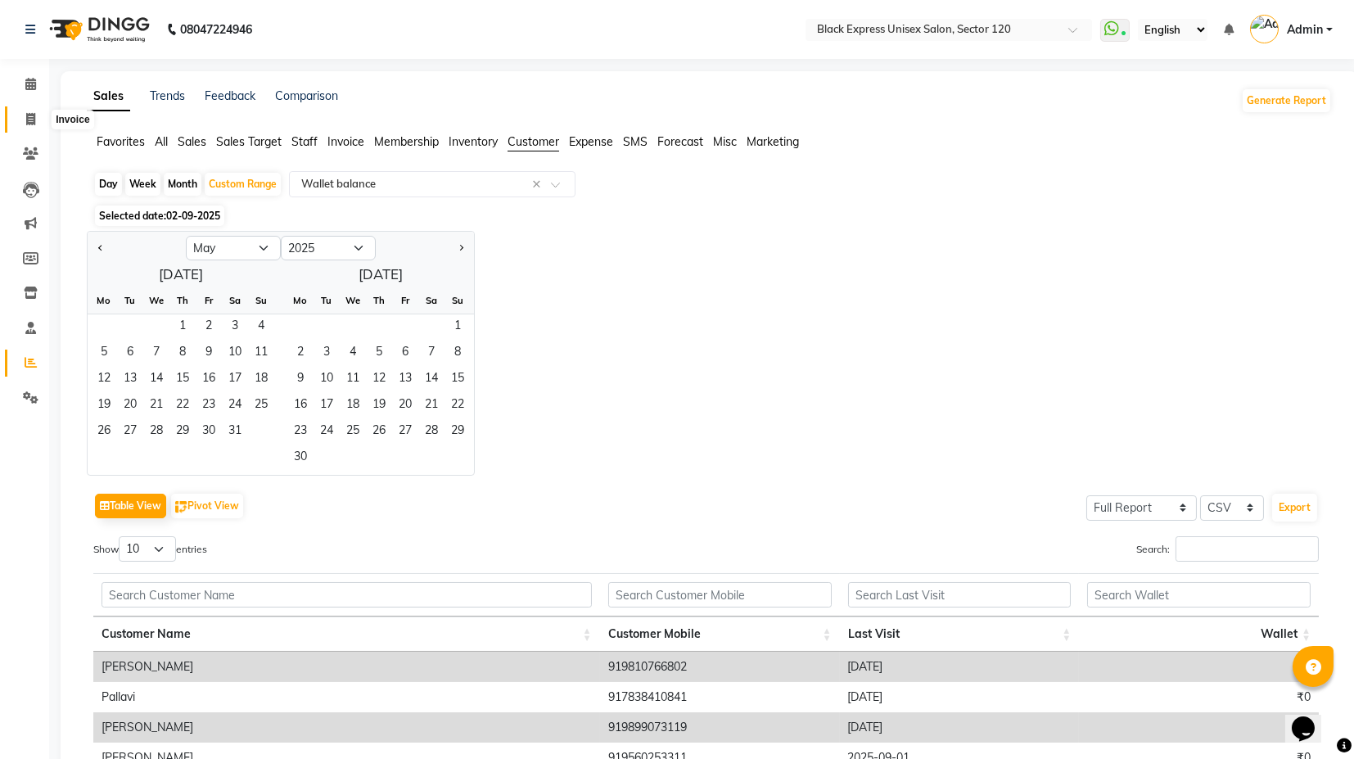
click at [34, 123] on icon at bounding box center [30, 119] width 9 height 12
select select "service"
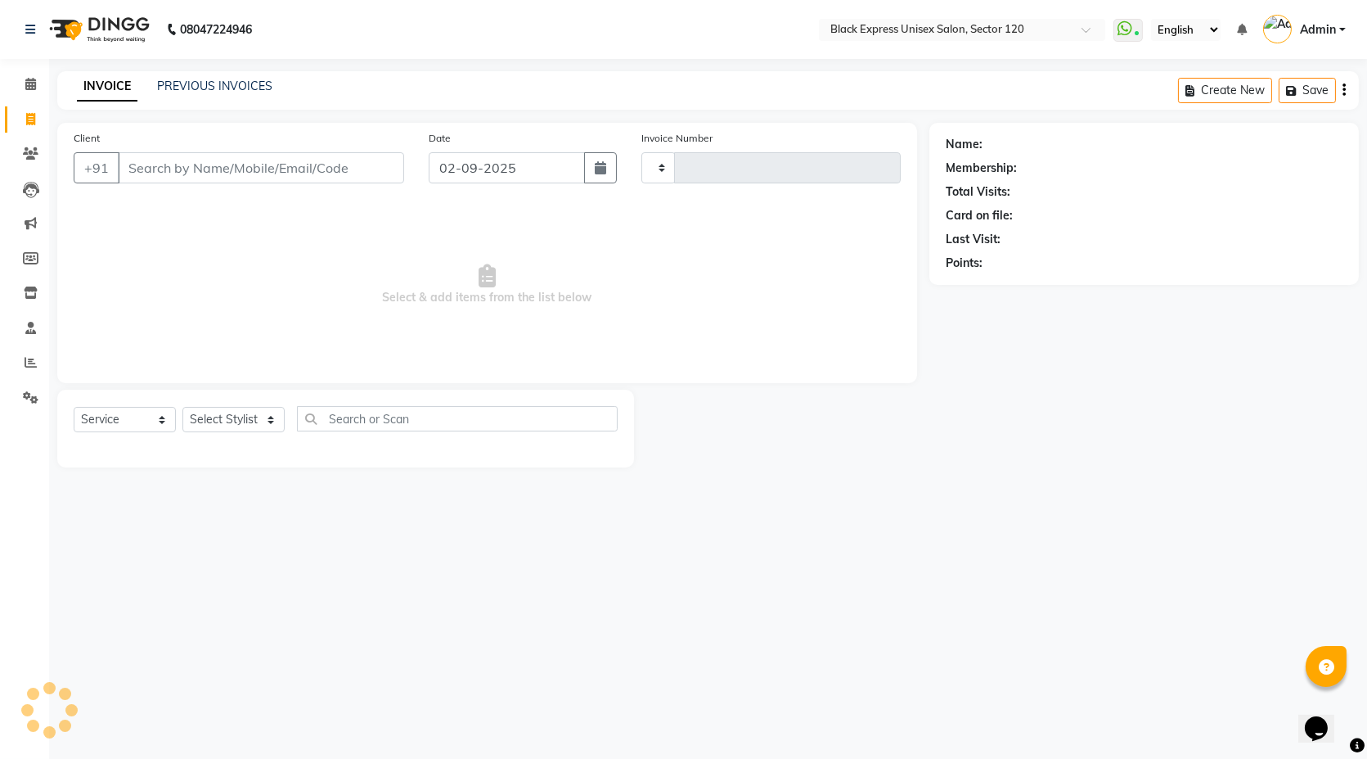
type input "3860"
select select "7082"
click at [238, 83] on link "PREVIOUS INVOICES" at bounding box center [214, 86] width 115 height 15
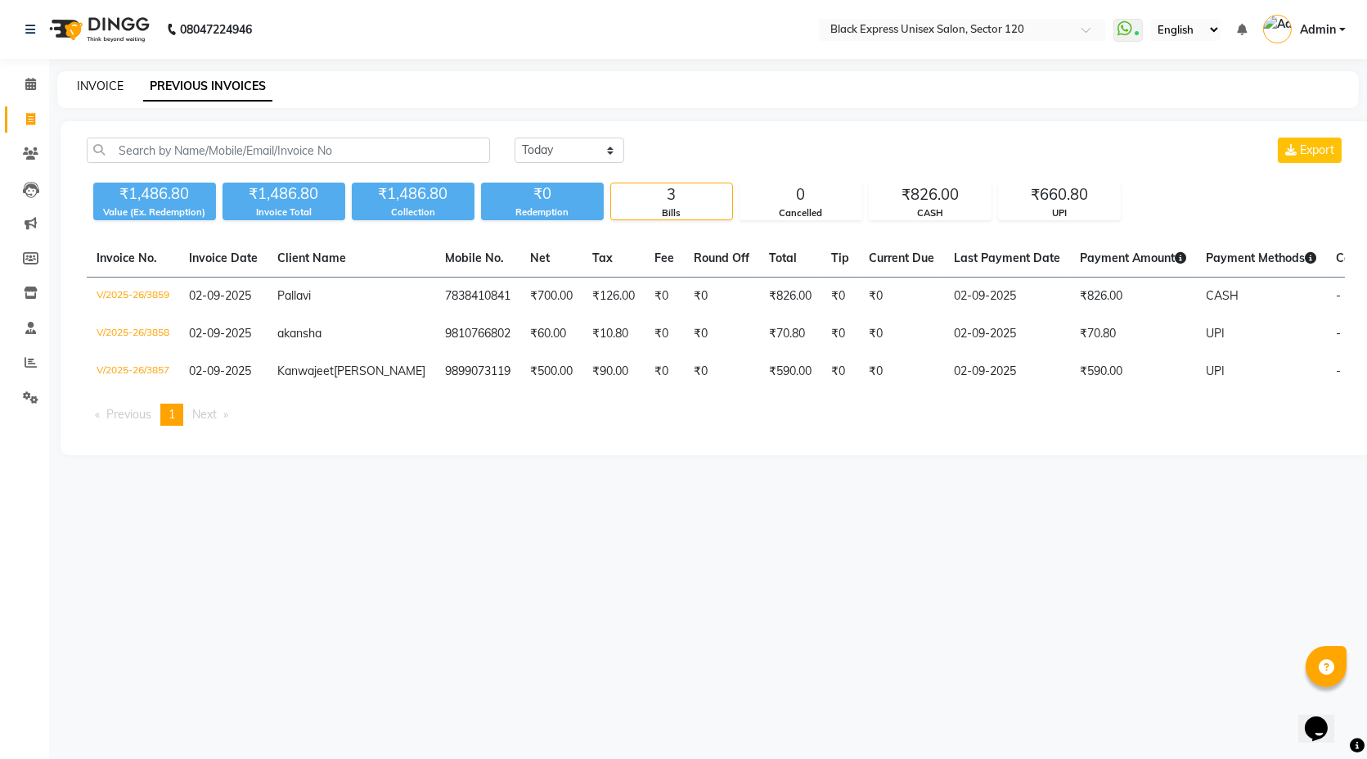
click at [114, 88] on link "INVOICE" at bounding box center [100, 86] width 47 height 15
select select "service"
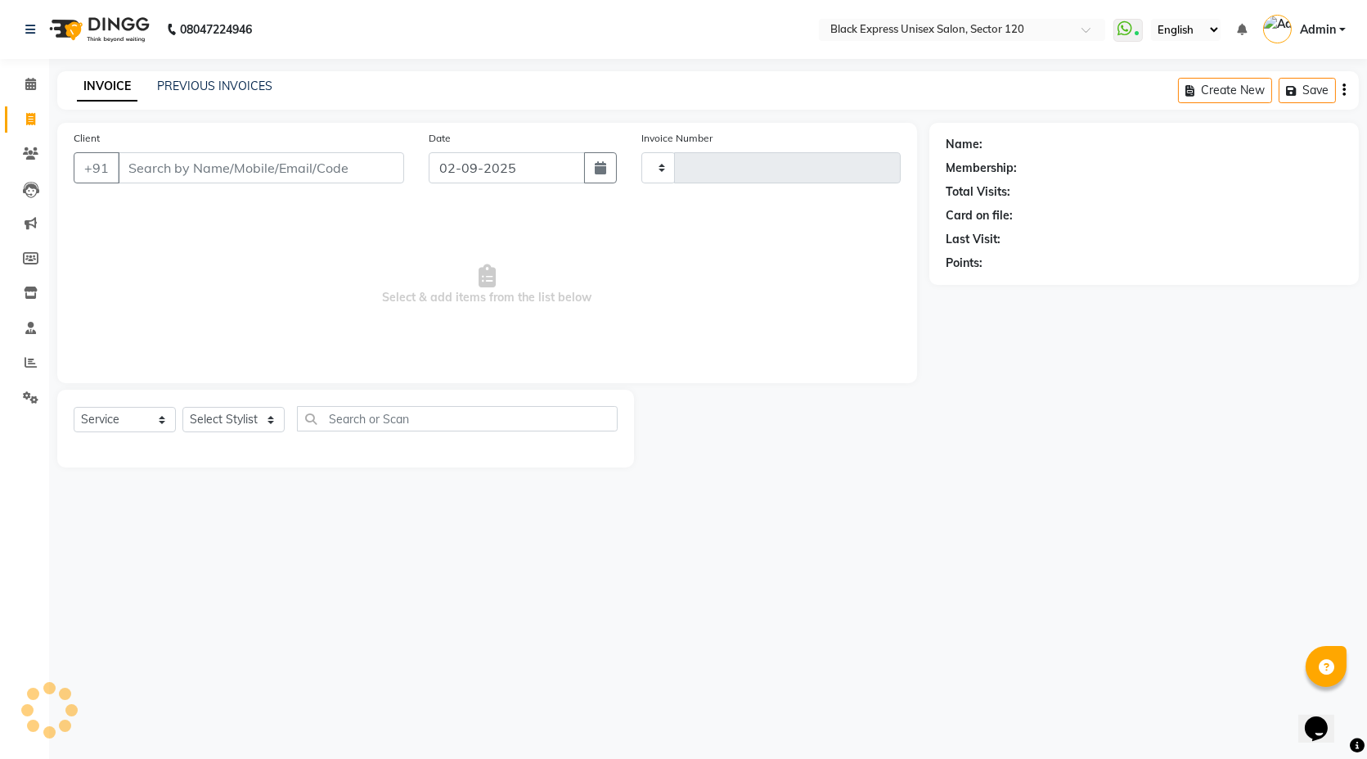
type input "3860"
select select "7082"
select select "service"
click at [266, 421] on select "Select Stylist [PERSON_NAME] DEEPA FAISAL Manager [PERSON_NAME] [PERSON_NAME]" at bounding box center [233, 419] width 102 height 25
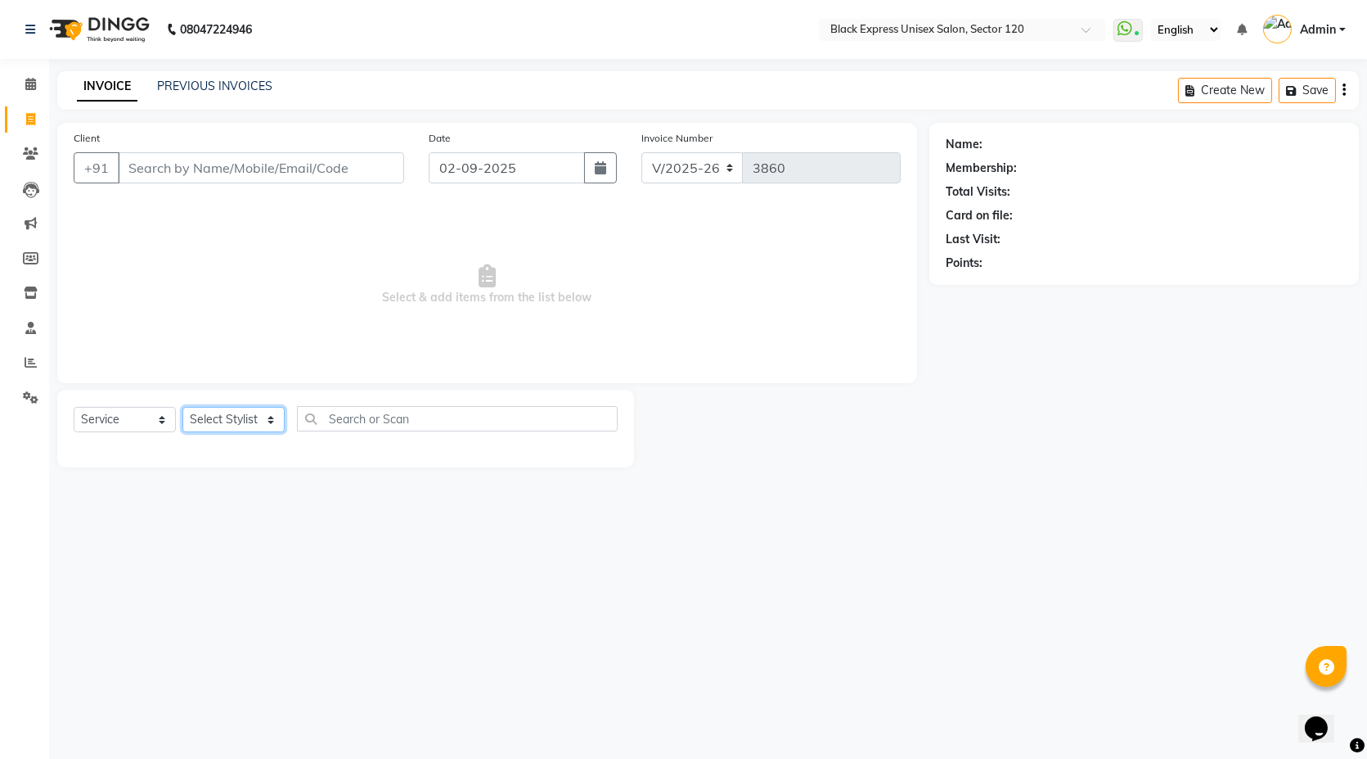
select select "58980"
click at [182, 407] on select "Select Stylist [PERSON_NAME] DEEPA FAISAL Manager [PERSON_NAME] [PERSON_NAME]" at bounding box center [233, 419] width 102 height 25
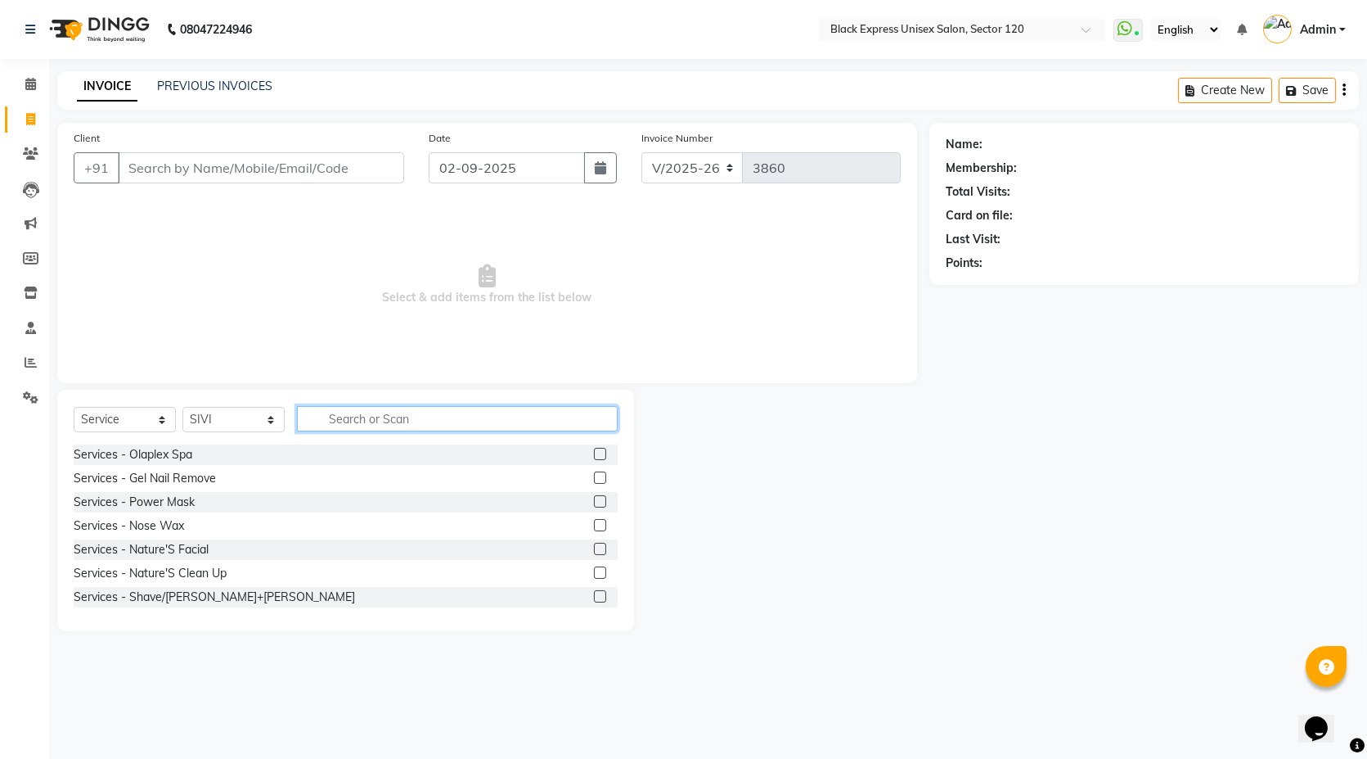
click at [405, 417] on input "text" at bounding box center [457, 418] width 321 height 25
type input "F"
type input "WAX"
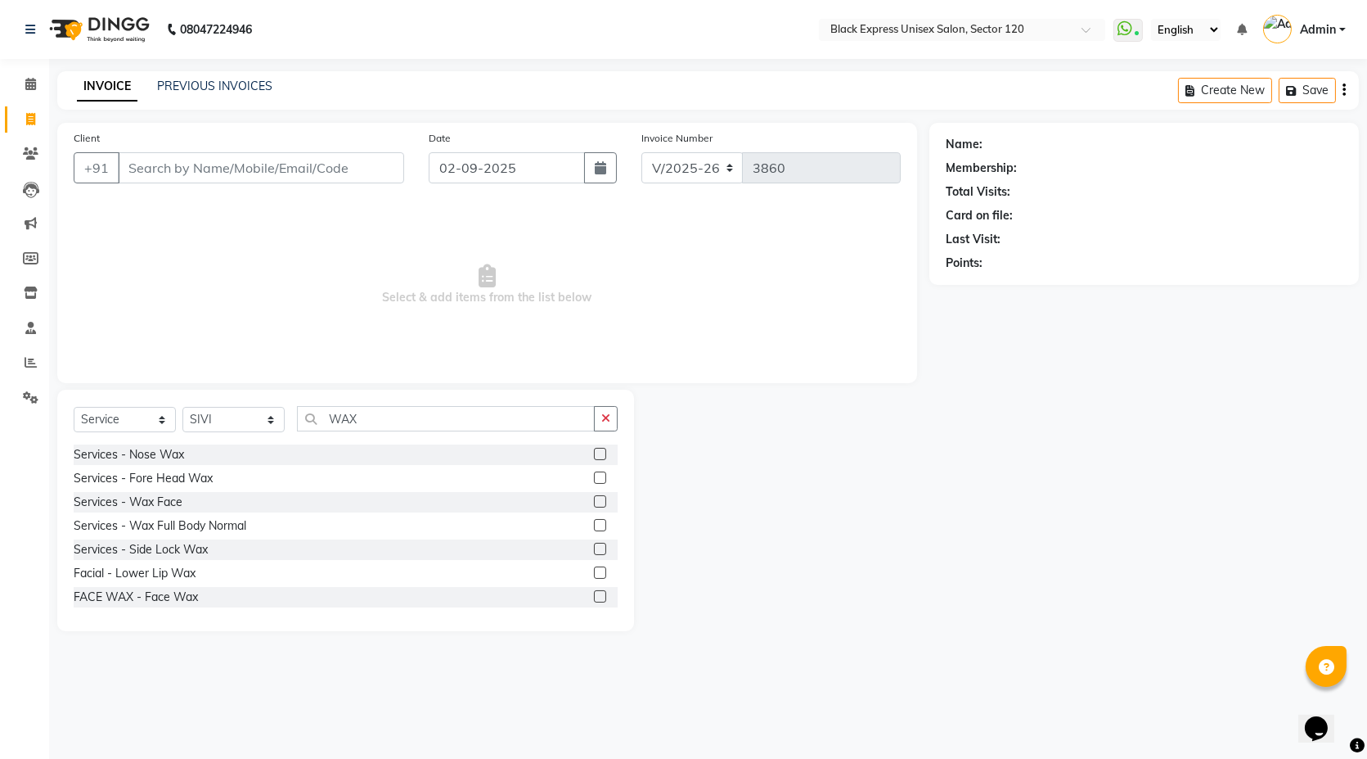
click at [594, 527] on label at bounding box center [600, 525] width 12 height 12
click at [594, 527] on input "checkbox" at bounding box center [599, 525] width 11 height 11
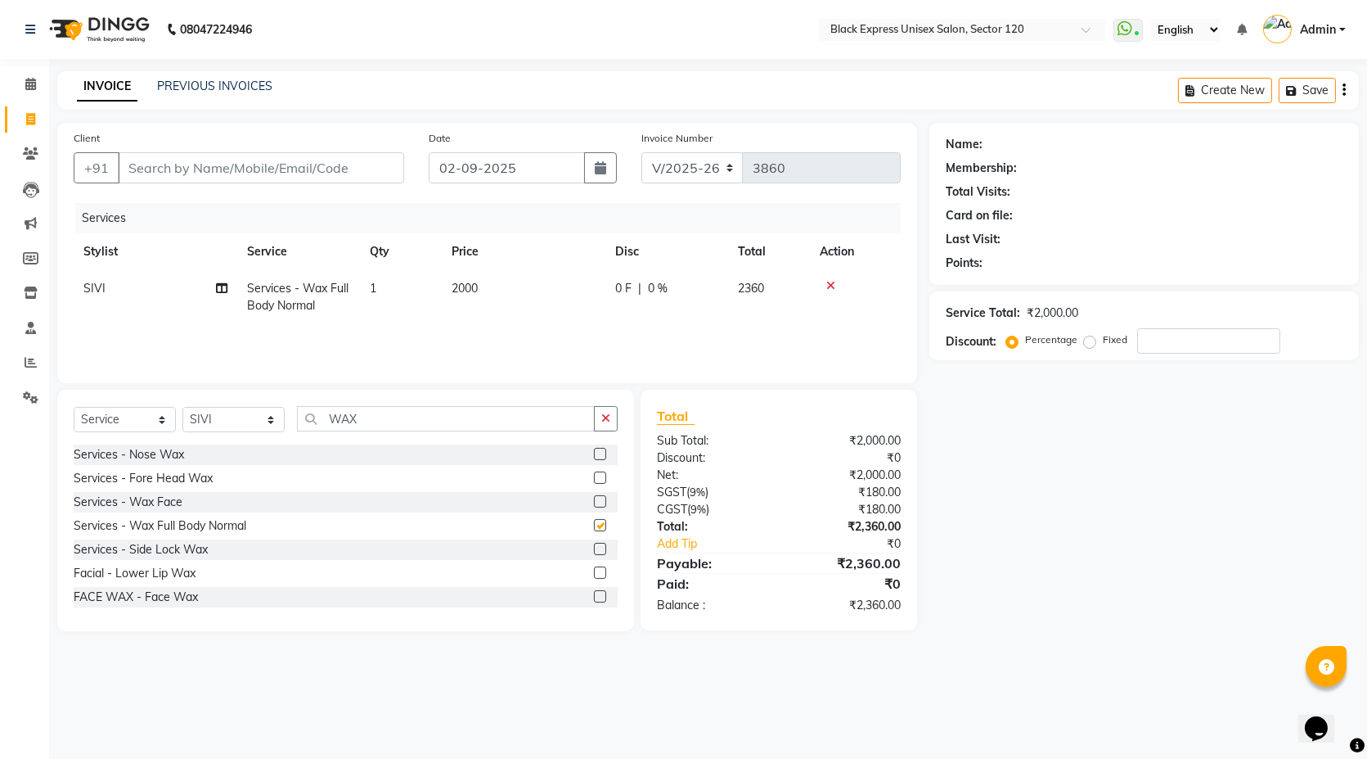
checkbox input "false"
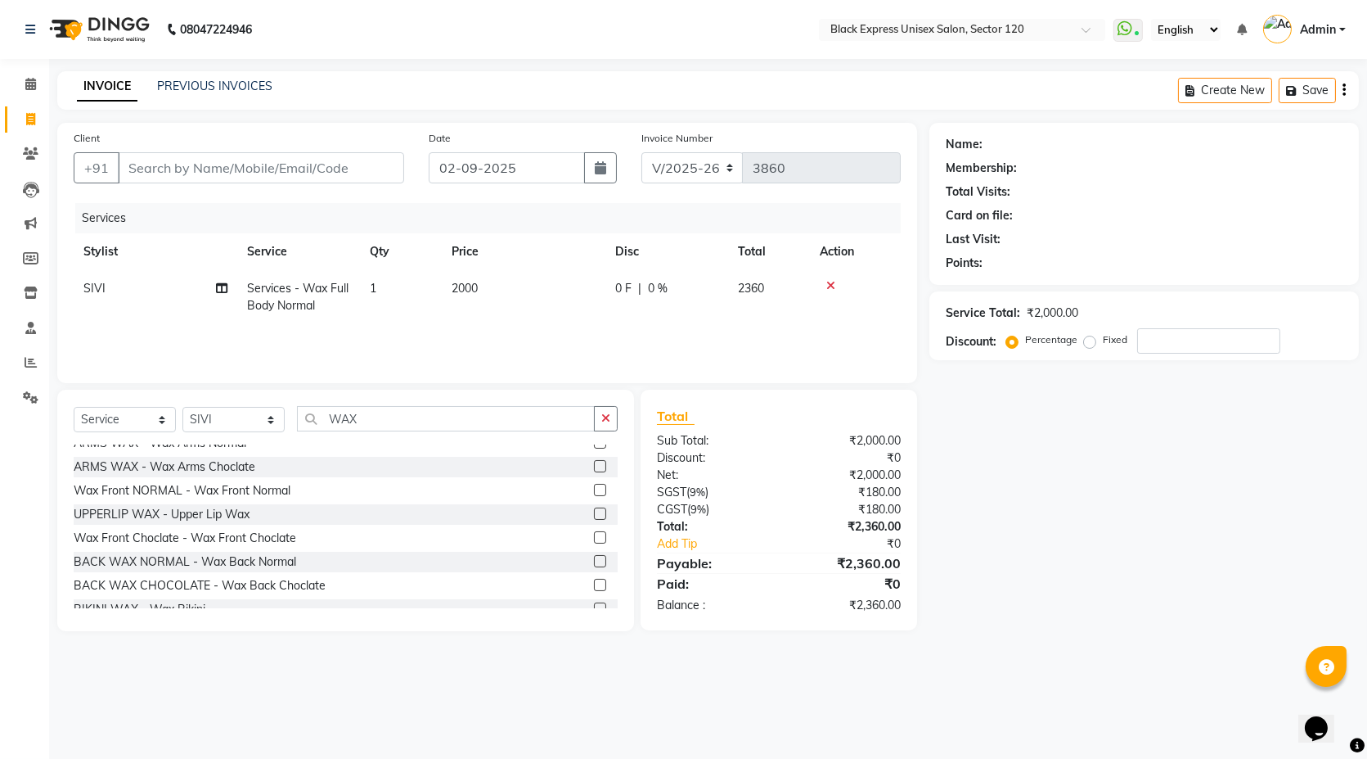
scroll to position [363, 0]
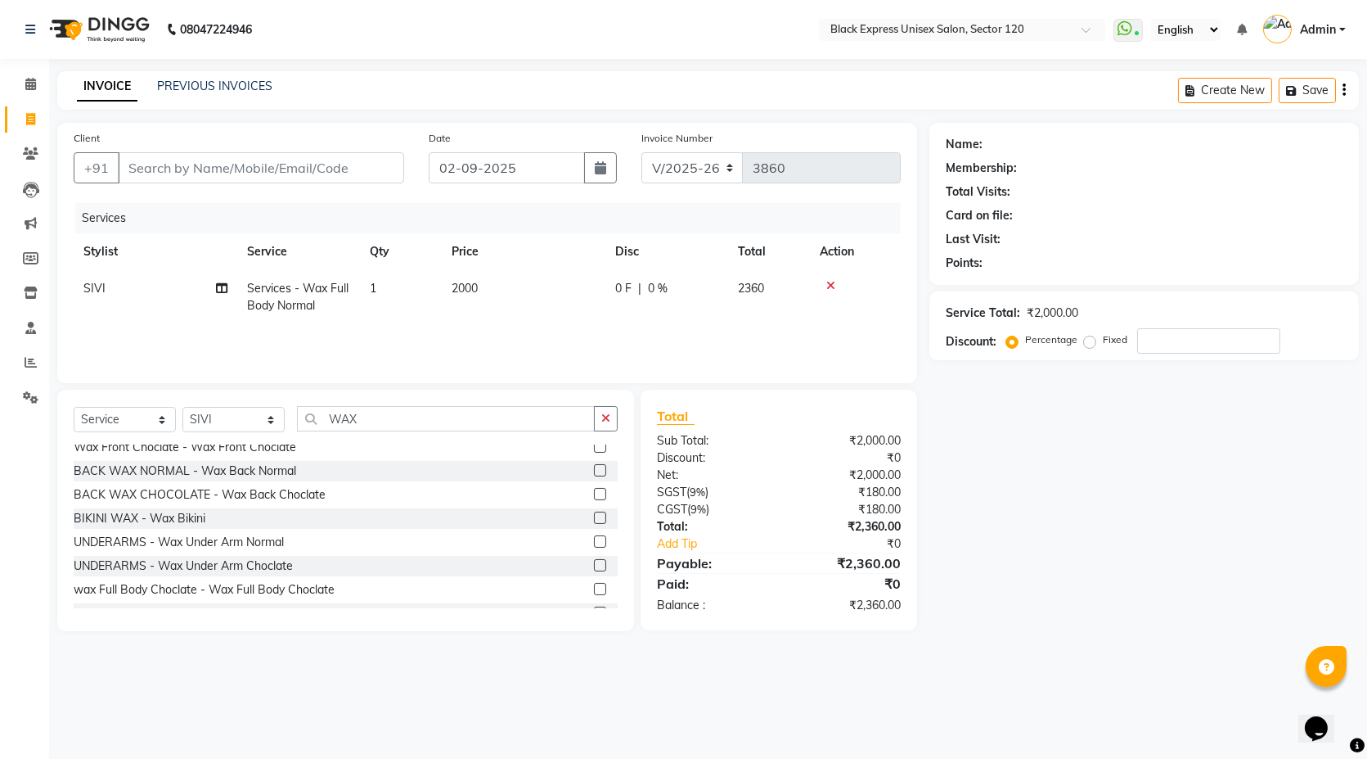
click at [594, 518] on label at bounding box center [600, 517] width 12 height 12
click at [594, 518] on input "checkbox" at bounding box center [599, 518] width 11 height 11
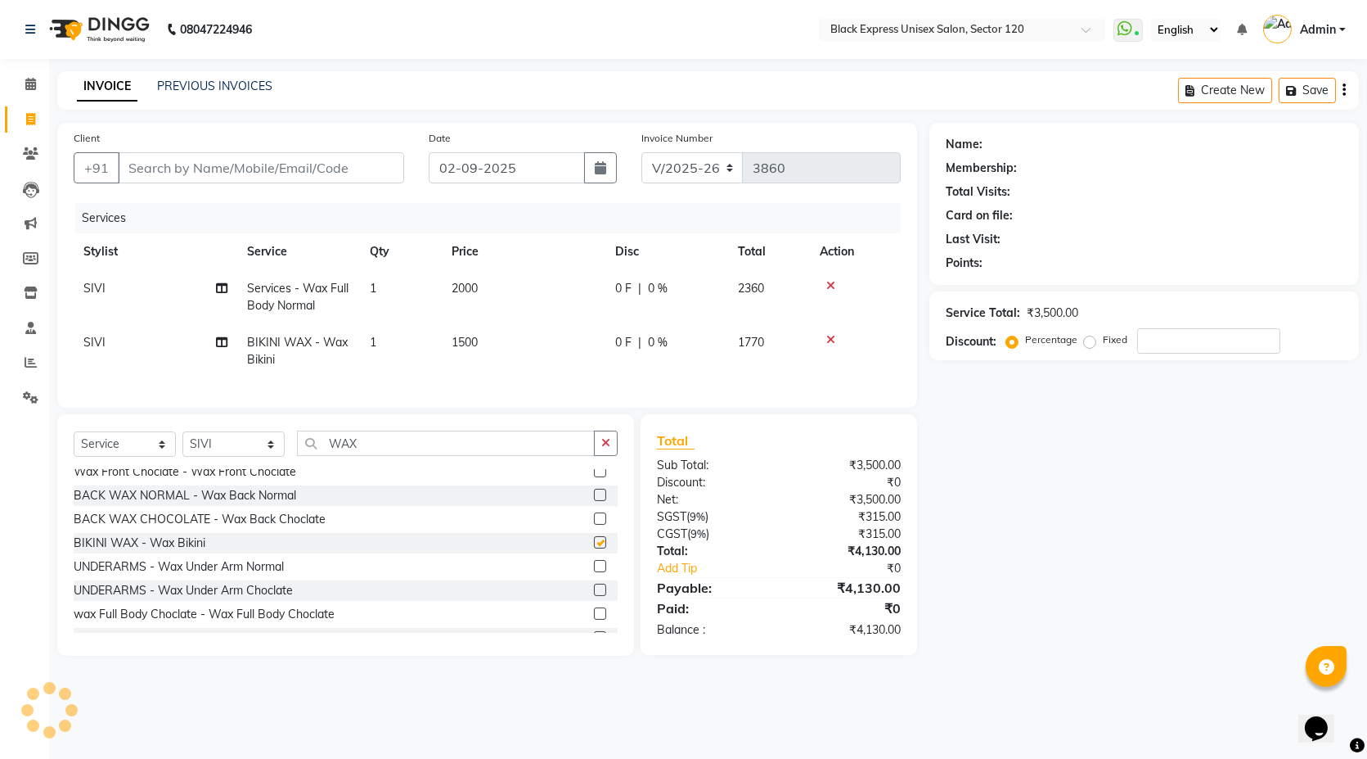
checkbox input "false"
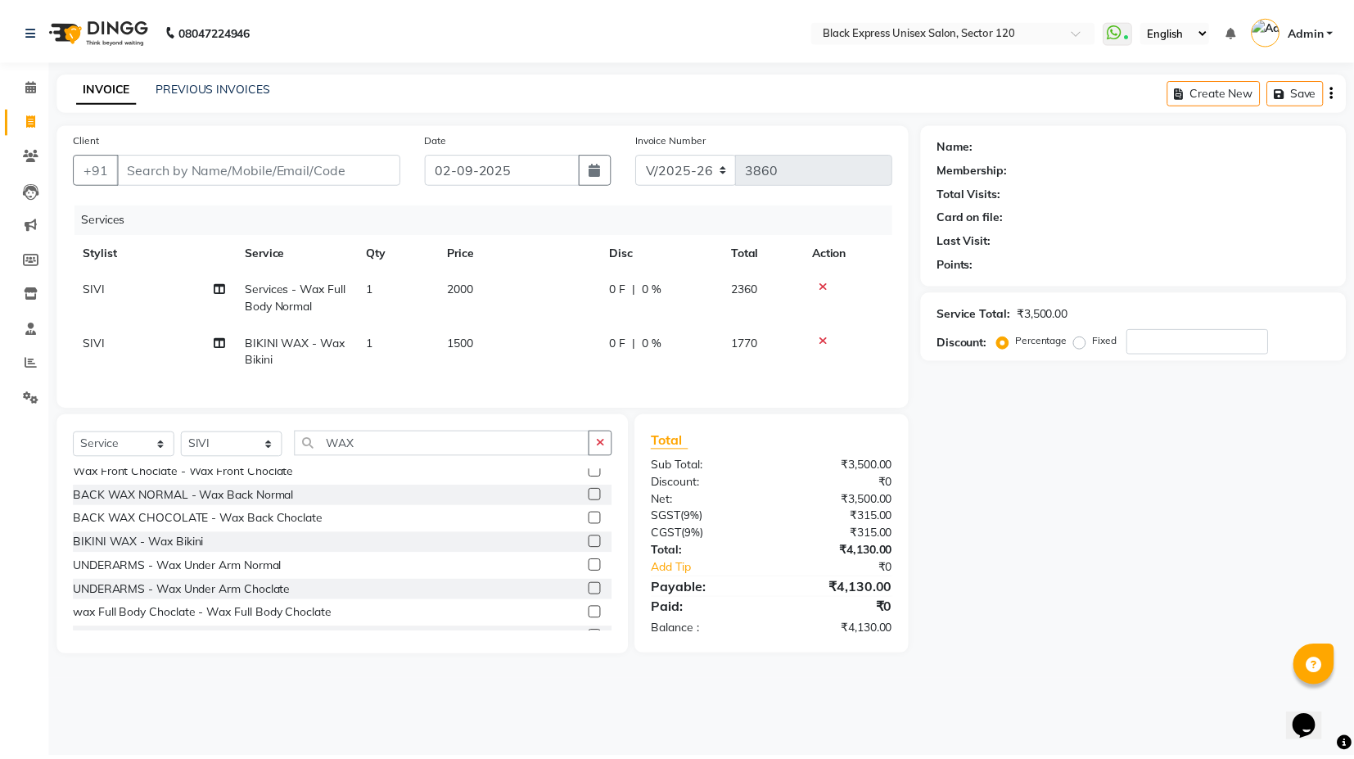
scroll to position [381, 0]
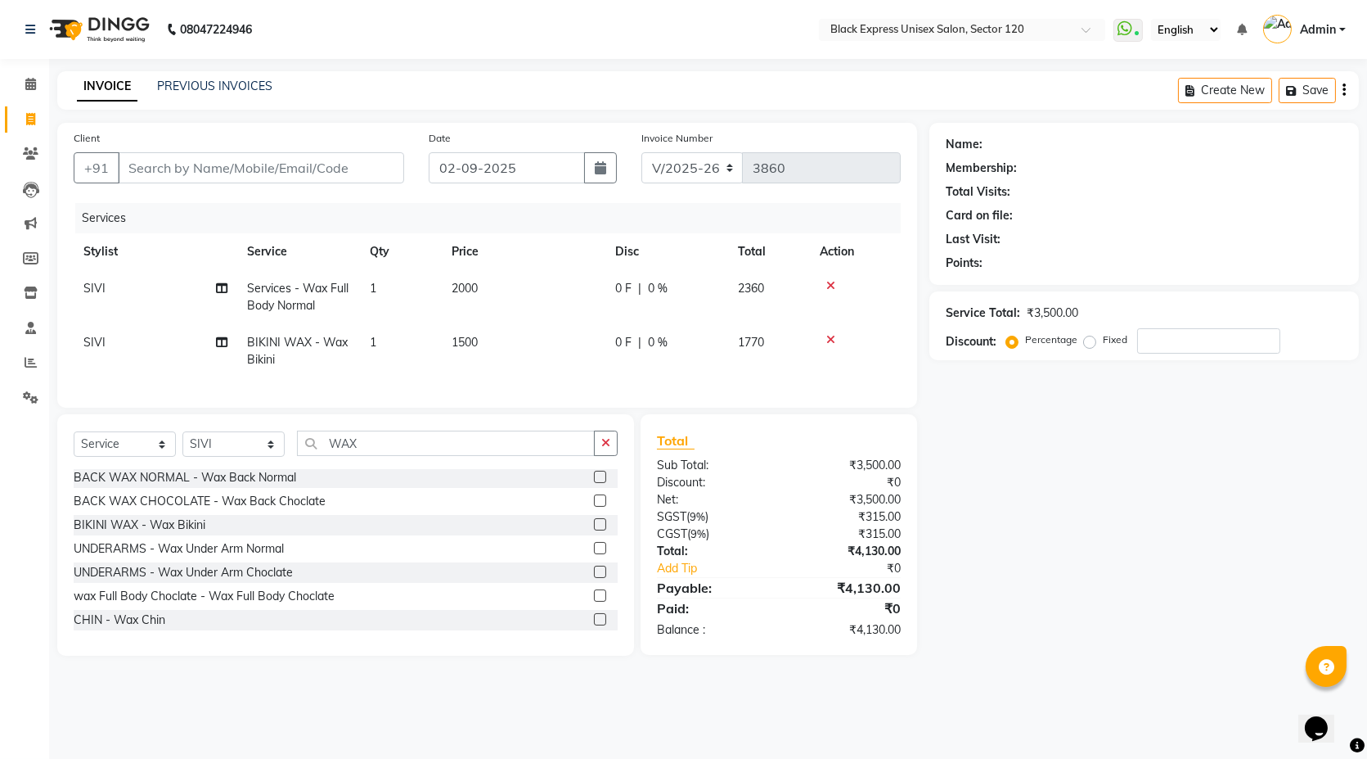
click at [594, 601] on label at bounding box center [600, 595] width 12 height 12
click at [594, 601] on input "checkbox" at bounding box center [599, 596] width 11 height 11
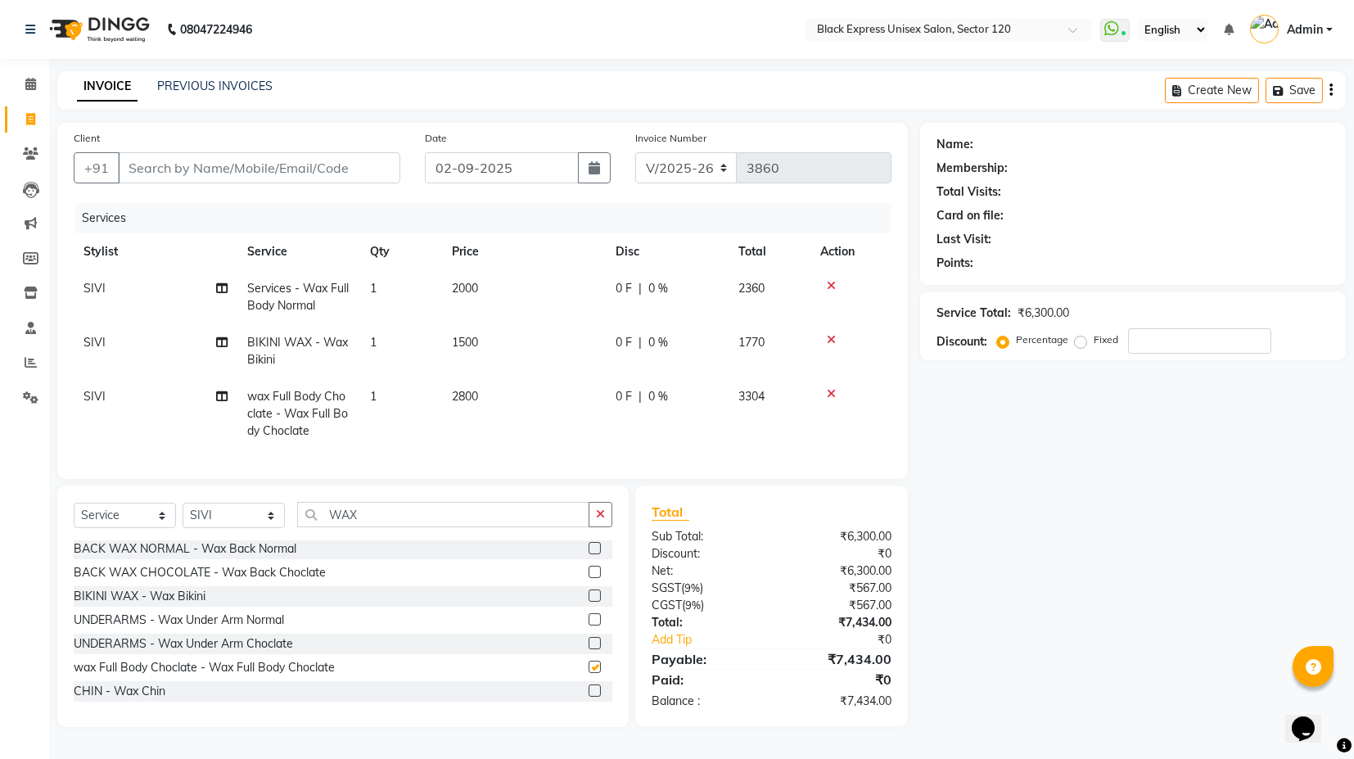
checkbox input "false"
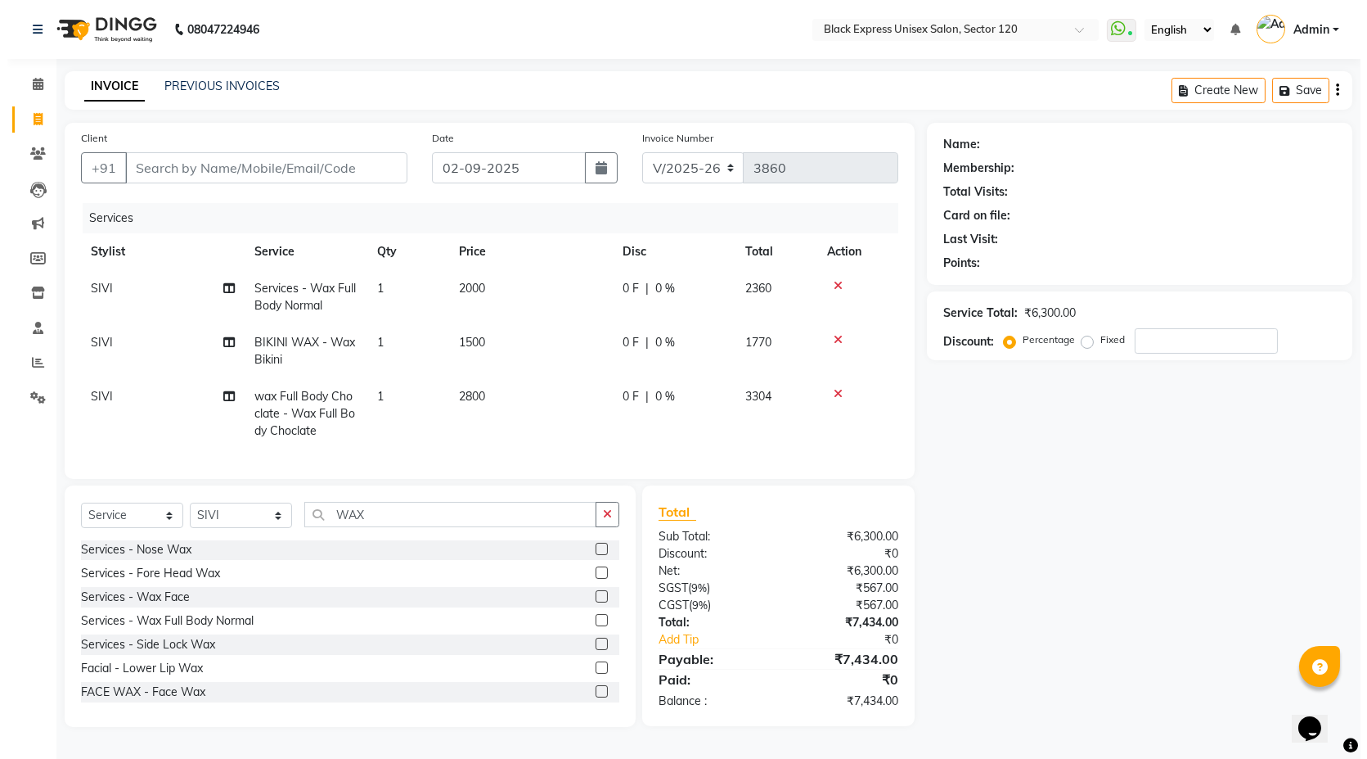
scroll to position [0, 0]
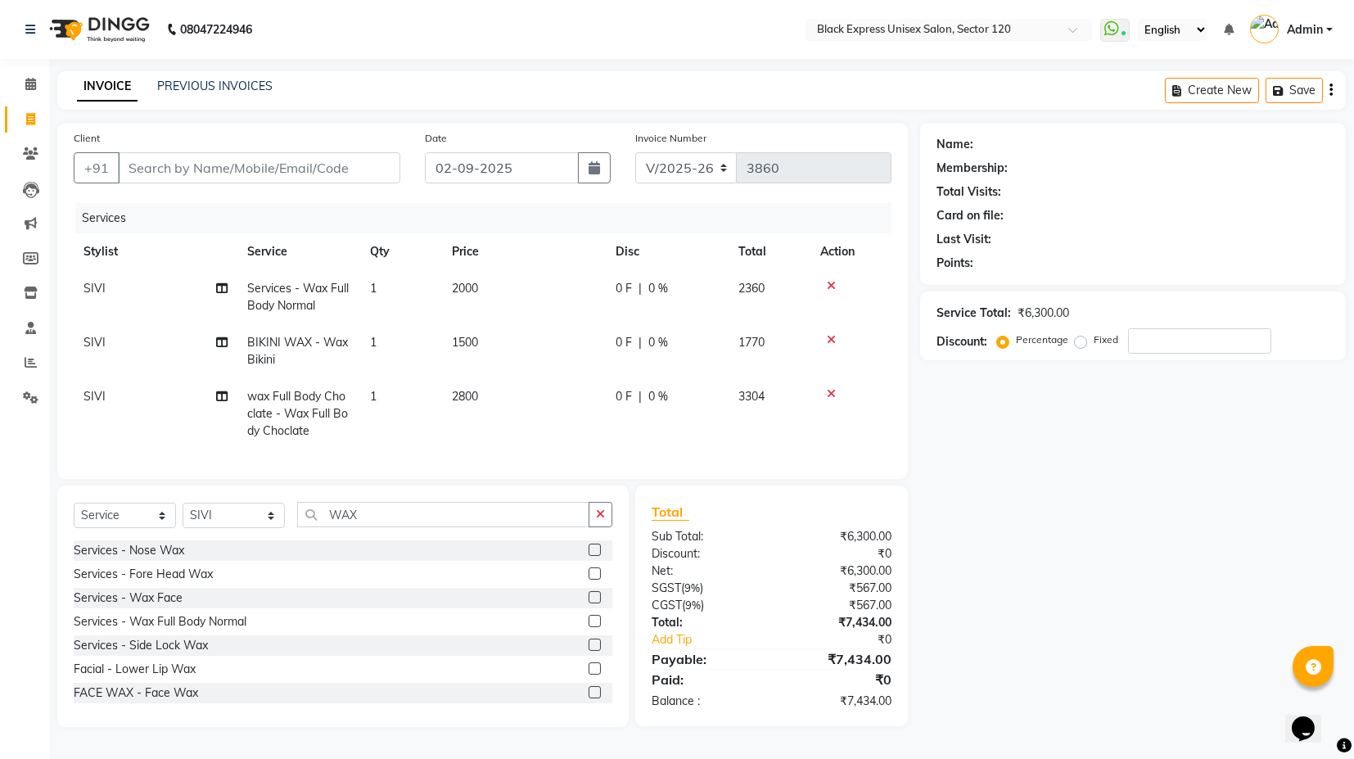
click at [827, 286] on icon at bounding box center [831, 285] width 9 height 11
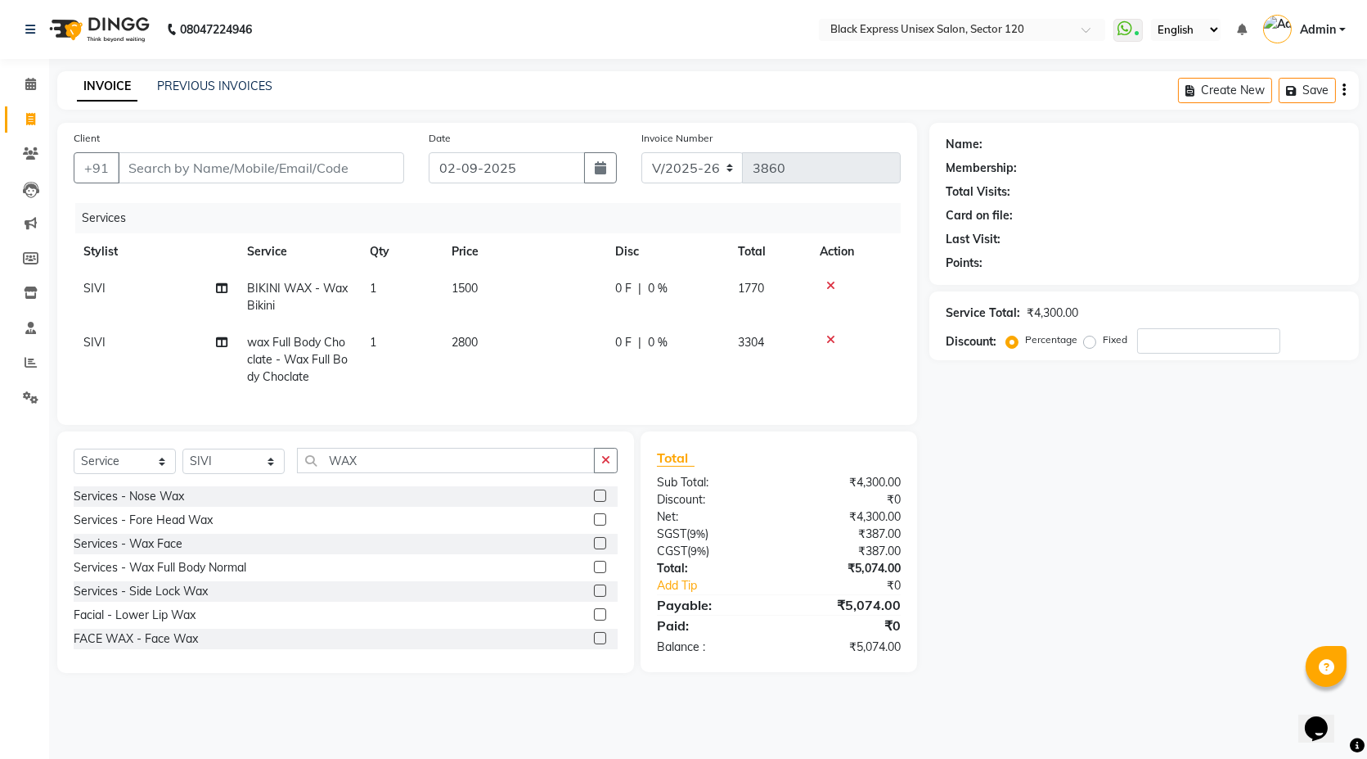
click at [829, 339] on icon at bounding box center [831, 339] width 9 height 11
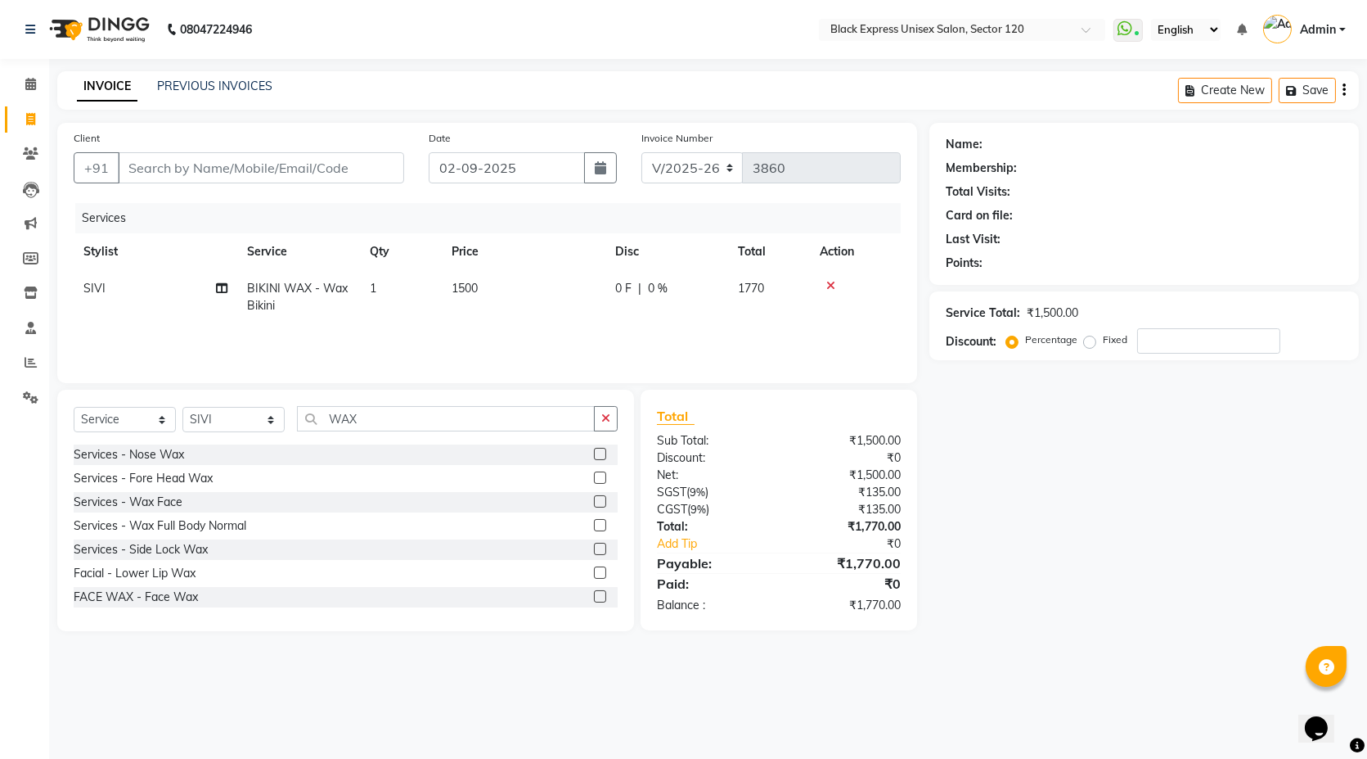
click at [832, 285] on icon at bounding box center [831, 285] width 9 height 11
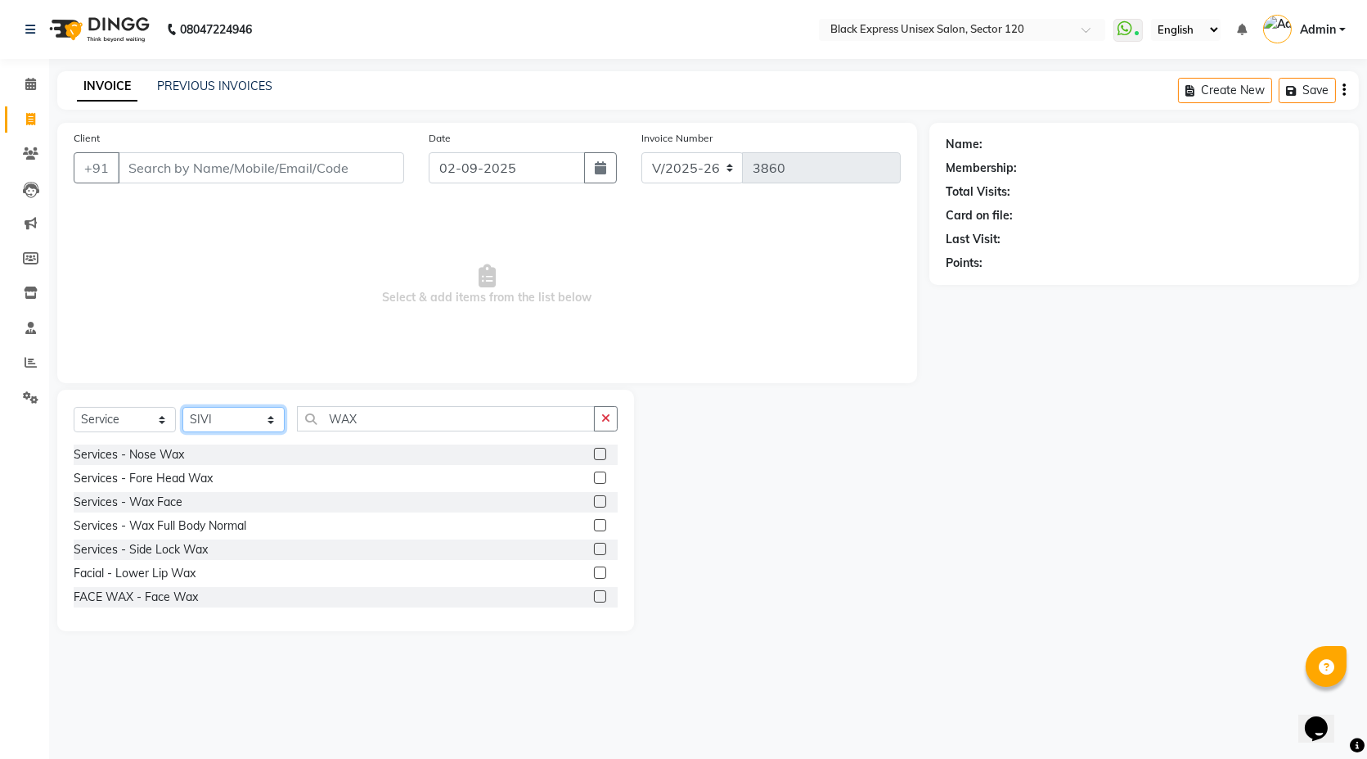
click at [273, 421] on select "Select Stylist [PERSON_NAME] DEEPA FAISAL Manager [PERSON_NAME] [PERSON_NAME]" at bounding box center [233, 419] width 102 height 25
select select "58978"
click at [182, 407] on select "Select Stylist [PERSON_NAME] DEEPA FAISAL Manager [PERSON_NAME] [PERSON_NAME]" at bounding box center [233, 419] width 102 height 25
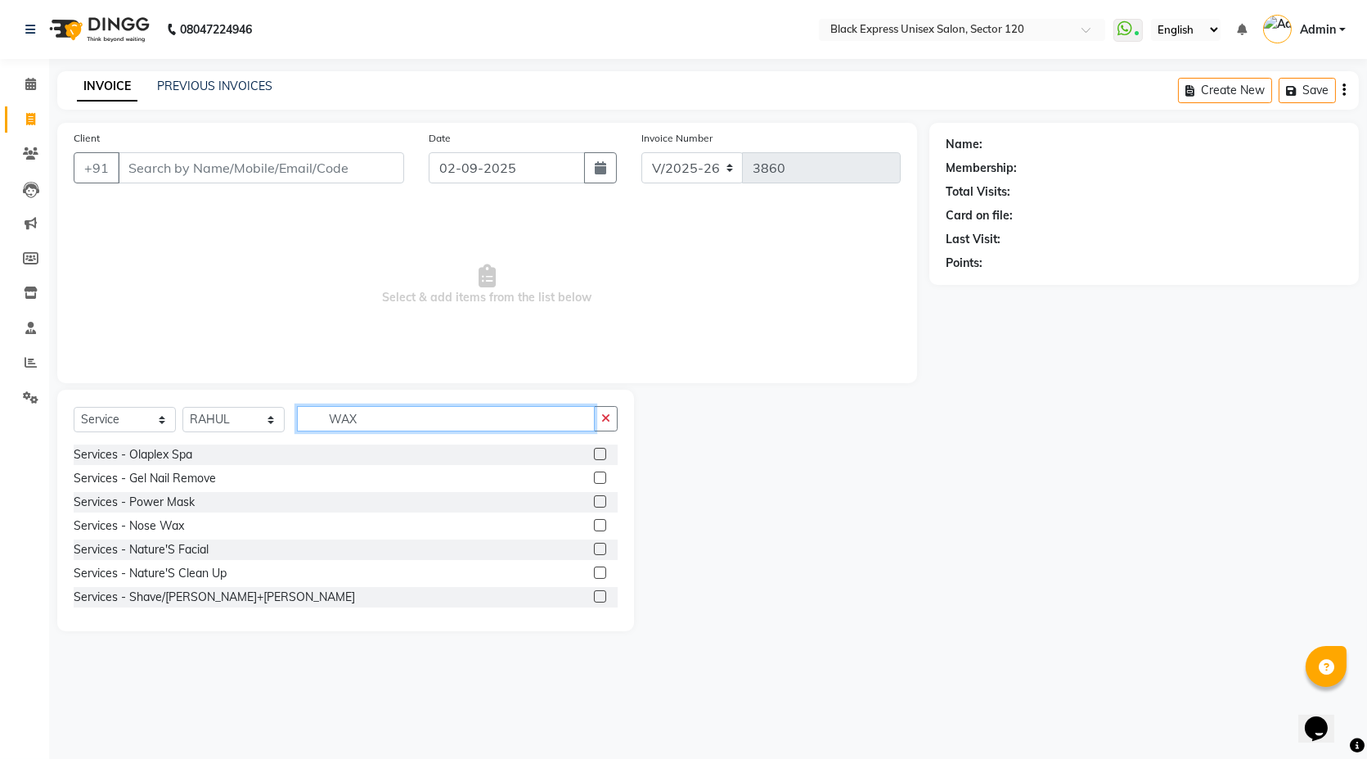
click at [378, 426] on input "WAX" at bounding box center [446, 418] width 298 height 25
type input "W"
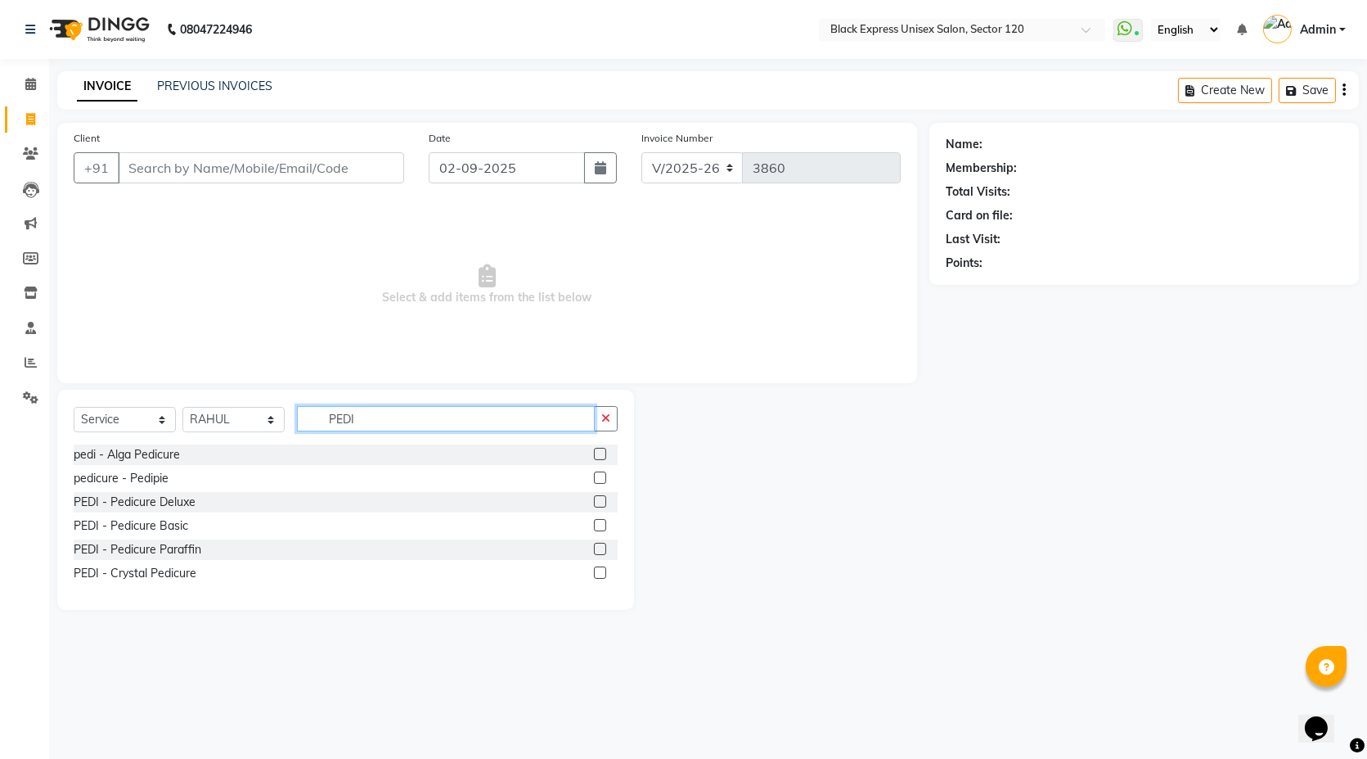
type input "PEDI"
click at [606, 453] on div at bounding box center [606, 454] width 24 height 20
click at [602, 452] on label at bounding box center [600, 454] width 12 height 12
click at [602, 452] on input "checkbox" at bounding box center [599, 454] width 11 height 11
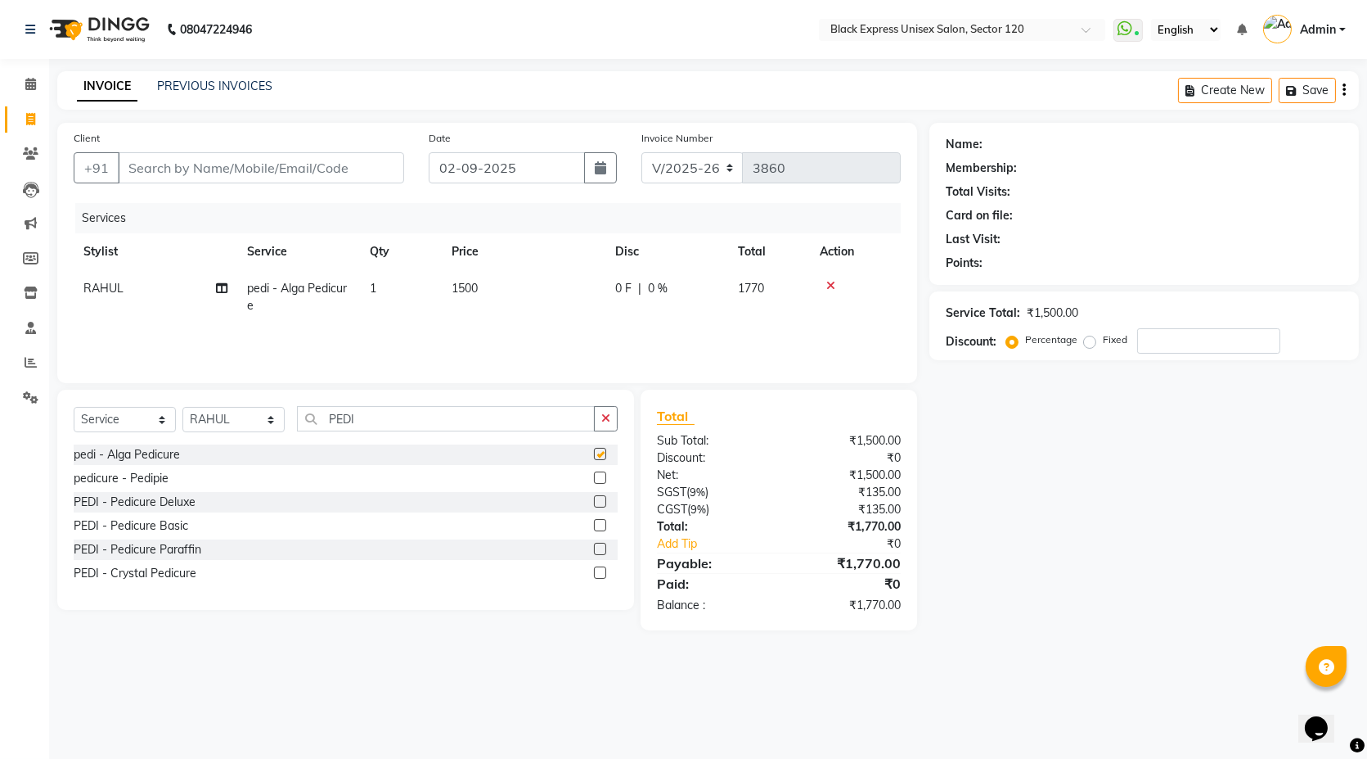
checkbox input "false"
click at [828, 283] on icon at bounding box center [831, 285] width 9 height 11
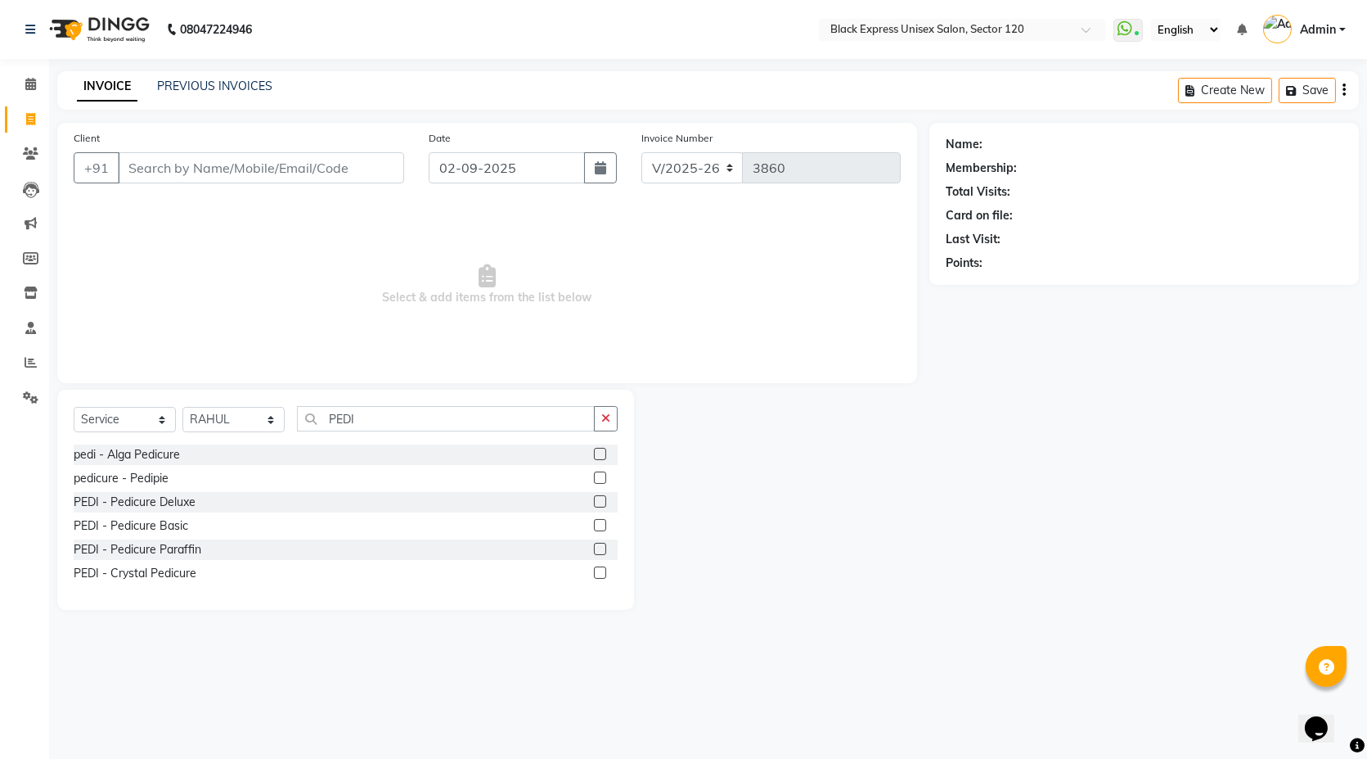
click at [604, 501] on label at bounding box center [600, 501] width 12 height 12
click at [604, 501] on input "checkbox" at bounding box center [599, 502] width 11 height 11
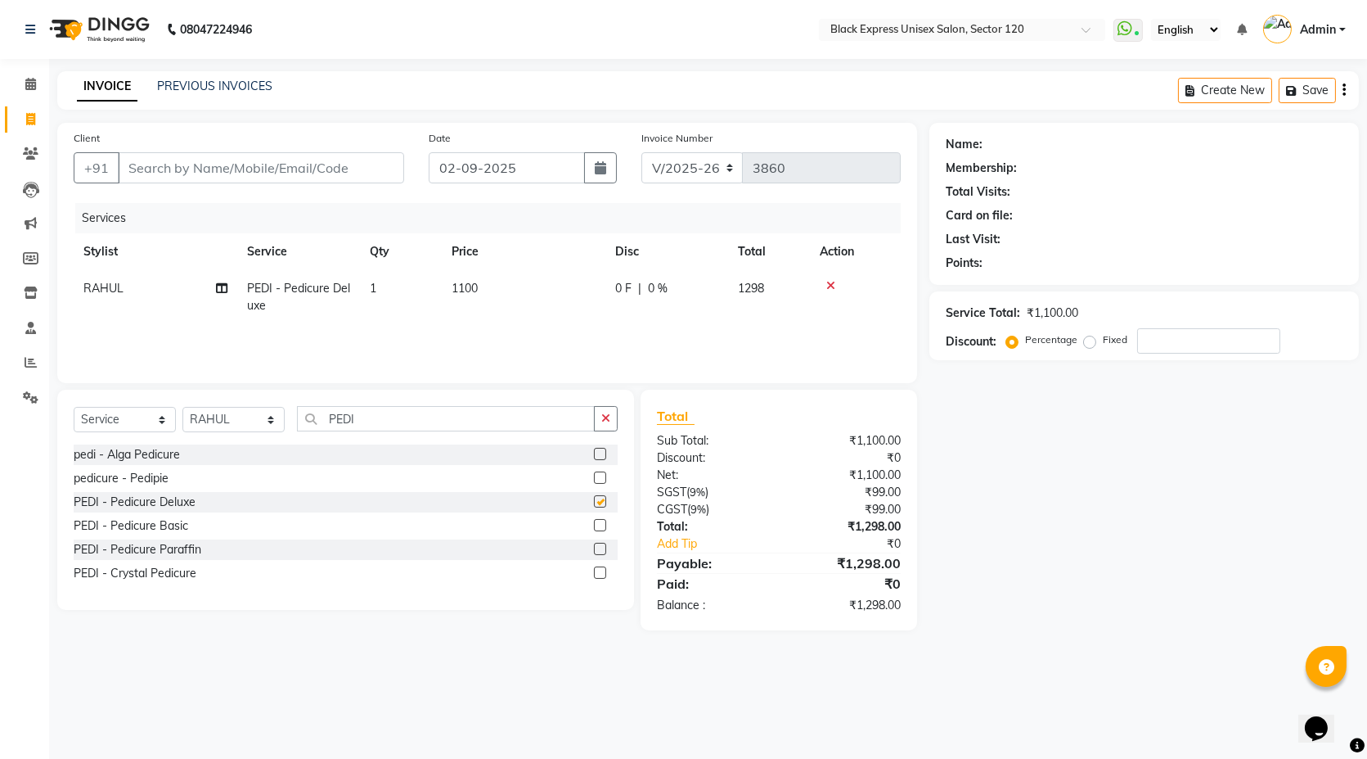
checkbox input "false"
click at [599, 521] on label at bounding box center [600, 525] width 12 height 12
click at [599, 521] on input "checkbox" at bounding box center [599, 525] width 11 height 11
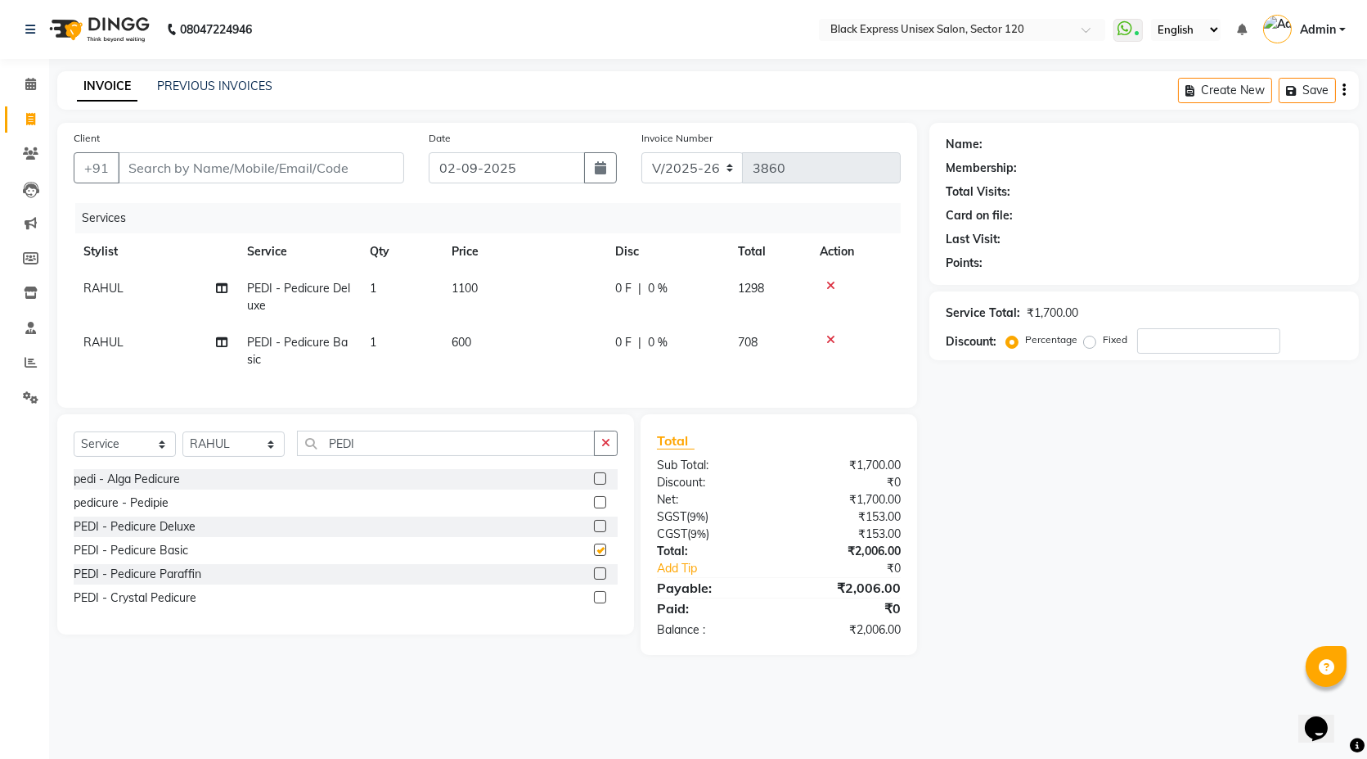
checkbox input "false"
click at [602, 484] on label at bounding box center [600, 478] width 12 height 12
click at [602, 484] on input "checkbox" at bounding box center [599, 479] width 11 height 11
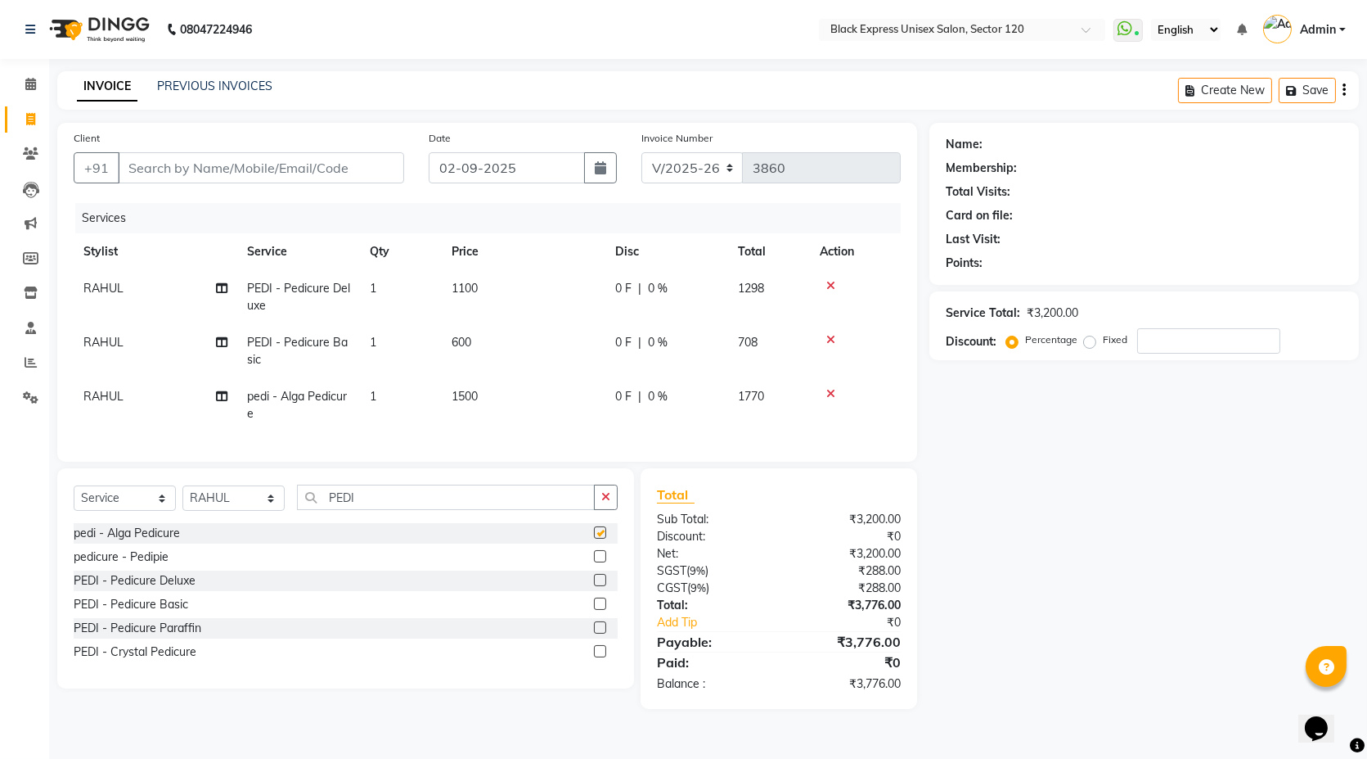
checkbox input "false"
click at [831, 394] on icon at bounding box center [831, 393] width 9 height 11
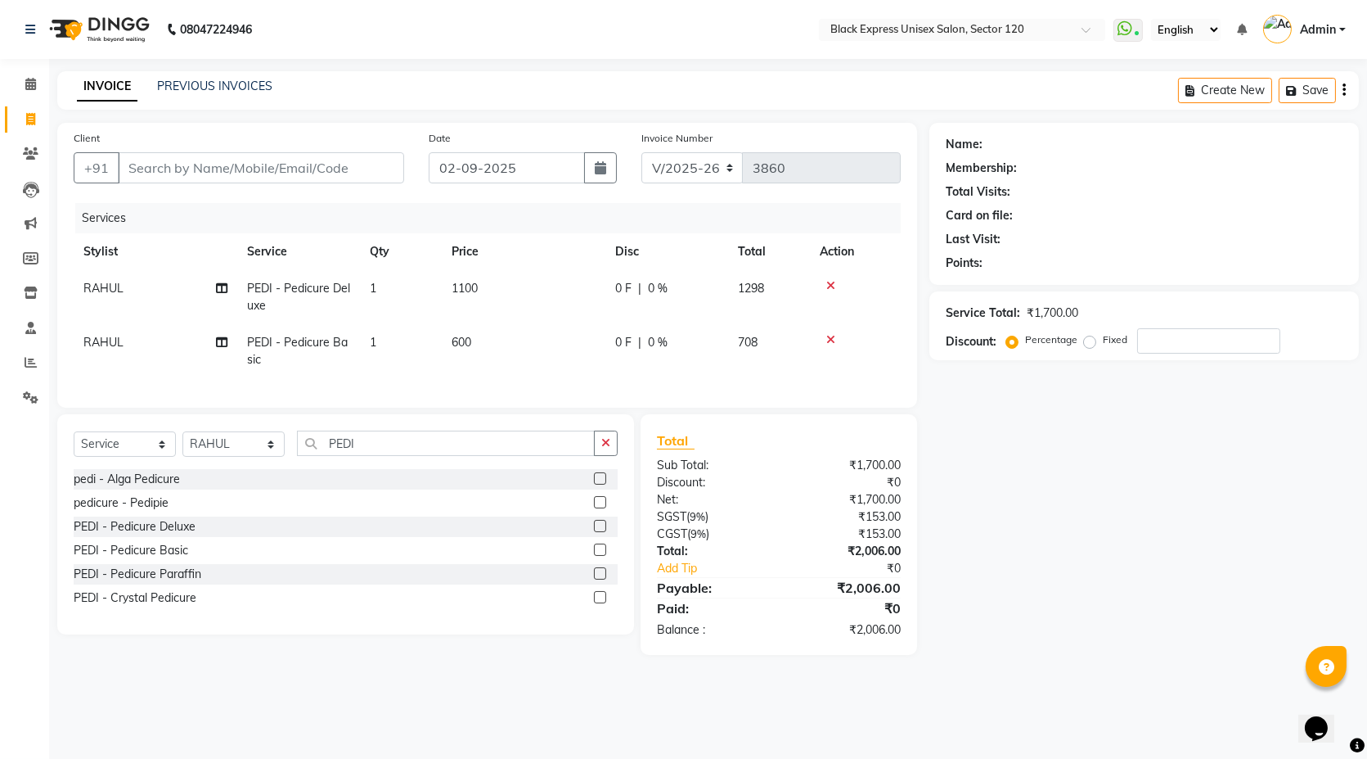
click at [827, 337] on icon at bounding box center [831, 339] width 9 height 11
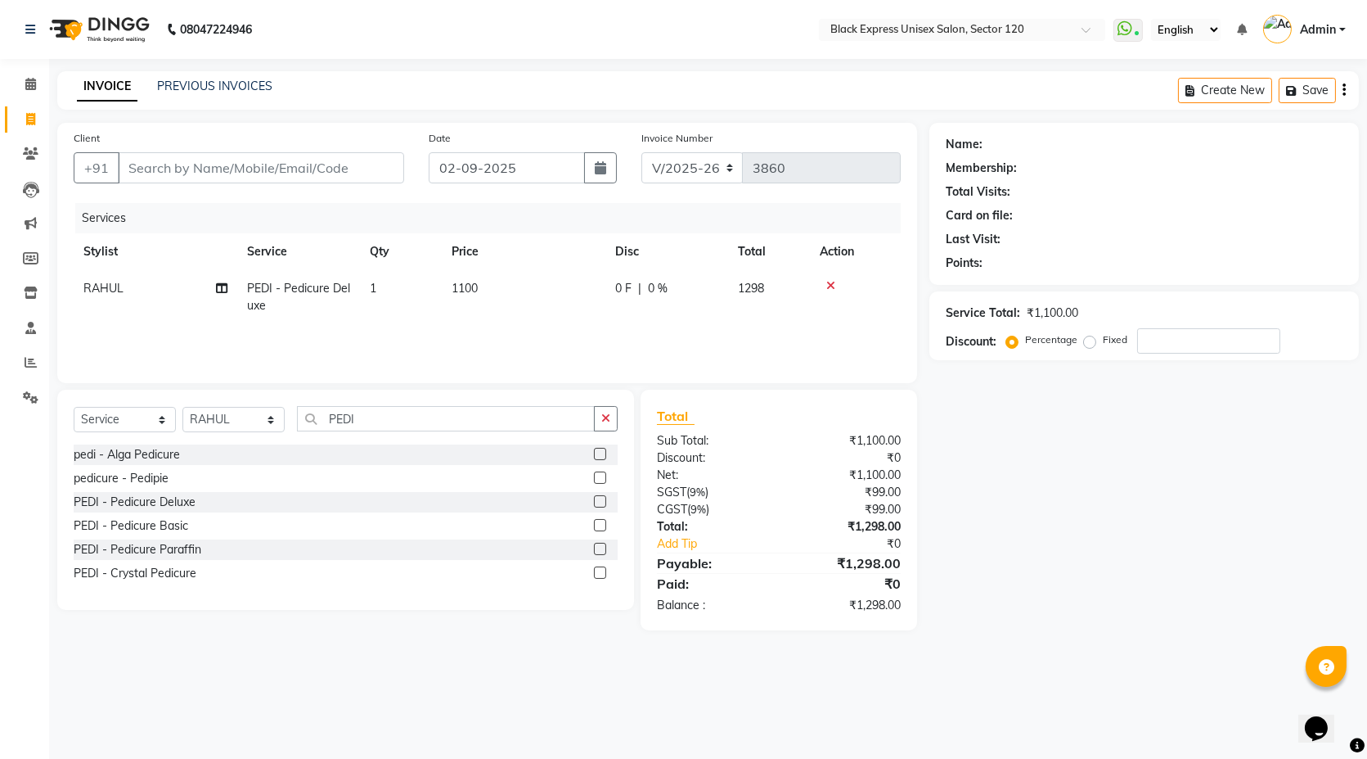
click at [832, 286] on icon at bounding box center [831, 285] width 9 height 11
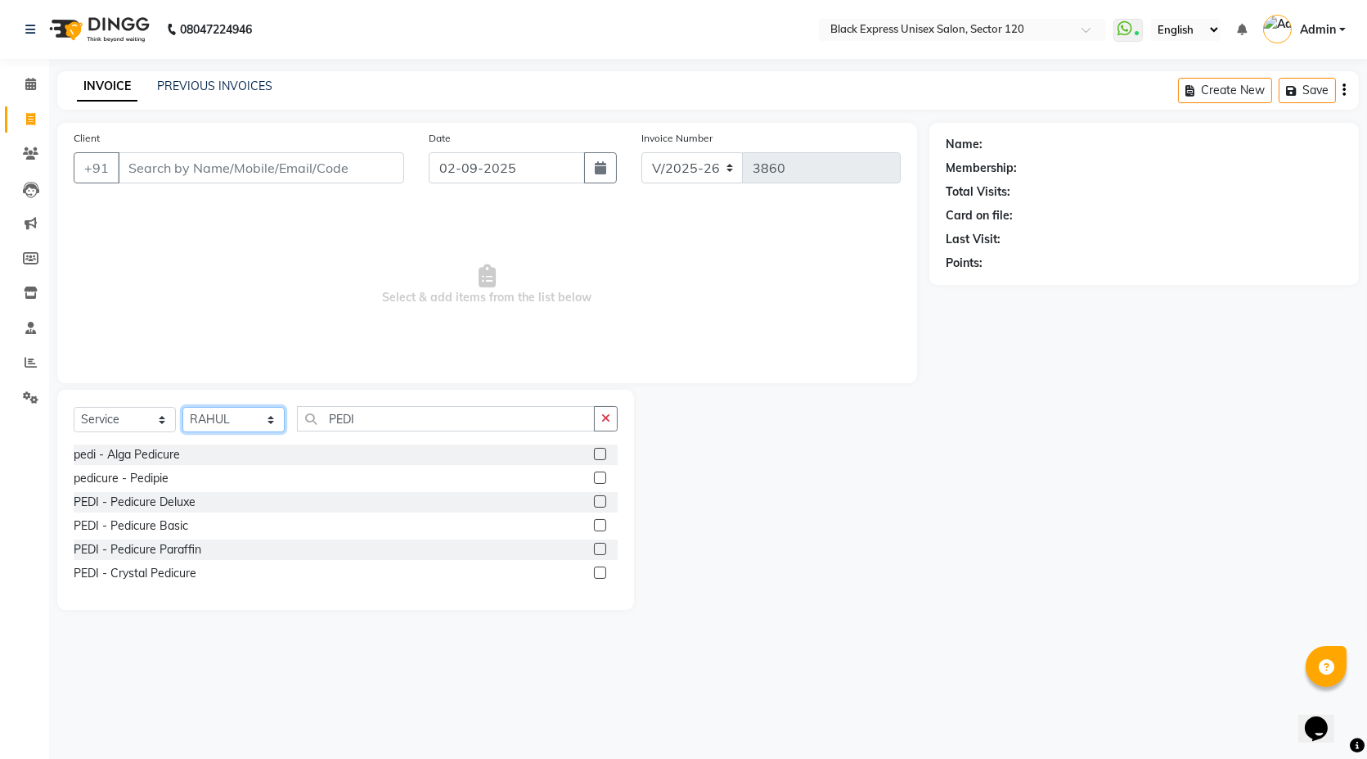
click at [271, 423] on select "Select Stylist [PERSON_NAME] DEEPA FAISAL Manager [PERSON_NAME] [PERSON_NAME]" at bounding box center [233, 419] width 102 height 25
click at [182, 407] on select "Select Stylist [PERSON_NAME] DEEPA FAISAL Manager [PERSON_NAME] [PERSON_NAME]" at bounding box center [233, 419] width 102 height 25
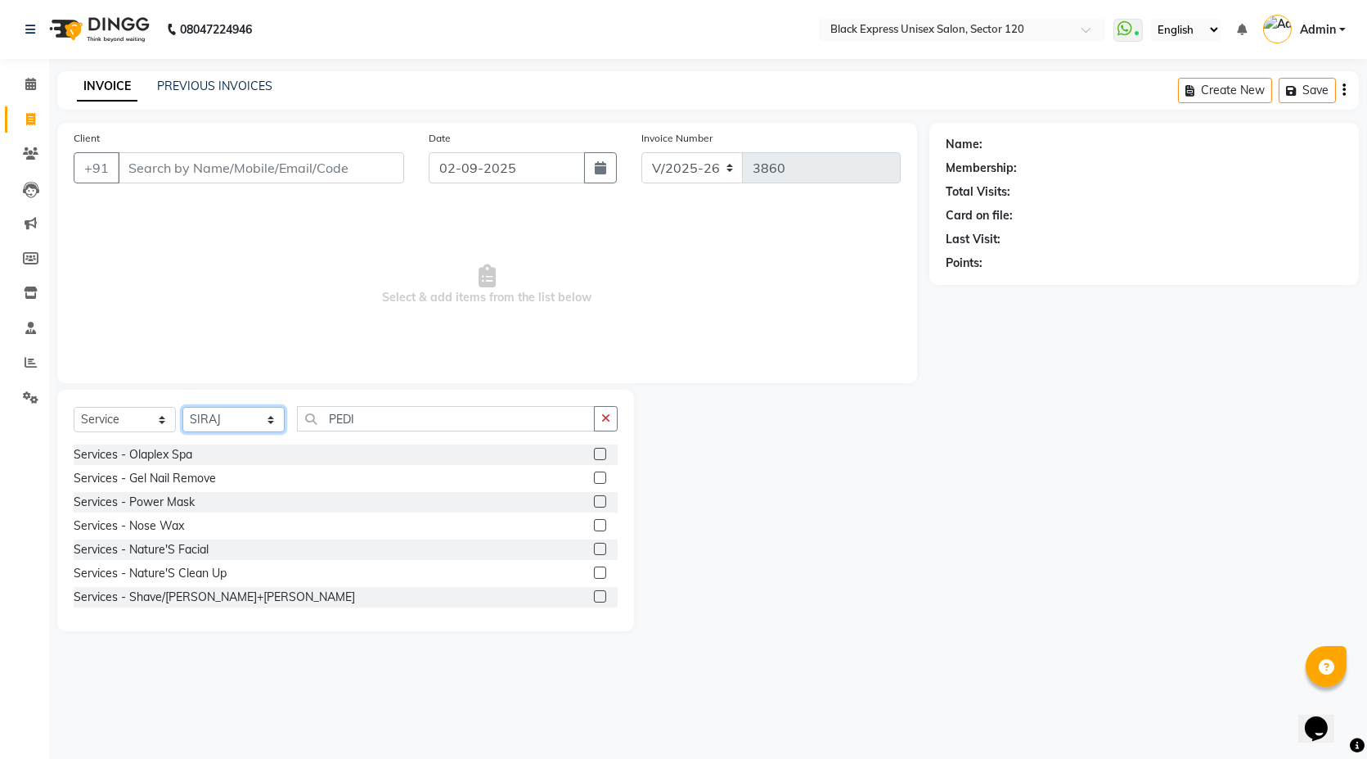
click at [271, 411] on select "Select Stylist [PERSON_NAME] DEEPA FAISAL Manager [PERSON_NAME] [PERSON_NAME]" at bounding box center [233, 419] width 102 height 25
select select "58980"
click at [182, 407] on select "Select Stylist [PERSON_NAME] DEEPA FAISAL Manager [PERSON_NAME] [PERSON_NAME]" at bounding box center [233, 419] width 102 height 25
click at [381, 423] on input "PEDI" at bounding box center [446, 418] width 298 height 25
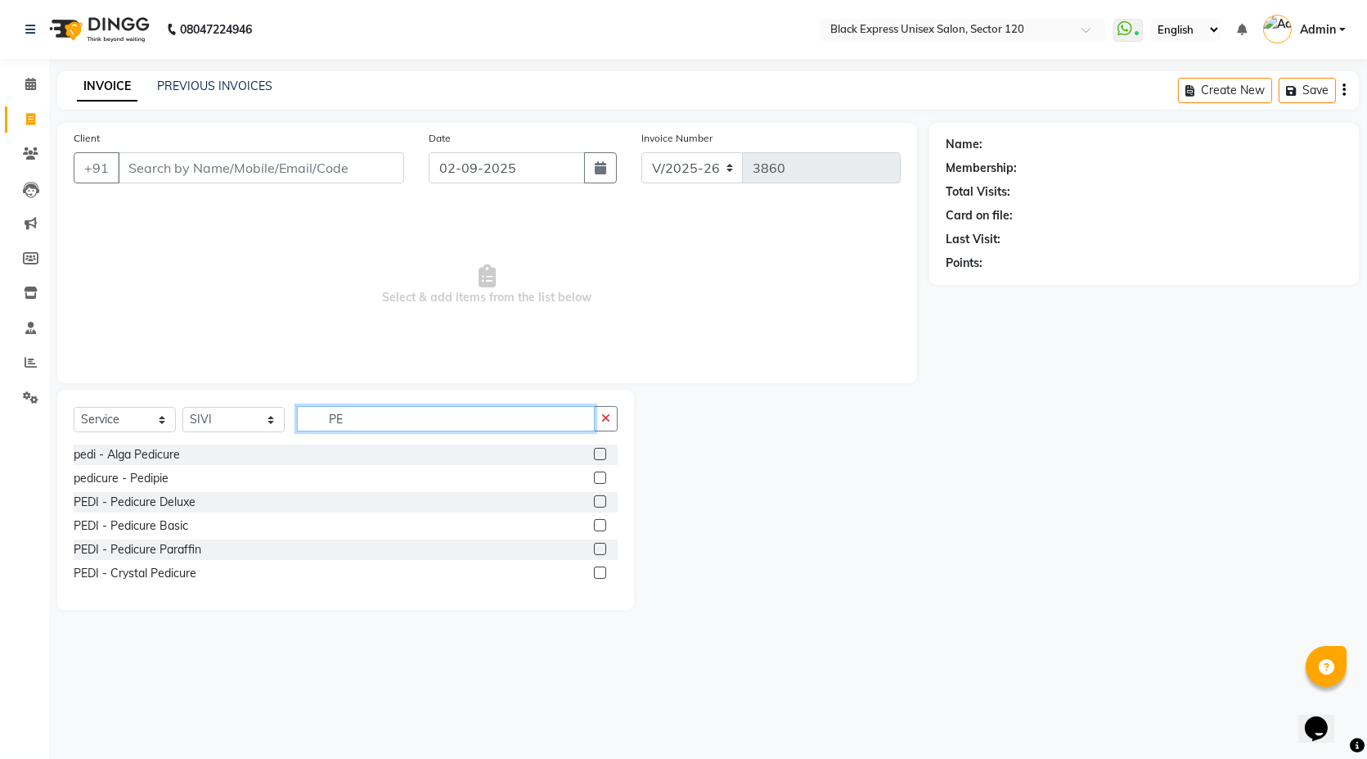
type input "P"
type input "WAX"
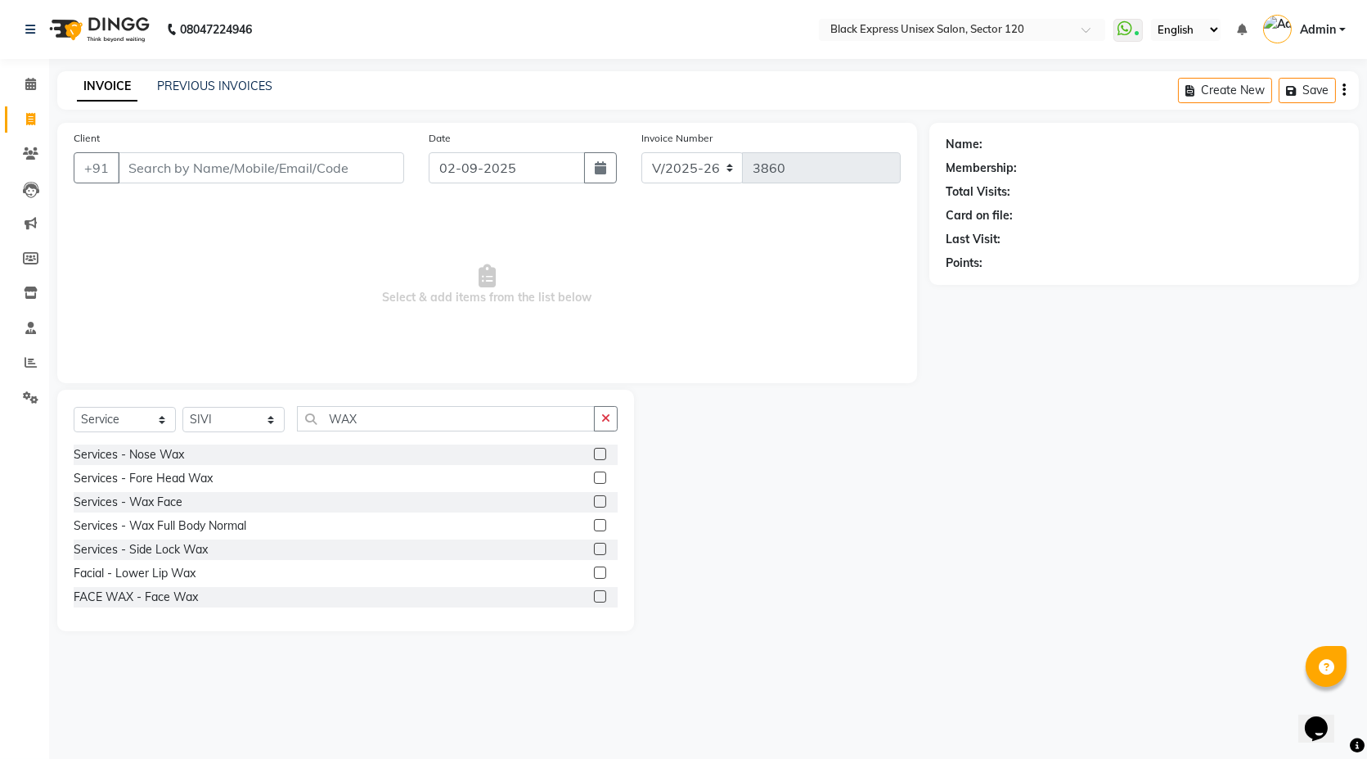
click at [594, 597] on label at bounding box center [600, 596] width 12 height 12
click at [594, 597] on input "checkbox" at bounding box center [599, 597] width 11 height 11
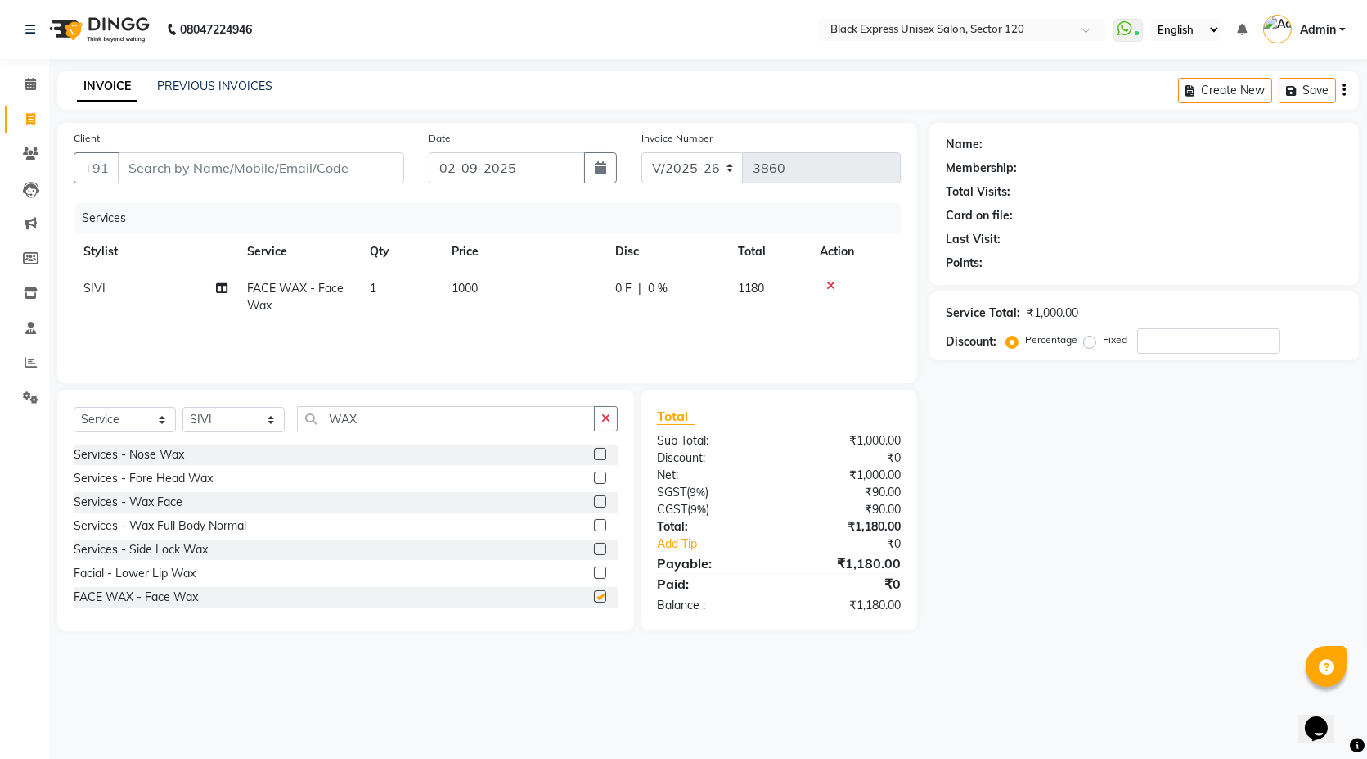
checkbox input "false"
click at [594, 505] on label at bounding box center [600, 501] width 12 height 12
click at [594, 505] on input "checkbox" at bounding box center [599, 502] width 11 height 11
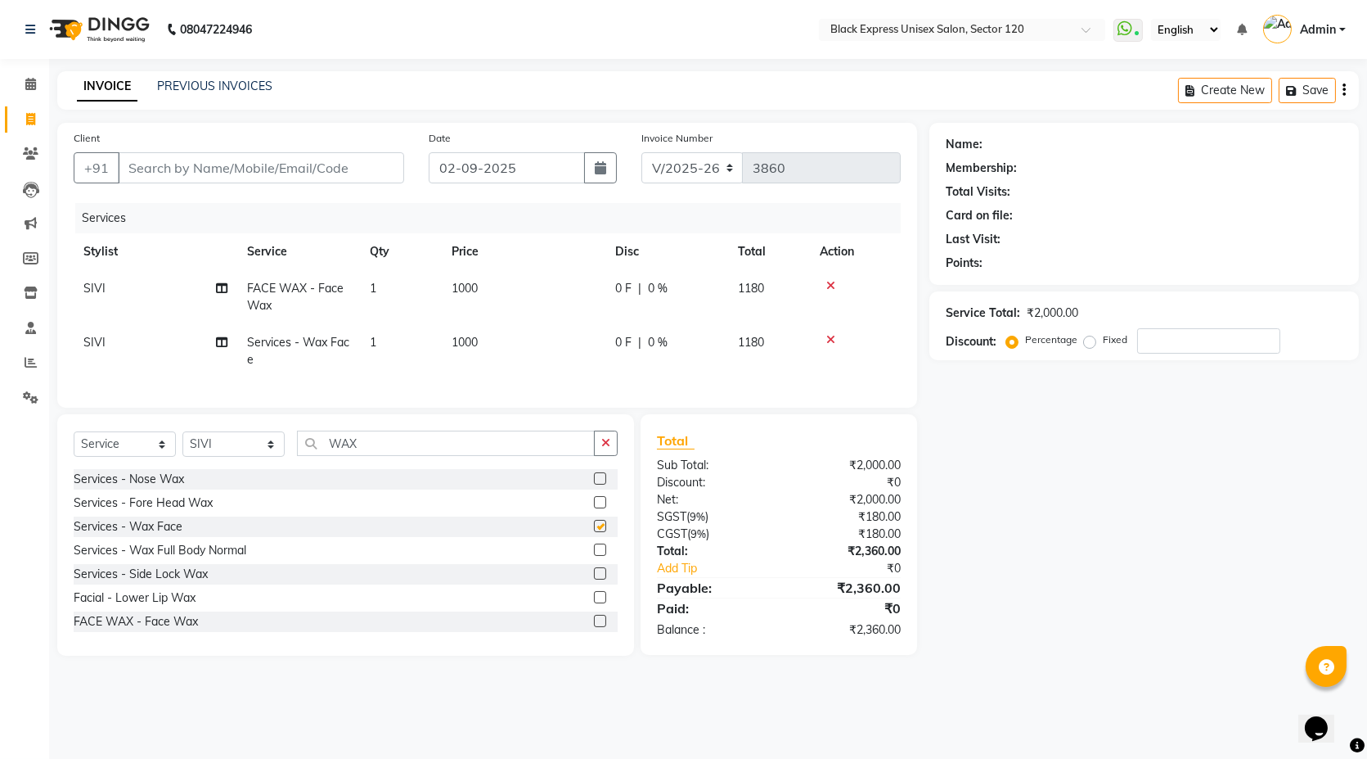
checkbox input "false"
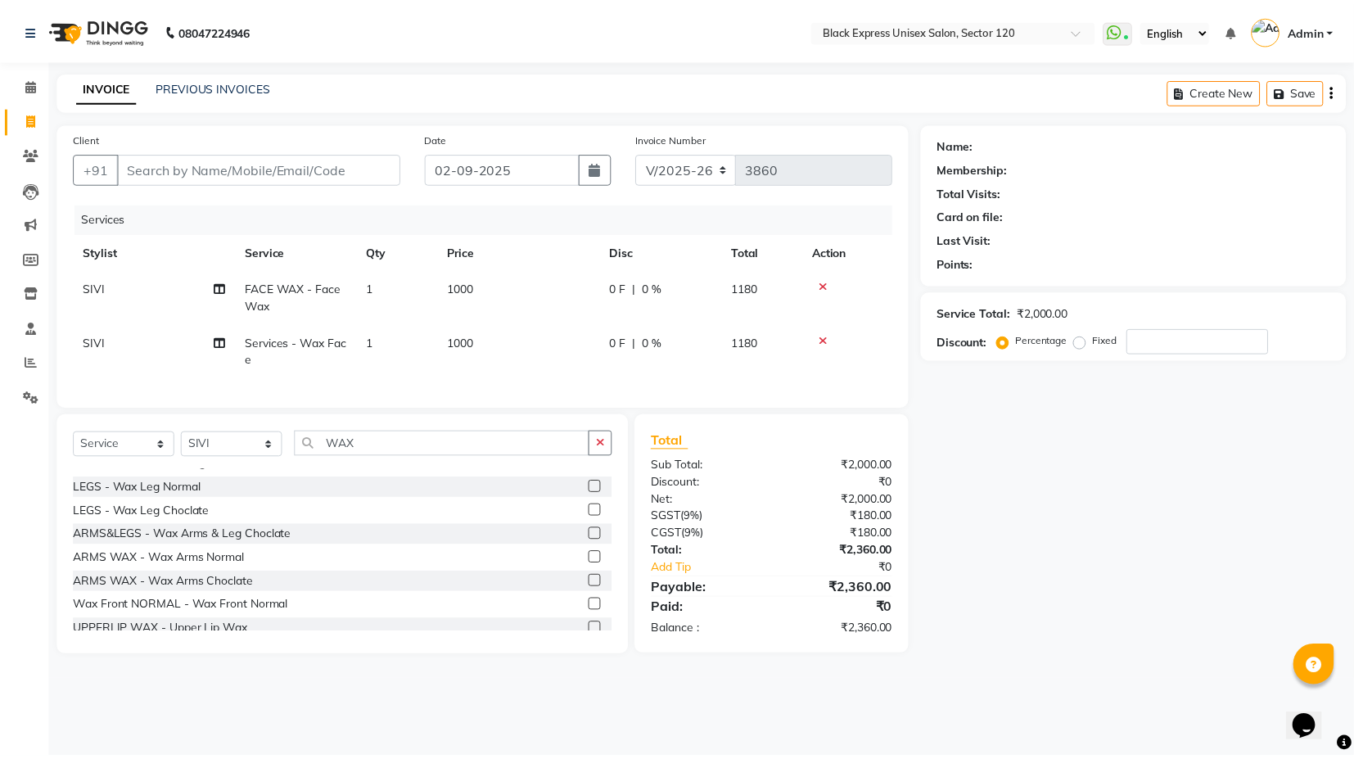
scroll to position [273, 0]
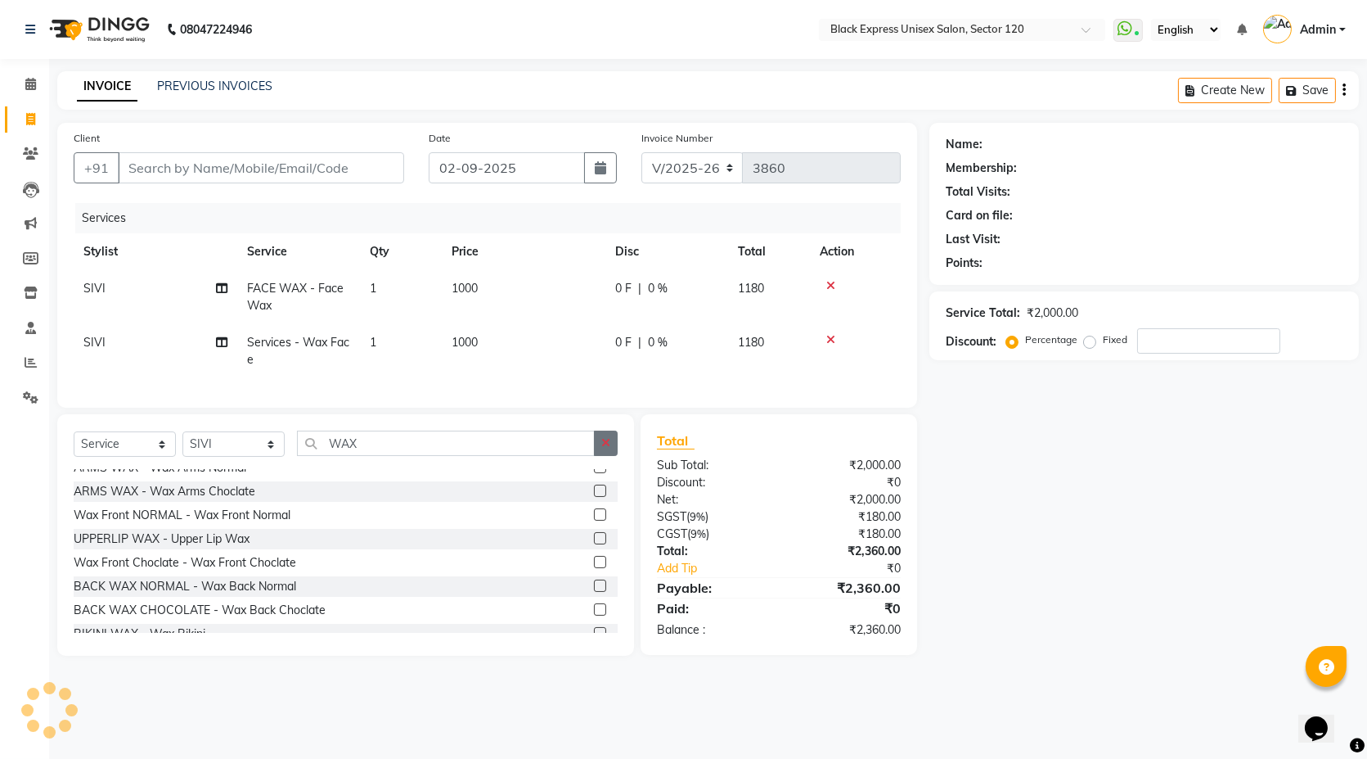
click at [606, 448] on icon "button" at bounding box center [605, 442] width 9 height 11
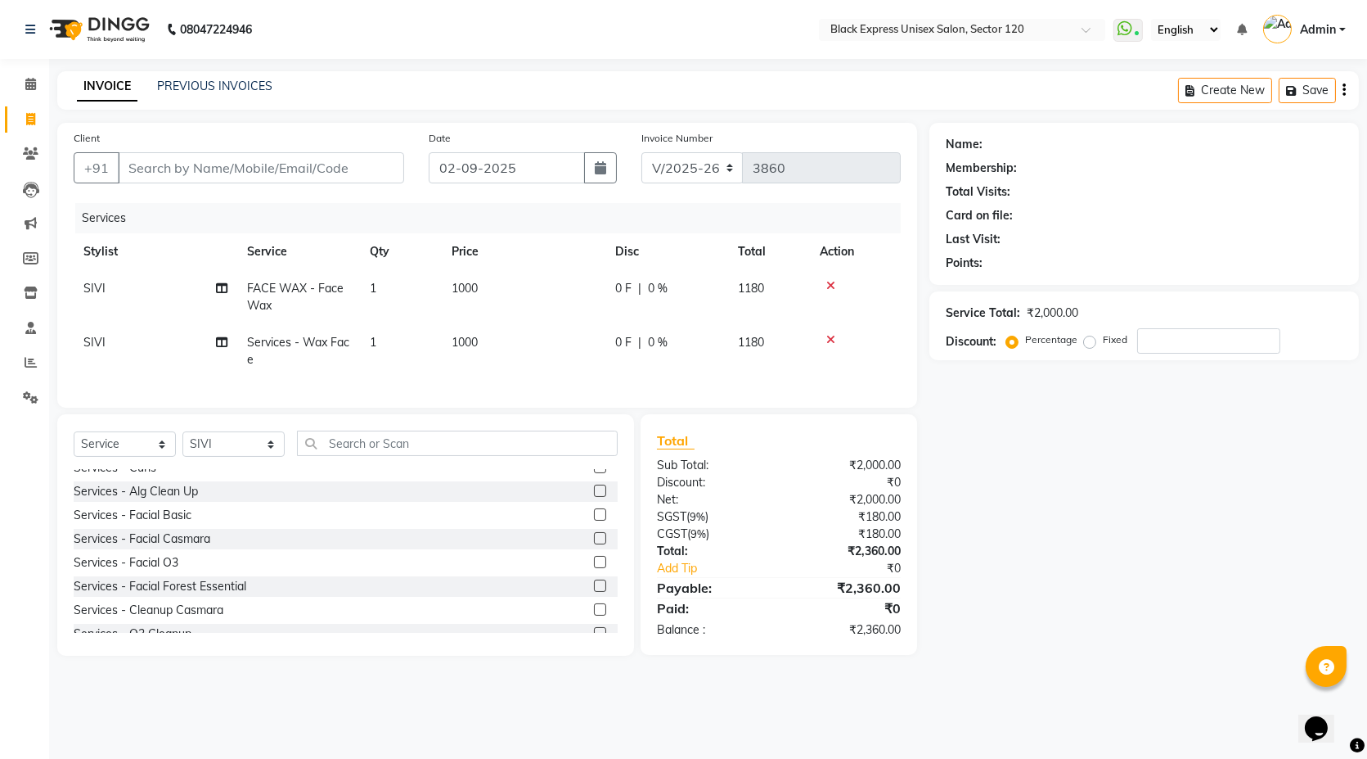
click at [832, 284] on icon at bounding box center [831, 285] width 9 height 11
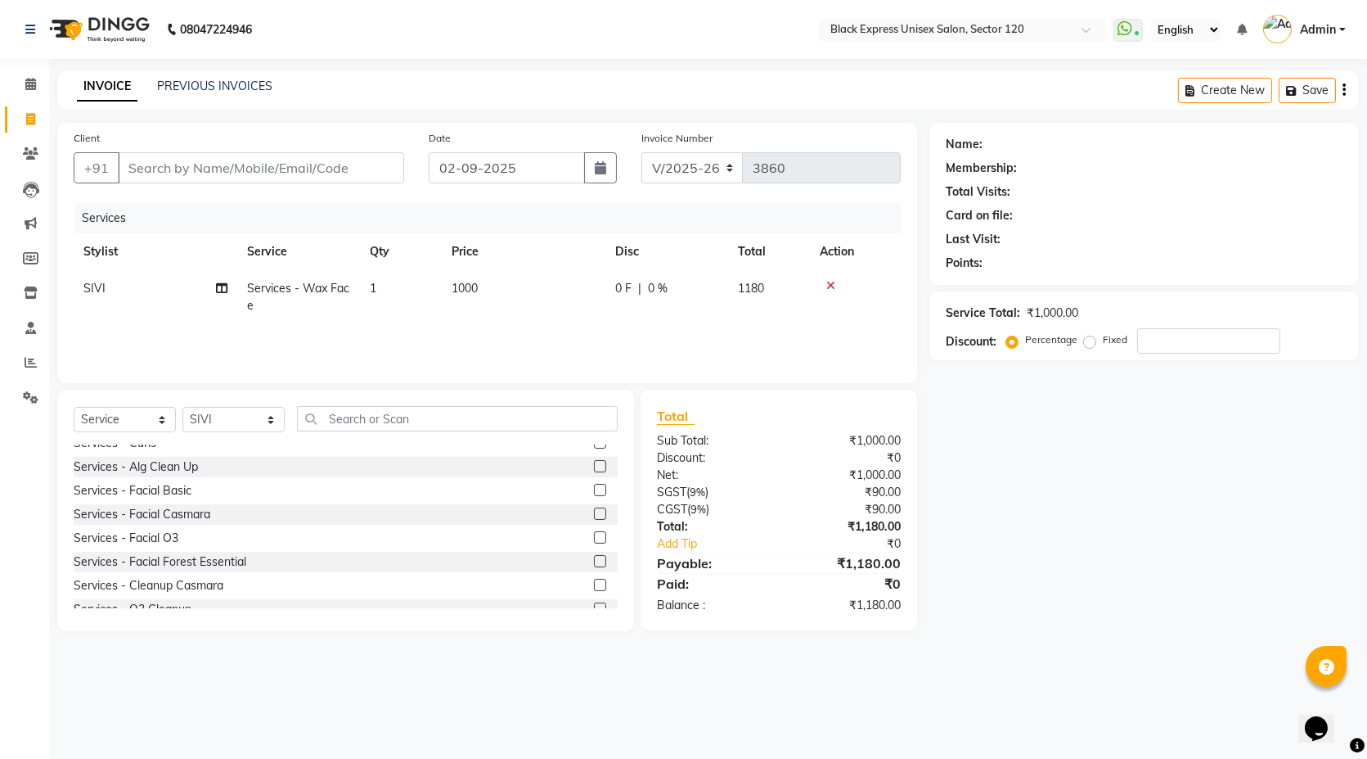
click at [830, 284] on icon at bounding box center [831, 285] width 9 height 11
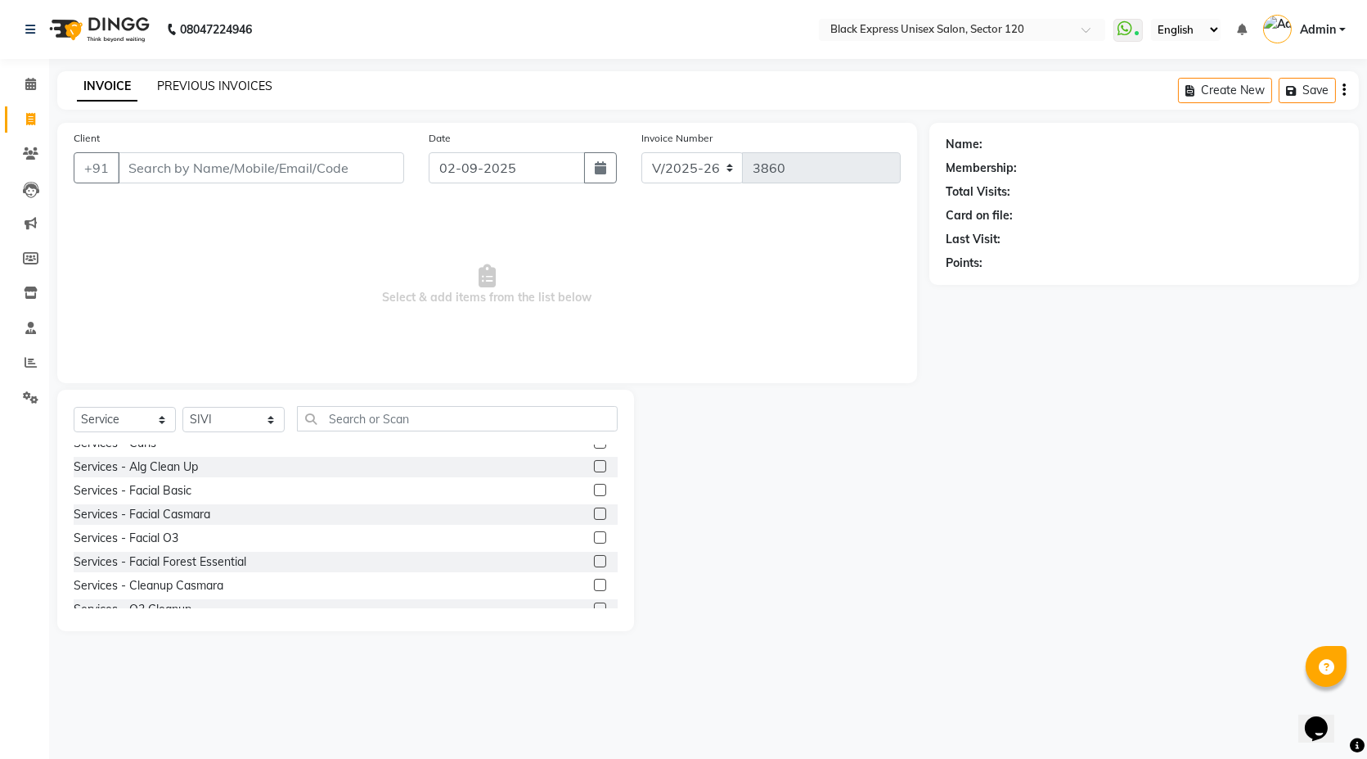
click at [223, 90] on link "PREVIOUS INVOICES" at bounding box center [214, 86] width 115 height 15
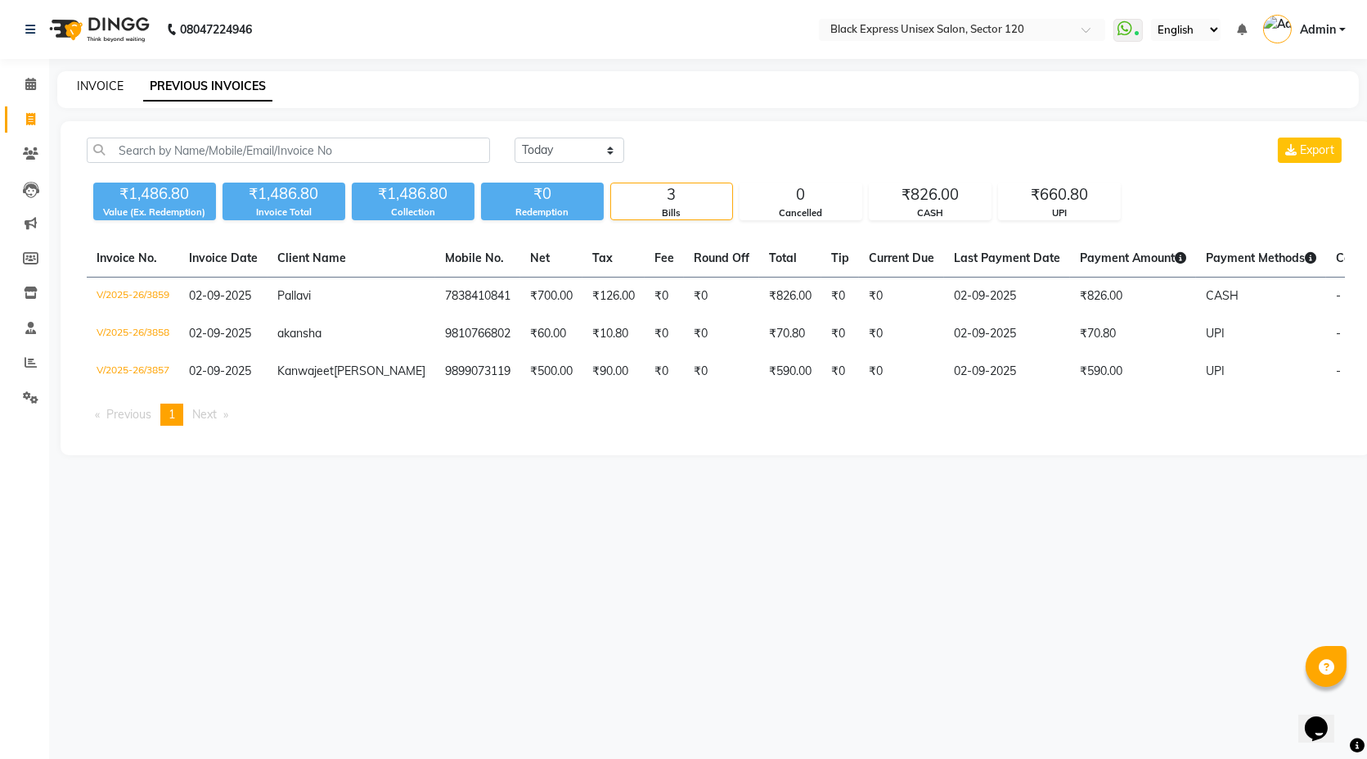
click at [114, 83] on link "INVOICE" at bounding box center [100, 86] width 47 height 15
select select "service"
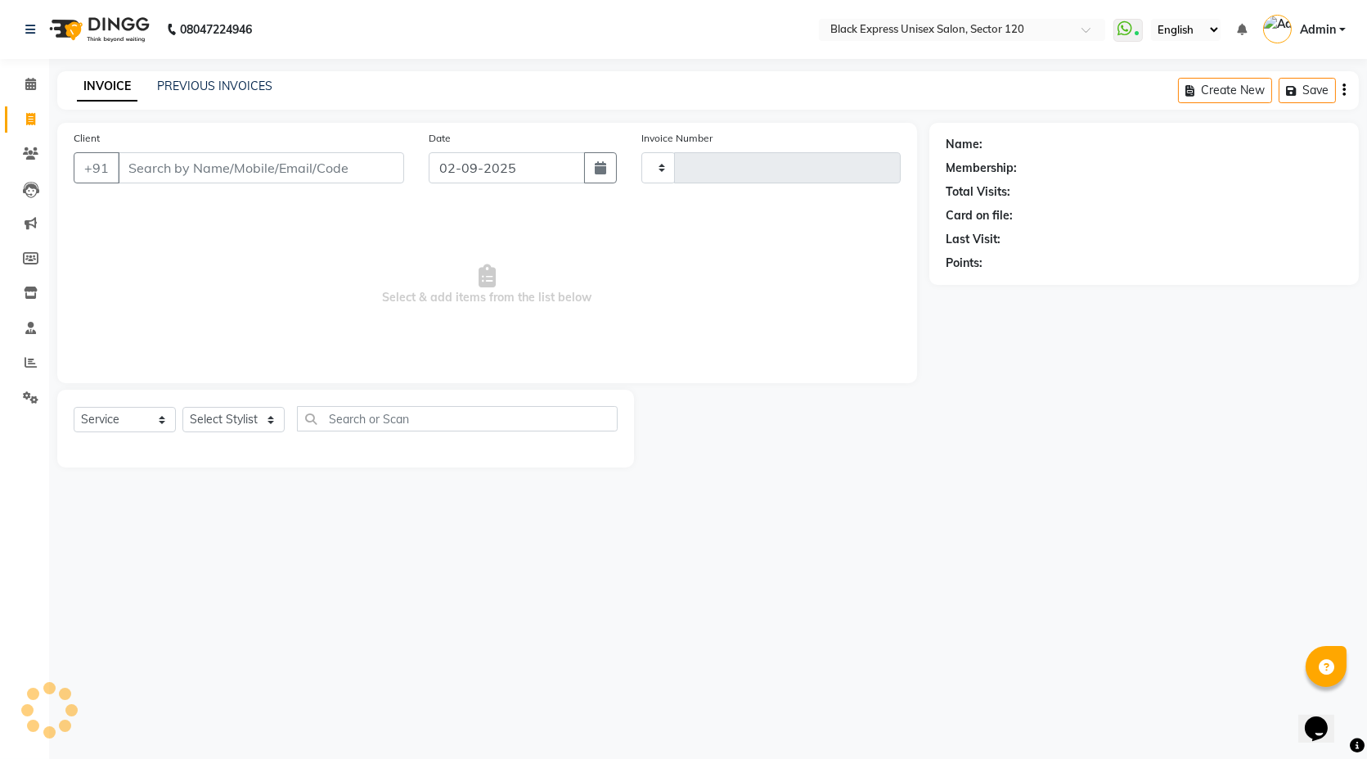
type input "3860"
select select "7082"
click at [168, 173] on input "Client" at bounding box center [261, 167] width 286 height 31
paste input "9560028980"
type input "9560028980"
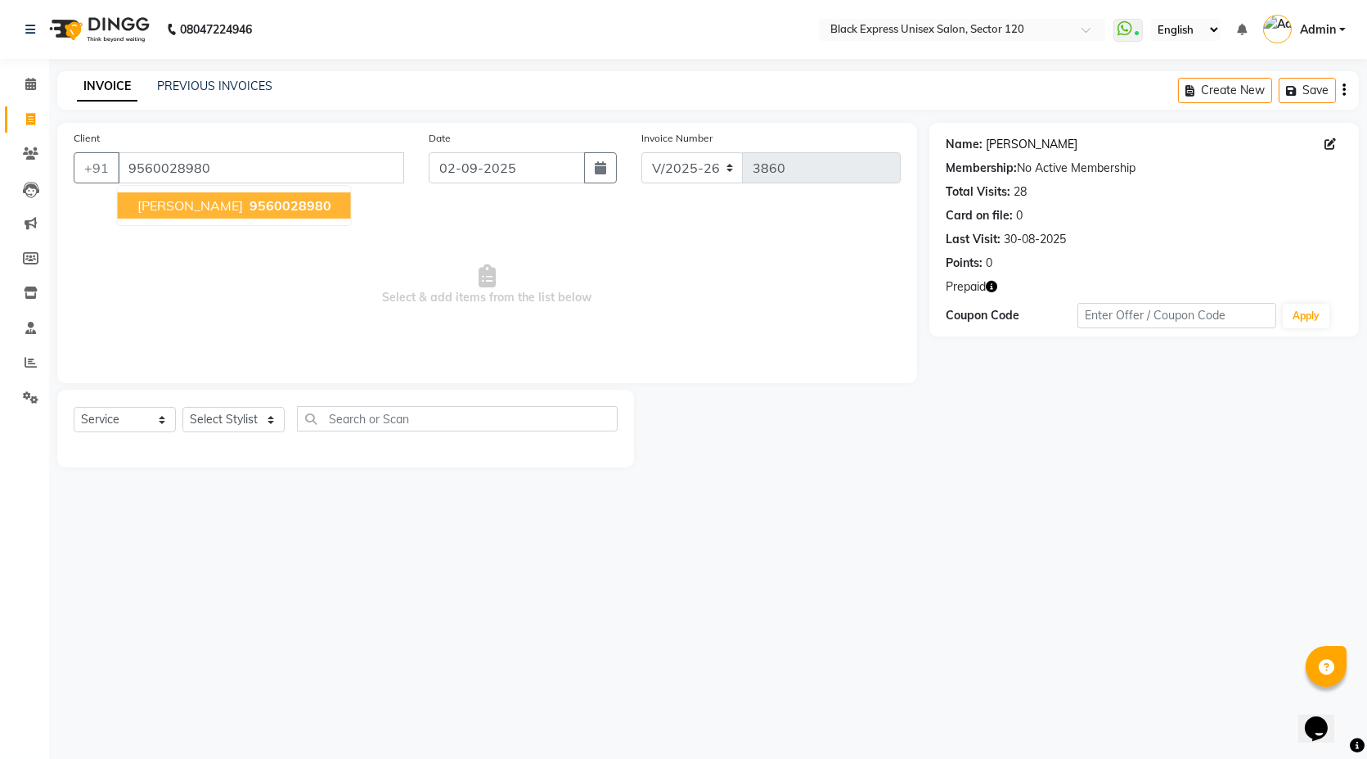
click at [1006, 151] on link "[PERSON_NAME]" at bounding box center [1032, 144] width 92 height 17
click at [34, 266] on span at bounding box center [30, 259] width 29 height 19
select select
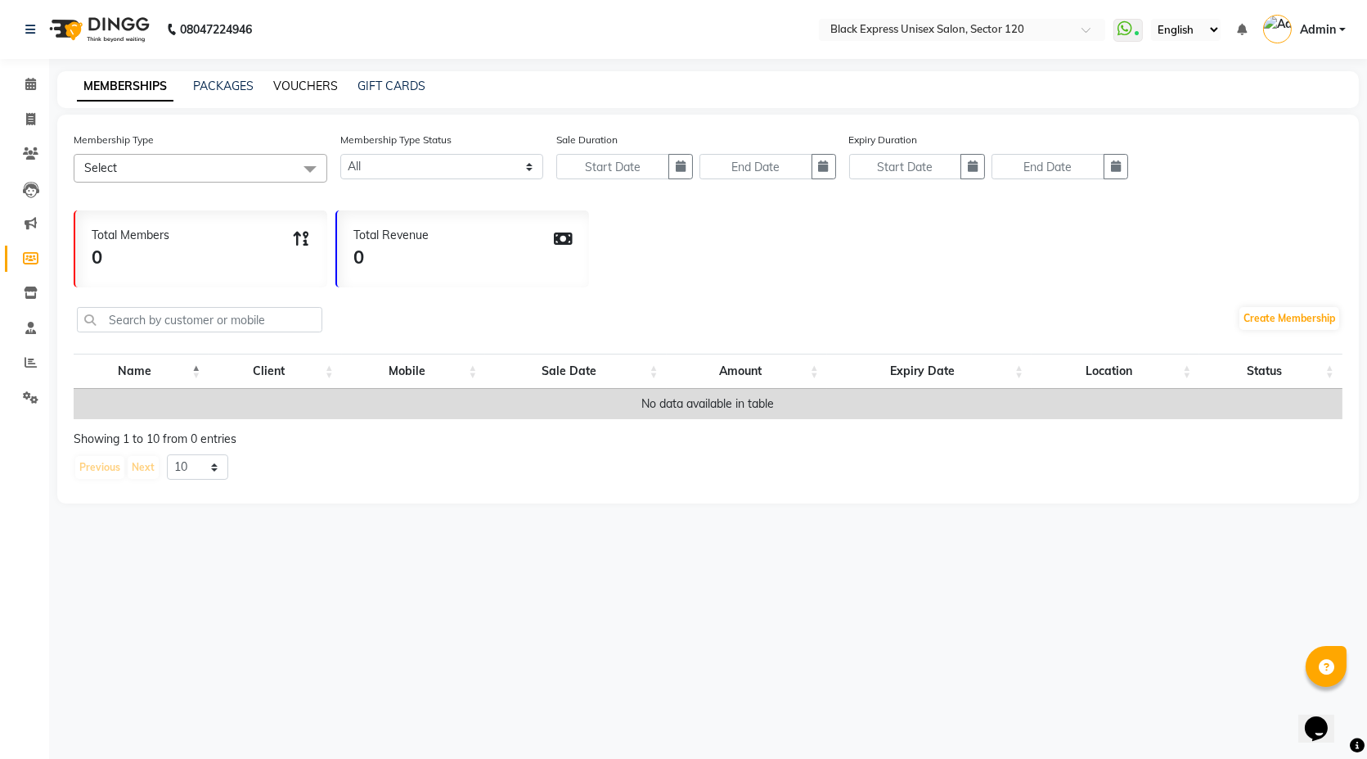
click at [313, 82] on link "VOUCHERS" at bounding box center [305, 86] width 65 height 15
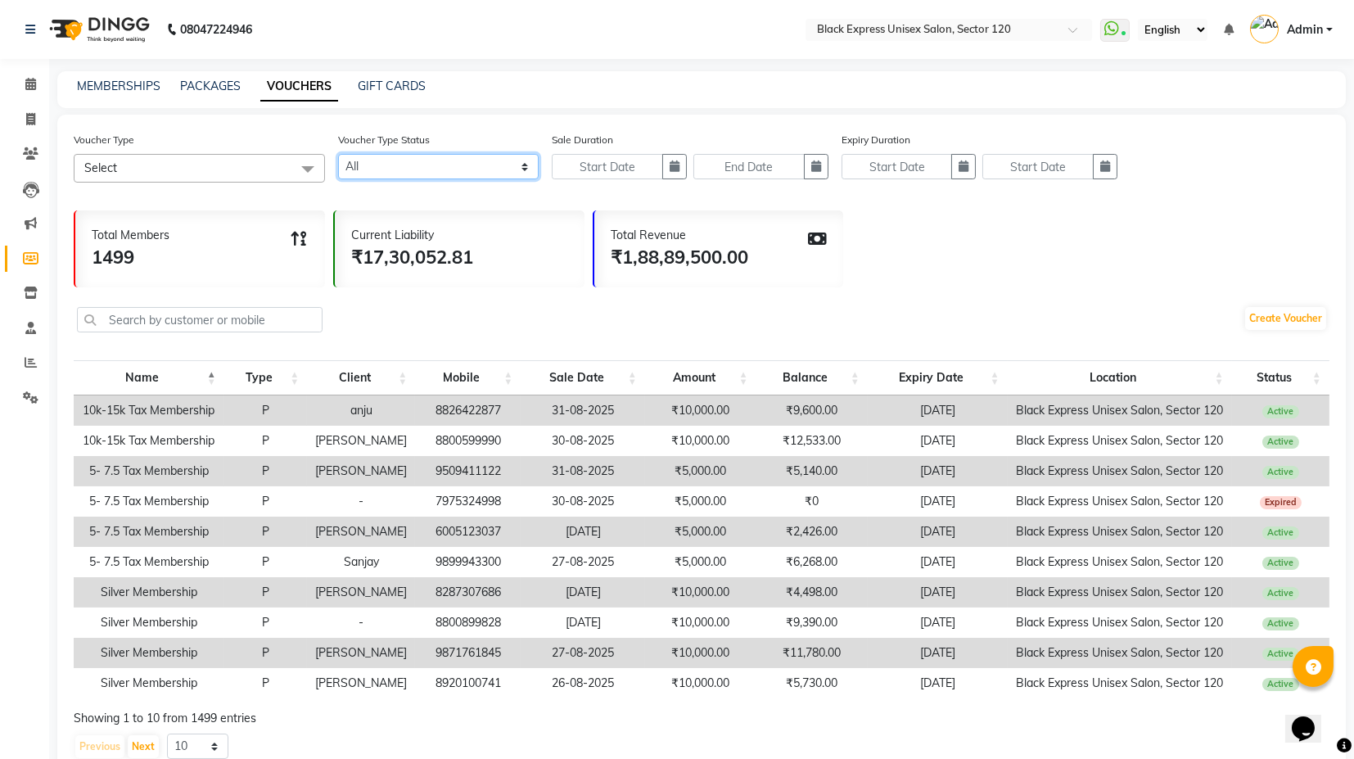
click at [399, 169] on select "Active Expired All" at bounding box center [438, 166] width 200 height 25
select select "true"
click at [338, 154] on select "Active Expired All" at bounding box center [438, 166] width 200 height 25
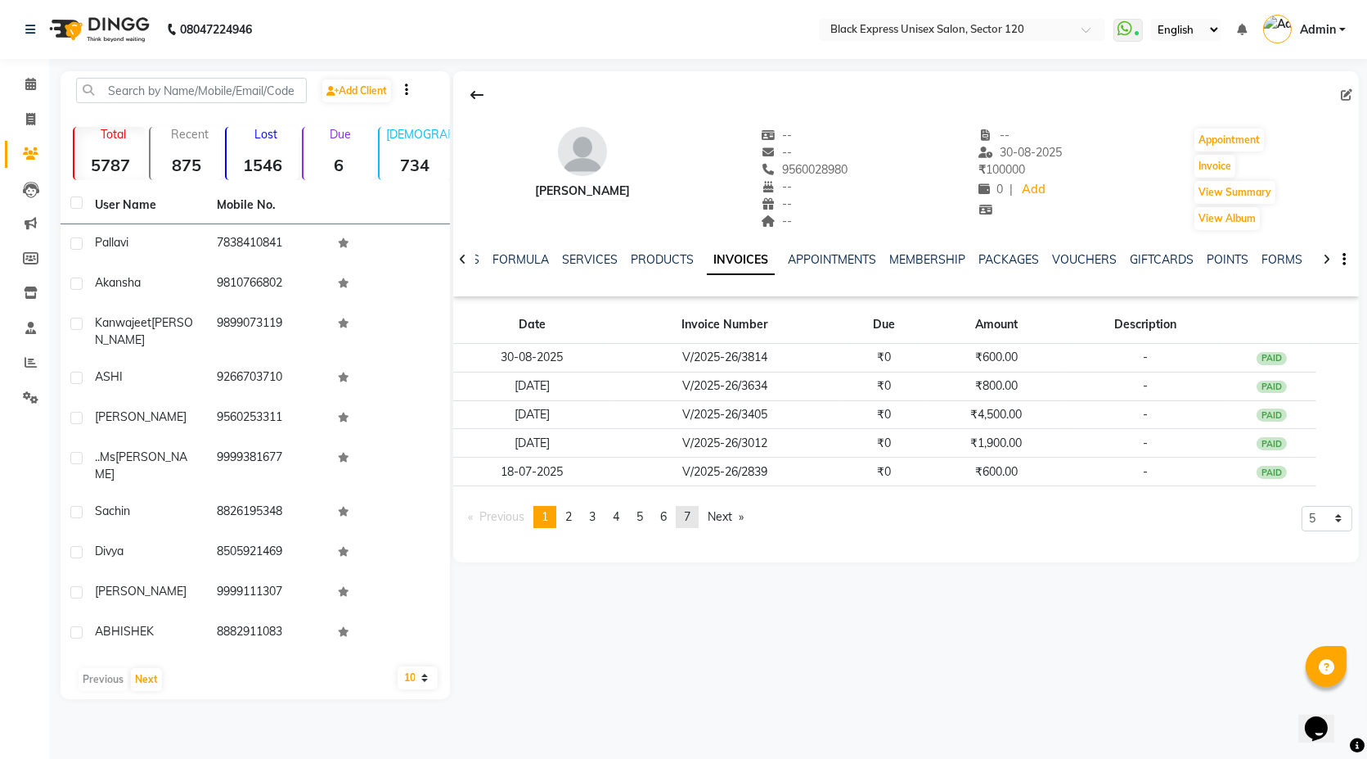
click at [686, 517] on link "page 7" at bounding box center [687, 517] width 23 height 22
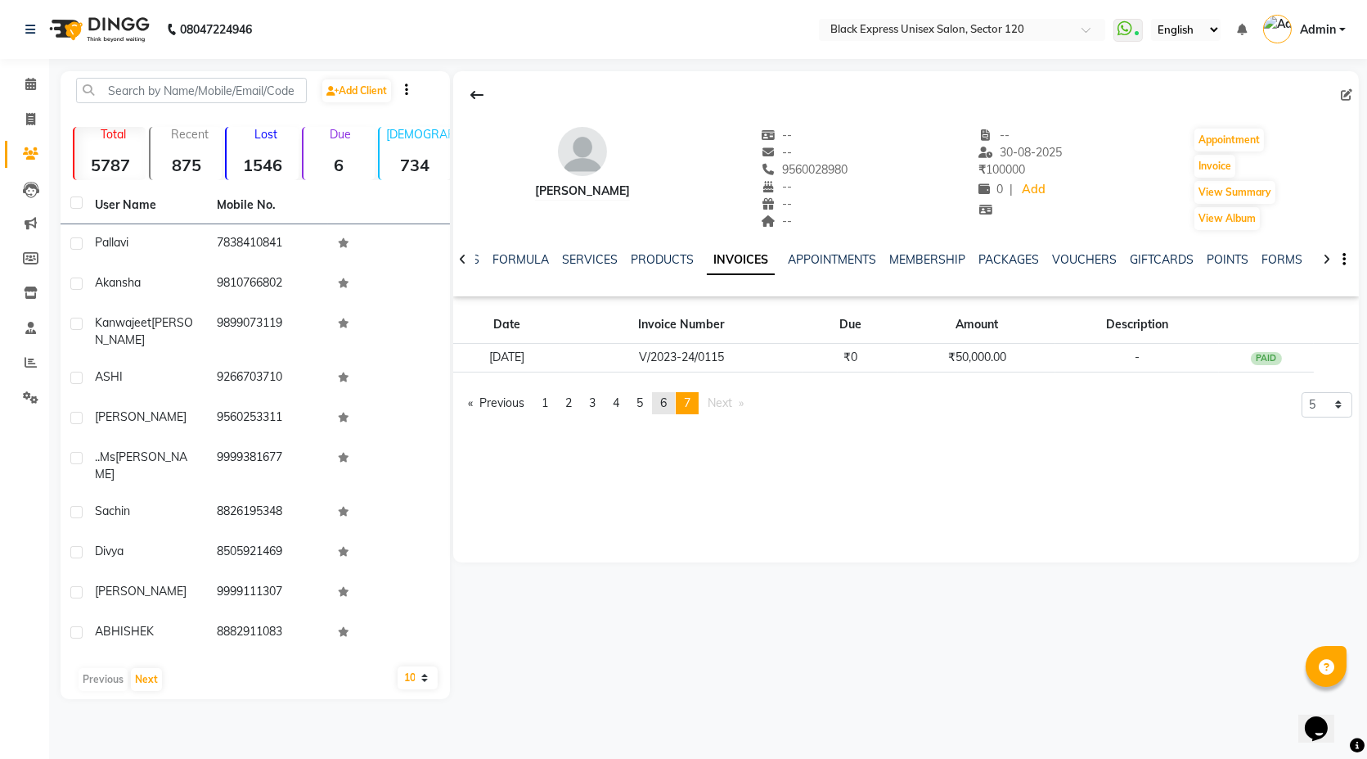
click at [667, 405] on span "6" at bounding box center [663, 402] width 7 height 15
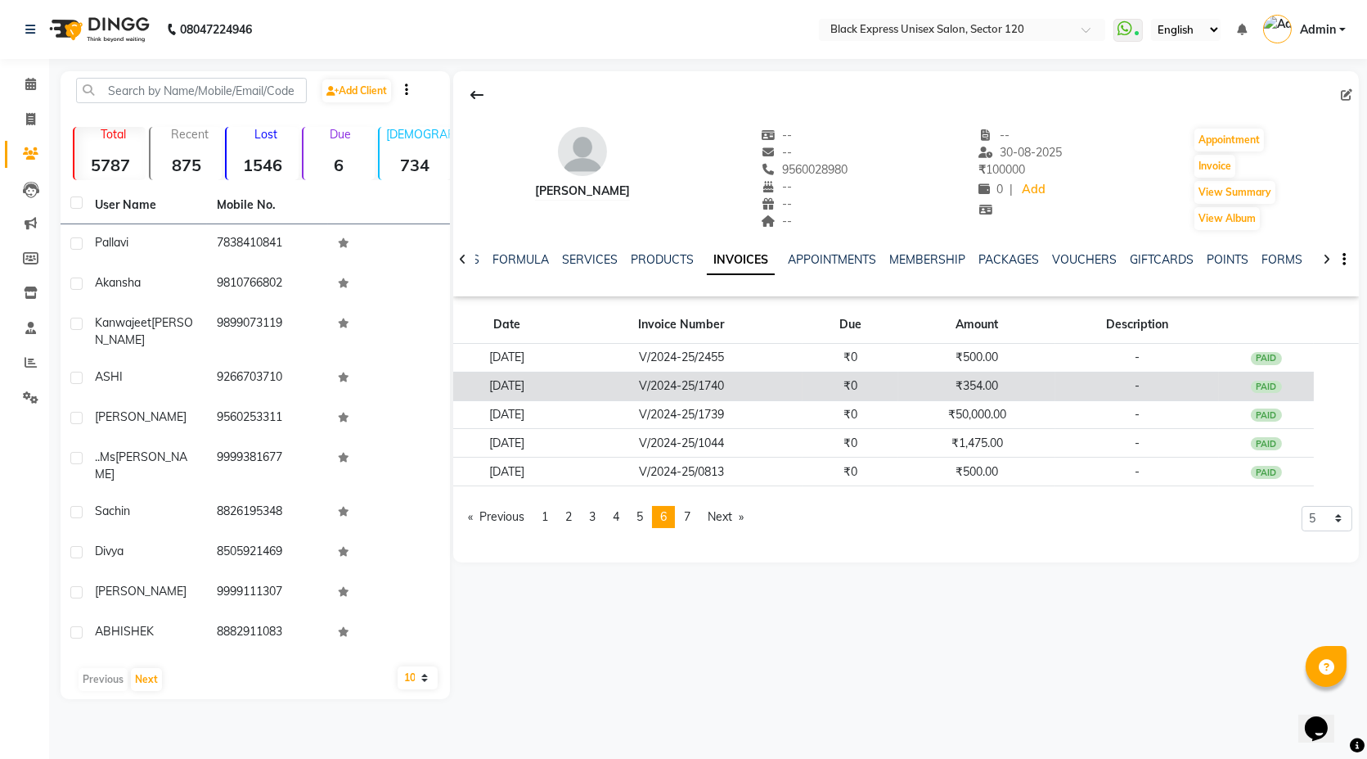
click at [704, 389] on td "V/2024-25/1740" at bounding box center [682, 386] width 242 height 29
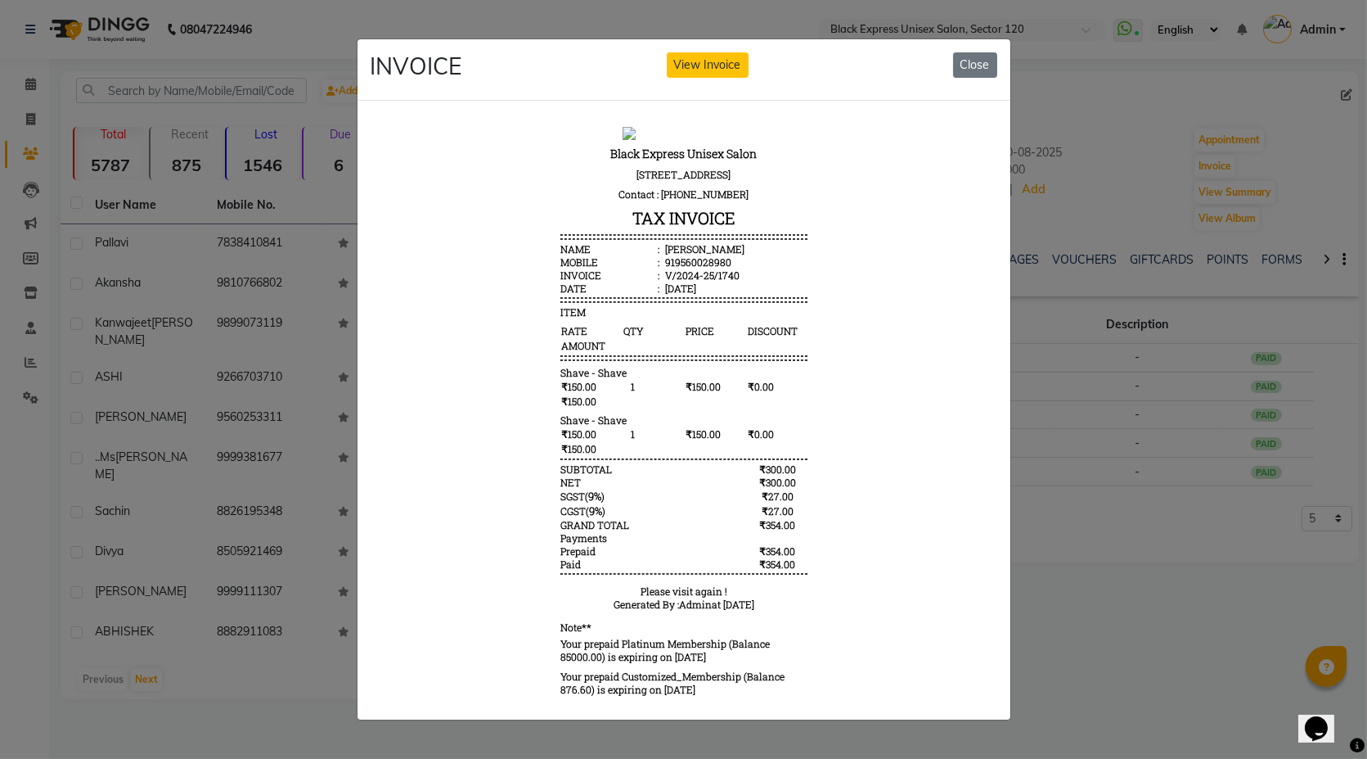
click at [989, 41] on div "INVOICE View Invoice Close" at bounding box center [684, 69] width 653 height 61
click at [977, 56] on button "Close" at bounding box center [975, 64] width 44 height 25
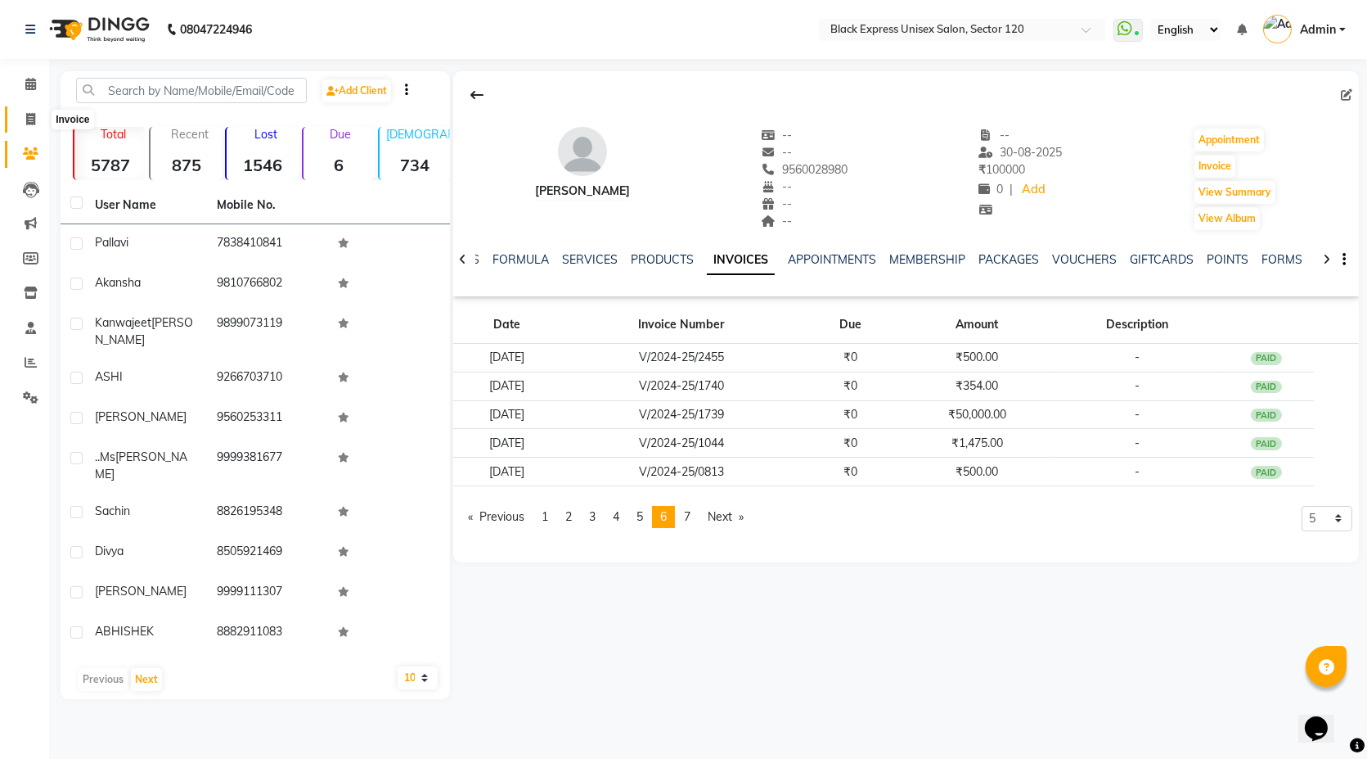
click at [38, 126] on span at bounding box center [30, 119] width 29 height 19
select select "service"
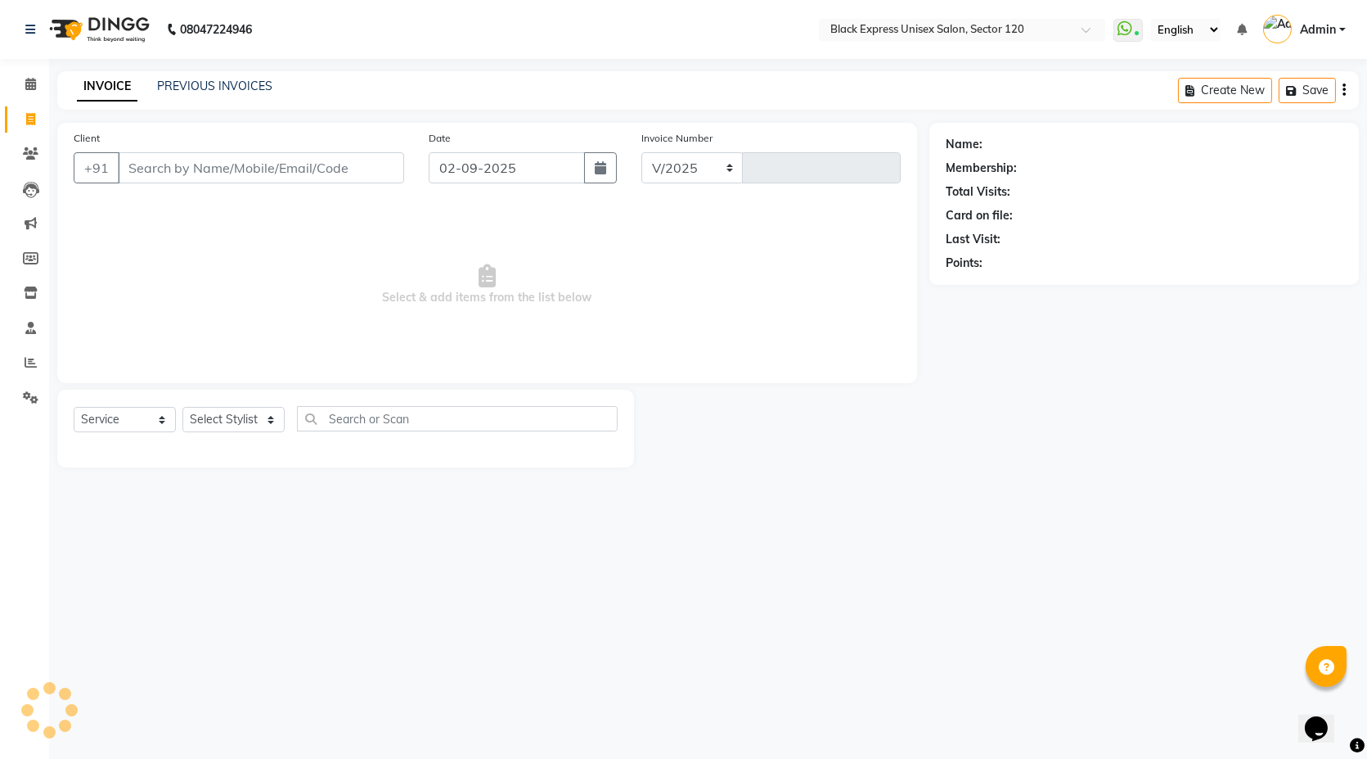
select select "7082"
type input "3860"
click at [207, 164] on input "Client" at bounding box center [261, 167] width 286 height 31
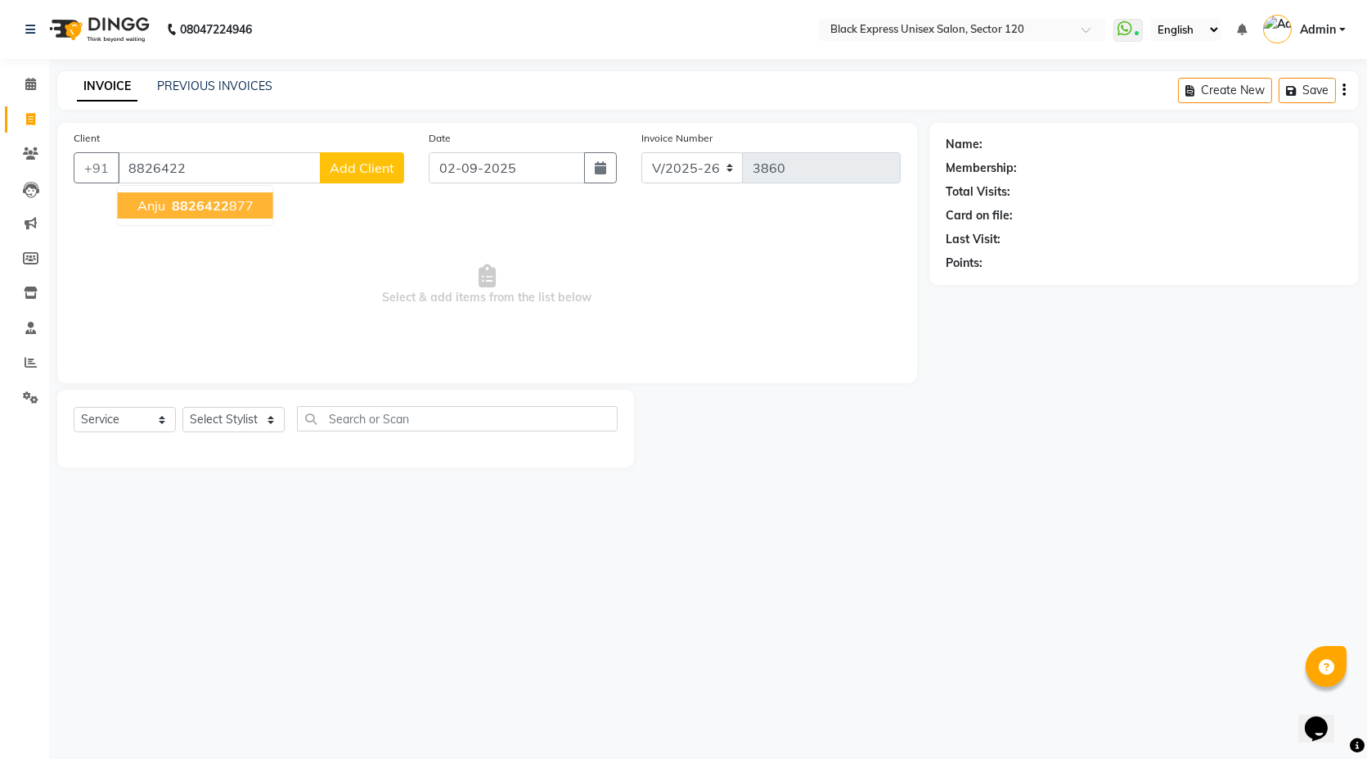
click at [217, 195] on button "anju 8826422 877" at bounding box center [195, 205] width 155 height 26
type input "8826422877"
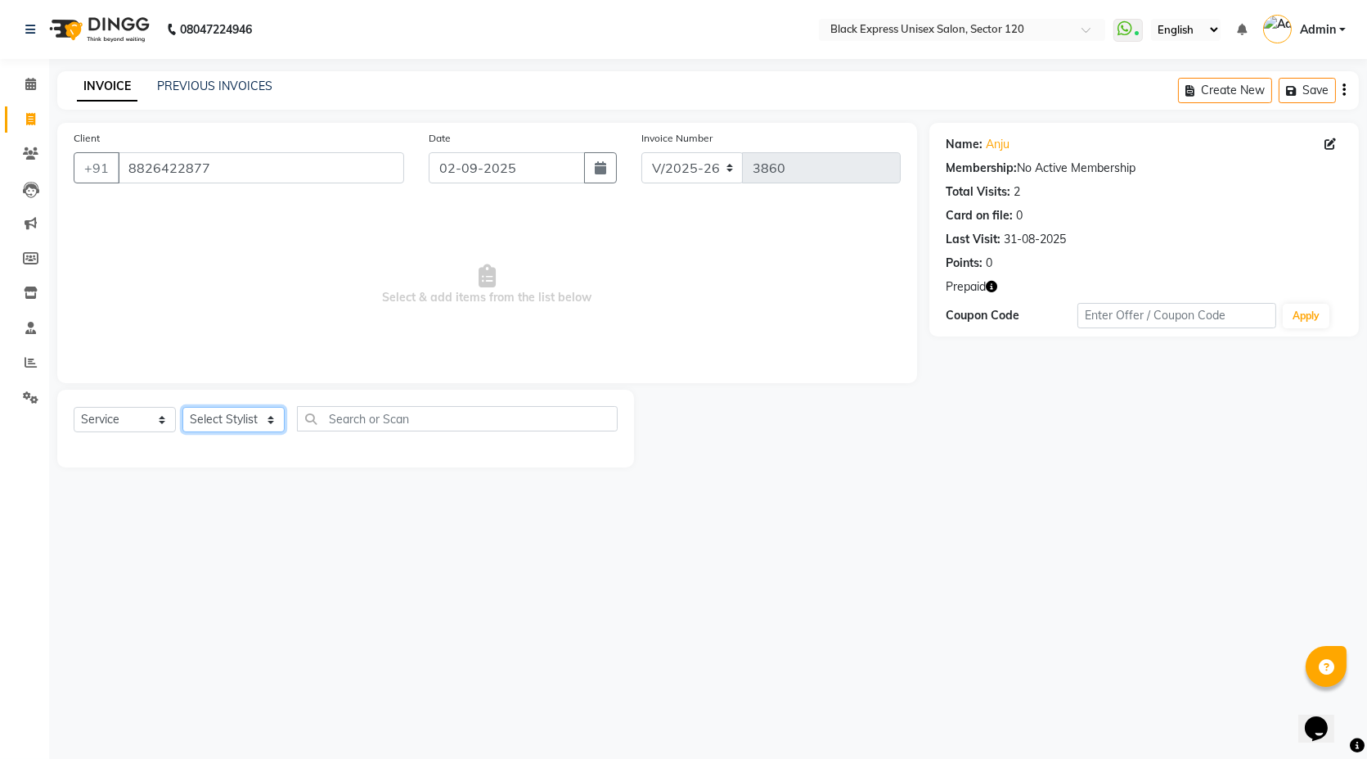
drag, startPoint x: 210, startPoint y: 414, endPoint x: 241, endPoint y: 418, distance: 30.6
click at [212, 414] on select "Select Stylist [PERSON_NAME] DEEPA FAISAL Manager [PERSON_NAME] [PERSON_NAME]" at bounding box center [233, 419] width 102 height 25
select select "58978"
click at [182, 407] on select "Select Stylist [PERSON_NAME] DEEPA FAISAL Manager [PERSON_NAME] [PERSON_NAME]" at bounding box center [233, 419] width 102 height 25
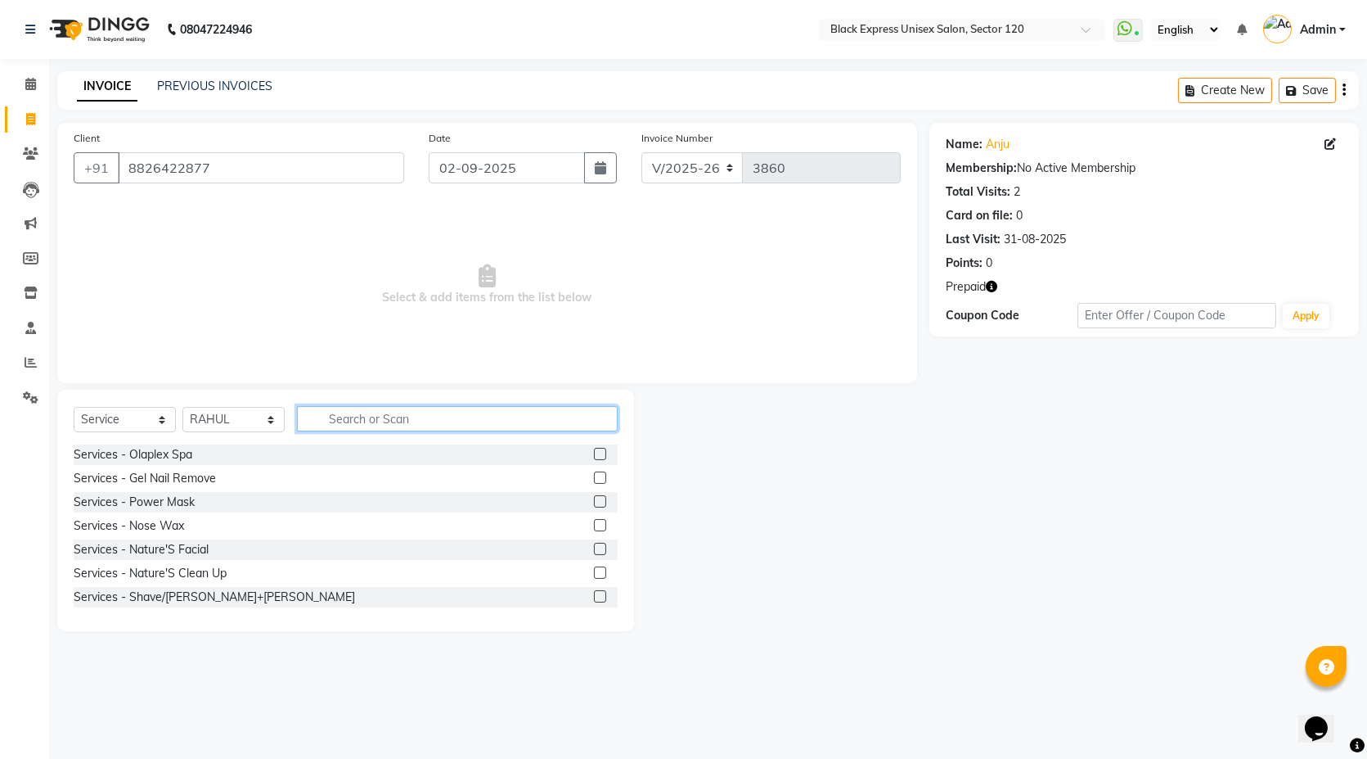
click at [344, 419] on input "text" at bounding box center [457, 418] width 321 height 25
click at [115, 422] on select "Select Service Product Membership Package Voucher Prepaid Gift Card" at bounding box center [125, 419] width 102 height 25
select select "product"
click at [74, 407] on select "Select Service Product Membership Package Voucher Prepaid Gift Card" at bounding box center [125, 419] width 102 height 25
click at [383, 417] on input "text" at bounding box center [457, 418] width 321 height 25
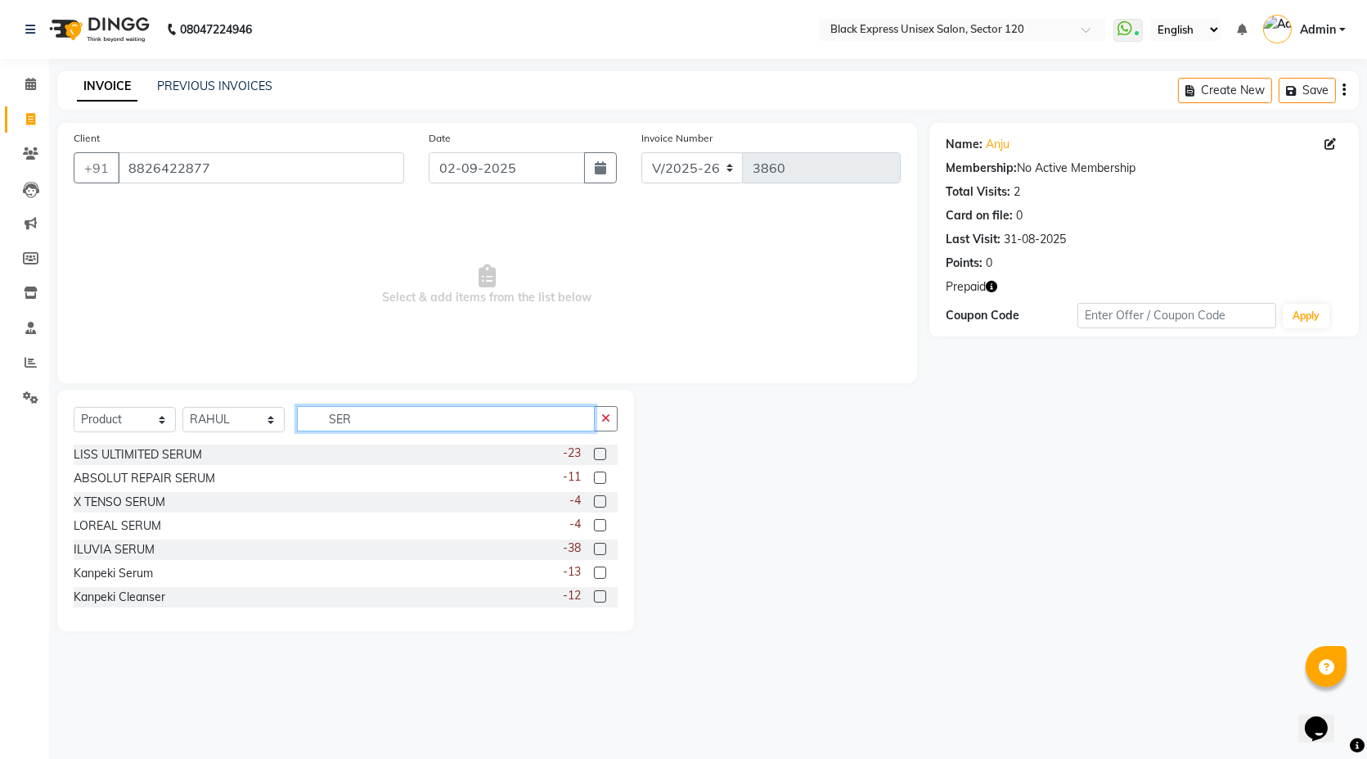
type input "SER"
click at [594, 482] on label at bounding box center [600, 477] width 12 height 12
click at [594, 482] on input "checkbox" at bounding box center [599, 478] width 11 height 11
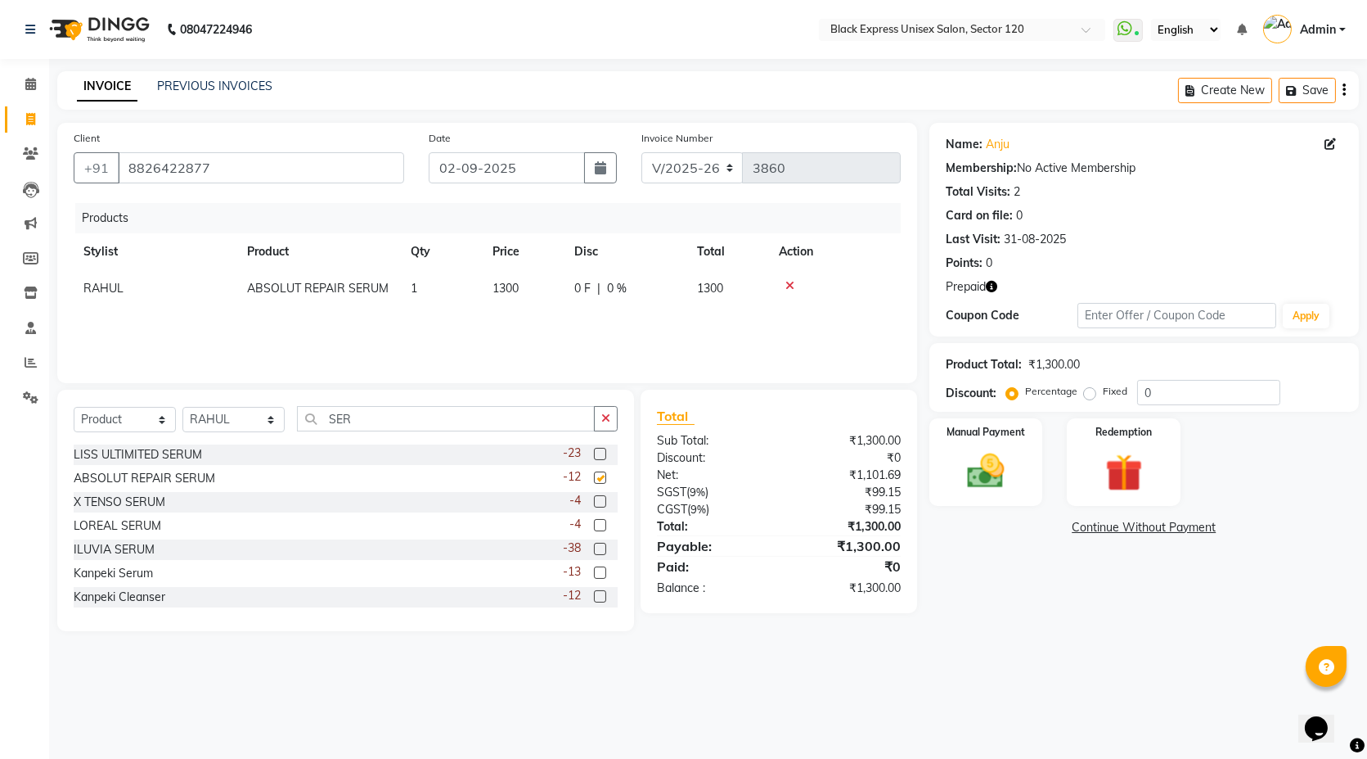
checkbox input "false"
click at [502, 284] on span "1300" at bounding box center [506, 288] width 26 height 15
select select "58978"
click at [520, 287] on input "1300" at bounding box center [524, 292] width 62 height 25
type input "1390"
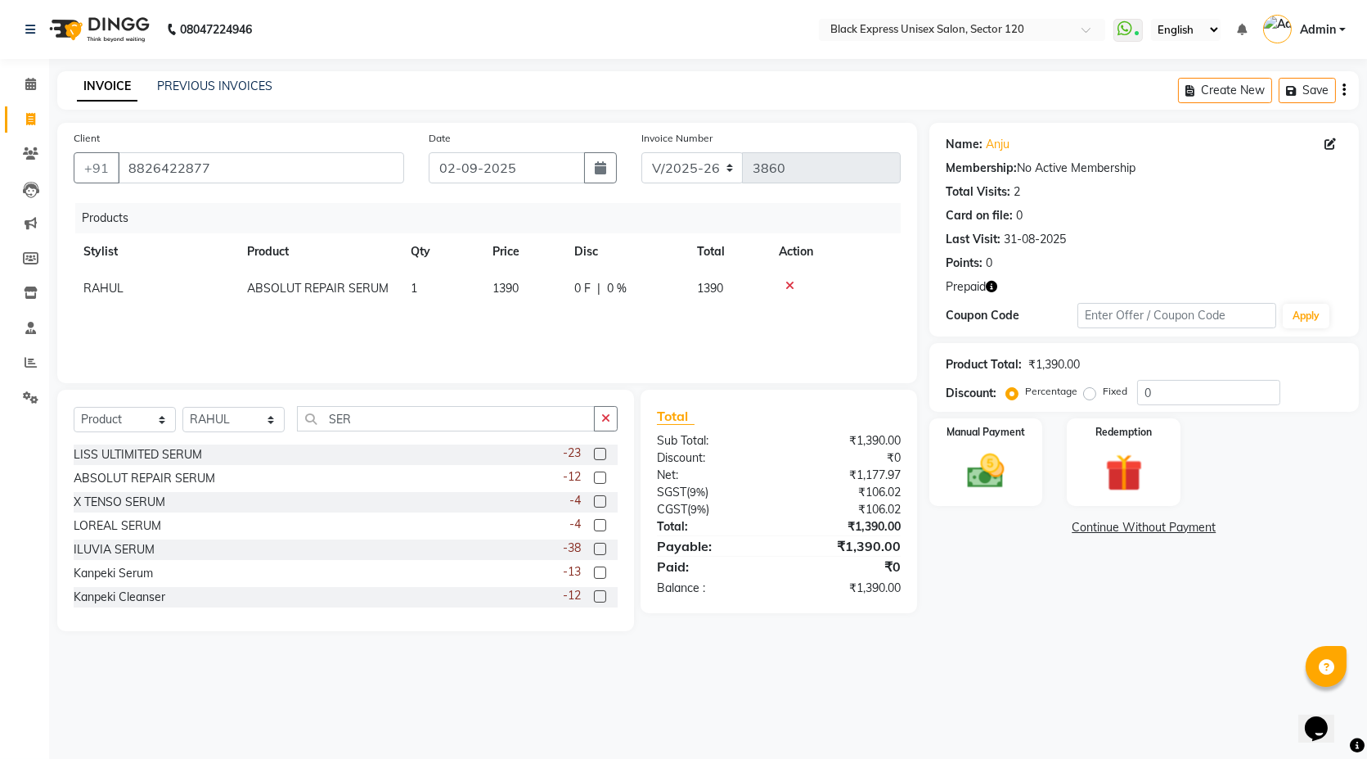
click at [540, 327] on div "Products Stylist Product Qty Price Disc Total Action RAHUL ABSOLUT REPAIR SERUM…" at bounding box center [487, 285] width 827 height 164
click at [1021, 462] on div "Manual Payment" at bounding box center [986, 462] width 118 height 91
click at [1104, 529] on span "UPI" at bounding box center [1101, 528] width 25 height 19
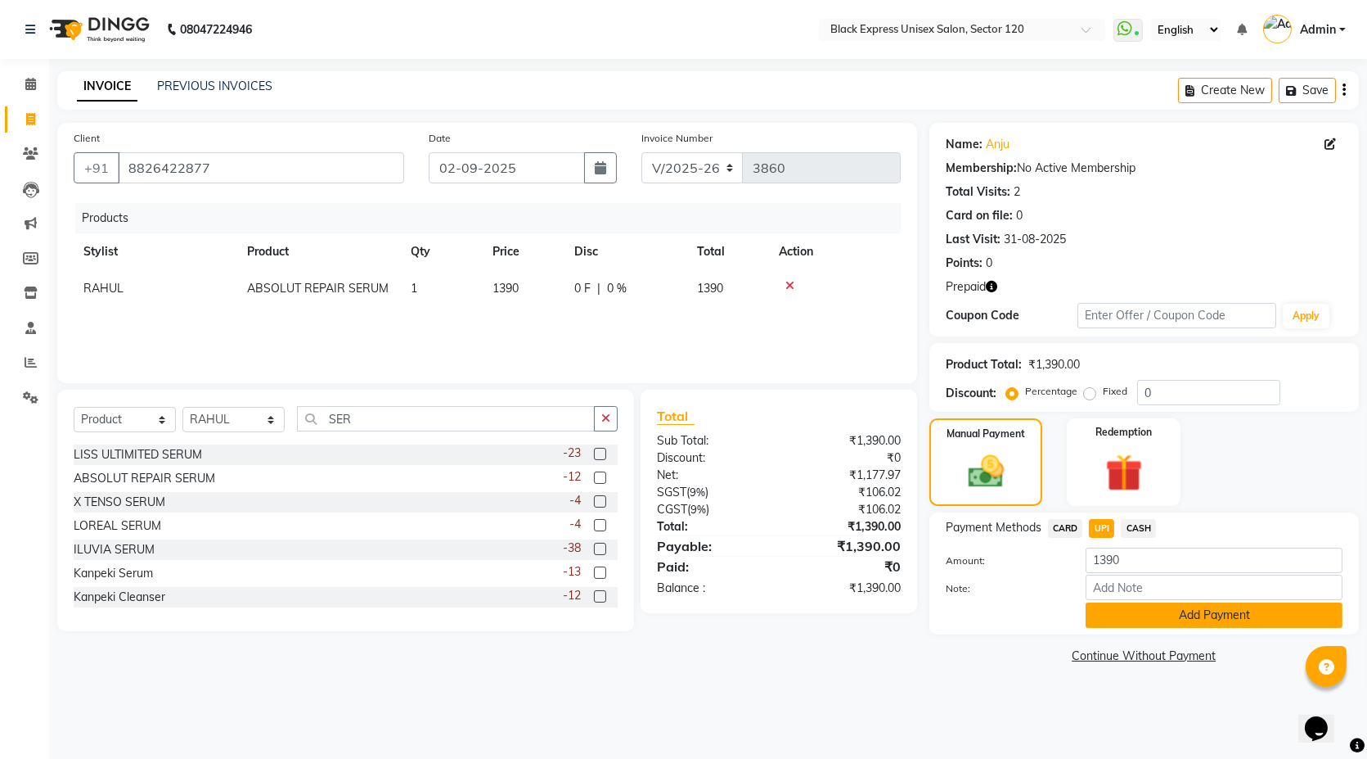
click at [1147, 615] on button "Add Payment" at bounding box center [1214, 614] width 257 height 25
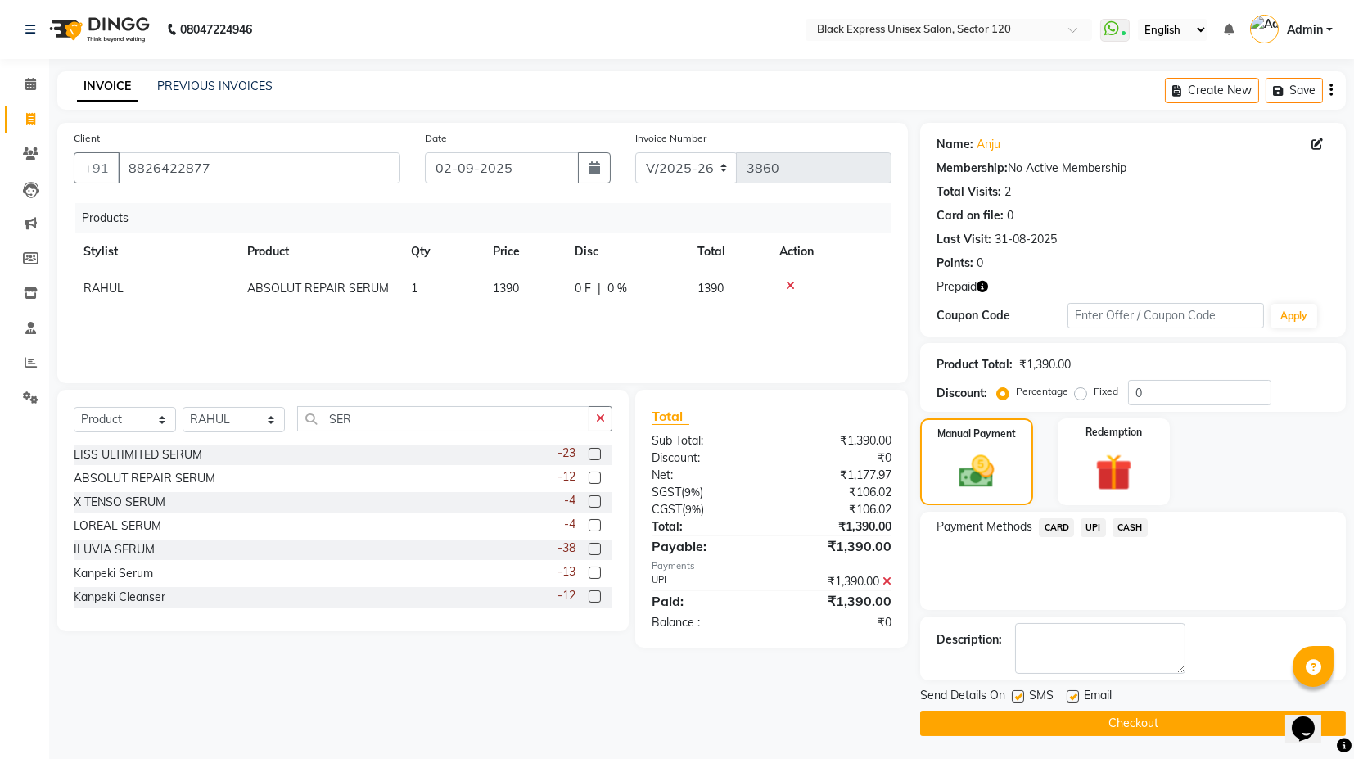
click at [1135, 728] on button "Checkout" at bounding box center [1133, 722] width 426 height 25
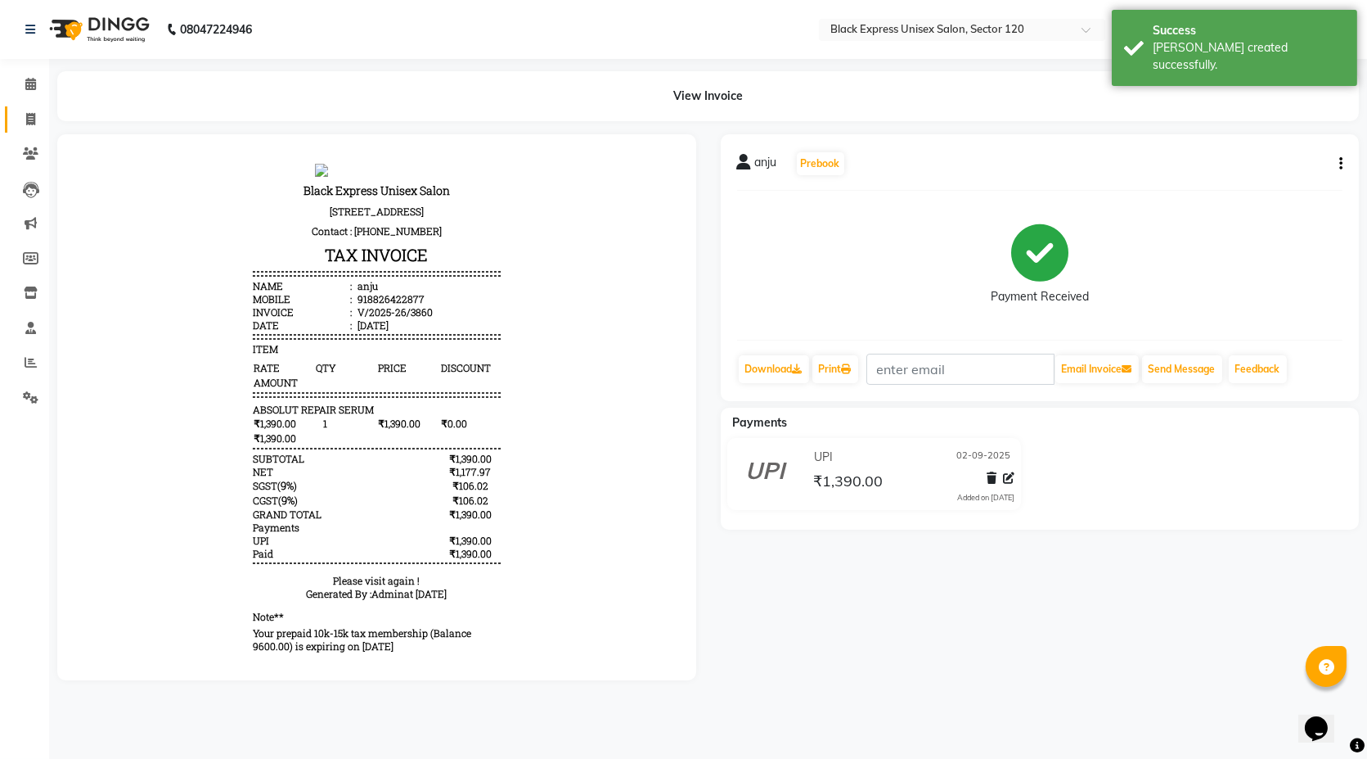
click at [25, 128] on link "Invoice" at bounding box center [24, 119] width 39 height 27
select select "service"
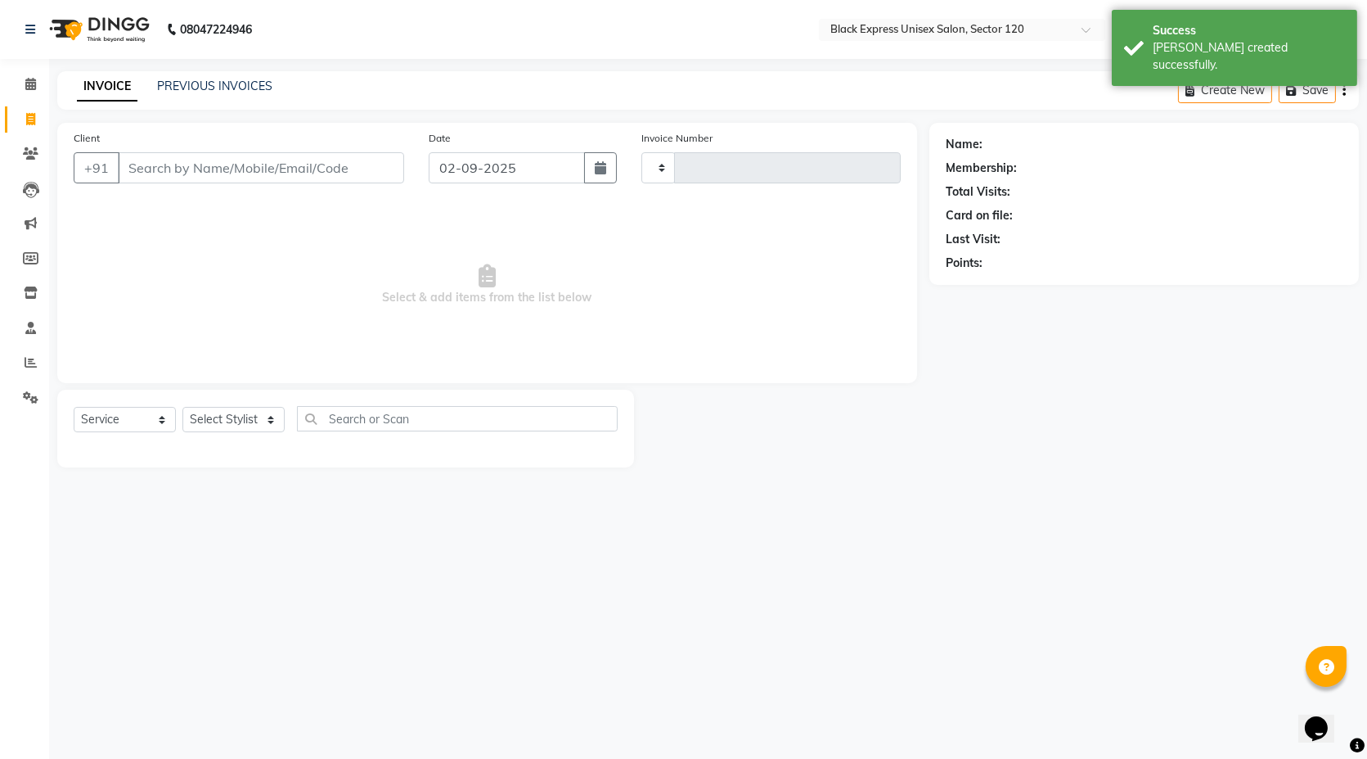
type input "3861"
select select "7082"
click at [187, 94] on div "PREVIOUS INVOICES" at bounding box center [214, 86] width 115 height 17
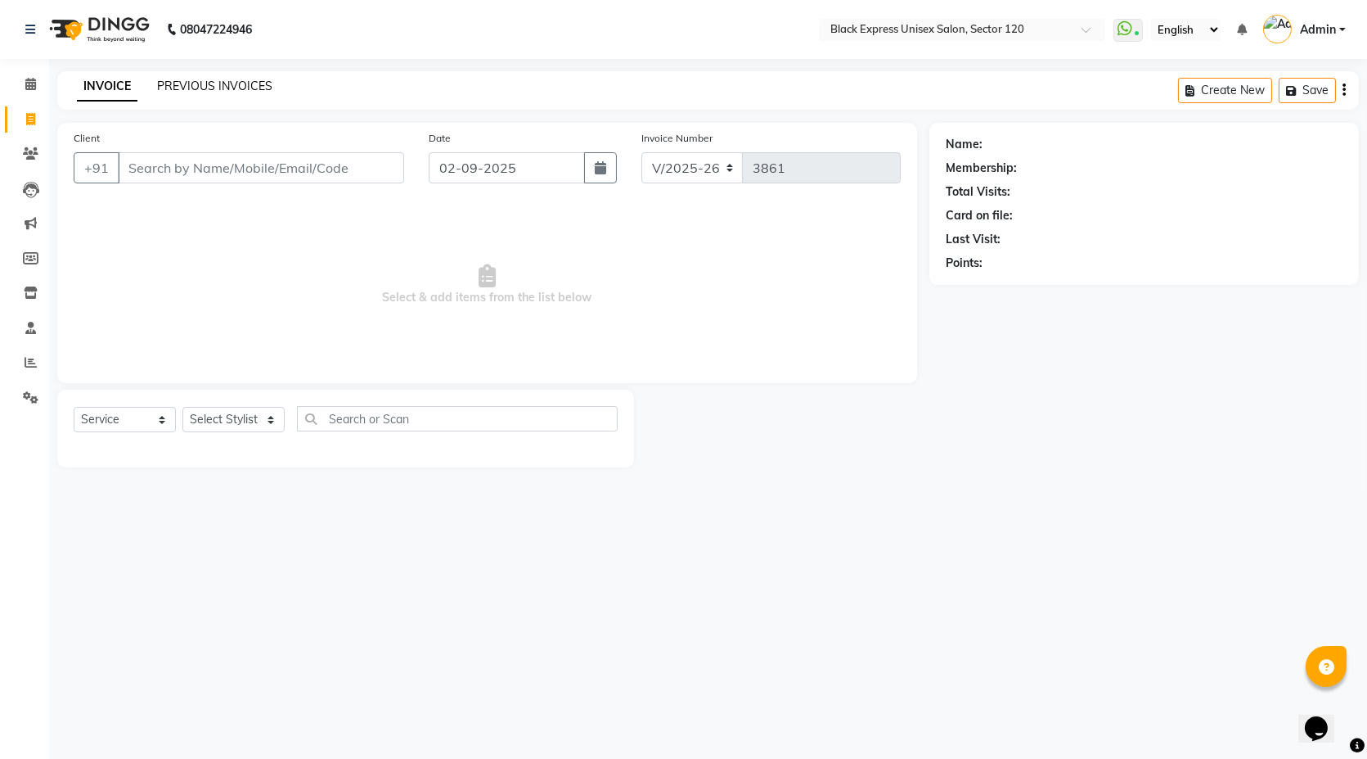
click at [187, 83] on link "PREVIOUS INVOICES" at bounding box center [214, 86] width 115 height 15
